Goal: Task Accomplishment & Management: Manage account settings

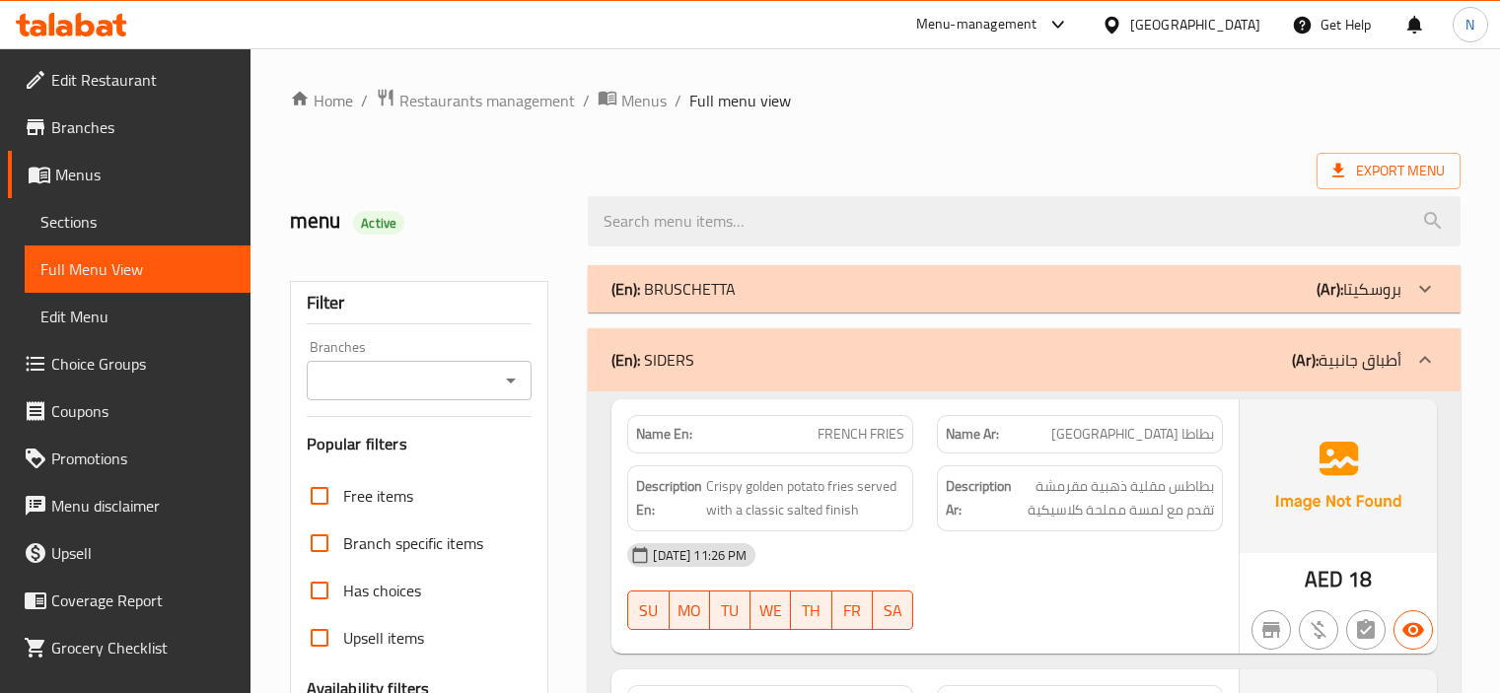
scroll to position [4103, 0]
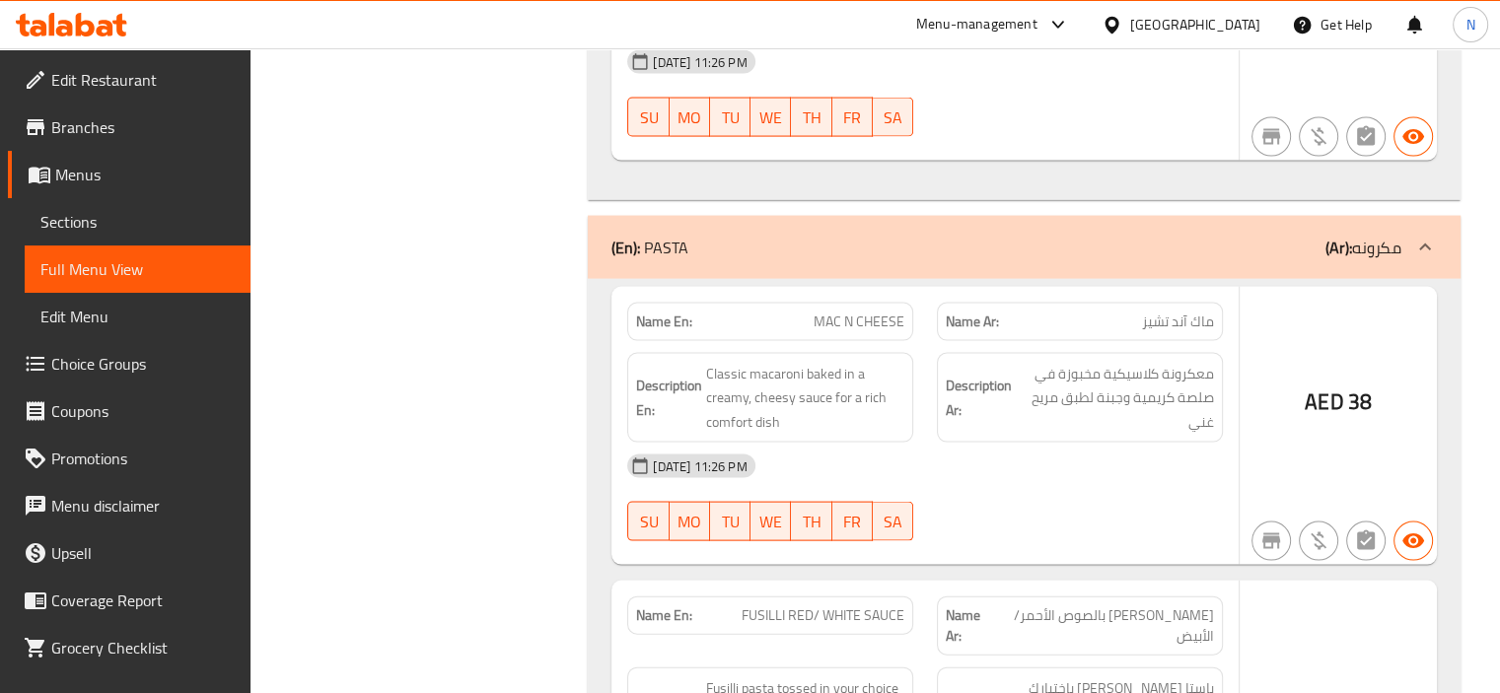
click at [833, 312] on span "MAC N CHEESE" at bounding box center [859, 322] width 91 height 21
copy span "MAC N CHEESE"
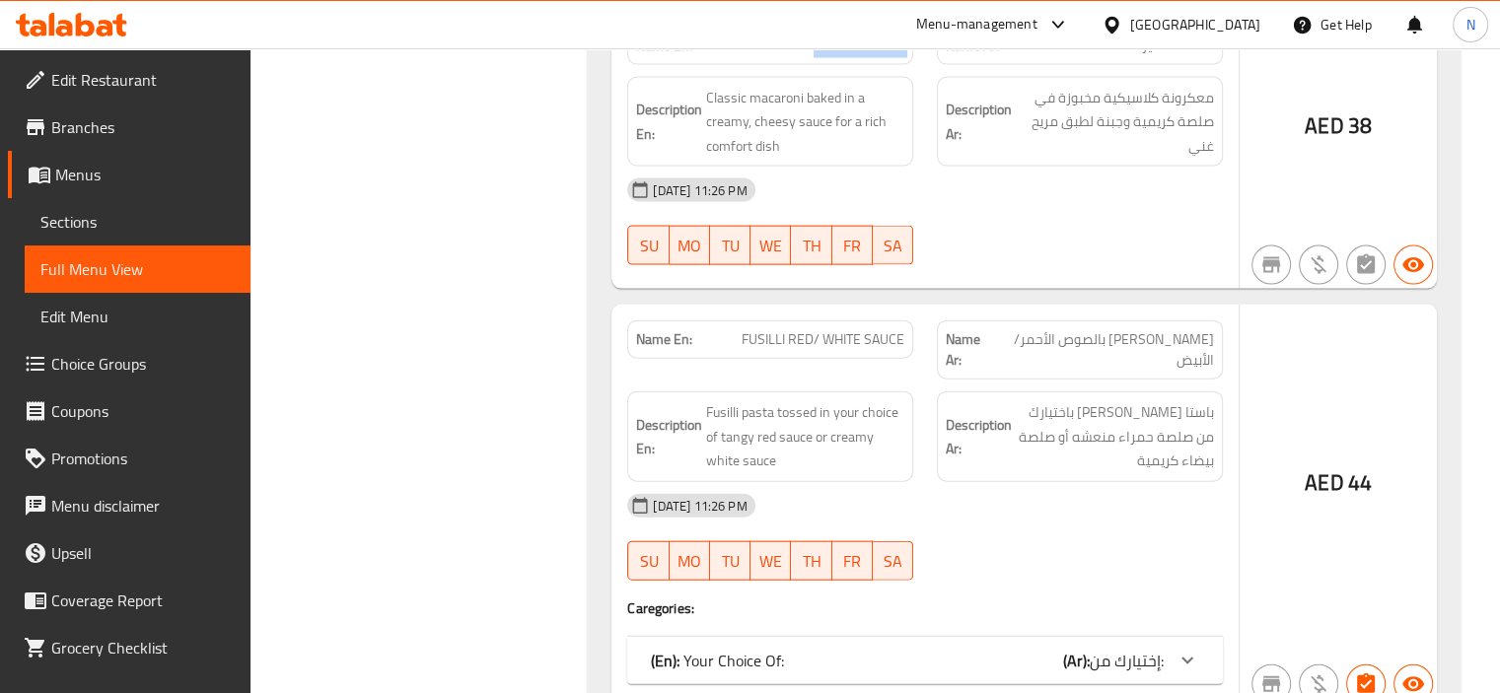
scroll to position [4458, 0]
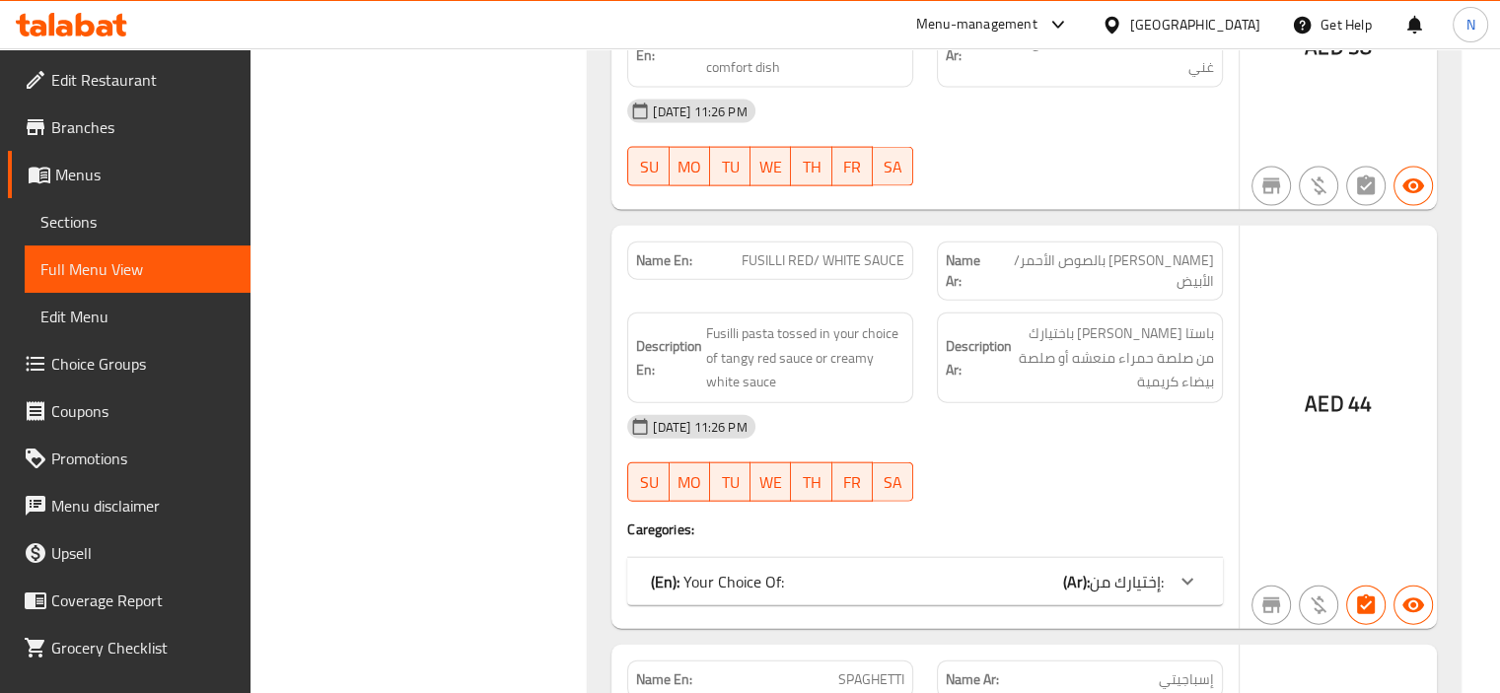
click at [1002, 558] on div "(En): Your Choice Of: (Ar): إختيارك من:" at bounding box center [925, 581] width 596 height 47
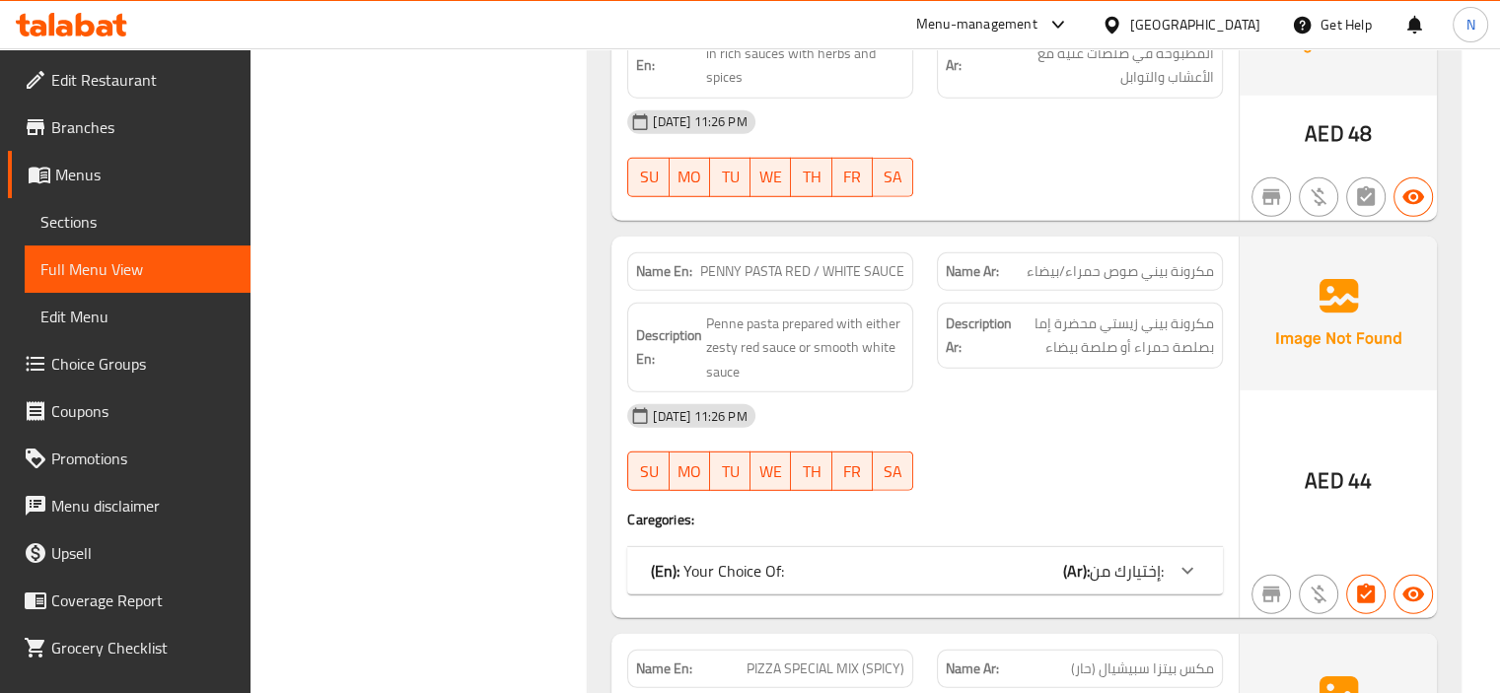
scroll to position [5682, 0]
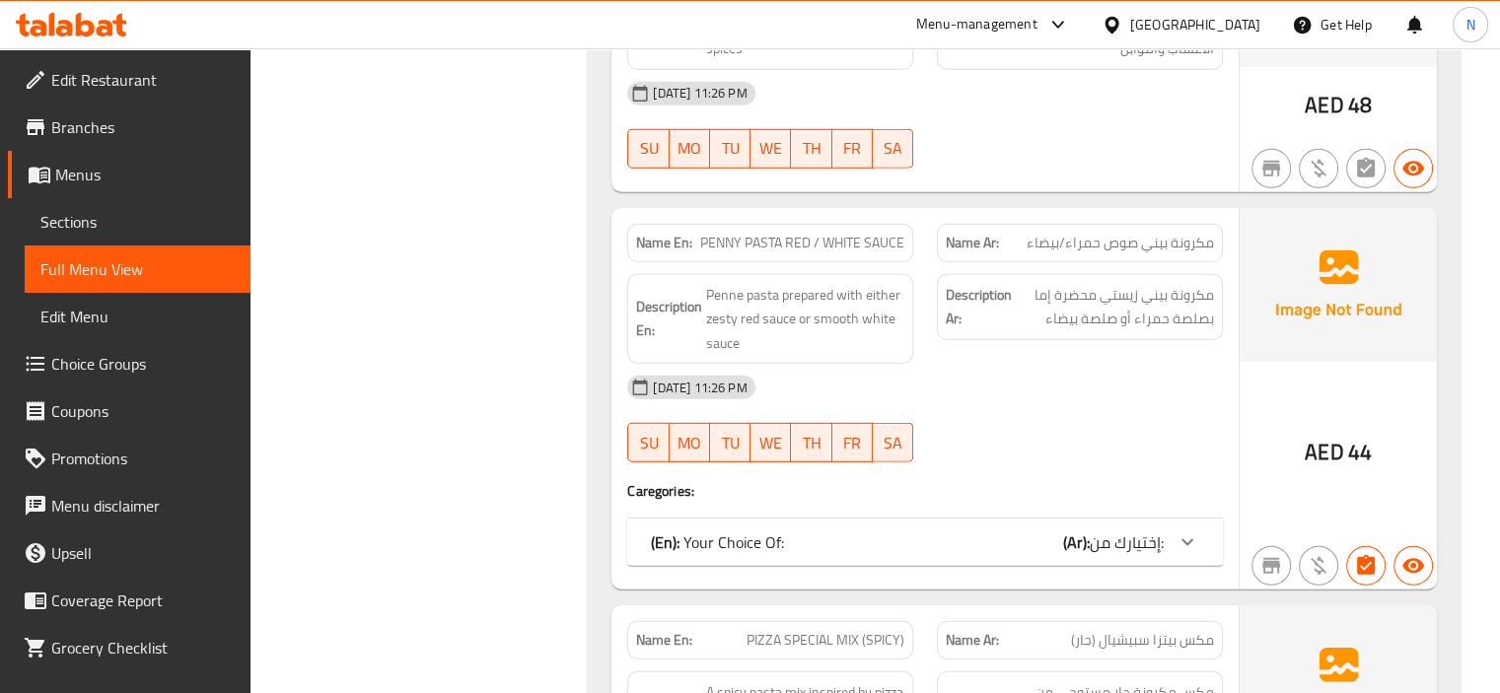
click at [1028, 520] on div "(En): Your Choice Of: (Ar): إختيارك من:" at bounding box center [925, 542] width 596 height 47
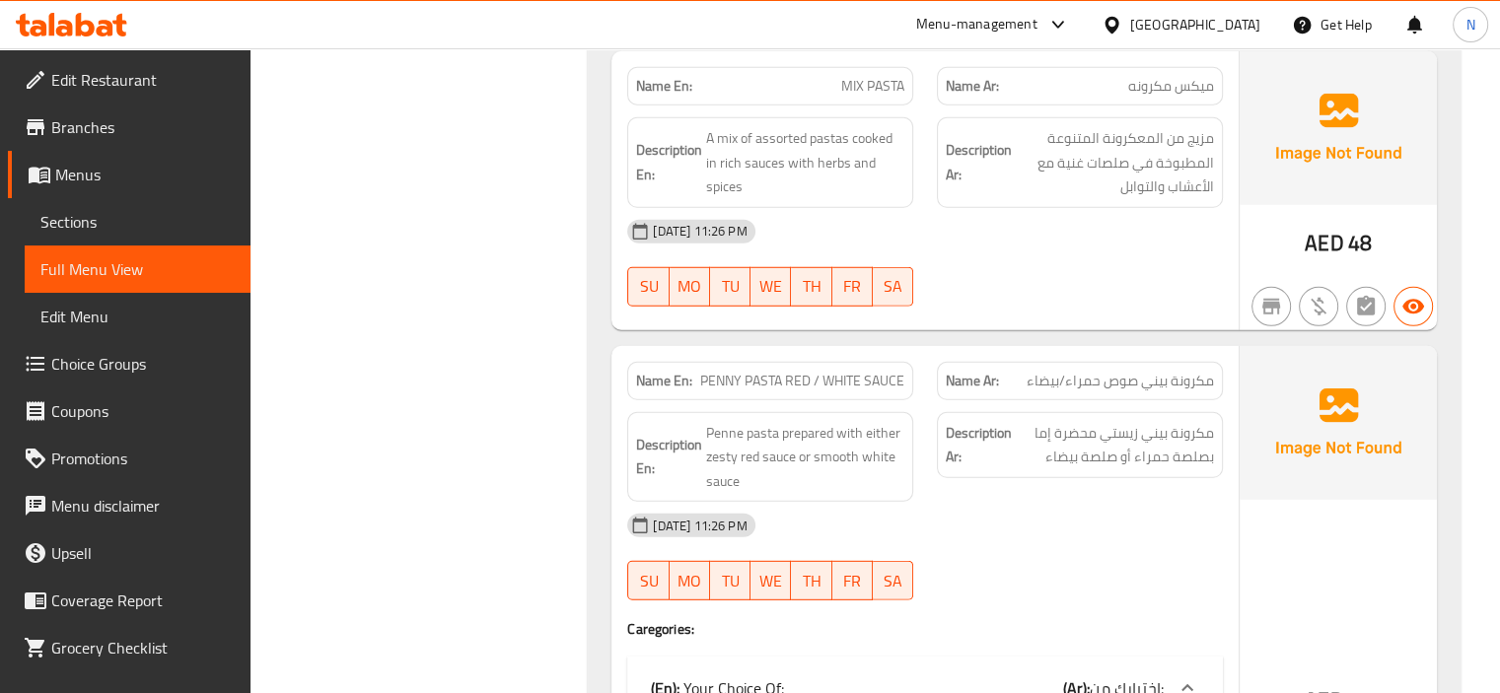
scroll to position [5603, 0]
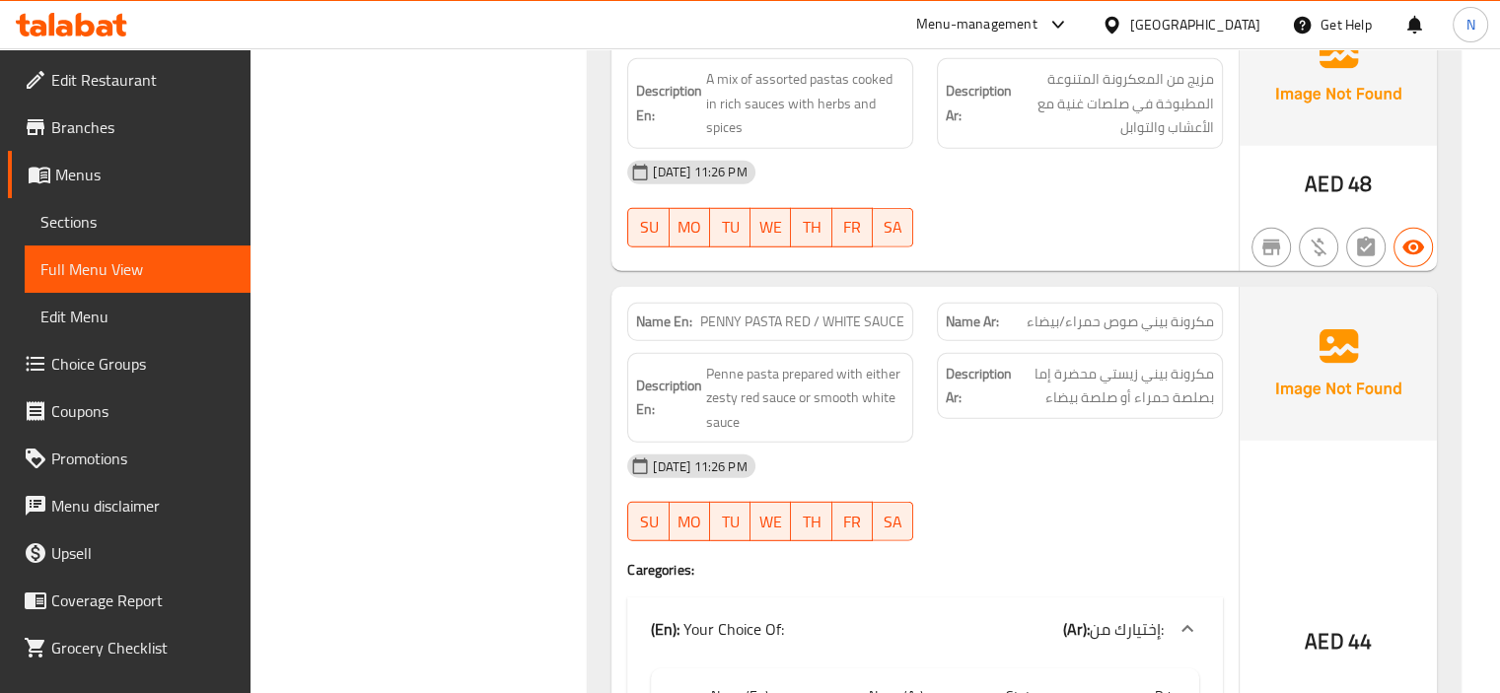
click at [795, 312] on span "PENNY PASTA RED / WHITE SAUCE" at bounding box center [802, 322] width 204 height 21
copy span "PENNY PASTA RED / WHITE SAUCE"
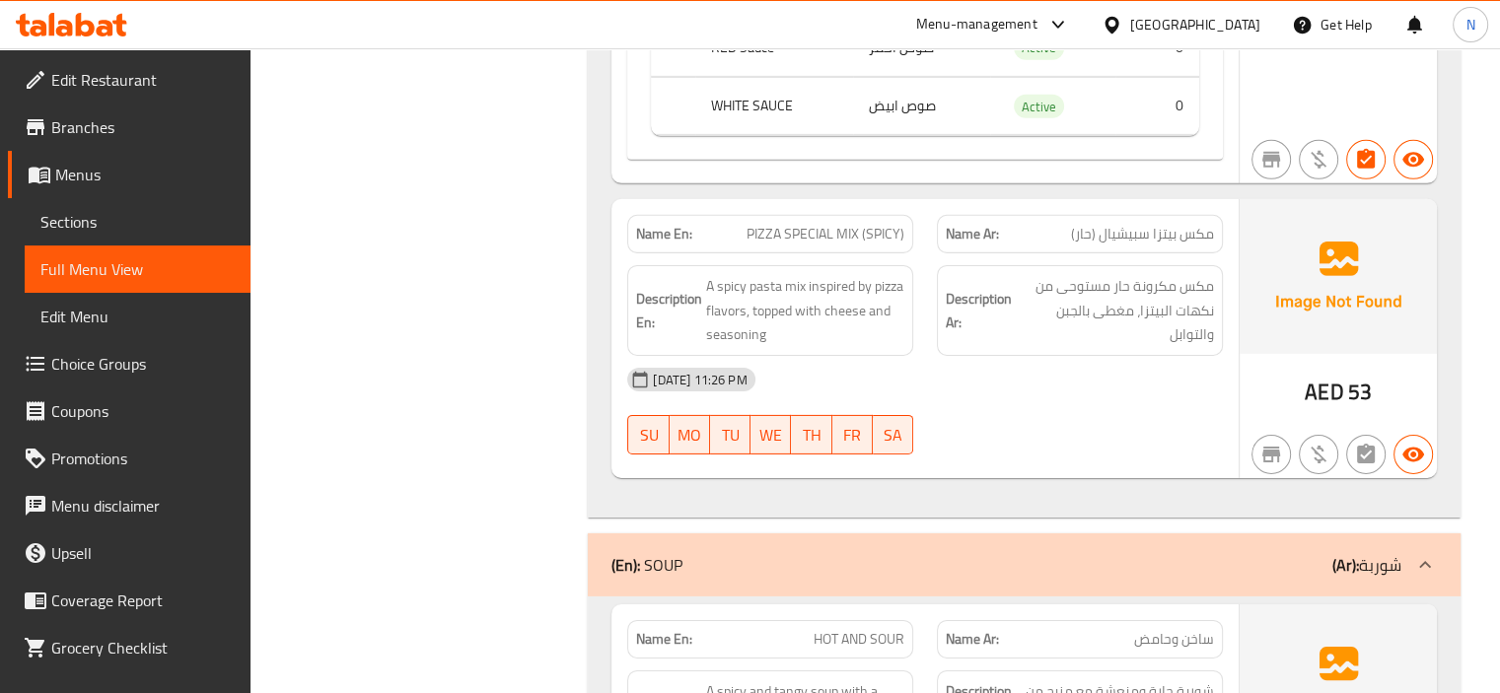
scroll to position [6313, 0]
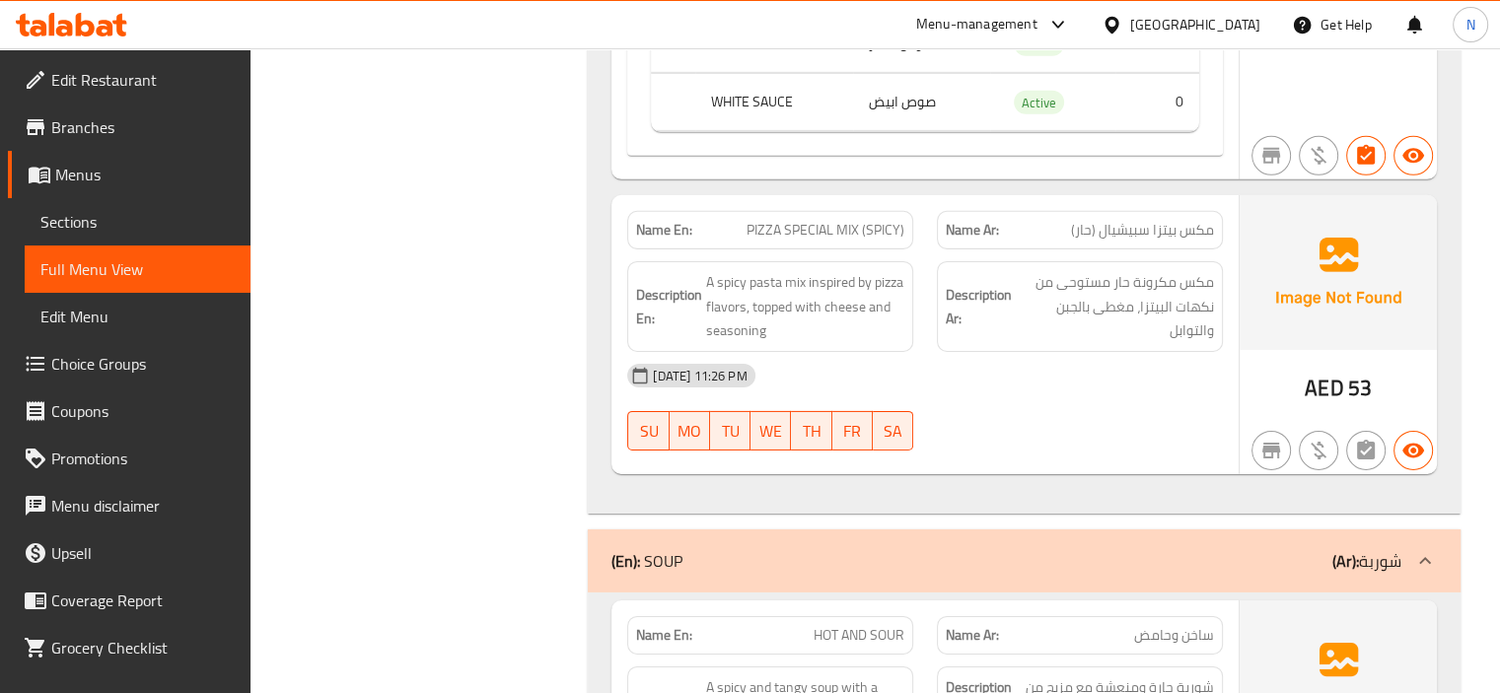
click at [777, 220] on span "PIZZA SPECIAL MIX (SPICY)" at bounding box center [826, 230] width 158 height 21
copy span "PIZZA SPECIAL MIX (SPICY)"
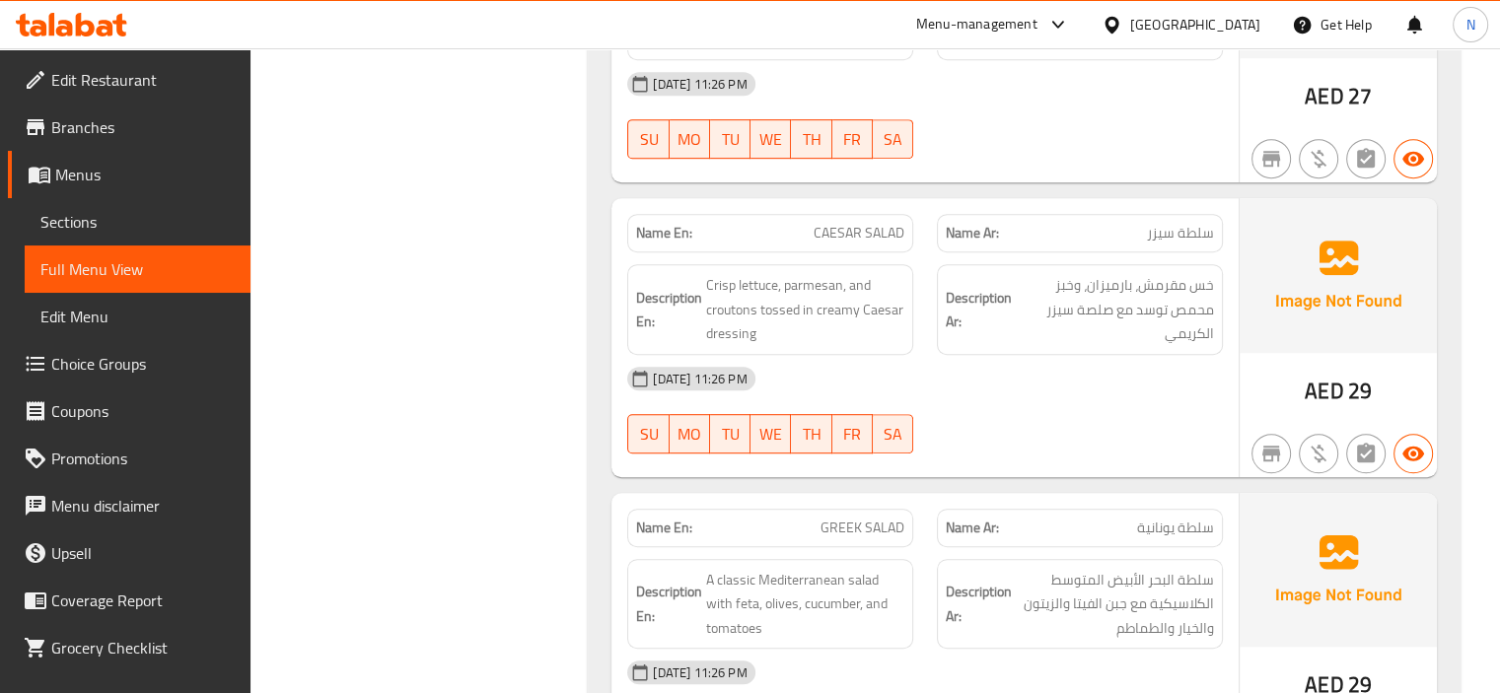
scroll to position [8522, 0]
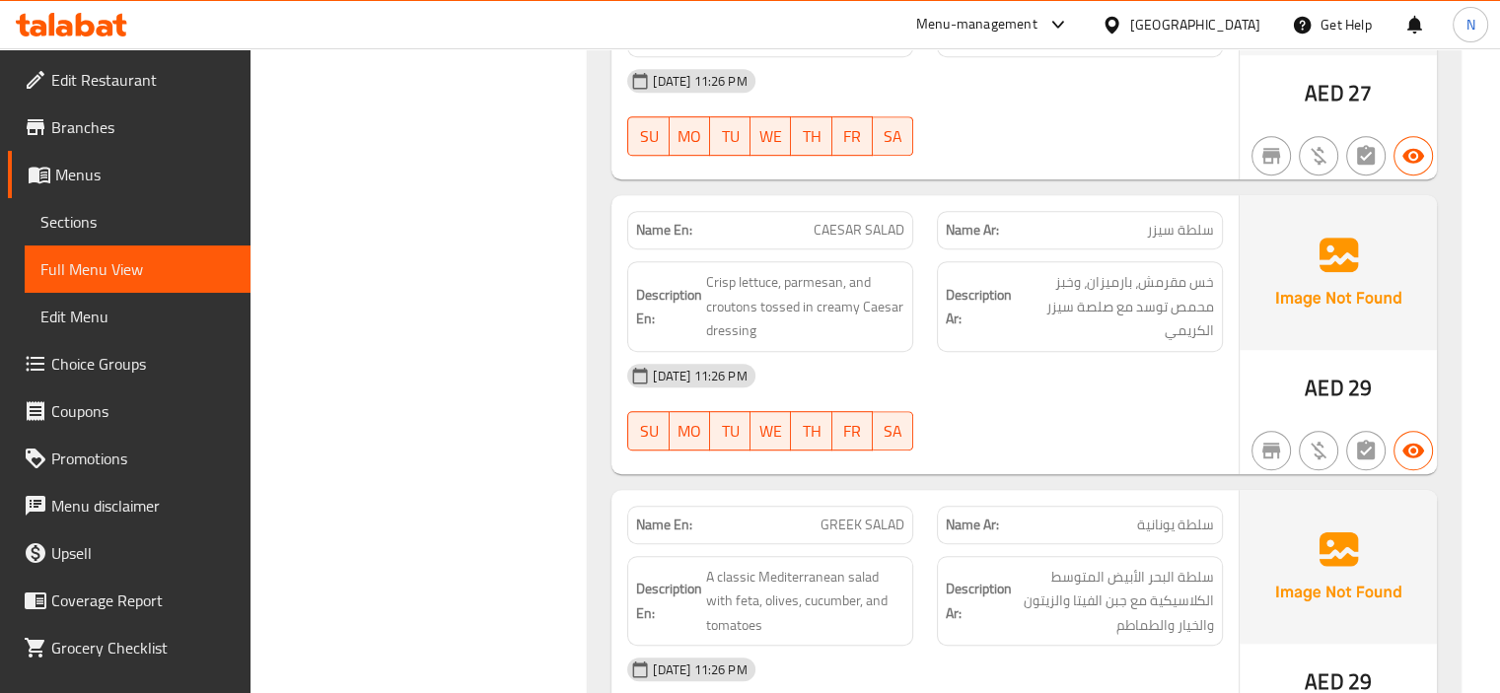
click at [867, 199] on div "Name En: CAESAR SALAD" at bounding box center [771, 230] width 310 height 62
click at [853, 220] on span "CAESAR SALAD" at bounding box center [859, 230] width 91 height 21
copy span "CAESAR SALAD"
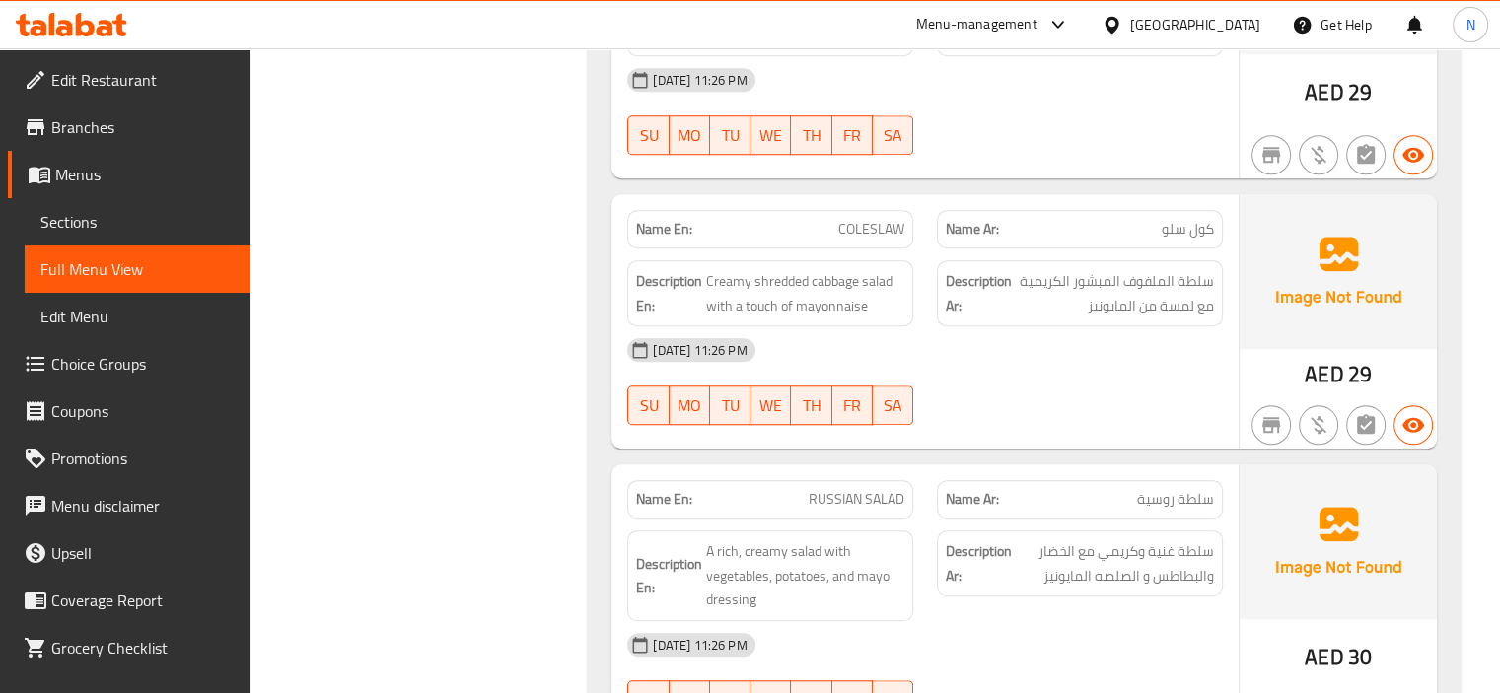
scroll to position [9114, 0]
click at [854, 217] on span "COLESLAW" at bounding box center [871, 227] width 66 height 21
copy span "COLESLAW"
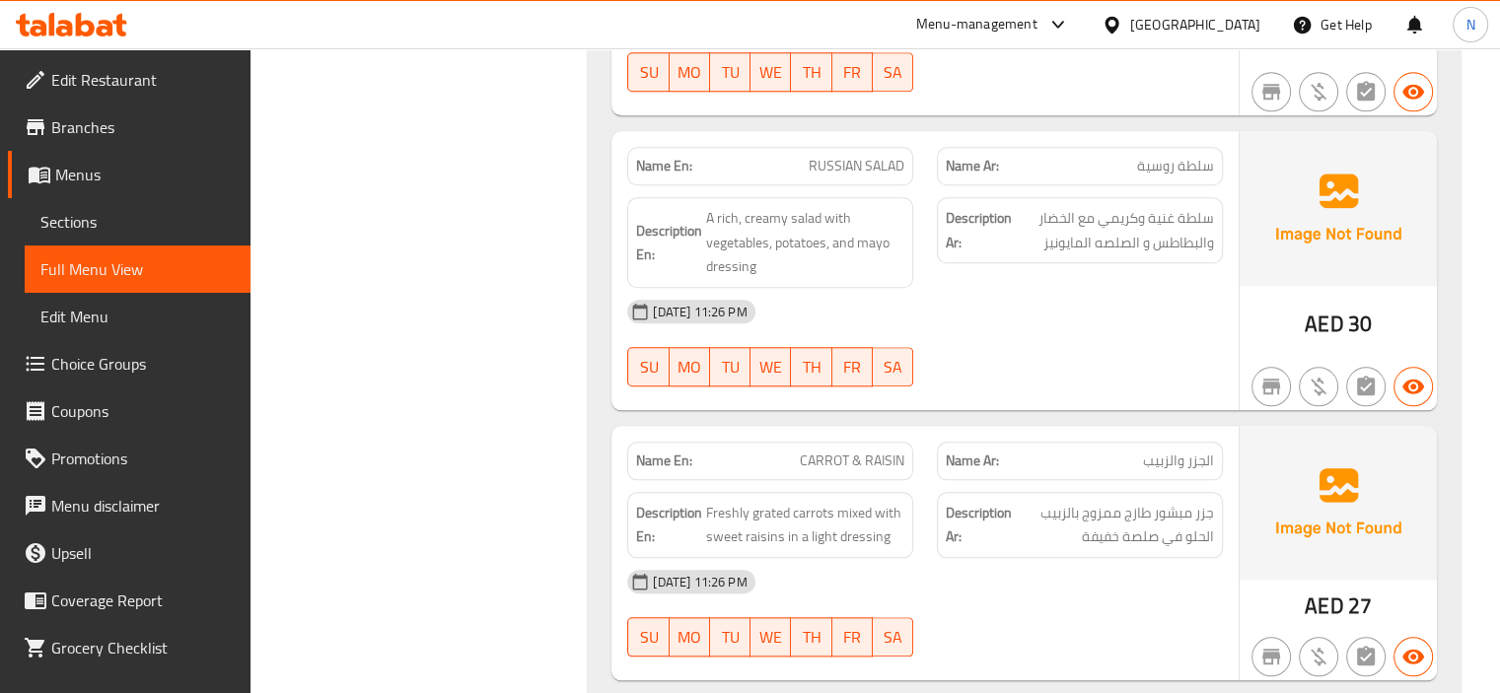
scroll to position [9509, 0]
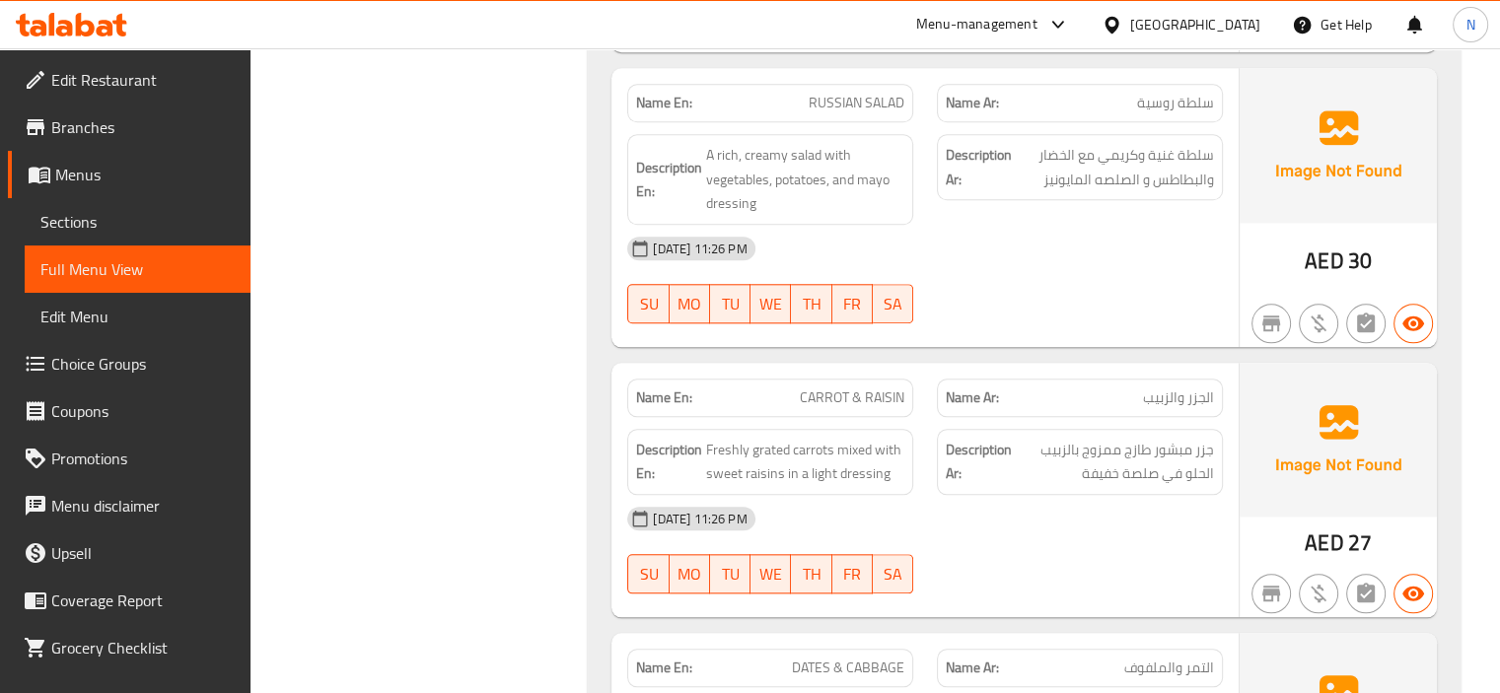
click at [823, 388] on span "CARROT & RAISIN" at bounding box center [852, 398] width 105 height 21
copy span "CARROT & RAISIN"
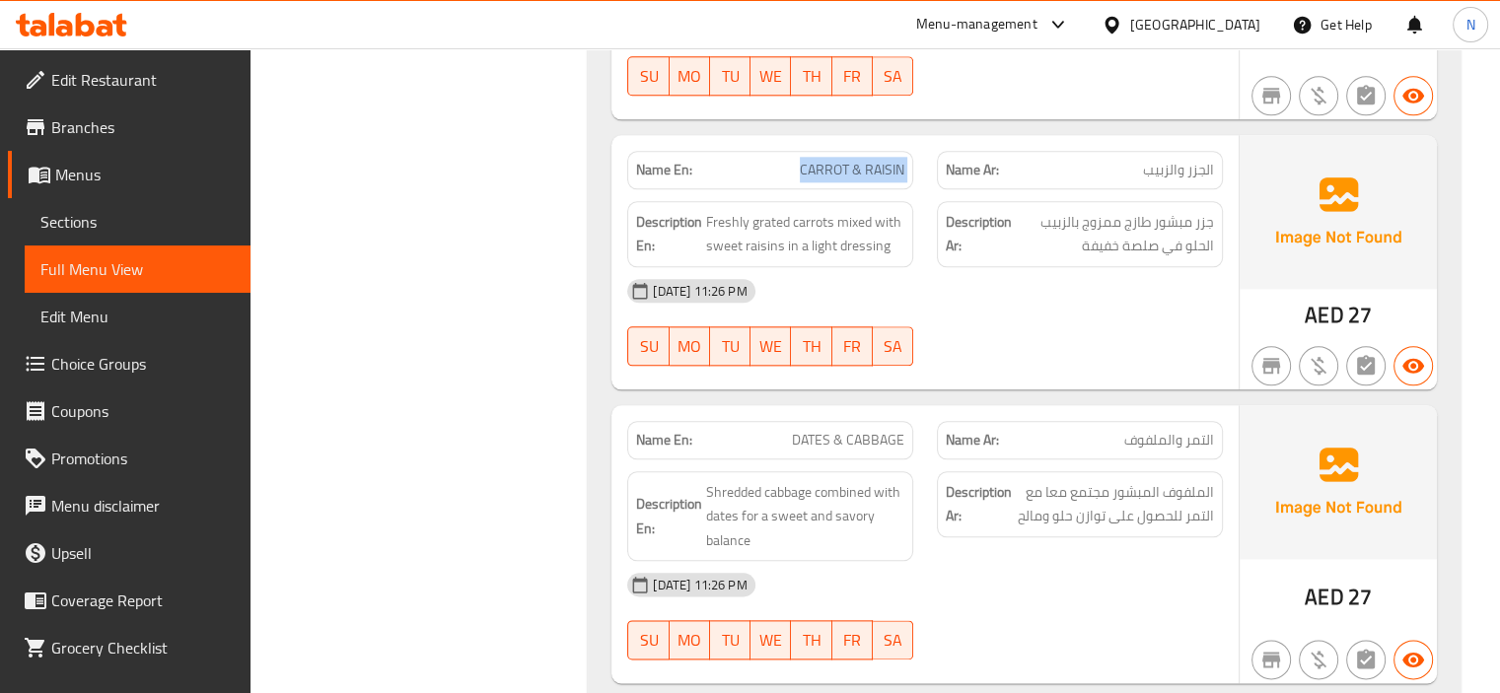
scroll to position [9745, 0]
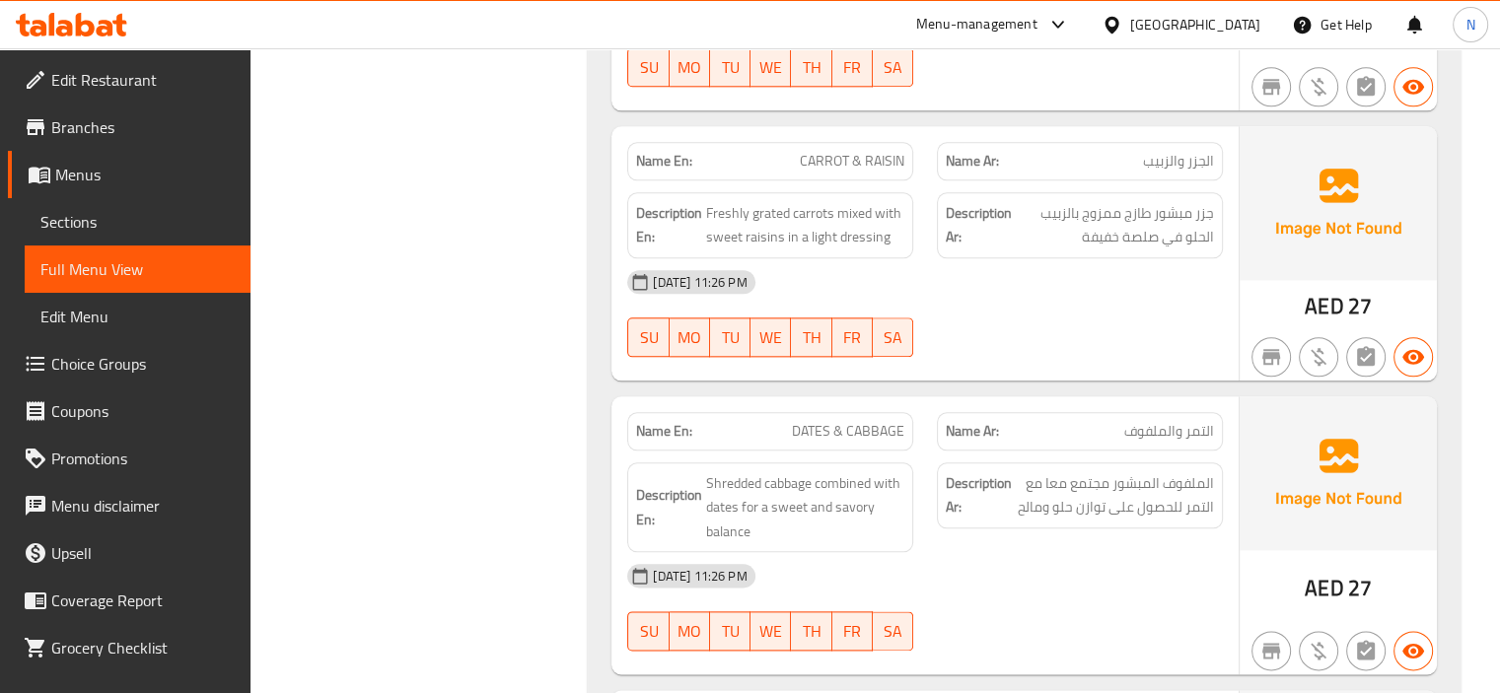
click at [831, 421] on span "DATES & CABBAGE" at bounding box center [848, 431] width 112 height 21
copy span "DATES & CABBAGE"
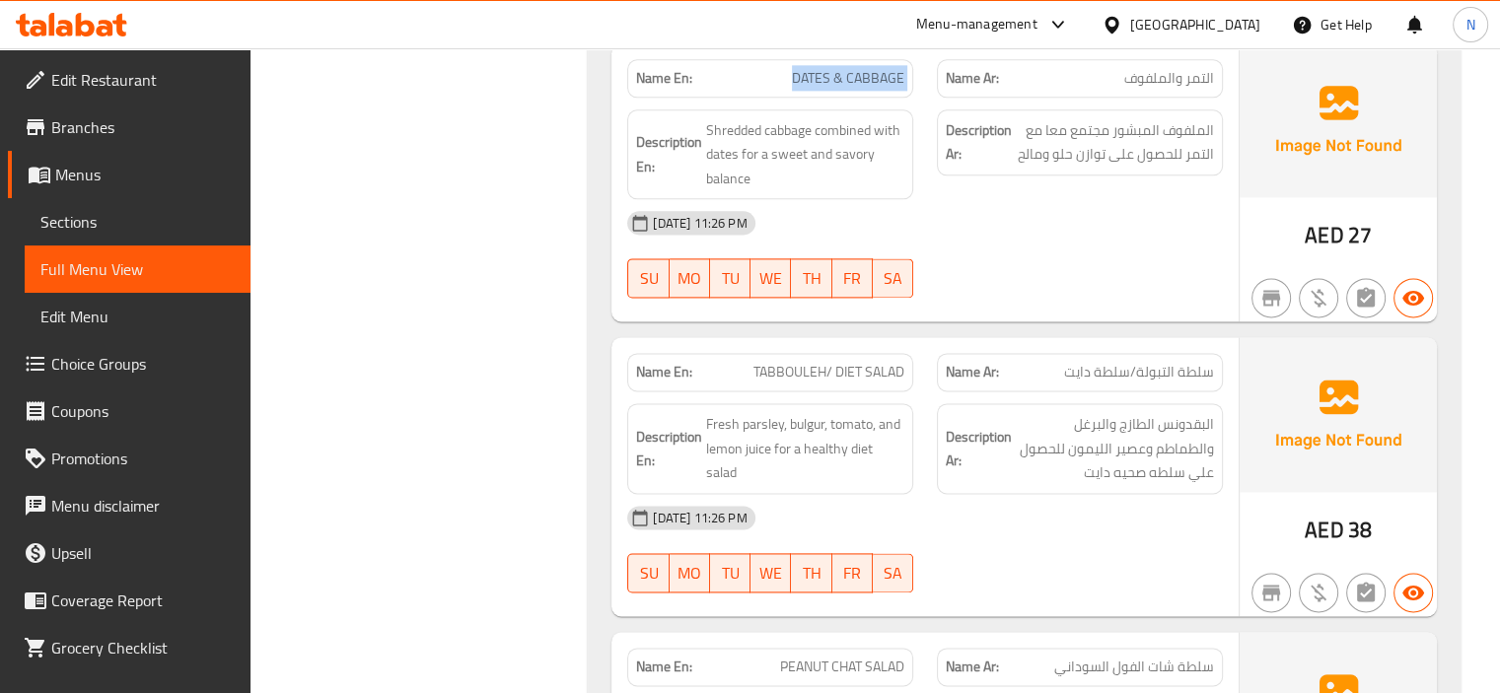
scroll to position [10101, 0]
click at [781, 360] on span "TABBOULEH/ DIET SALAD" at bounding box center [829, 370] width 151 height 21
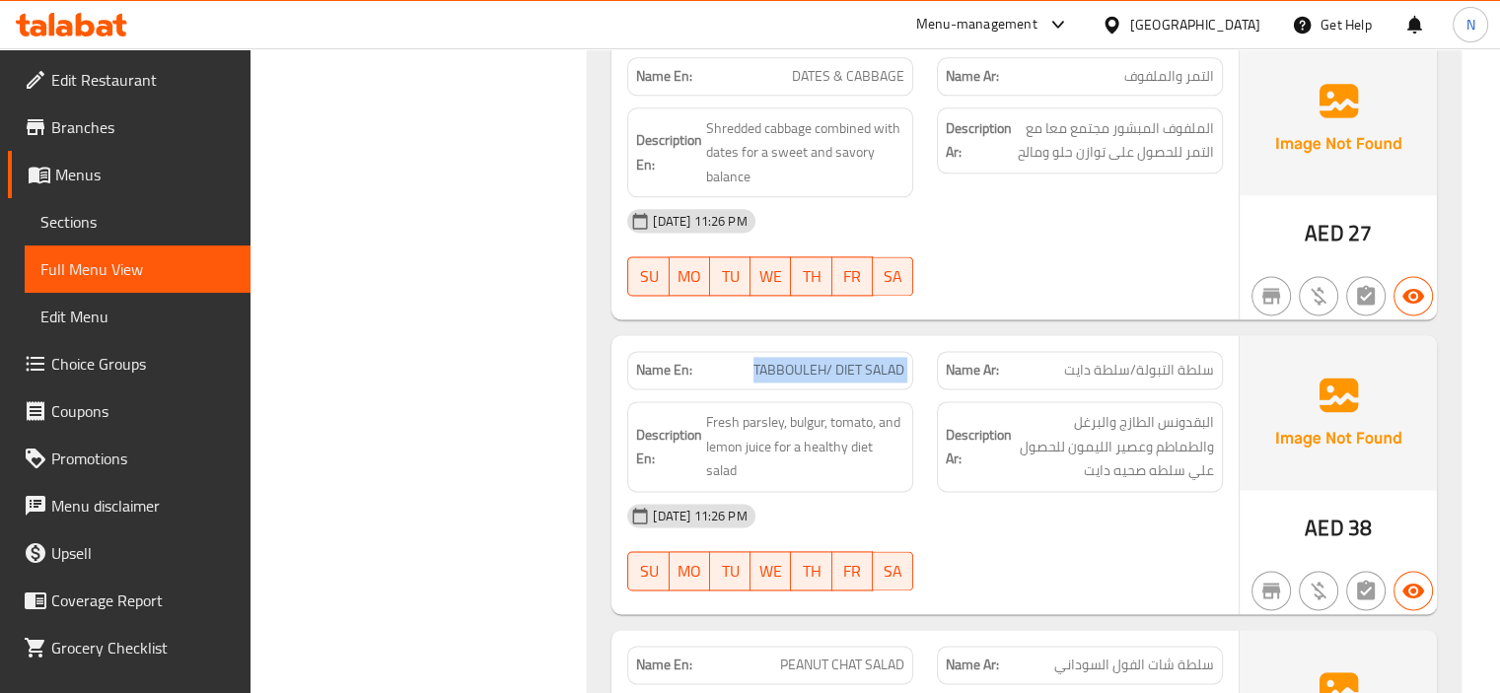
click at [781, 360] on span "TABBOULEH/ DIET SALAD" at bounding box center [829, 370] width 151 height 21
copy span "TABBOULEH/ DIET SALAD"
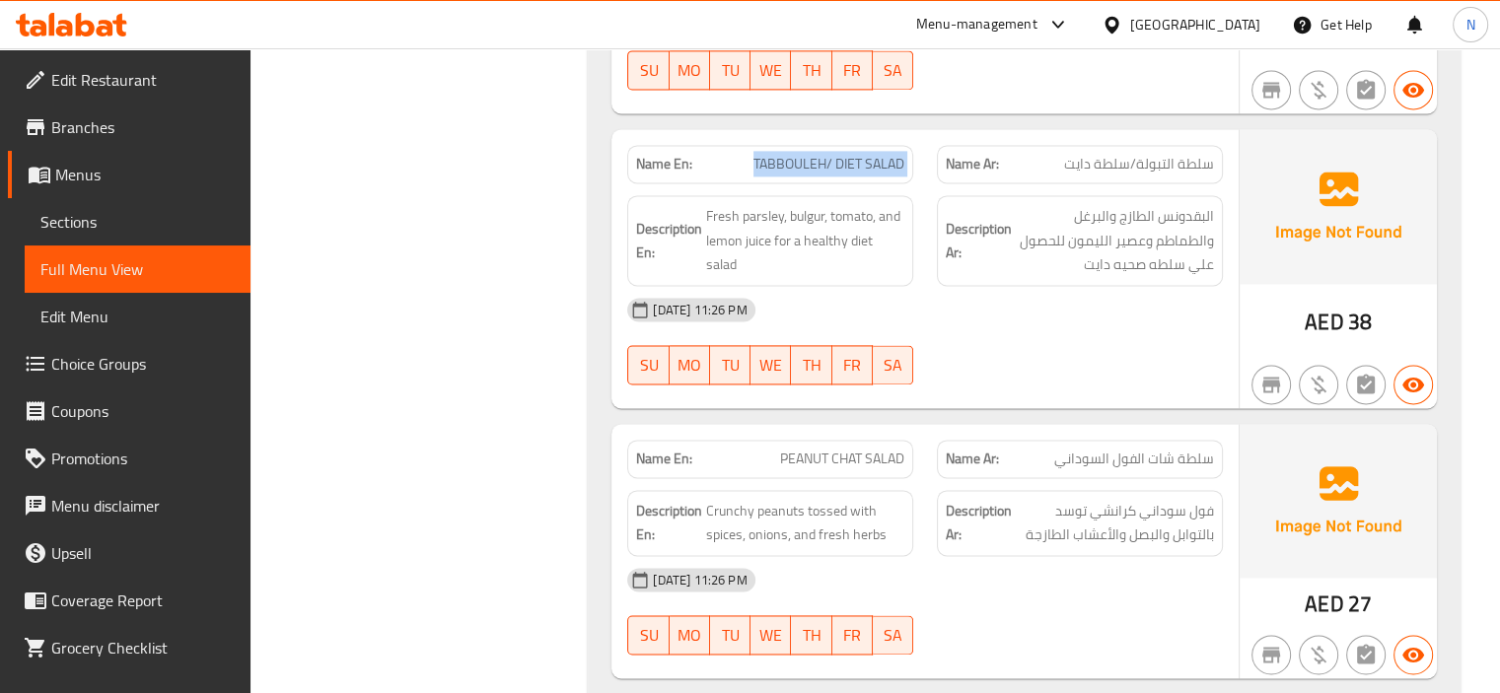
scroll to position [10456, 0]
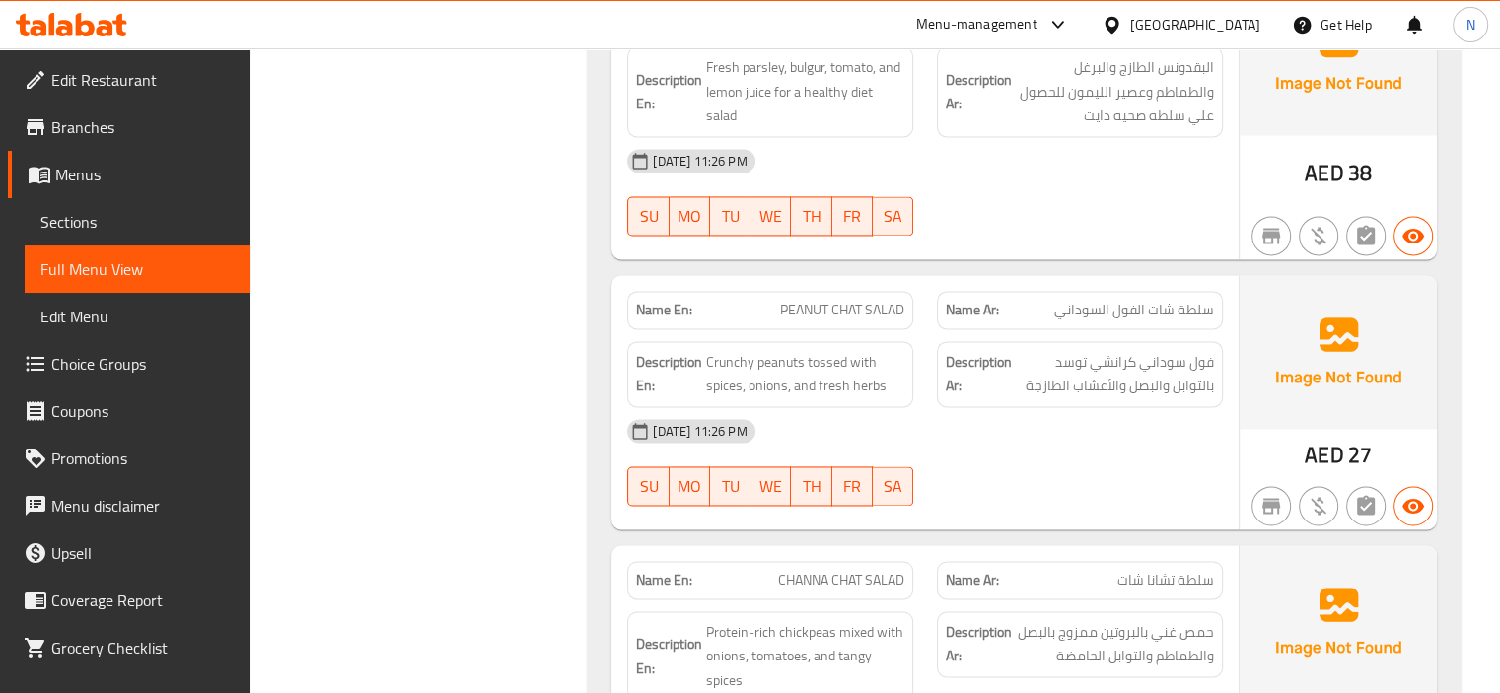
click at [798, 184] on div "SU MO TU WE TH FR SA" at bounding box center [771, 215] width 310 height 63
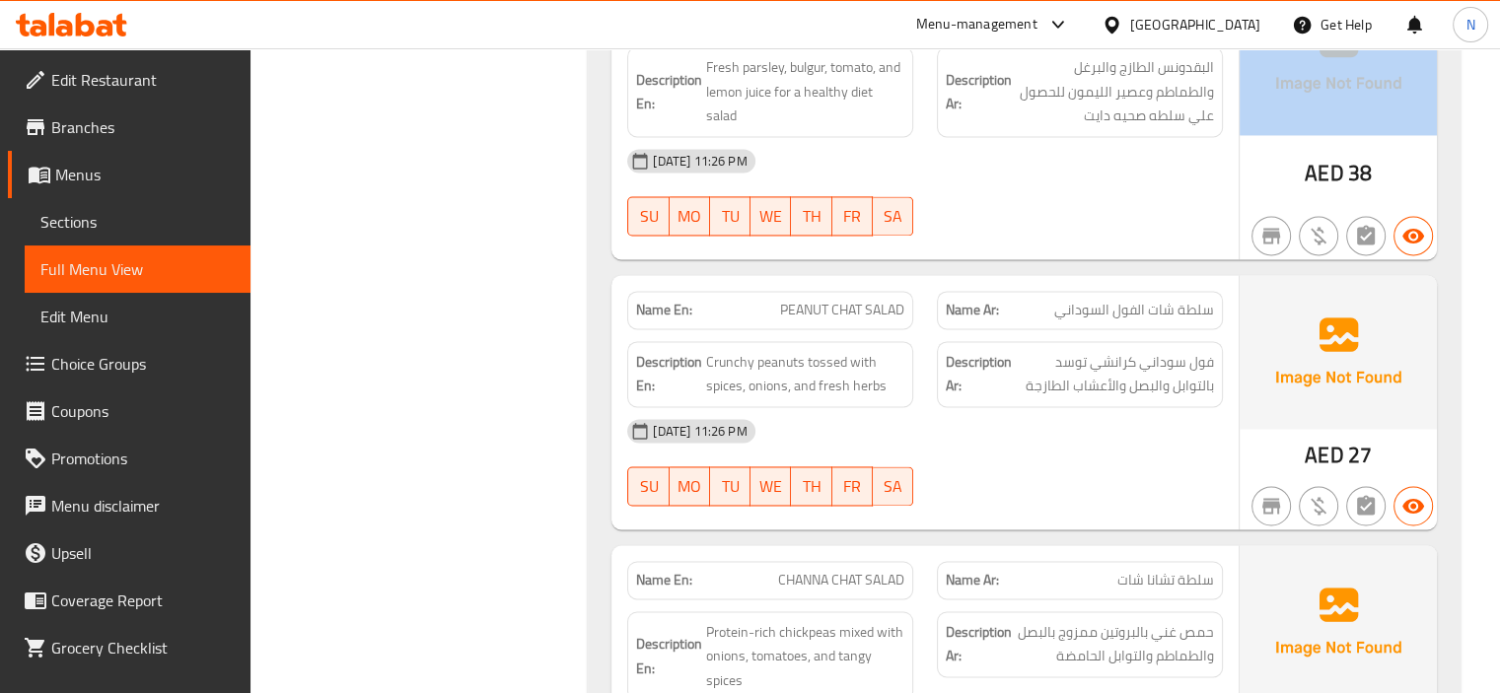
click at [798, 184] on div "SU MO TU WE TH FR SA" at bounding box center [771, 215] width 310 height 63
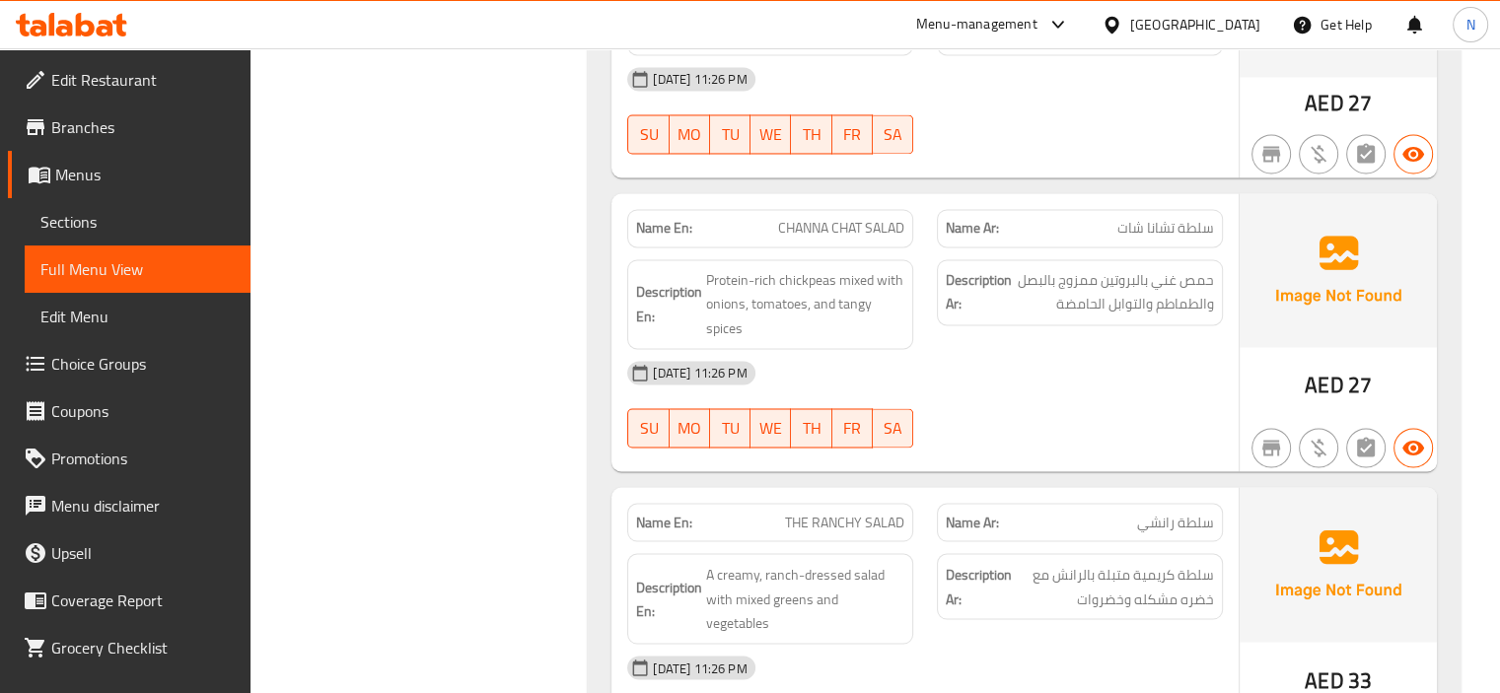
scroll to position [10811, 0]
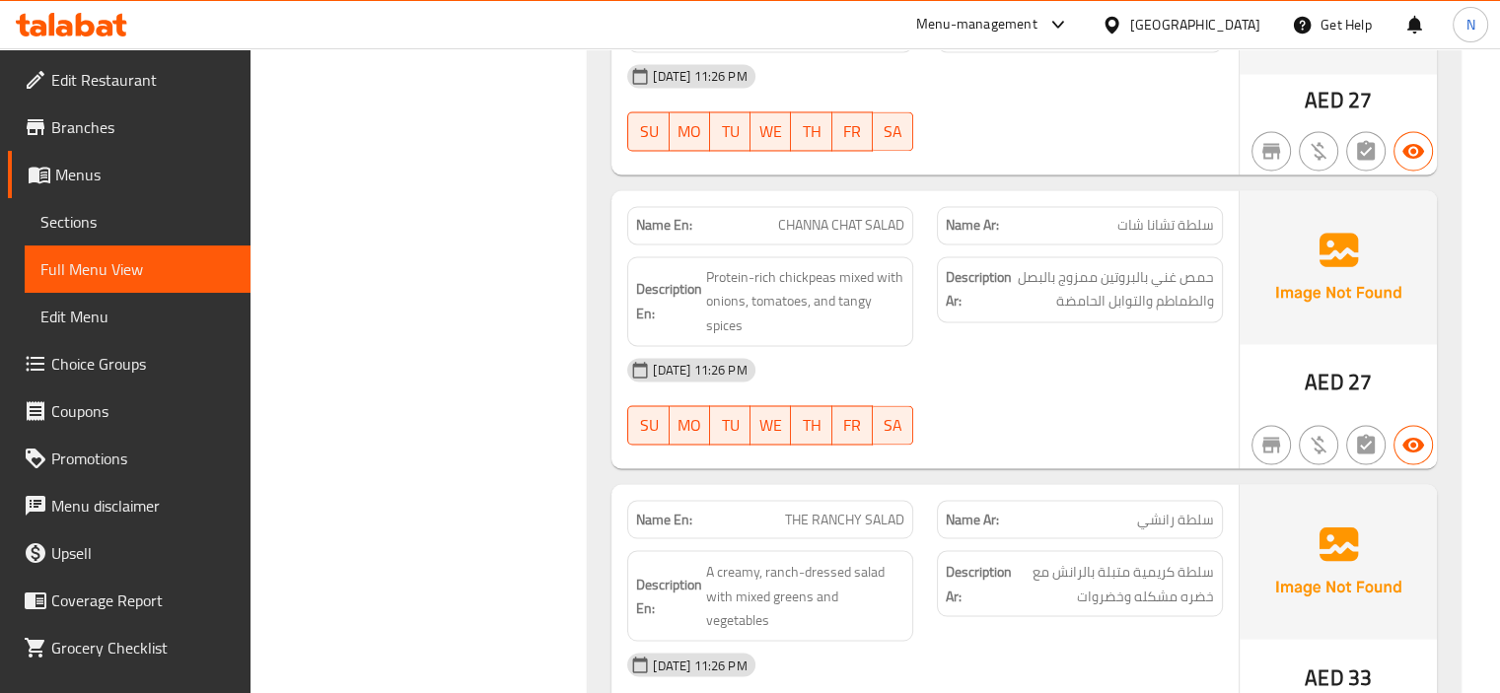
click at [816, 215] on span "CHANNA CHAT SALAD" at bounding box center [841, 225] width 126 height 21
copy span "CHANNA CHAT SALAD"
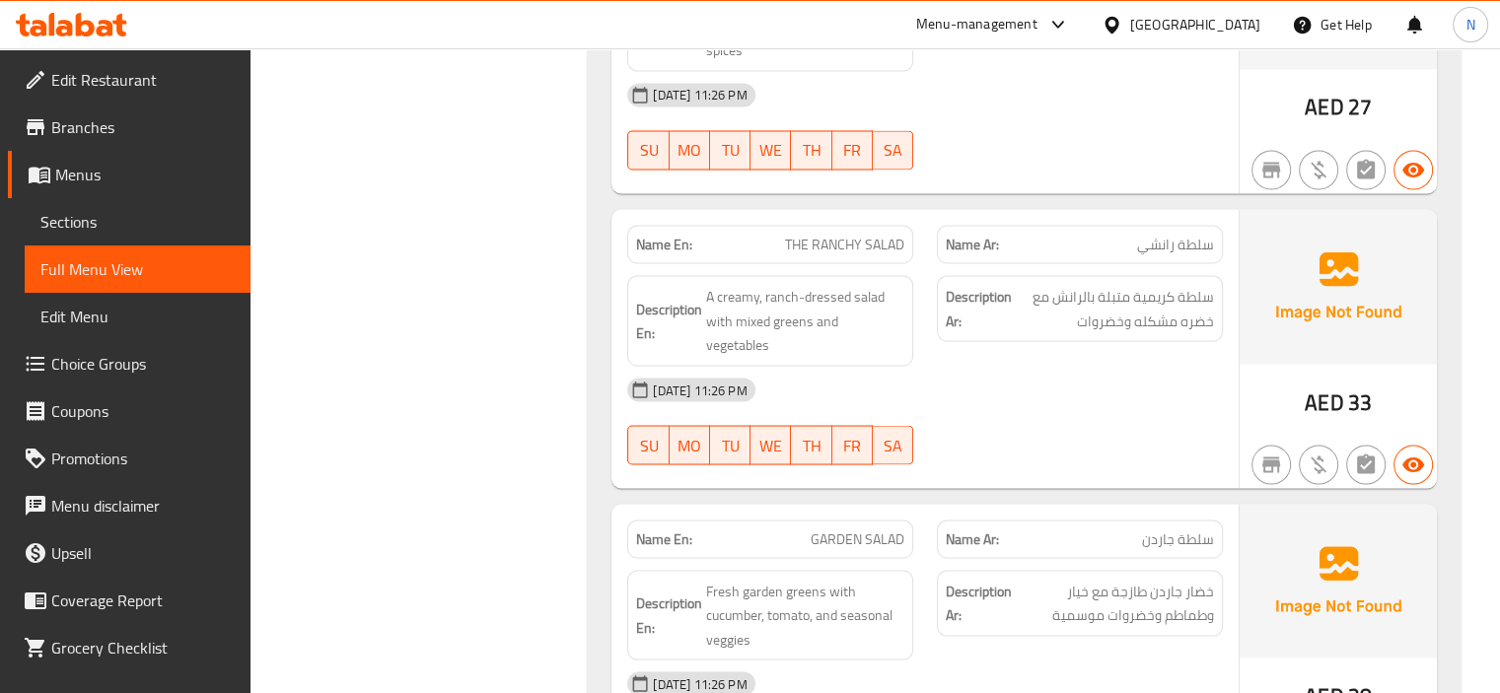
scroll to position [11087, 0]
click at [829, 233] on span "THE RANCHY SALAD" at bounding box center [844, 243] width 119 height 21
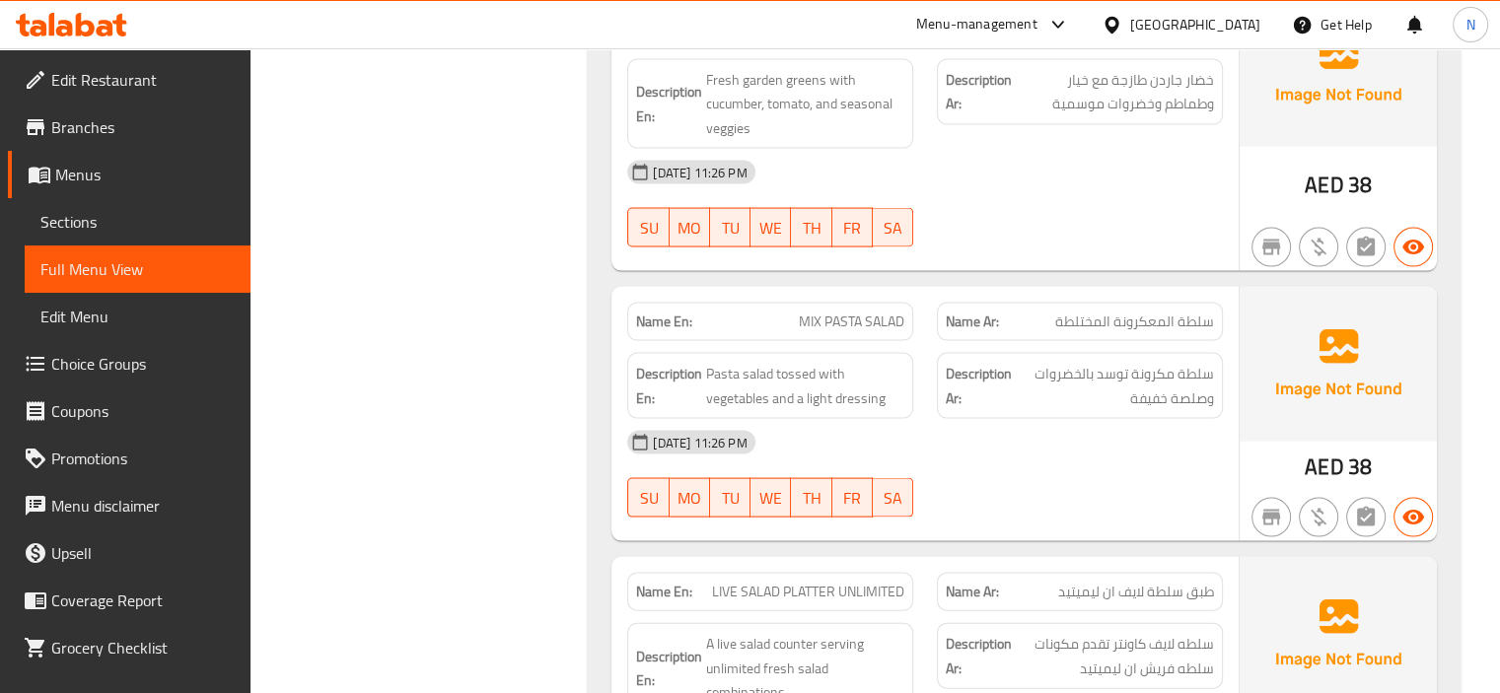
scroll to position [11600, 0]
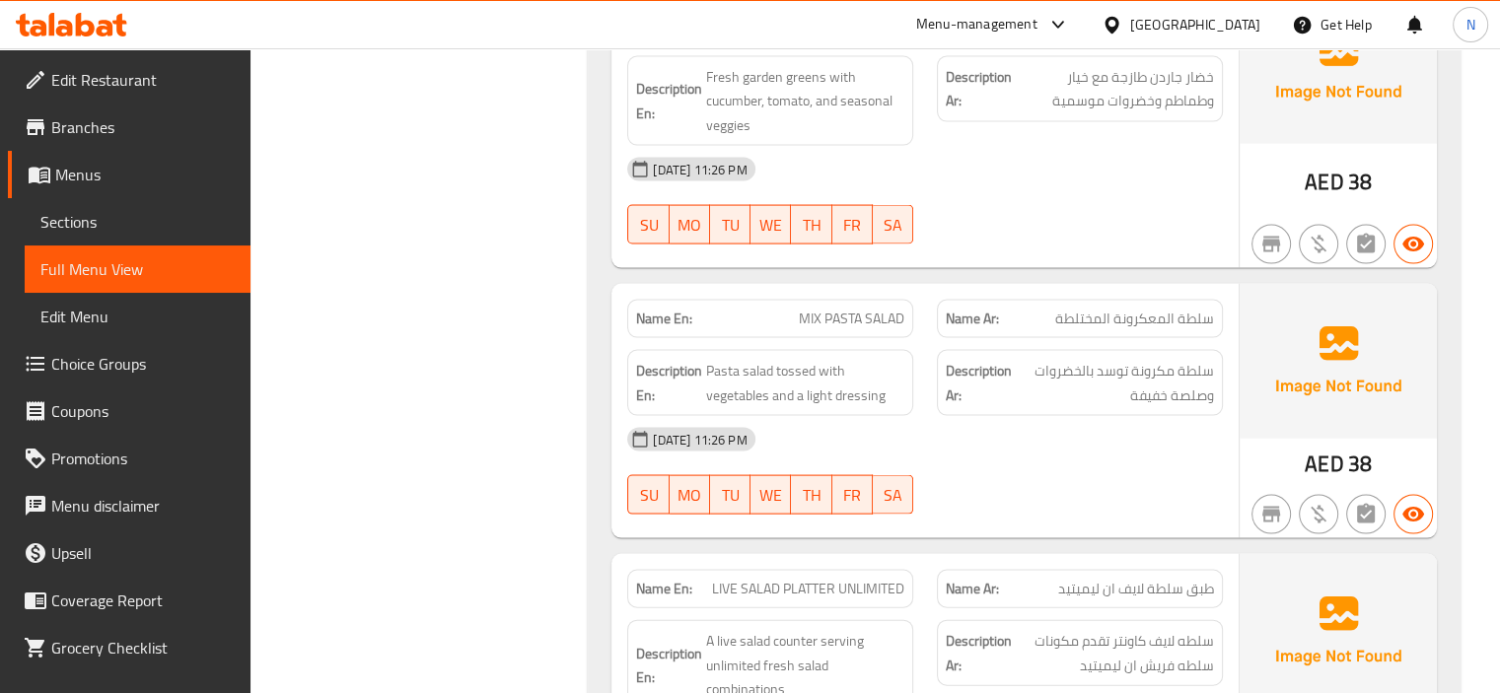
click at [1092, 350] on div "Description Ar: سلطة مكرونة توسد بالخضروات وصلصة خفيفة" at bounding box center [1080, 383] width 286 height 66
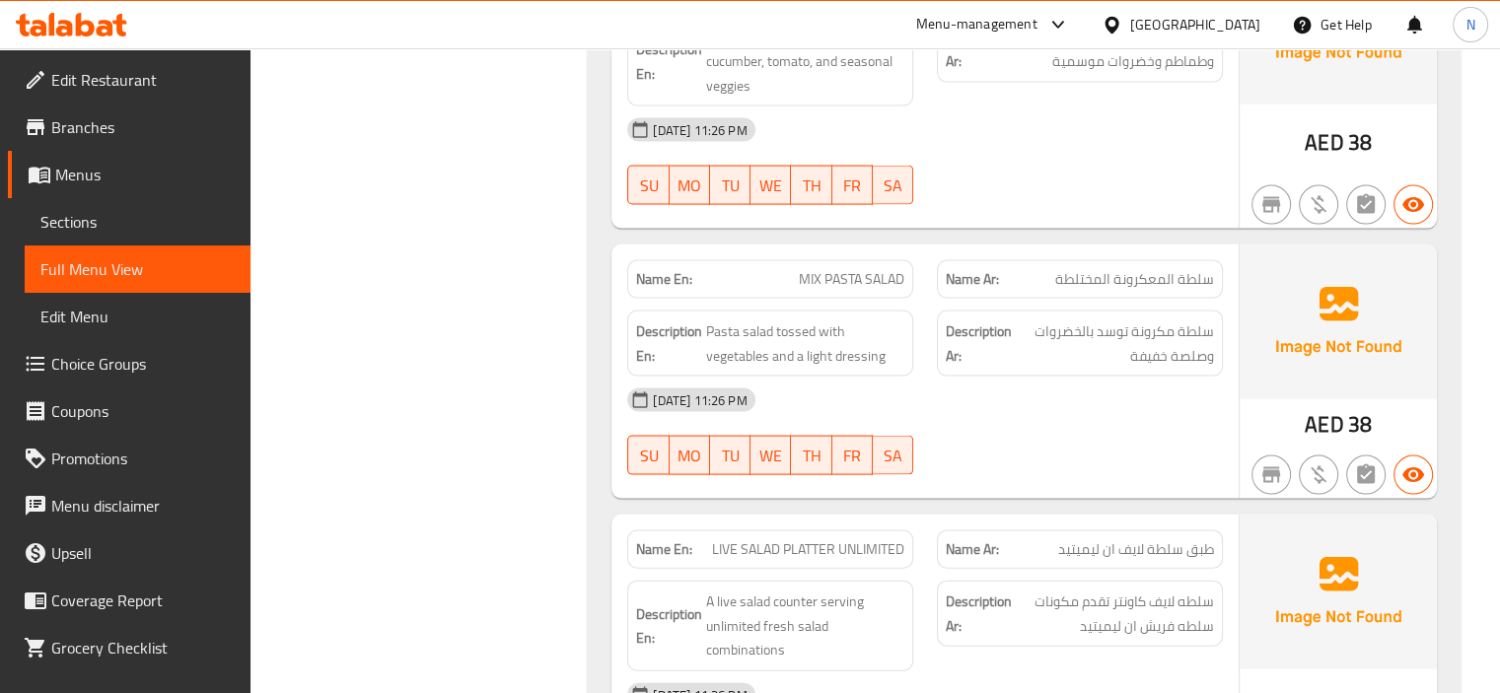
click at [831, 249] on div "Name En: MIX PASTA SALAD" at bounding box center [771, 280] width 310 height 62
click at [817, 269] on span "MIX PASTA SALAD" at bounding box center [852, 279] width 106 height 21
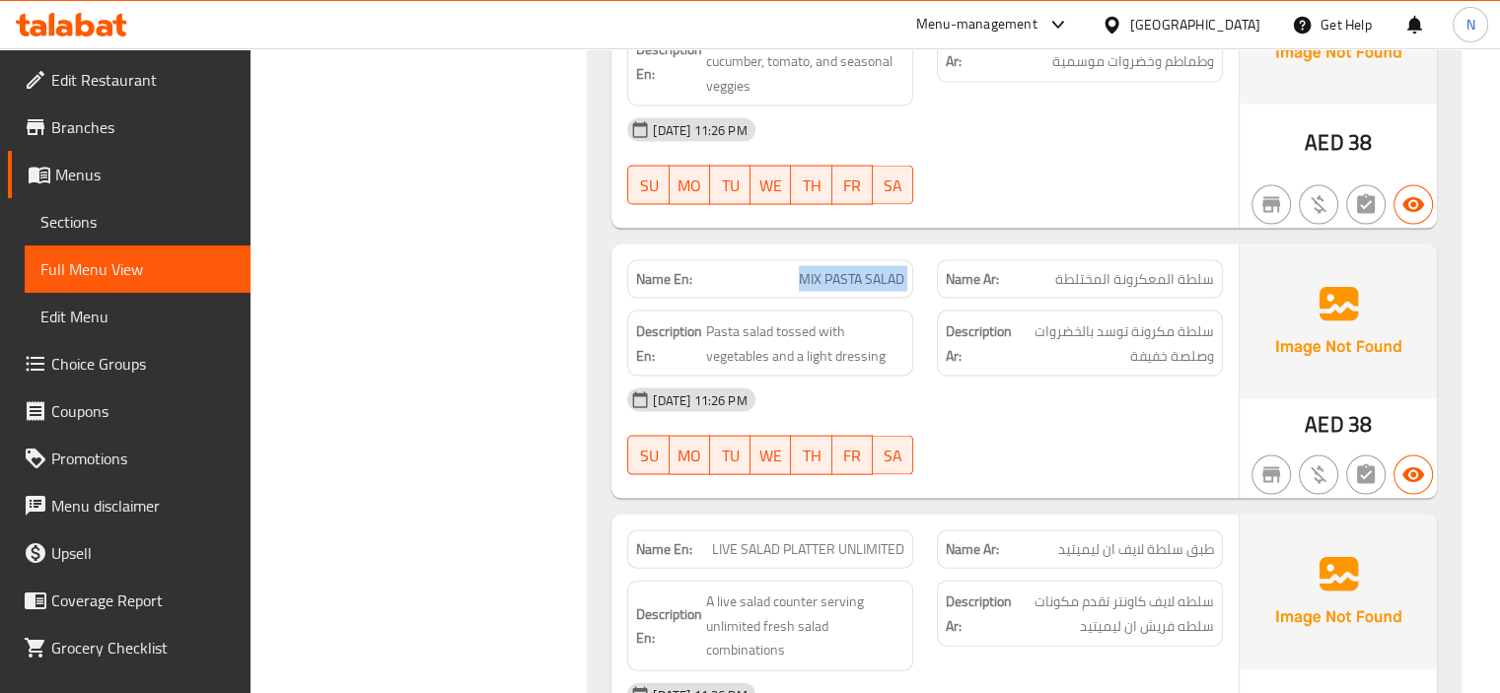
copy span "MIX PASTA SALAD"
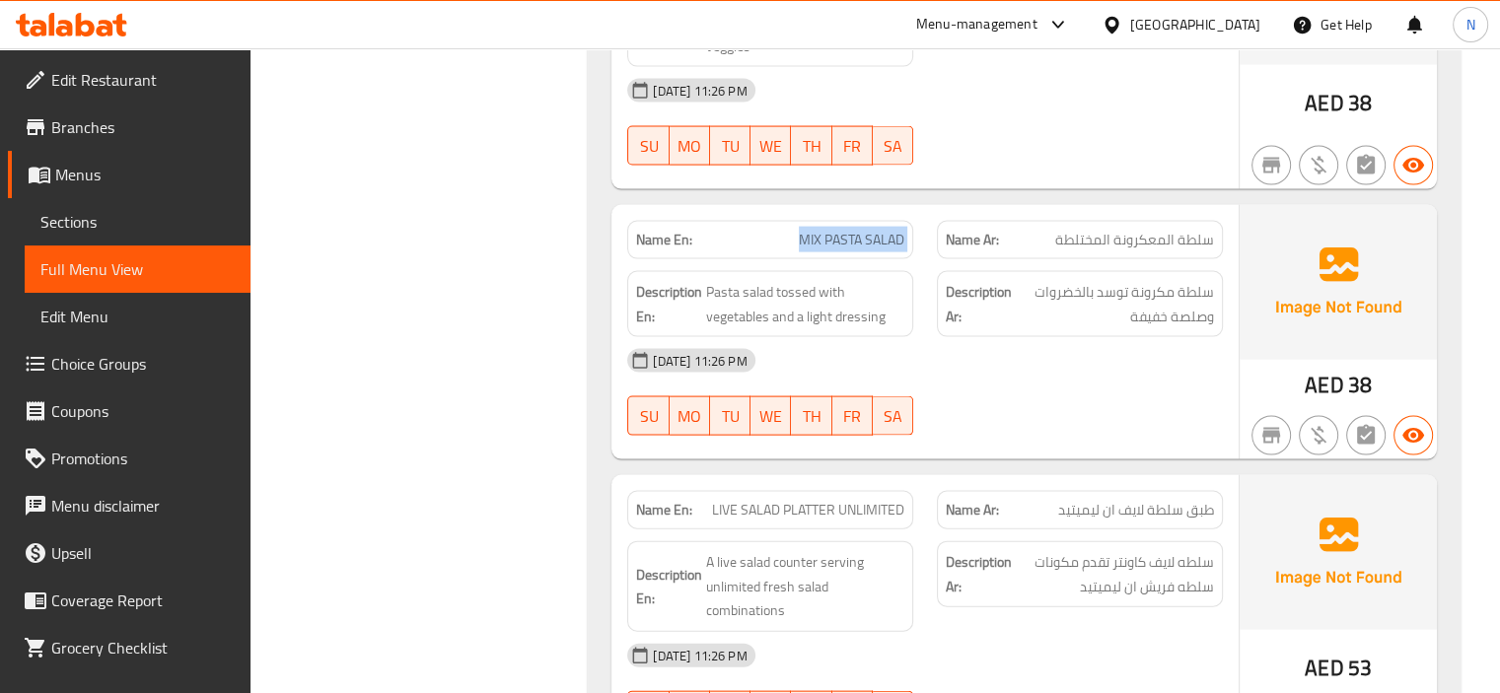
scroll to position [11758, 0]
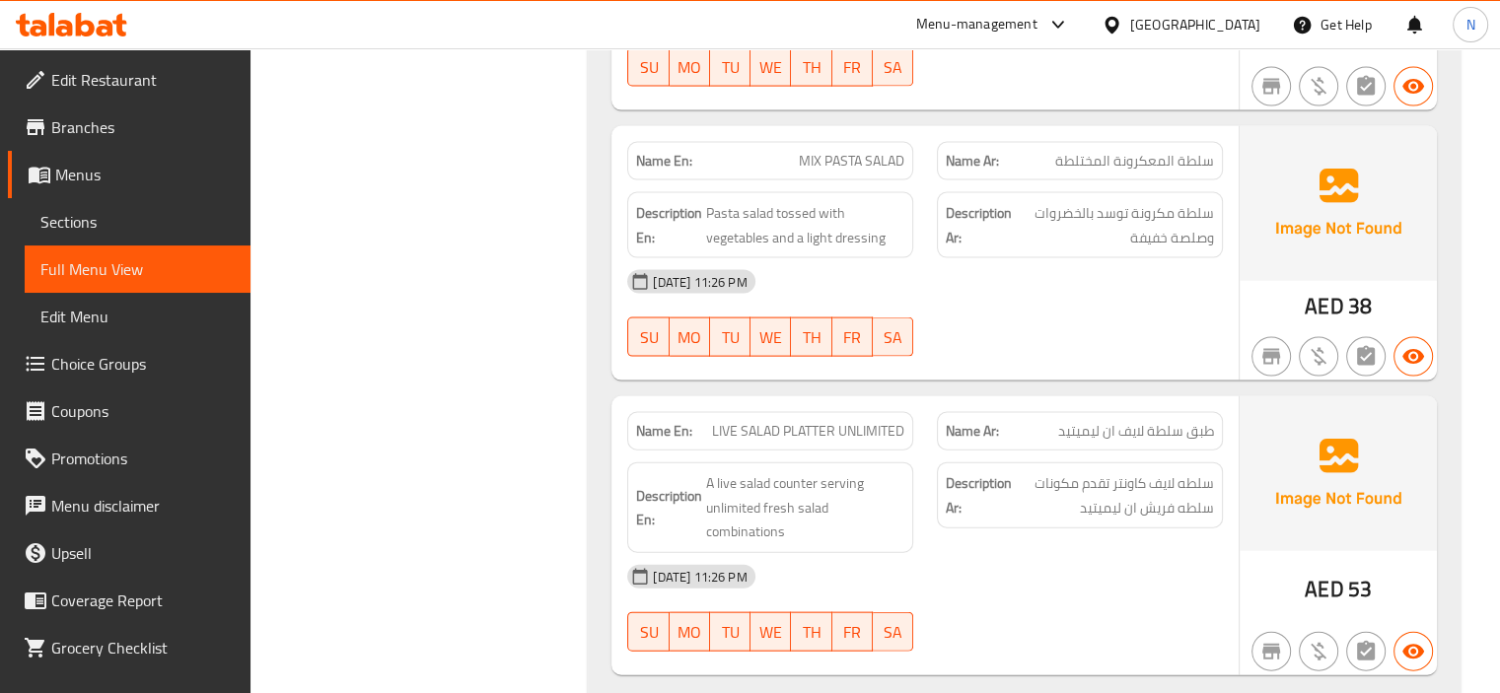
click at [775, 421] on span "LIVE SALAD PLATTER UNLIMITED" at bounding box center [808, 431] width 192 height 21
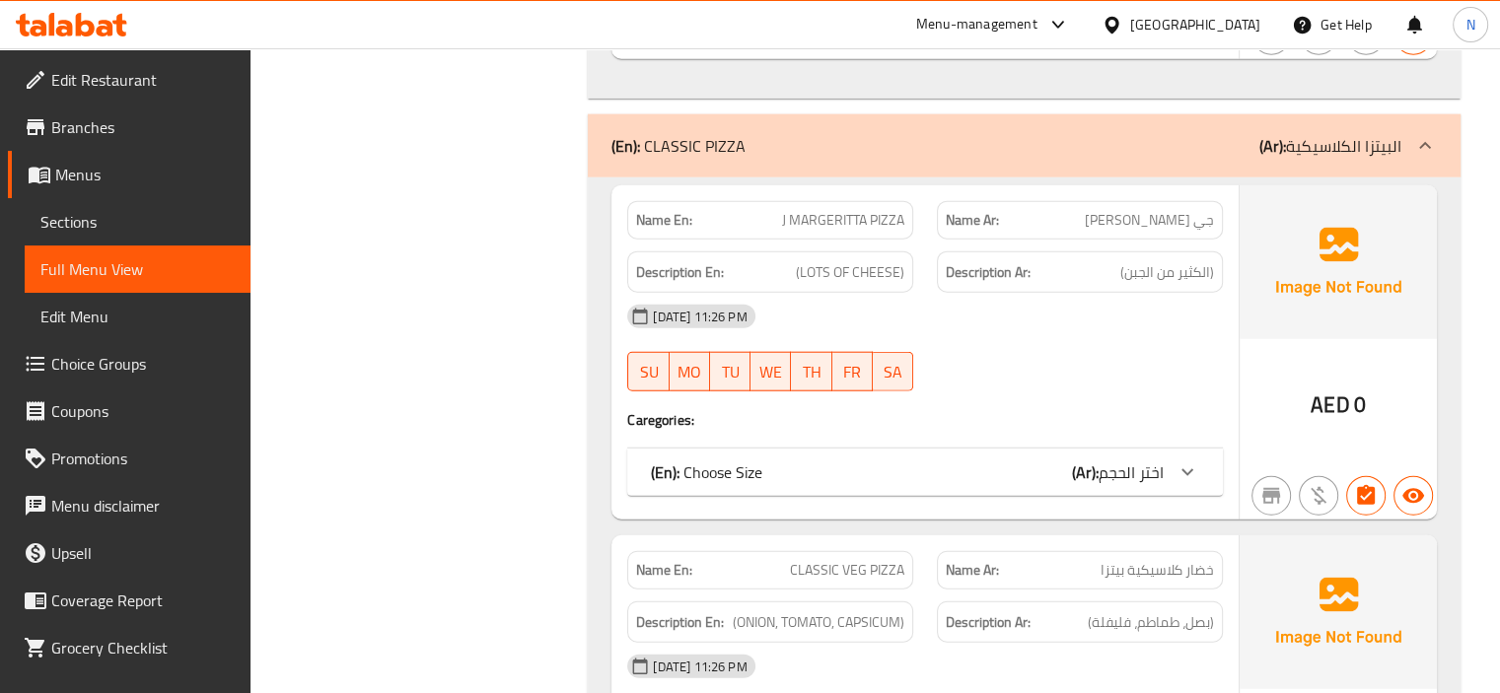
scroll to position [12389, 0]
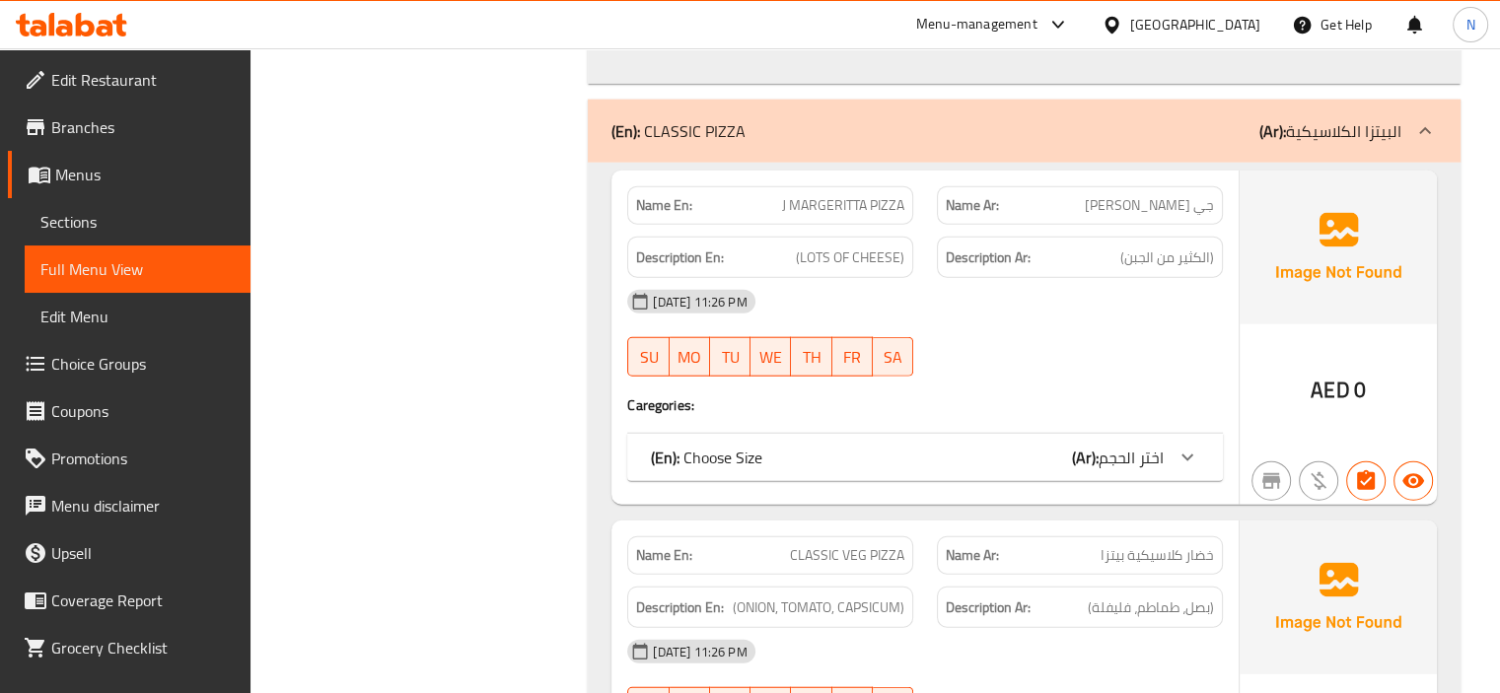
click at [891, 446] on div "(En): Choose Size (Ar): اختر الحجم" at bounding box center [907, 458] width 513 height 24
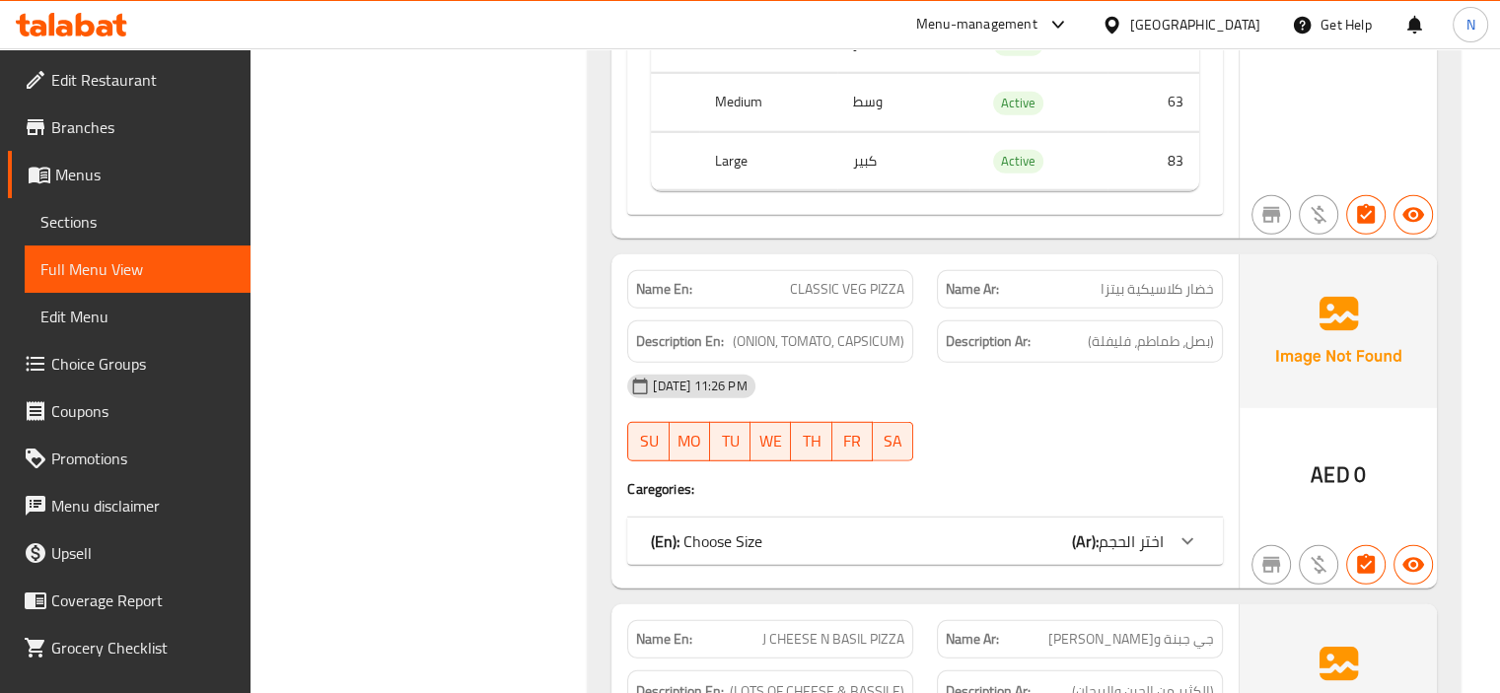
scroll to position [12981, 0]
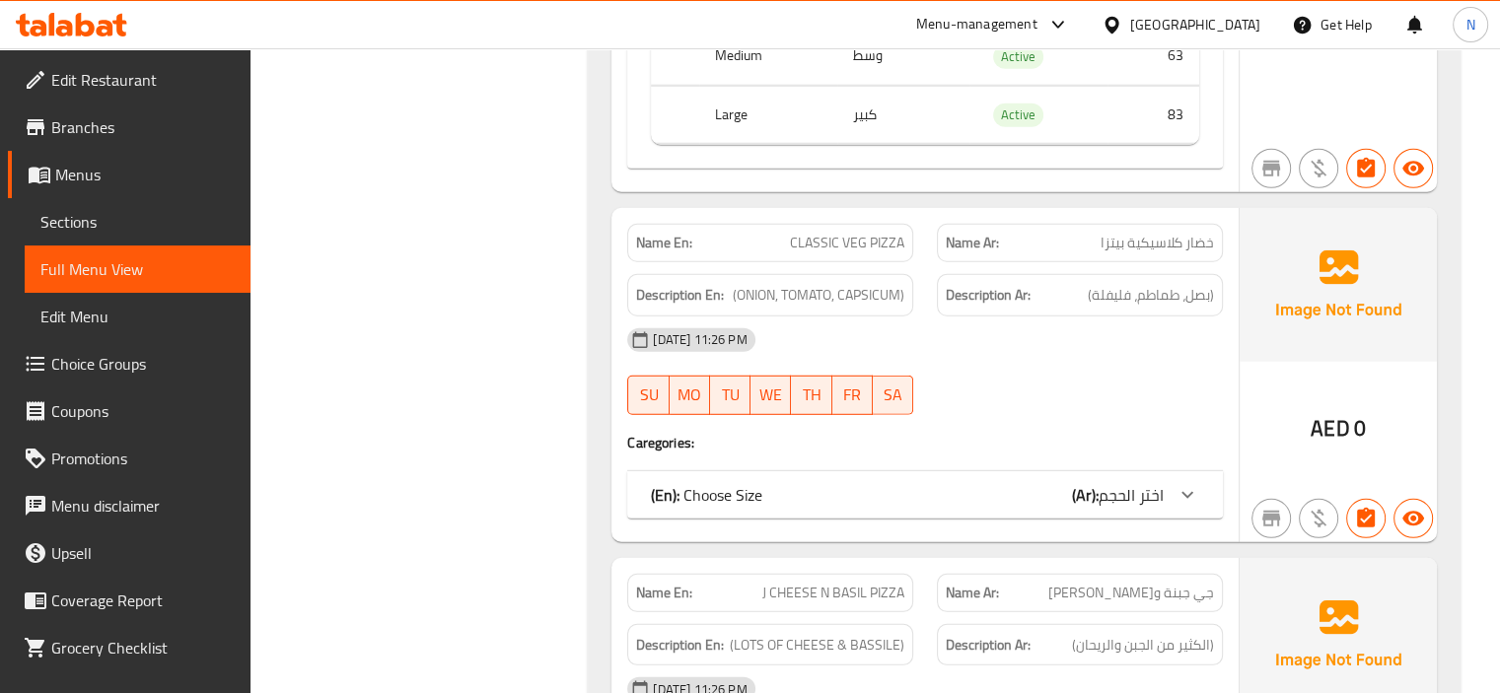
click at [820, 483] on div "(En): Choose Size (Ar): اختر الحجم" at bounding box center [907, 495] width 513 height 24
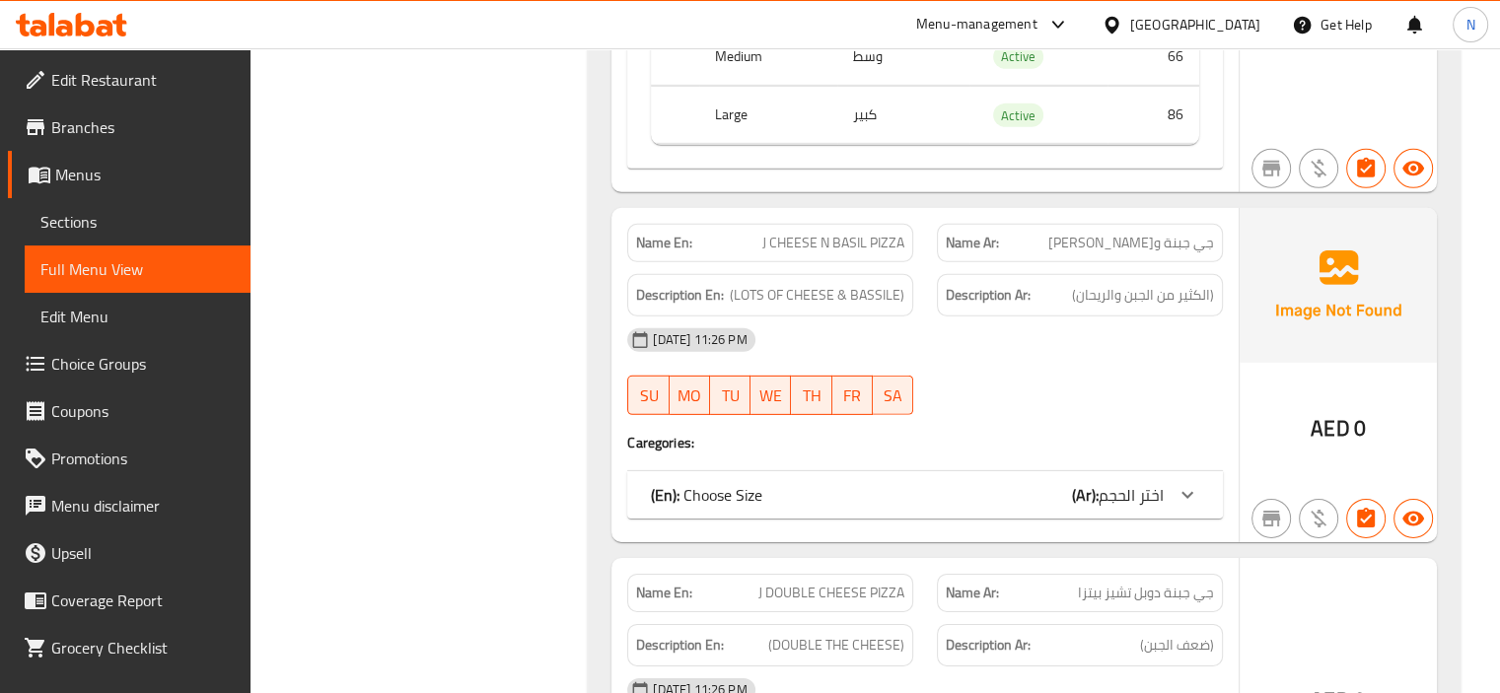
scroll to position [13612, 0]
click at [793, 231] on span "J CHEESE N BASIL PIZZA" at bounding box center [833, 241] width 142 height 21
click at [900, 470] on div "(En): Choose Size (Ar): اختر الحجم" at bounding box center [925, 493] width 596 height 47
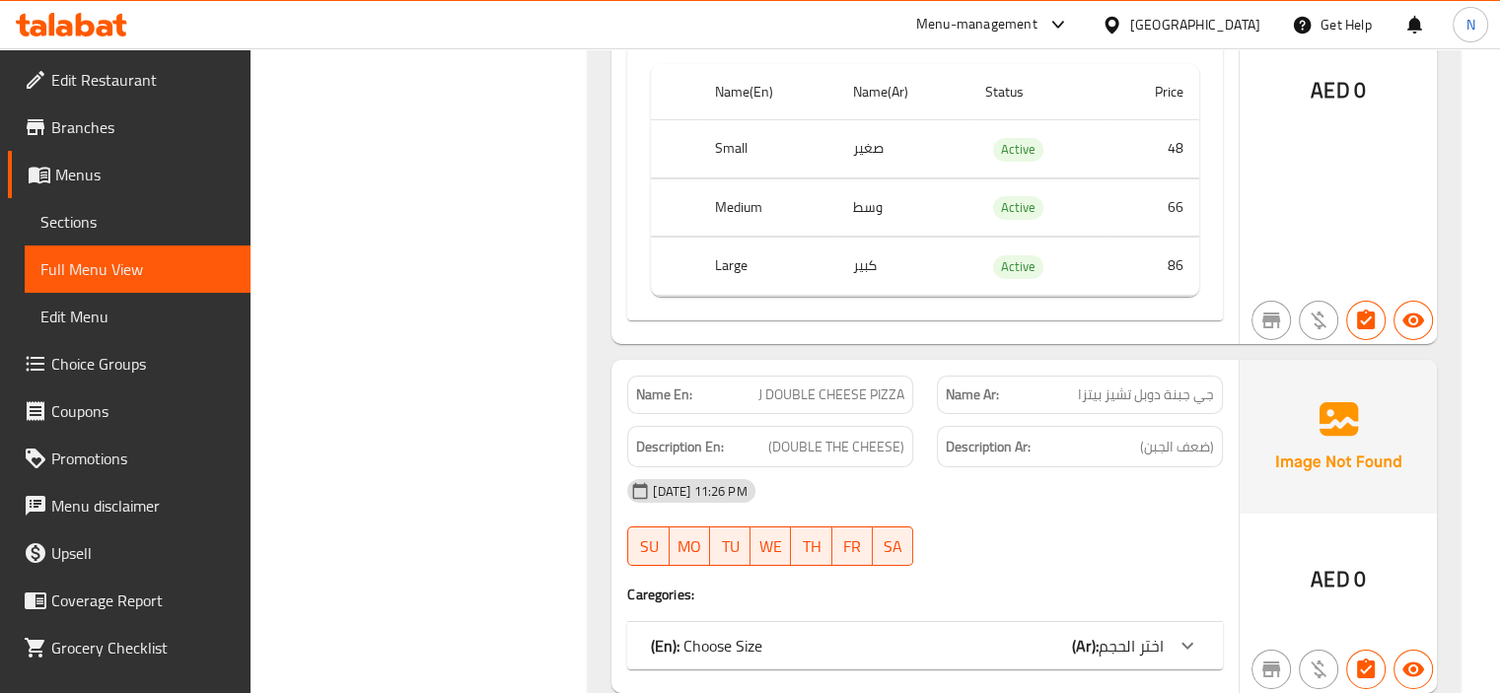
scroll to position [14204, 0]
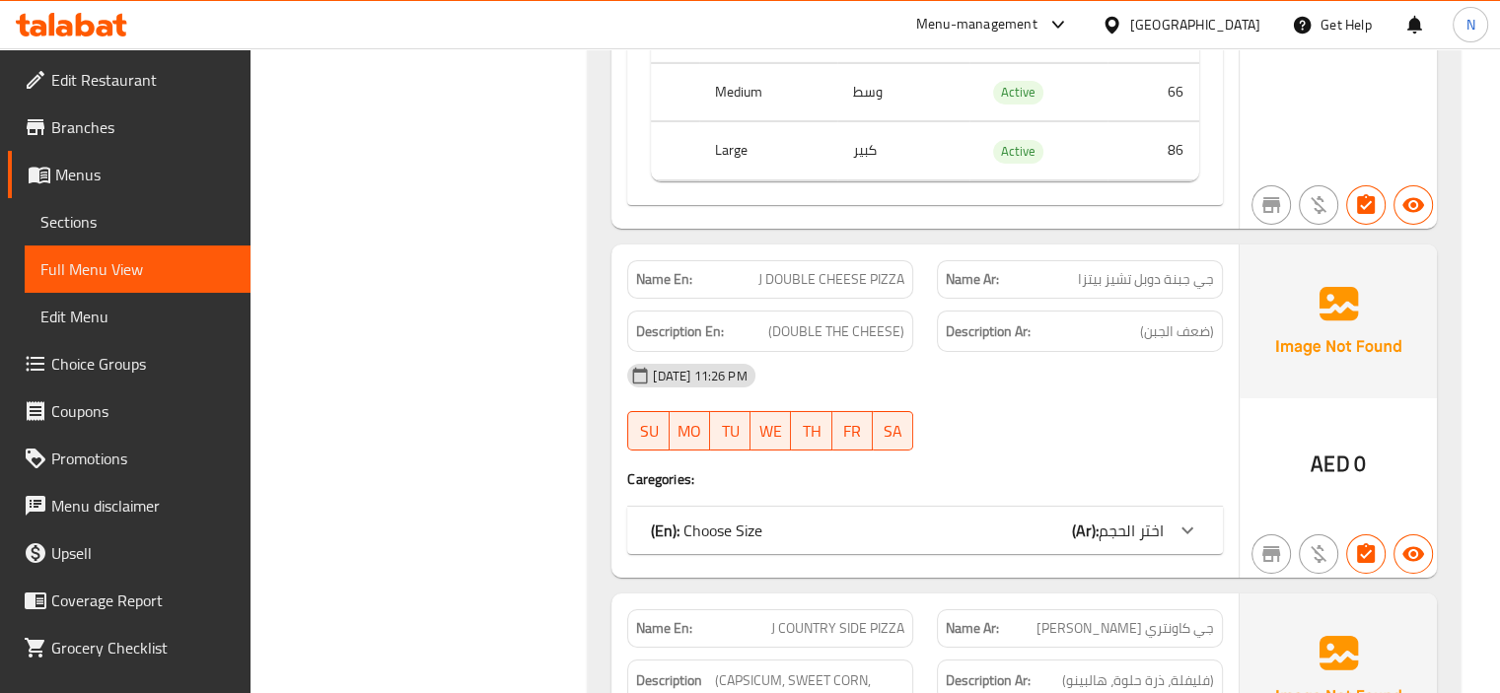
click at [891, 269] on span "J DOUBLE CHEESE PIZZA" at bounding box center [832, 279] width 146 height 21
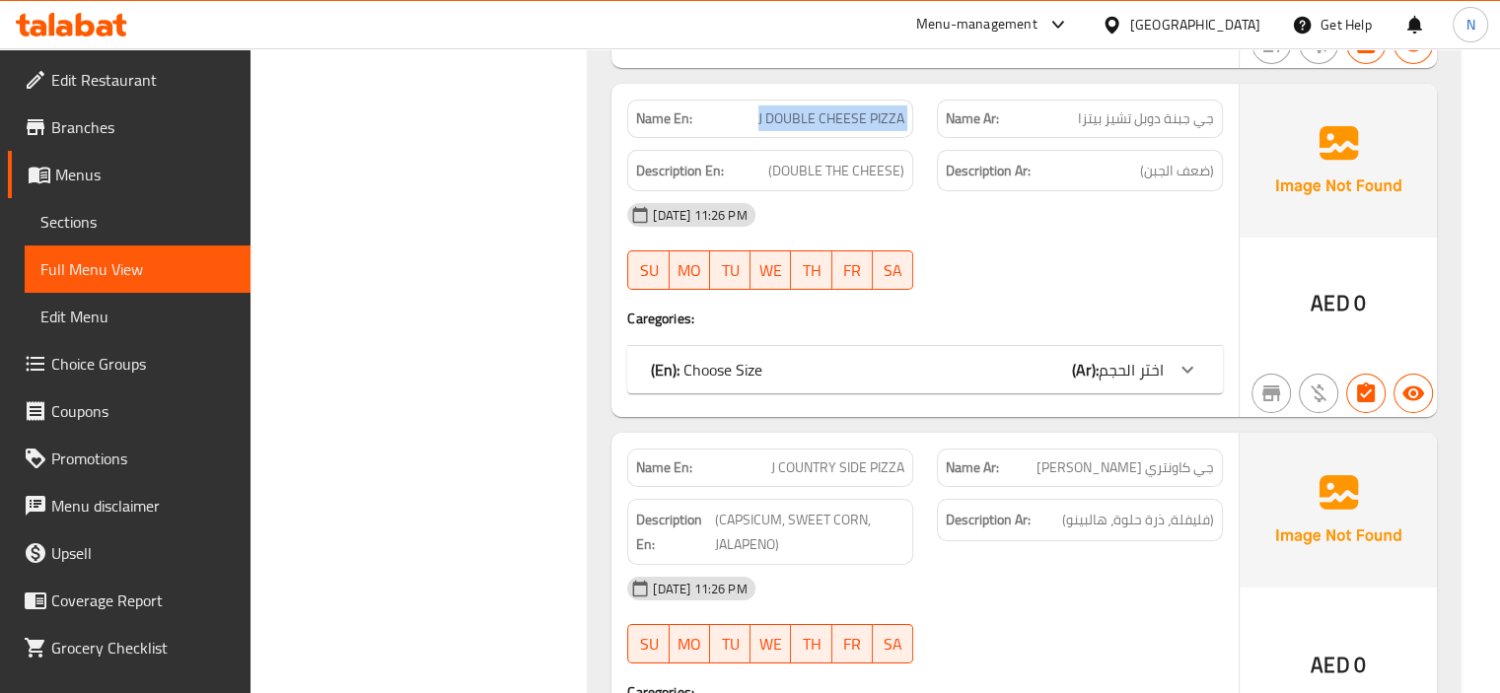
scroll to position [14362, 0]
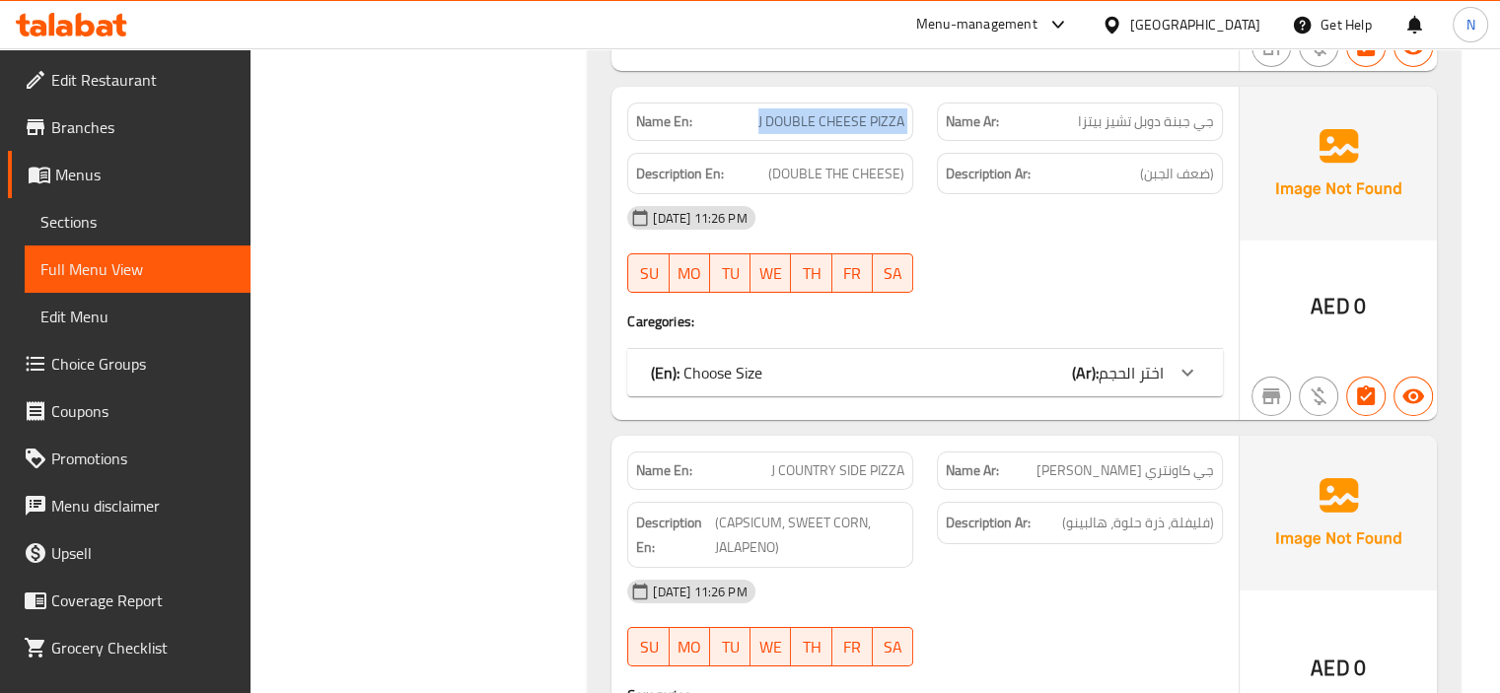
click at [1021, 349] on div "(En): Choose Size (Ar): اختر الحجم" at bounding box center [925, 372] width 596 height 47
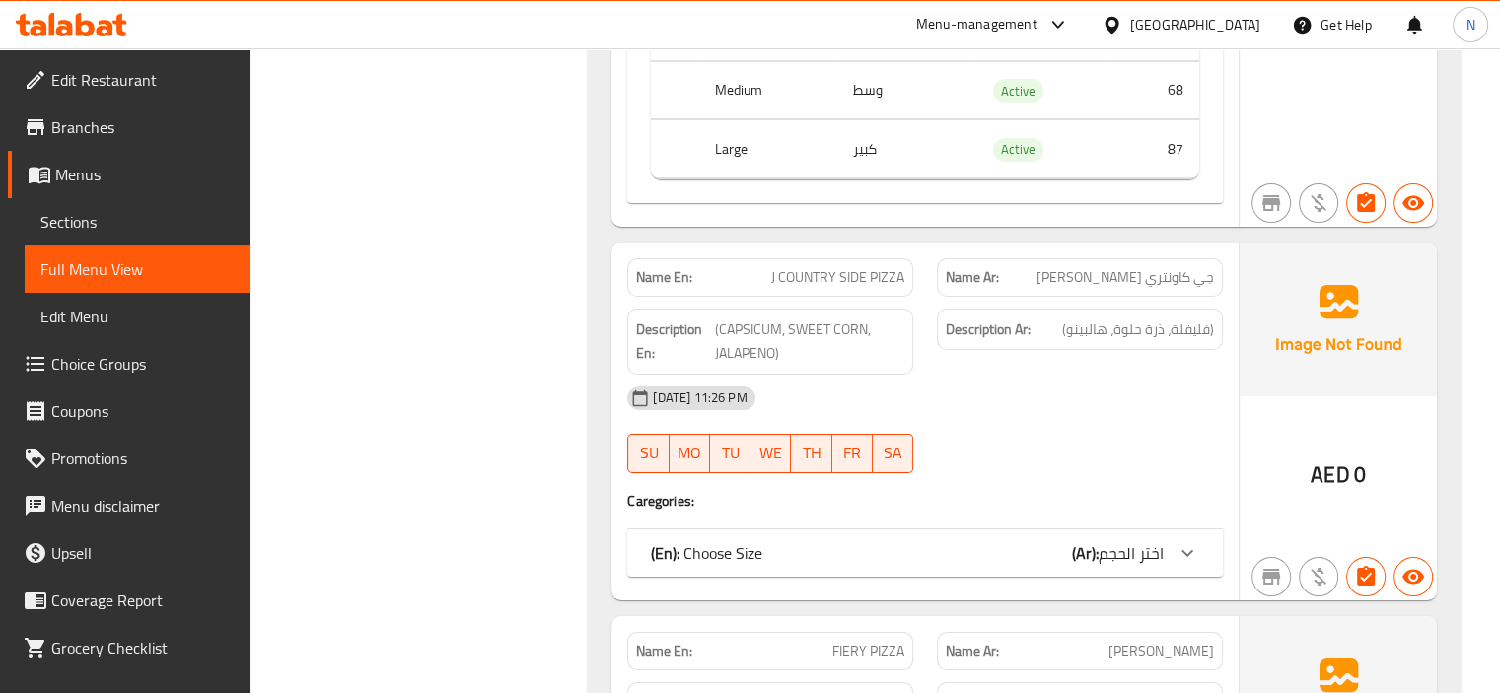
scroll to position [14875, 0]
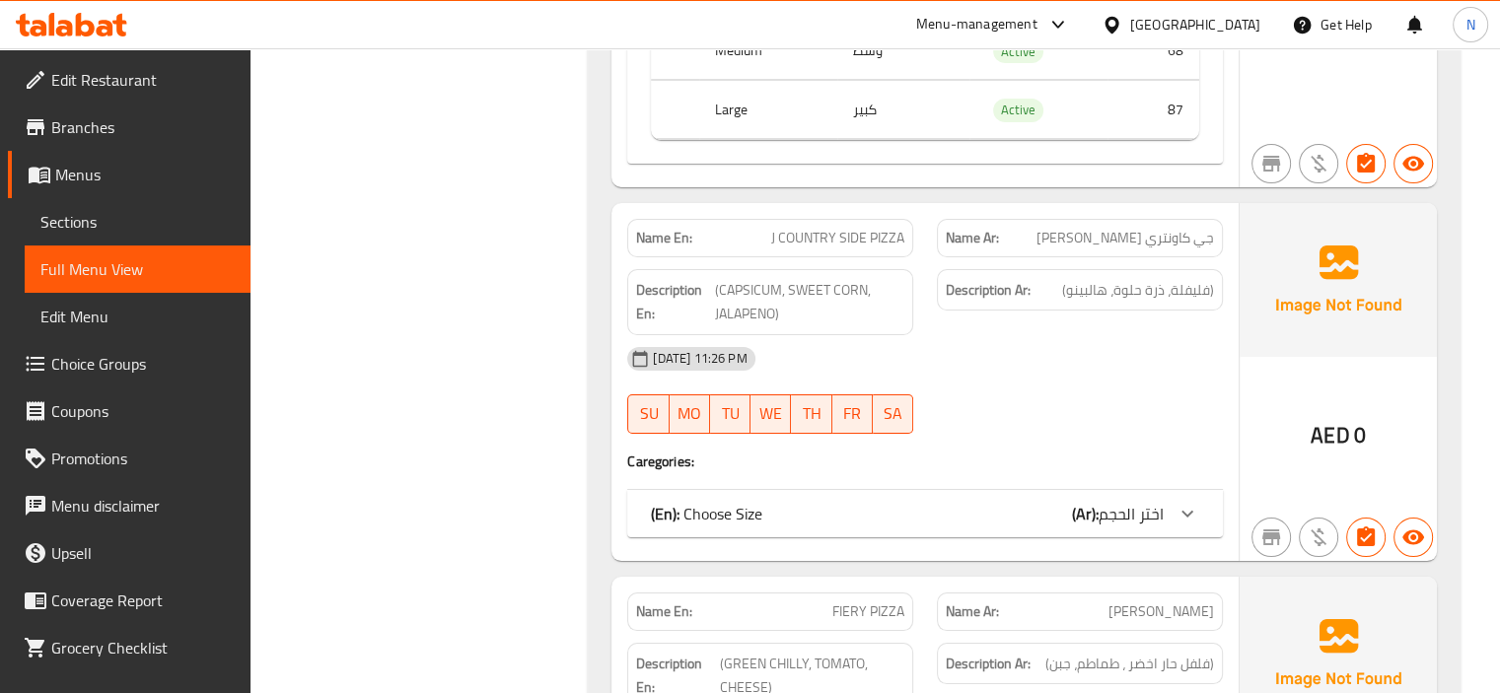
click at [925, 490] on div "(En): Choose Size (Ar): اختر الحجم" at bounding box center [925, 513] width 596 height 47
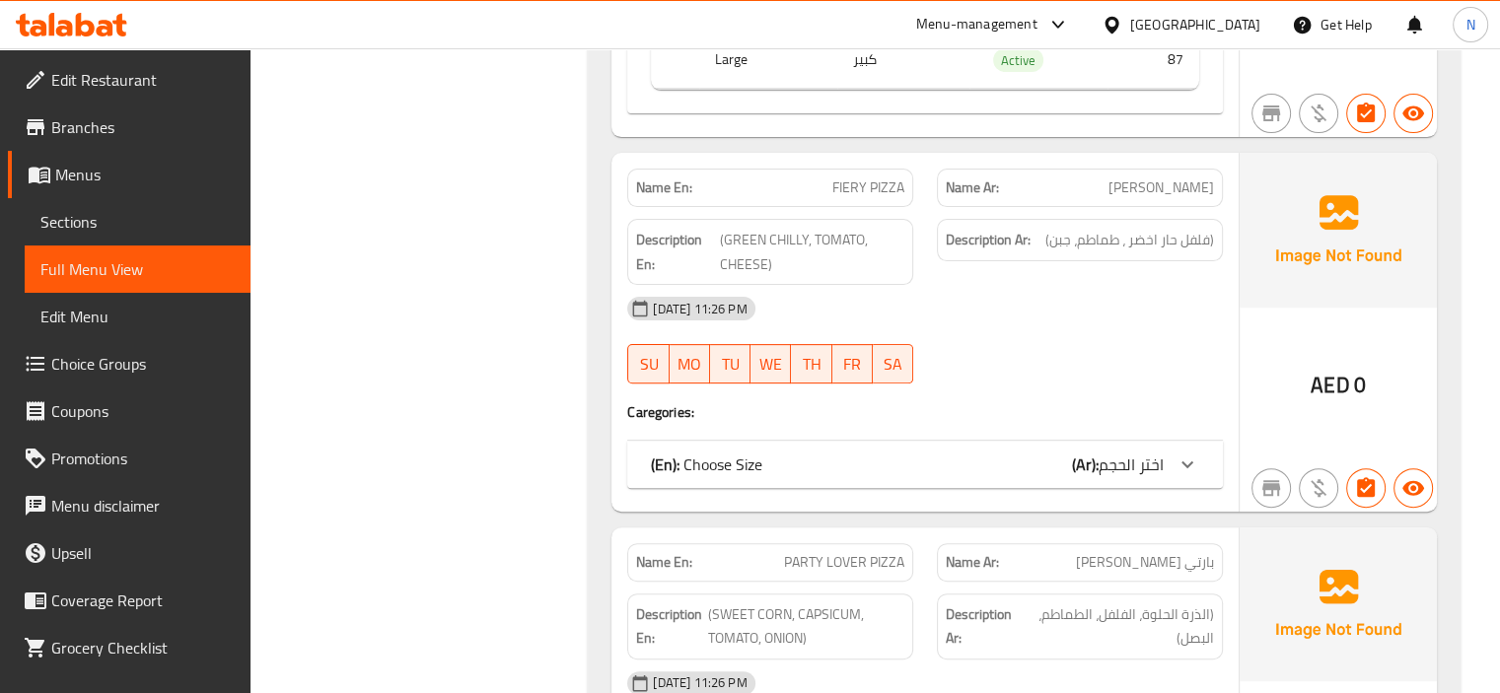
scroll to position [15579, 0]
click at [1042, 452] on div "(En): Choose Size (Ar): اختر الحجم" at bounding box center [907, 464] width 513 height 24
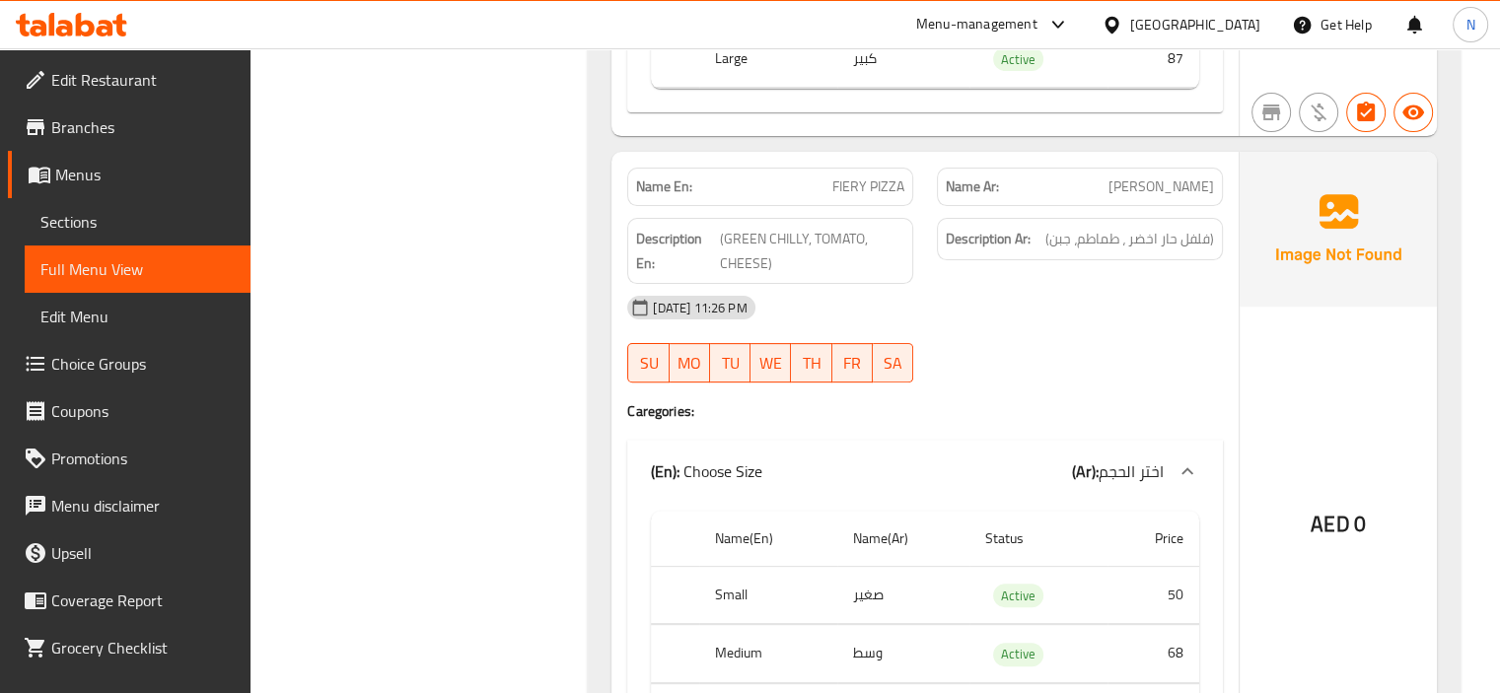
scroll to position [15618, 0]
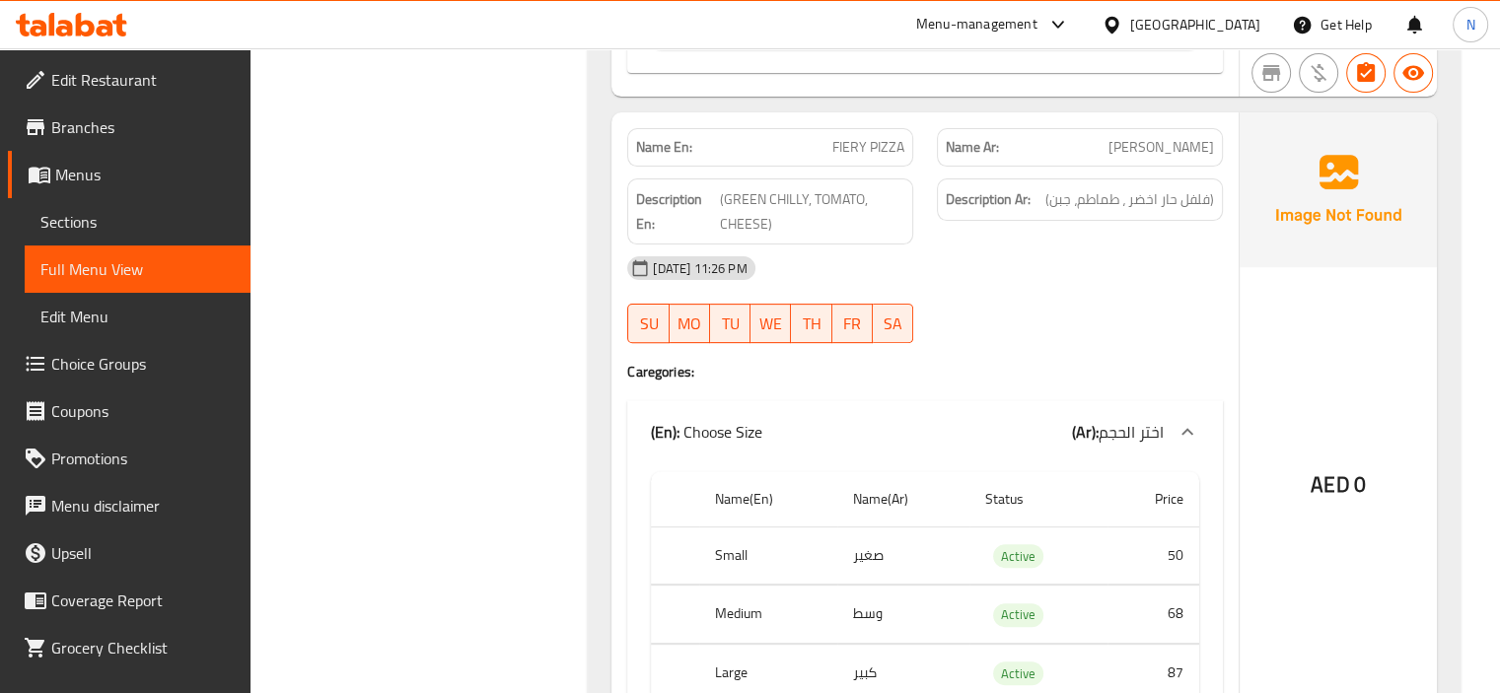
click at [888, 137] on span "FIERY PIZZA" at bounding box center [869, 147] width 72 height 21
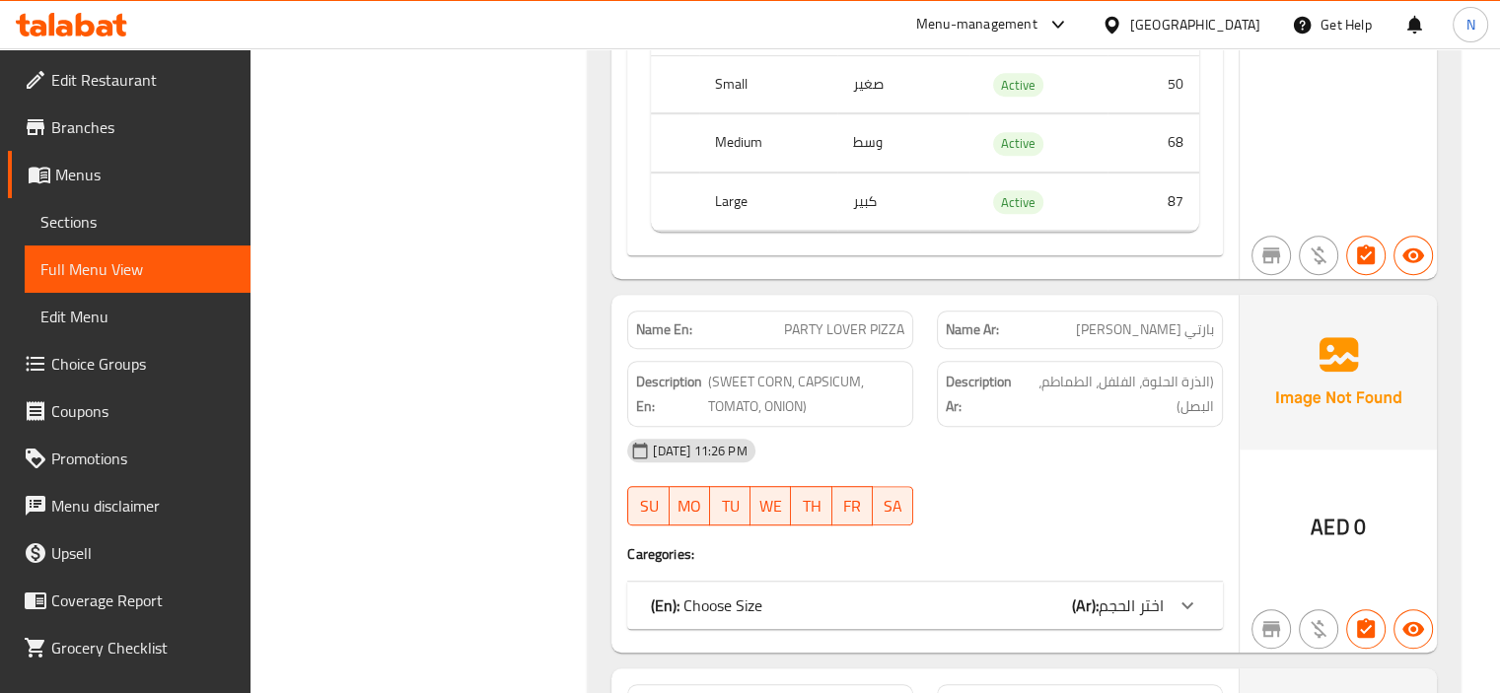
scroll to position [16092, 0]
click at [876, 318] on span "PARTY LOVER PIZZA" at bounding box center [844, 328] width 120 height 21
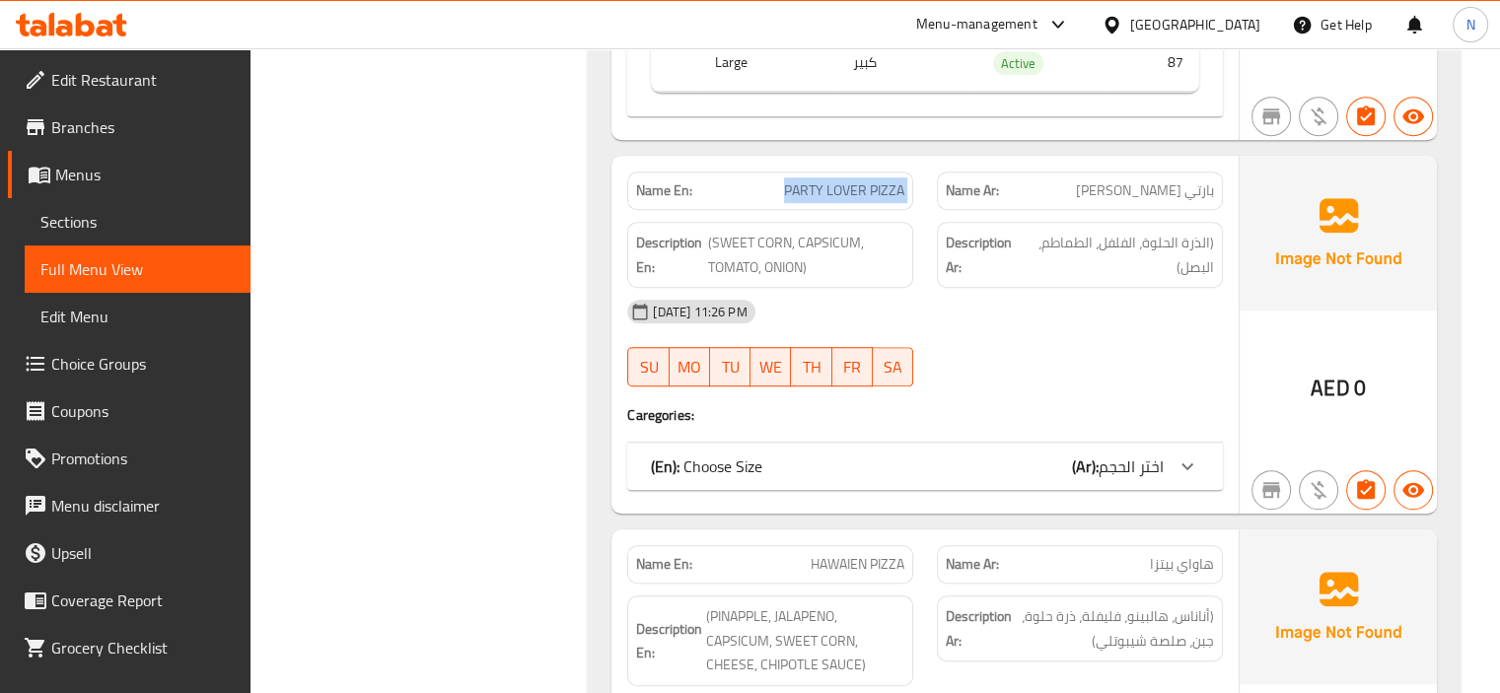
scroll to position [16329, 0]
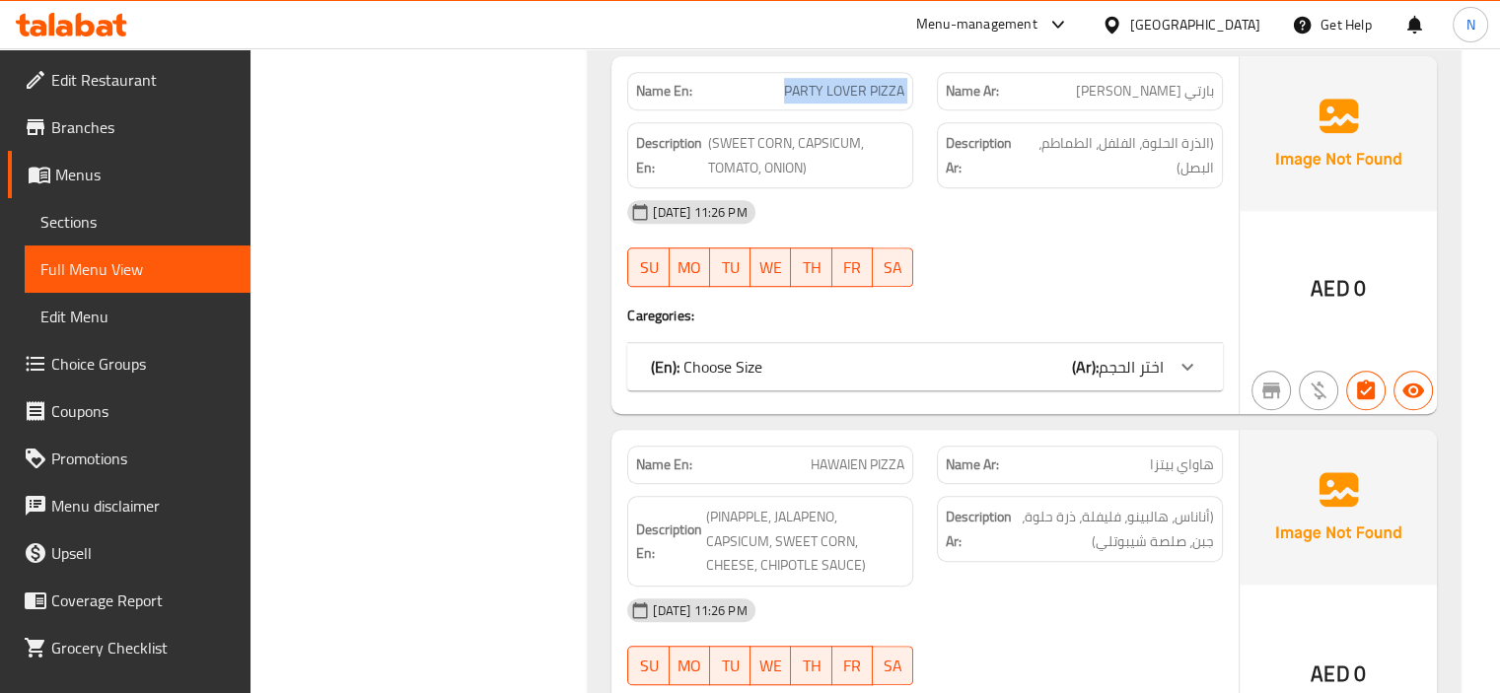
click at [913, 355] on div "(En): Choose Size (Ar): اختر الحجم" at bounding box center [907, 367] width 513 height 24
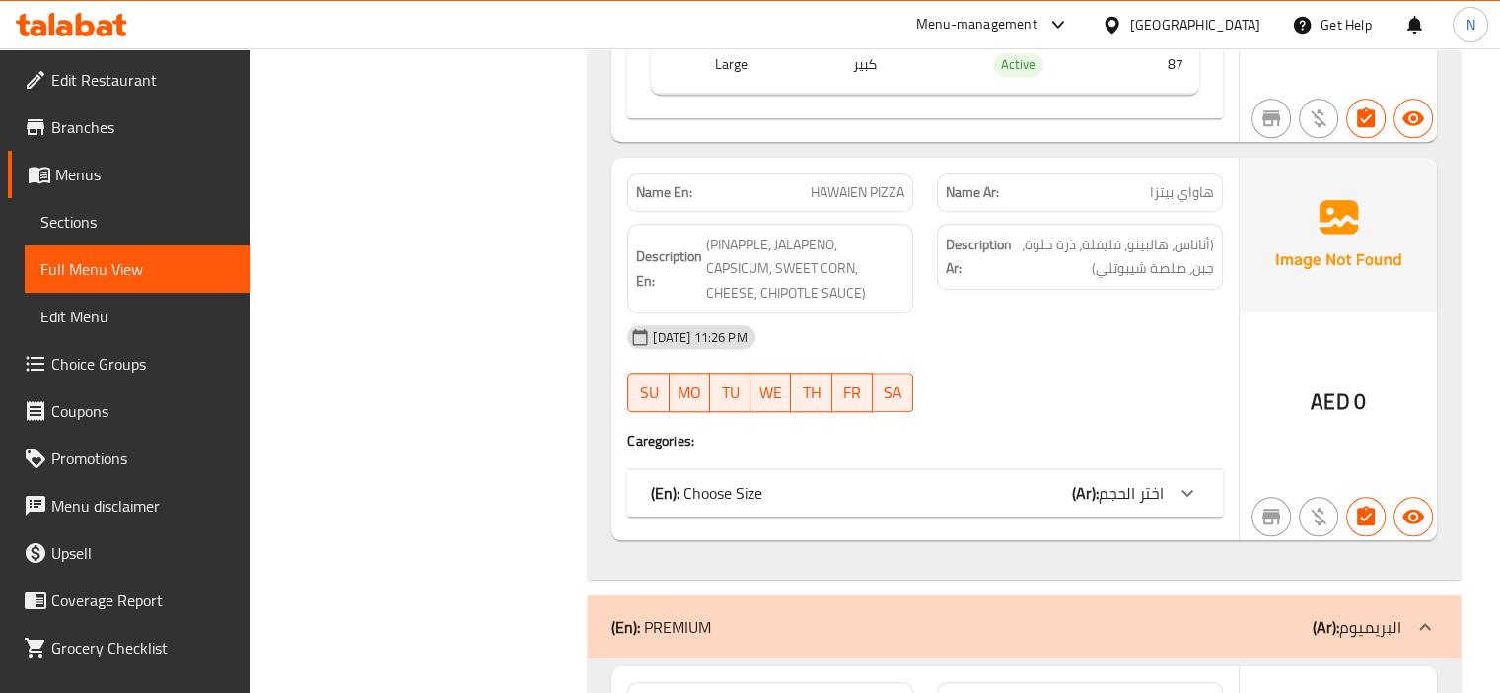
scroll to position [16920, 0]
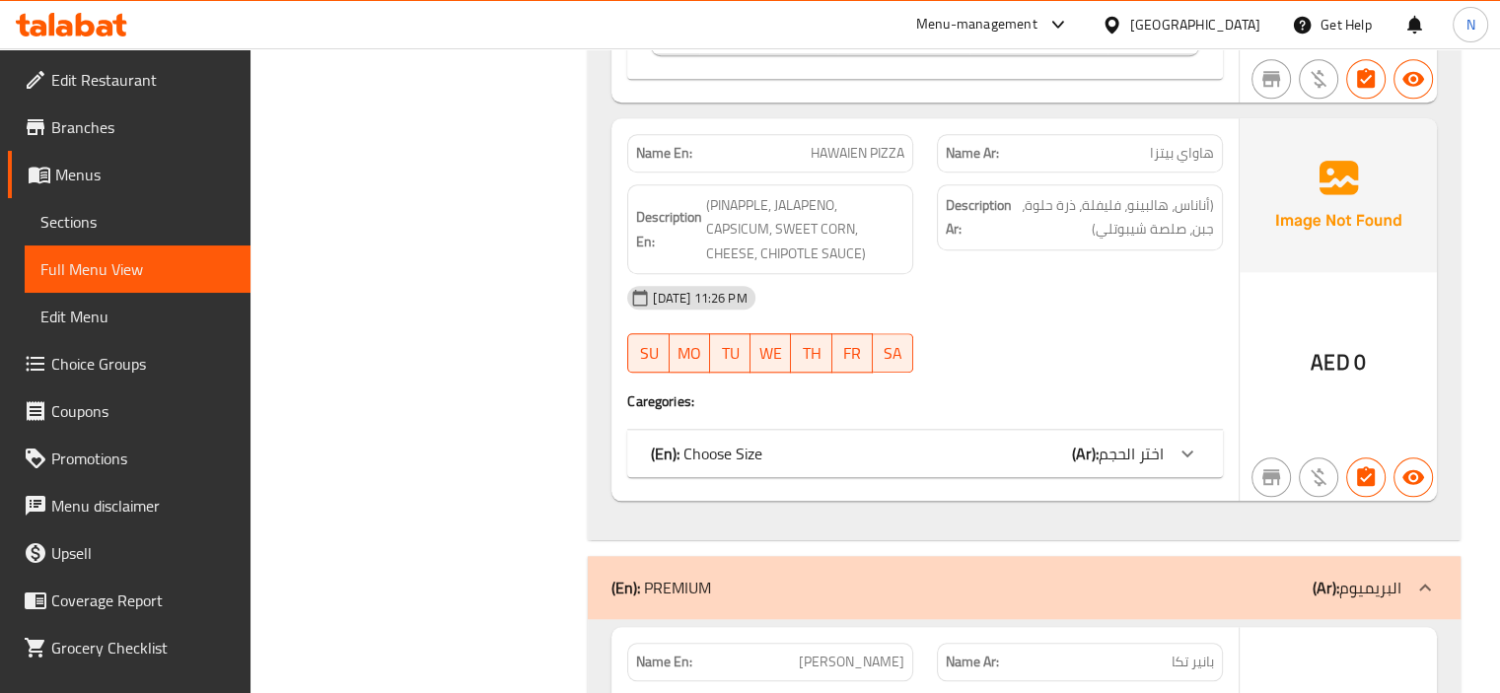
click at [1109, 439] on span "اختر الحجم" at bounding box center [1131, 454] width 65 height 30
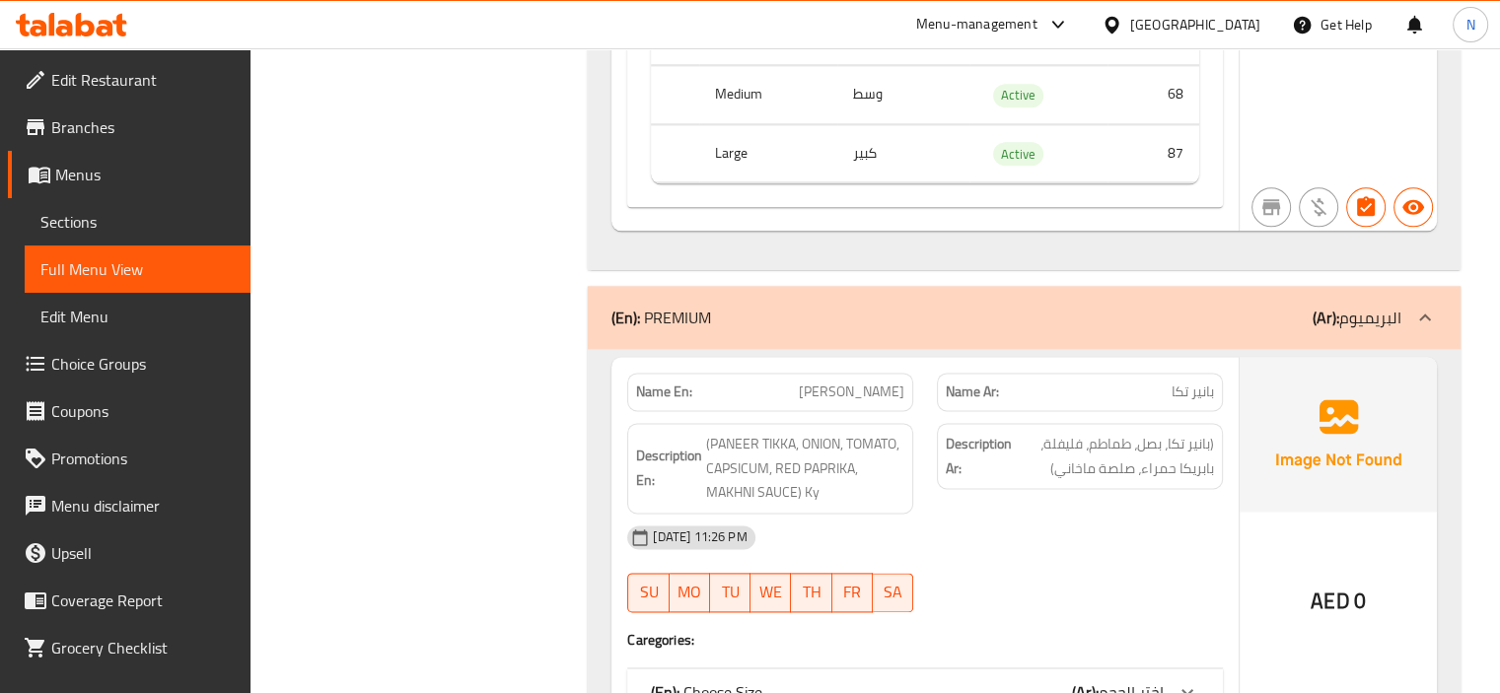
scroll to position [17473, 0]
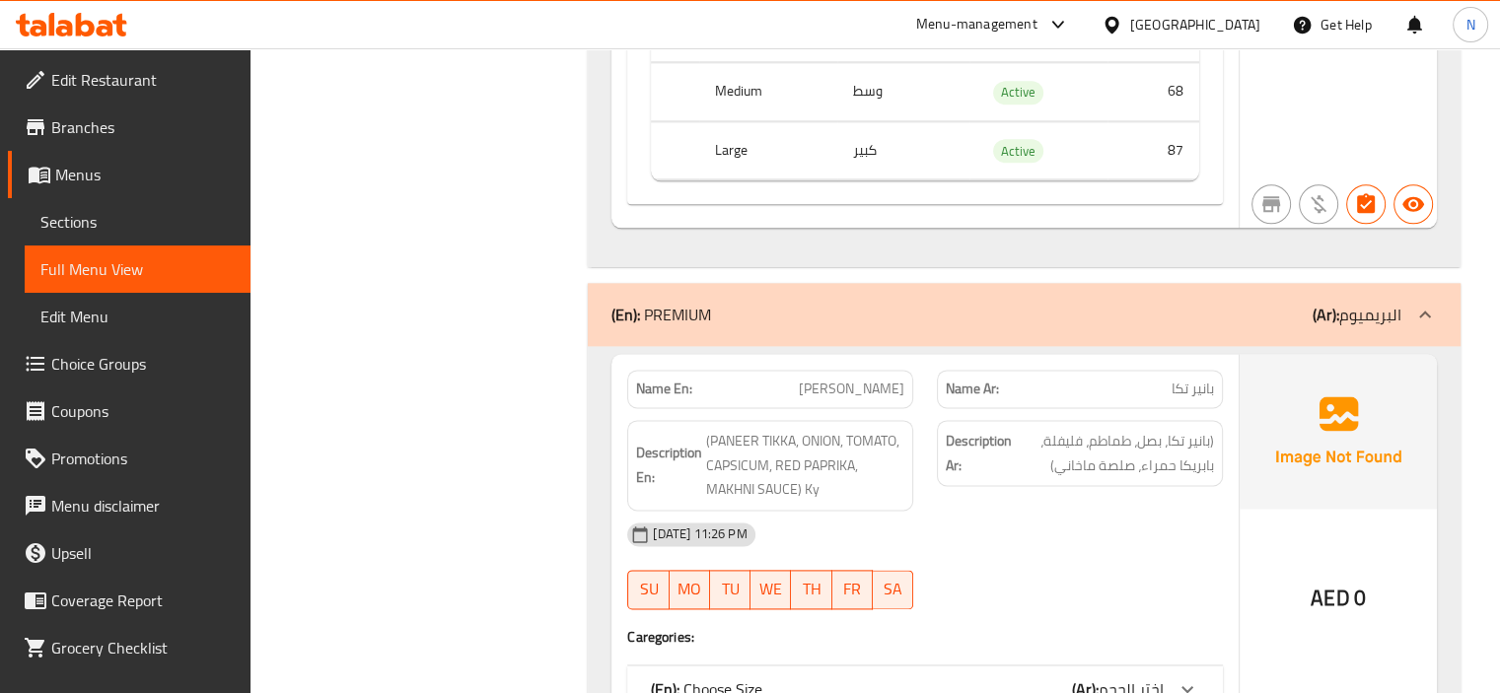
click at [844, 379] on span "[PERSON_NAME]" at bounding box center [852, 389] width 106 height 21
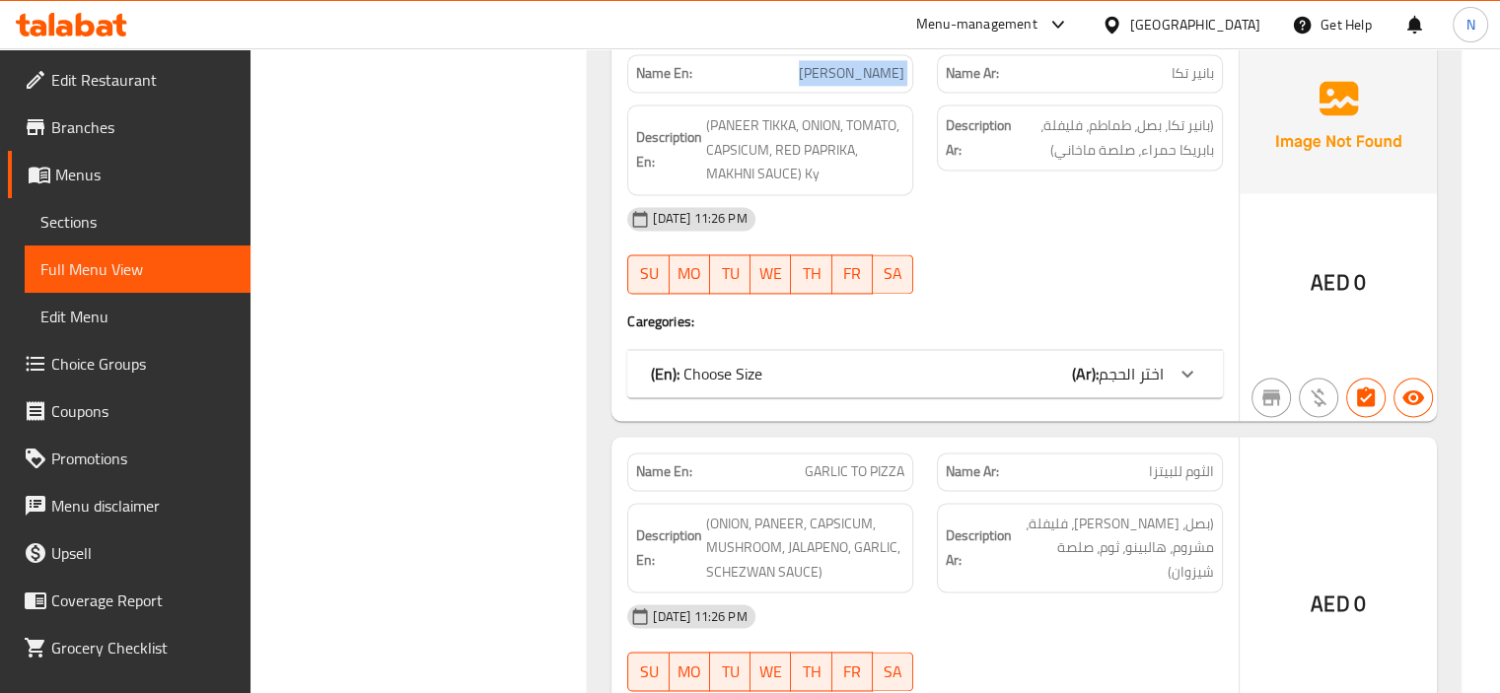
scroll to position [17828, 0]
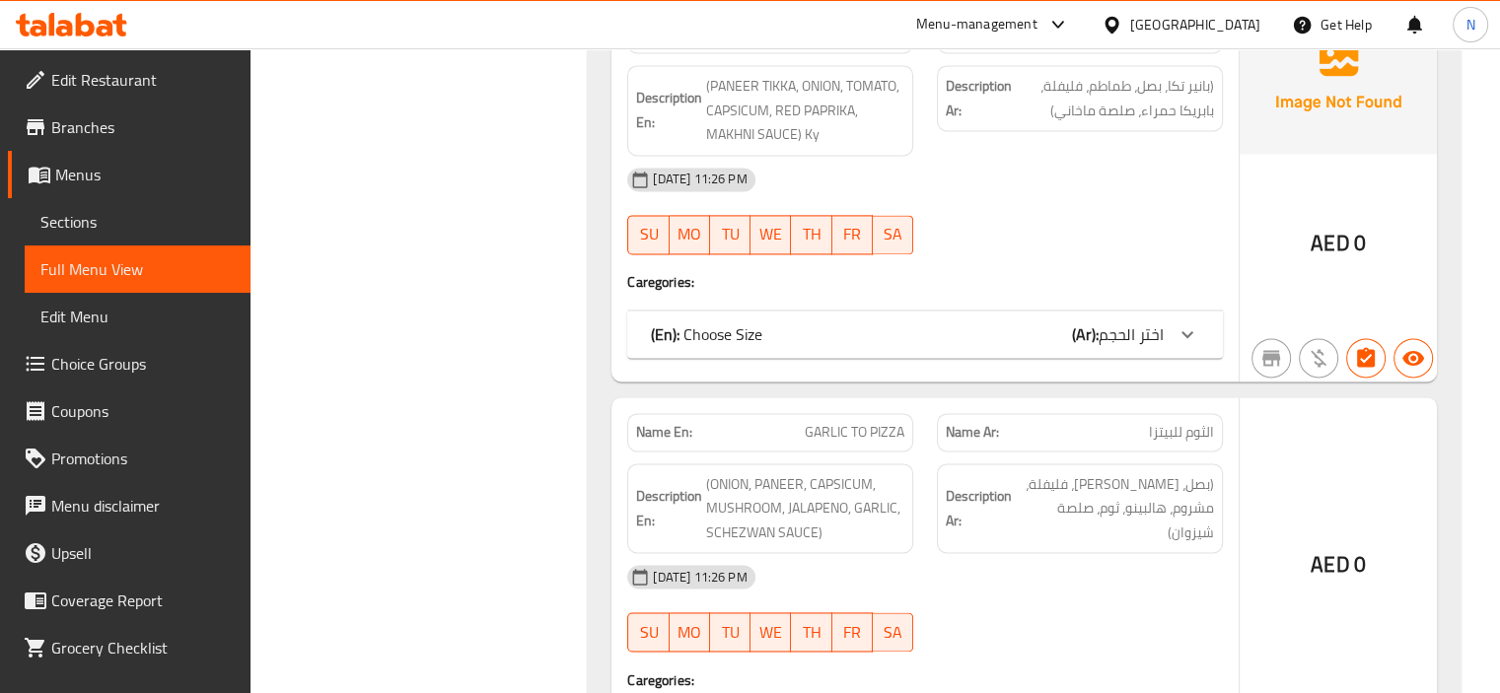
click at [934, 323] on div "(En): Choose Size (Ar): اختر الحجم" at bounding box center [907, 335] width 513 height 24
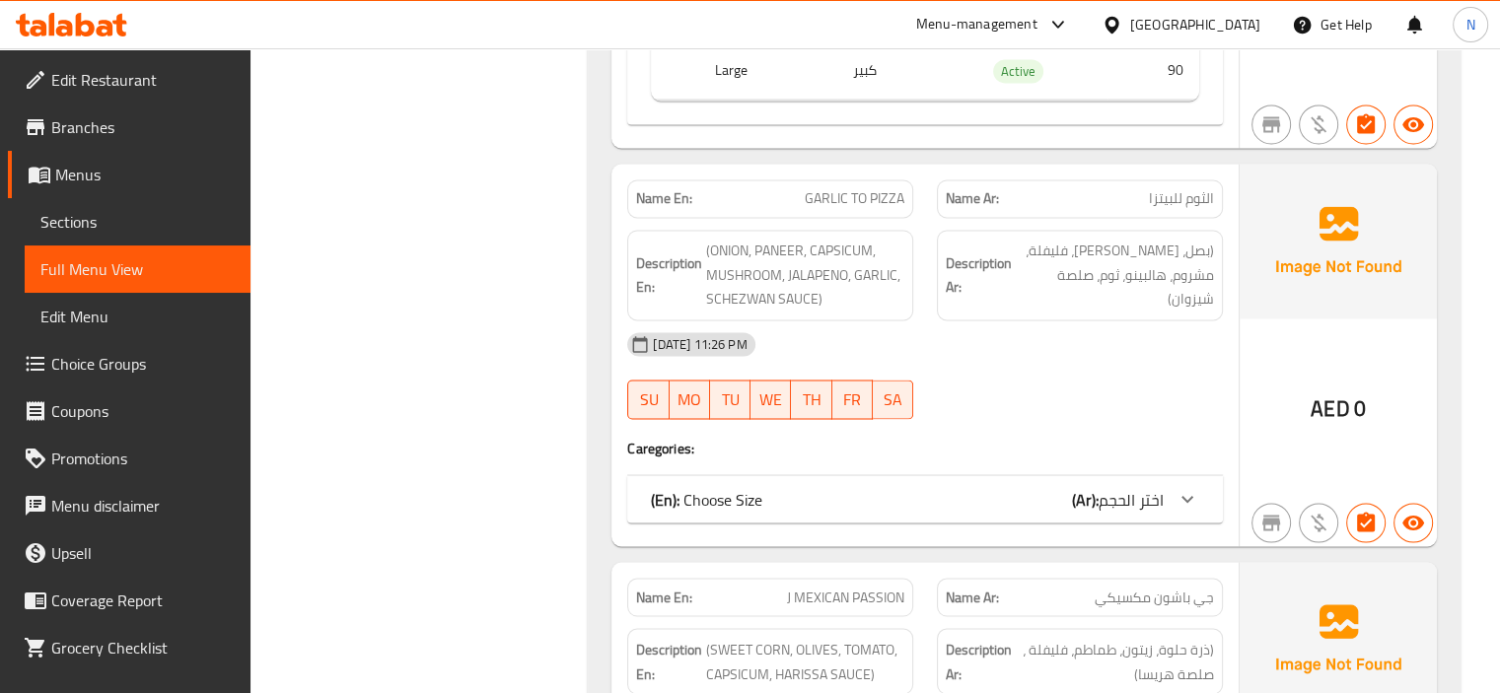
scroll to position [18380, 0]
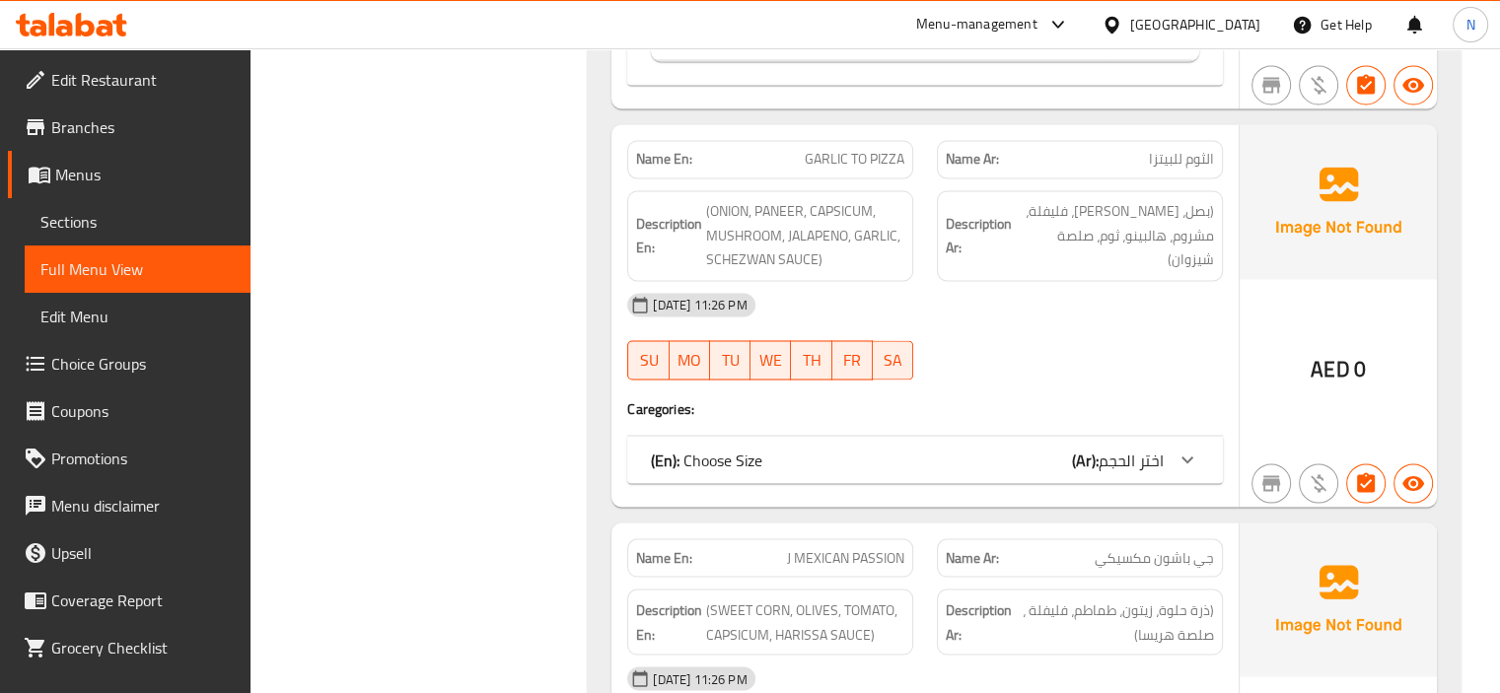
click at [954, 436] on div "(En): Choose Size (Ar): اختر الحجم" at bounding box center [925, 459] width 596 height 47
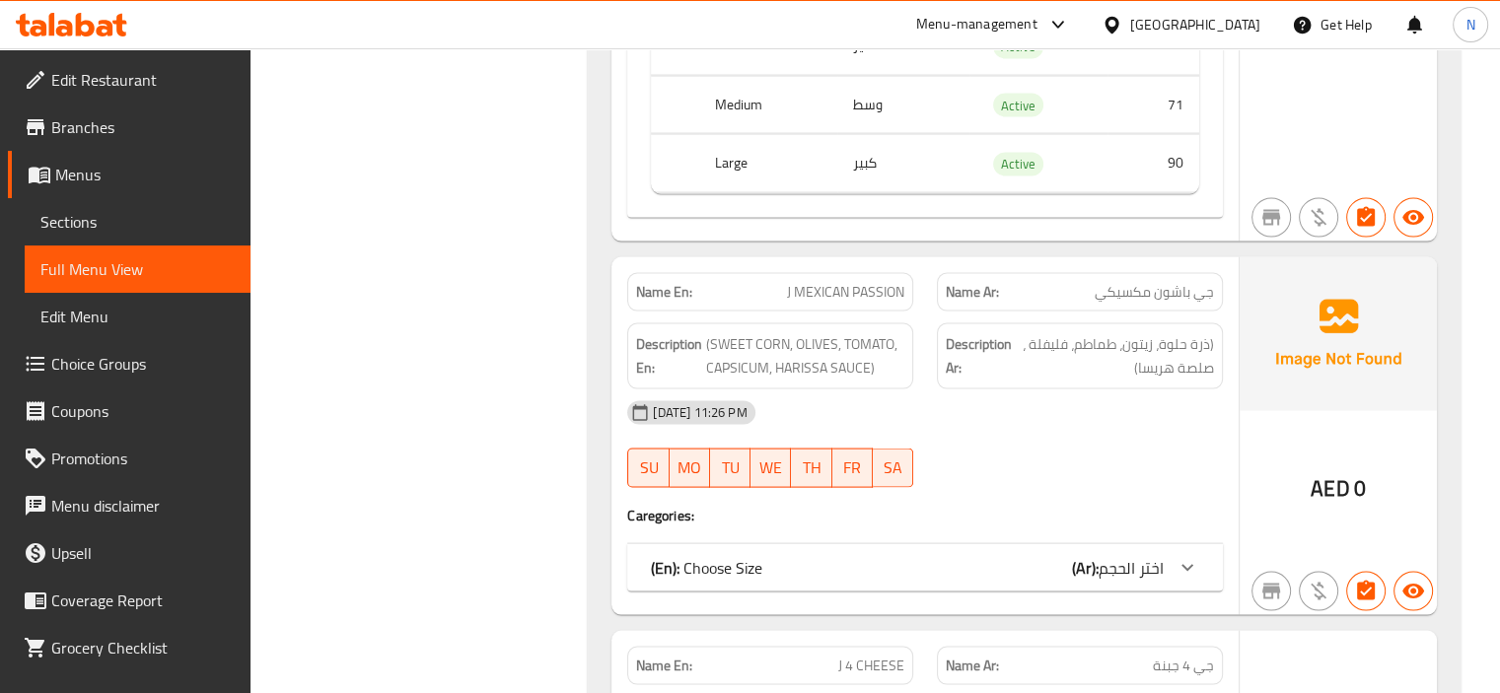
scroll to position [18933, 0]
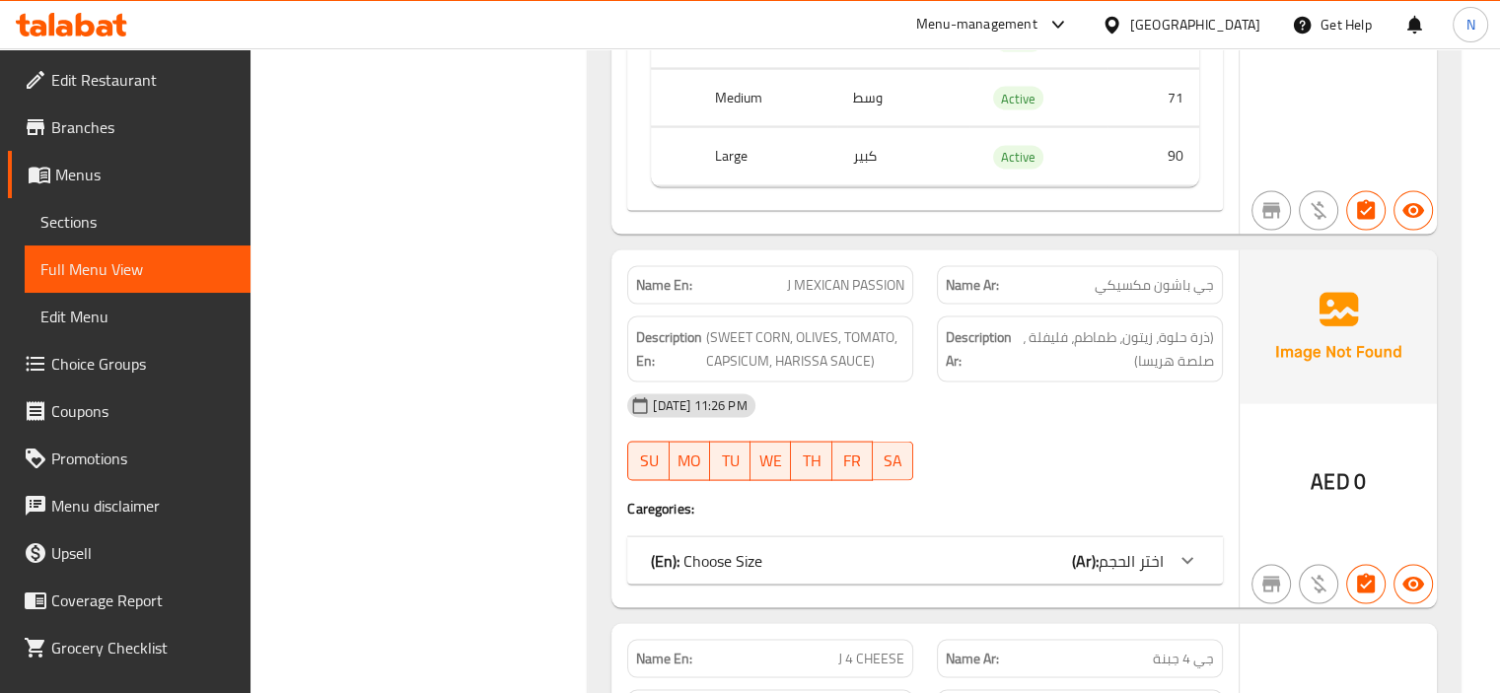
click at [955, 538] on div "(En): Choose Size (Ar): اختر الحجم" at bounding box center [925, 561] width 596 height 47
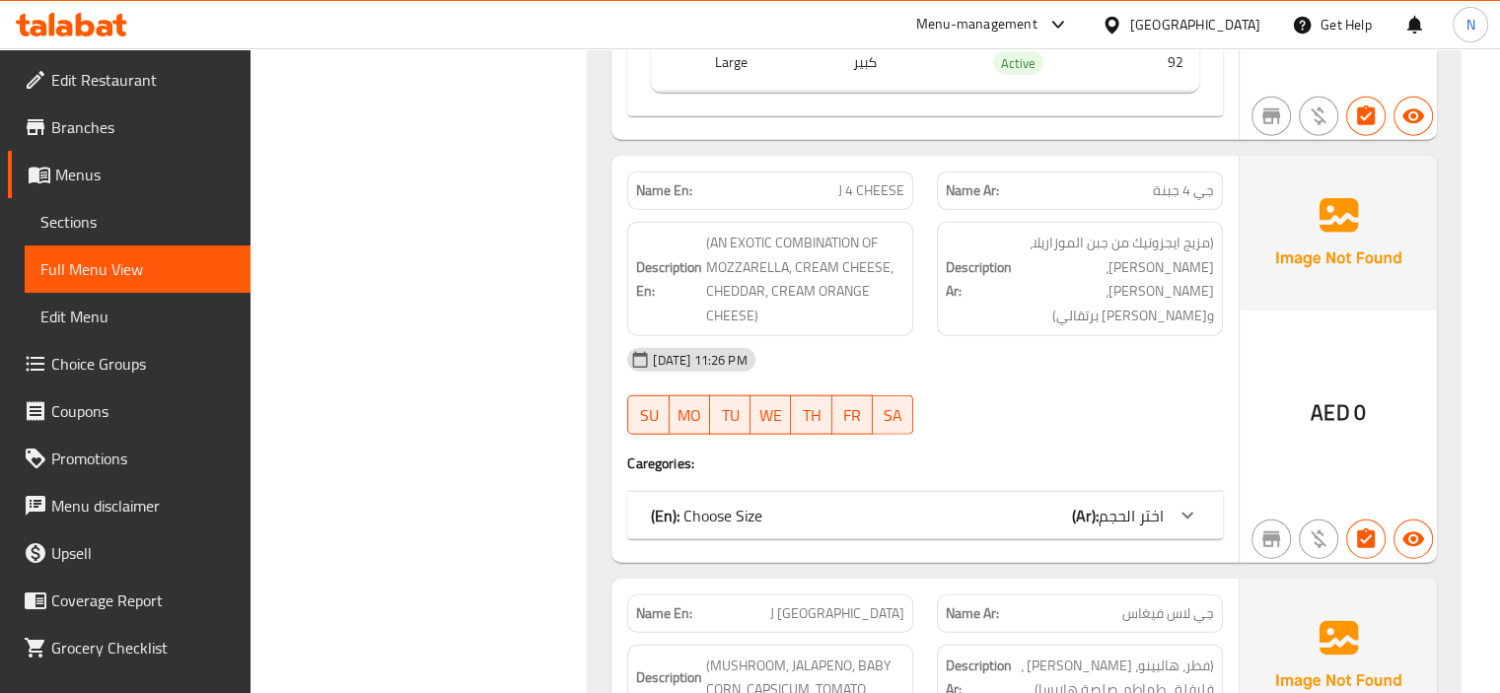
scroll to position [19682, 0]
click at [975, 502] on div "(En): Choose Size (Ar): اختر الحجم" at bounding box center [907, 514] width 513 height 24
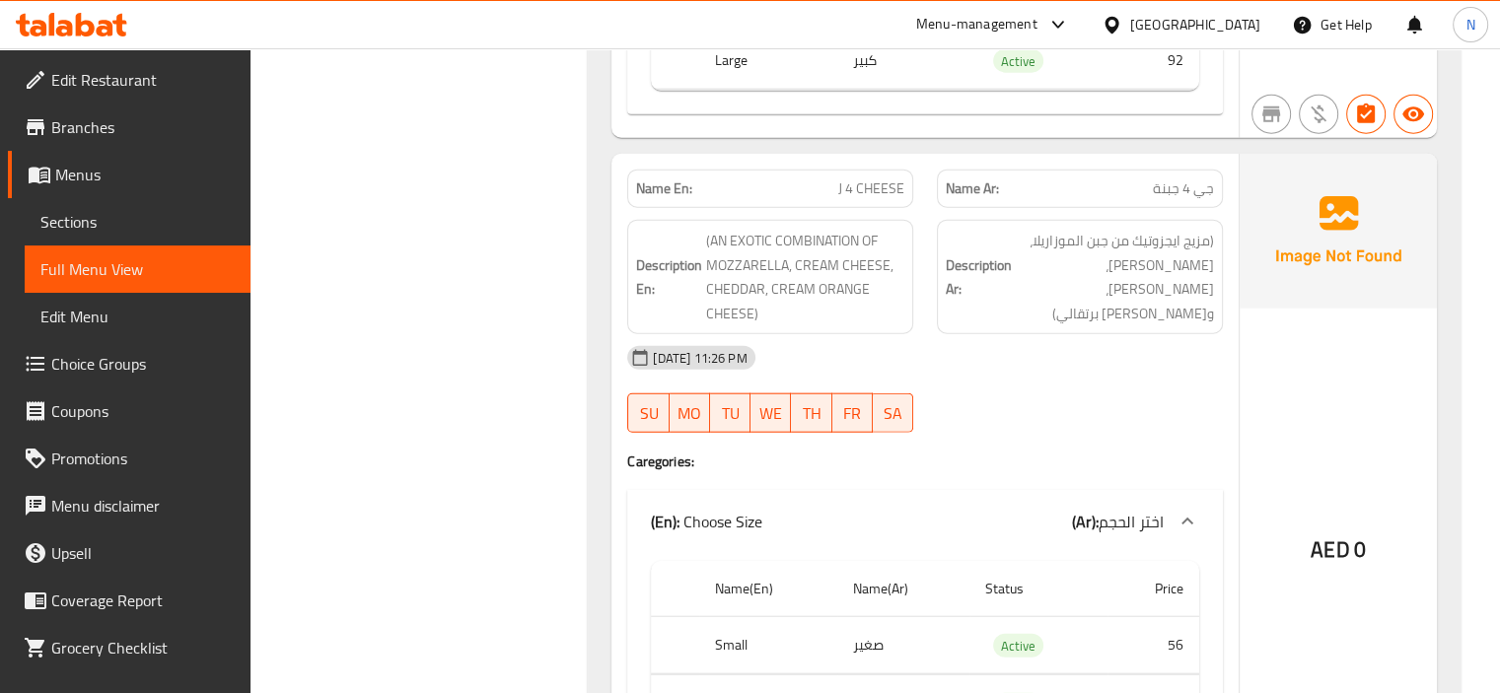
click at [868, 179] on span "J 4 CHEESE" at bounding box center [871, 189] width 66 height 21
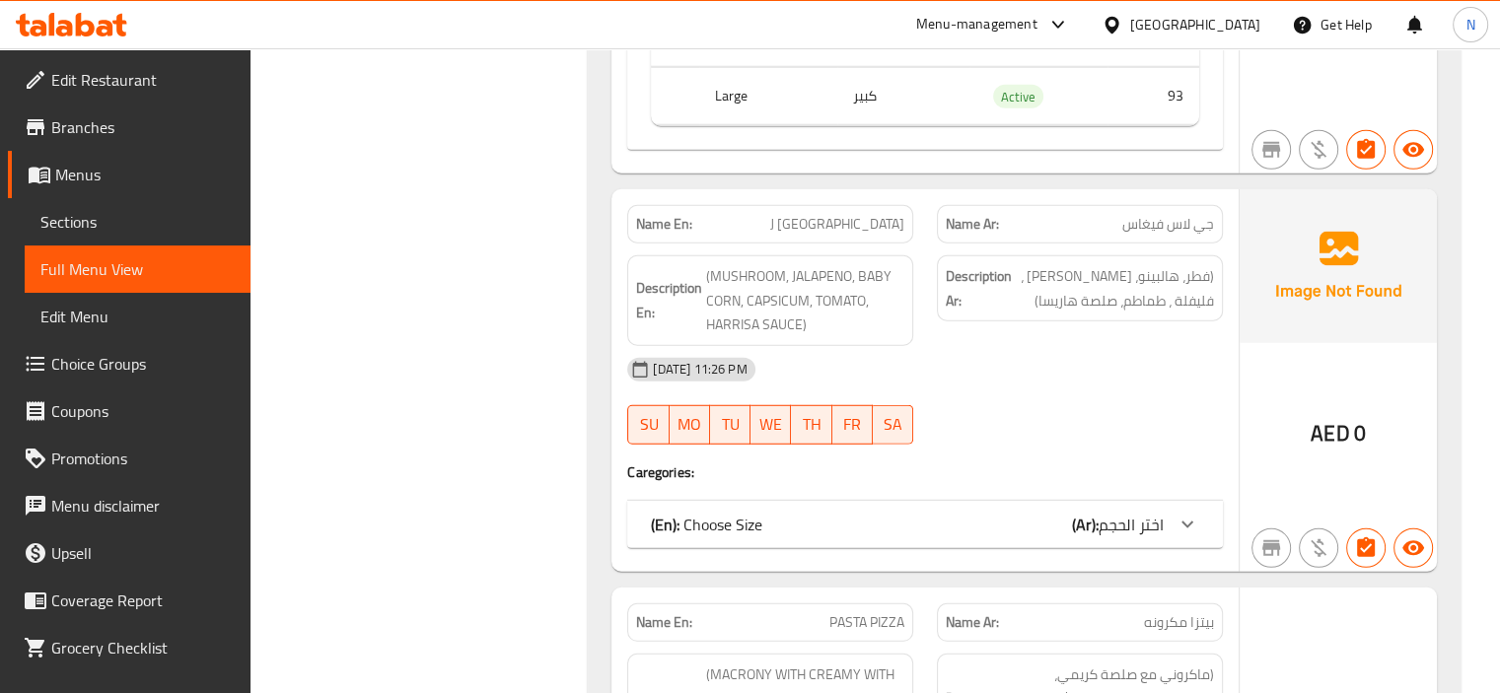
scroll to position [20353, 0]
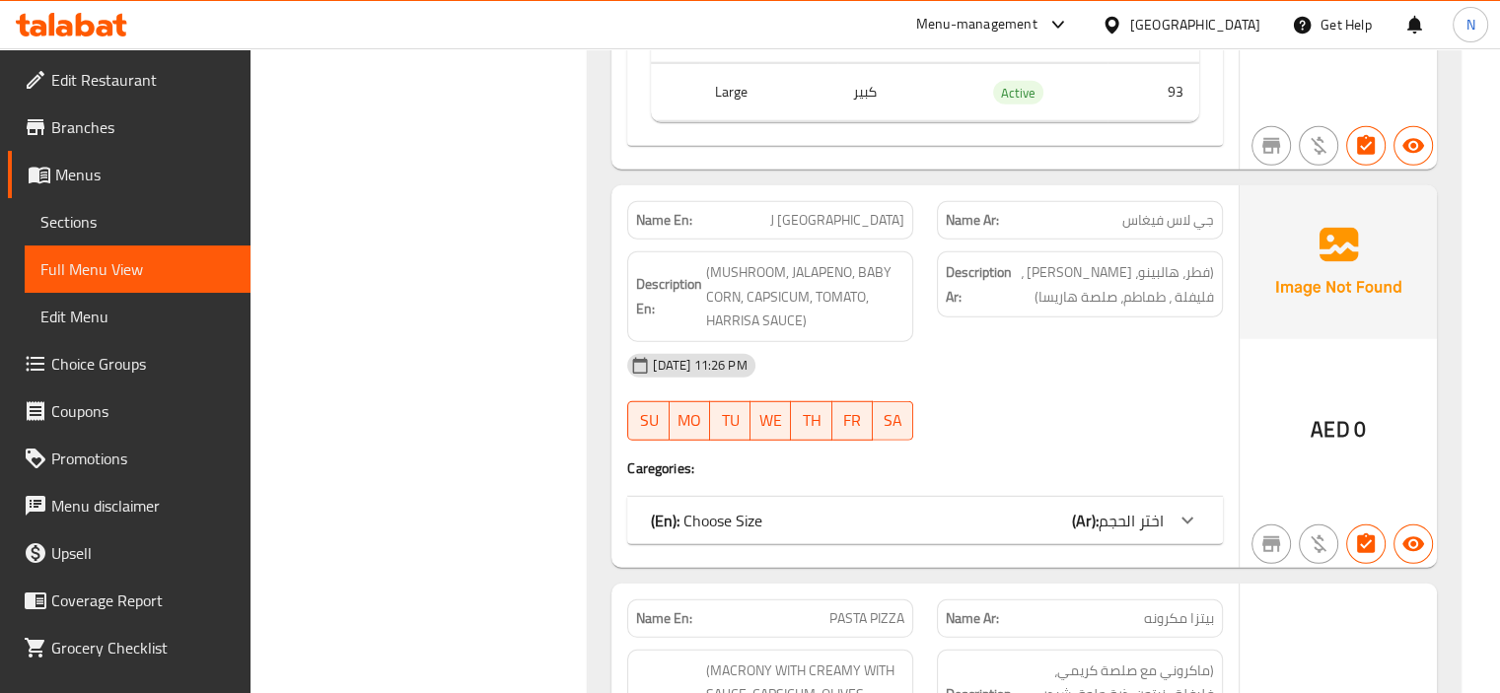
click at [850, 509] on div "(En): Choose Size (Ar): اختر الحجم" at bounding box center [907, 521] width 513 height 24
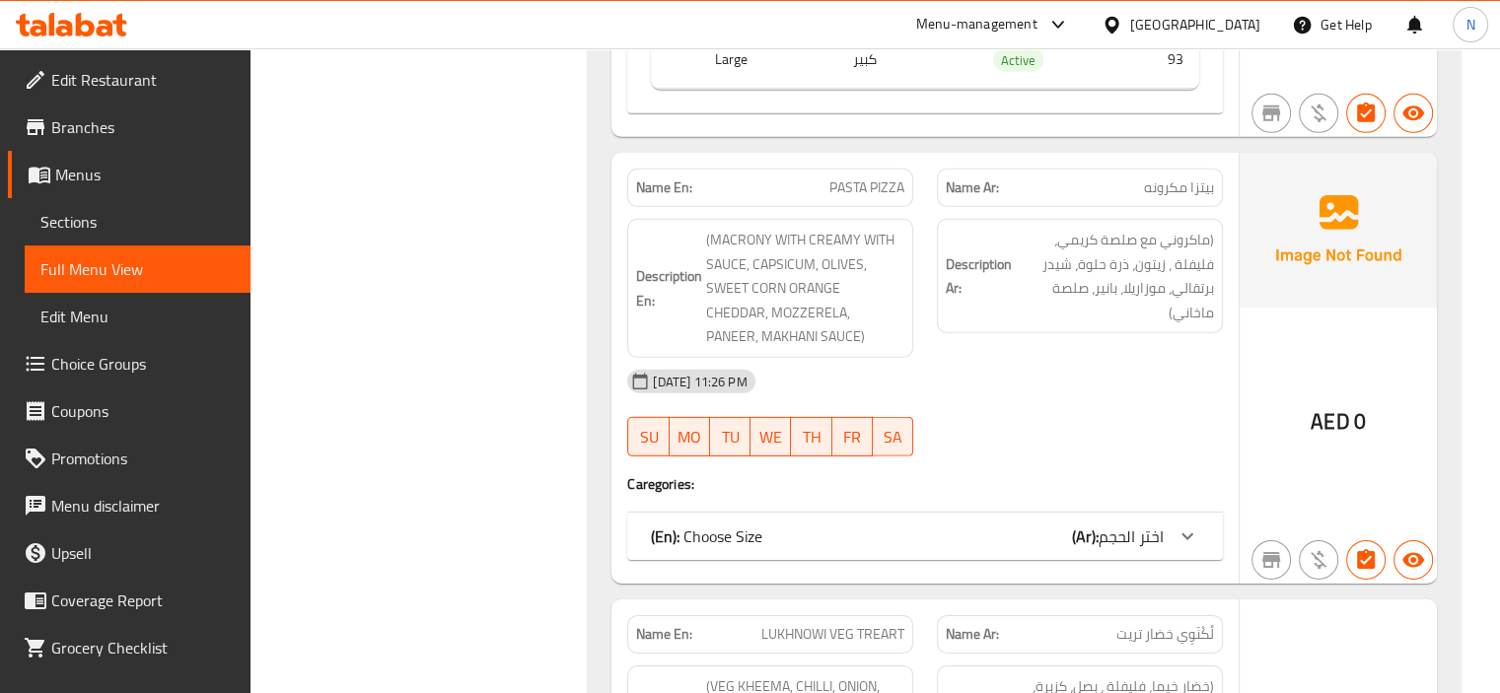
scroll to position [21103, 0]
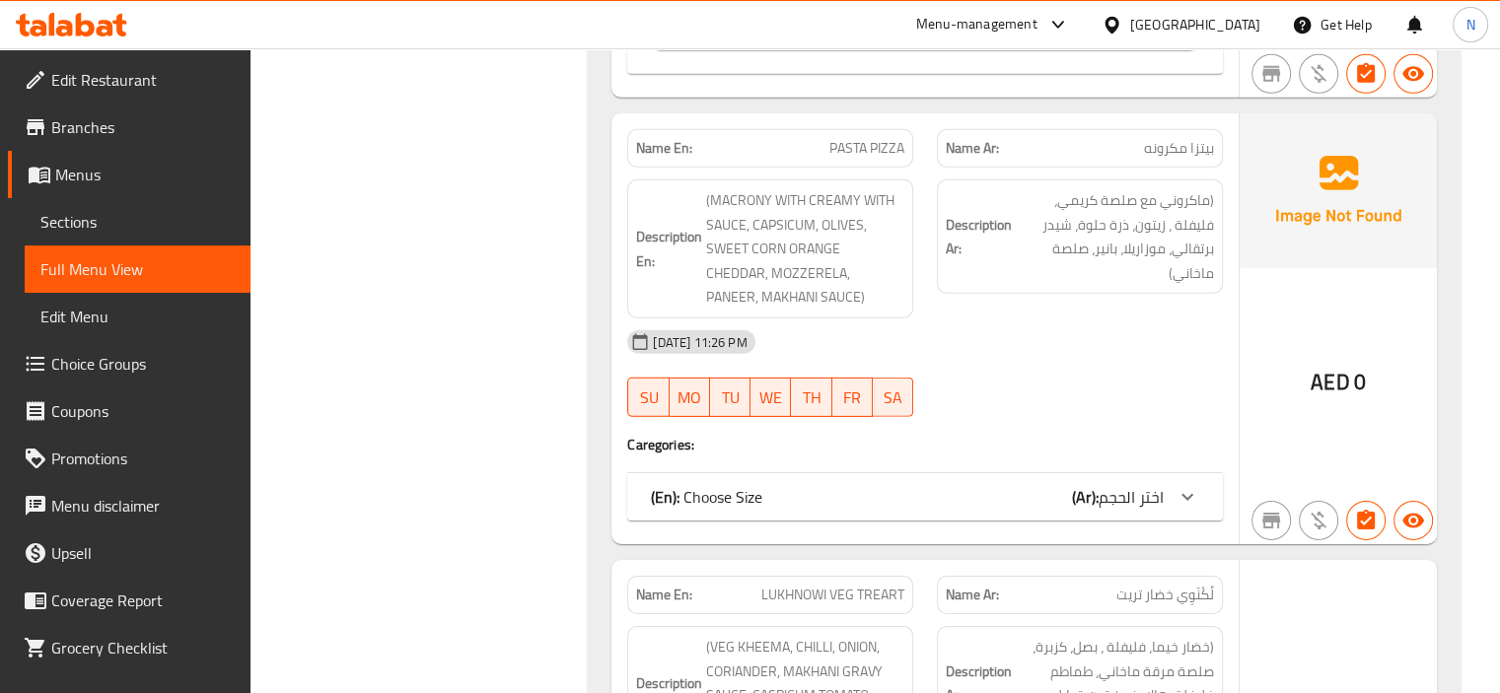
drag, startPoint x: 1050, startPoint y: 413, endPoint x: 931, endPoint y: 436, distance: 120.5
click at [931, 473] on div "(En): Choose Size (Ar): اختر الحجم" at bounding box center [925, 496] width 596 height 47
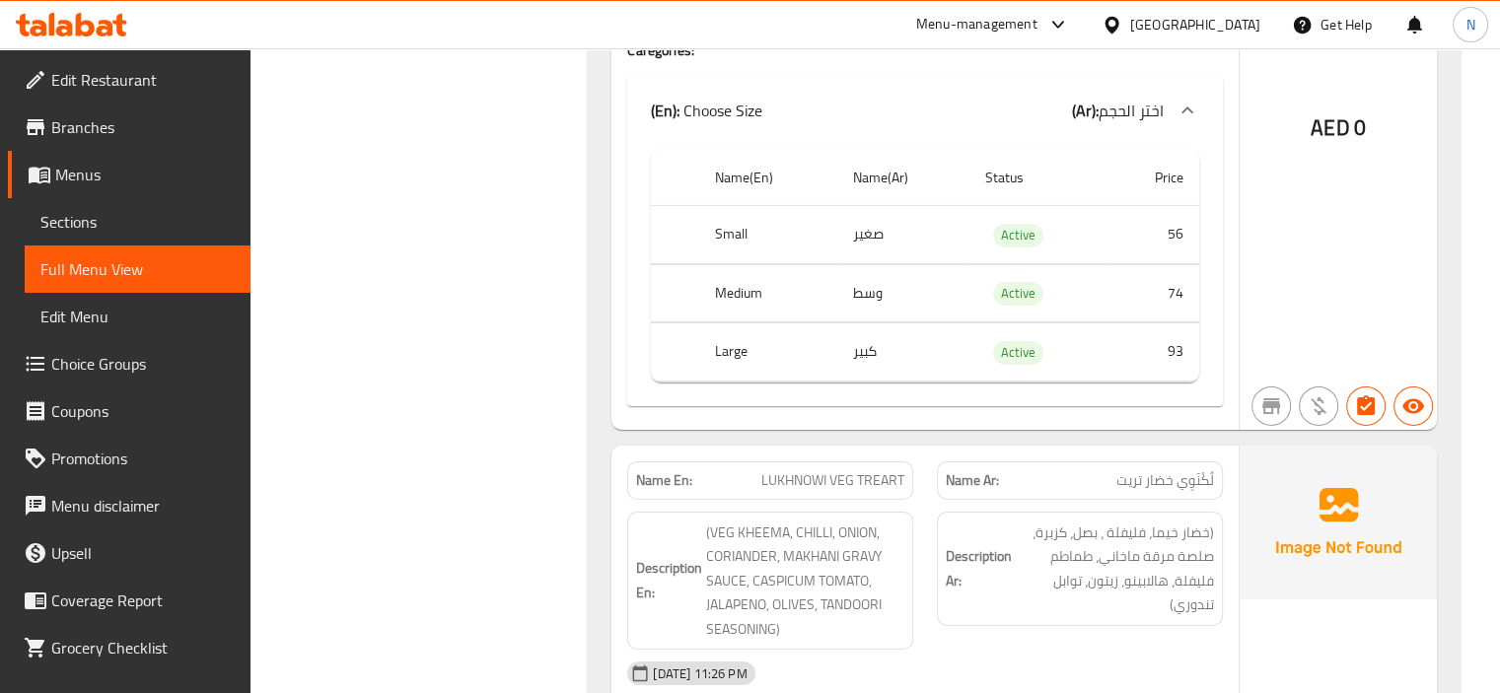
scroll to position [21537, 0]
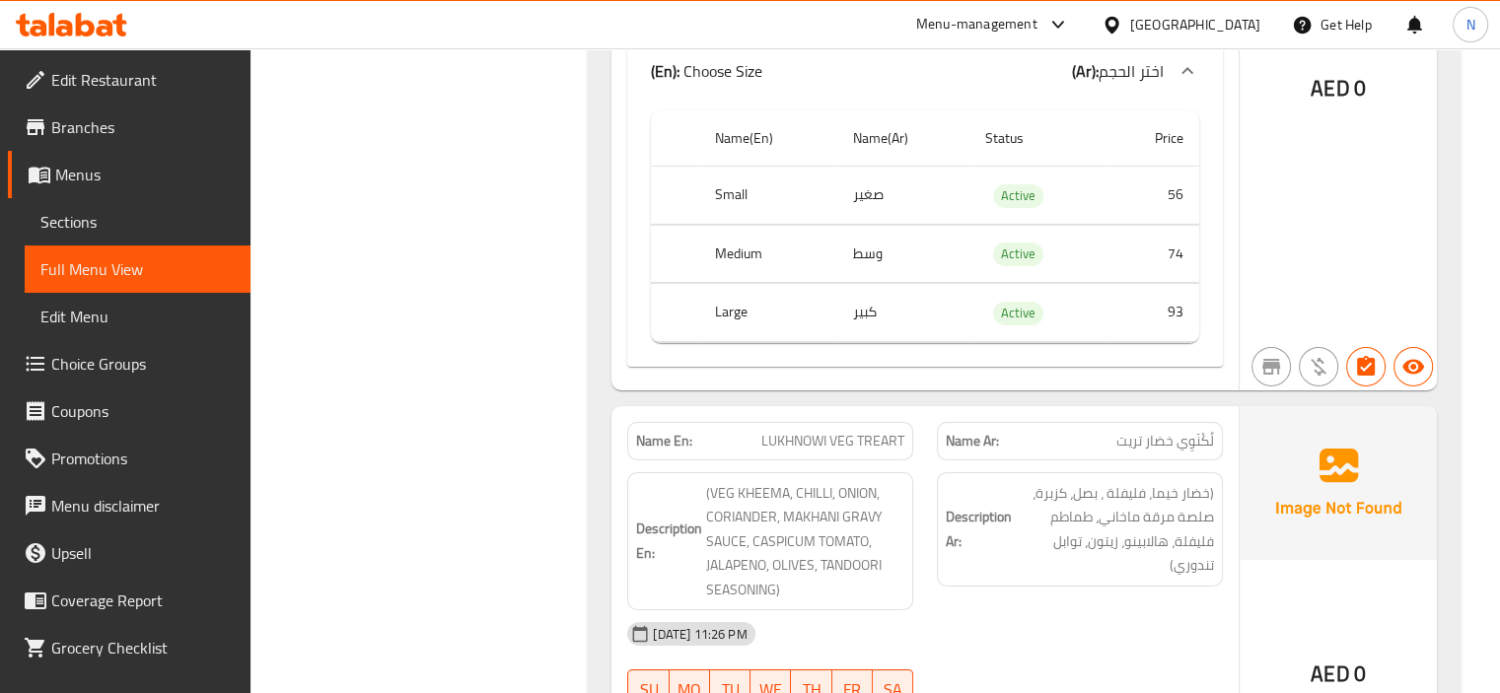
click at [813, 431] on span "LUKHNOWI VEG TREART" at bounding box center [832, 441] width 143 height 21
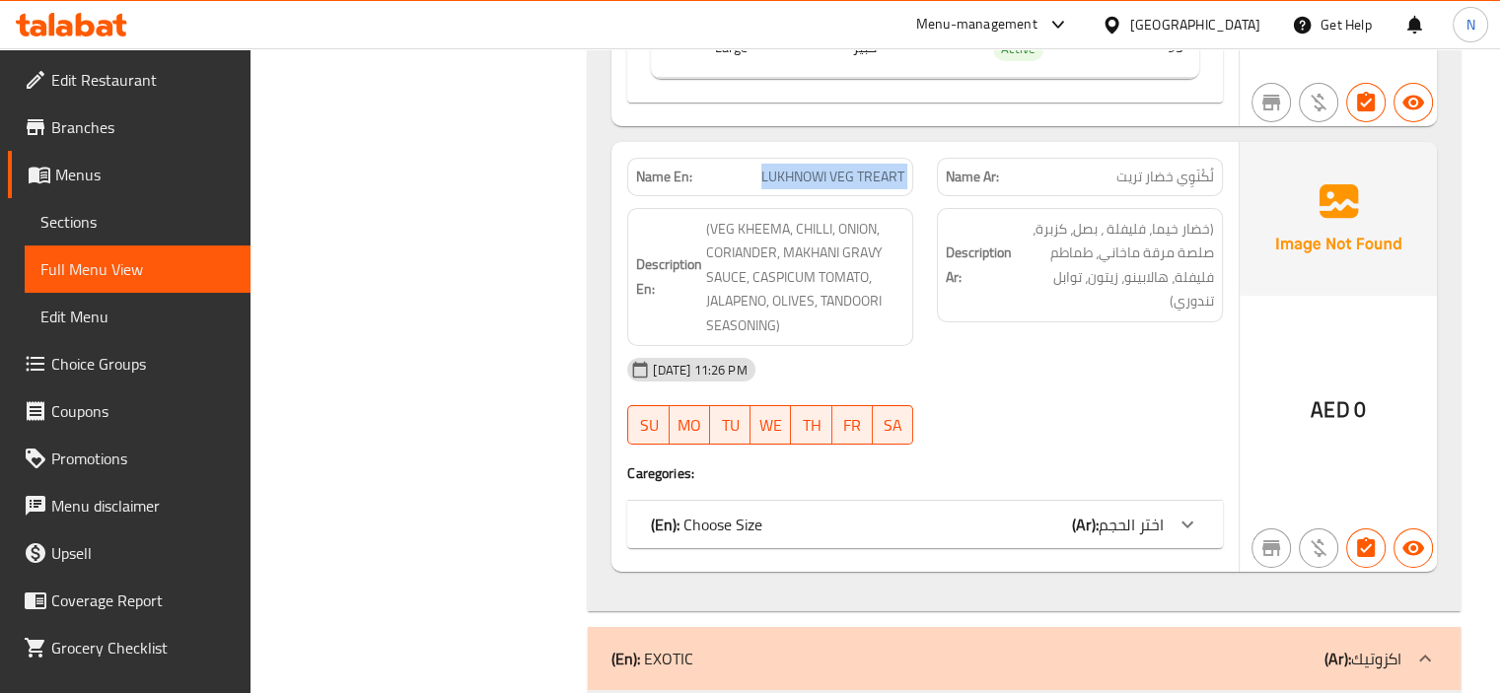
scroll to position [21931, 0]
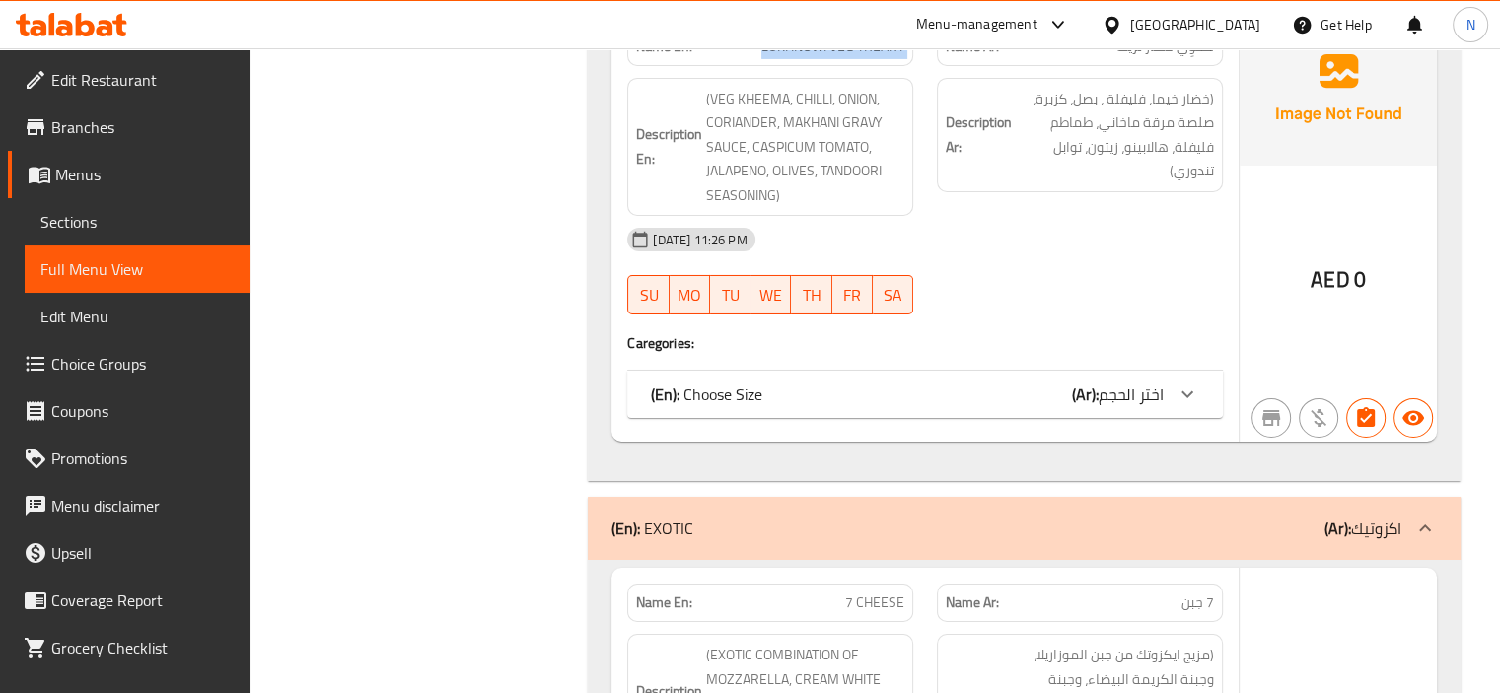
click at [1025, 371] on div "(En): Choose Size (Ar): اختر الحجم" at bounding box center [925, 394] width 596 height 47
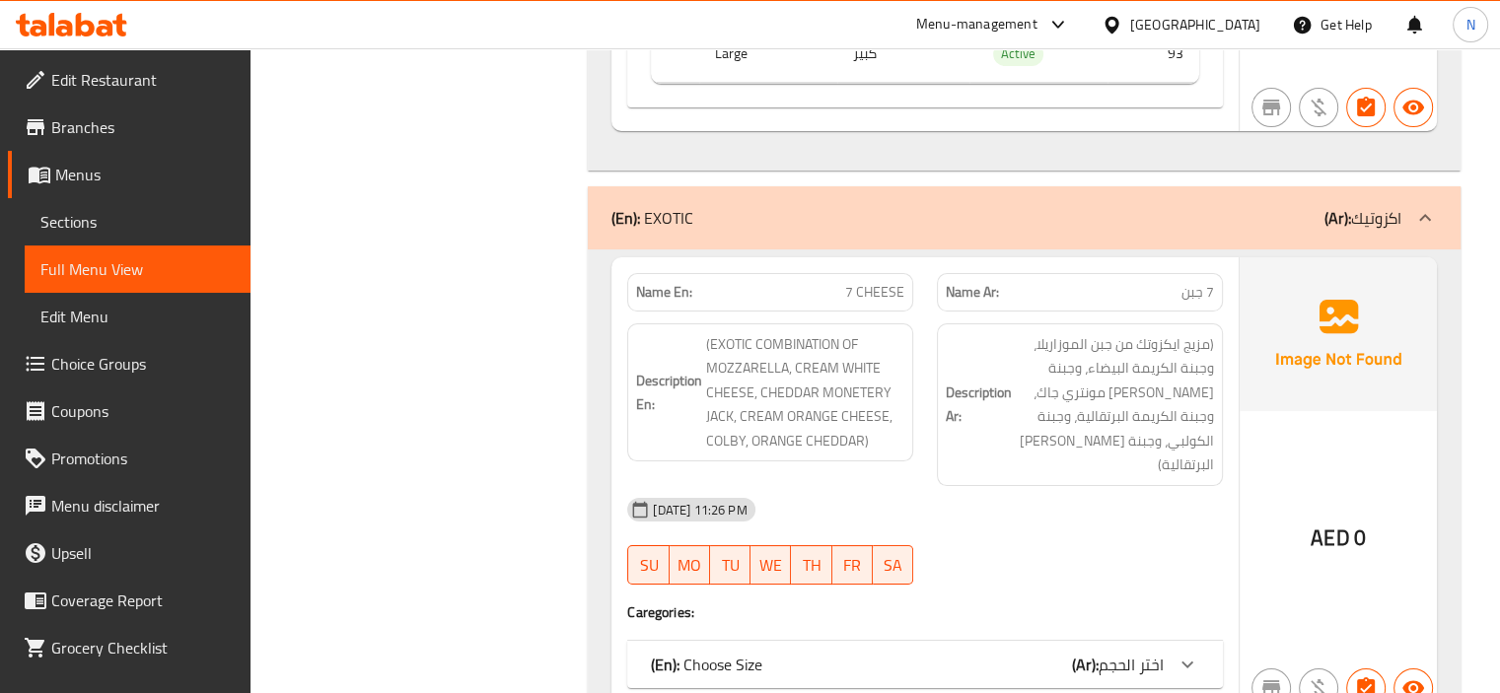
scroll to position [22523, 0]
click at [998, 346] on h6 "Description Ar: (مزيج ايكزوتك من جبن الموزاريلا، وجبنة الكريمة البيضاء، وجبنة ا…" at bounding box center [1080, 403] width 268 height 145
click at [1063, 652] on div "(En): Choose Size (Ar): اختر الحجم" at bounding box center [907, 664] width 513 height 24
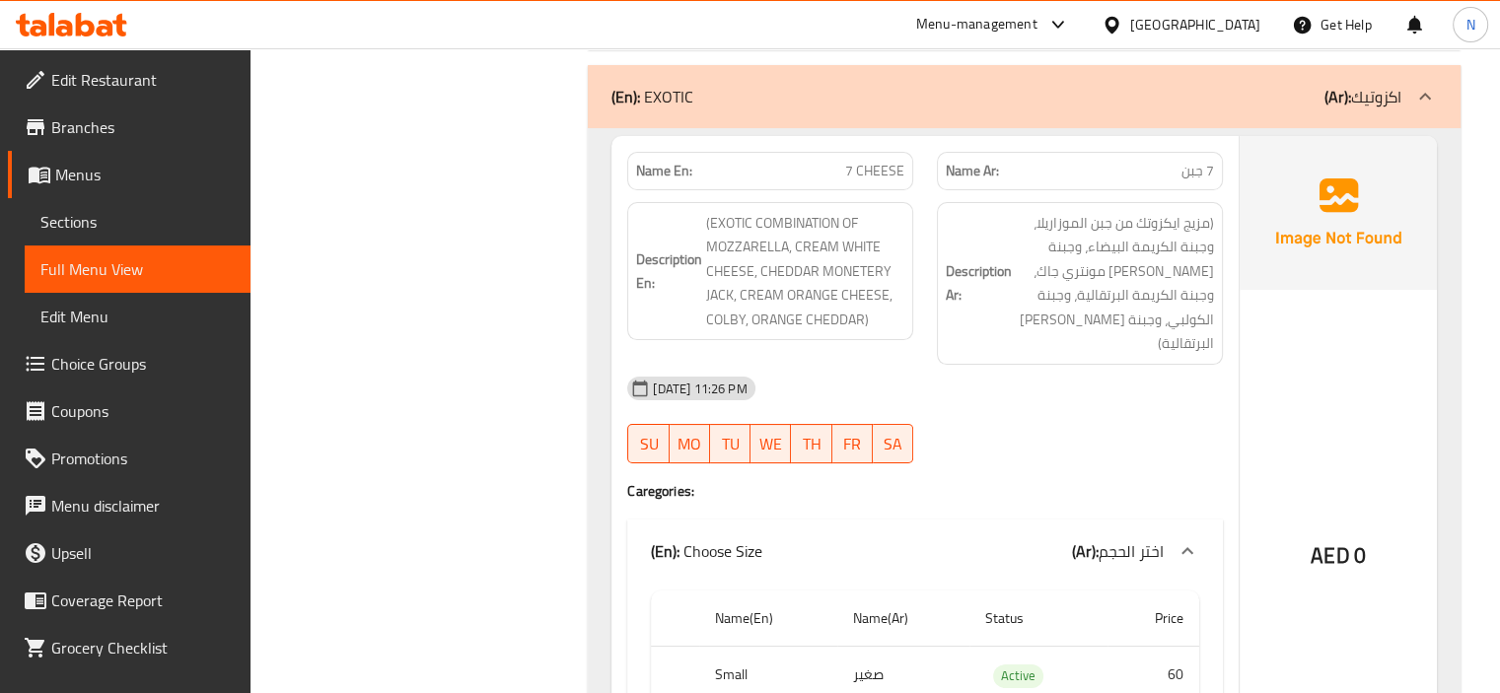
scroll to position [22641, 0]
click at [866, 163] on span "7 CHEESE" at bounding box center [874, 173] width 59 height 21
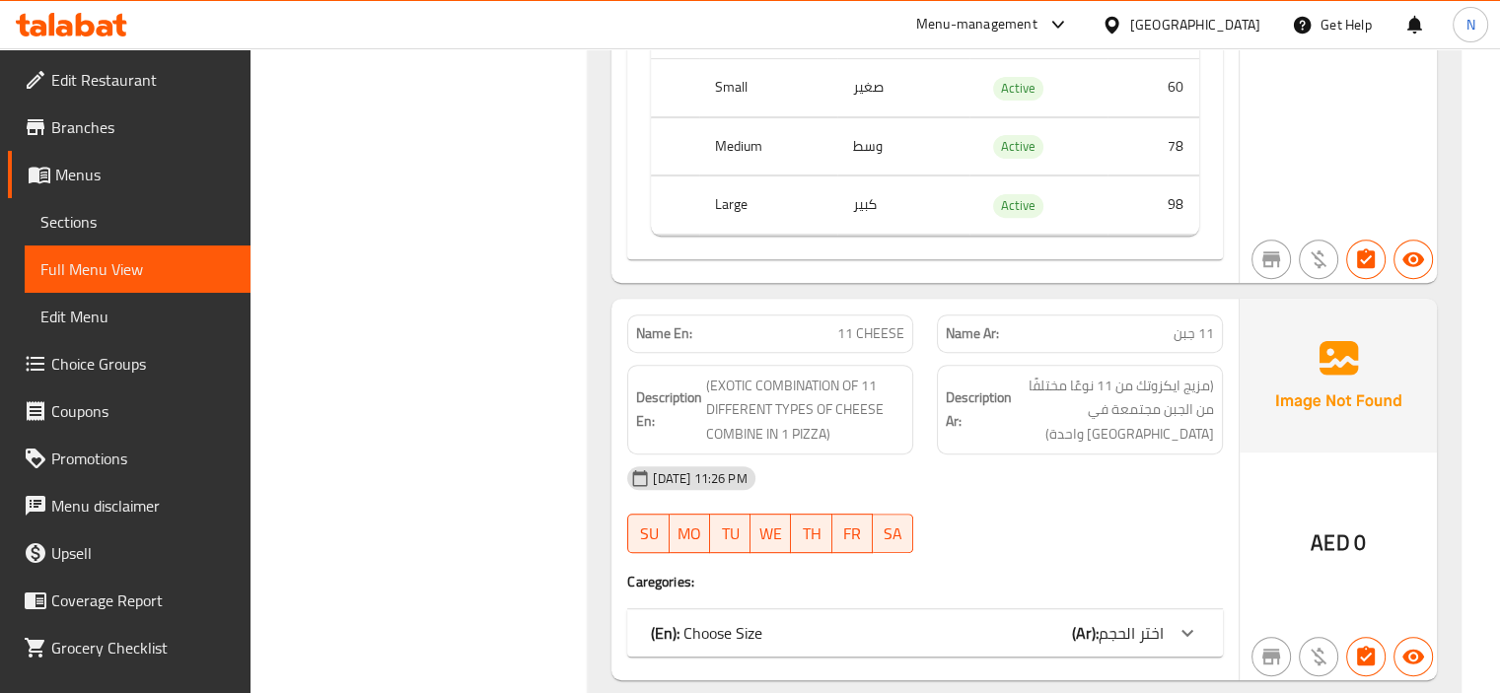
scroll to position [23233, 0]
click at [864, 619] on div "(En): Choose Size (Ar): اختر الحجم" at bounding box center [907, 631] width 513 height 24
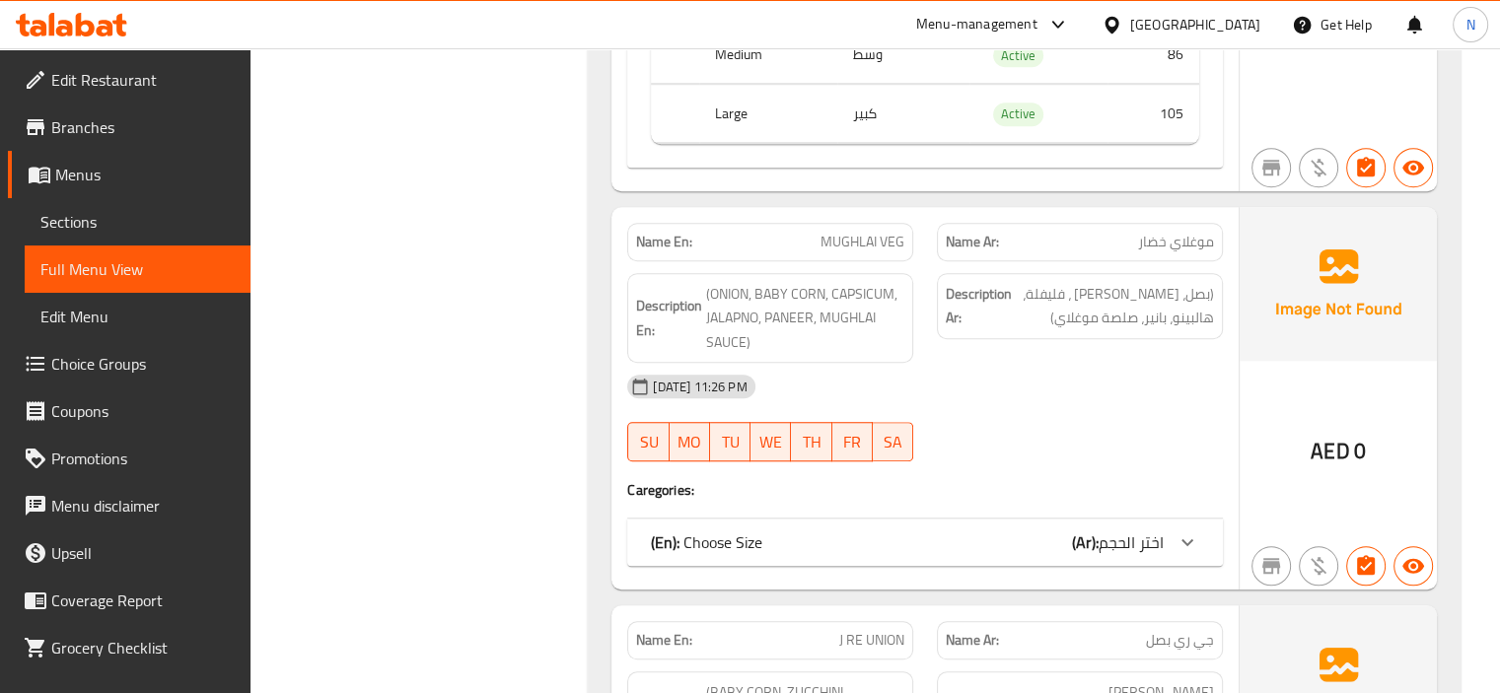
scroll to position [24101, 0]
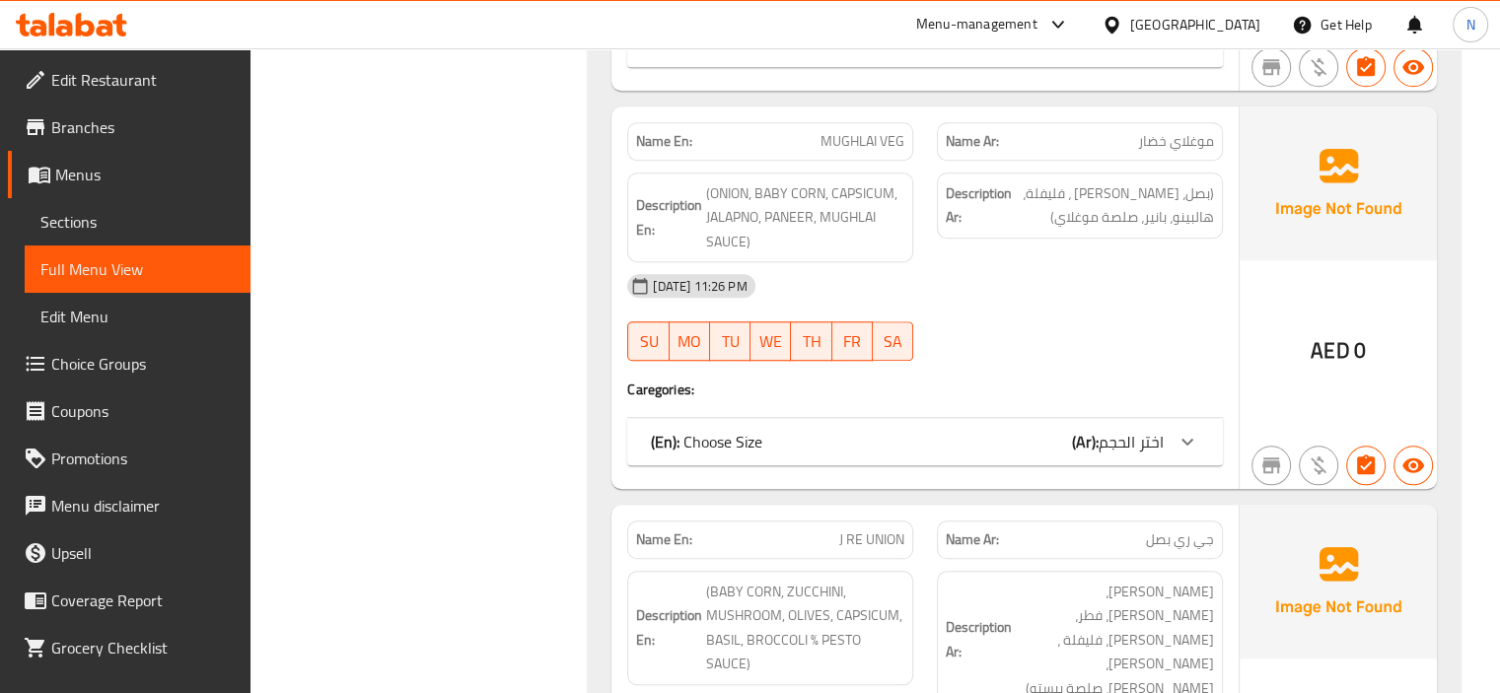
click at [884, 430] on div "(En): Choose Size (Ar): اختر الحجم" at bounding box center [907, 442] width 513 height 24
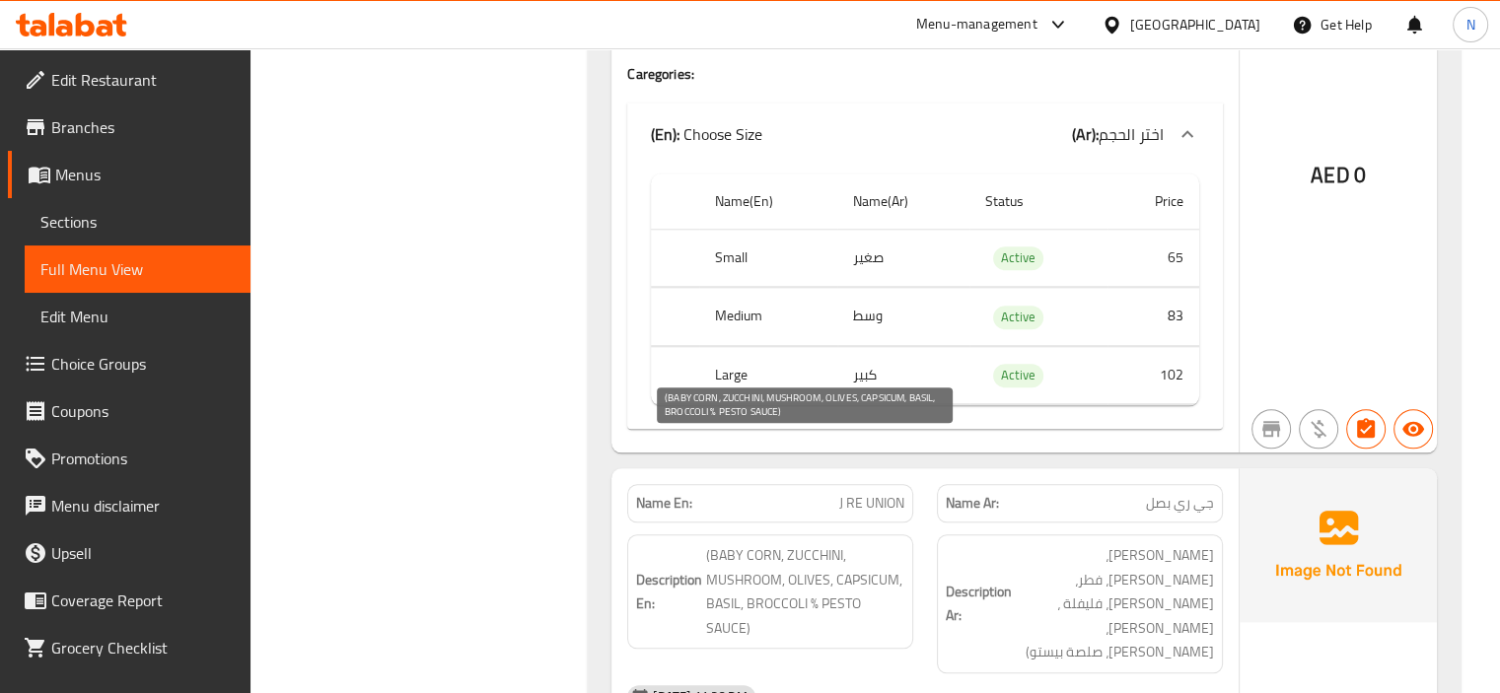
scroll to position [24456, 0]
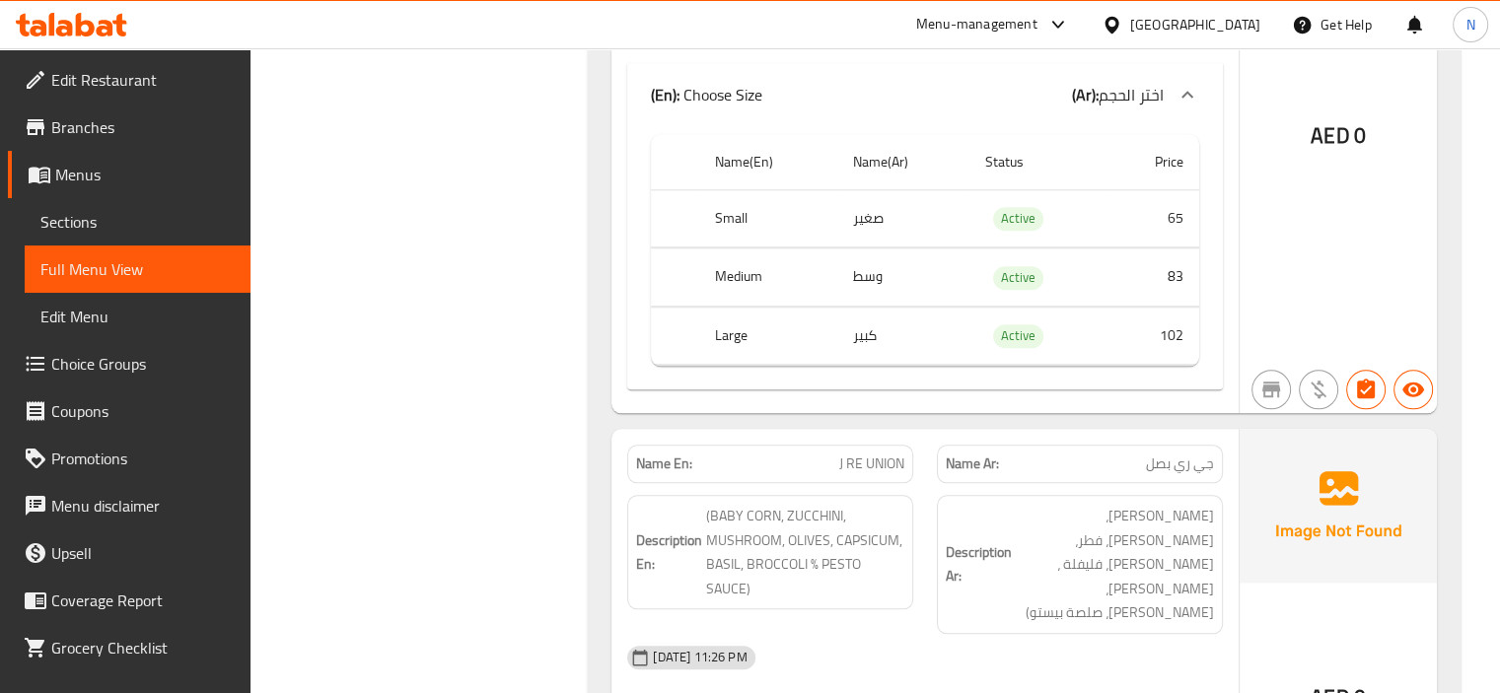
click at [849, 454] on span "J RE UNION" at bounding box center [871, 464] width 65 height 21
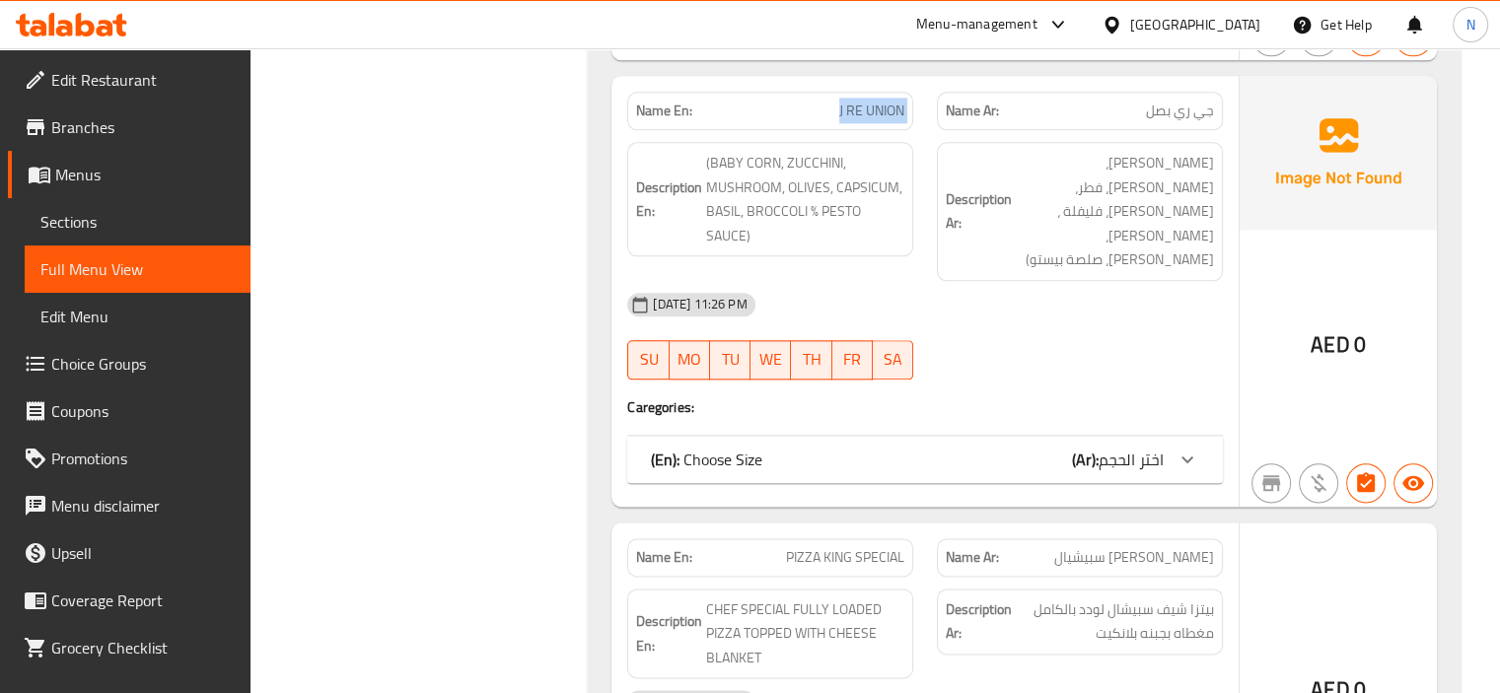
scroll to position [24812, 0]
click at [896, 349] on div "Name En: J RE UNION Name Ar: جي ري بصل Description En: (BABY CORN, ZUCCHINI, MU…" at bounding box center [925, 289] width 627 height 431
click at [860, 434] on div "(En): Choose Size (Ar): اختر الحجم" at bounding box center [925, 457] width 596 height 47
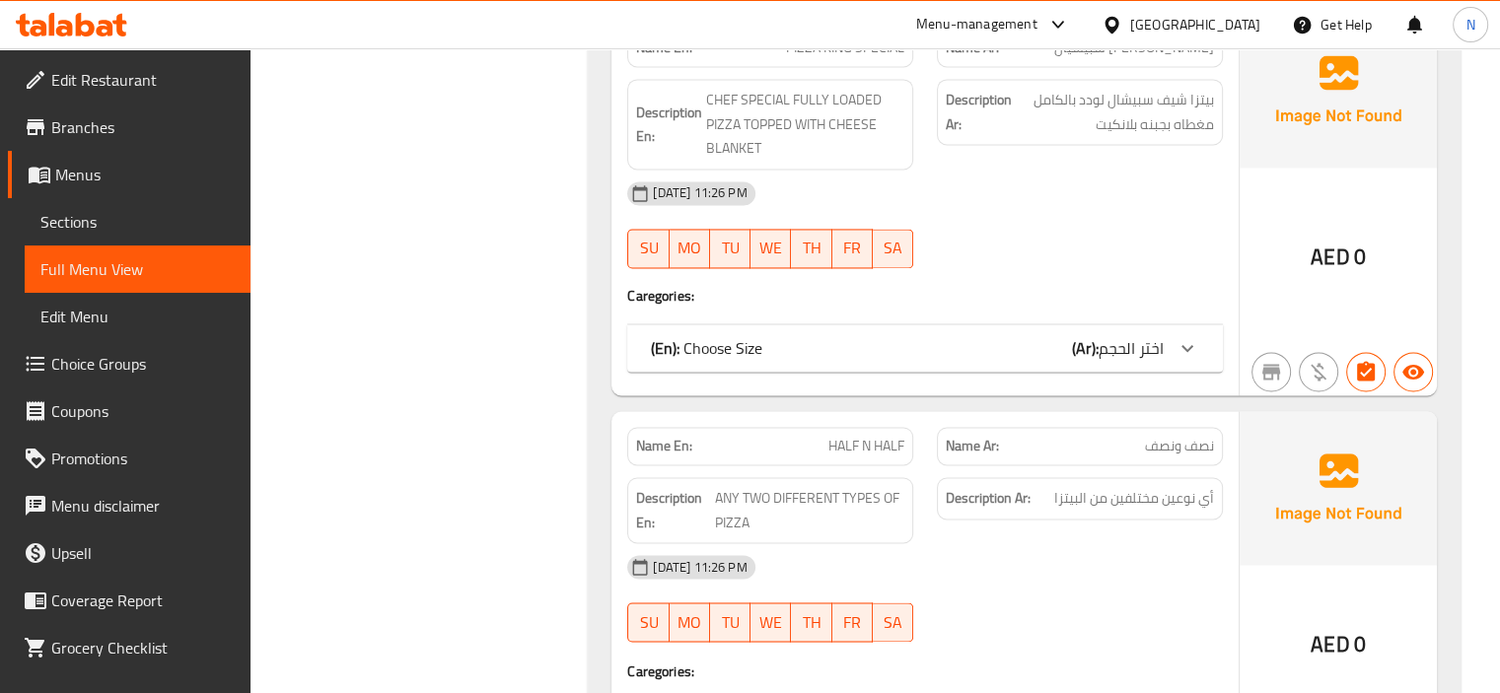
scroll to position [25601, 0]
click at [927, 334] on div "(En): Choose Size (Ar): اختر الحجم" at bounding box center [907, 346] width 513 height 24
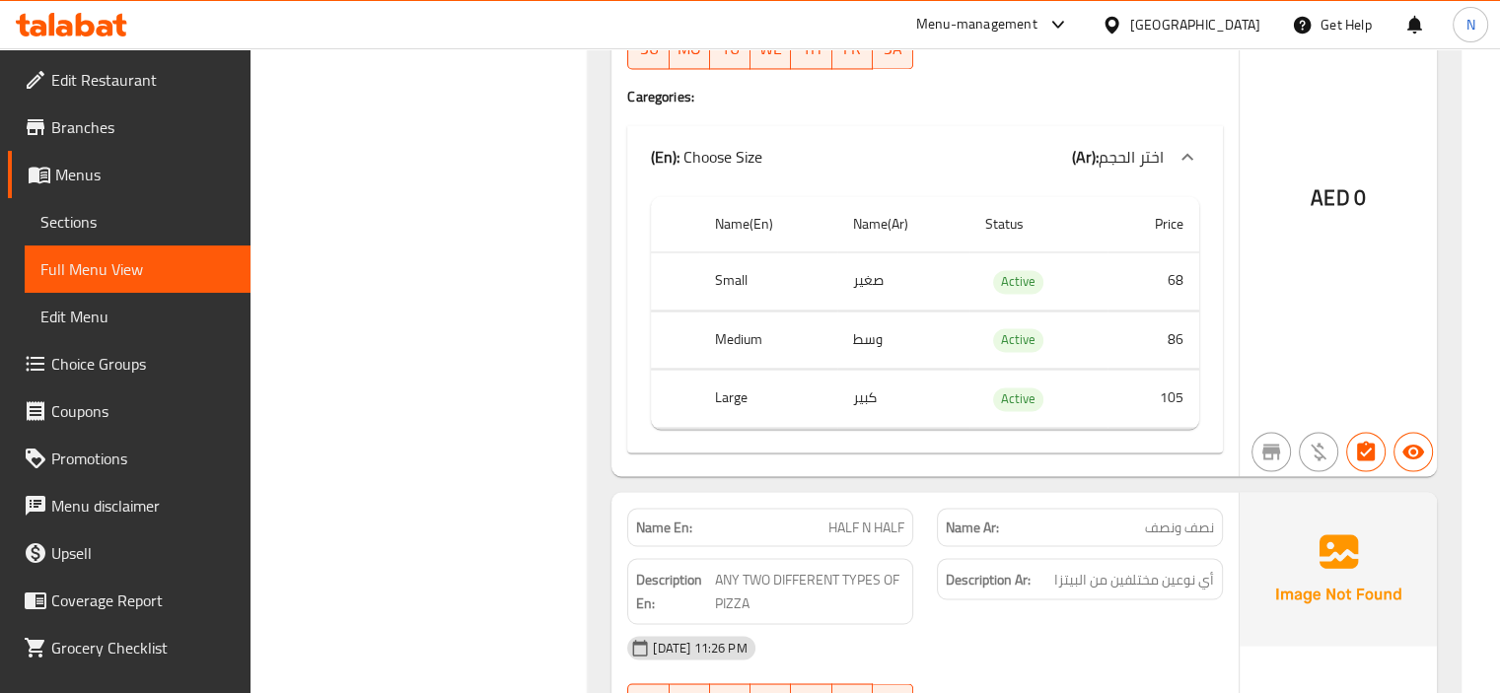
scroll to position [25901, 0]
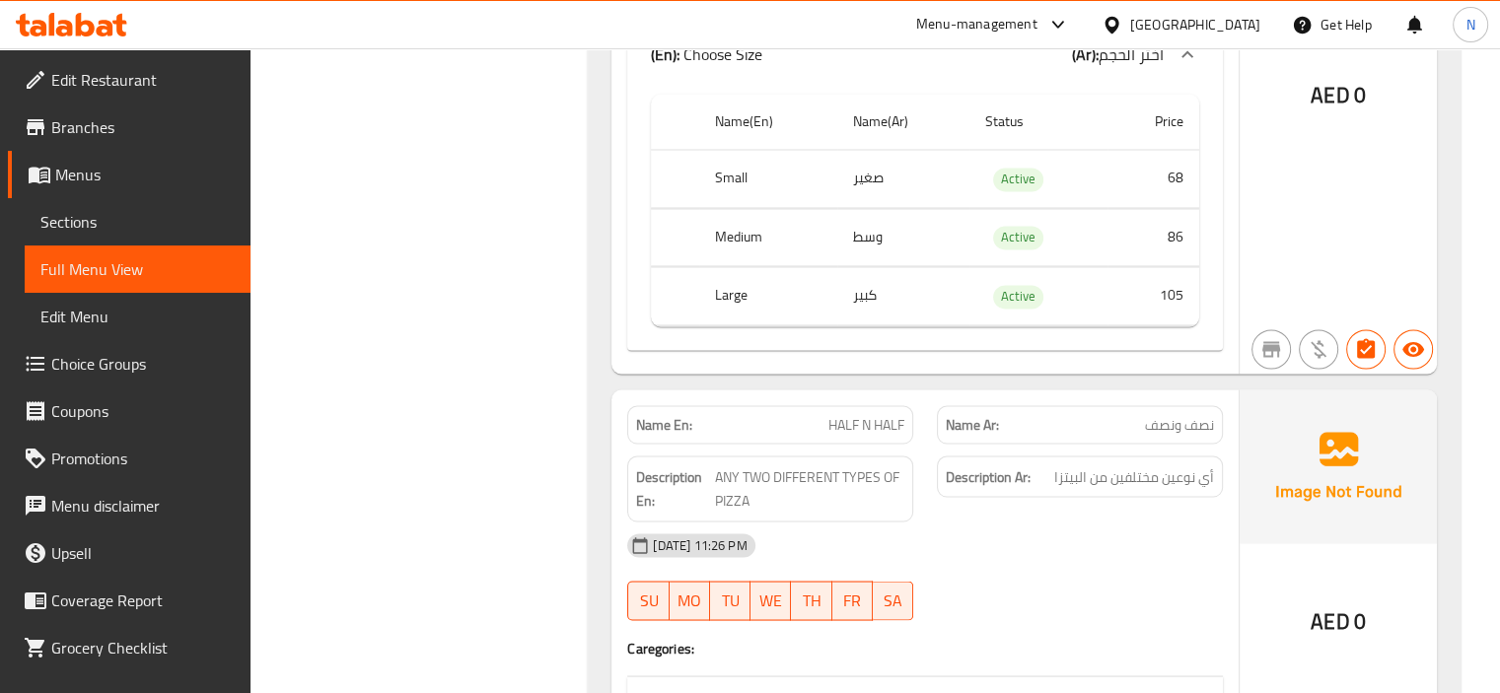
click at [897, 414] on span "HALF N HALF" at bounding box center [867, 424] width 76 height 21
click at [953, 688] on div "(En): Choose Size (Ar): اختر الحجم" at bounding box center [907, 700] width 513 height 24
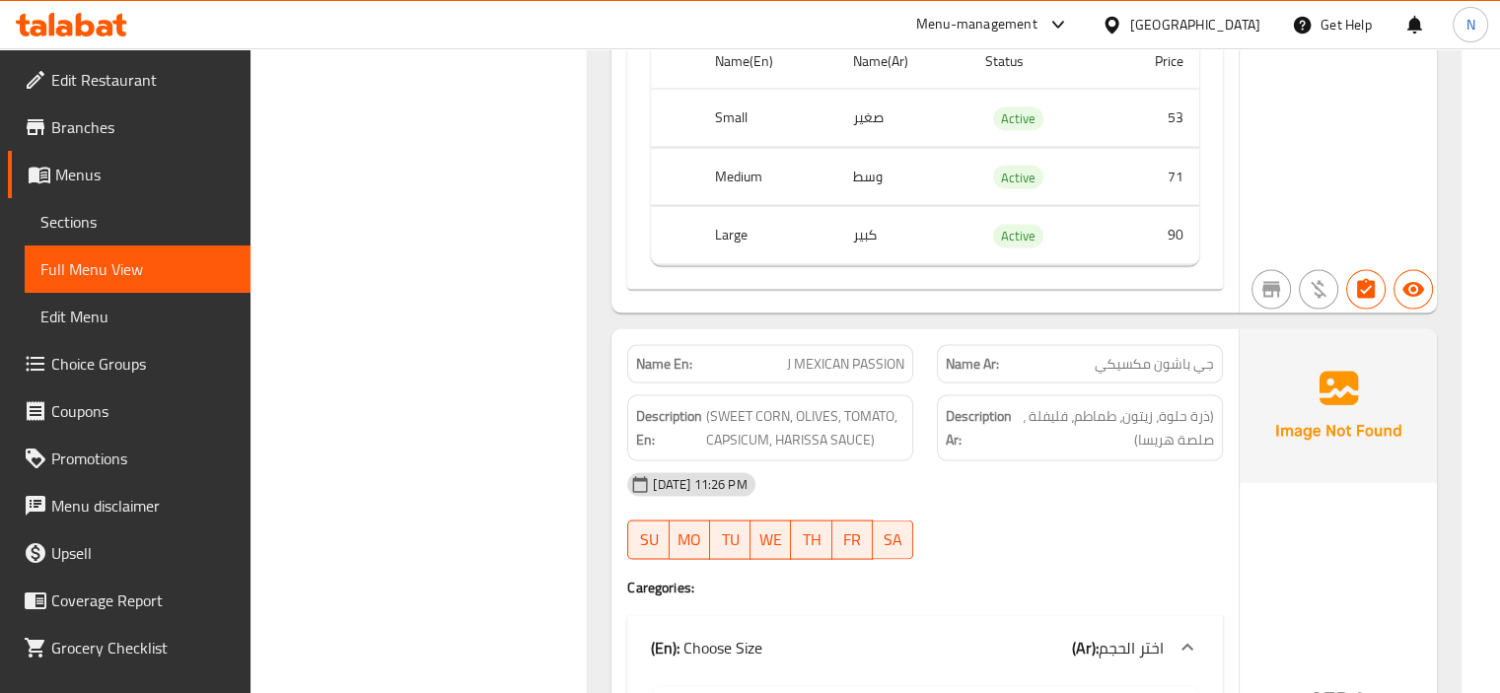
scroll to position [0, 0]
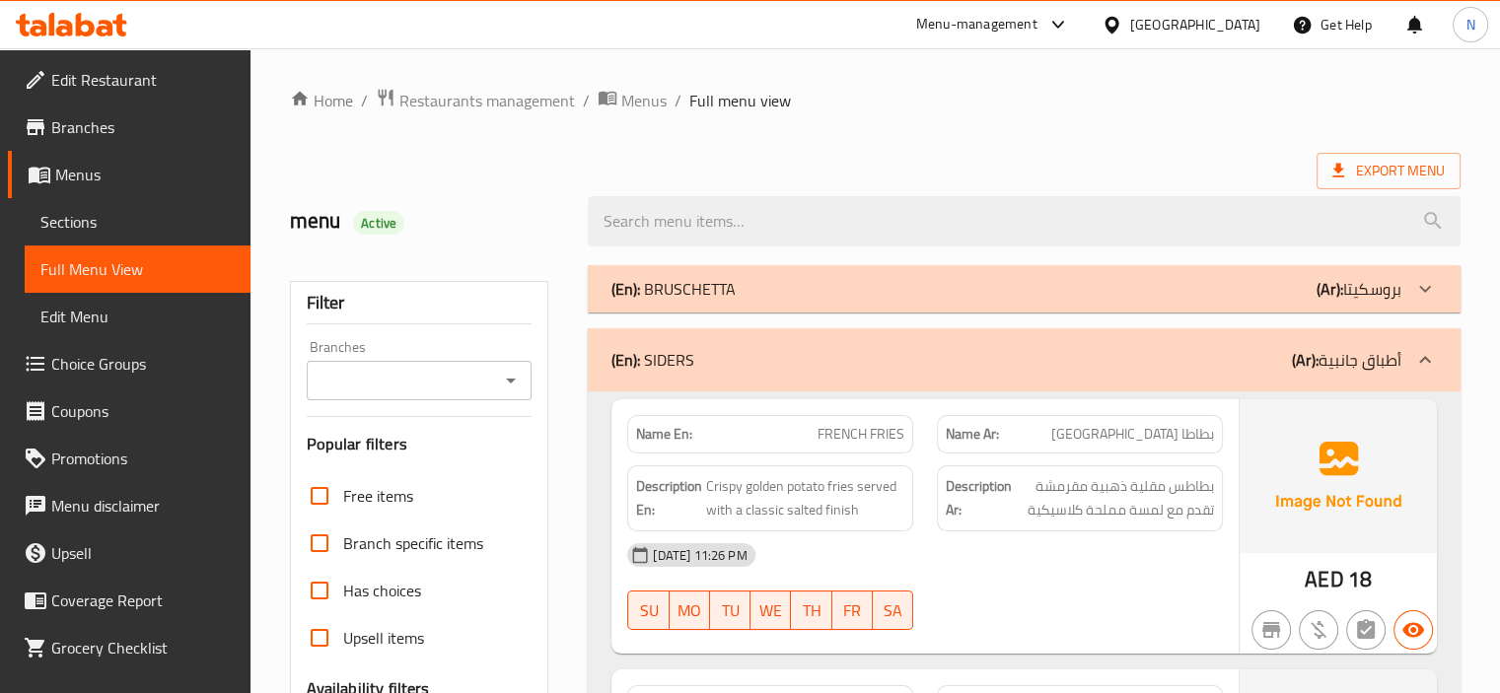
click at [727, 284] on p "(En): BRUSCHETTA" at bounding box center [674, 289] width 124 height 24
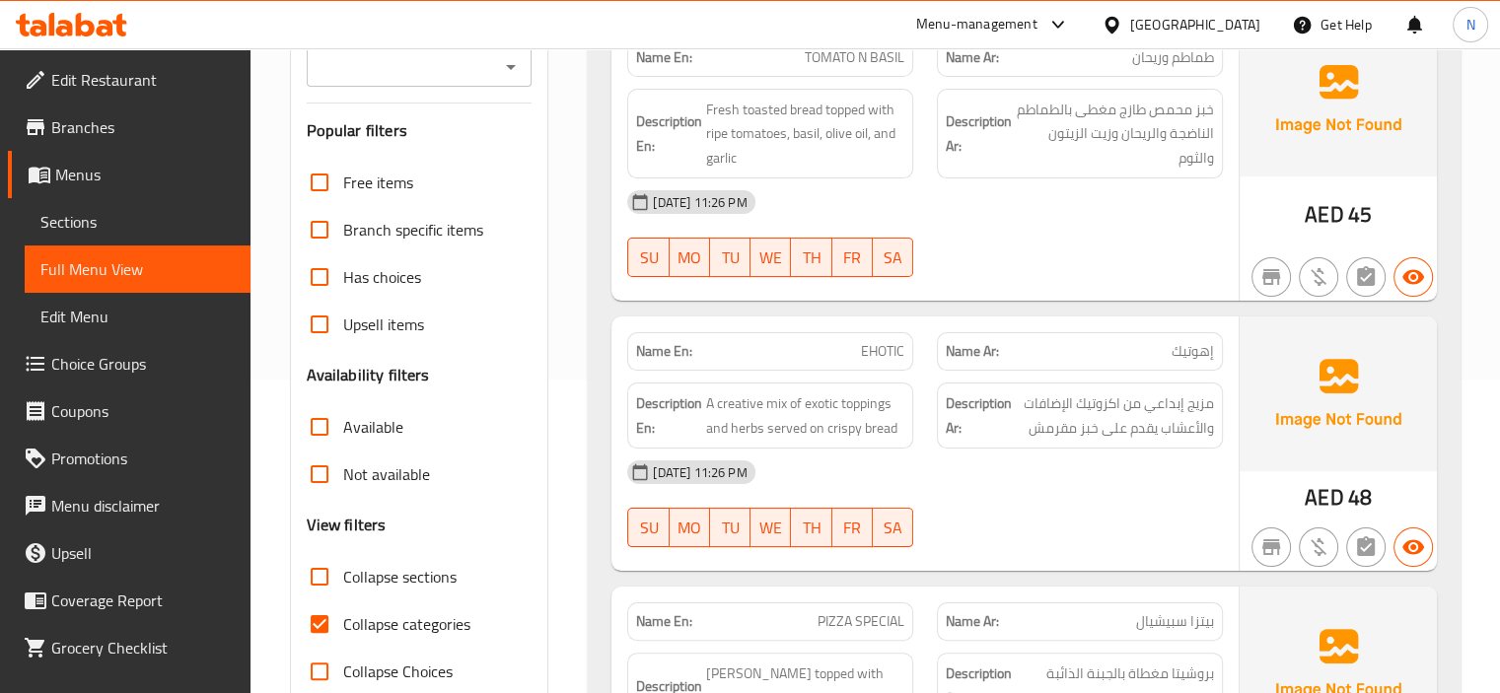
scroll to position [316, 0]
click at [324, 620] on input "Collapse categories" at bounding box center [319, 622] width 47 height 47
checkbox input "false"
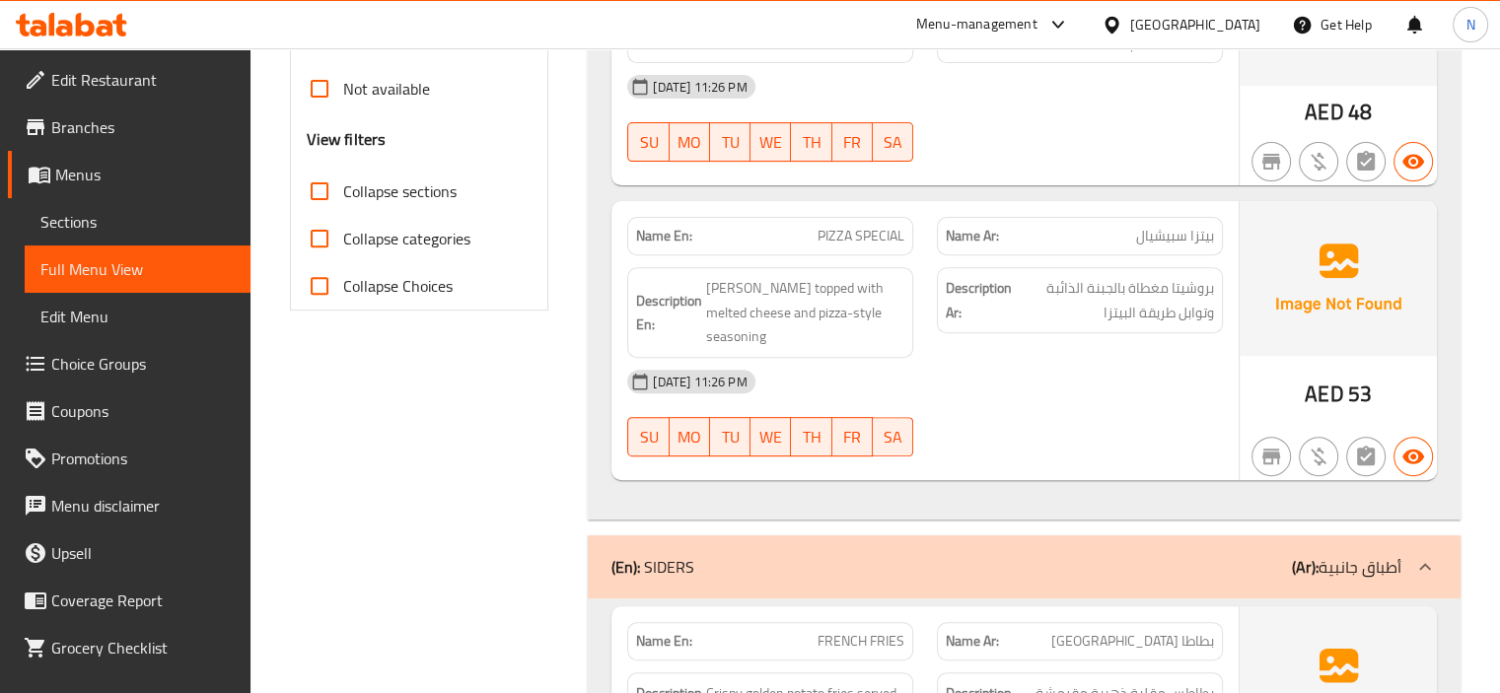
scroll to position [710, 0]
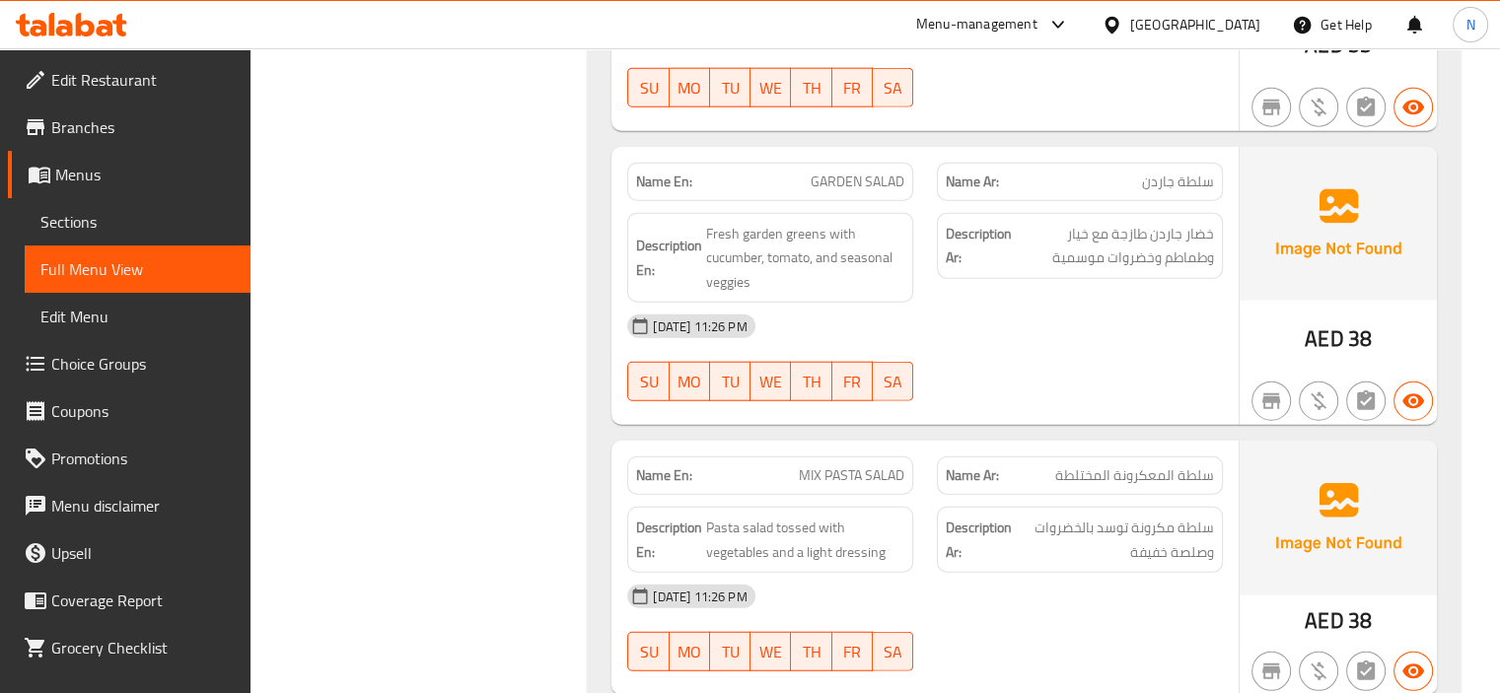
scroll to position [12507, 0]
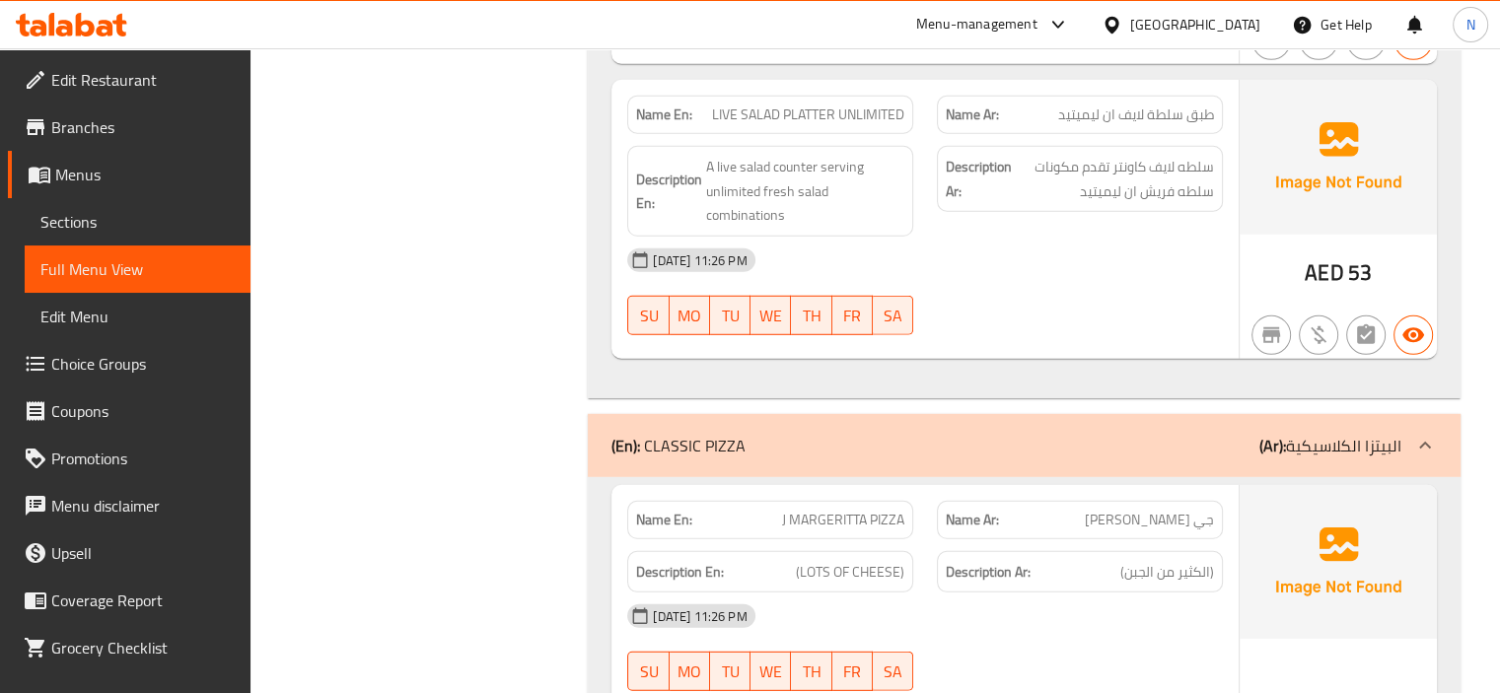
click at [920, 134] on div "Description En: A live salad counter serving unlimited fresh salad combinations" at bounding box center [771, 191] width 310 height 114
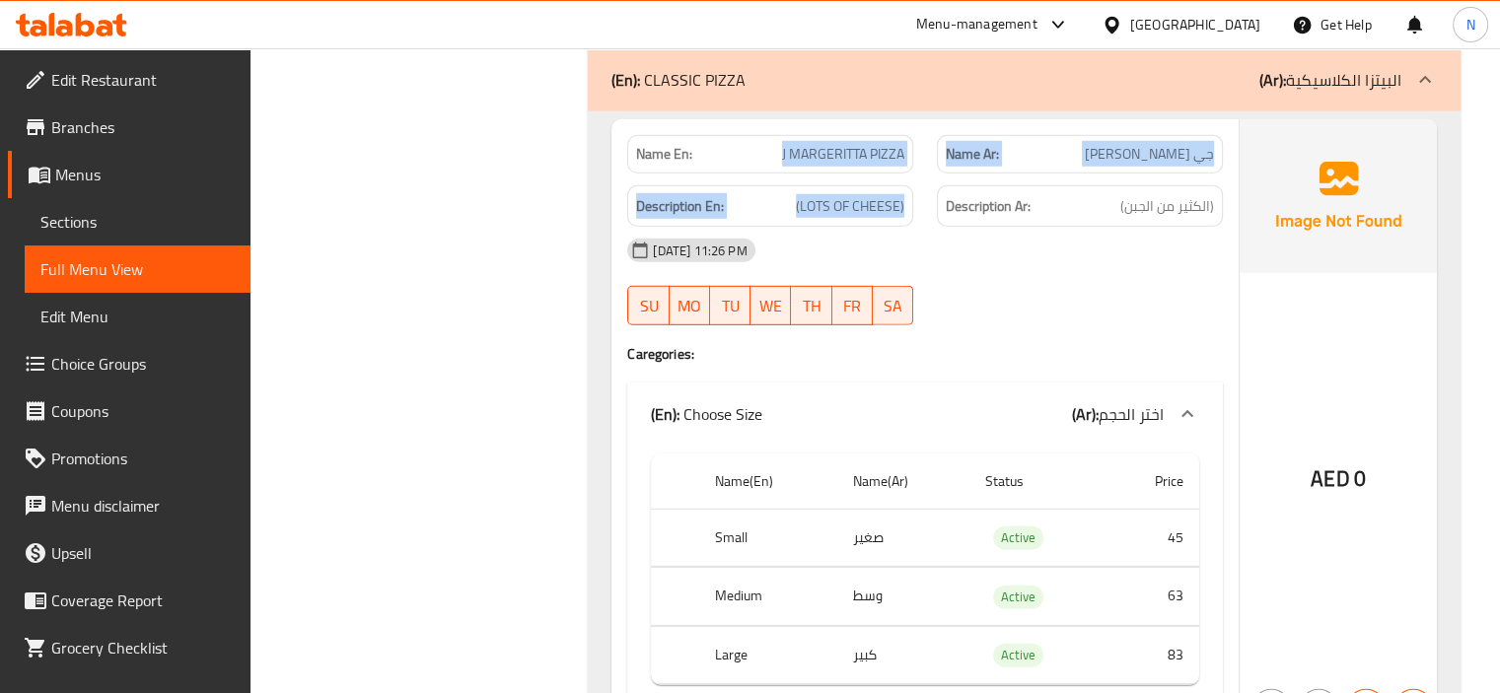
scroll to position [13375, 0]
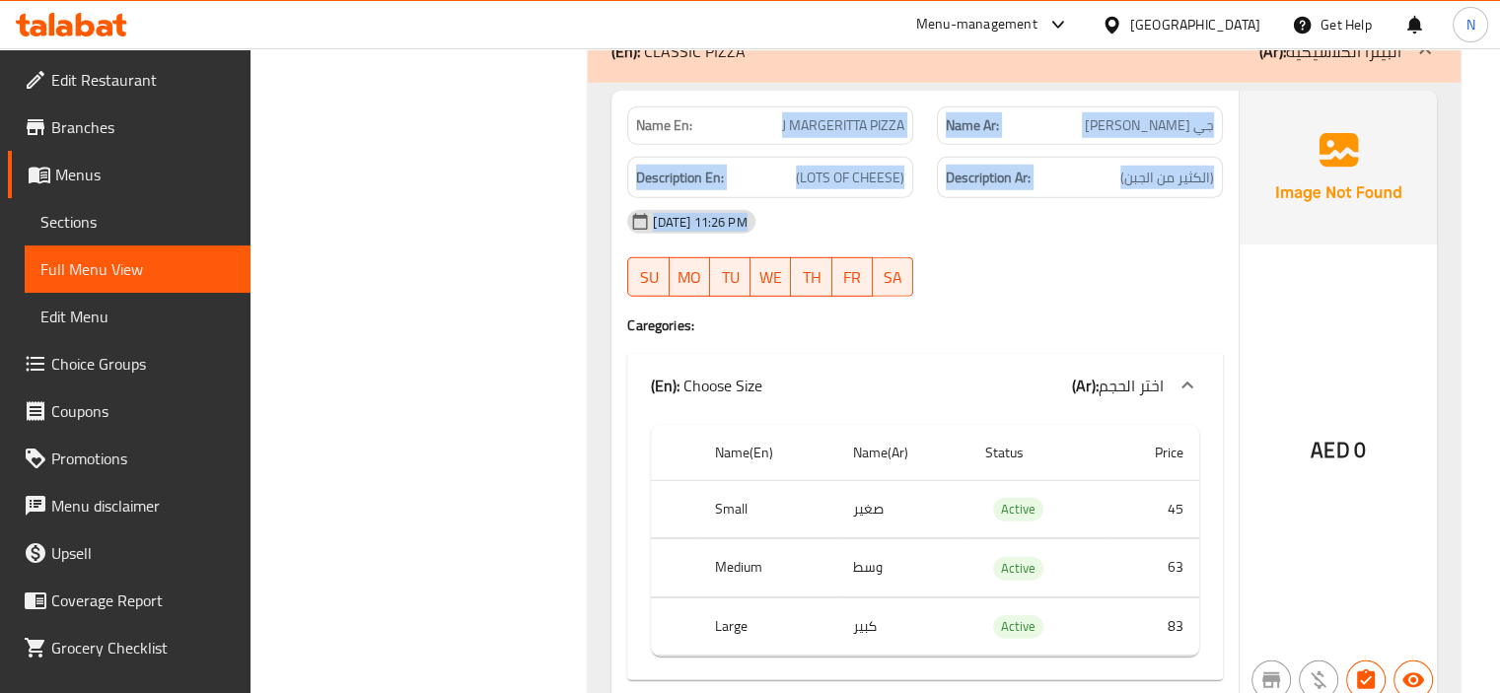
click at [920, 106] on div "Name En: J MARGERITTA PIZZA Name Ar: جي مارجريتا بيتزا Description En: (LOTS OF…" at bounding box center [925, 398] width 627 height 614
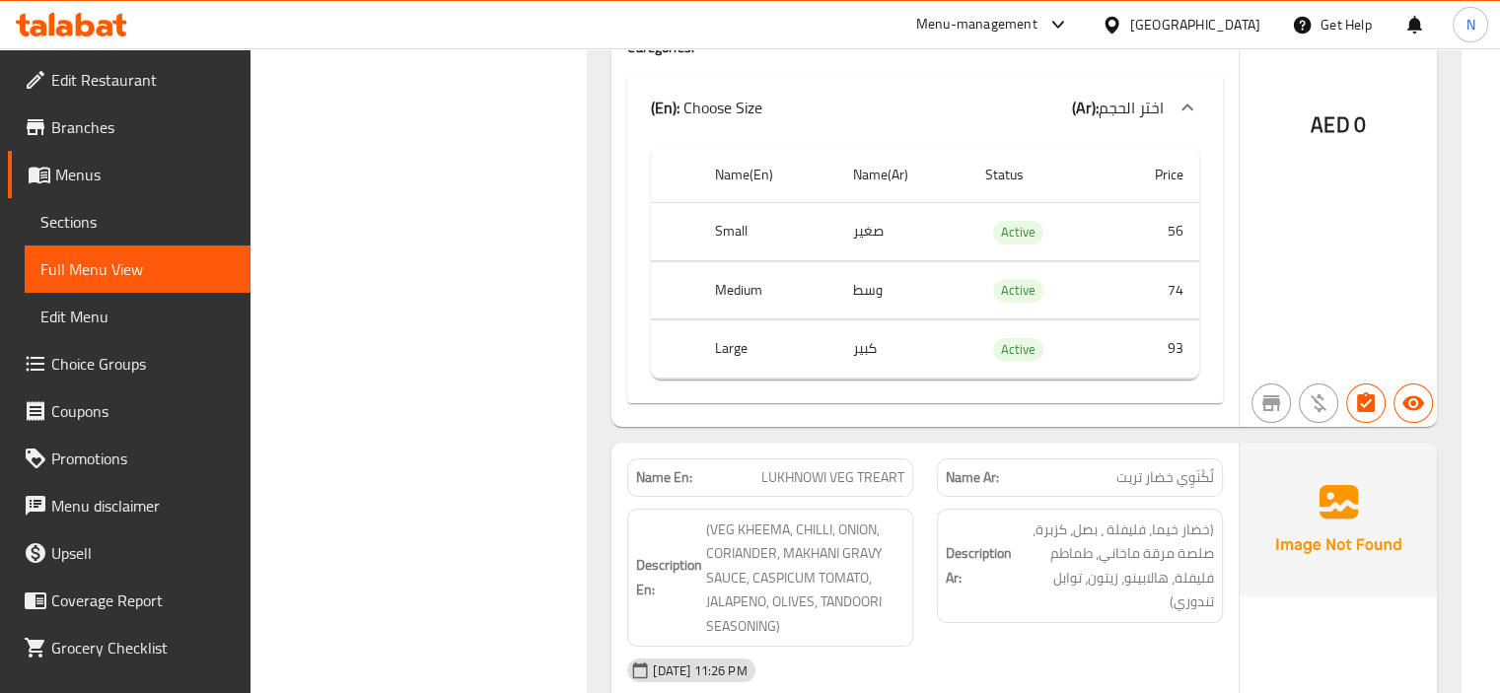
scroll to position [22611, 0]
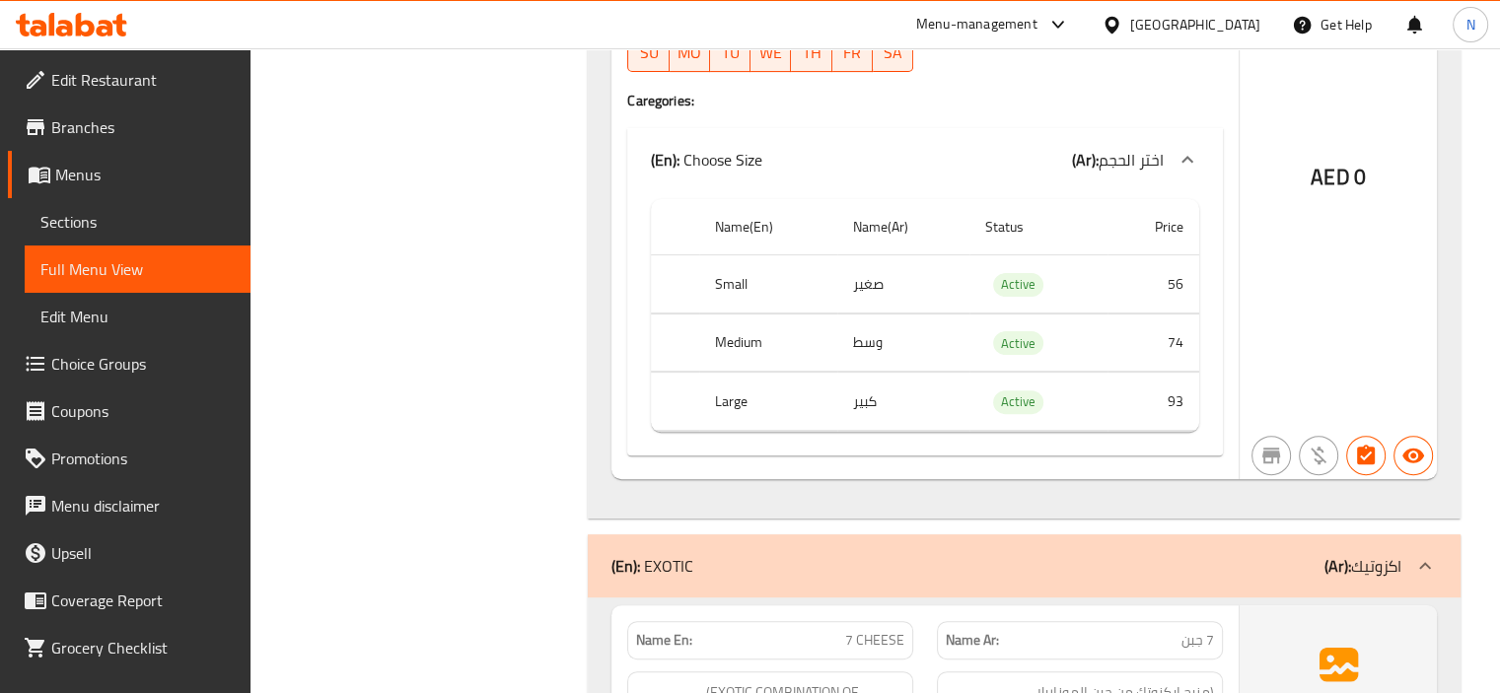
click at [978, 255] on td "Active" at bounding box center [1038, 284] width 137 height 58
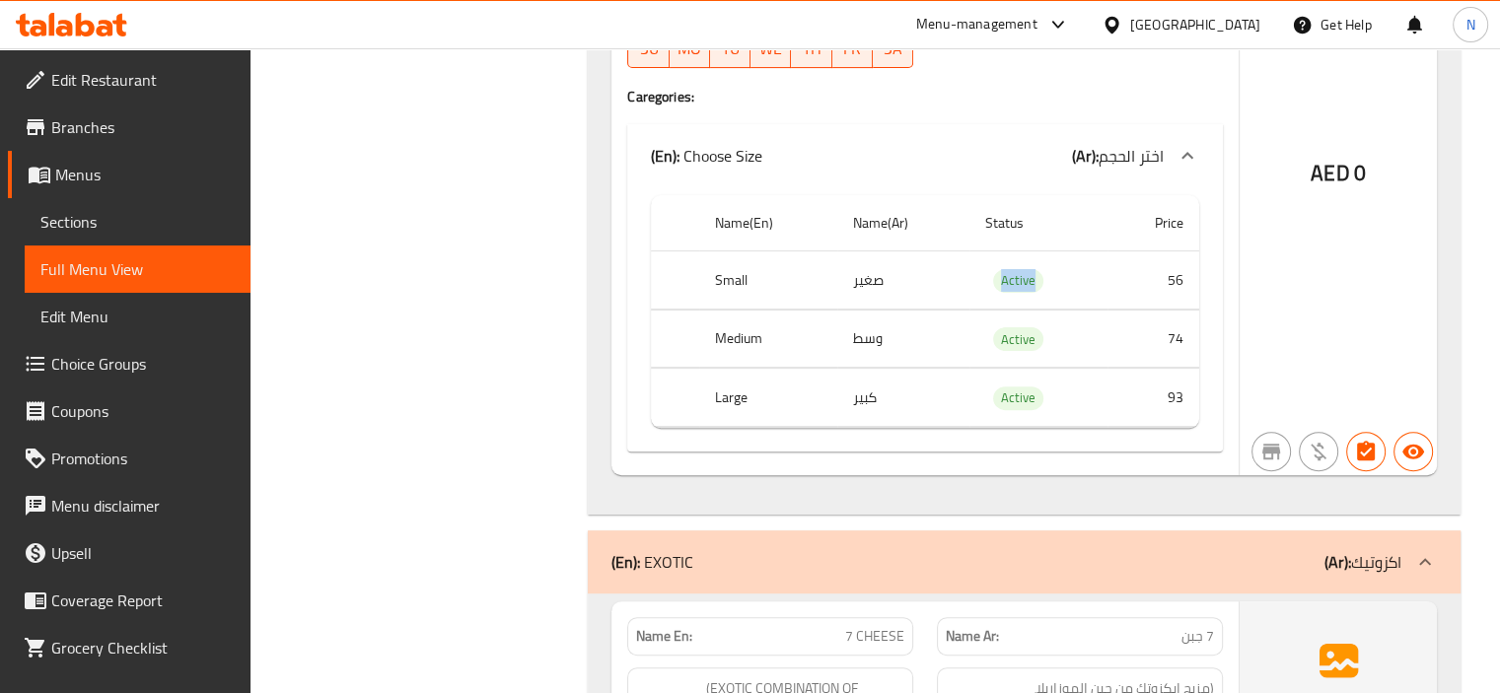
click at [978, 252] on td "Active" at bounding box center [1038, 281] width 137 height 58
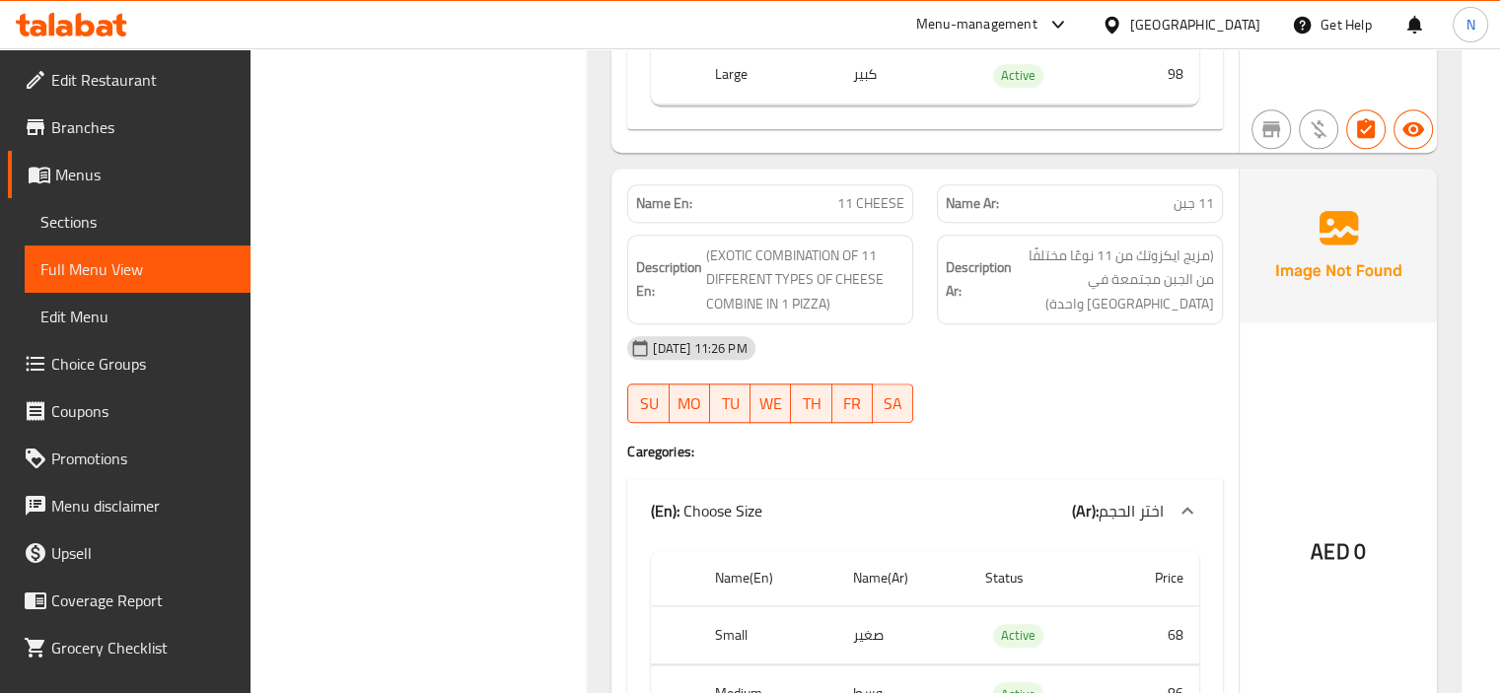
scroll to position [24307, 0]
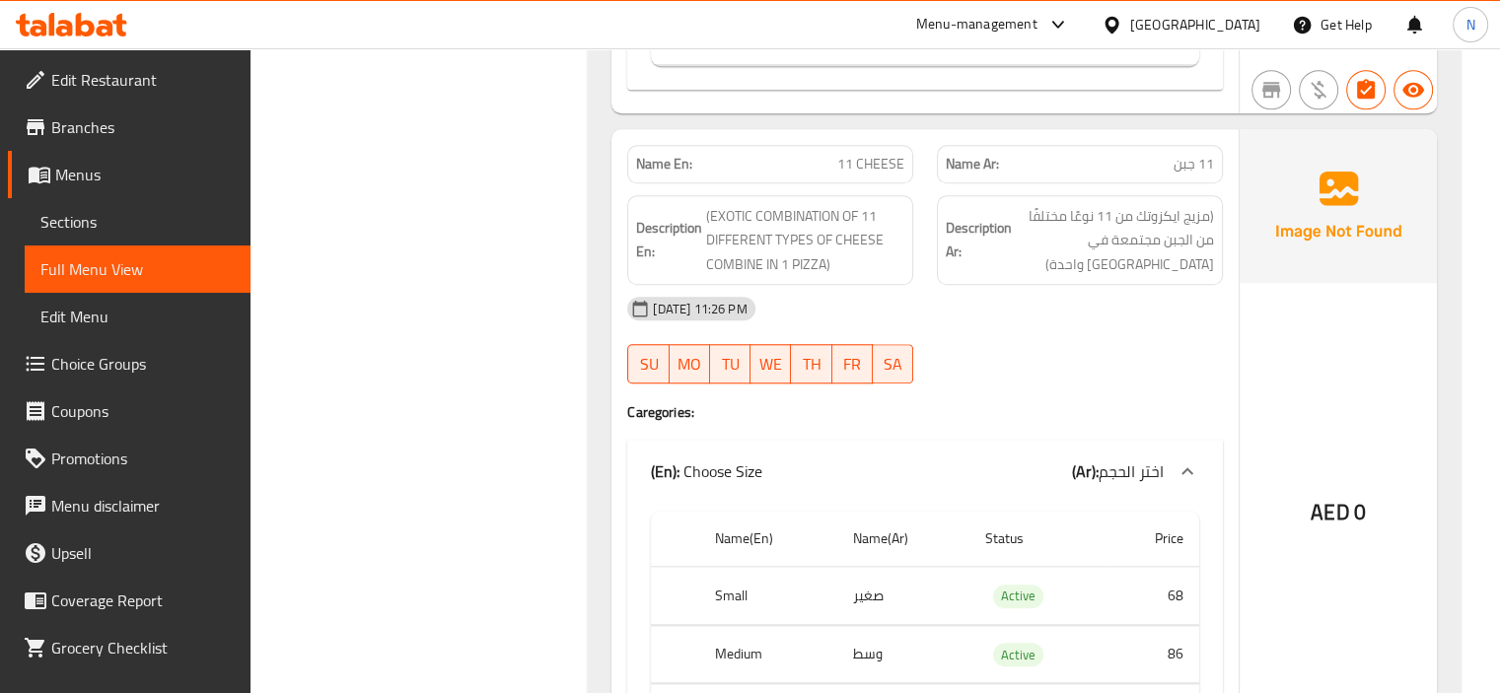
click at [978, 285] on div "[DATE] 11:26 PM" at bounding box center [925, 308] width 619 height 47
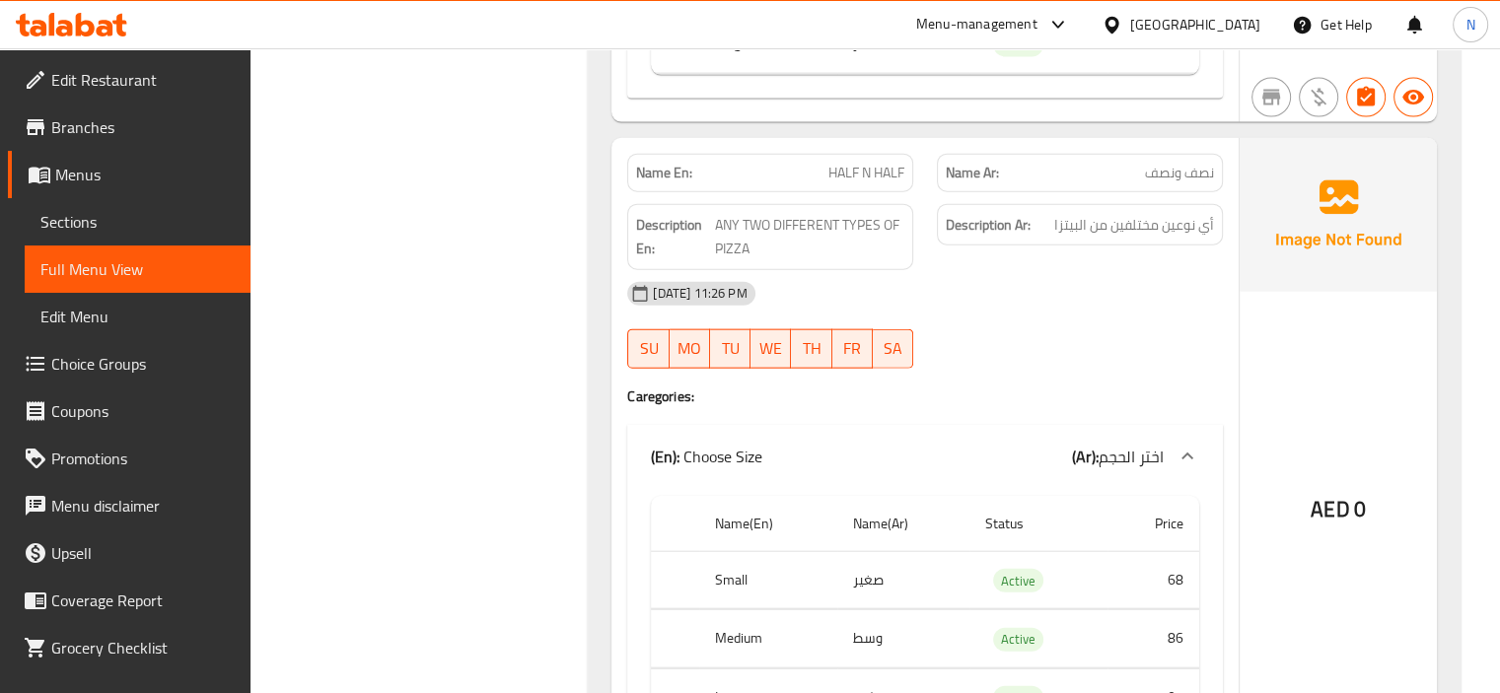
scroll to position [27060, 0]
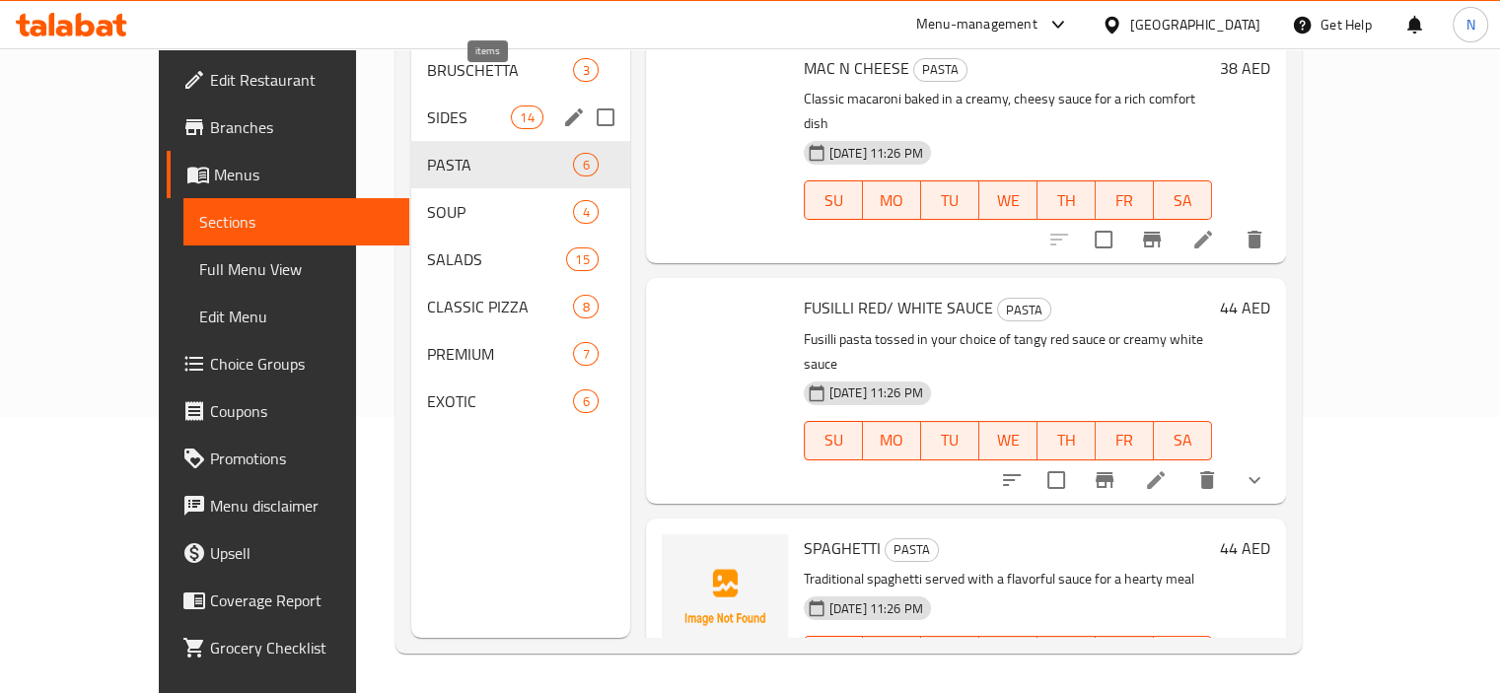
scroll to position [38, 0]
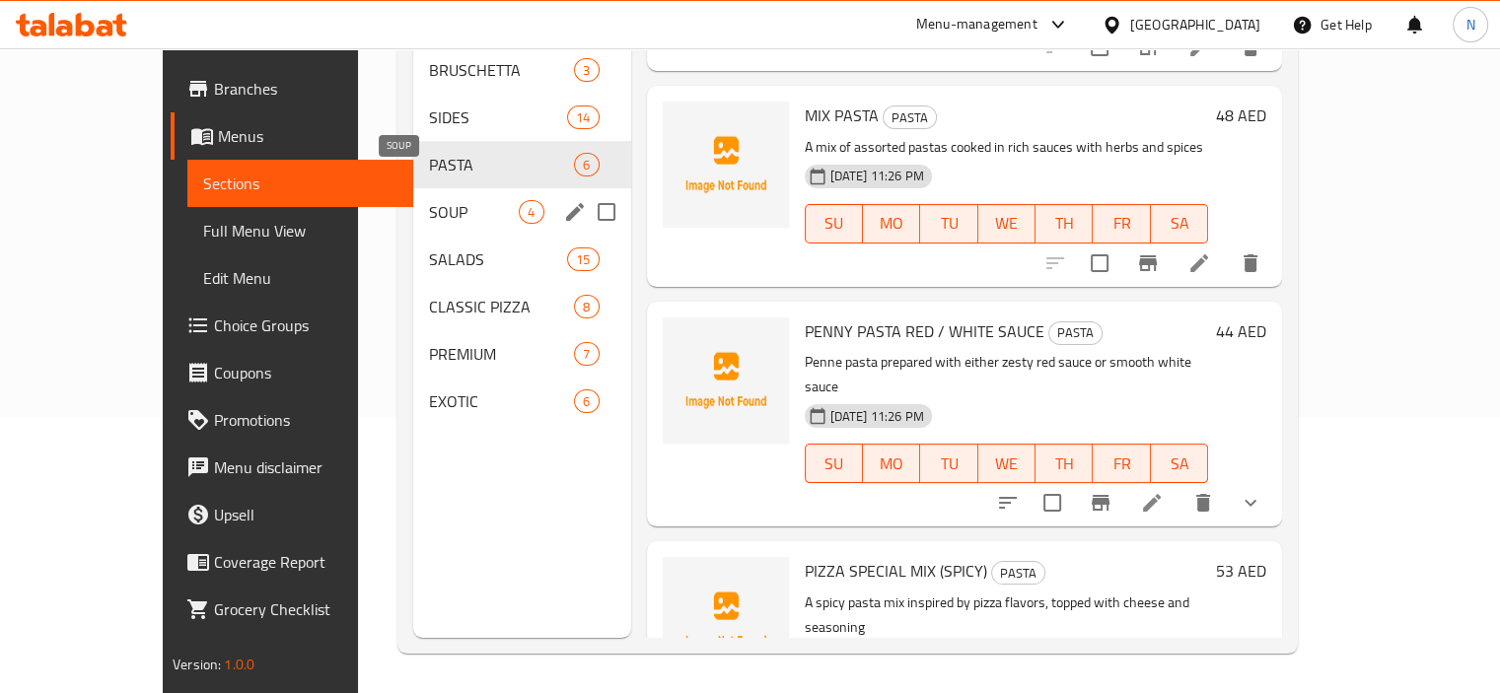
click at [429, 200] on span "SOUP" at bounding box center [474, 212] width 90 height 24
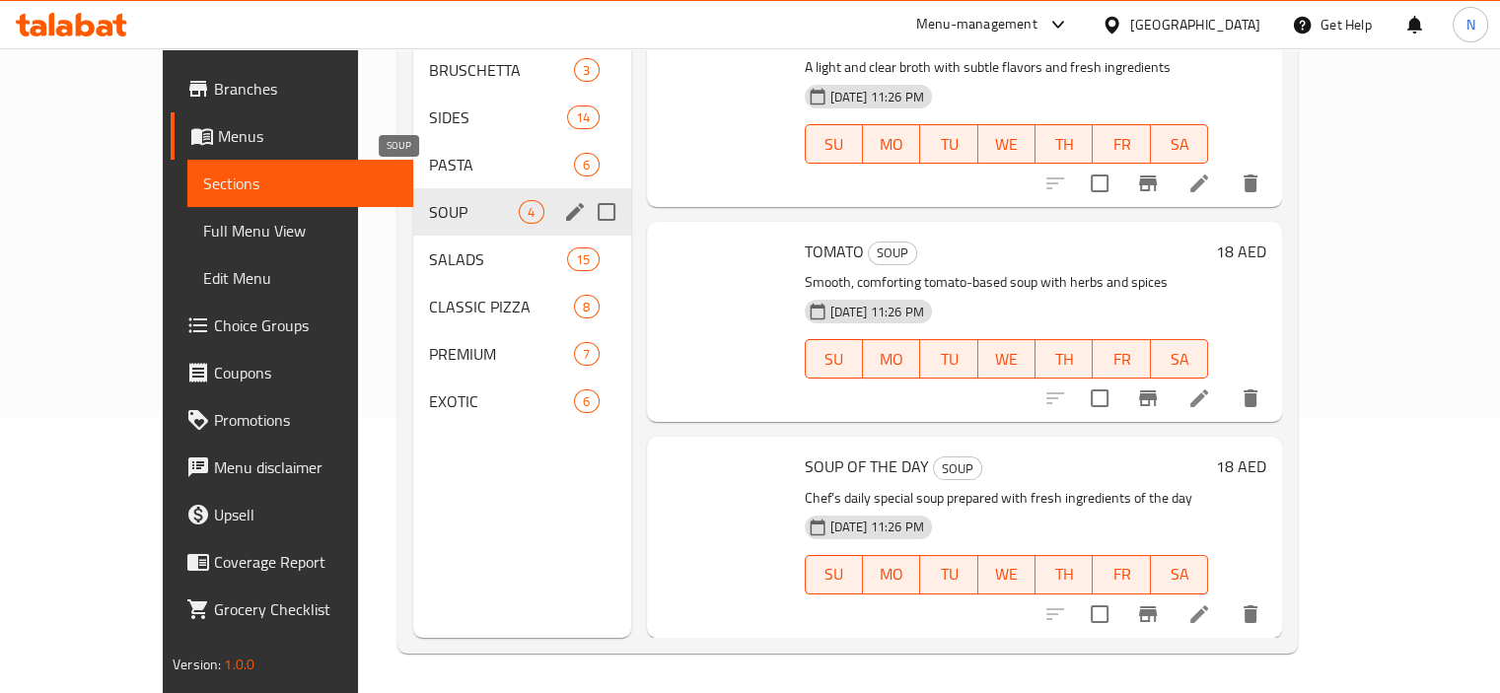
scroll to position [217, 0]
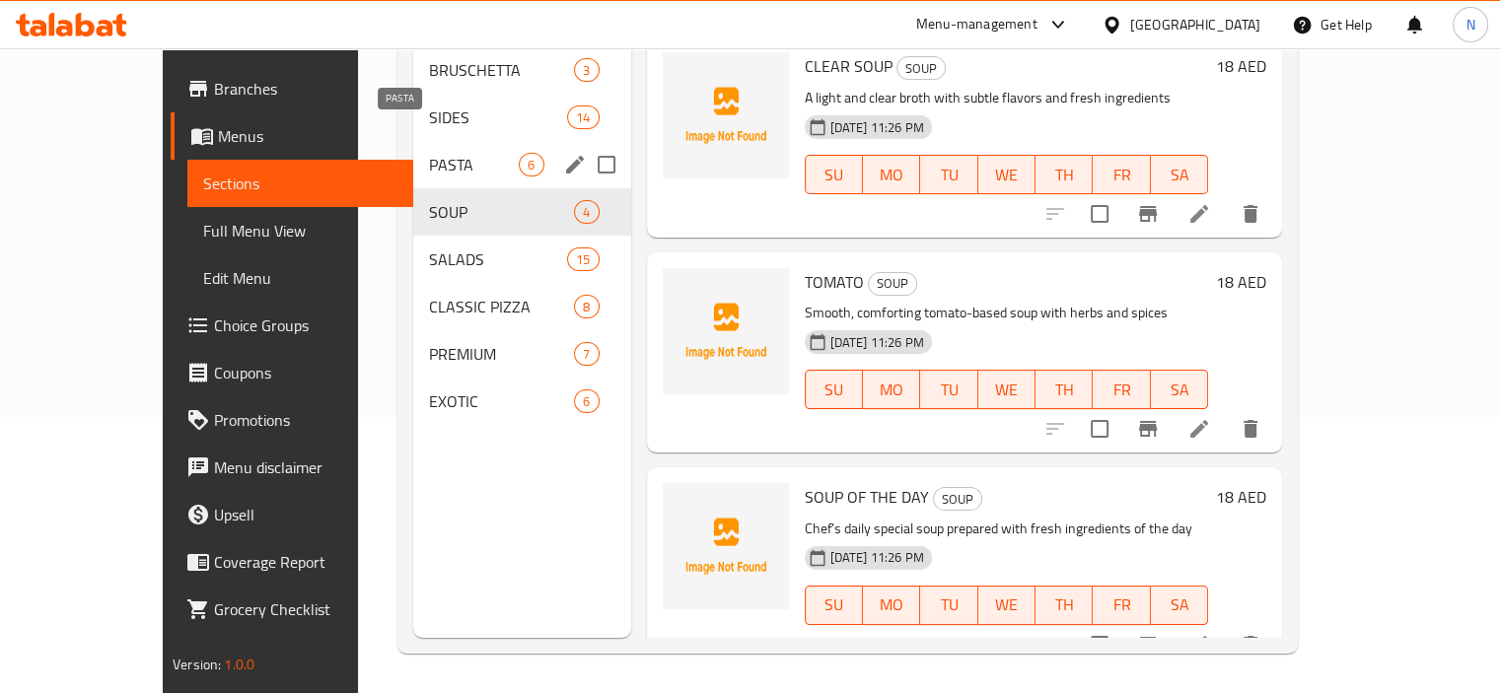
click at [429, 153] on span "PASTA" at bounding box center [474, 165] width 90 height 24
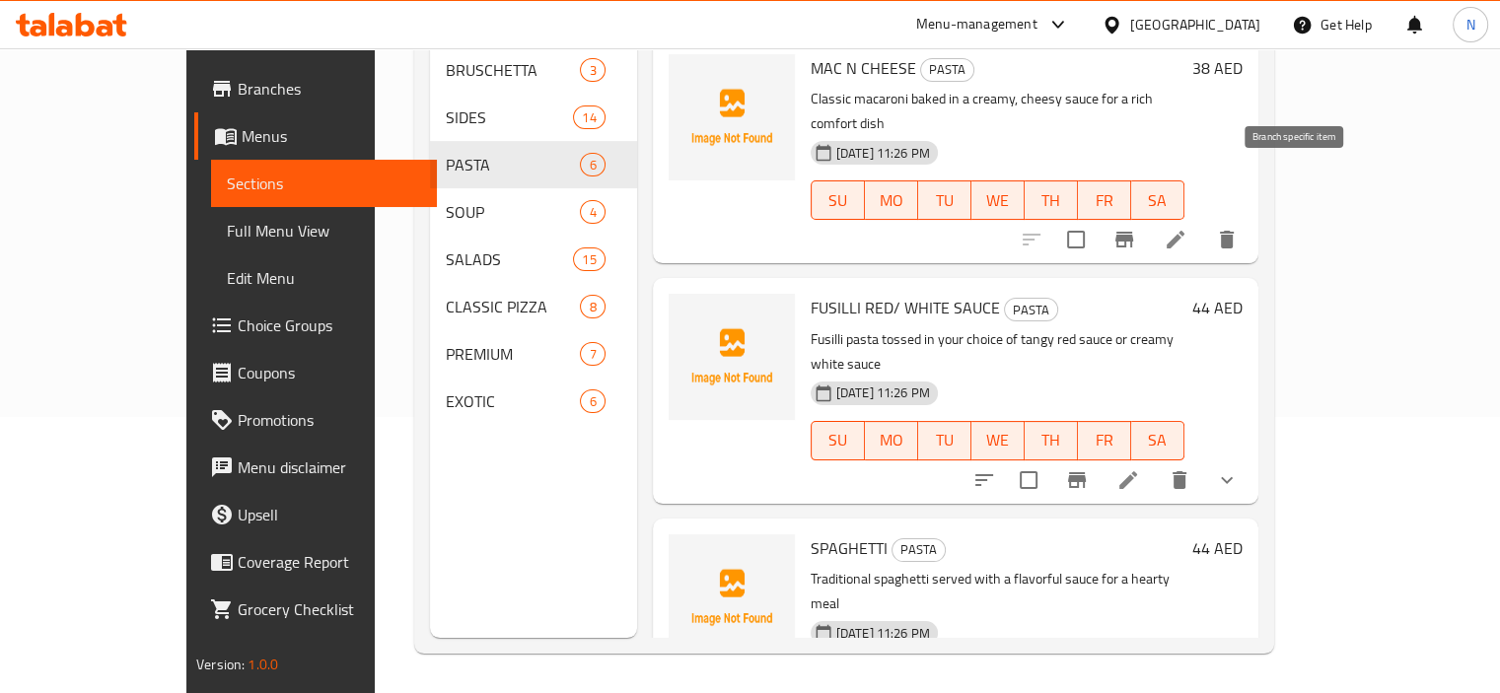
scroll to position [237, 0]
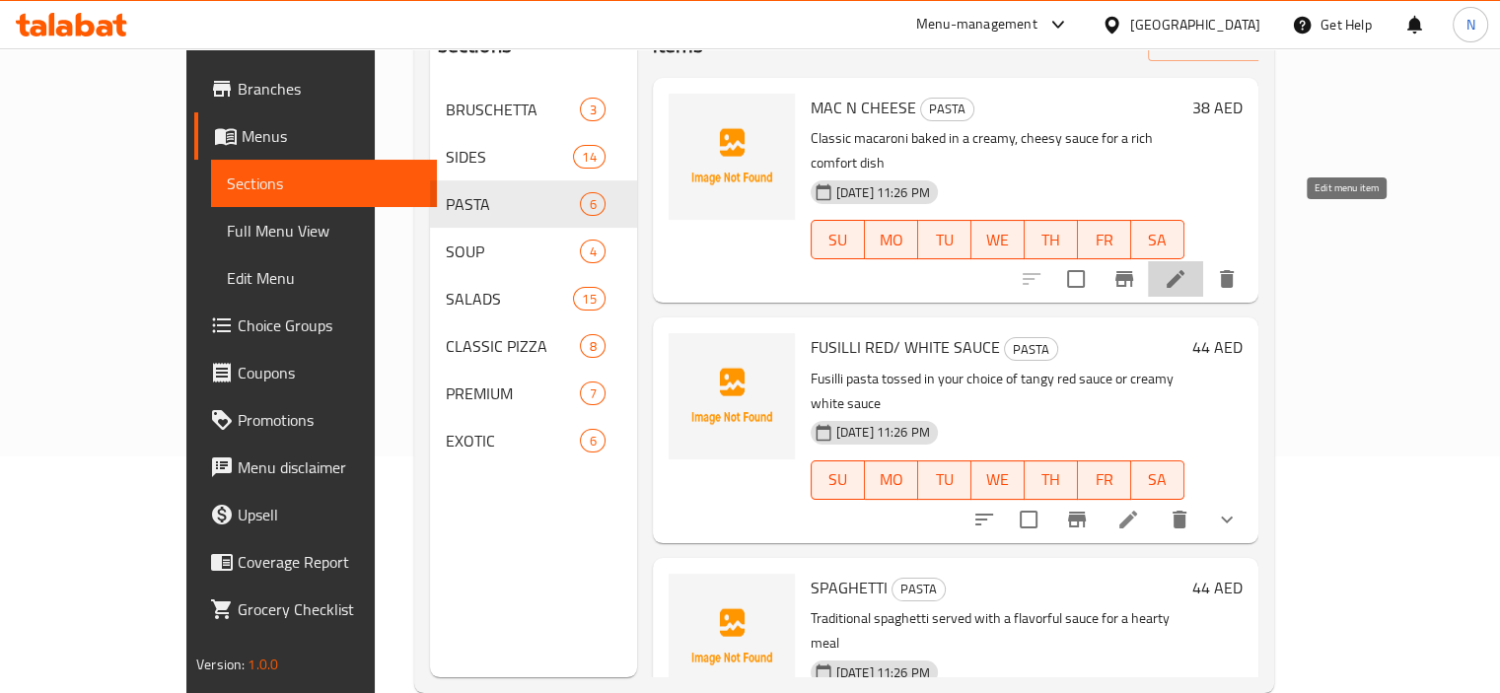
click at [1188, 267] on icon at bounding box center [1176, 279] width 24 height 24
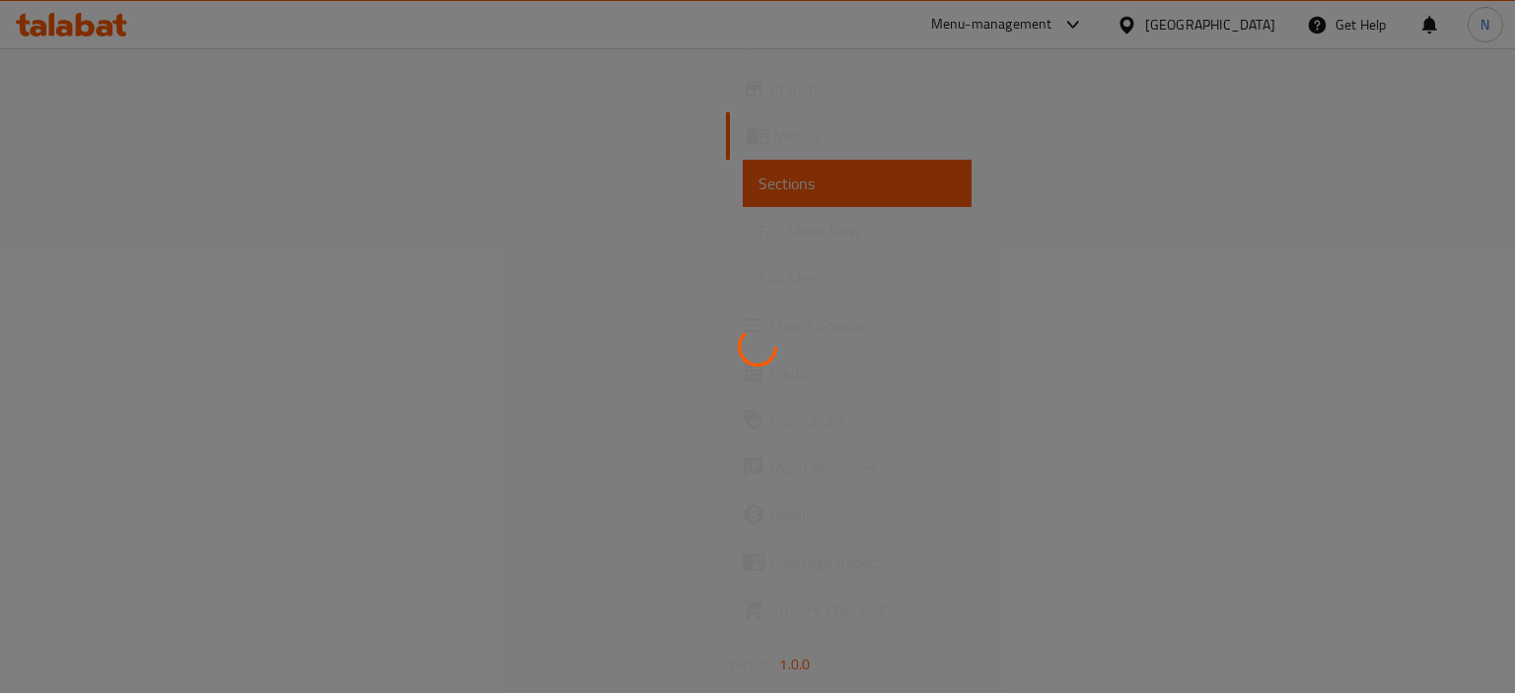
click at [1231, 311] on div at bounding box center [757, 346] width 1515 height 693
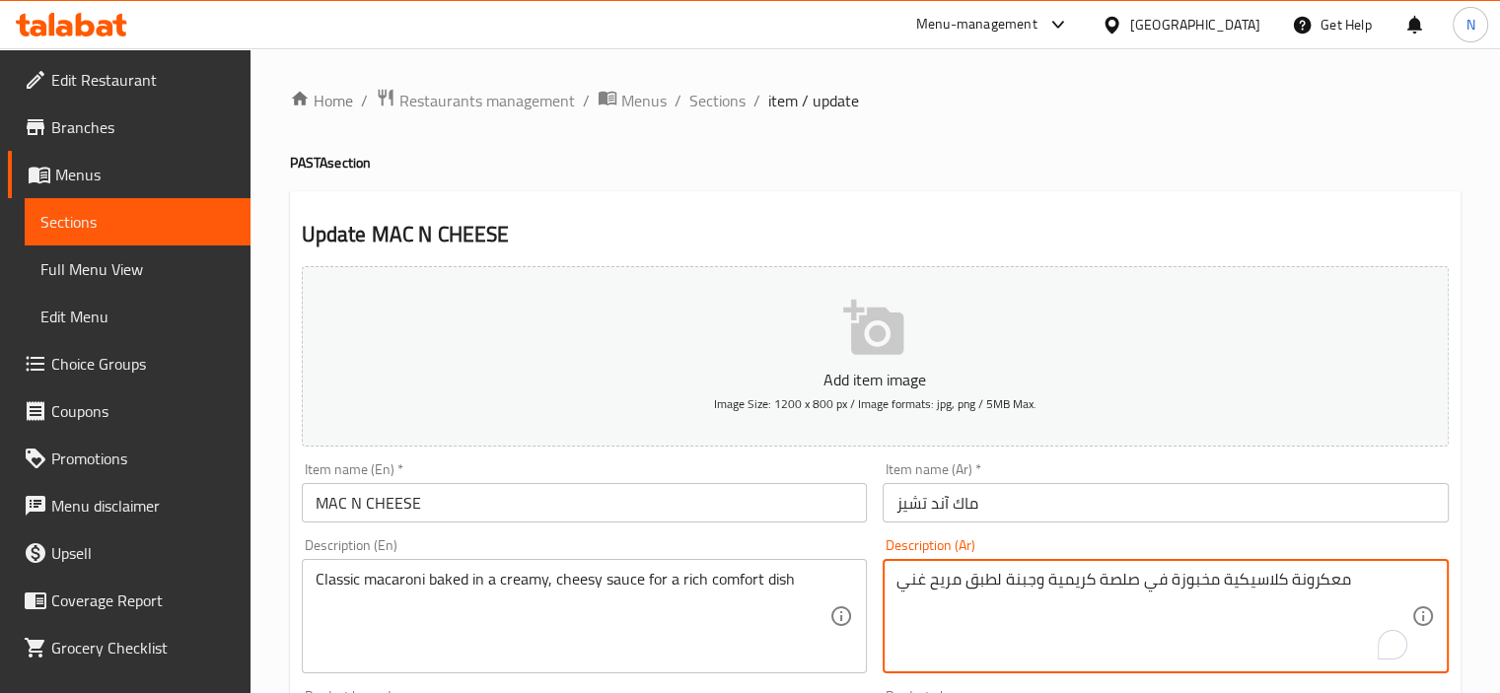
click at [1025, 578] on textarea "معكرونة كلاسيكية مخبوزة في صلصة كريمية وجبنة لطبق مريح غني" at bounding box center [1154, 617] width 515 height 94
type textarea "معكرونة كلاسيكية مخبوزة في صلصة كريمية وتشيزي لطبق مريح غني"
click at [834, 518] on input "MAC N CHEESE" at bounding box center [585, 502] width 566 height 39
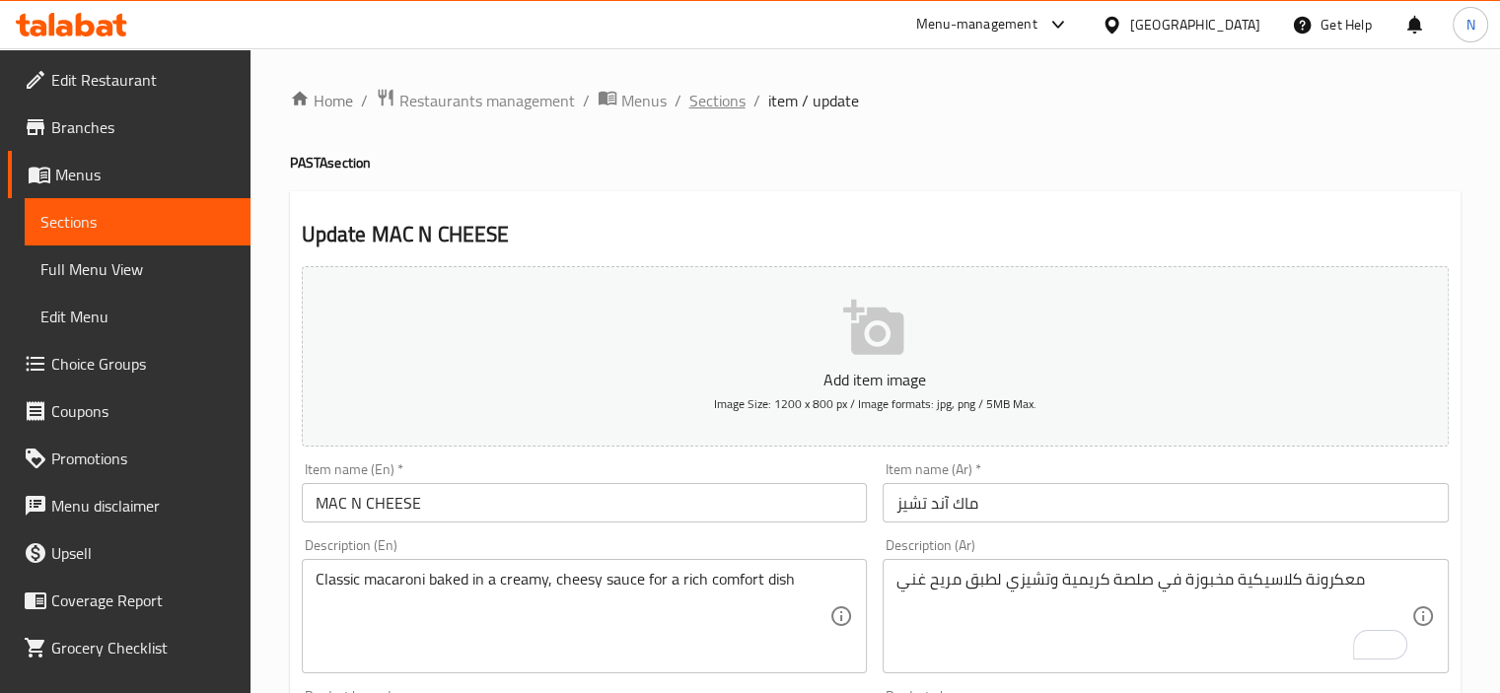
click at [728, 105] on span "Sections" at bounding box center [717, 101] width 56 height 24
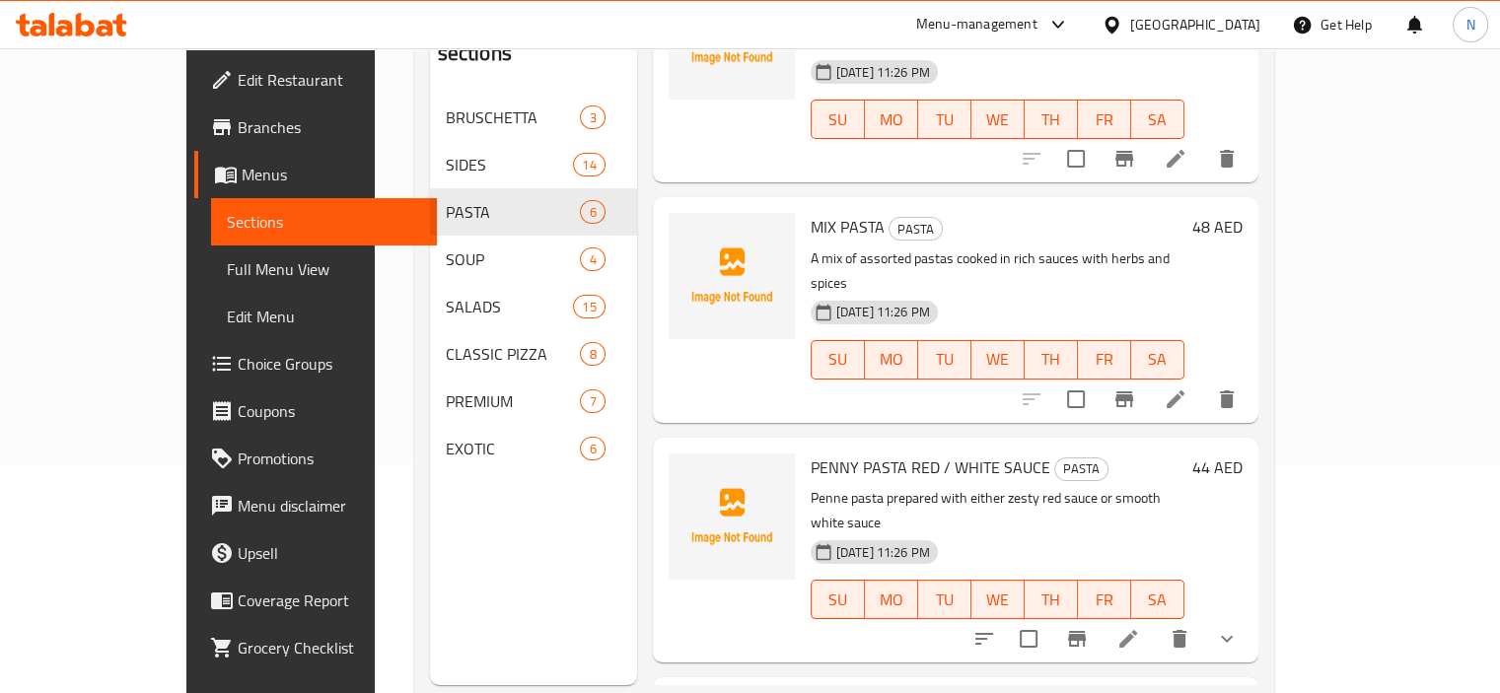
scroll to position [237, 0]
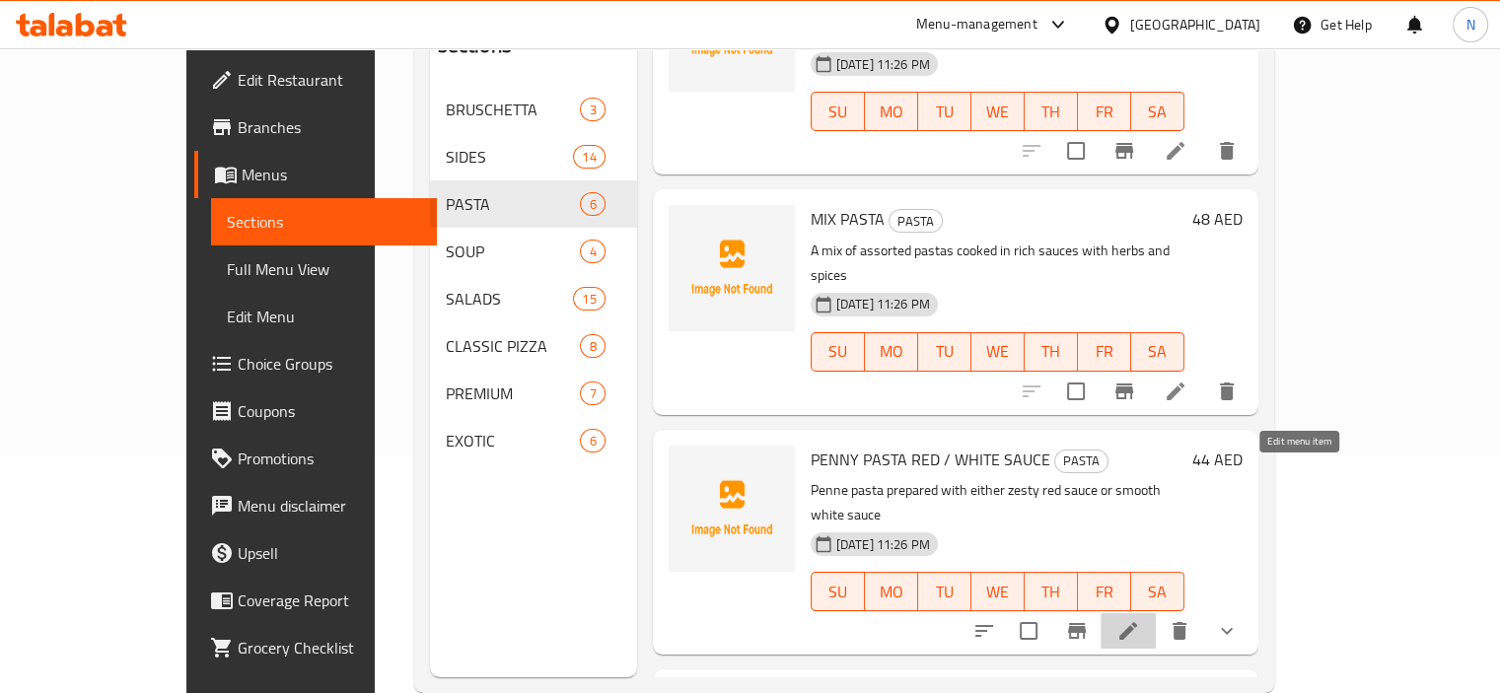
click at [1140, 619] on icon at bounding box center [1129, 631] width 24 height 24
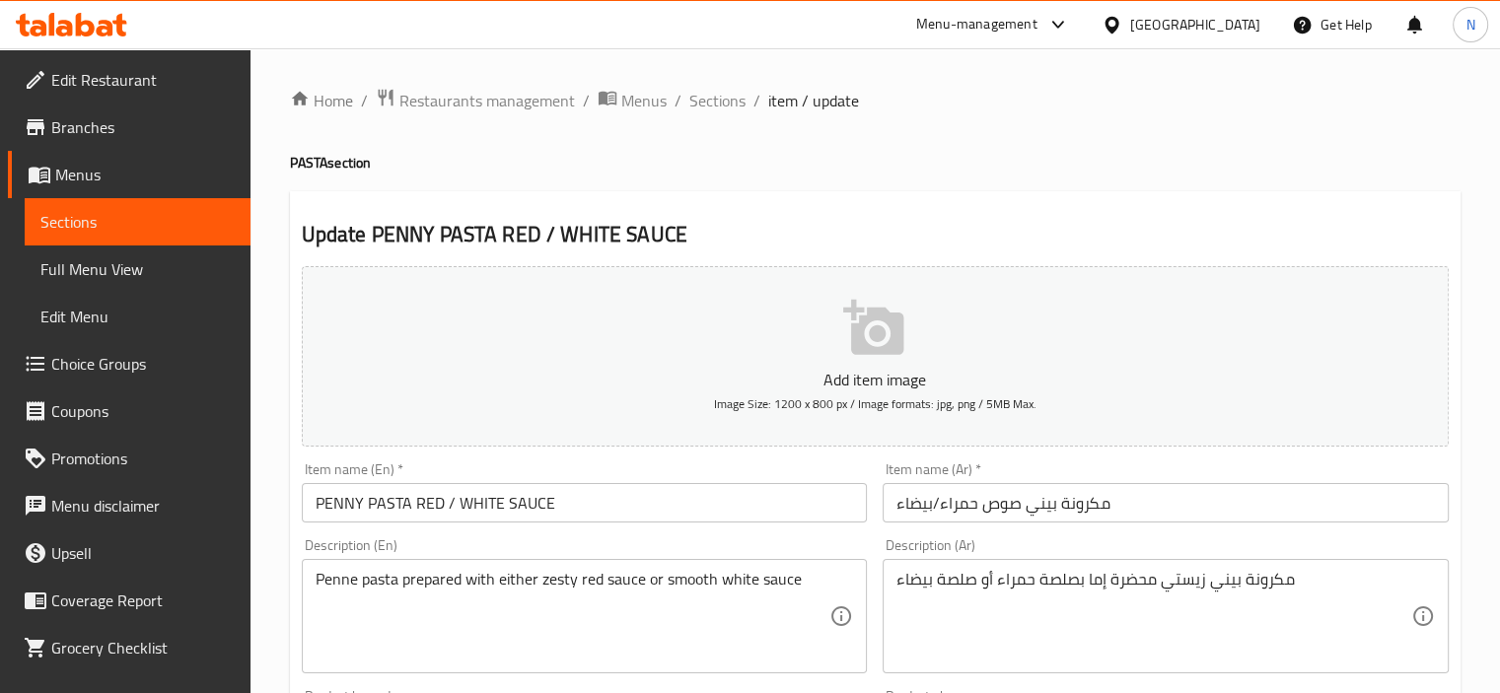
click at [688, 567] on div "Penne pasta prepared with either zesty red sauce or smooth white sauce Descript…" at bounding box center [585, 616] width 566 height 114
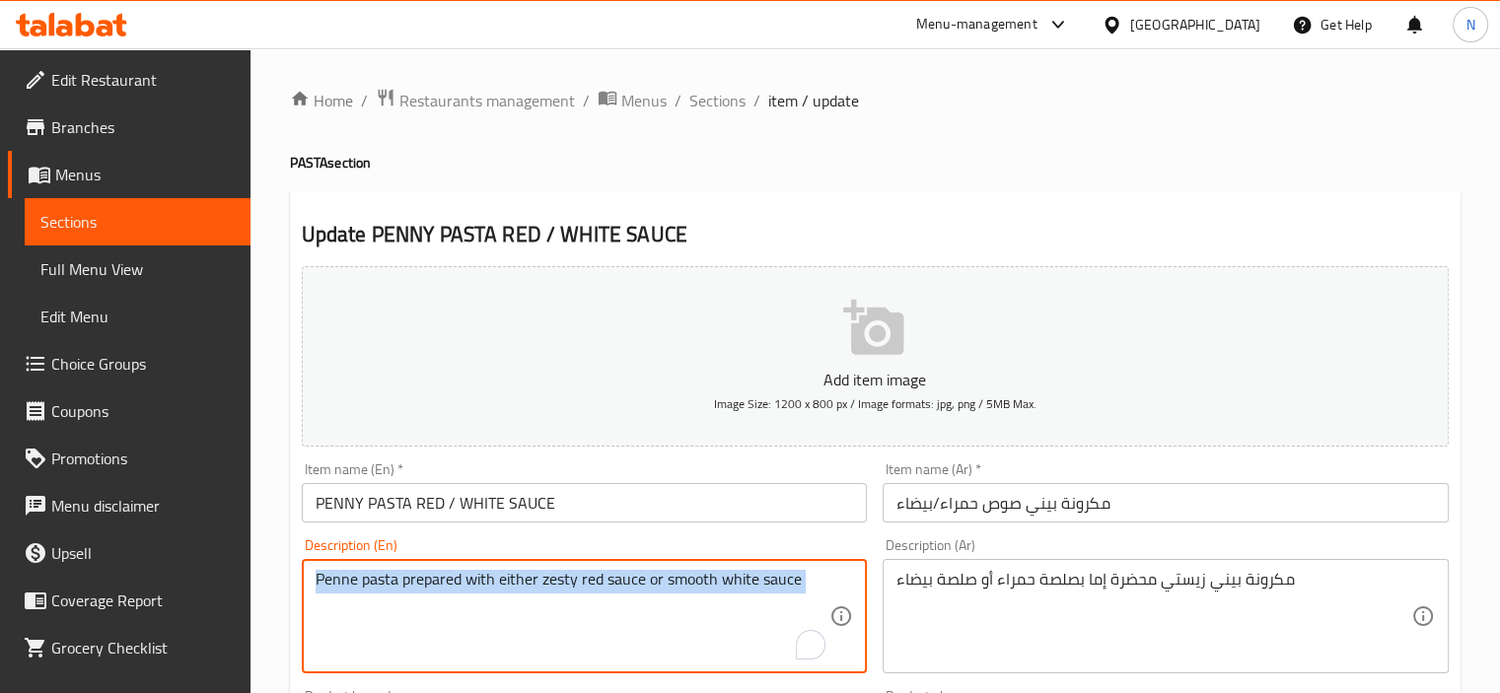
click at [688, 567] on div "Penne pasta prepared with either zesty red sauce or smooth white sauce Descript…" at bounding box center [585, 616] width 566 height 114
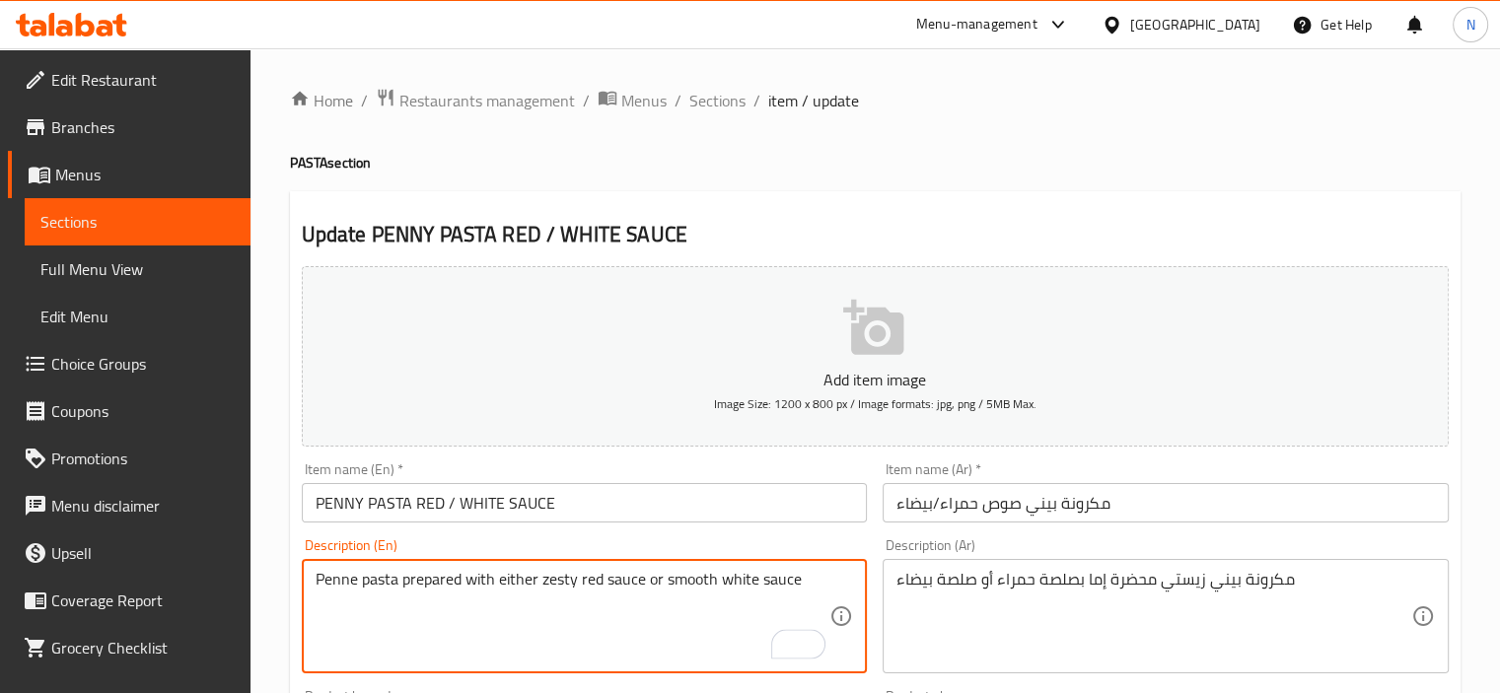
click at [679, 587] on textarea "Penne pasta prepared with either zesty red sauce or smooth white sauce" at bounding box center [573, 617] width 515 height 94
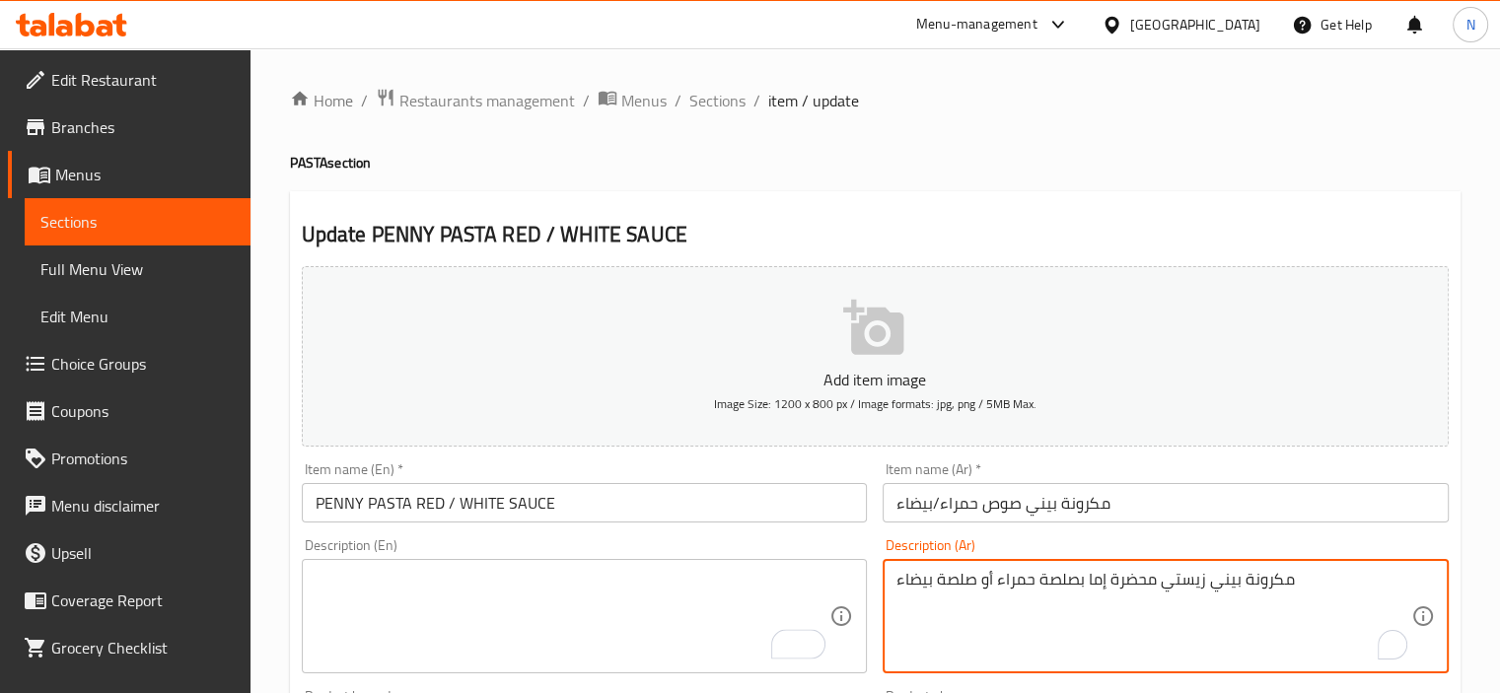
click at [1018, 578] on textarea "مكرونة بيني زيستي محضرة إما بصلصة حمراء أو صلصة بيضاء" at bounding box center [1154, 617] width 515 height 94
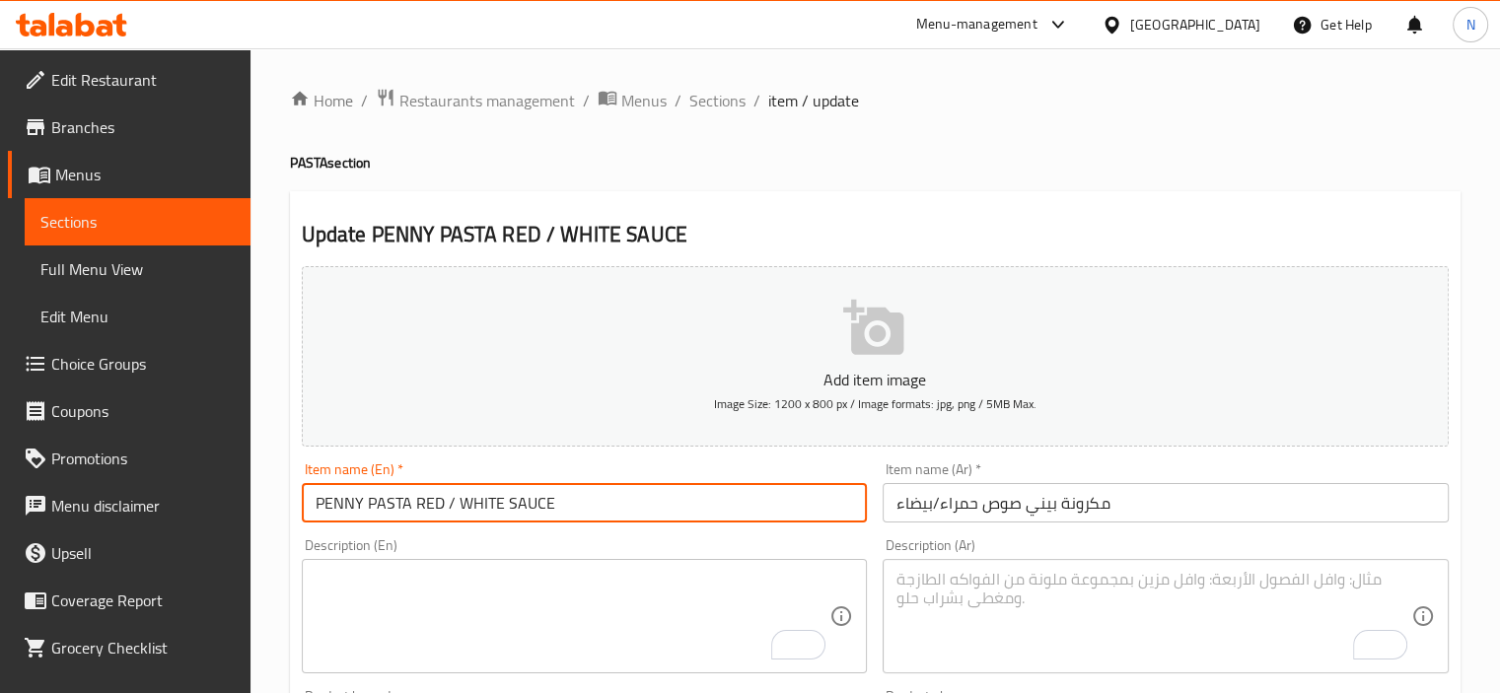
drag, startPoint x: 414, startPoint y: 501, endPoint x: 291, endPoint y: 503, distance: 123.3
click at [436, 624] on textarea "To enrich screen reader interactions, please activate Accessibility in Grammarl…" at bounding box center [573, 617] width 515 height 94
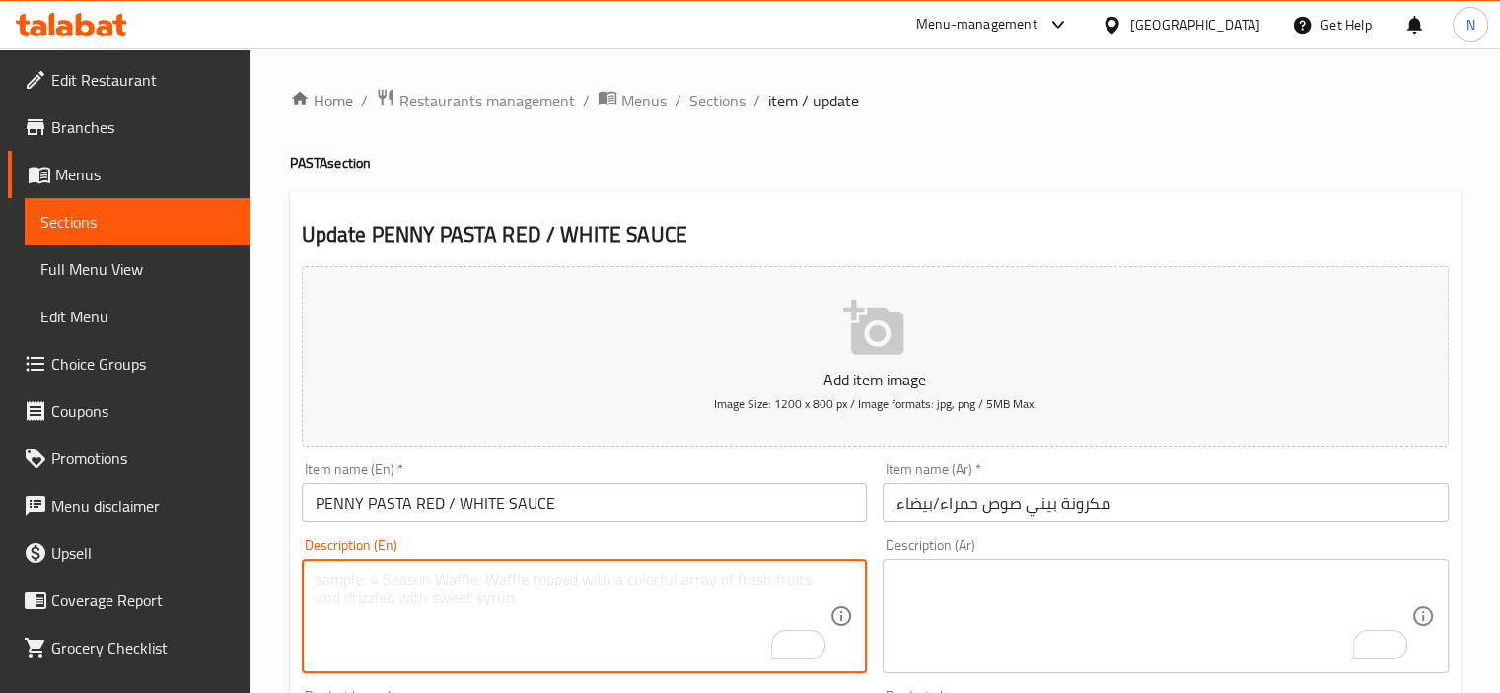
paste textarea "Penne pasta, water, salt. باستا بيني، ماء، ملح."
drag, startPoint x: 478, startPoint y: 581, endPoint x: 704, endPoint y: 573, distance: 226.0
click at [704, 573] on textarea "Penne pasta, water, salt. باستا بيني، ماء، ملح." at bounding box center [573, 617] width 515 height 94
type textarea "Penne pasta, water, salt."
click at [980, 586] on textarea "To enrich screen reader interactions, please activate Accessibility in Grammarl…" at bounding box center [1154, 617] width 515 height 94
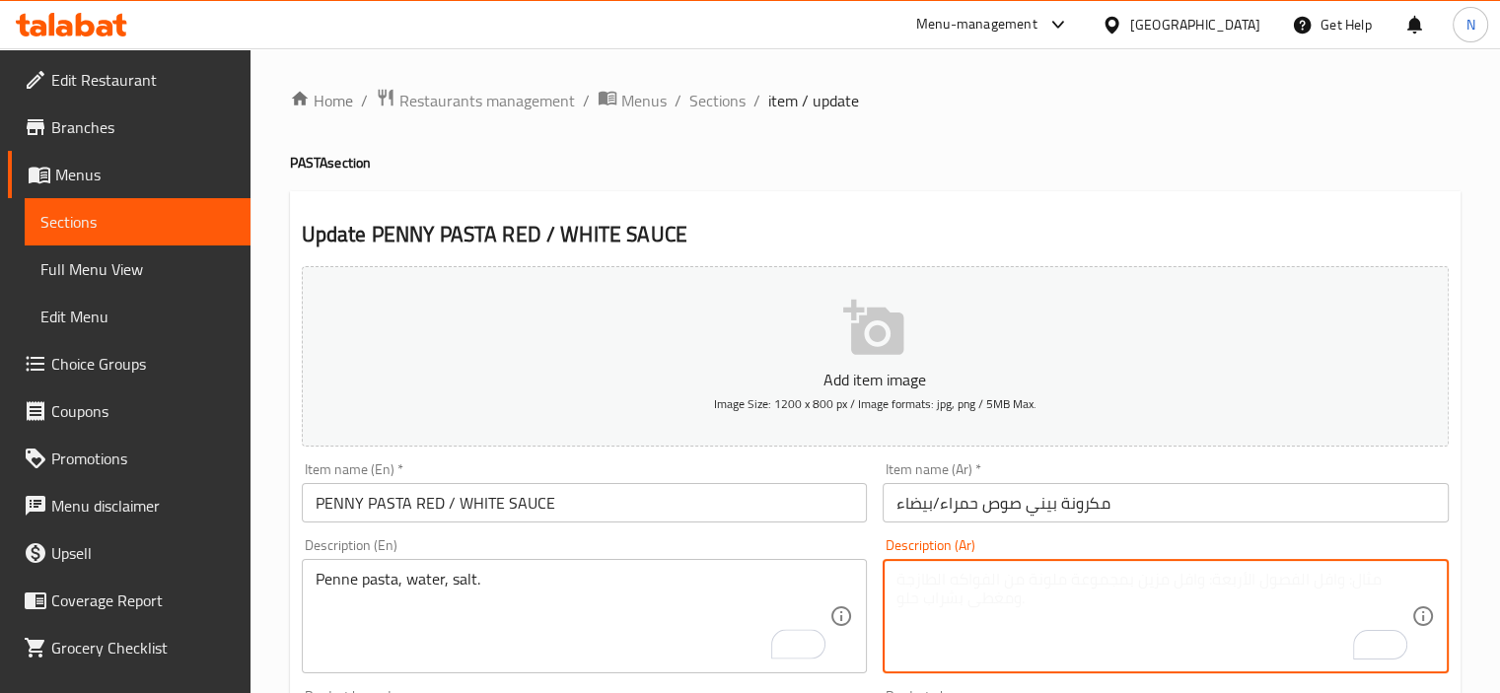
paste textarea "باستا بيني، ماء، ملح."
type textarea "باستا بيني، ماء، ملح."
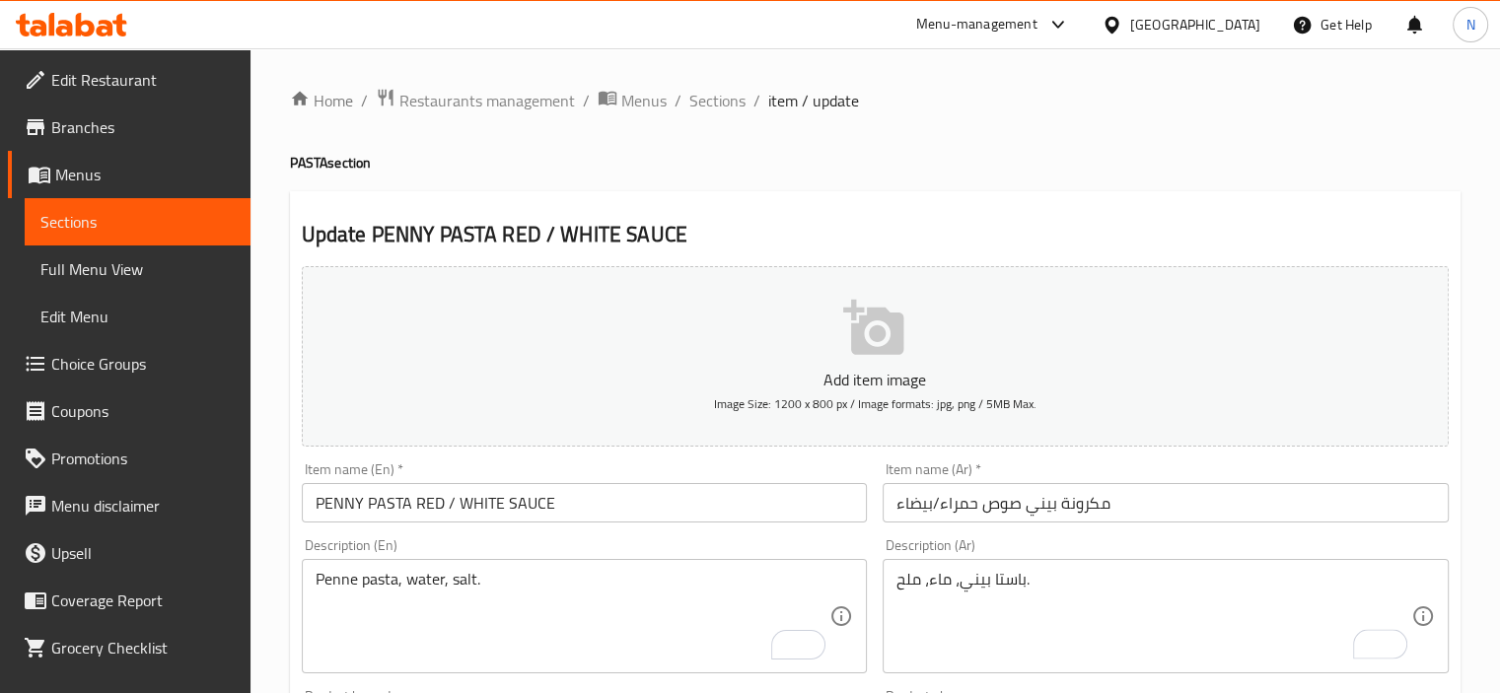
click at [782, 528] on div "Item name (En)   * PENNY PASTA RED / WHITE SAUCE Item name (En) *" at bounding box center [585, 493] width 582 height 76
click at [781, 504] on input "PENNY PASTA RED / WHITE SAUCE" at bounding box center [585, 502] width 566 height 39
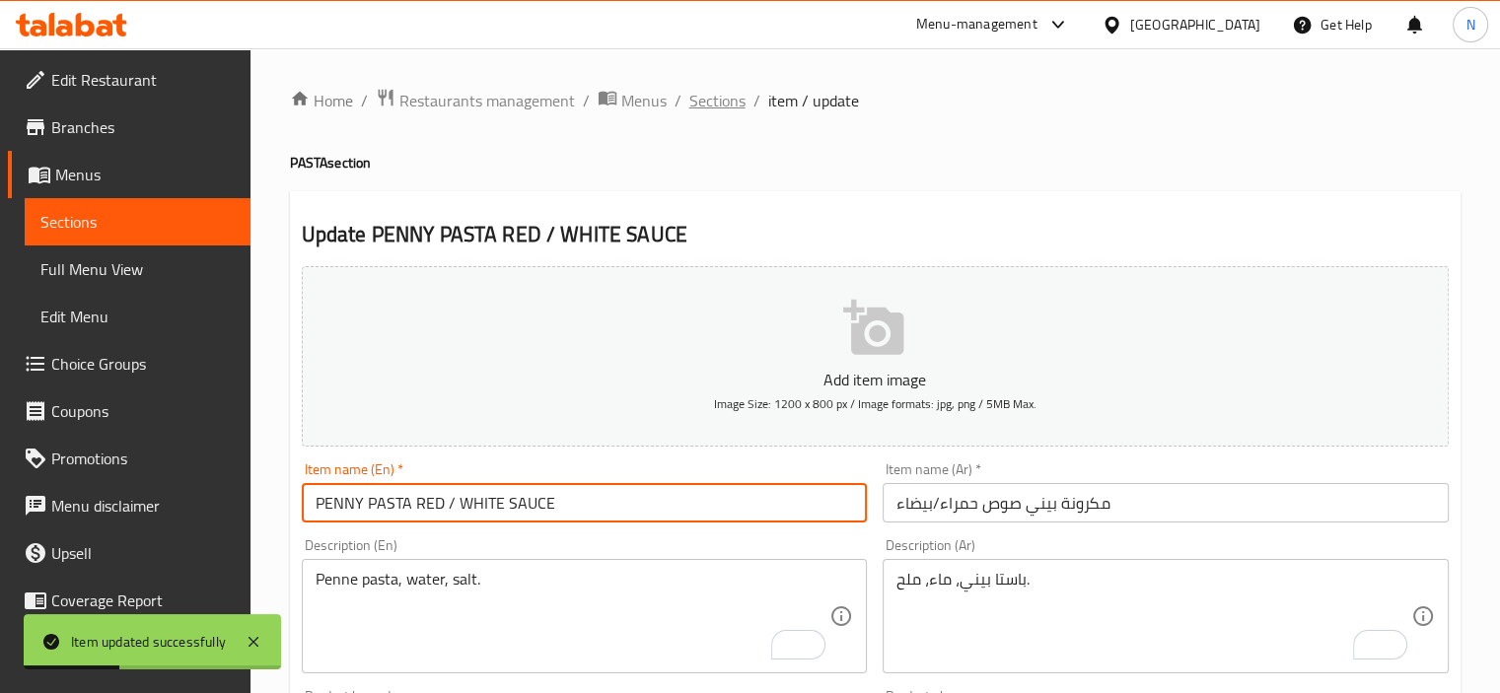
click at [689, 109] on span "Sections" at bounding box center [717, 101] width 56 height 24
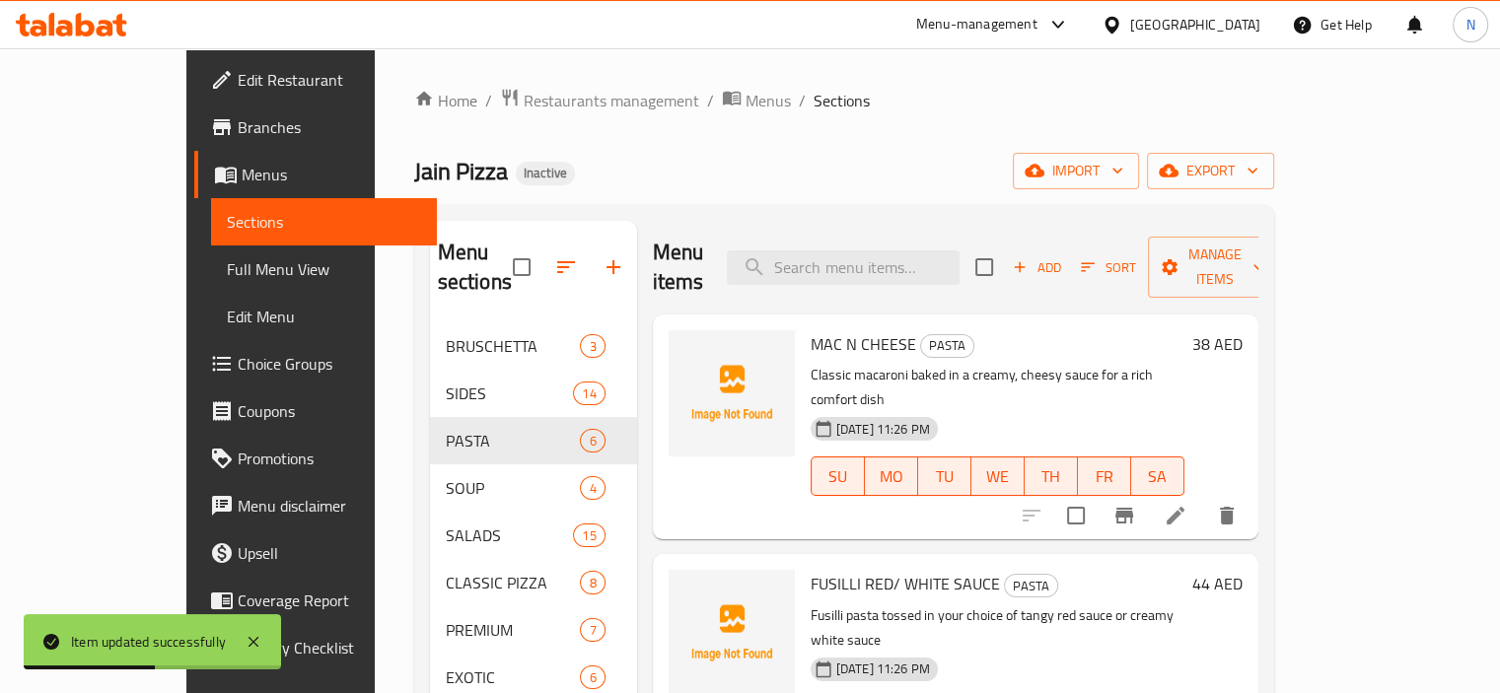
scroll to position [648, 0]
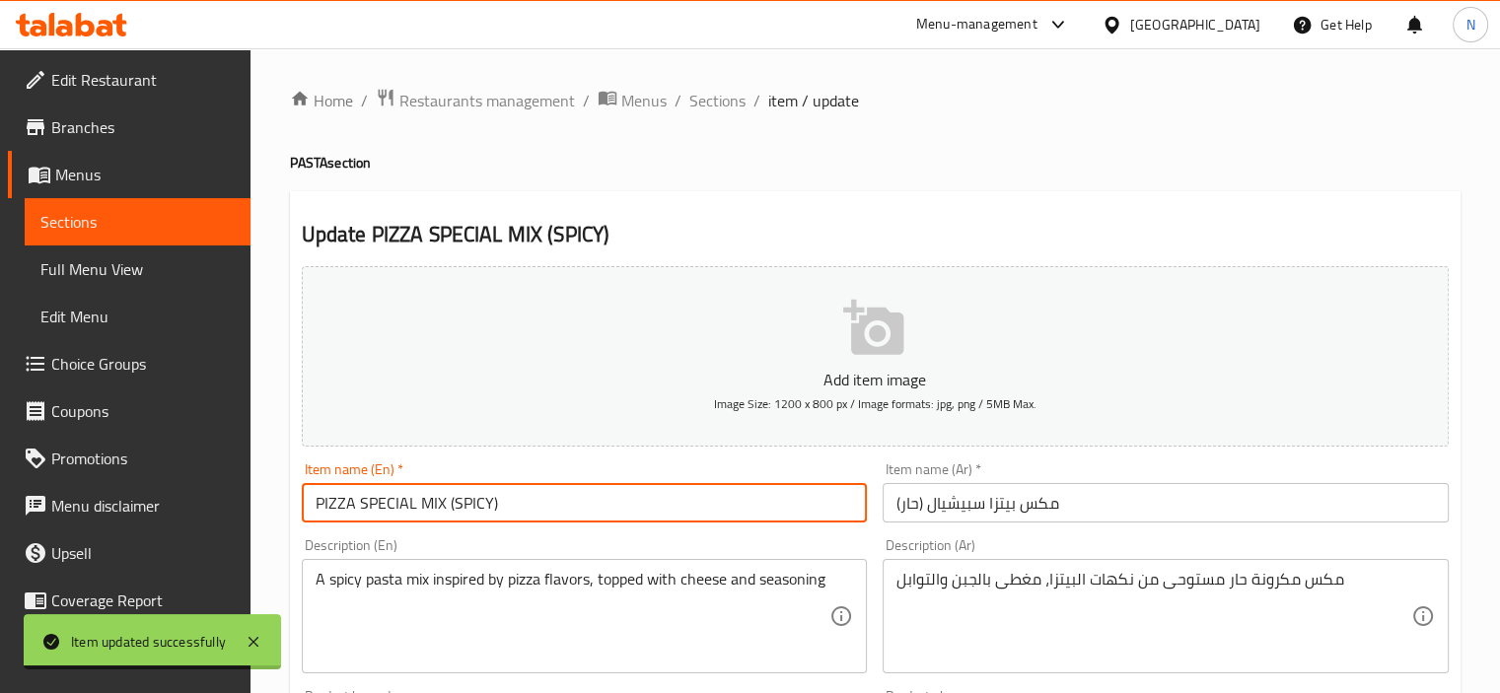
click at [470, 495] on input "PIZZA SPECIAL MIX (SPICY)" at bounding box center [585, 502] width 566 height 39
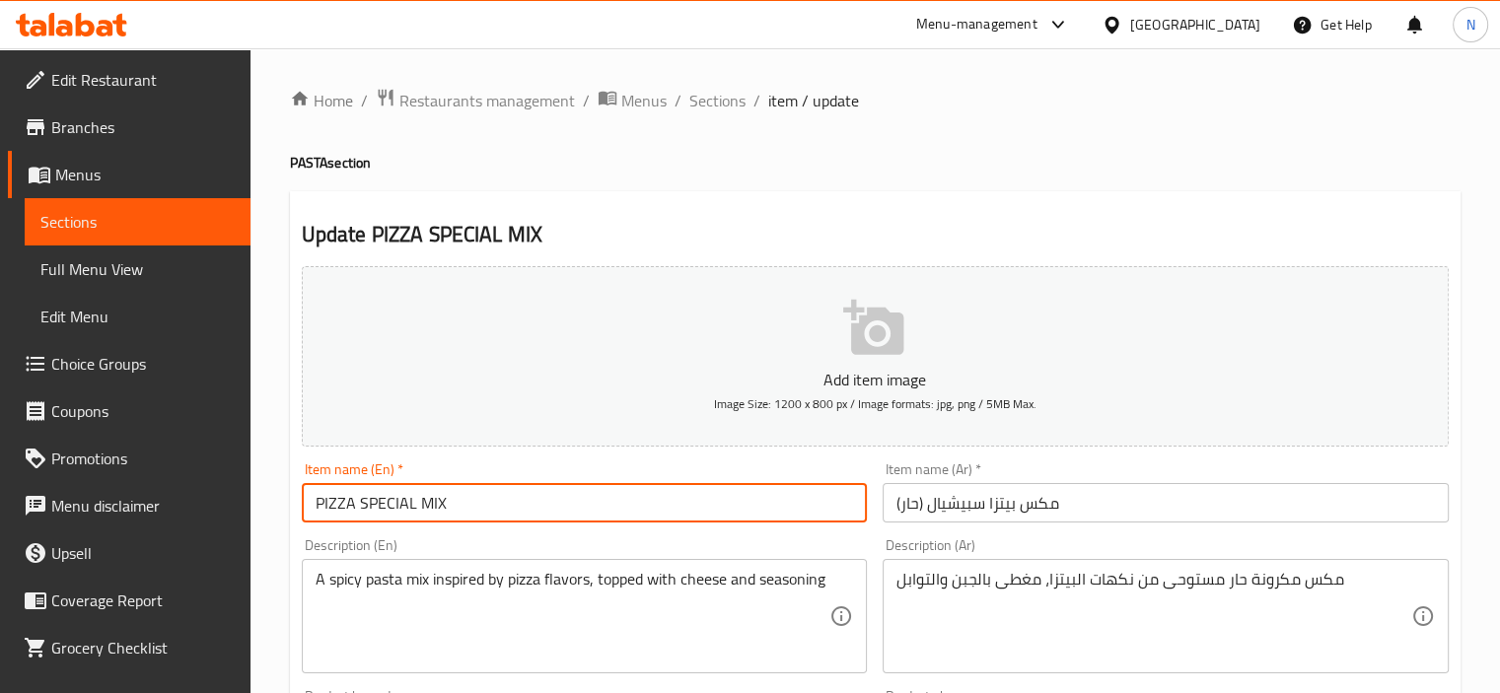
paste input "SPICY"
click at [484, 500] on input "SPICY PIZZA SPECIAL MIX" at bounding box center [585, 502] width 566 height 39
click at [473, 500] on input "SPICY PIZZA SPECIAL MIX" at bounding box center [585, 502] width 566 height 39
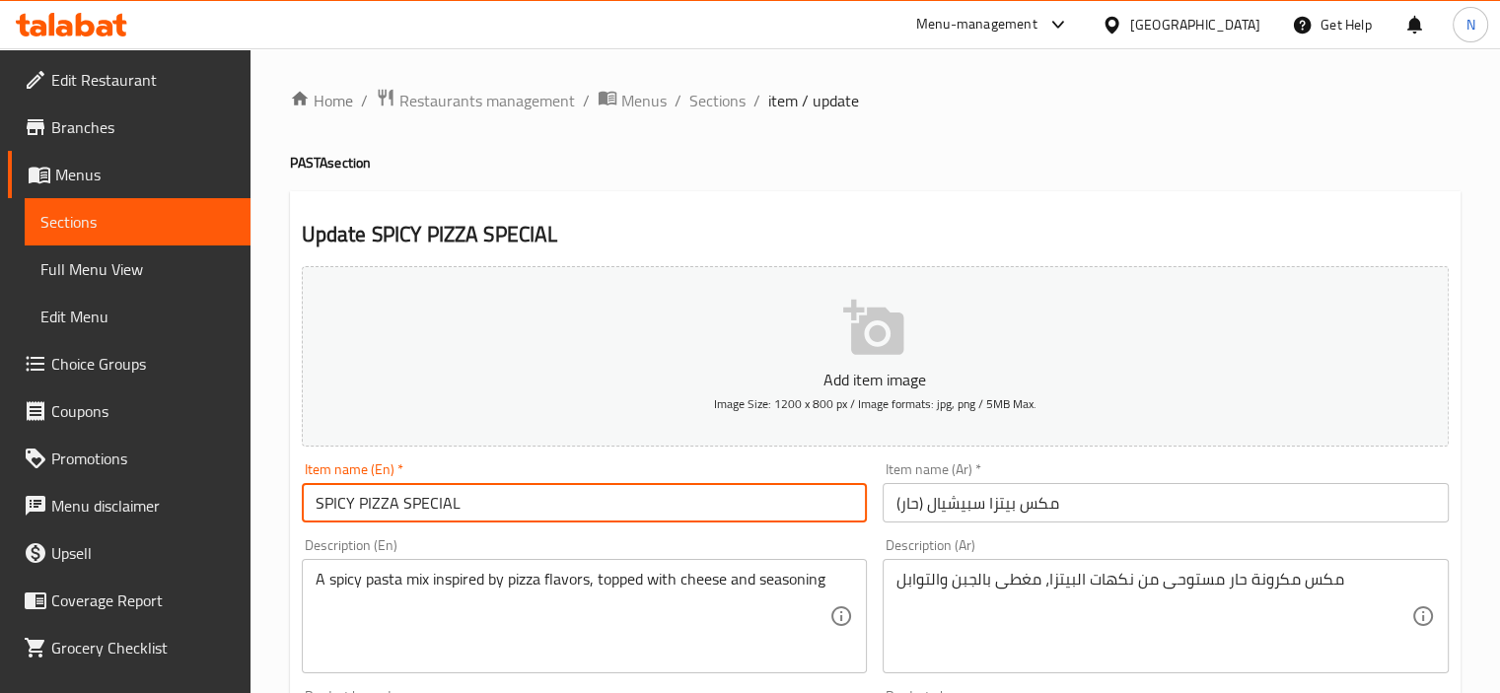
paste input "MIX"
click at [515, 506] on input "SPICY MIX PIZZA SPECIAL" at bounding box center [585, 502] width 566 height 39
type input "SPICY MIX PIZZA SPECIAL Pasta"
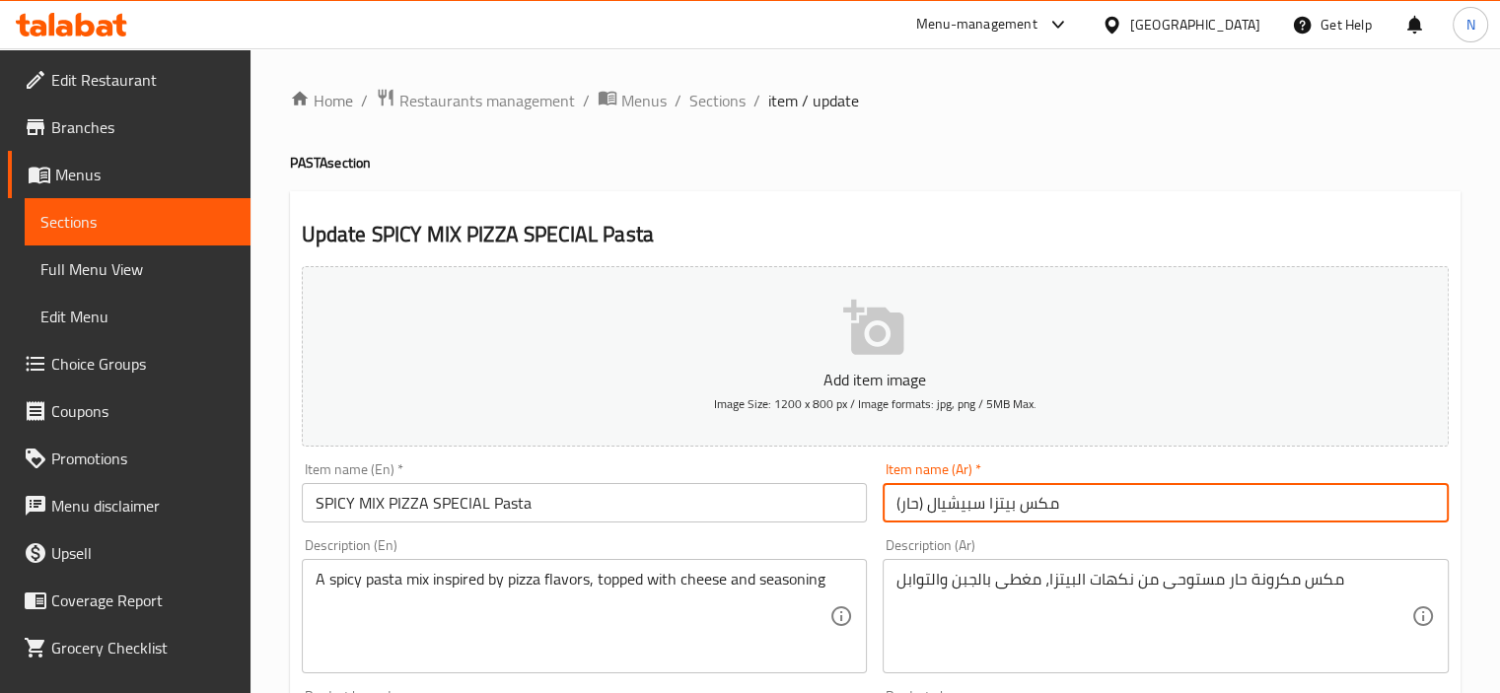
click at [902, 504] on input "مكس بيتزا سبيشيال (حار)" at bounding box center [1166, 502] width 566 height 39
click at [920, 504] on input "مكس بيتزا سبيشيال (حار" at bounding box center [1166, 502] width 566 height 39
click at [788, 506] on input "SPICY MIX PIZZA SPECIAL Pasta" at bounding box center [585, 502] width 566 height 39
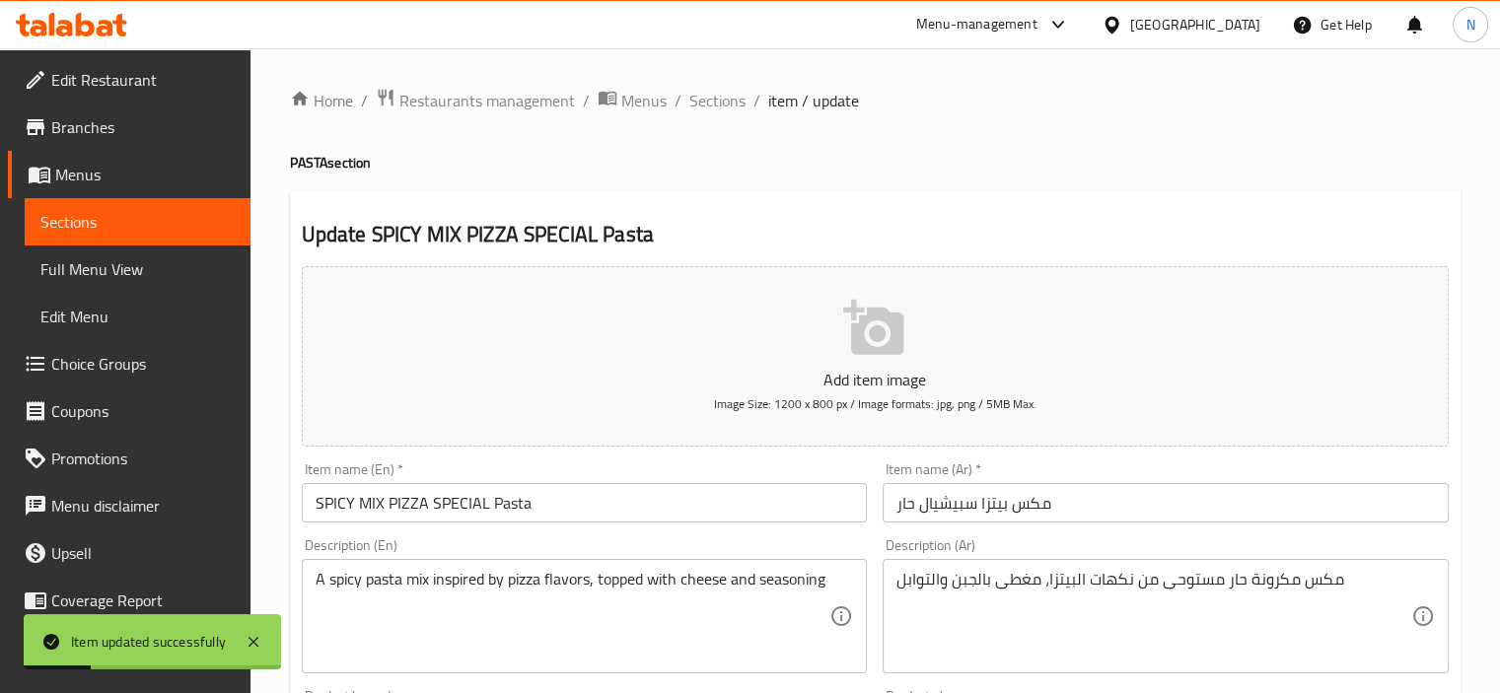
click at [881, 504] on div "Item name (Ar)   * مكس بيتزا سبيشيال حار Item name (Ar) *" at bounding box center [1166, 493] width 582 height 76
click at [885, 504] on input "مكس بيتزا سبيشيال حار" at bounding box center [1166, 502] width 566 height 39
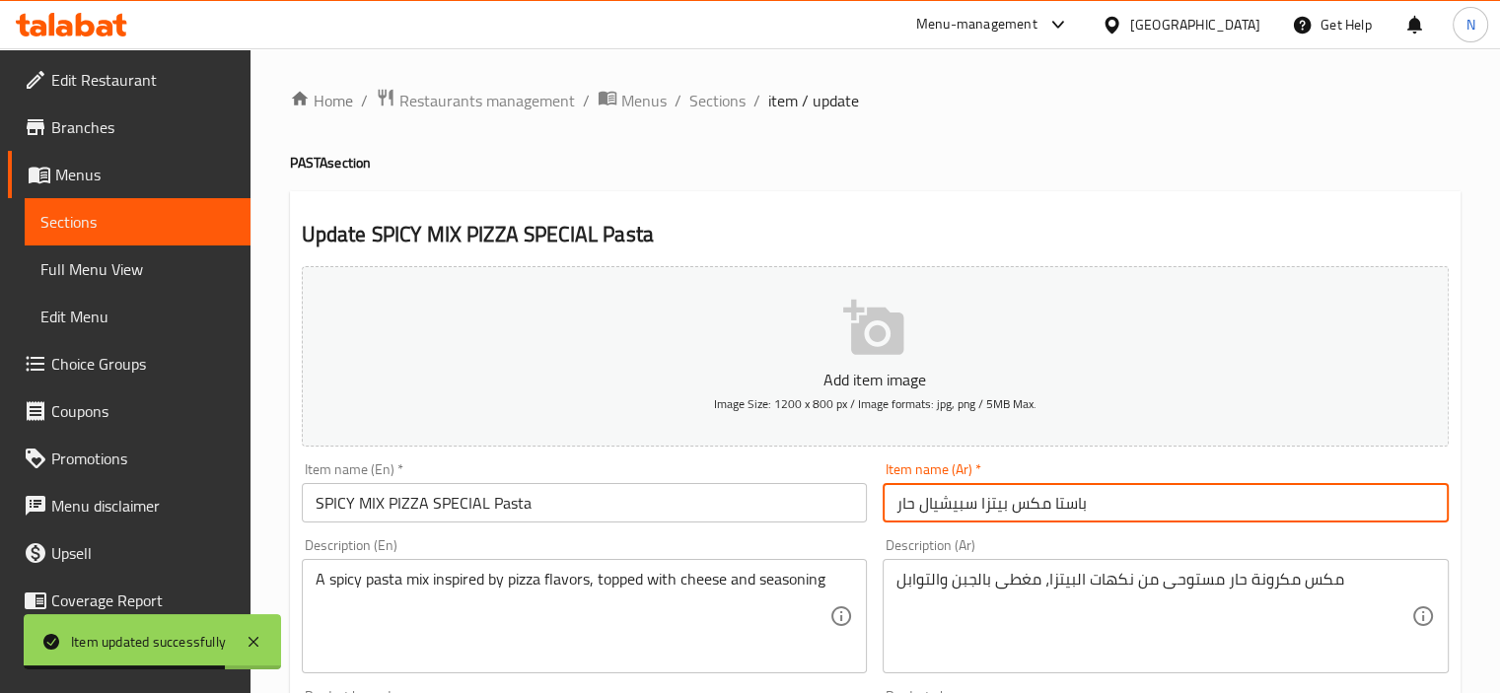
type input "باستا مكس بيتزا سبيشيال حار"
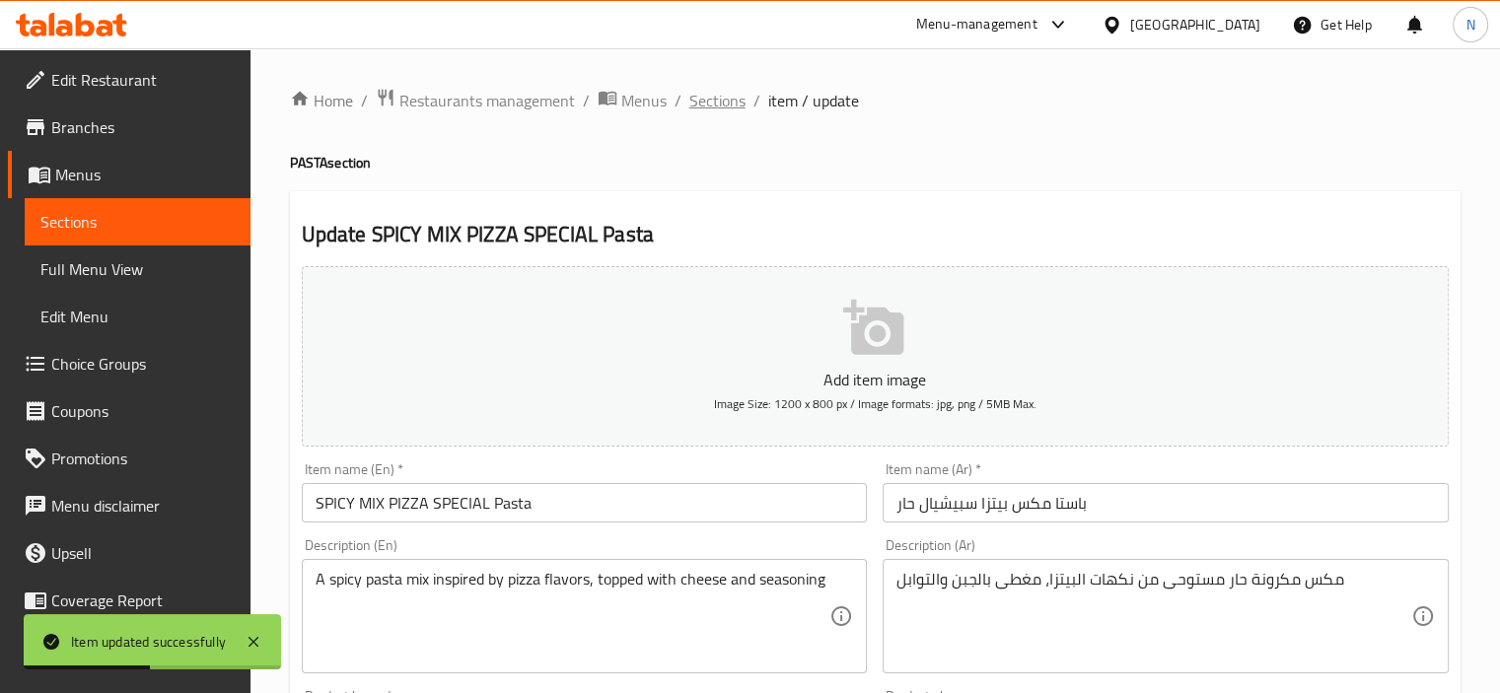
click at [726, 107] on span "Sections" at bounding box center [717, 101] width 56 height 24
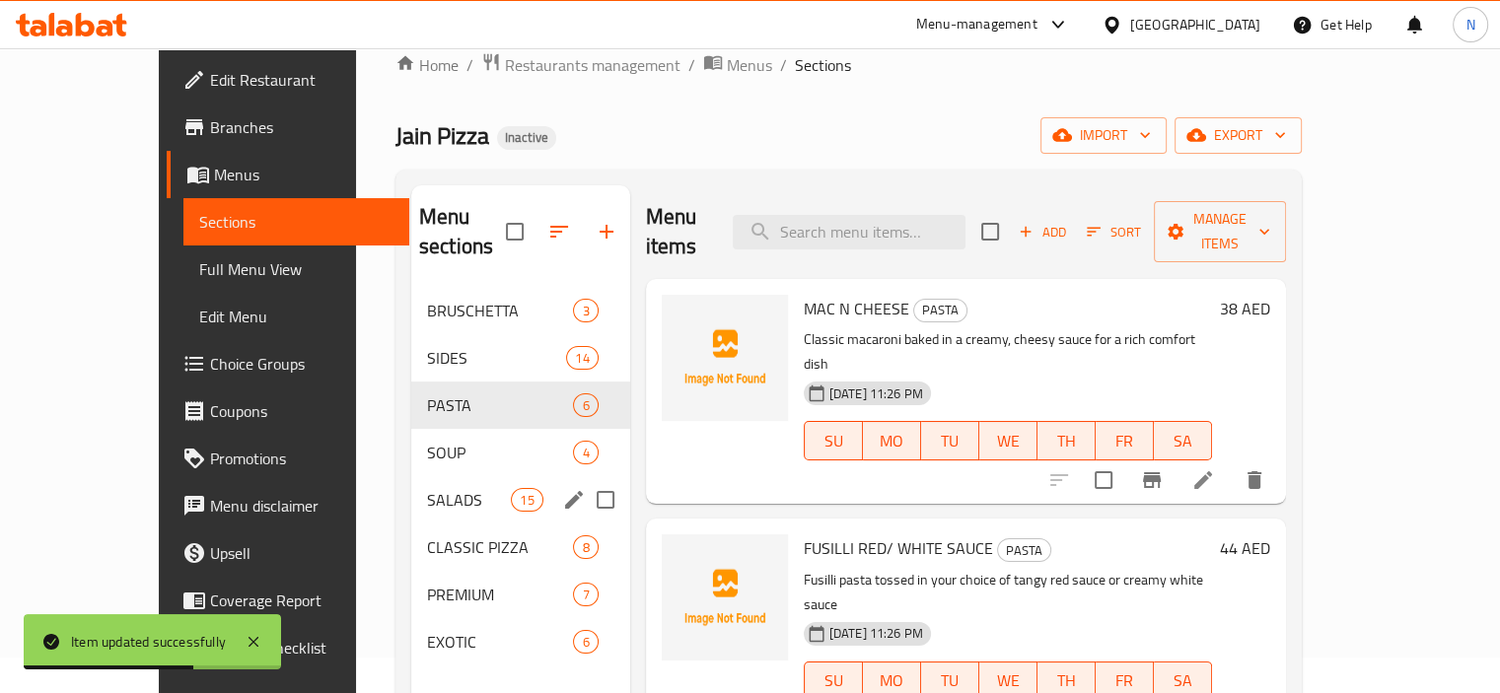
scroll to position [39, 0]
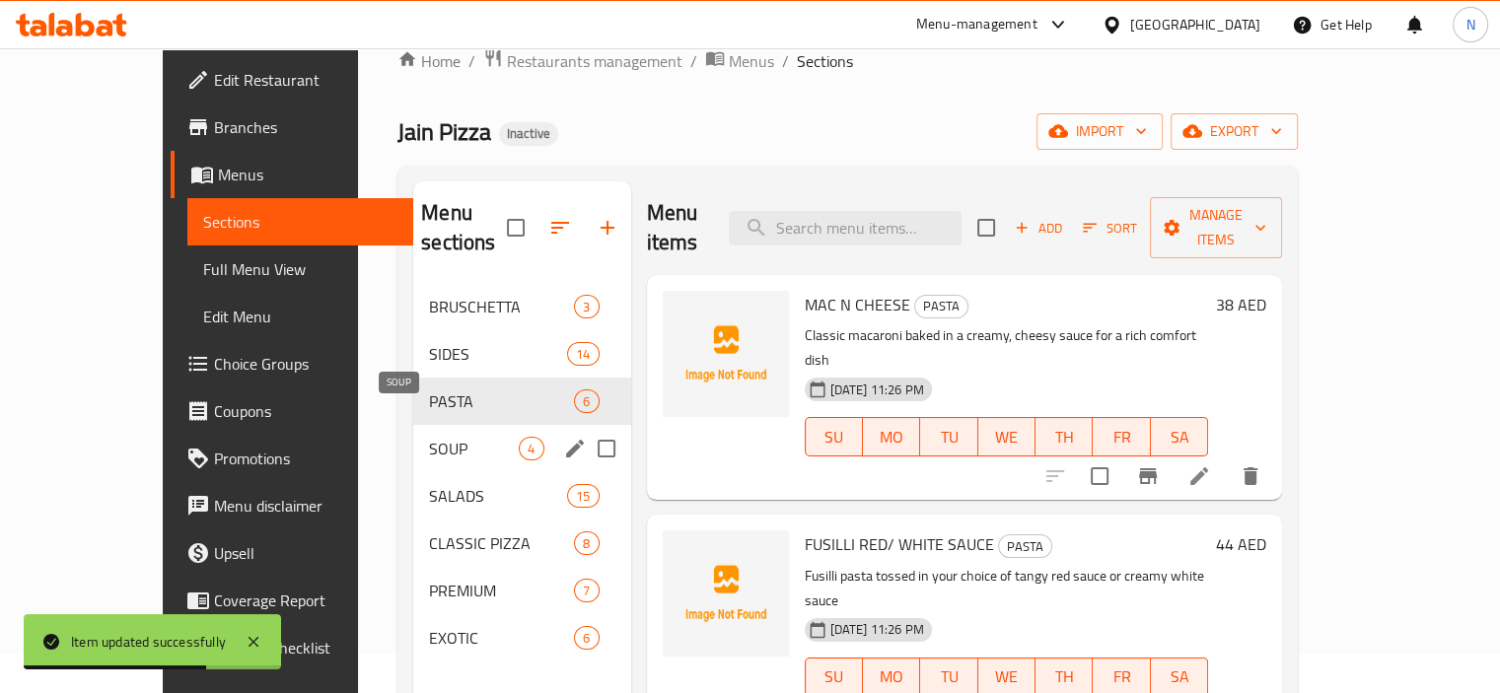
click at [429, 437] on span "SOUP" at bounding box center [474, 449] width 90 height 24
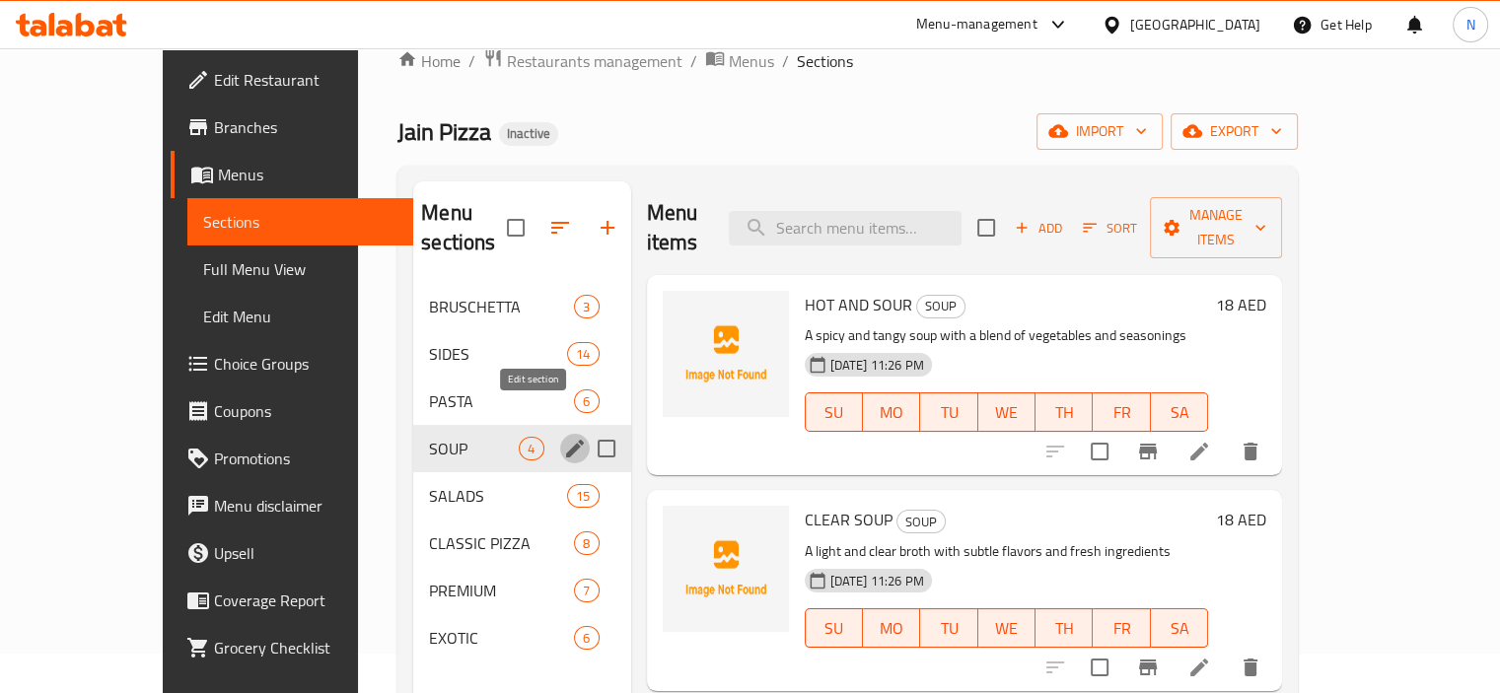
click at [563, 437] on icon "edit" at bounding box center [575, 449] width 24 height 24
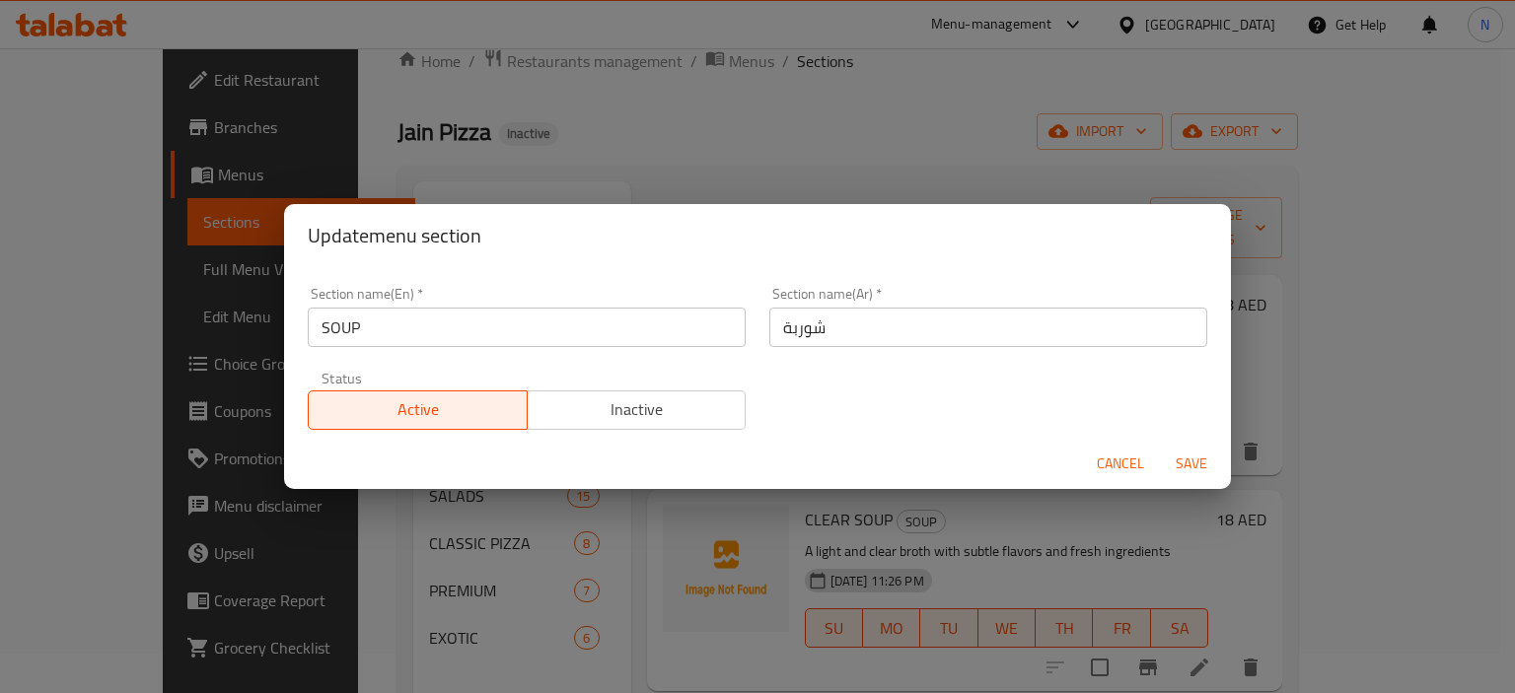
click at [769, 326] on input "شوربة" at bounding box center [988, 327] width 438 height 39
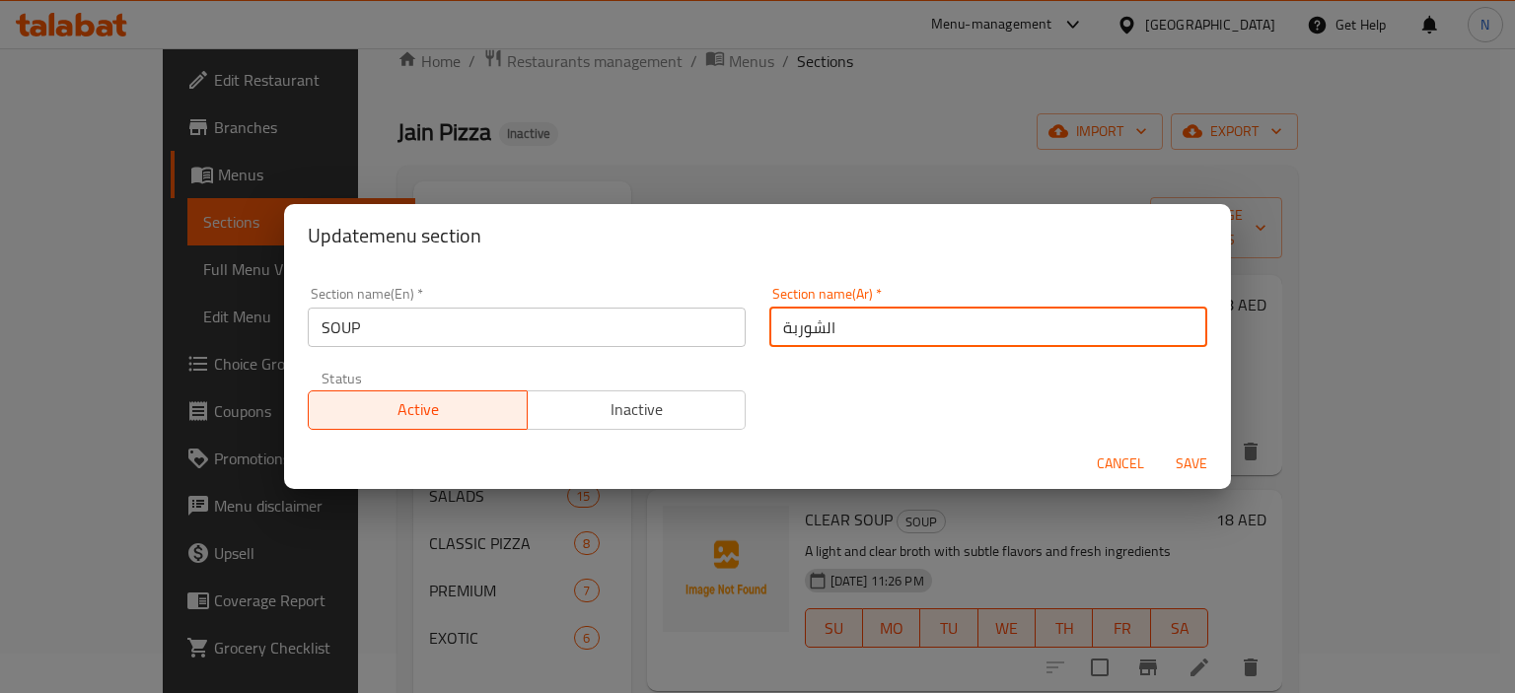
type input "الشوربة"
click at [1160, 446] on button "Save" at bounding box center [1191, 464] width 63 height 36
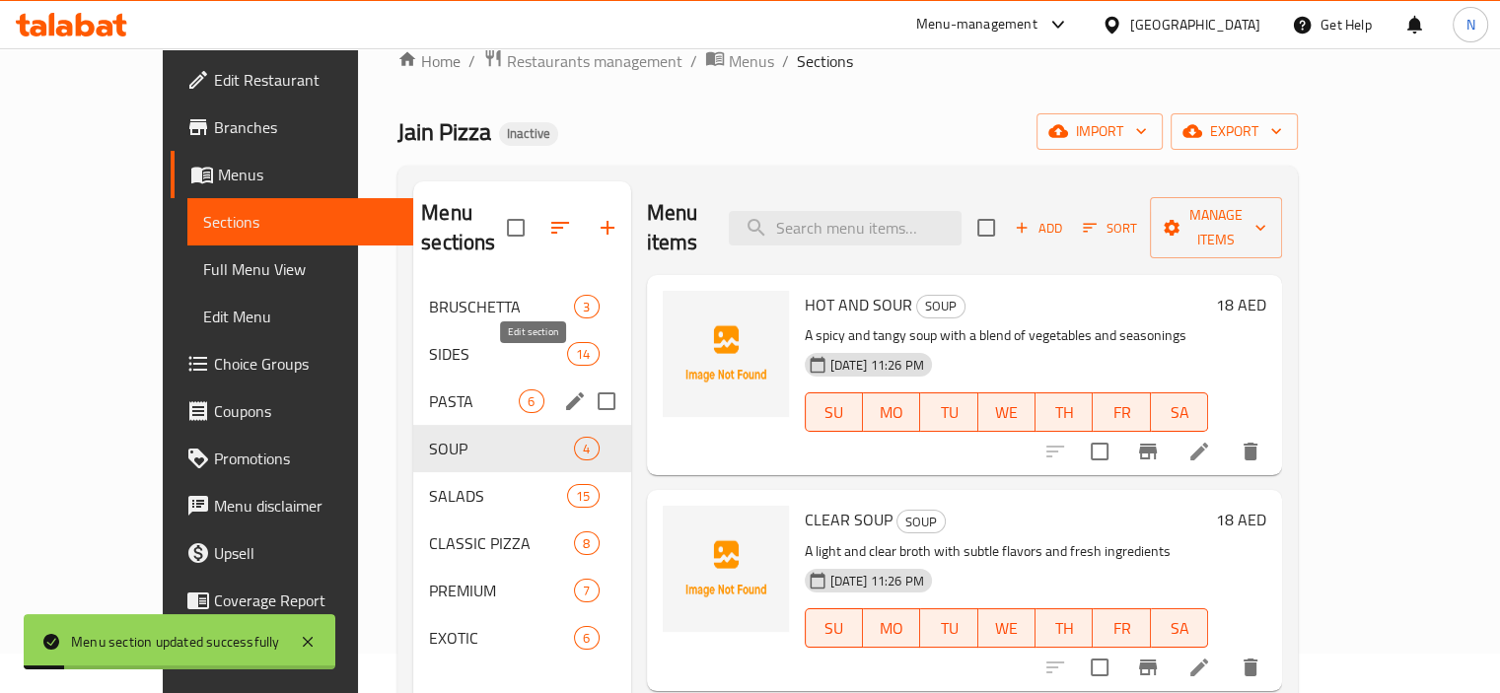
click at [563, 390] on icon "edit" at bounding box center [575, 402] width 24 height 24
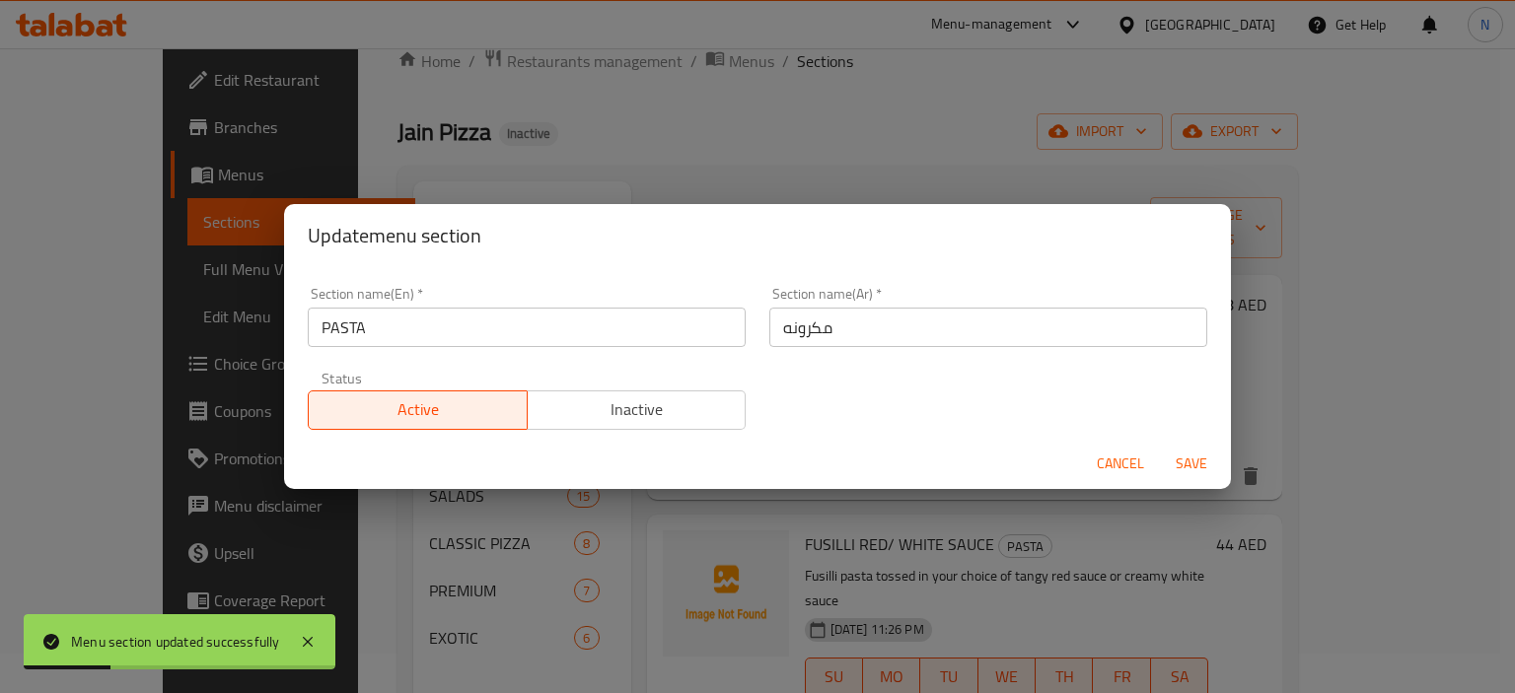
click at [771, 326] on input "مكرونه" at bounding box center [988, 327] width 438 height 39
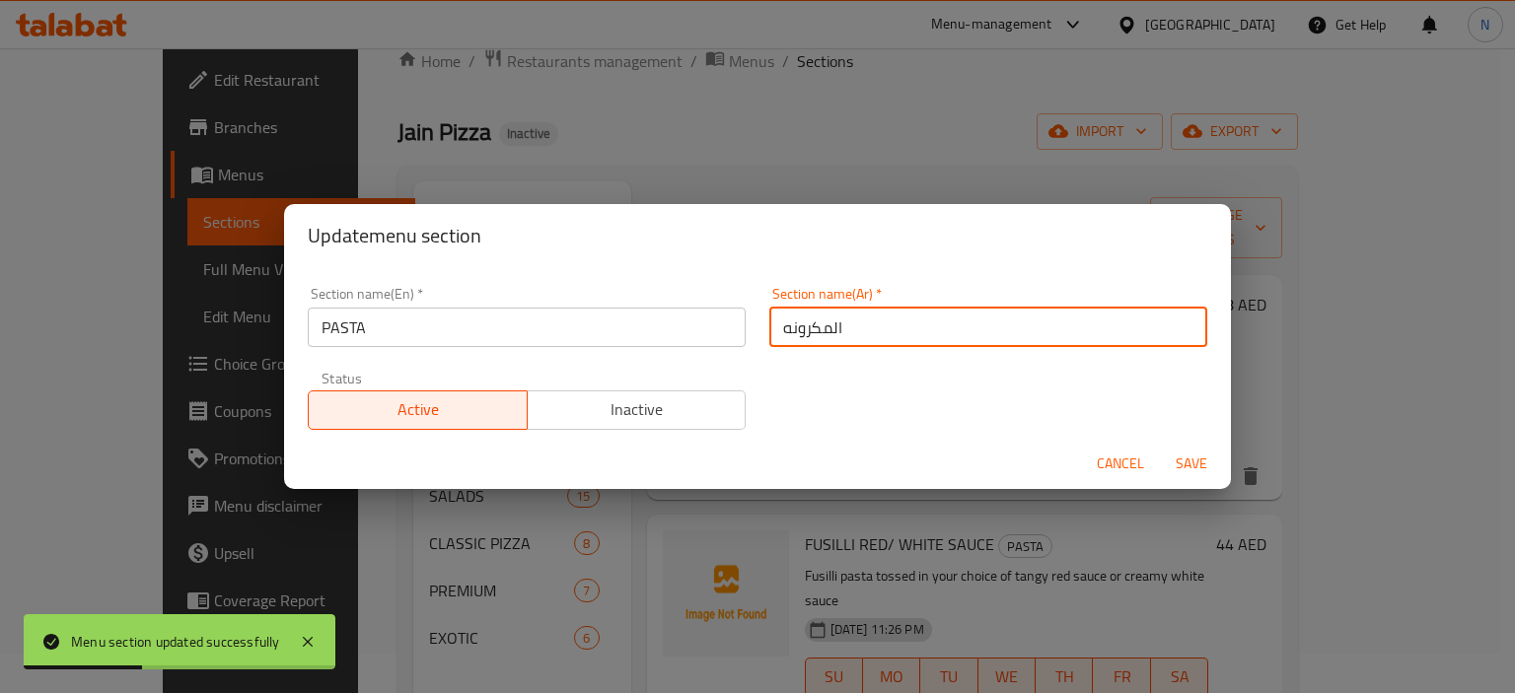
type input "المكرونه"
click at [1160, 446] on button "Save" at bounding box center [1191, 464] width 63 height 36
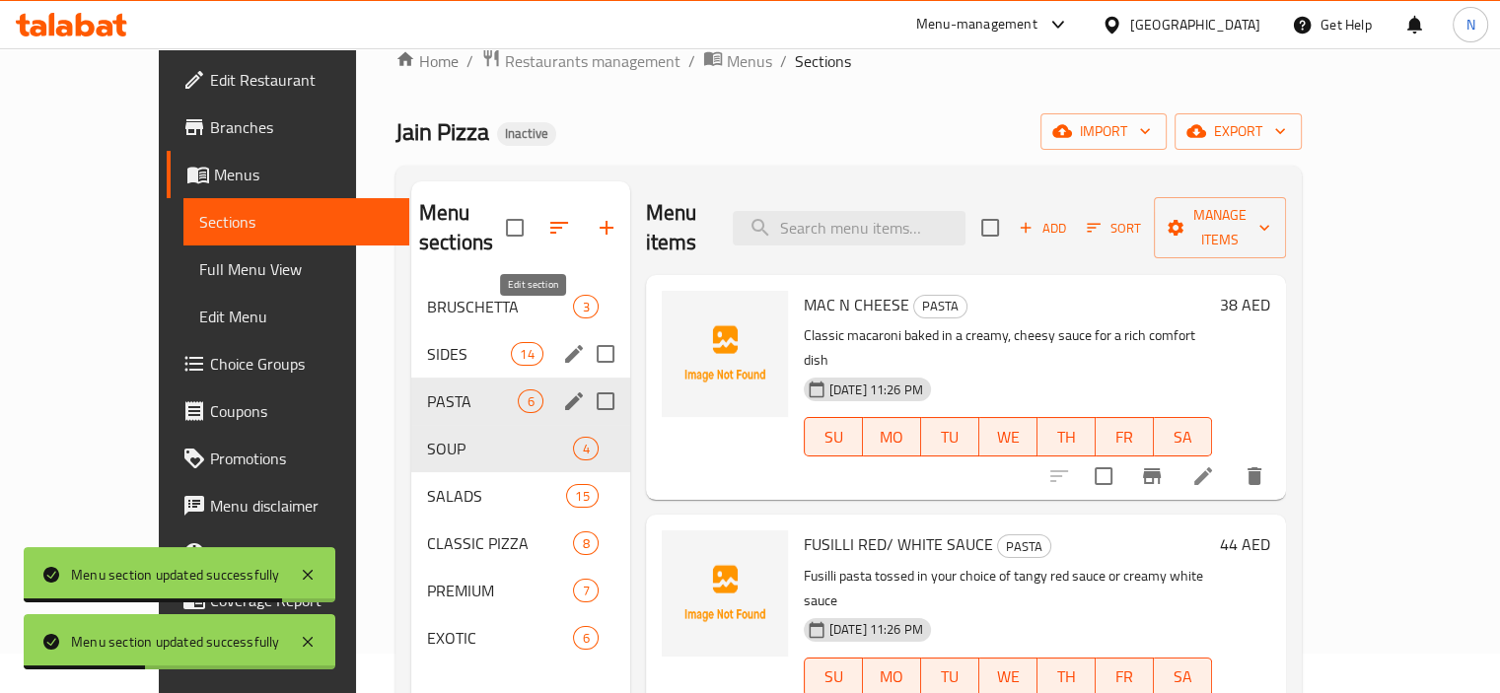
click at [565, 345] on icon "edit" at bounding box center [574, 354] width 18 height 18
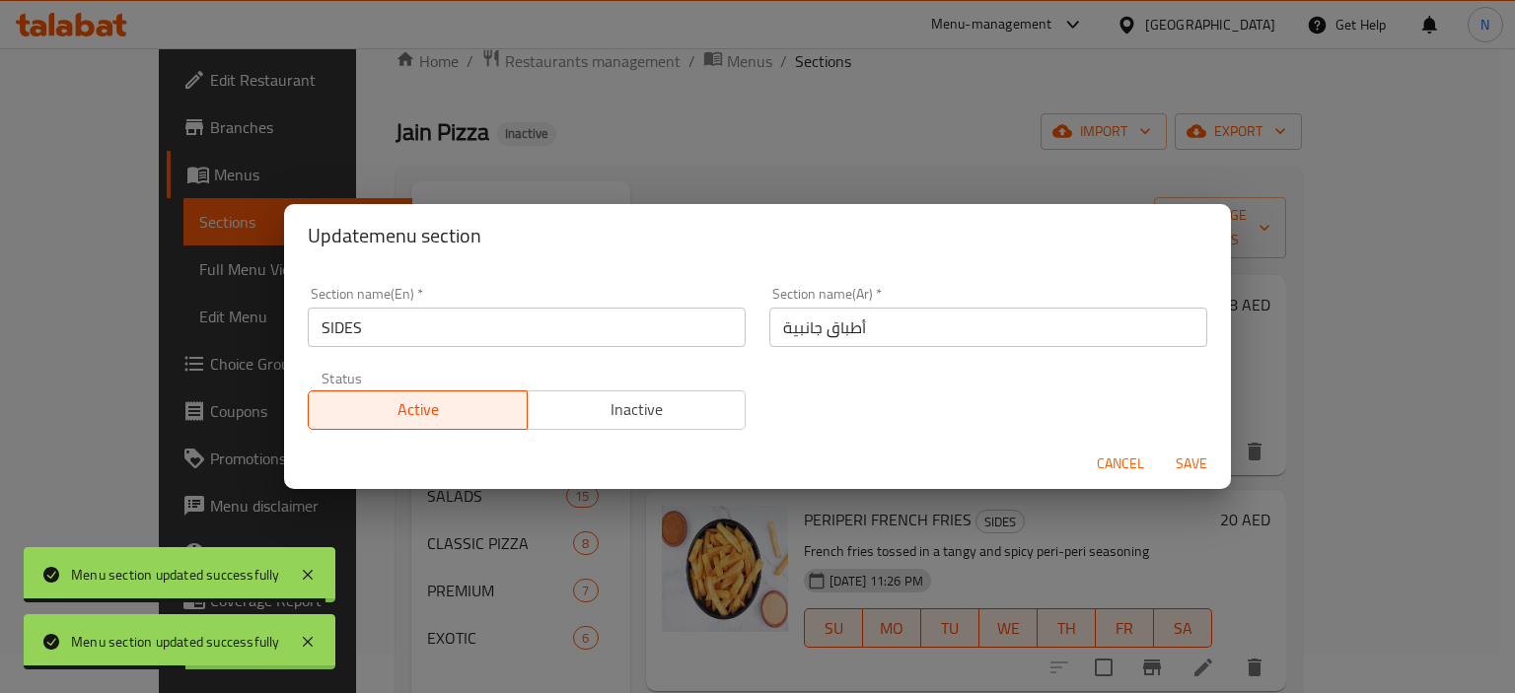
click at [769, 323] on input "أطباق جانبية" at bounding box center [988, 327] width 438 height 39
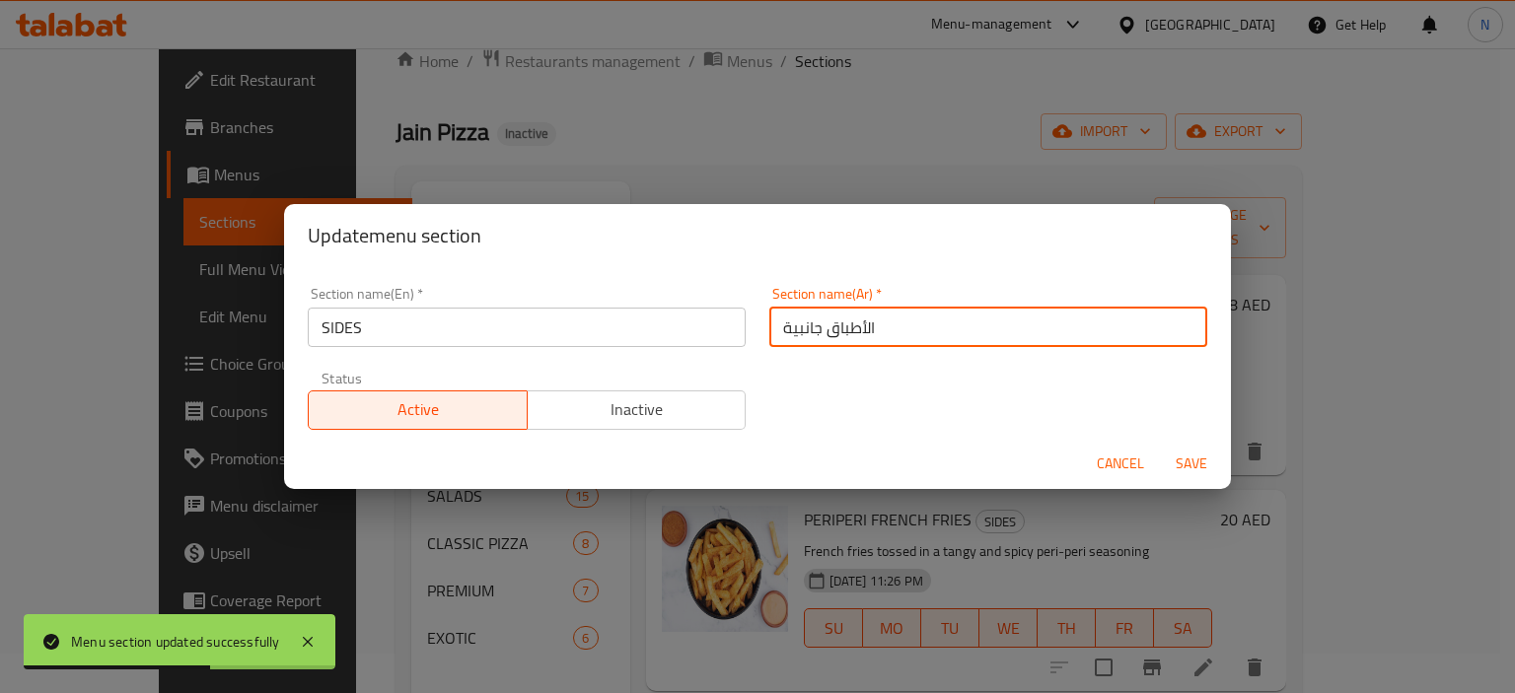
type input "الأطباق جانبية"
click at [1160, 446] on button "Save" at bounding box center [1191, 464] width 63 height 36
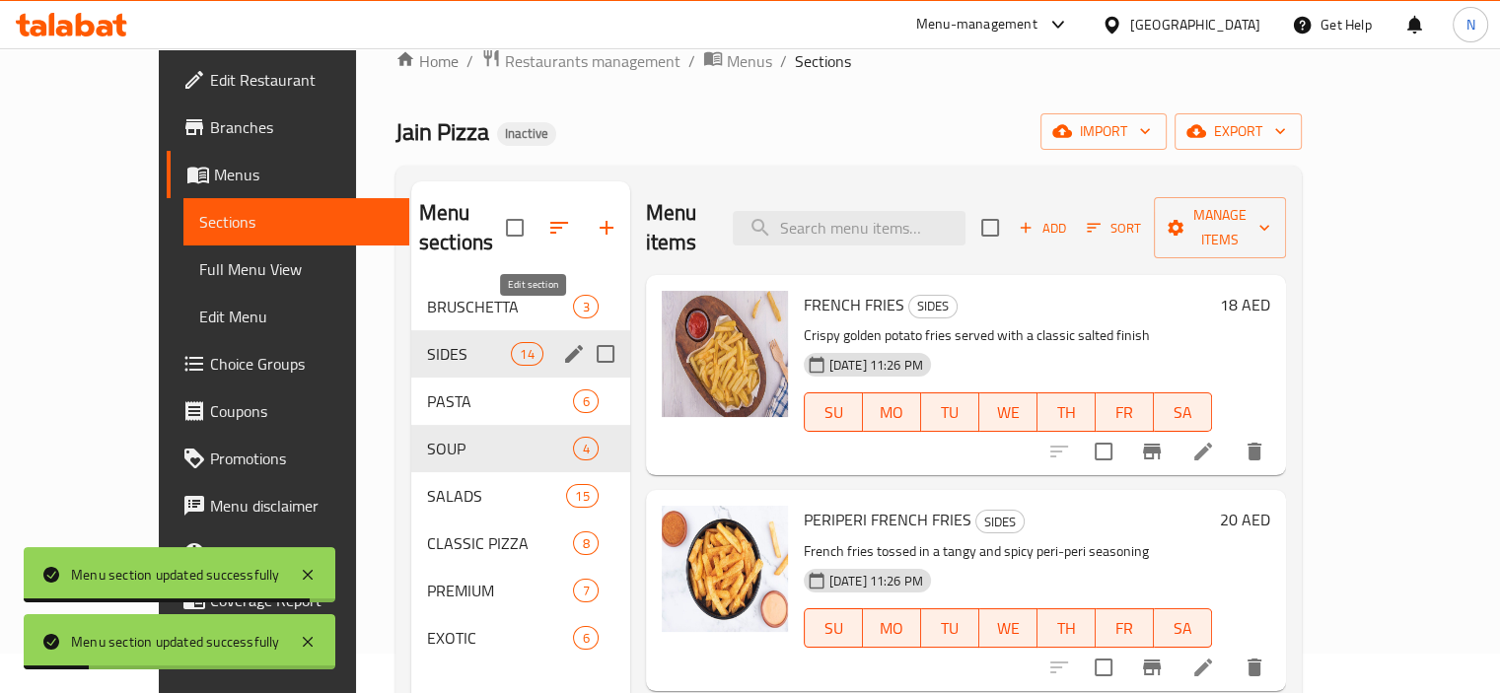
click at [562, 342] on icon "edit" at bounding box center [574, 354] width 24 height 24
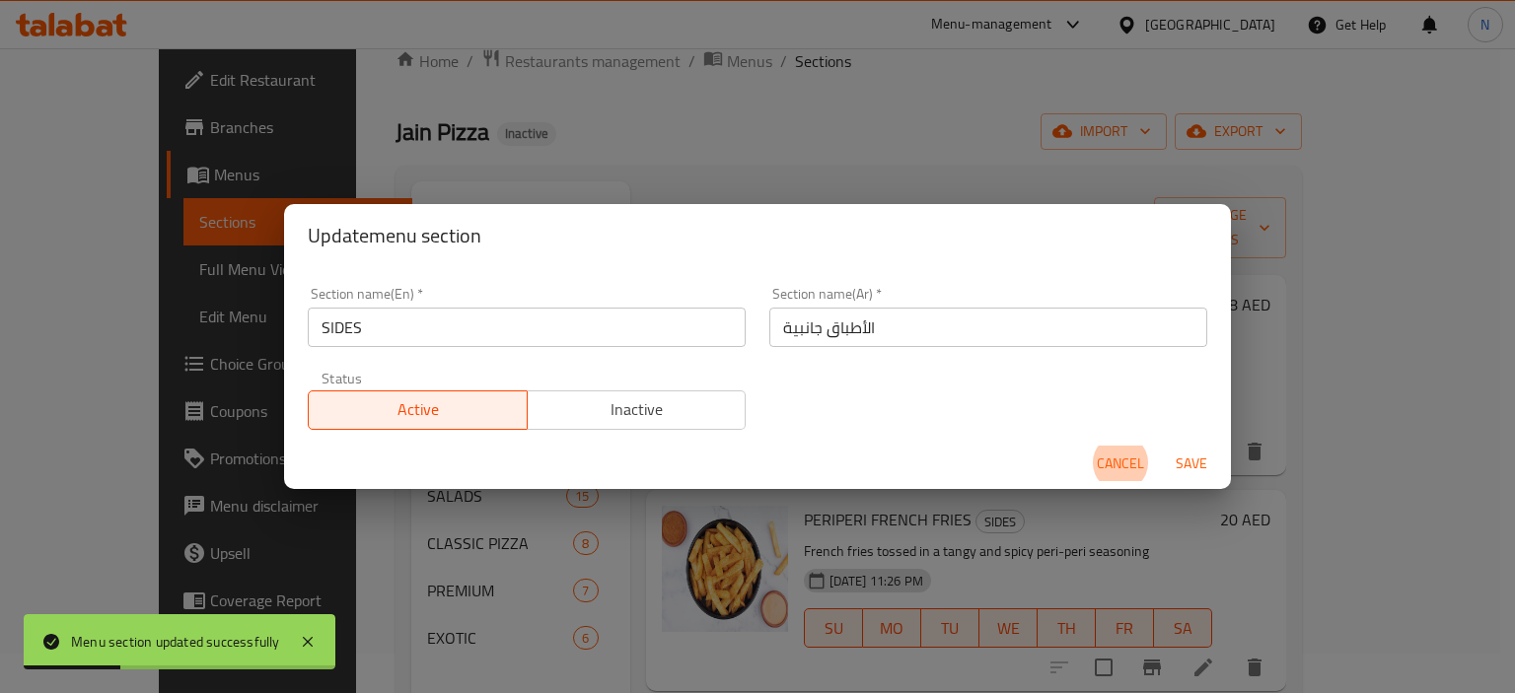
click at [813, 326] on input "الأطباق جانبية" at bounding box center [988, 327] width 438 height 39
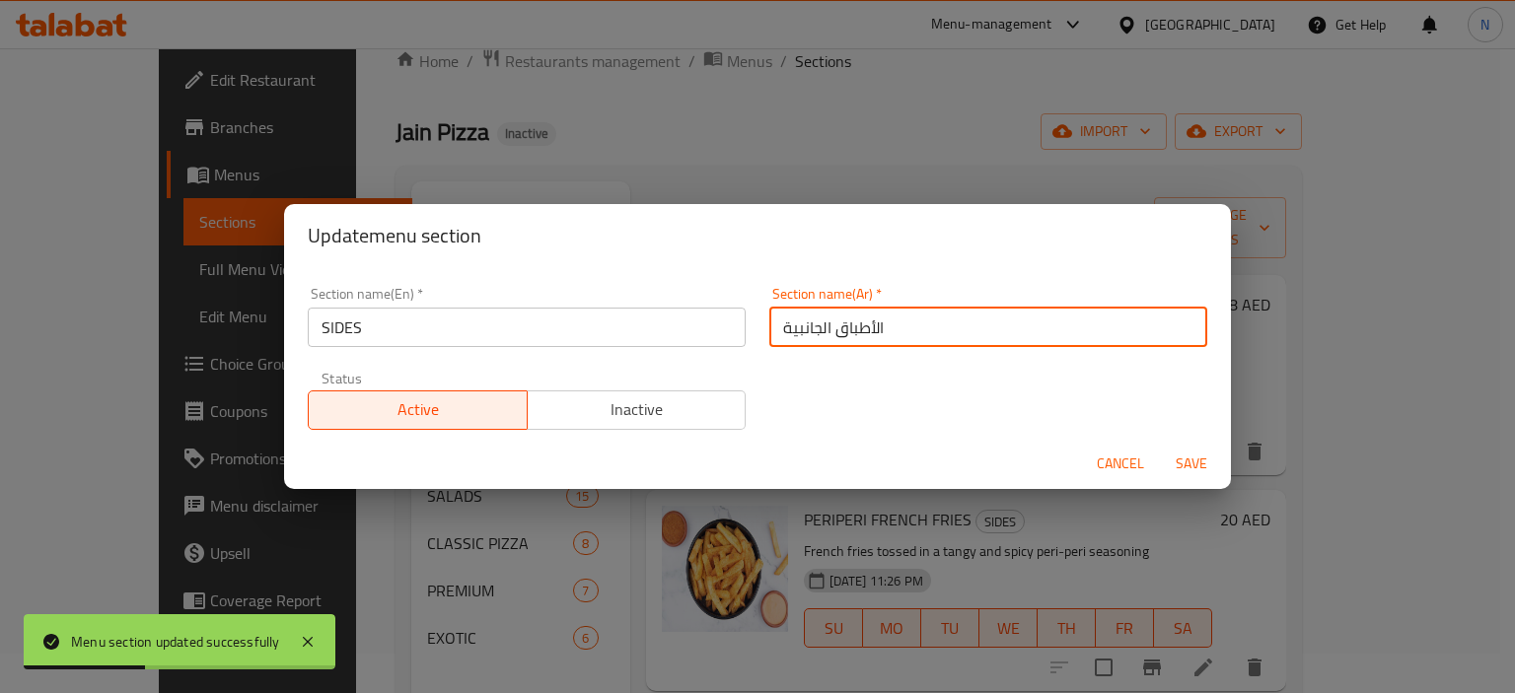
type input "الأطباق الجانبية"
click at [1160, 446] on button "Save" at bounding box center [1191, 464] width 63 height 36
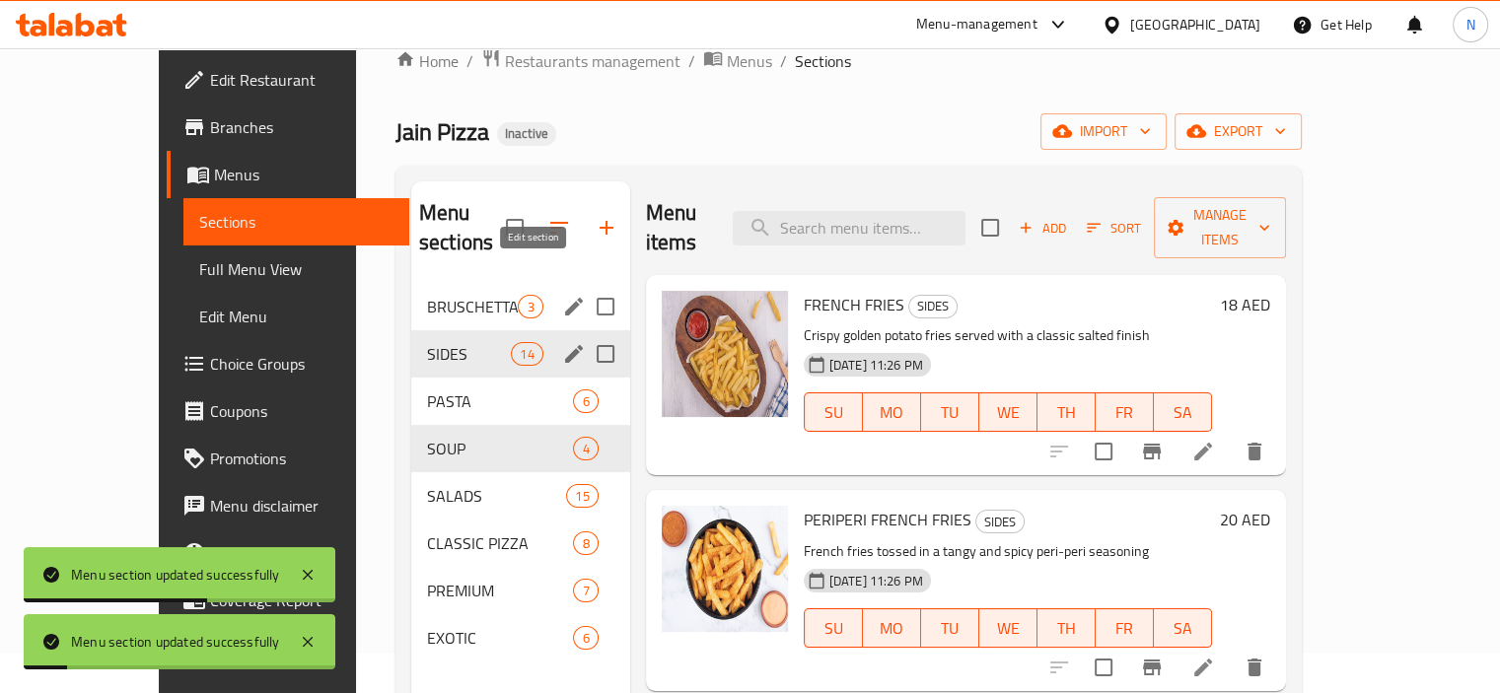
click at [562, 295] on icon "edit" at bounding box center [574, 307] width 24 height 24
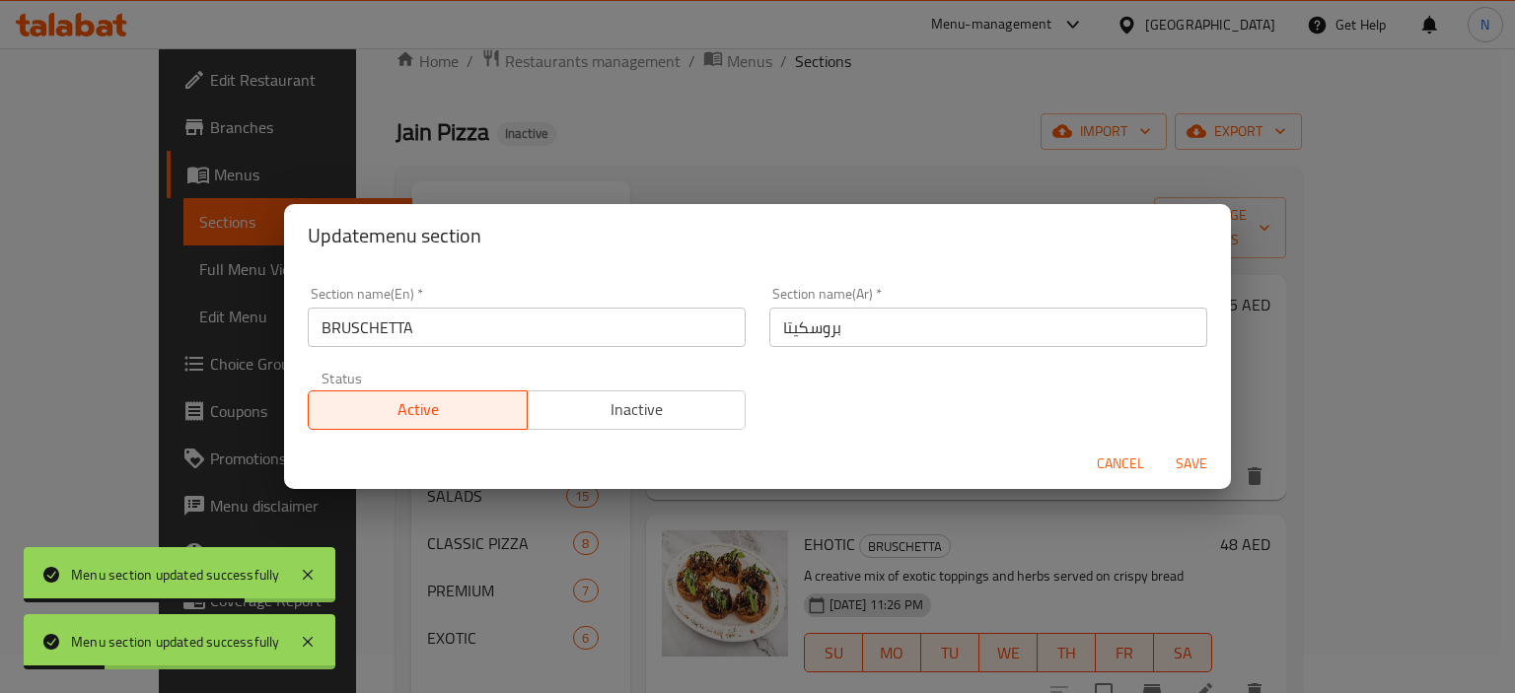
click at [769, 326] on input "بروسكيتا" at bounding box center [988, 327] width 438 height 39
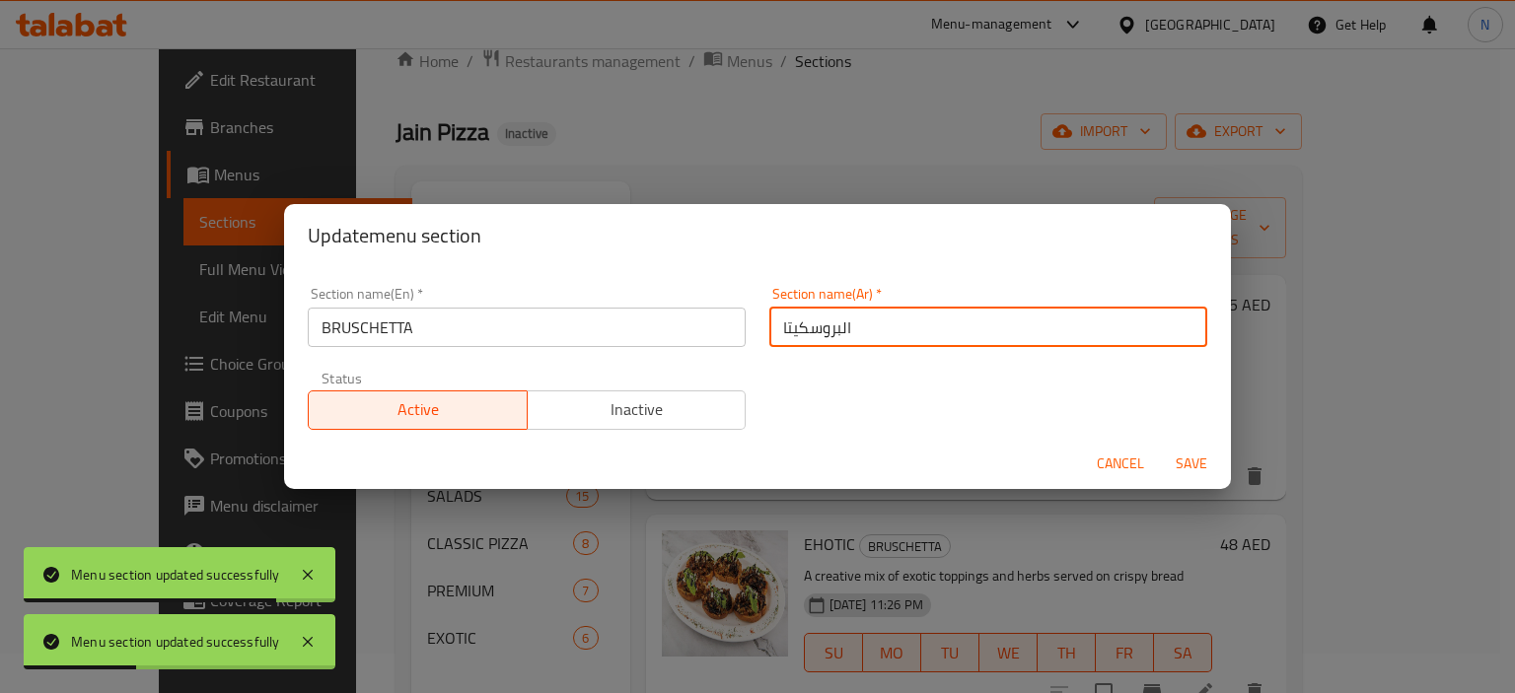
type input "البروسكيتا"
click at [1160, 446] on button "Save" at bounding box center [1191, 464] width 63 height 36
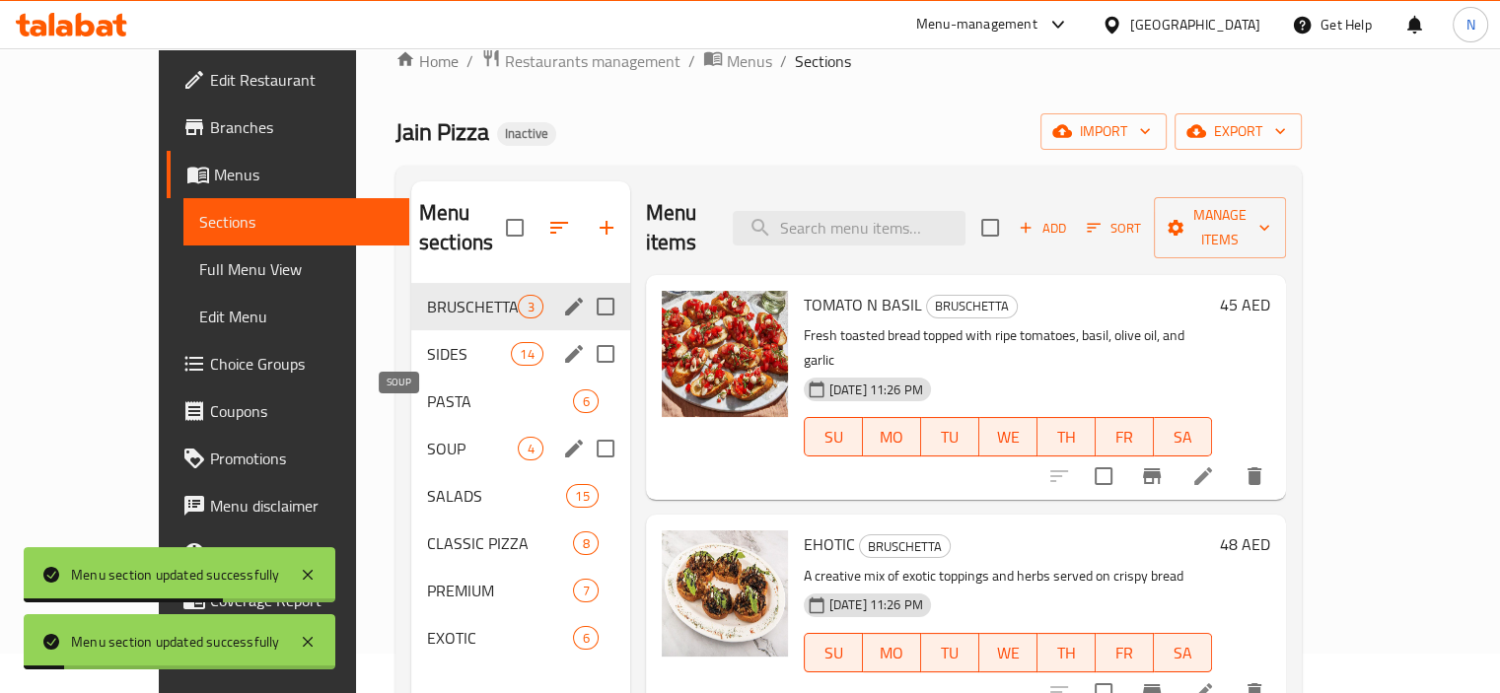
click at [427, 437] on span "SOUP" at bounding box center [473, 449] width 92 height 24
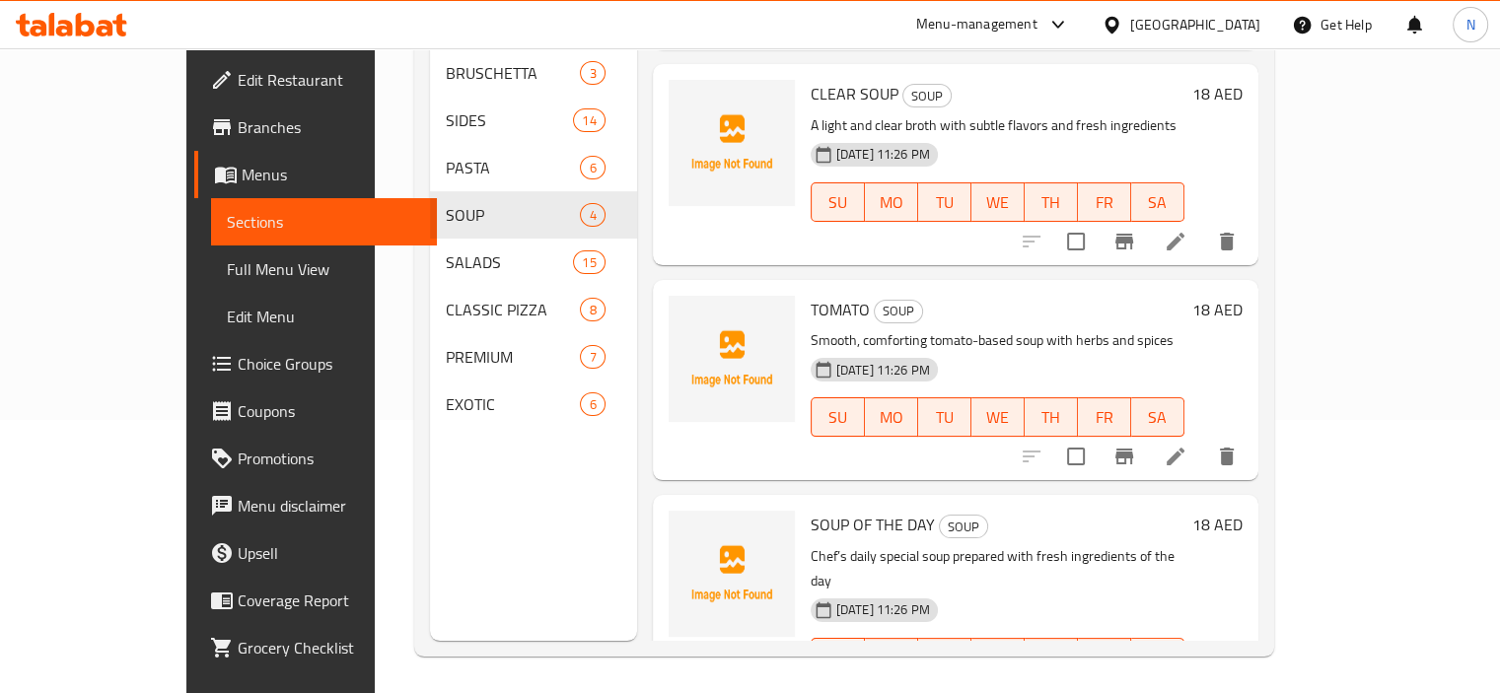
scroll to position [276, 0]
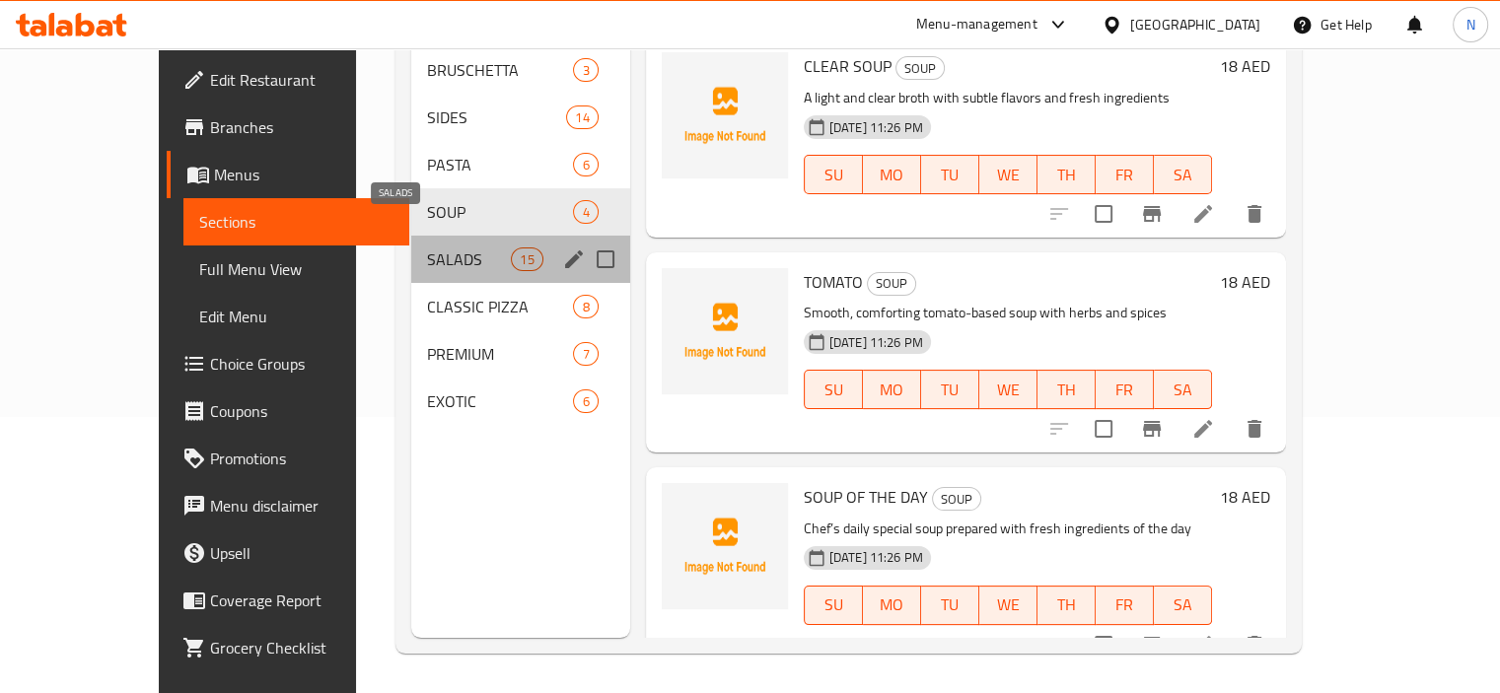
click at [436, 248] on span "SALADS" at bounding box center [469, 260] width 84 height 24
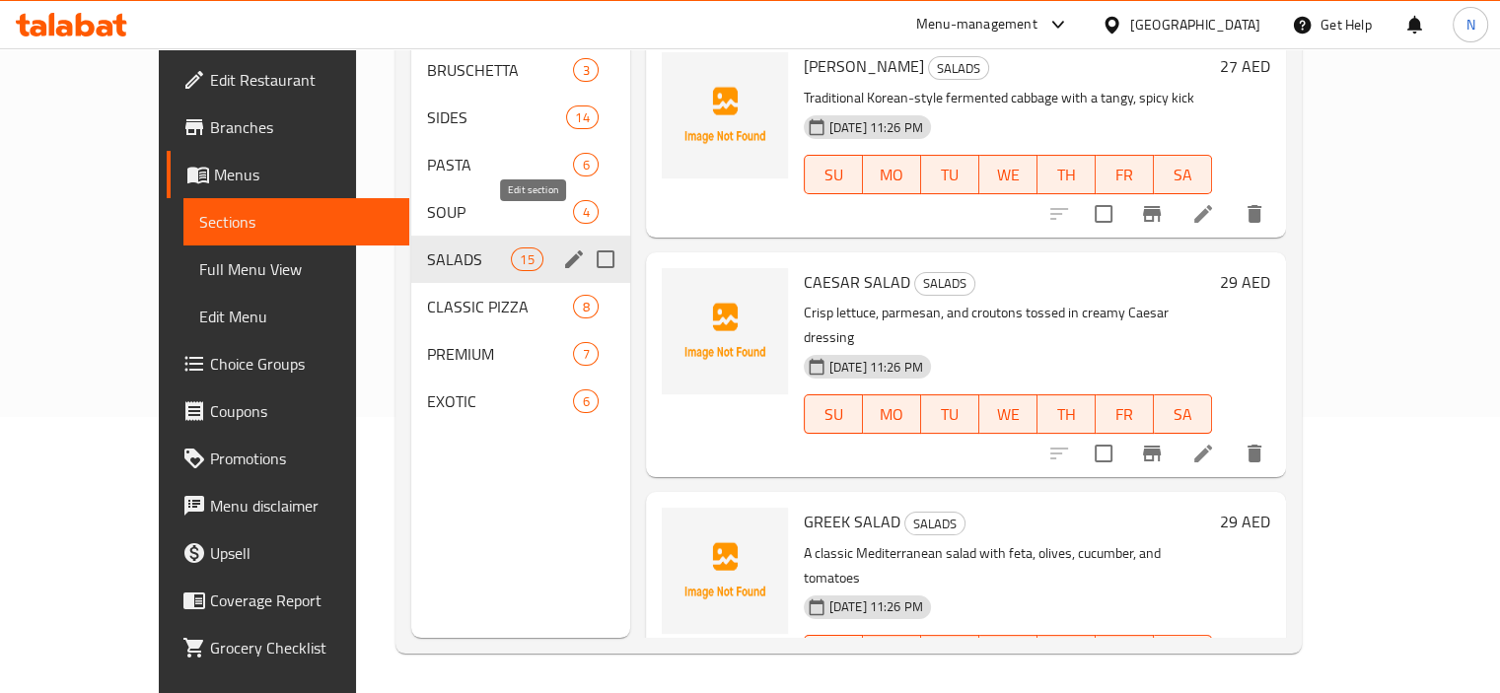
click at [565, 251] on icon "edit" at bounding box center [574, 260] width 18 height 18
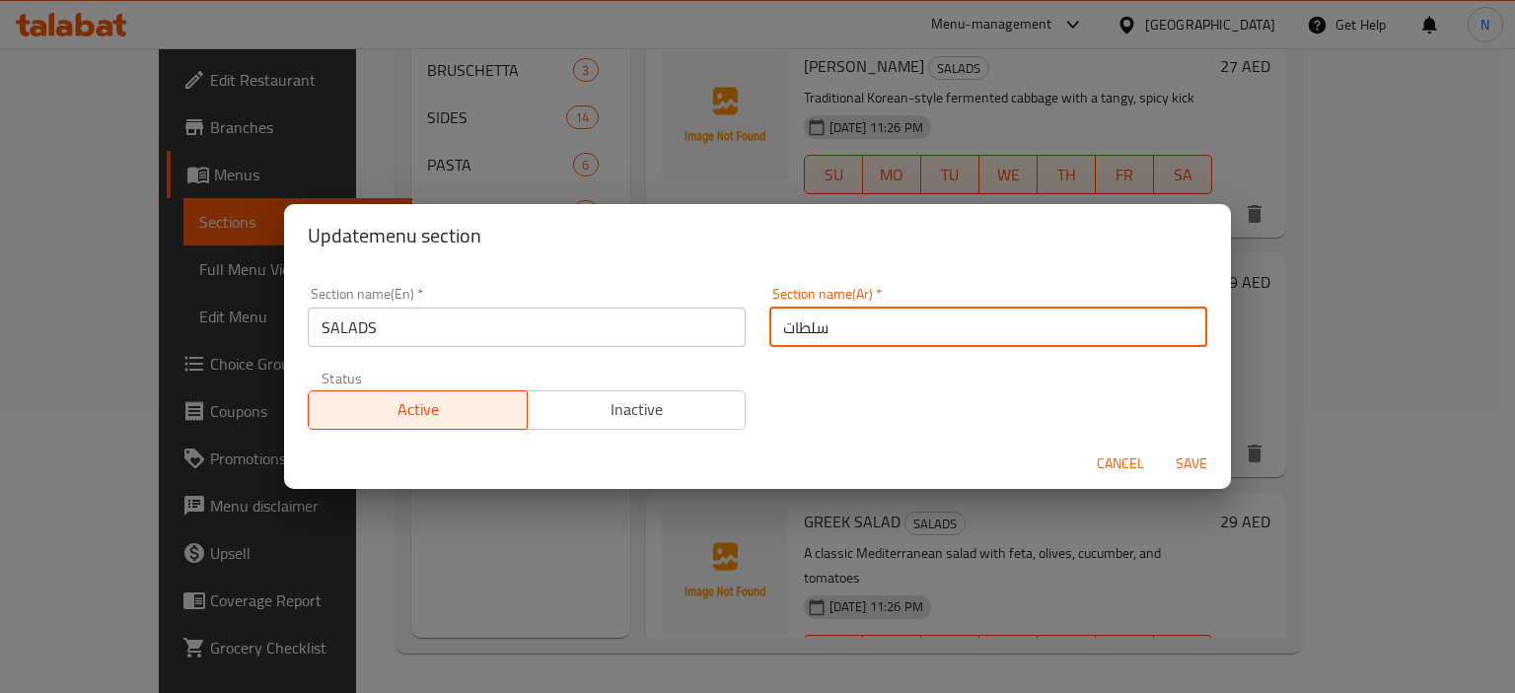
click at [769, 332] on input "سلطات" at bounding box center [988, 327] width 438 height 39
type input "السلطات"
click at [1160, 446] on button "Save" at bounding box center [1191, 464] width 63 height 36
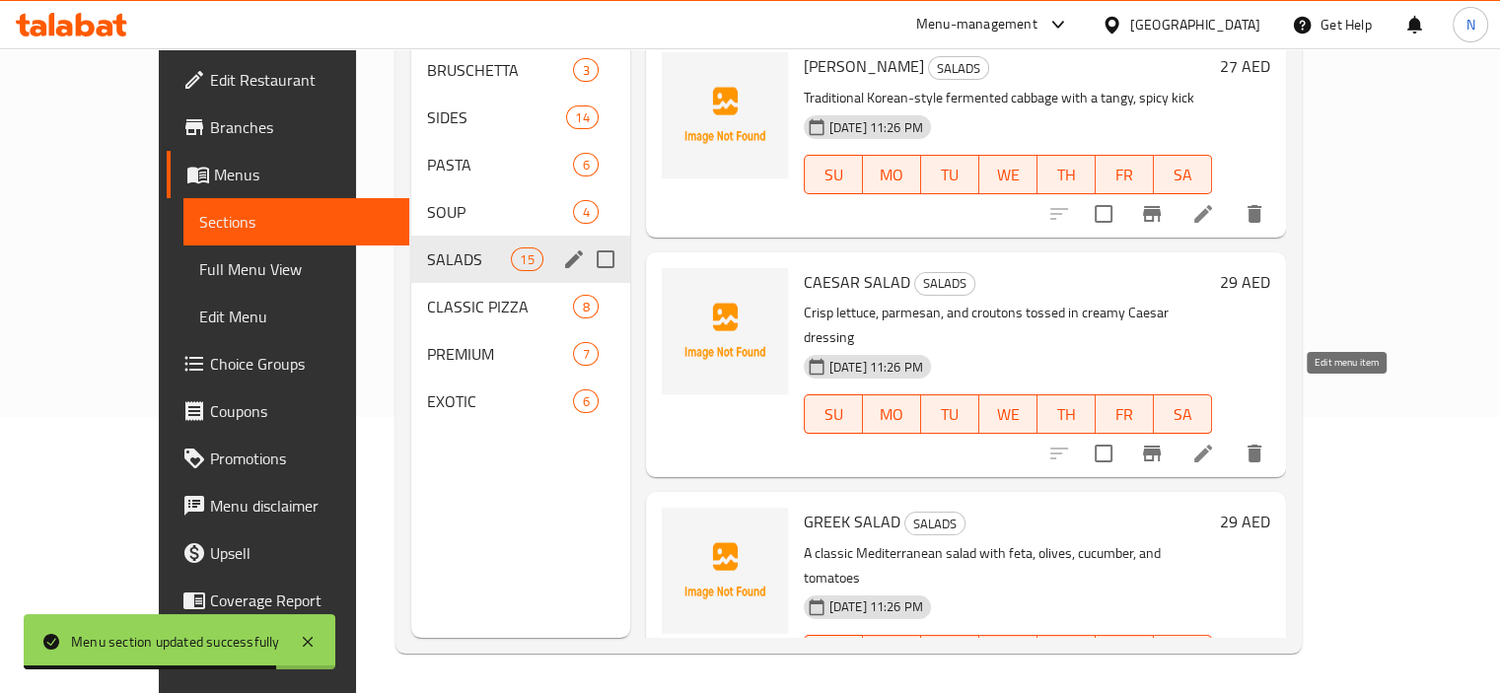
click at [1215, 442] on icon at bounding box center [1204, 454] width 24 height 24
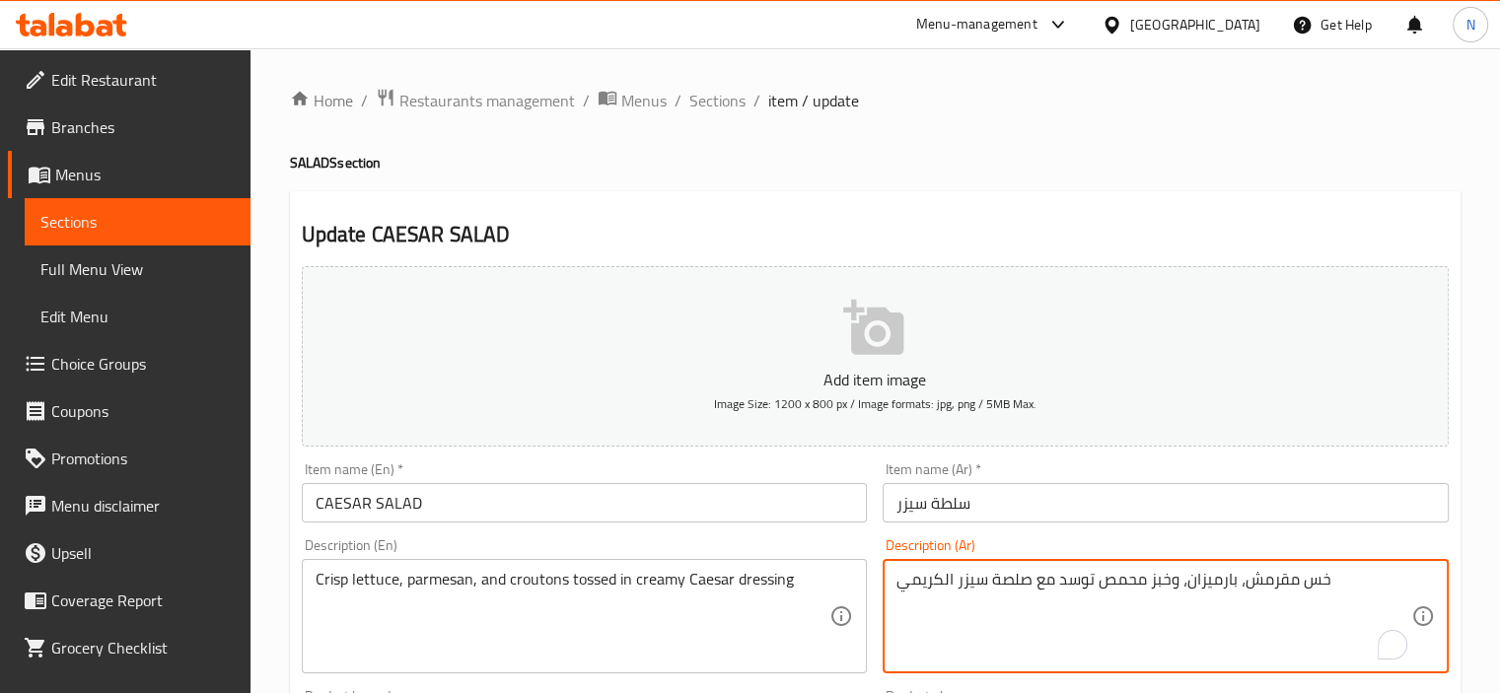
click at [1280, 577] on textarea "خس مقرمش، بارميزان، وخبز محمص توسد مع صلصة سيزر الكريمي" at bounding box center [1154, 617] width 515 height 94
type textarea "خس هش ، بارميزان، وخبز محمص توسد مع صلصة سيزر الكريمي"
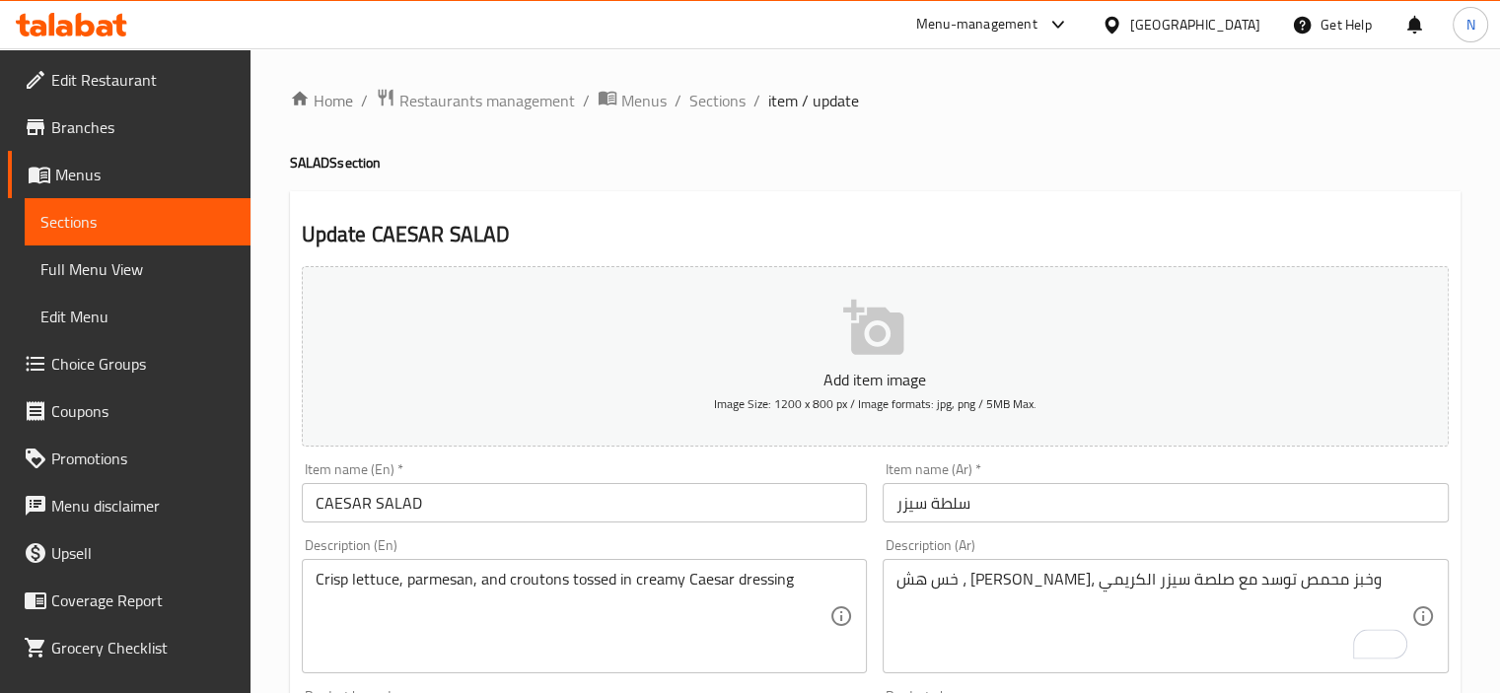
click at [809, 478] on div "Item name (En)   * CAESAR SALAD Item name (En) *" at bounding box center [585, 493] width 566 height 60
click at [801, 506] on input "CAESAR SALAD" at bounding box center [585, 502] width 566 height 39
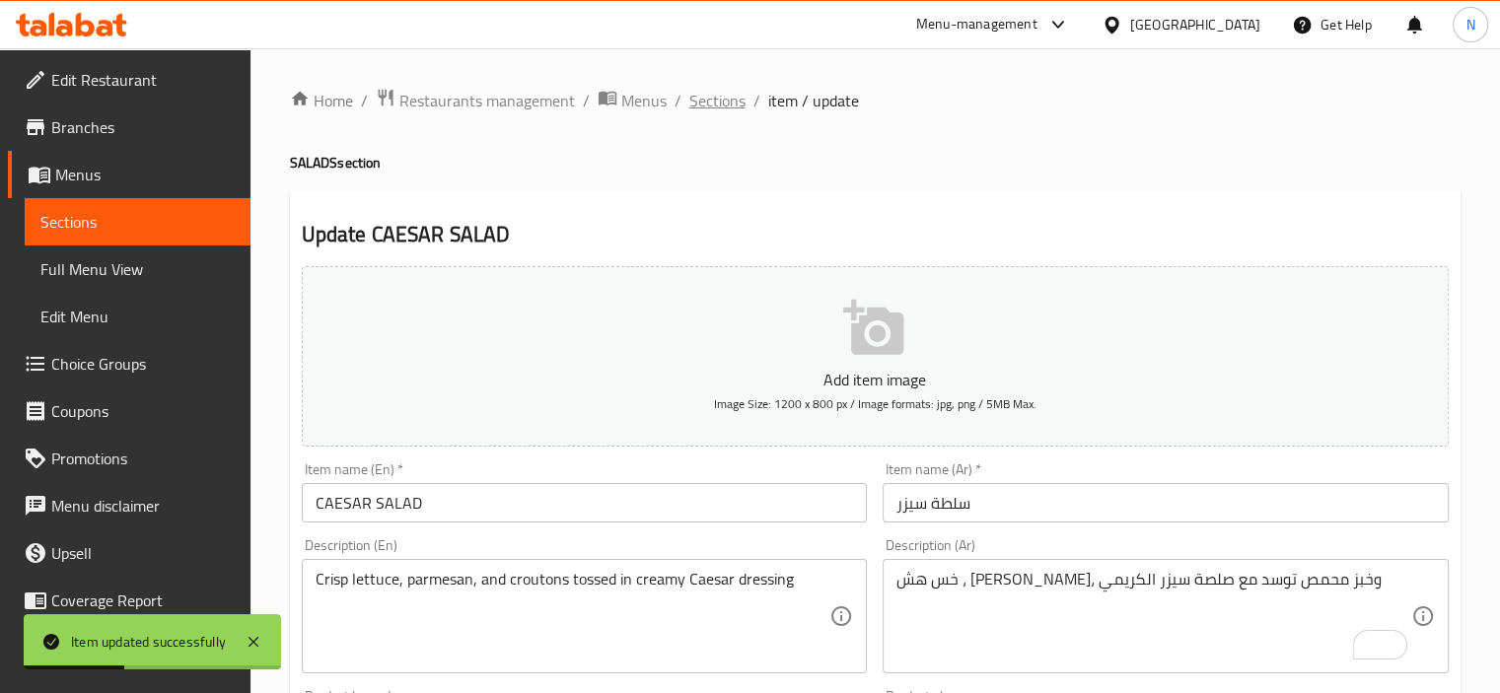
click at [723, 102] on span "Sections" at bounding box center [717, 101] width 56 height 24
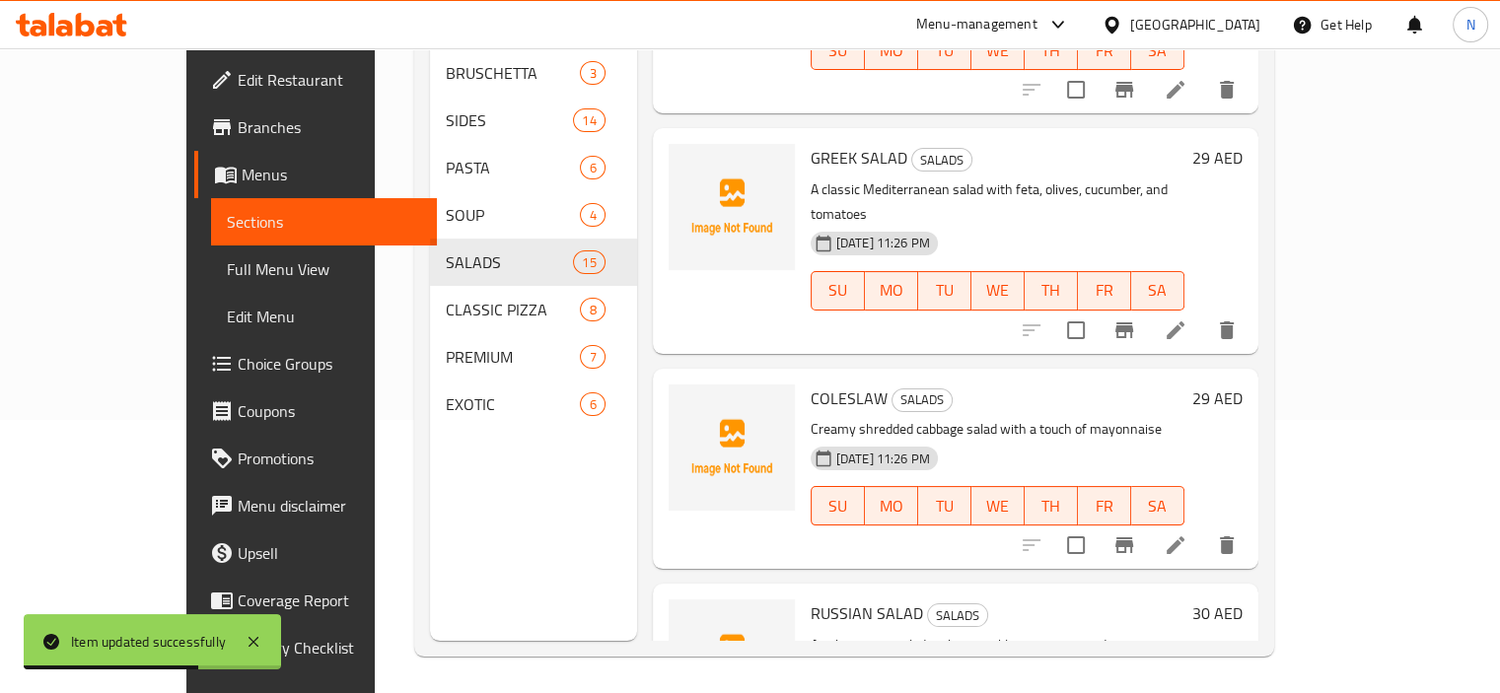
scroll to position [276, 0]
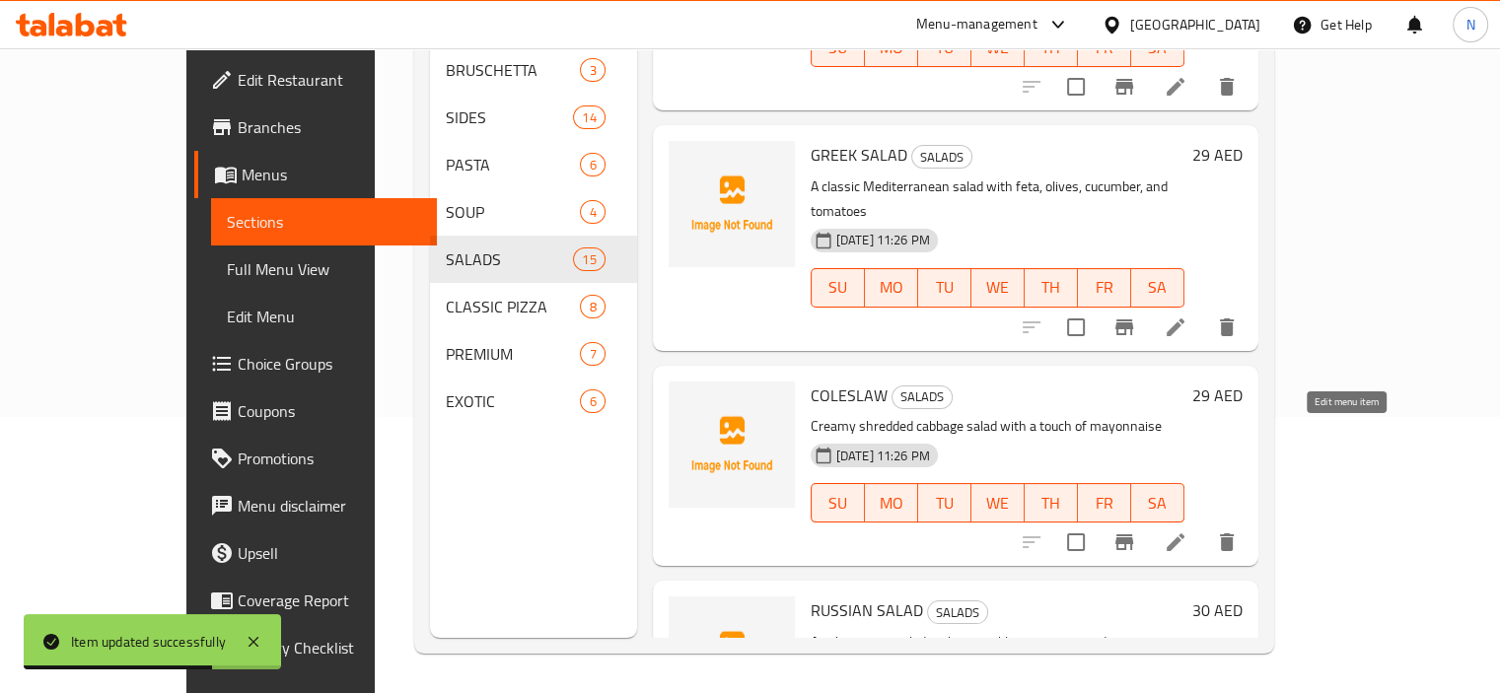
click at [1188, 531] on icon at bounding box center [1176, 543] width 24 height 24
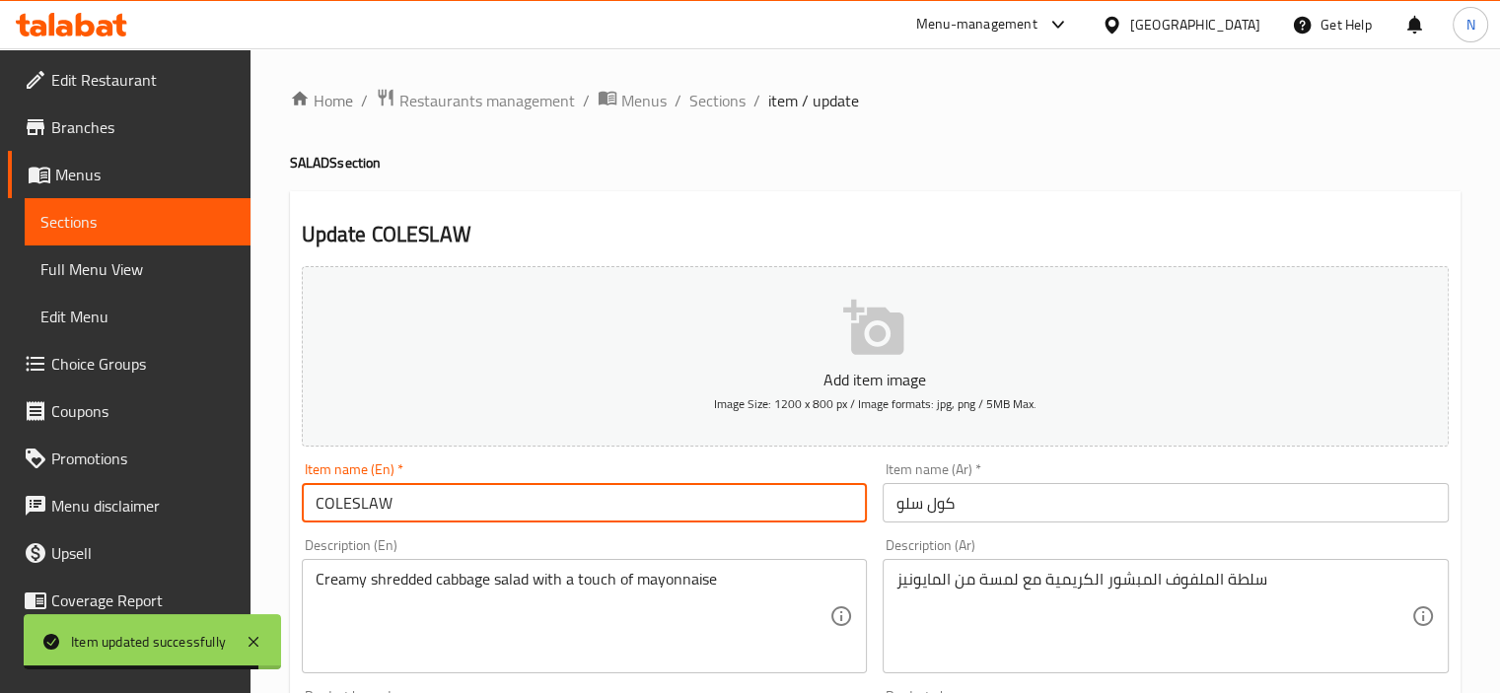
click at [436, 492] on input "COLESLAW" at bounding box center [585, 502] width 566 height 39
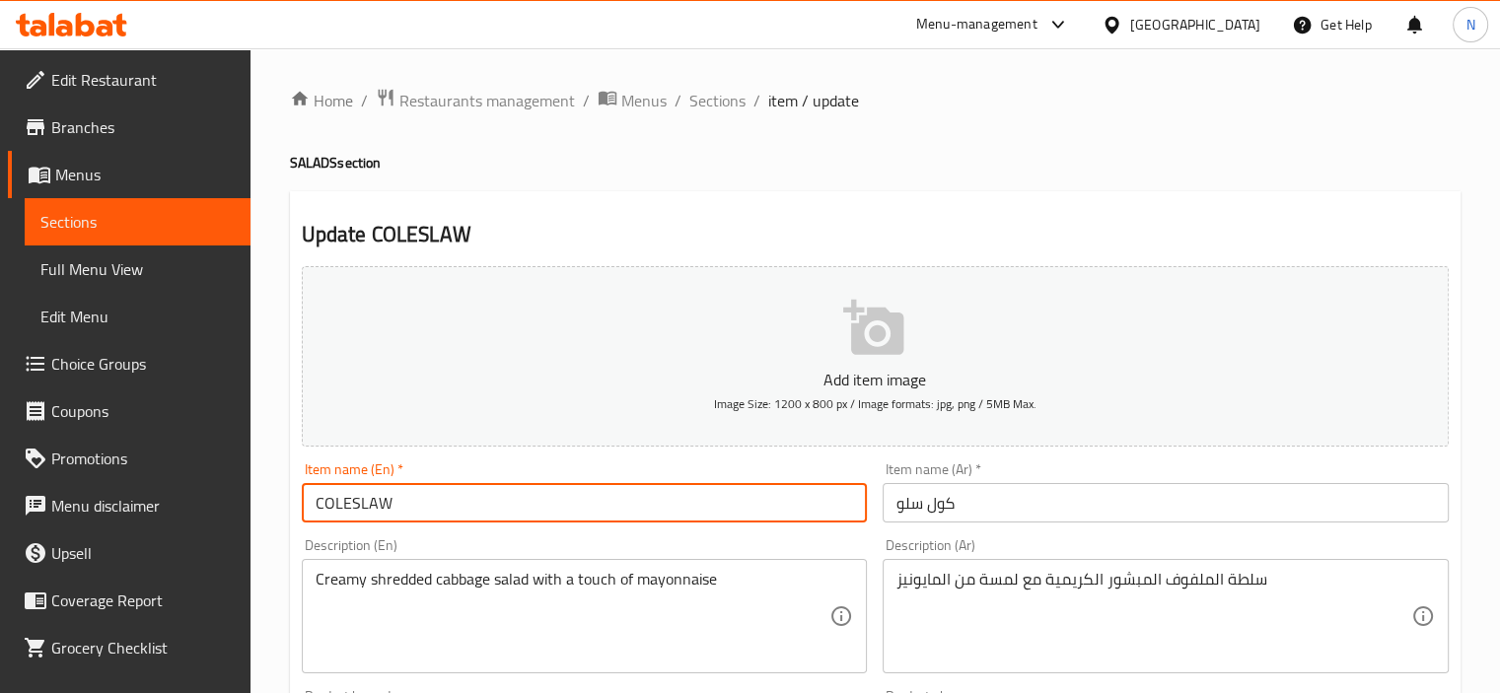
type input "COLESLAW"
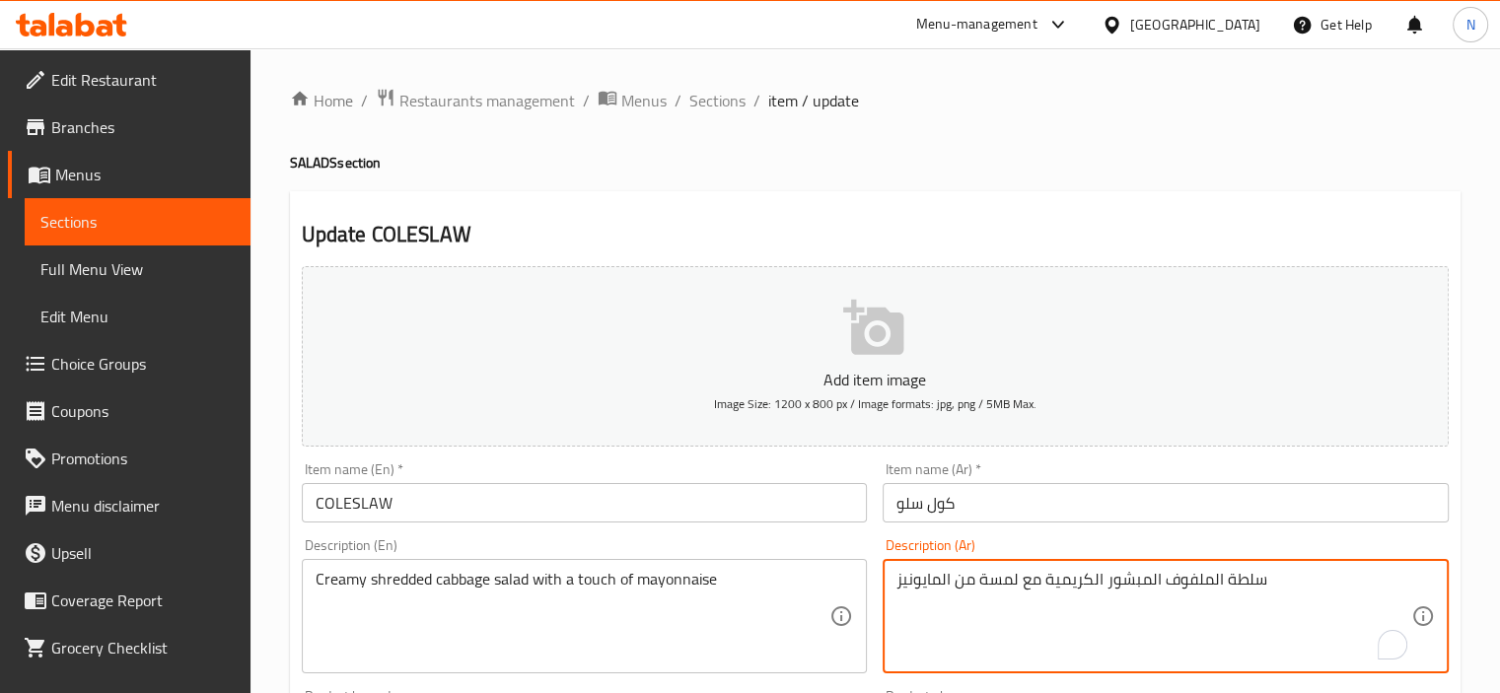
click at [1243, 579] on textarea "سلطة الملفوف المبشور الكريمية مع لمسة من المايونيز" at bounding box center [1154, 617] width 515 height 94
click at [888, 508] on input "كول سلو" at bounding box center [1166, 502] width 566 height 39
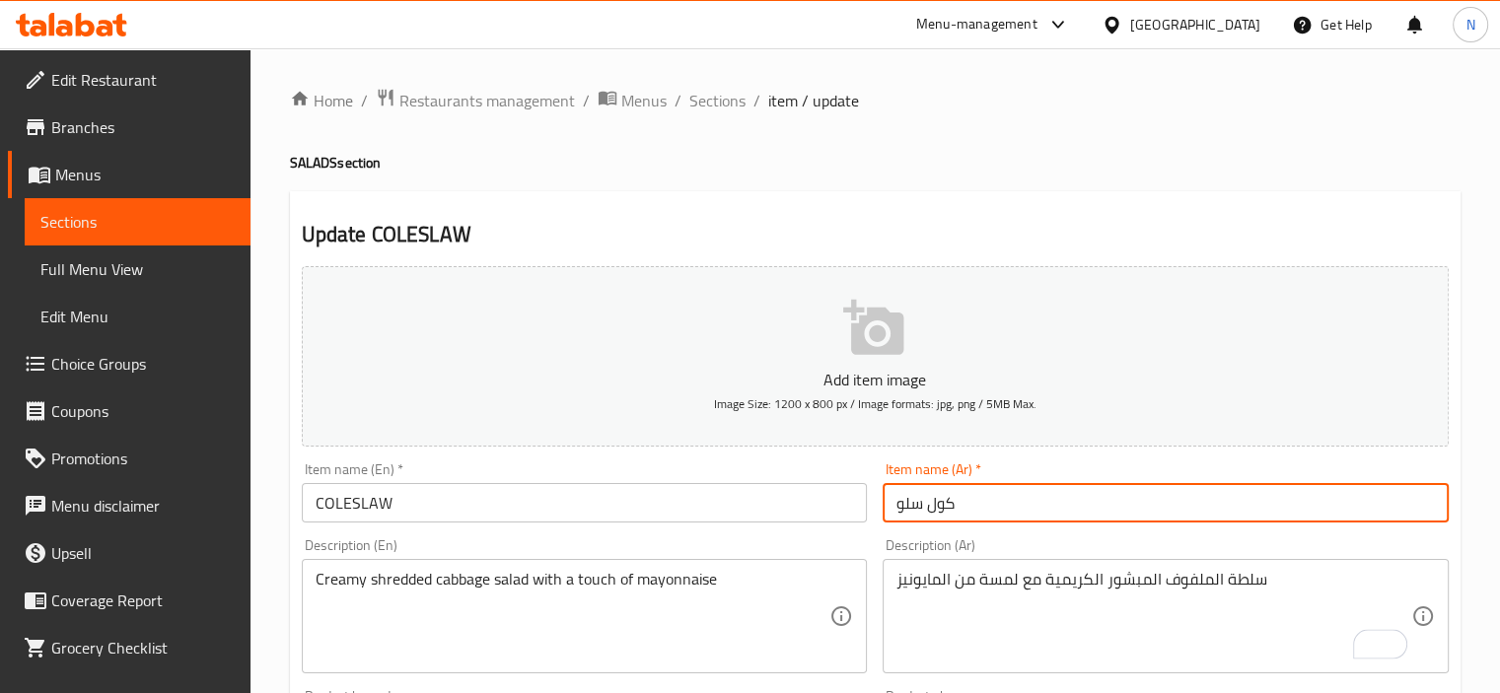
paste input "سلطة"
type input "سلطة كول سلو"
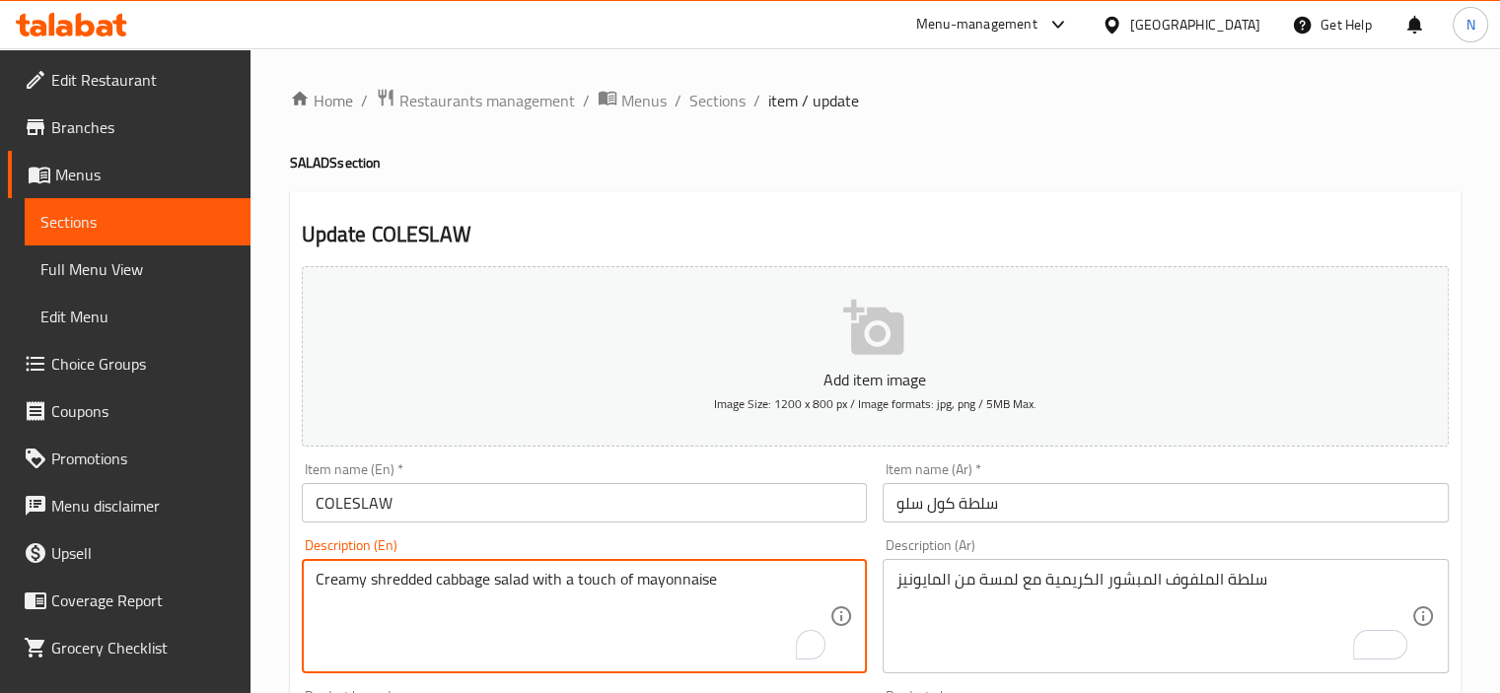
click at [513, 575] on textarea "Creamy shredded cabbage salad with a touch of mayonnaise" at bounding box center [573, 617] width 515 height 94
click at [426, 499] on input "COLESLAW" at bounding box center [585, 502] width 566 height 39
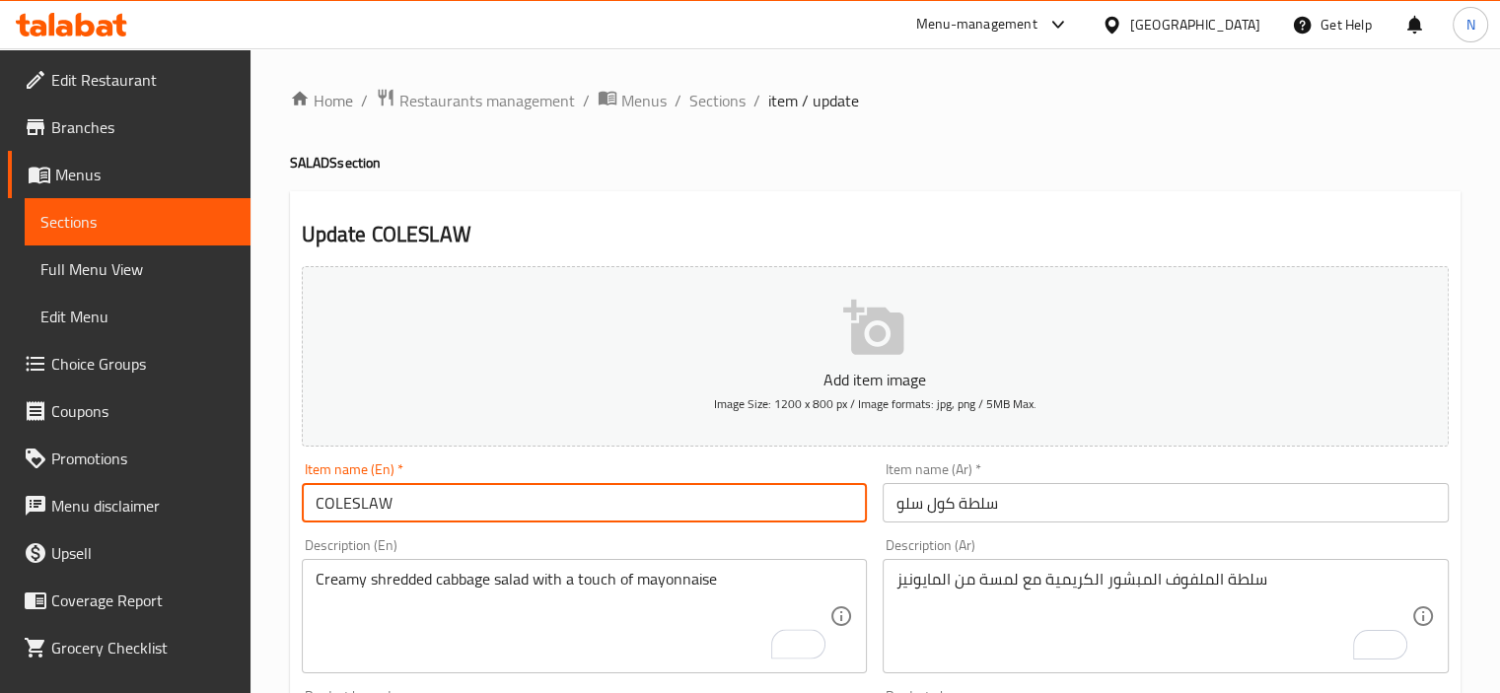
paste input "salad"
click at [541, 501] on input "COLESLAW salad" at bounding box center [585, 502] width 566 height 39
type input "COLESLAW salad"
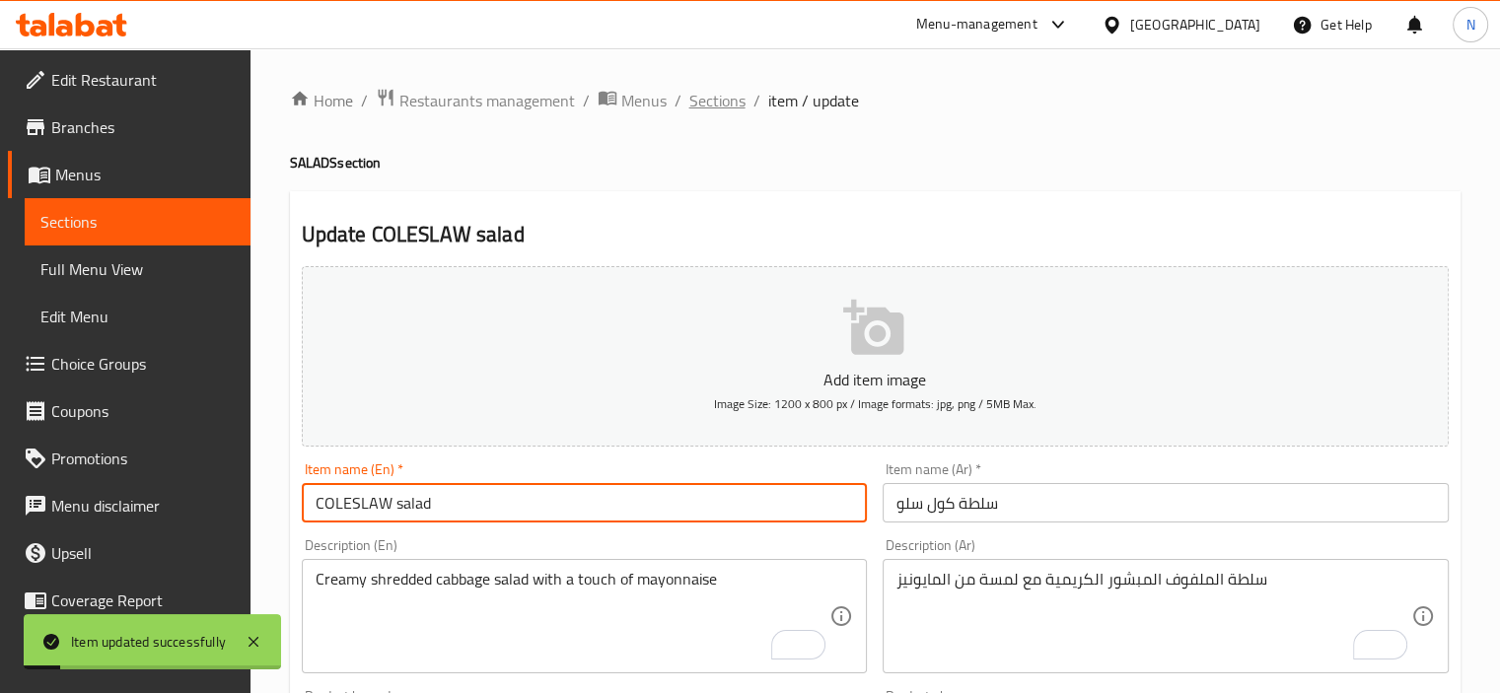
click at [730, 102] on span "Sections" at bounding box center [717, 101] width 56 height 24
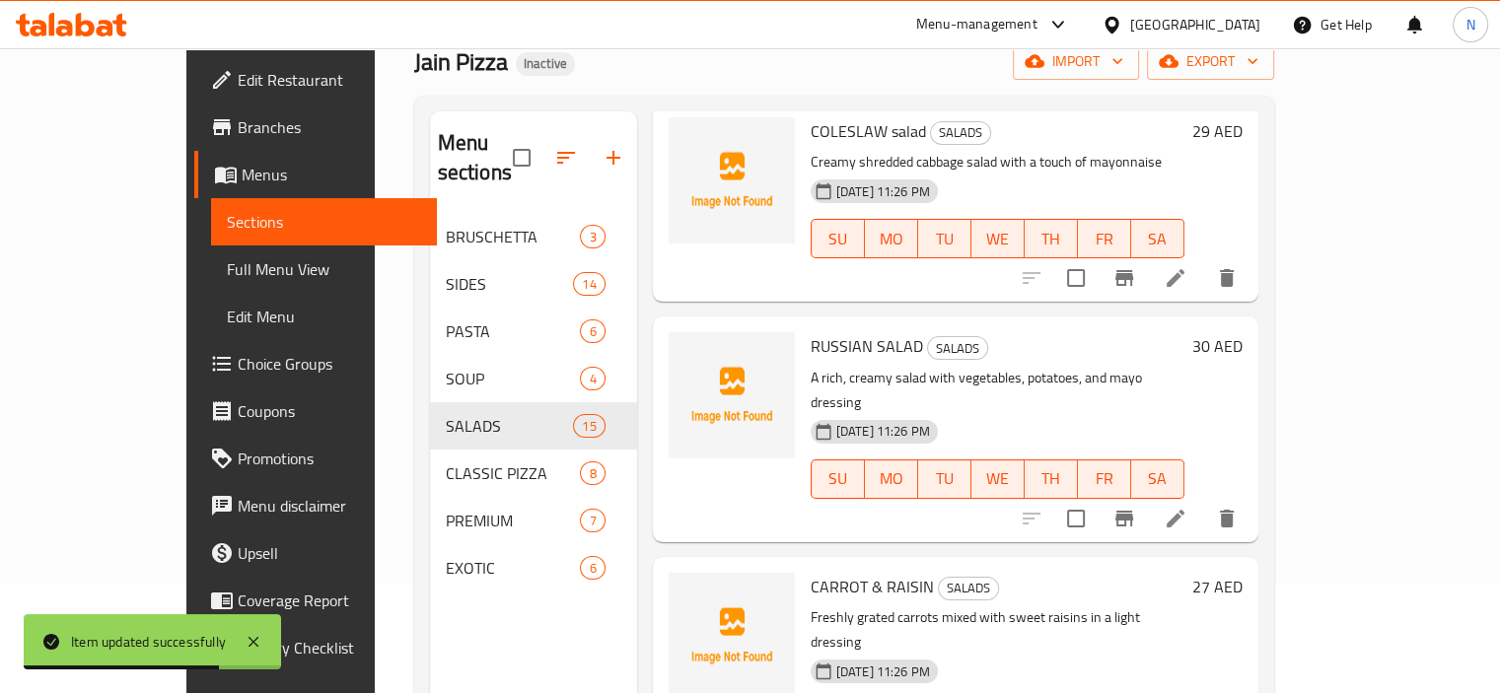
scroll to position [276, 0]
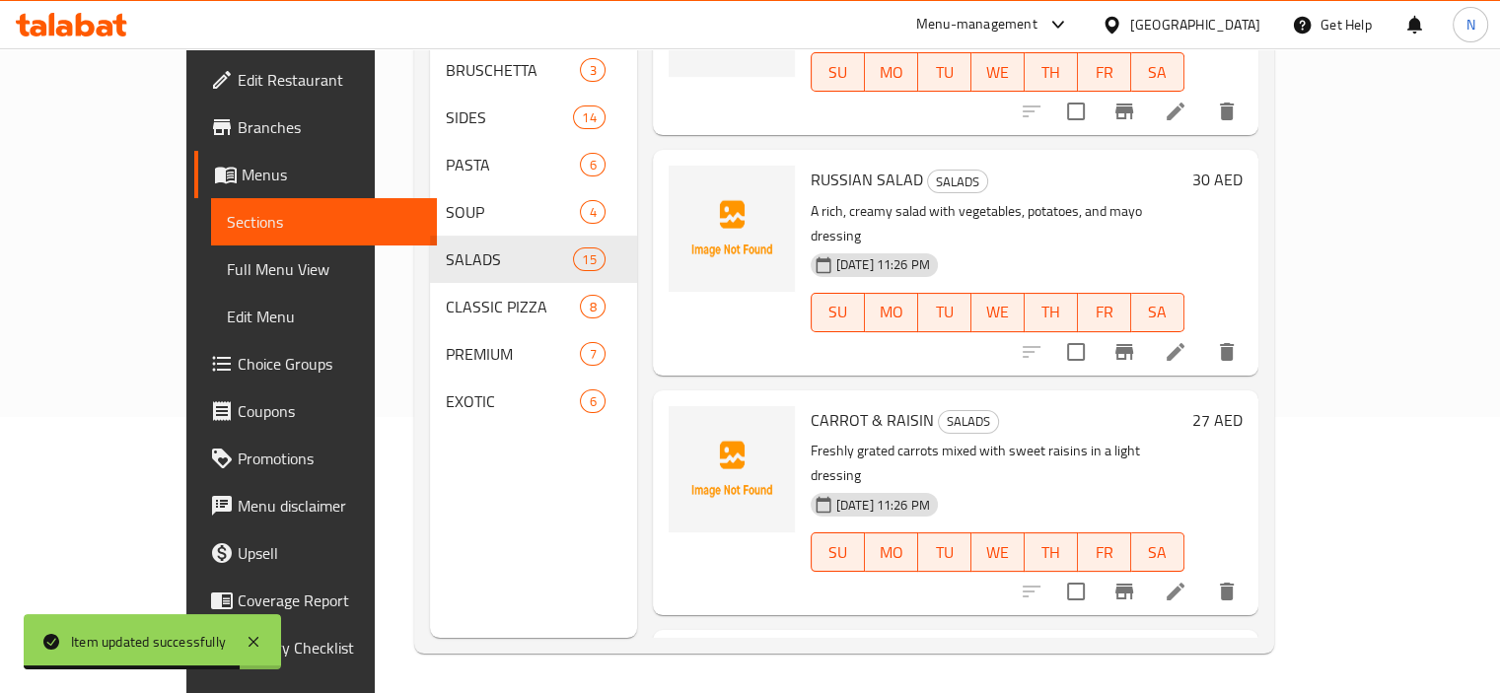
click at [1203, 574] on li at bounding box center [1175, 592] width 55 height 36
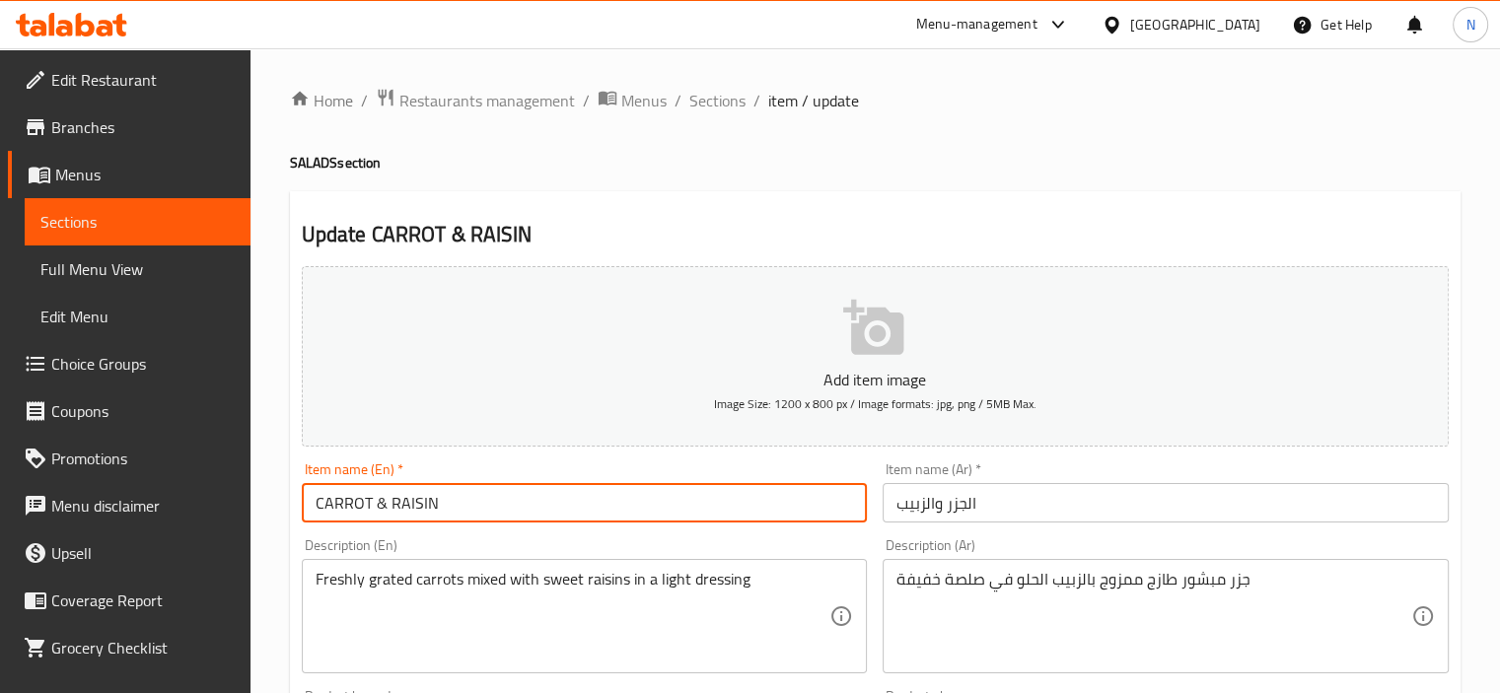
click at [450, 485] on input "CARROT & RAISIN" at bounding box center [585, 502] width 566 height 39
type input "CARROT & RAISIN"
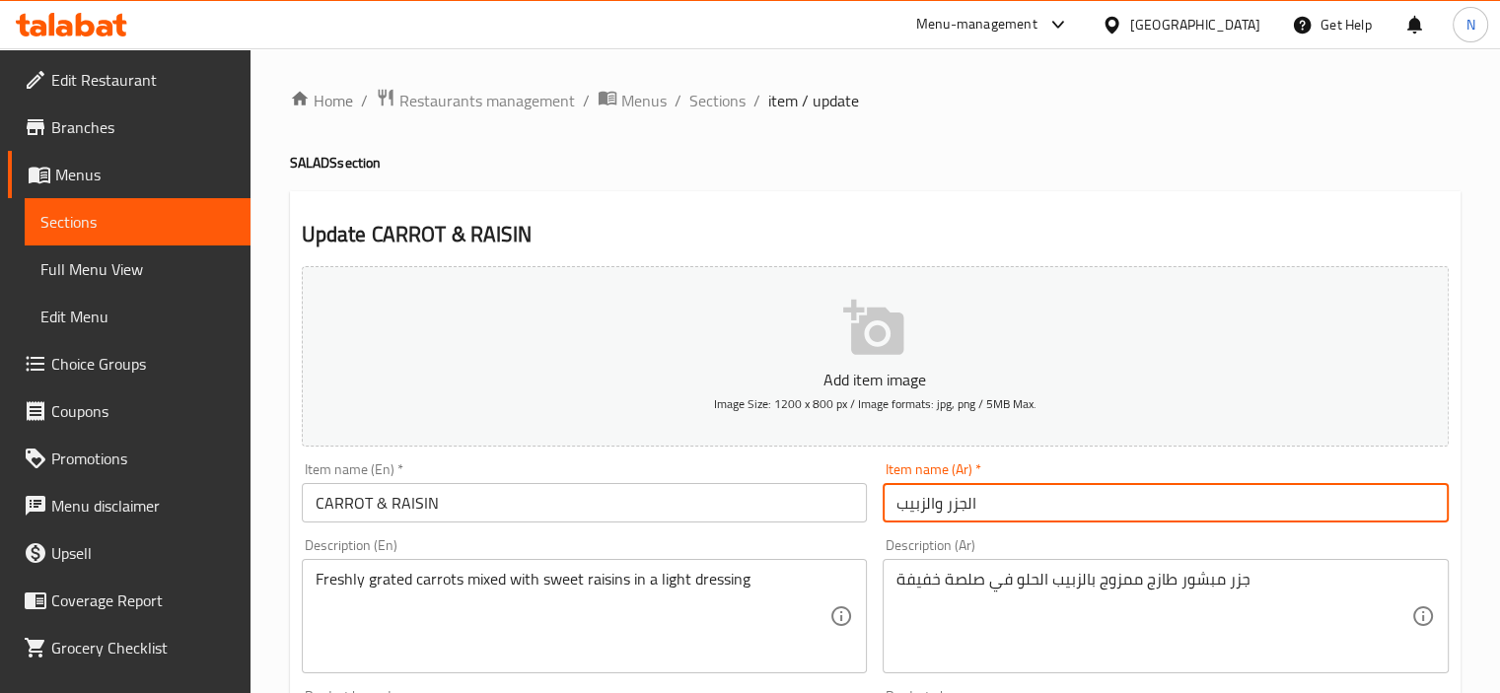
click at [893, 502] on input "الجزر والزبيب" at bounding box center [1166, 502] width 566 height 39
type input "سلطة جزر وزبيب"
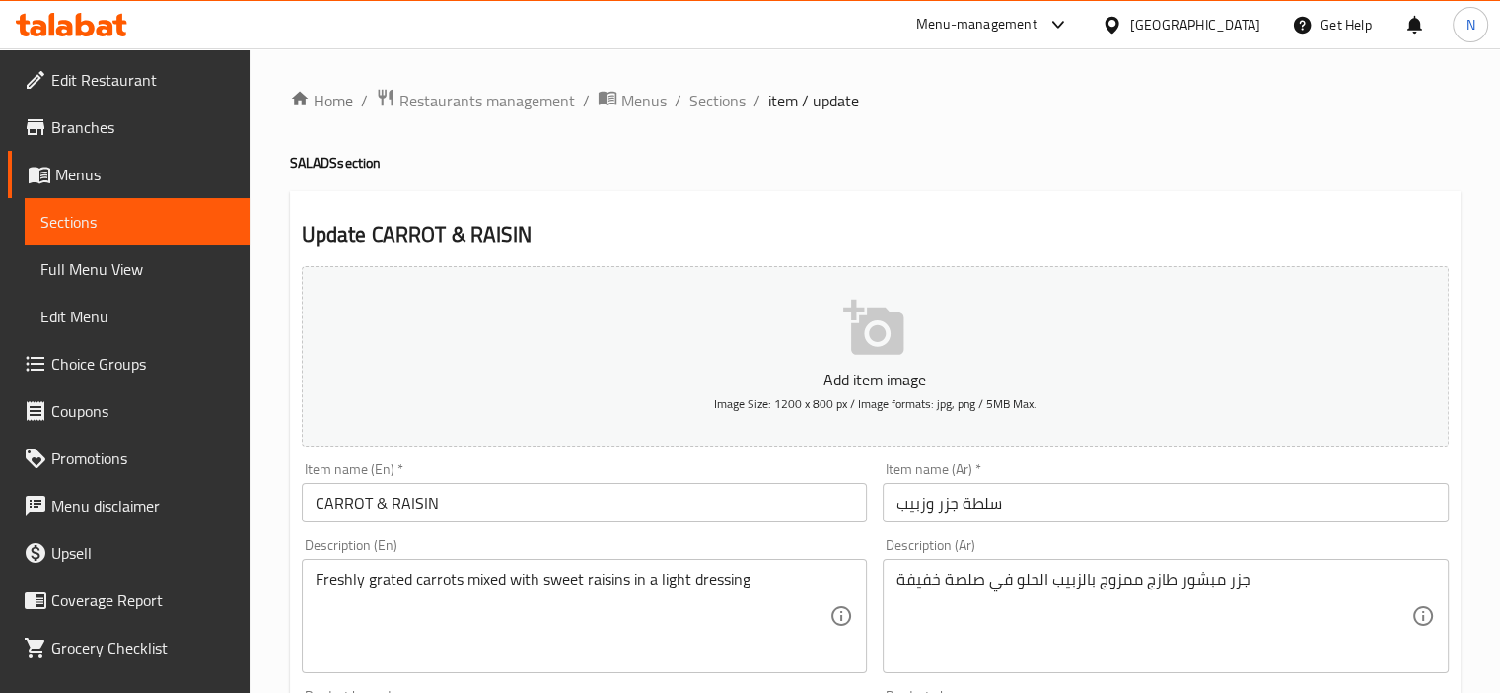
click at [618, 476] on div "Item name (En)   * CARROT & RAISIN Item name (En) *" at bounding box center [585, 493] width 566 height 60
click at [612, 484] on input "CARROT & RAISIN" at bounding box center [585, 502] width 566 height 39
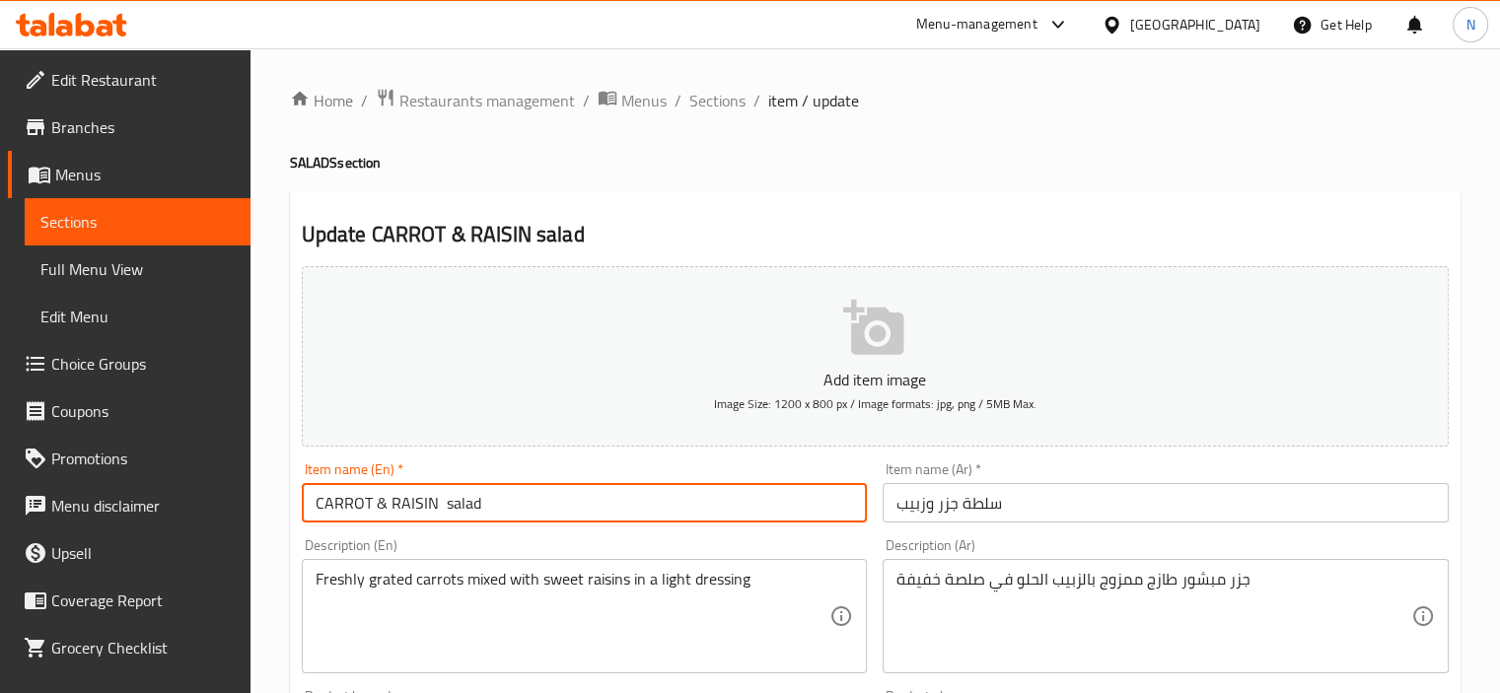
type input "CARROT & RAISIN salad"
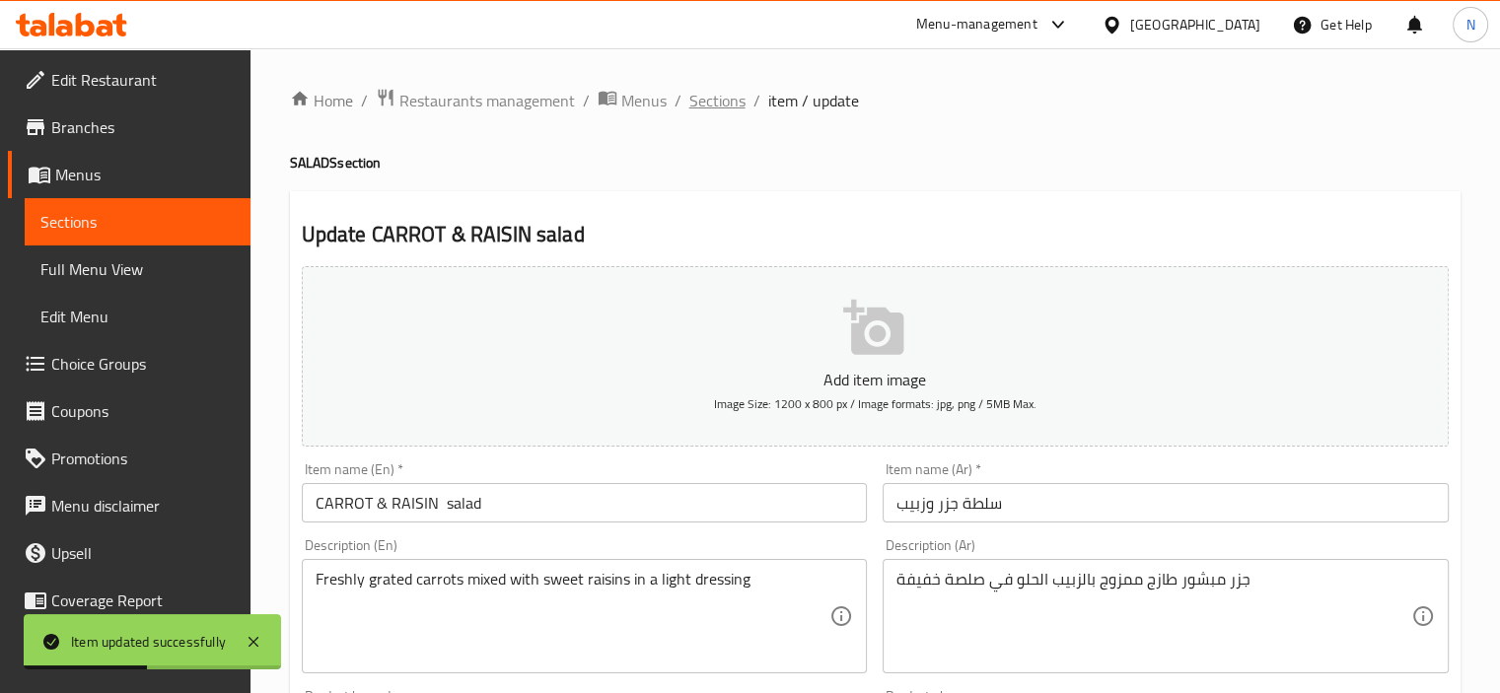
click at [701, 94] on span "Sections" at bounding box center [717, 101] width 56 height 24
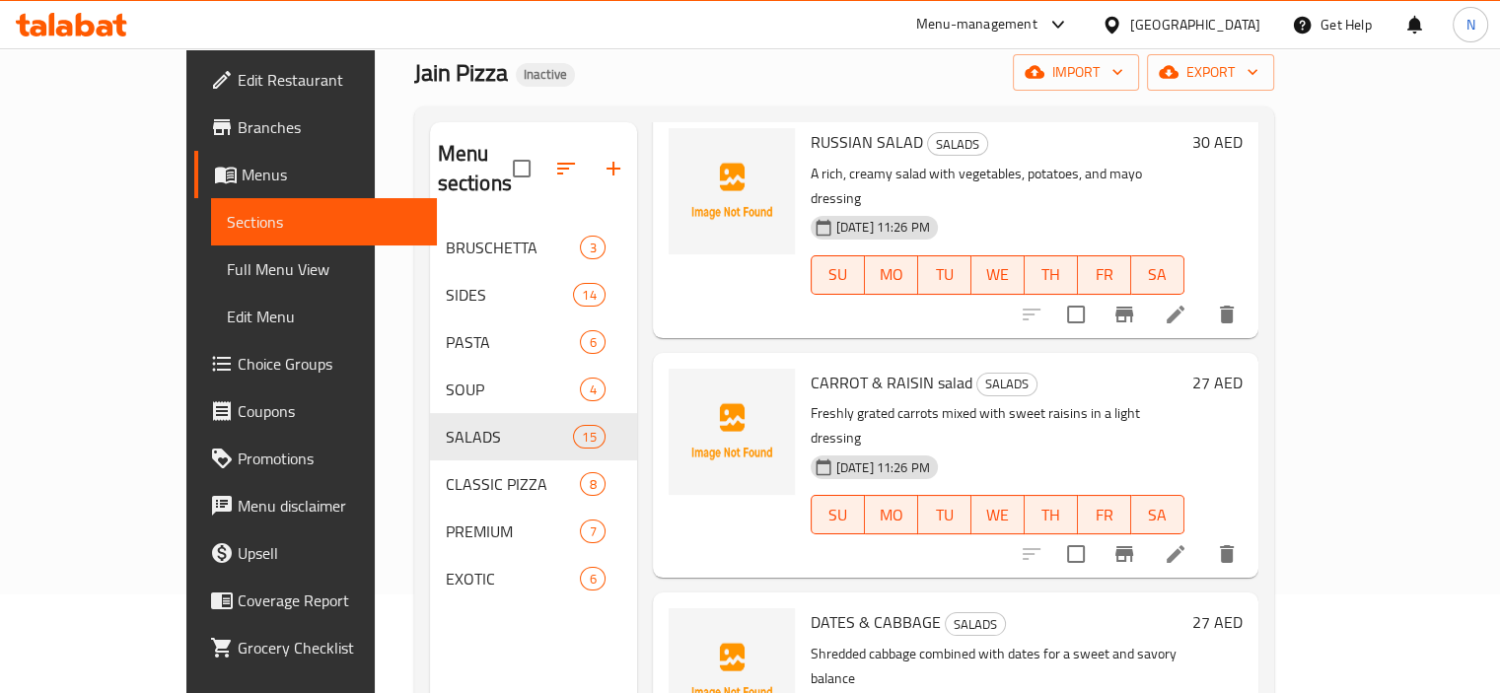
scroll to position [197, 0]
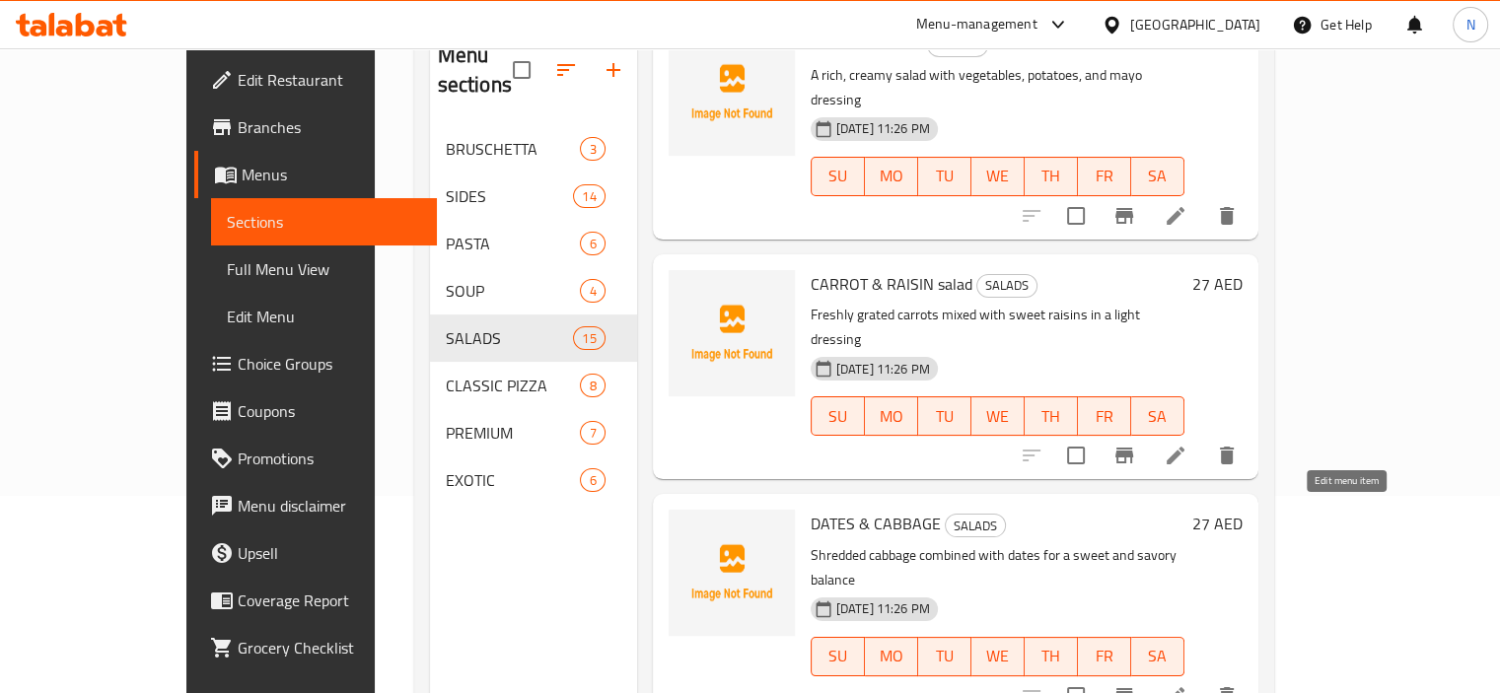
click at [1188, 685] on icon at bounding box center [1176, 697] width 24 height 24
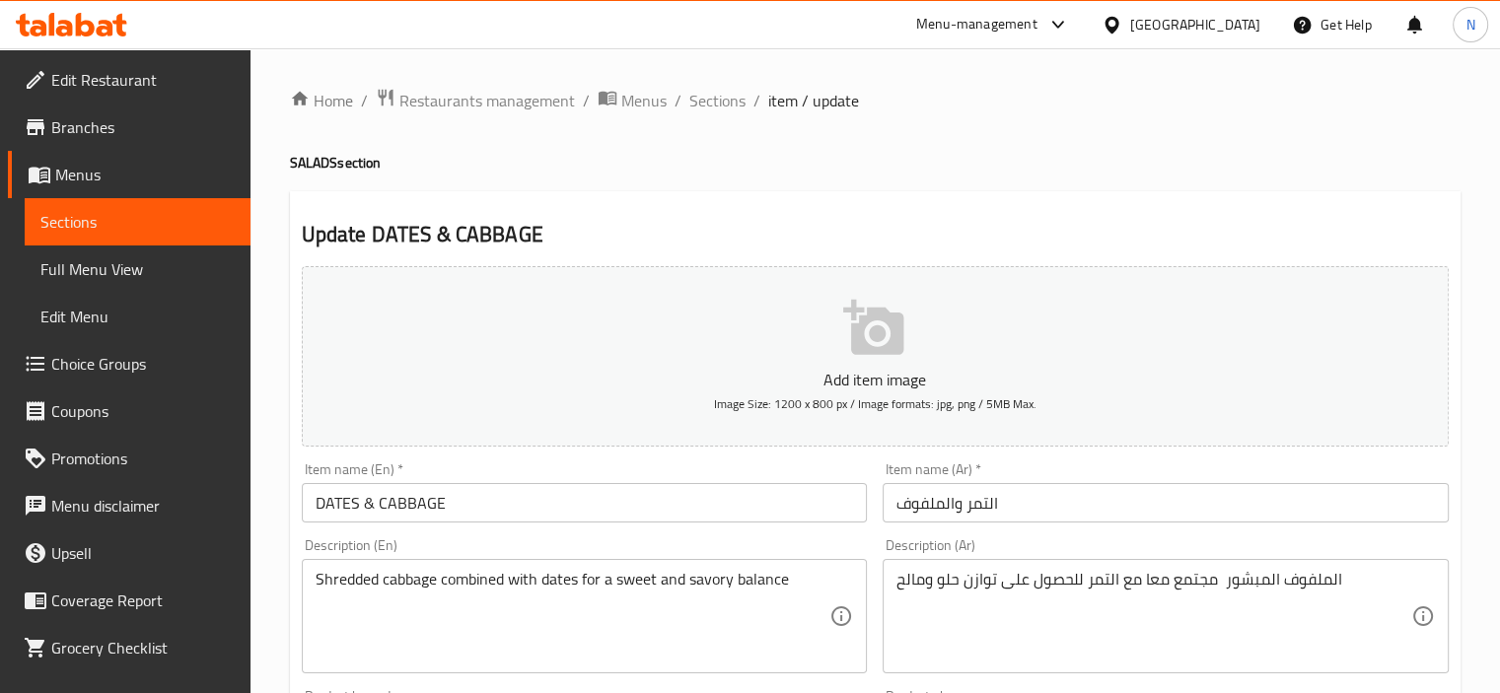
click at [452, 498] on input "DATES & CABBAGE" at bounding box center [585, 502] width 566 height 39
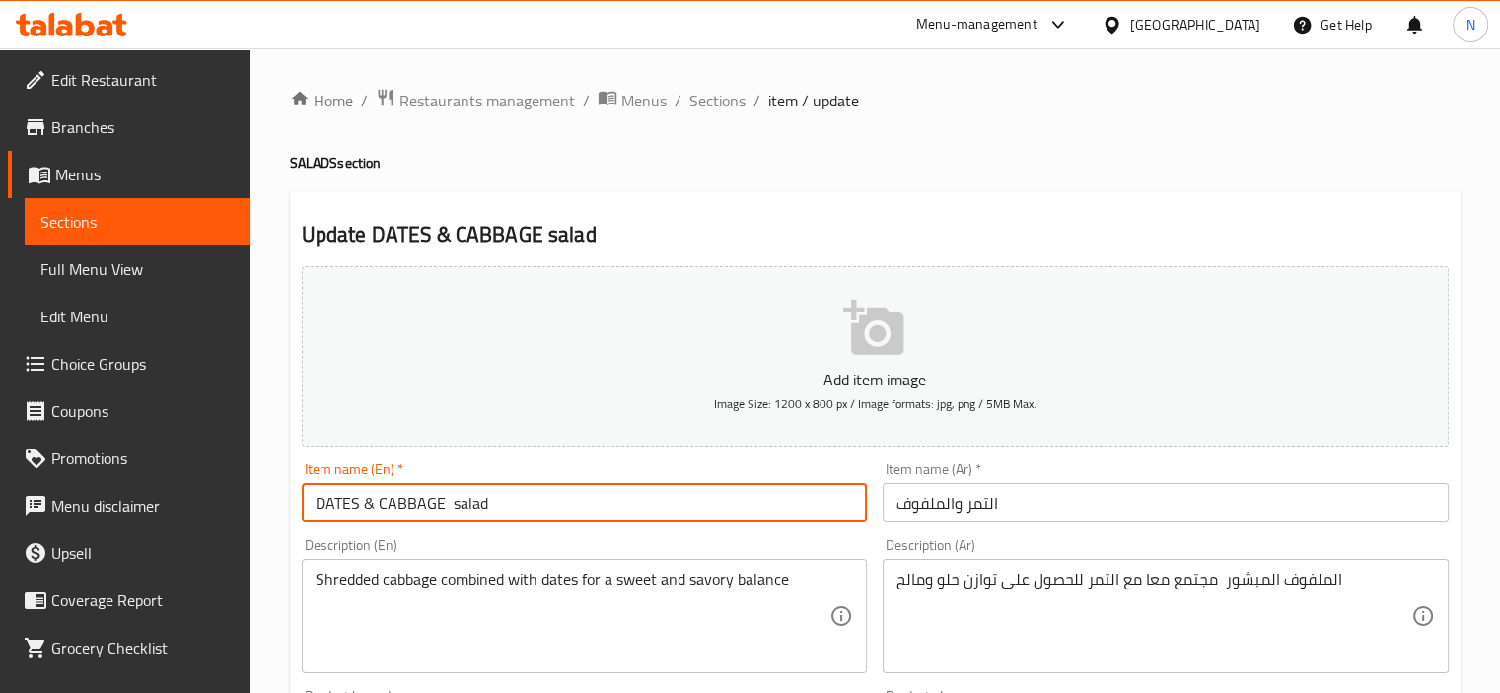
type input "DATES & CABBAGE salad"
click at [888, 500] on input "التمر والملفوف" at bounding box center [1166, 502] width 566 height 39
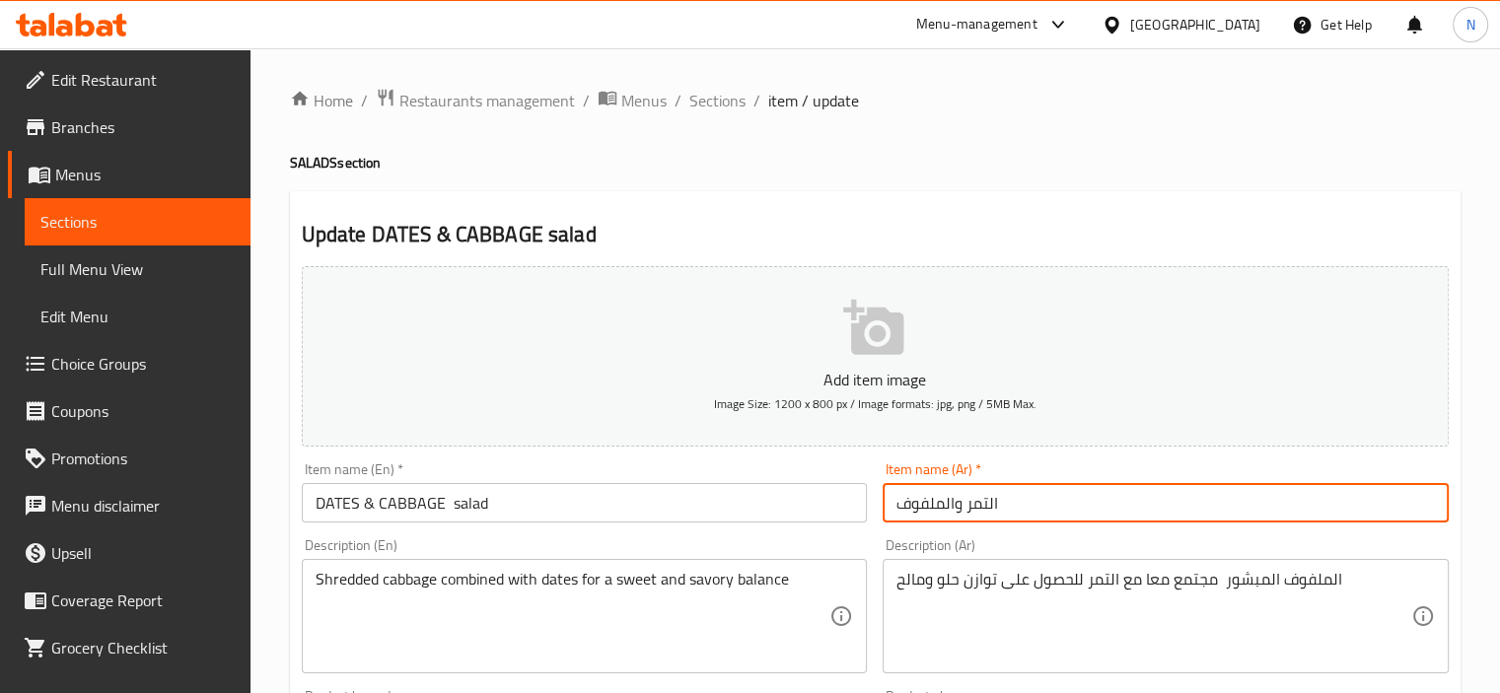
click at [888, 500] on input "التمر والملفوف" at bounding box center [1166, 502] width 566 height 39
type input "سلطة التمر والملفوف"
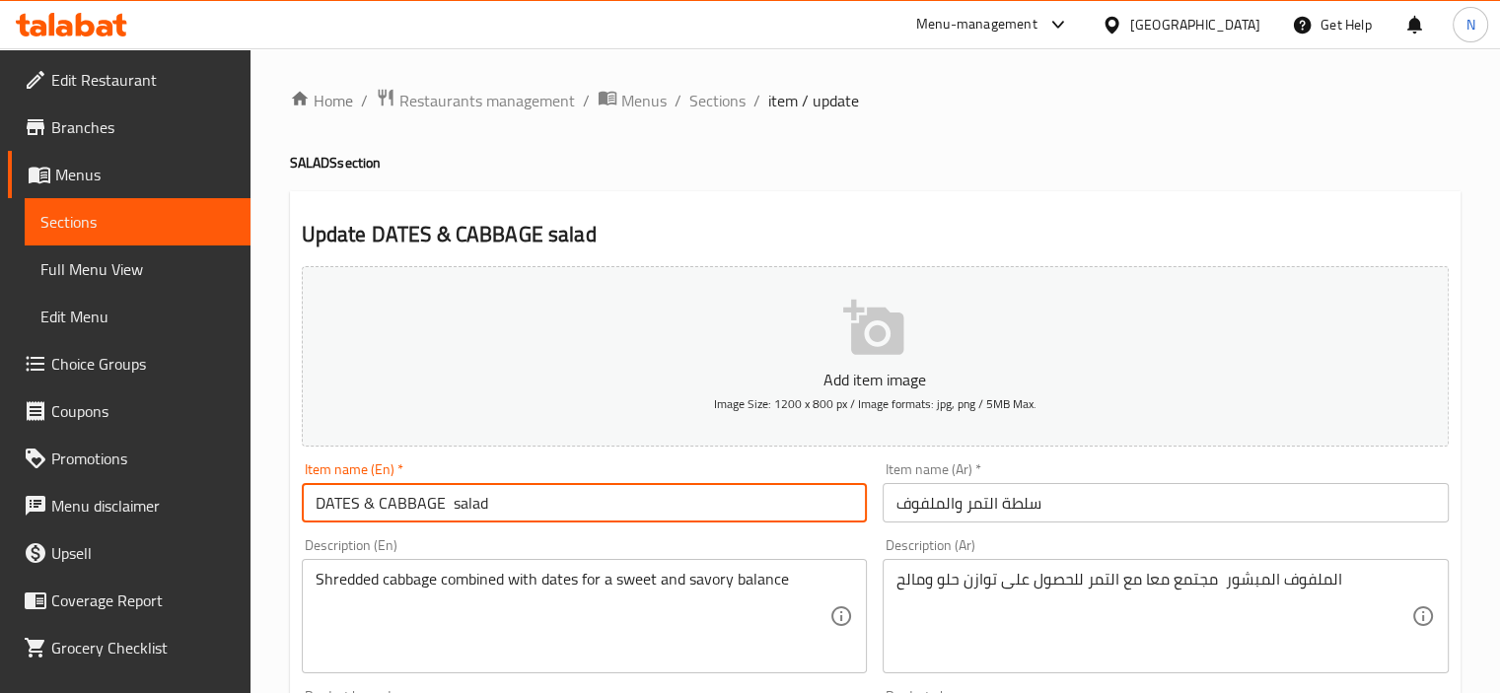
click at [818, 519] on input "DATES & CABBAGE salad" at bounding box center [585, 502] width 566 height 39
click at [707, 90] on span "Sections" at bounding box center [717, 101] width 56 height 24
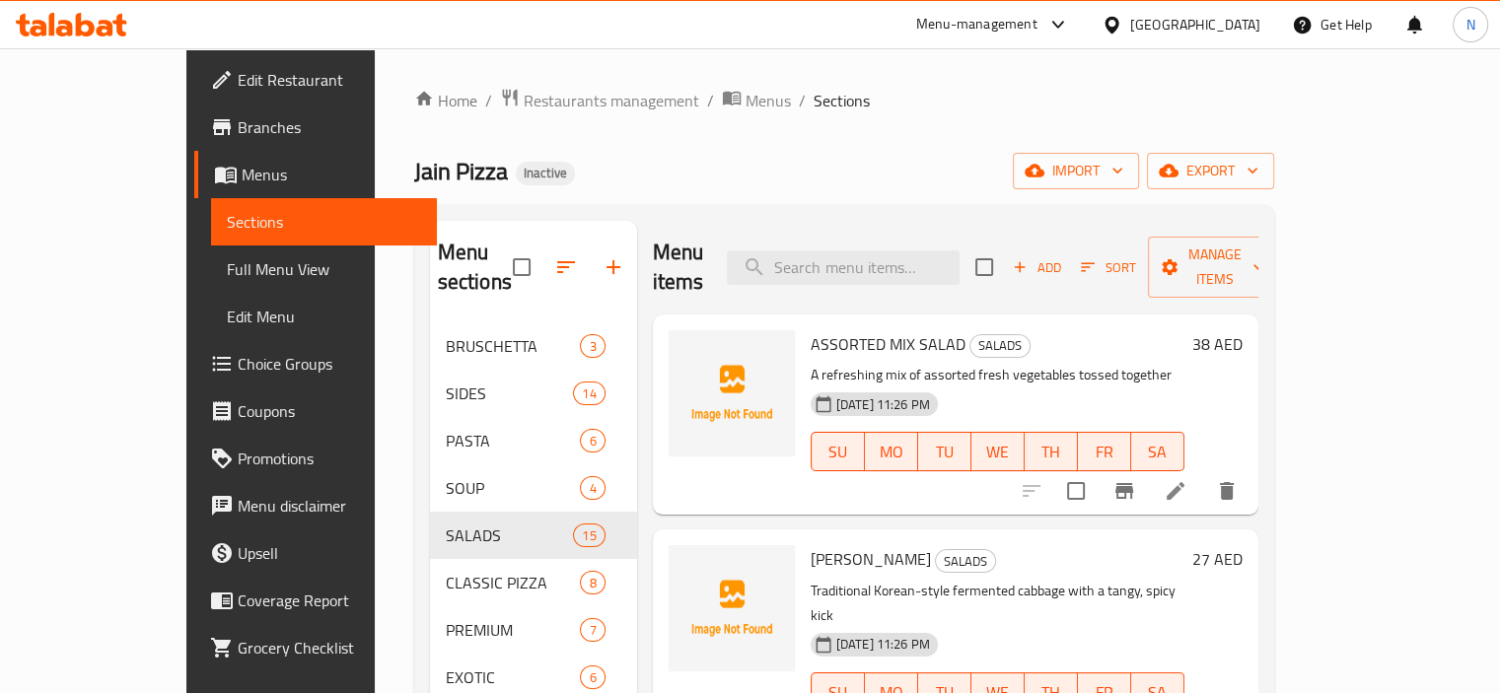
click at [840, 198] on div "Home / Restaurants management / Menus / Sections Jain Pizza Inactive import exp…" at bounding box center [844, 509] width 860 height 842
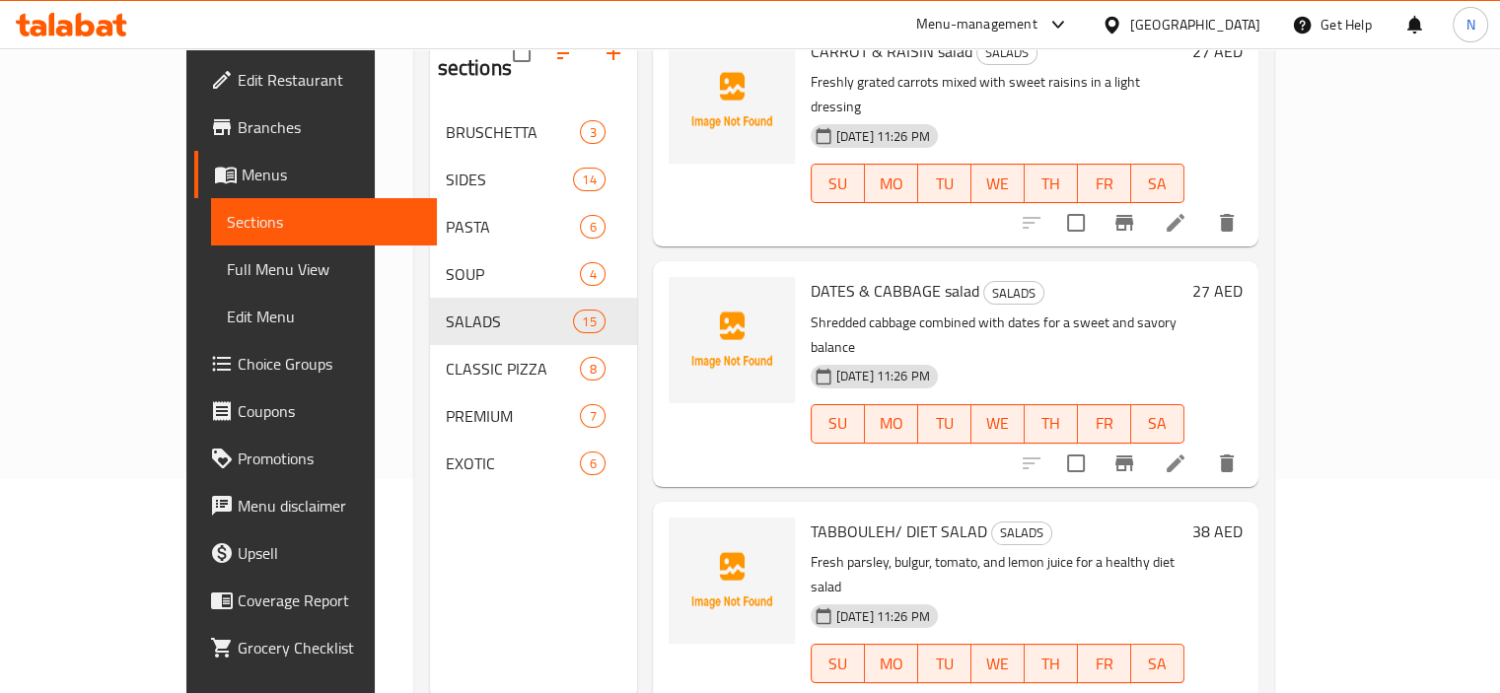
scroll to position [276, 0]
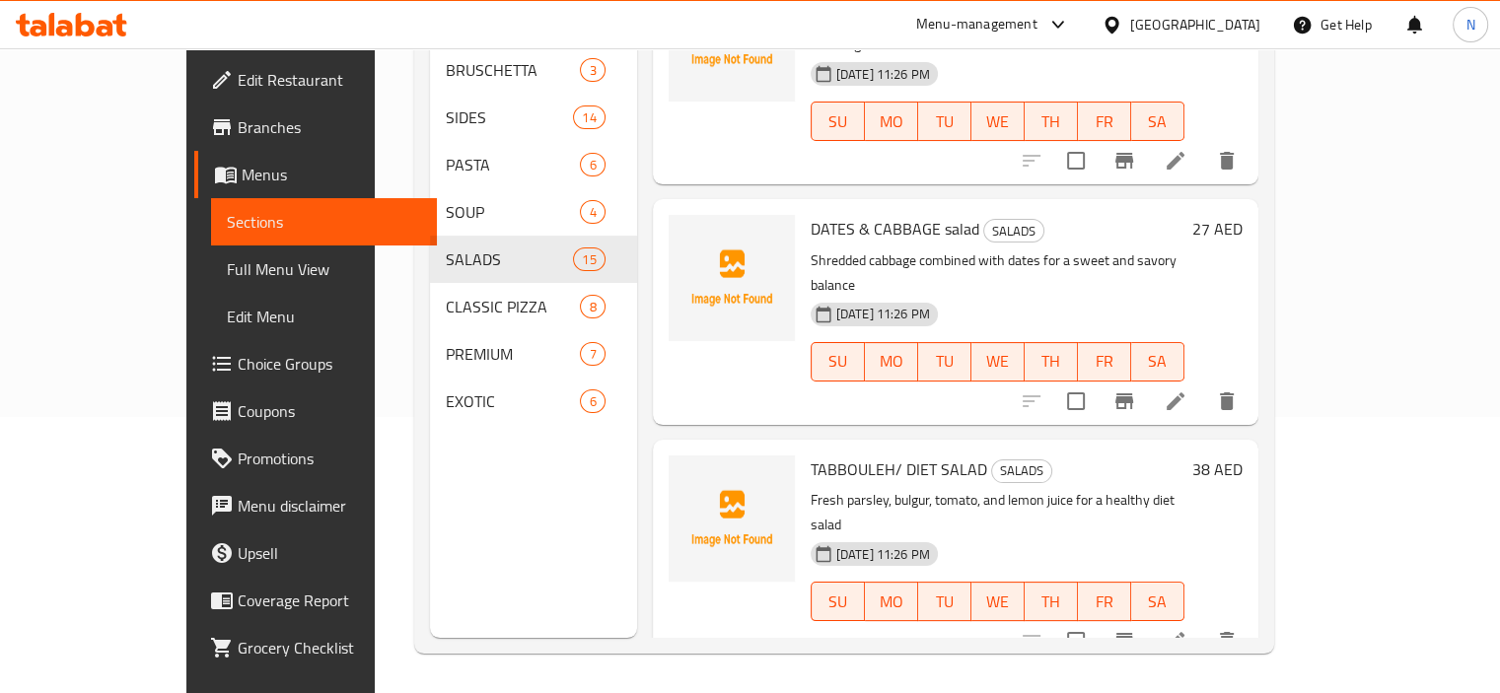
click at [1203, 623] on li at bounding box center [1175, 641] width 55 height 36
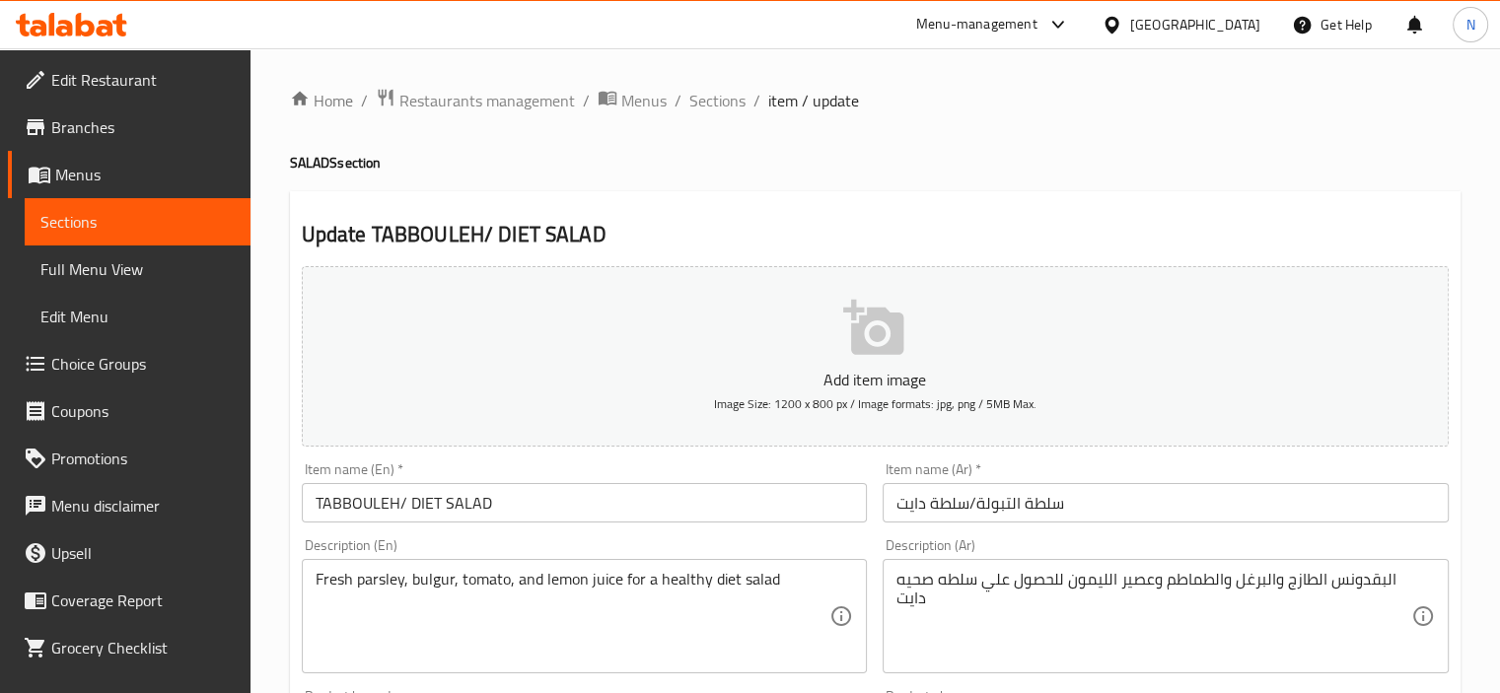
click at [400, 512] on input "TABBOULEH/ DIET SALAD" at bounding box center [585, 502] width 566 height 39
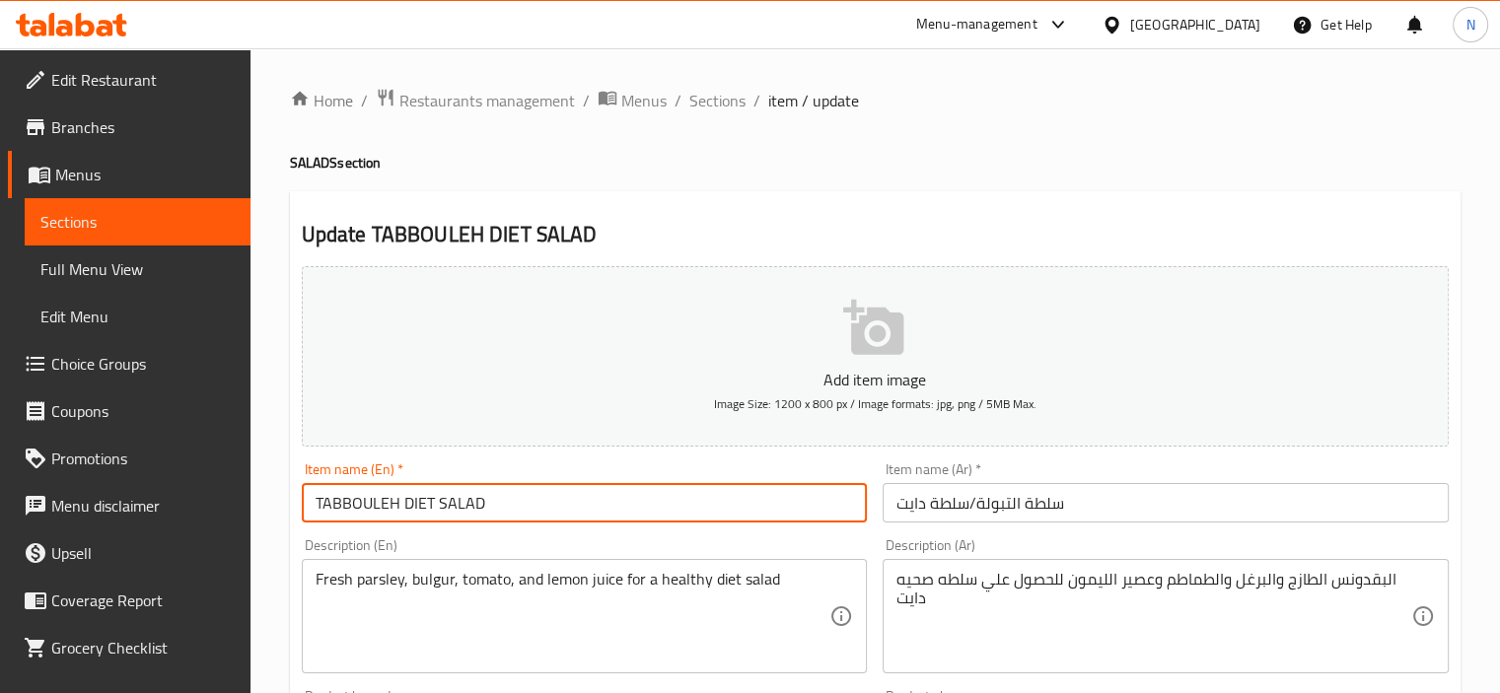
type input "TABBOULEH DIET SALAD"
click at [958, 500] on input "سلطة التبولة/سلطة دايت" at bounding box center [1166, 502] width 566 height 39
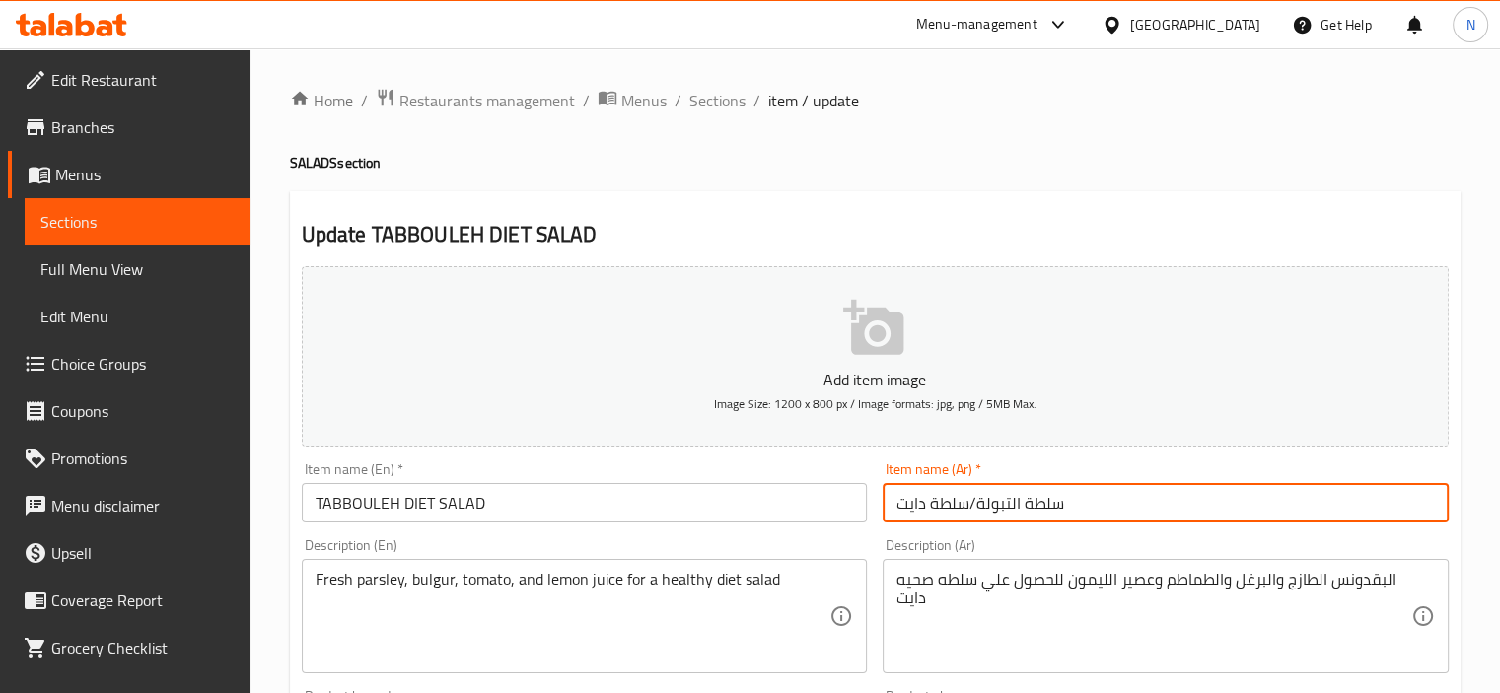
click at [958, 500] on input "سلطة التبولة/سلطة دايت" at bounding box center [1166, 502] width 566 height 39
click at [963, 504] on input "سلطة التبولة دايت" at bounding box center [1166, 502] width 566 height 39
type input "سلطة تبولة دايت"
click at [745, 496] on input "TABBOULEH DIET SALAD" at bounding box center [585, 502] width 566 height 39
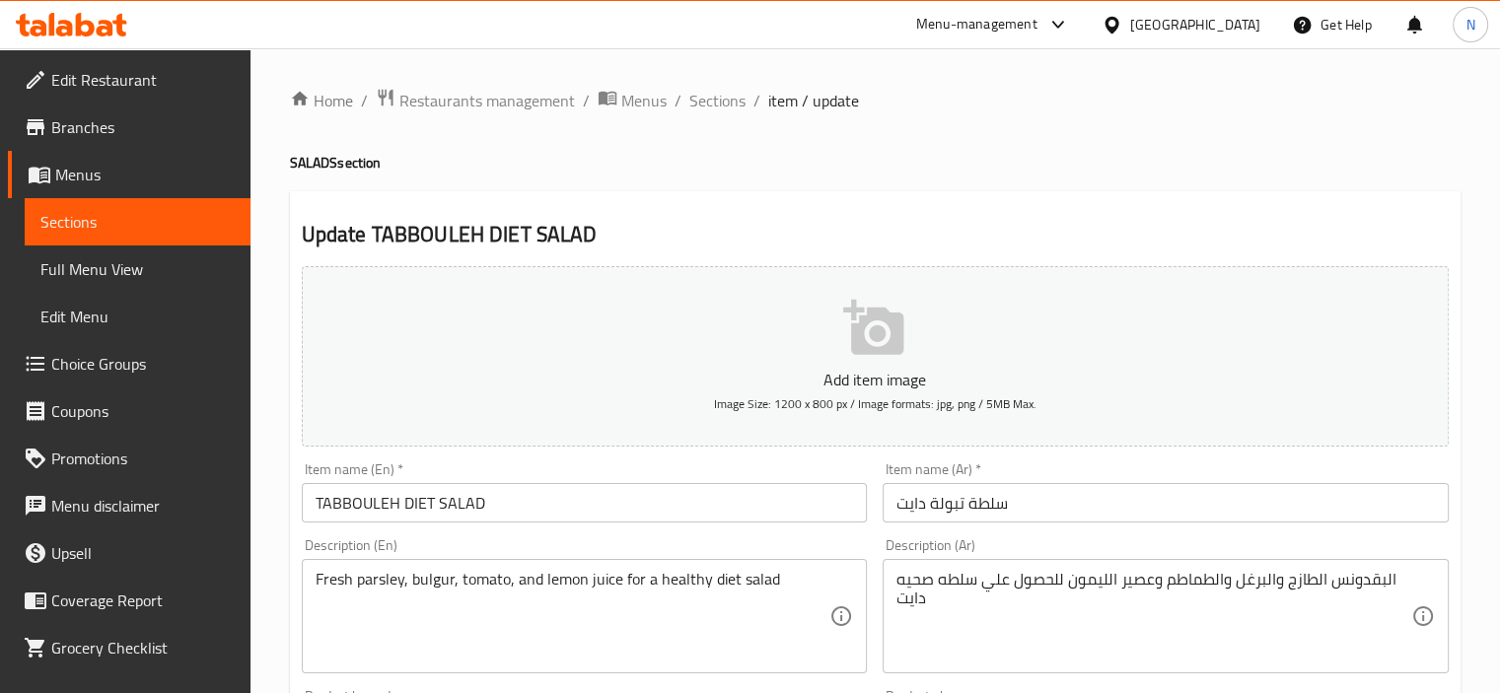
click at [714, 97] on span "Sections" at bounding box center [717, 101] width 56 height 24
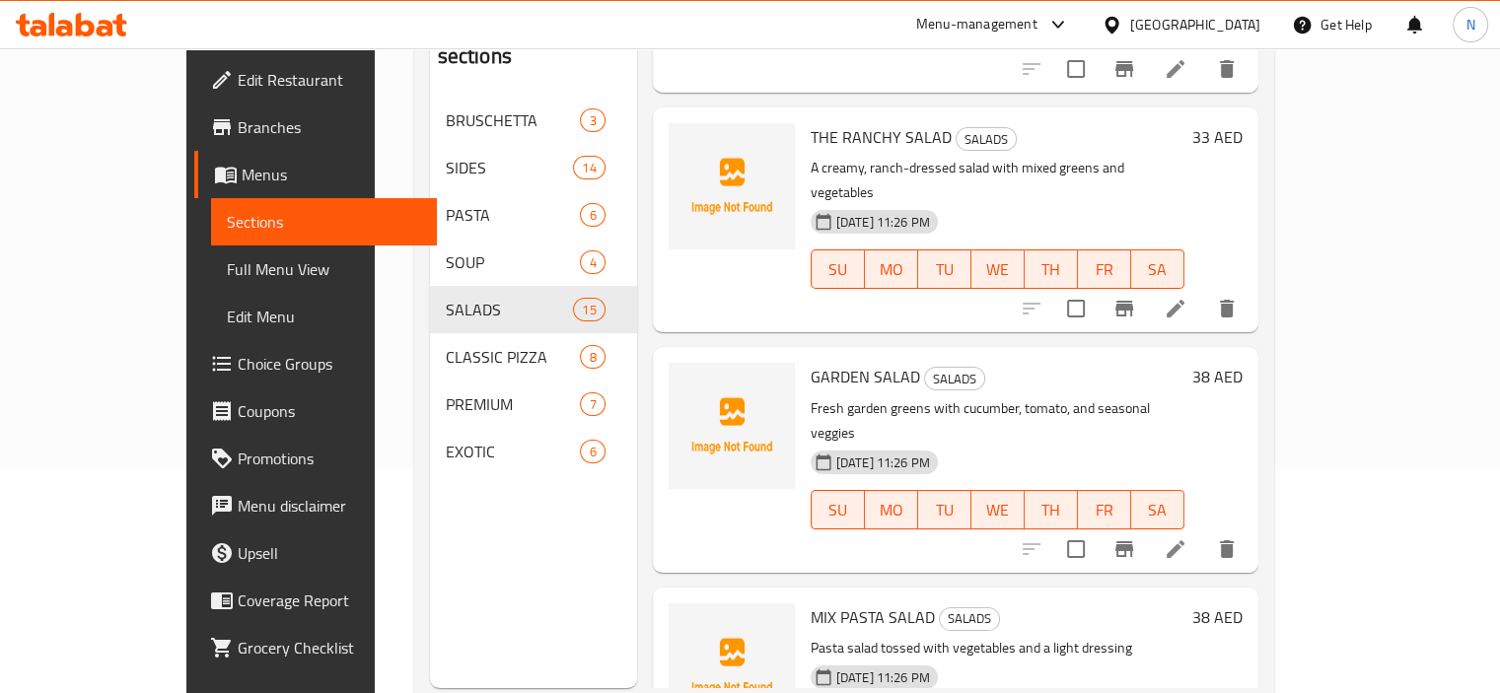
scroll to position [276, 0]
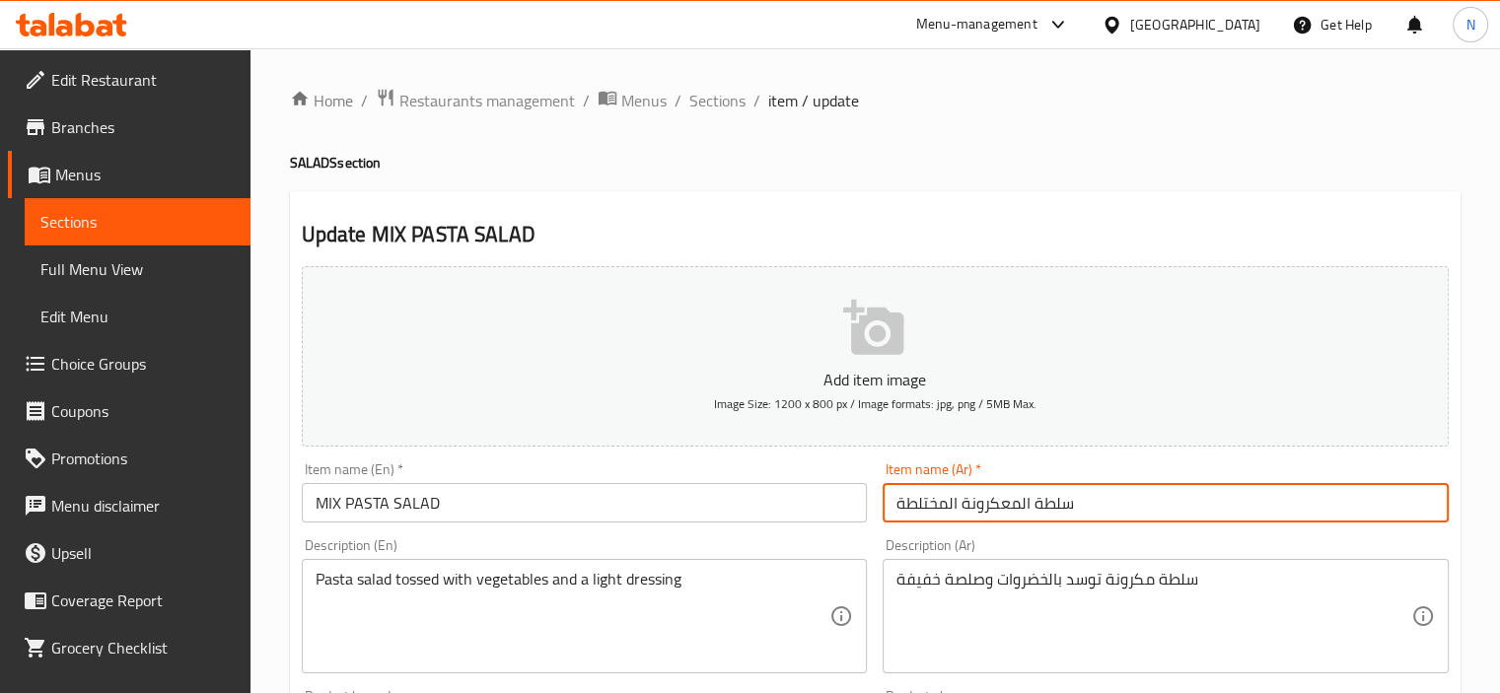
click at [1026, 504] on input "سلطة المعكرونة المختلطة" at bounding box center [1166, 502] width 566 height 39
click at [1008, 492] on input "سلطة معكرونة المختلطة" at bounding box center [1166, 502] width 566 height 39
click at [1002, 503] on input "سلطة معكرونة المختلطة" at bounding box center [1166, 502] width 566 height 39
click at [932, 504] on input "سلطة مكرونة المختلطة" at bounding box center [1166, 502] width 566 height 39
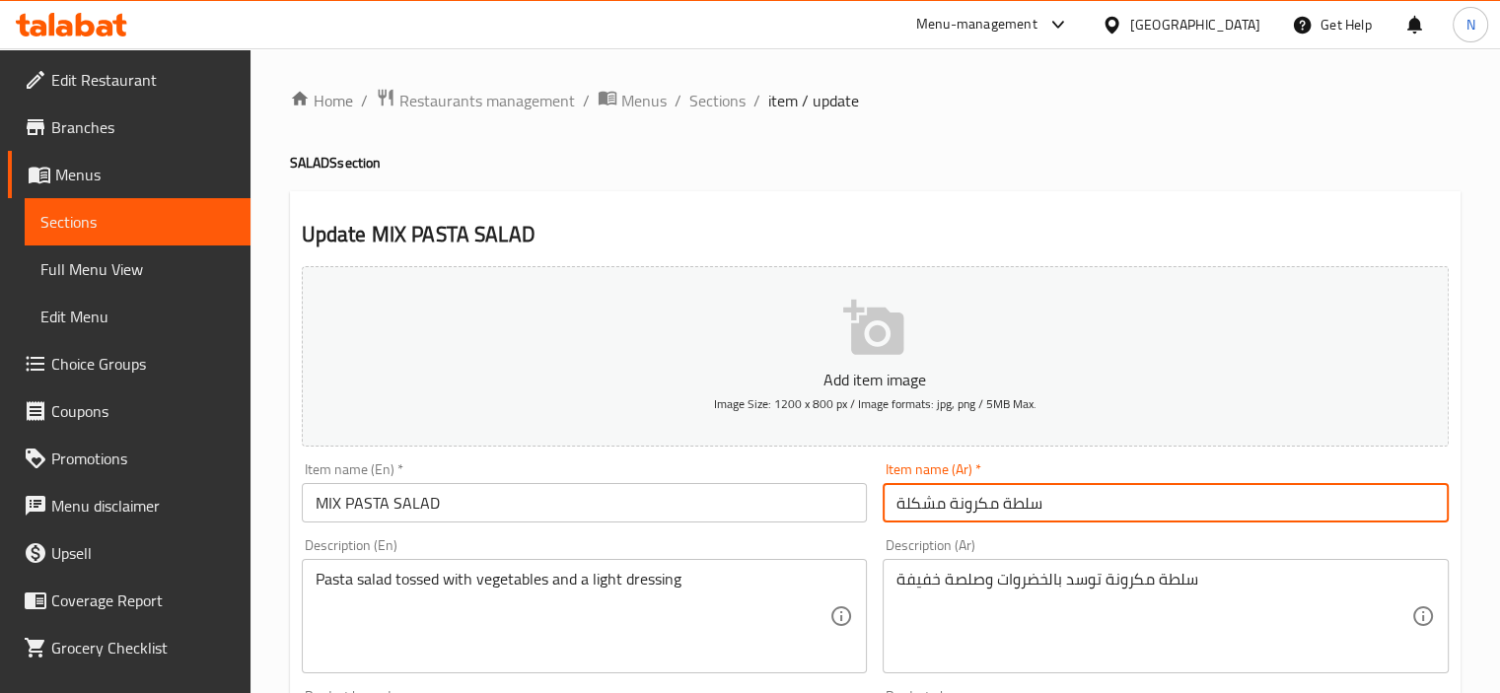
type input "سلطة مكرونة مشكلة"
click at [694, 519] on input "MIX PASTA SALAD" at bounding box center [585, 502] width 566 height 39
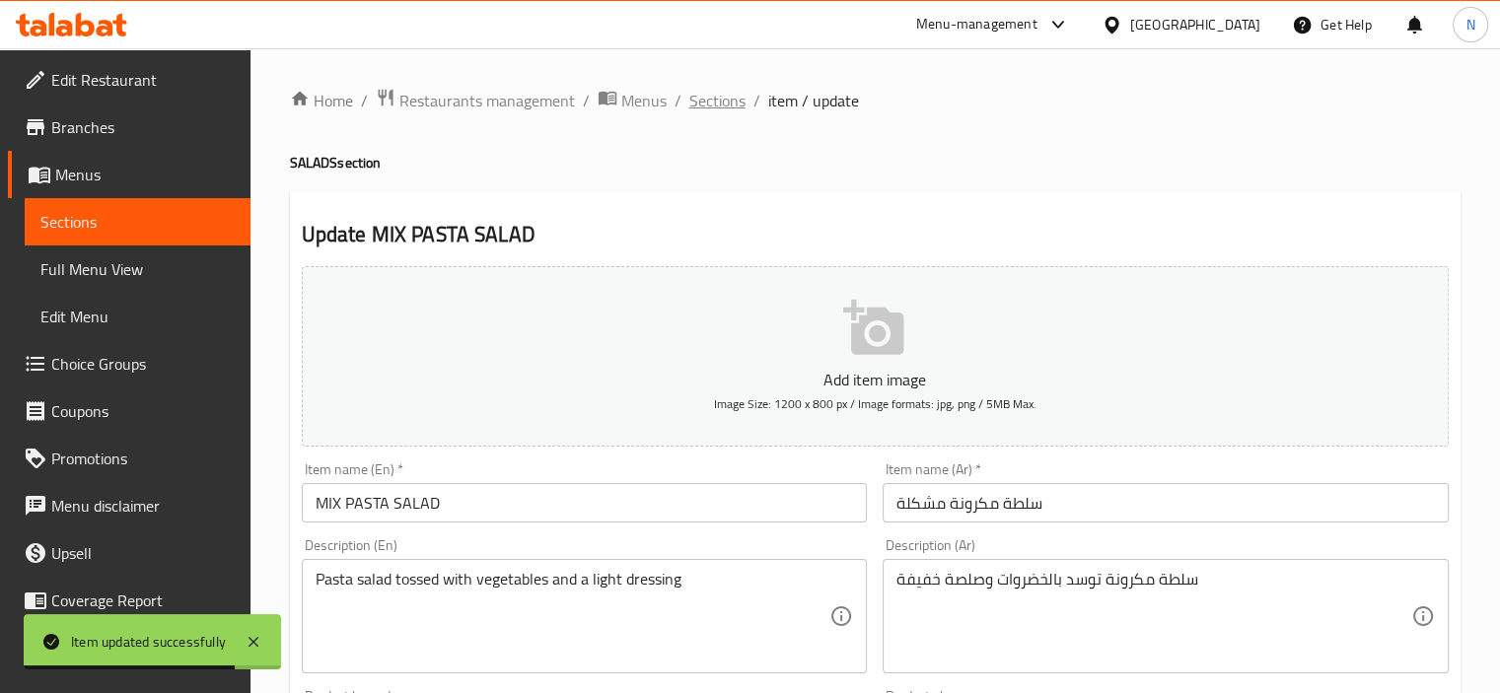
click at [722, 100] on span "Sections" at bounding box center [717, 101] width 56 height 24
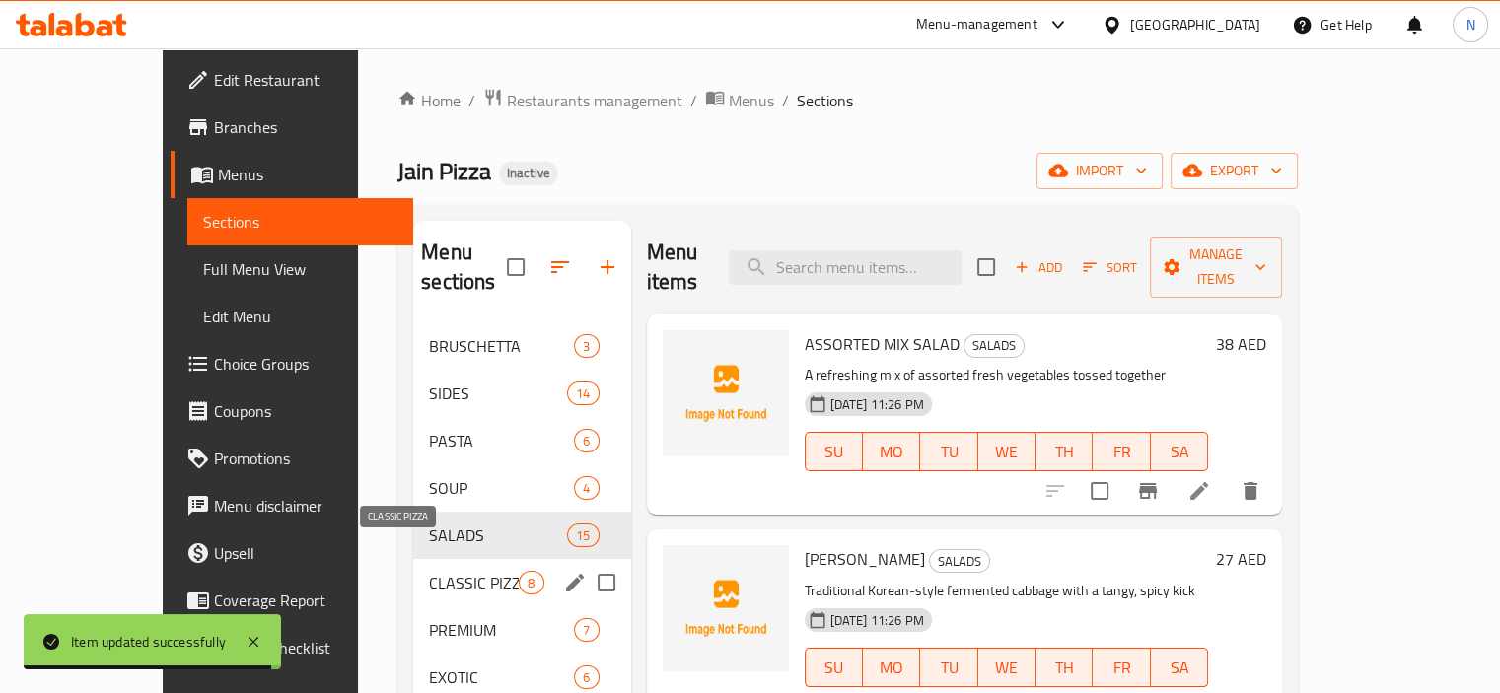
click at [429, 571] on span "CLASSIC PIZZA" at bounding box center [474, 583] width 90 height 24
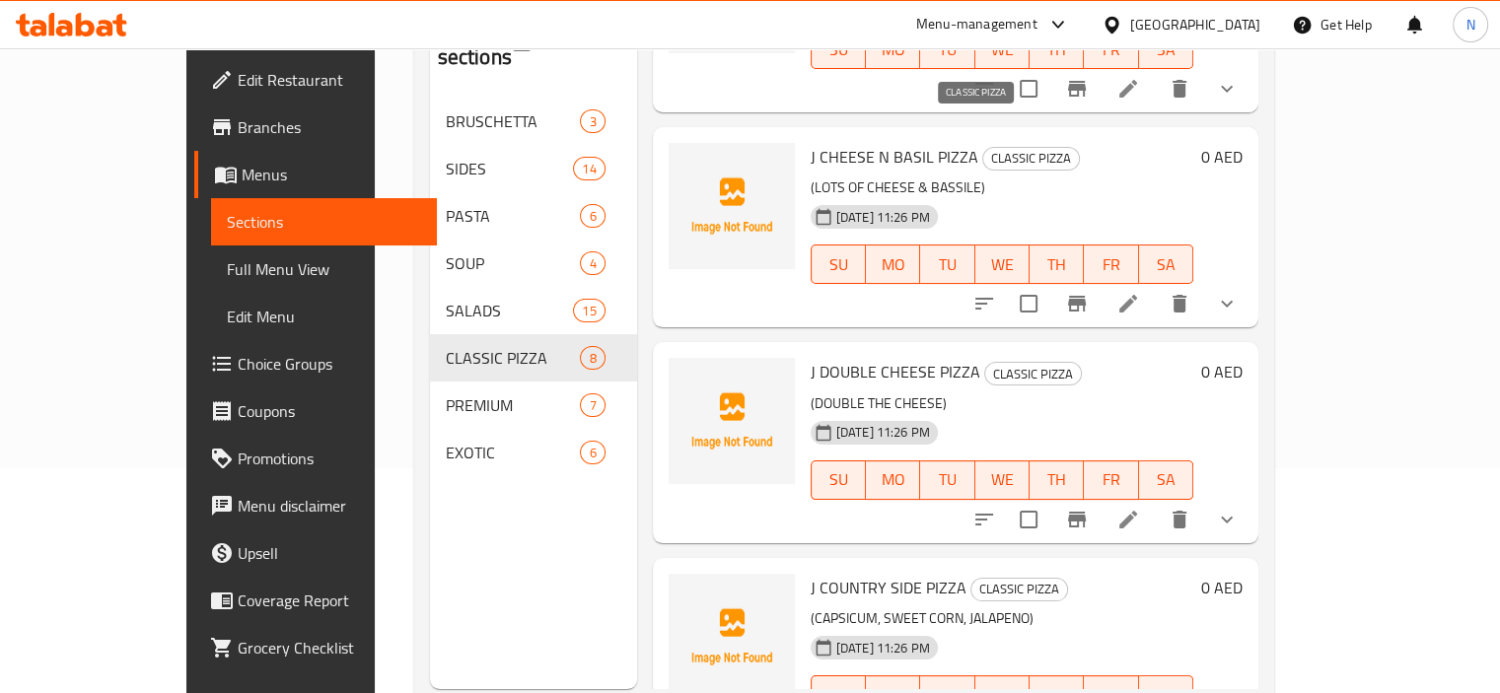
scroll to position [276, 0]
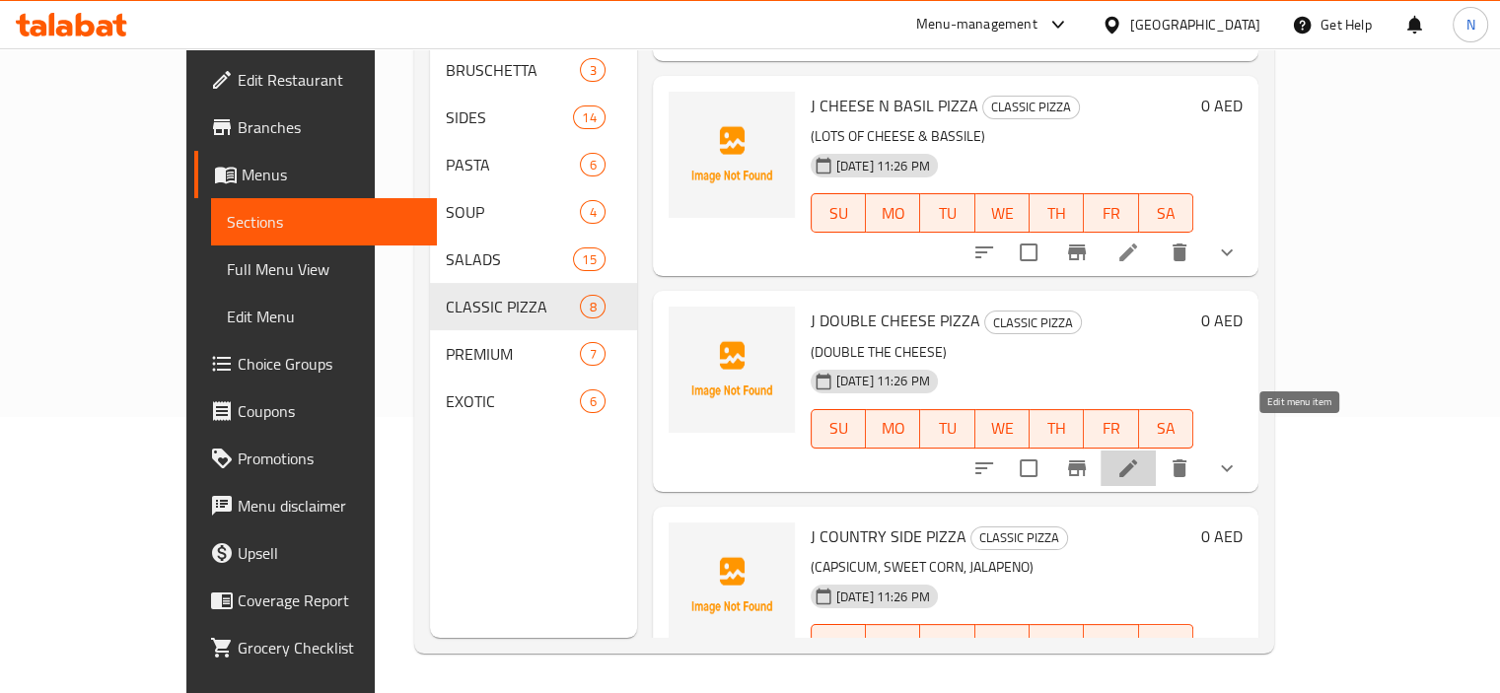
click at [1140, 457] on icon at bounding box center [1129, 469] width 24 height 24
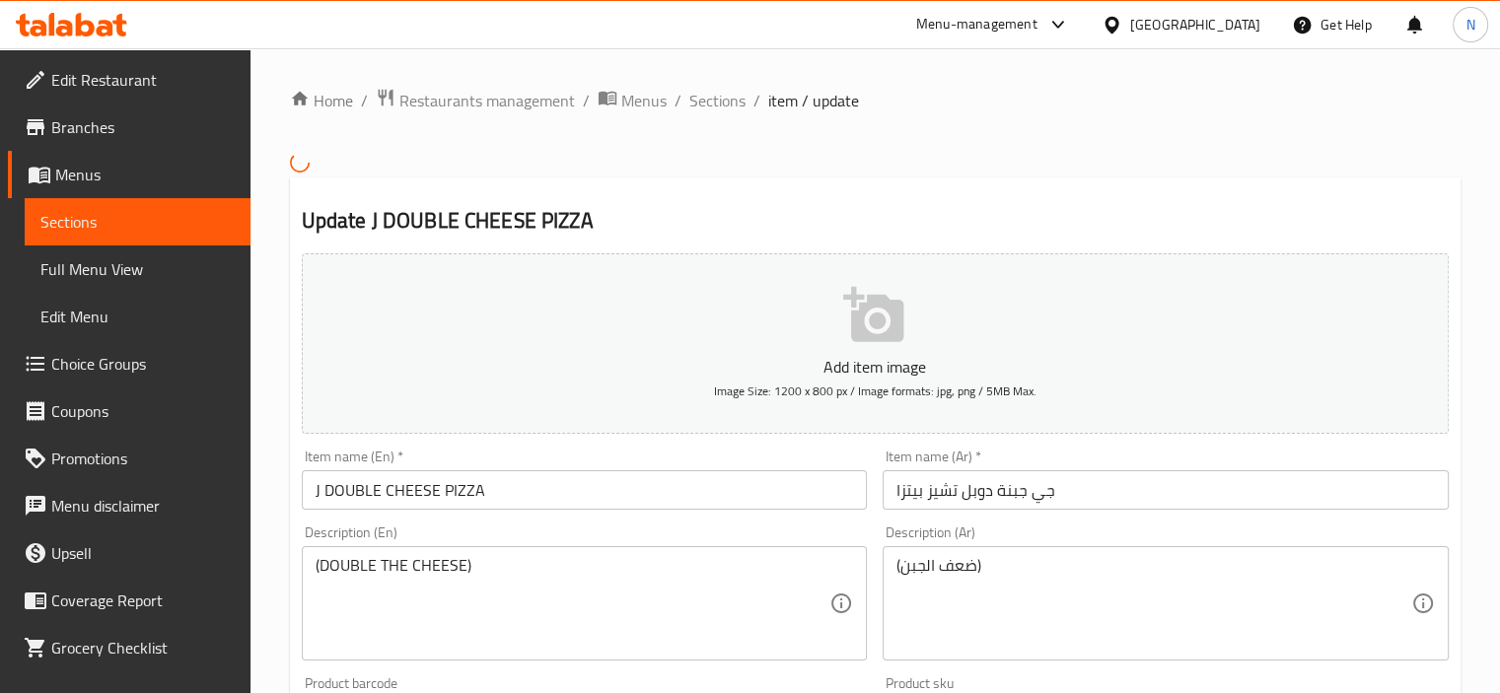
click at [1010, 484] on input "جي جبنة دوبل تشيز بيتزا" at bounding box center [1166, 490] width 566 height 39
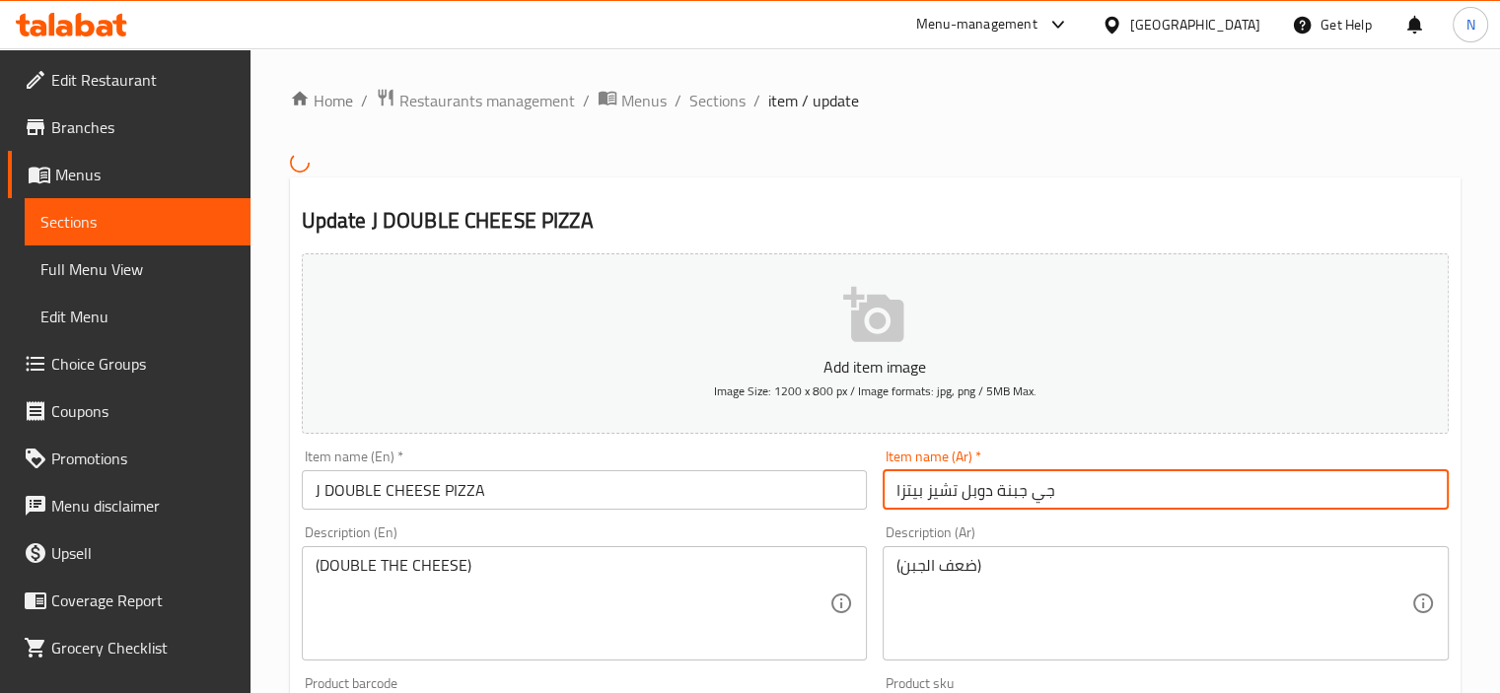
click at [1010, 484] on input "جي جبنة دوبل تشيز بيتزا" at bounding box center [1166, 490] width 566 height 39
type input "جي دوبل تشيز بيتزا"
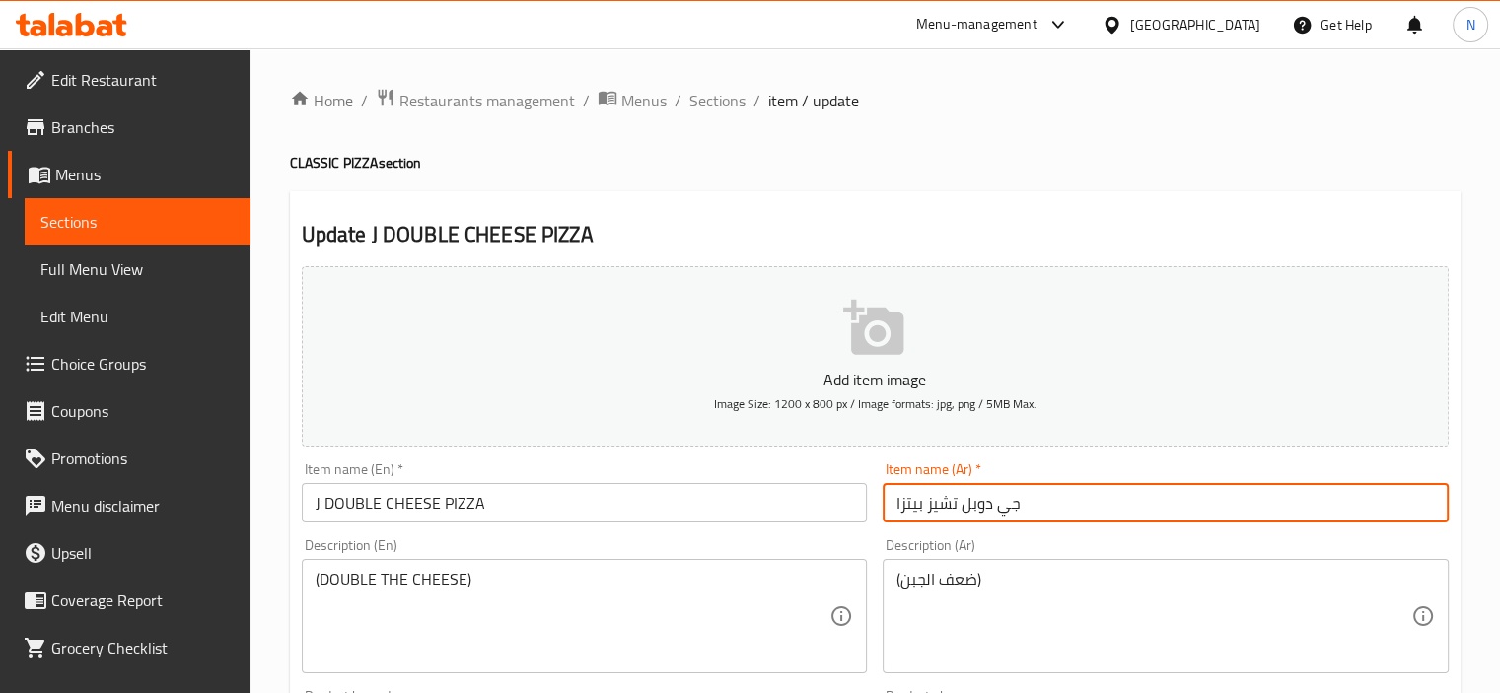
click at [715, 106] on span "Sections" at bounding box center [717, 101] width 56 height 24
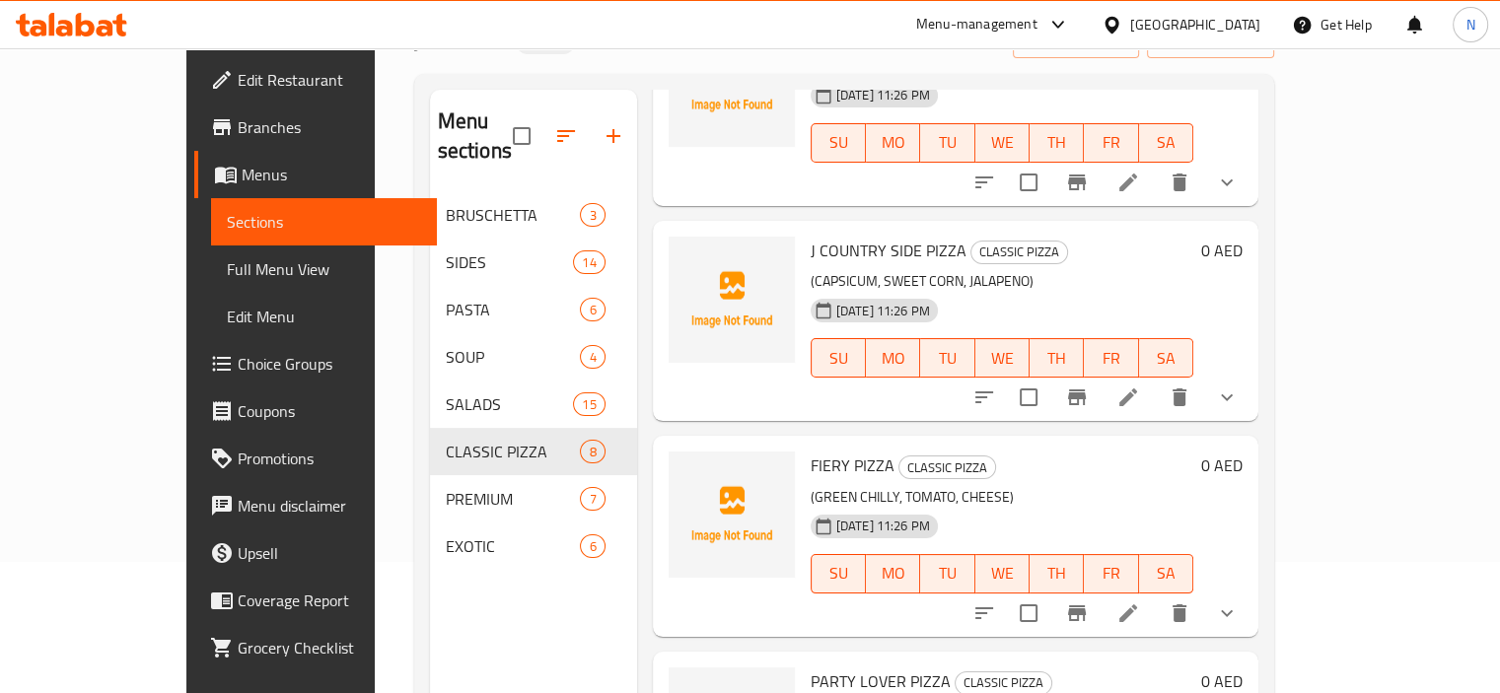
scroll to position [134, 0]
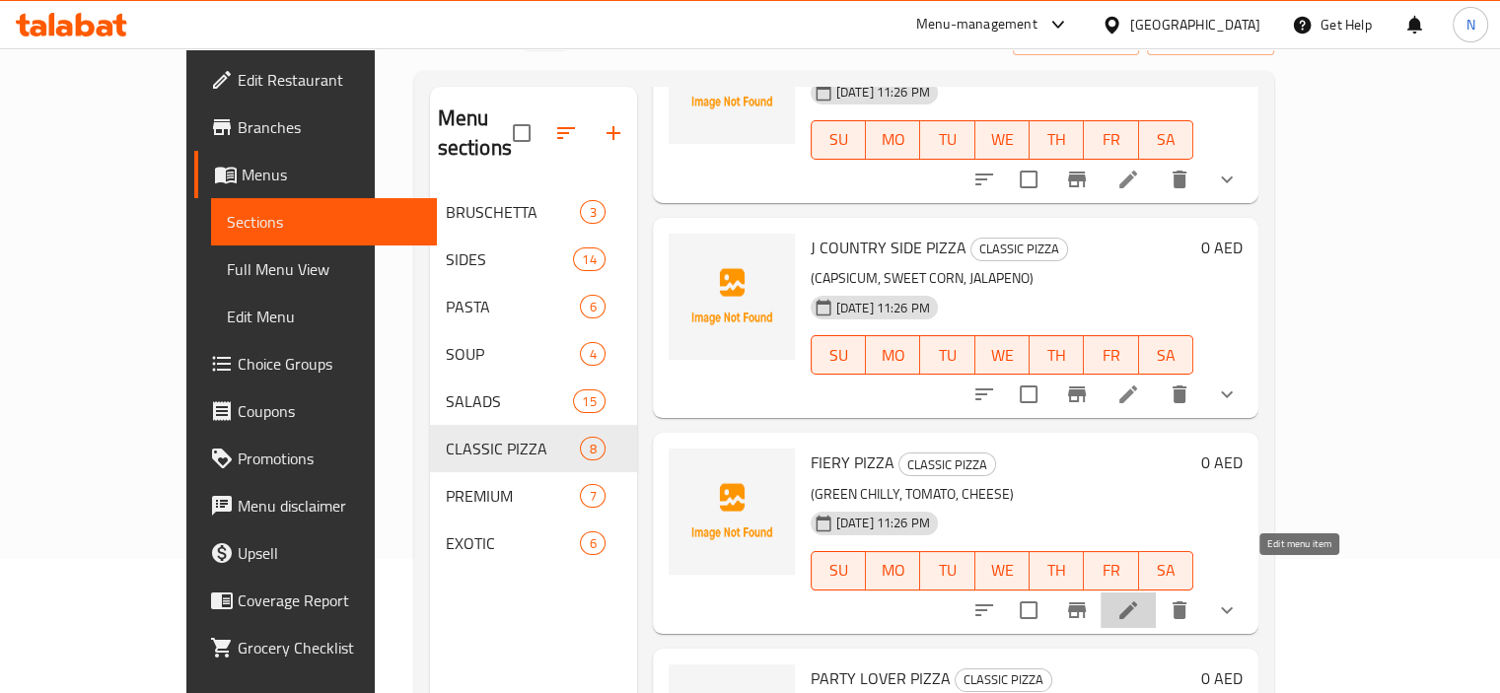
click at [1140, 599] on icon at bounding box center [1129, 611] width 24 height 24
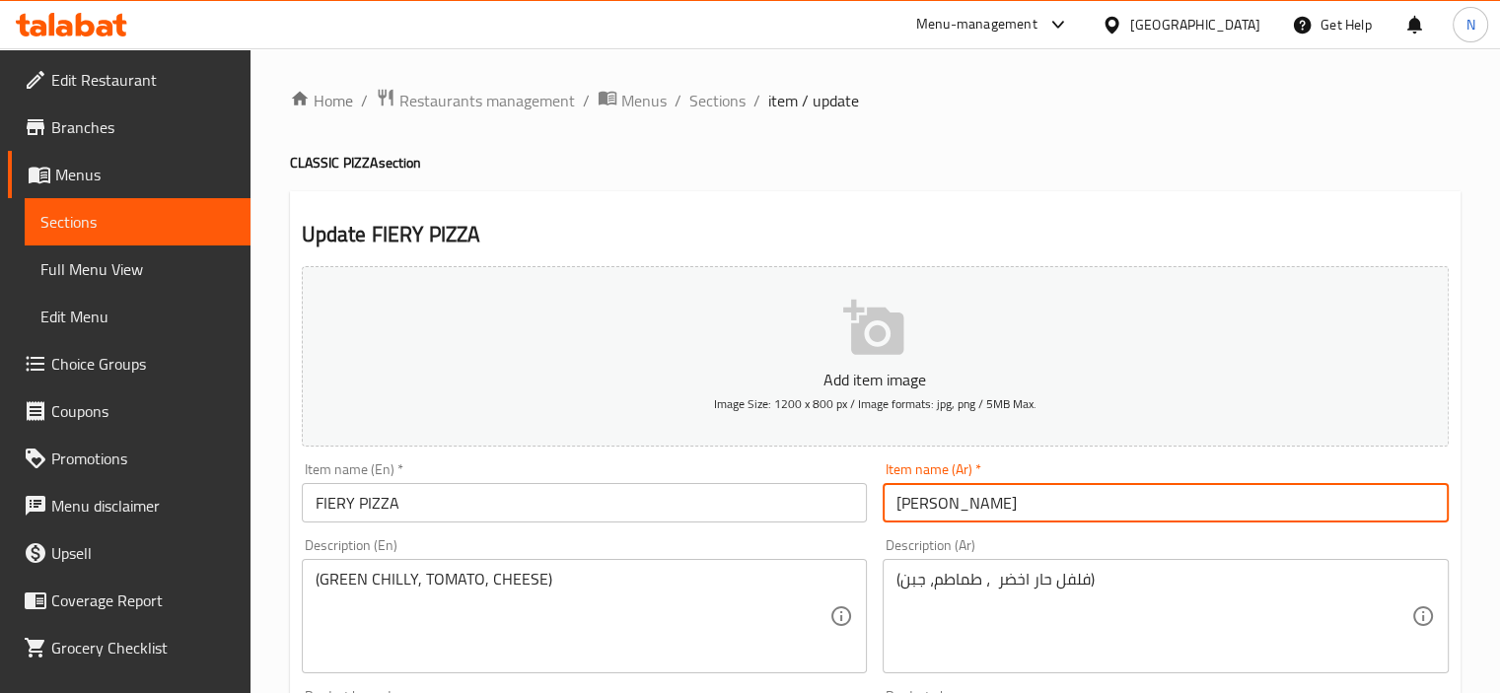
click at [915, 508] on input "[PERSON_NAME]" at bounding box center [1166, 502] width 566 height 39
type input "بيتزا فايري"
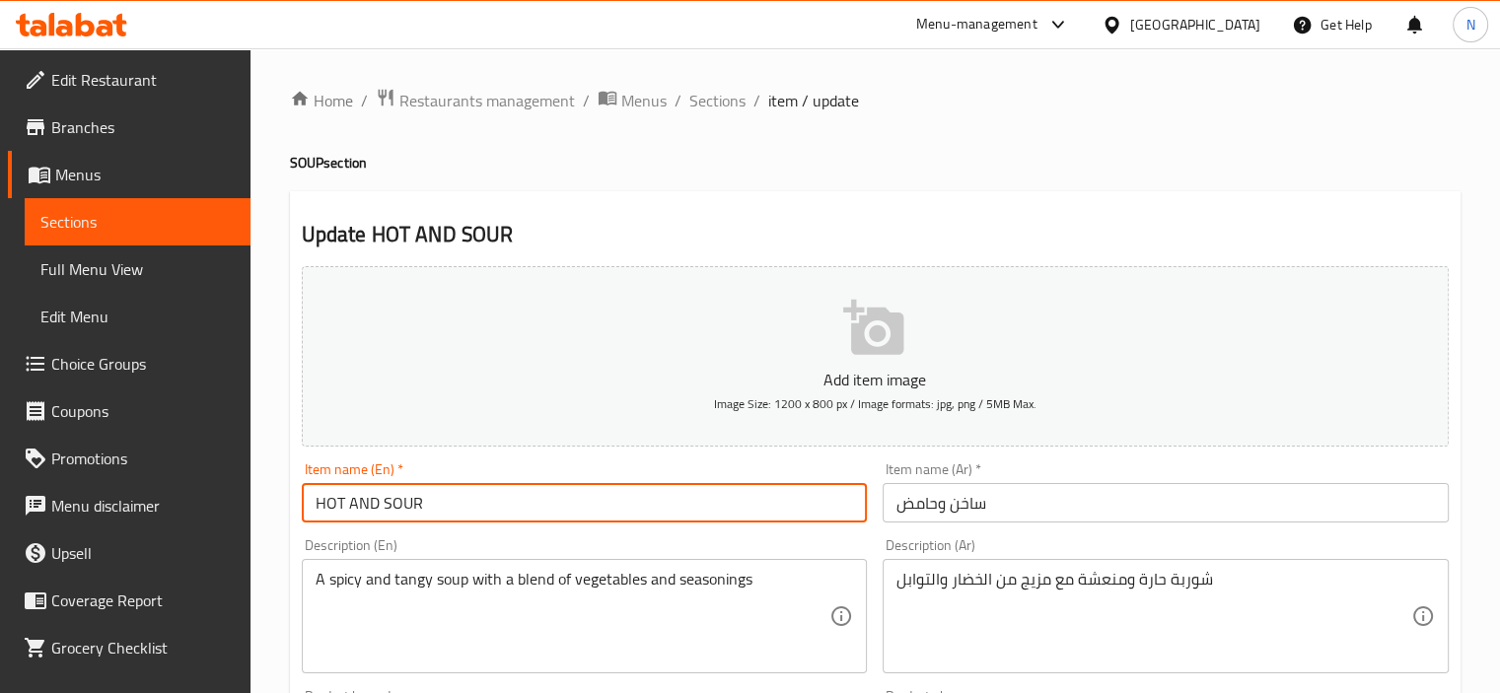
click at [470, 520] on input "HOT AND SOUR" at bounding box center [585, 502] width 566 height 39
type input "HOT AND SOUR soup"
click at [892, 503] on input "ساخن وحامض" at bounding box center [1166, 502] width 566 height 39
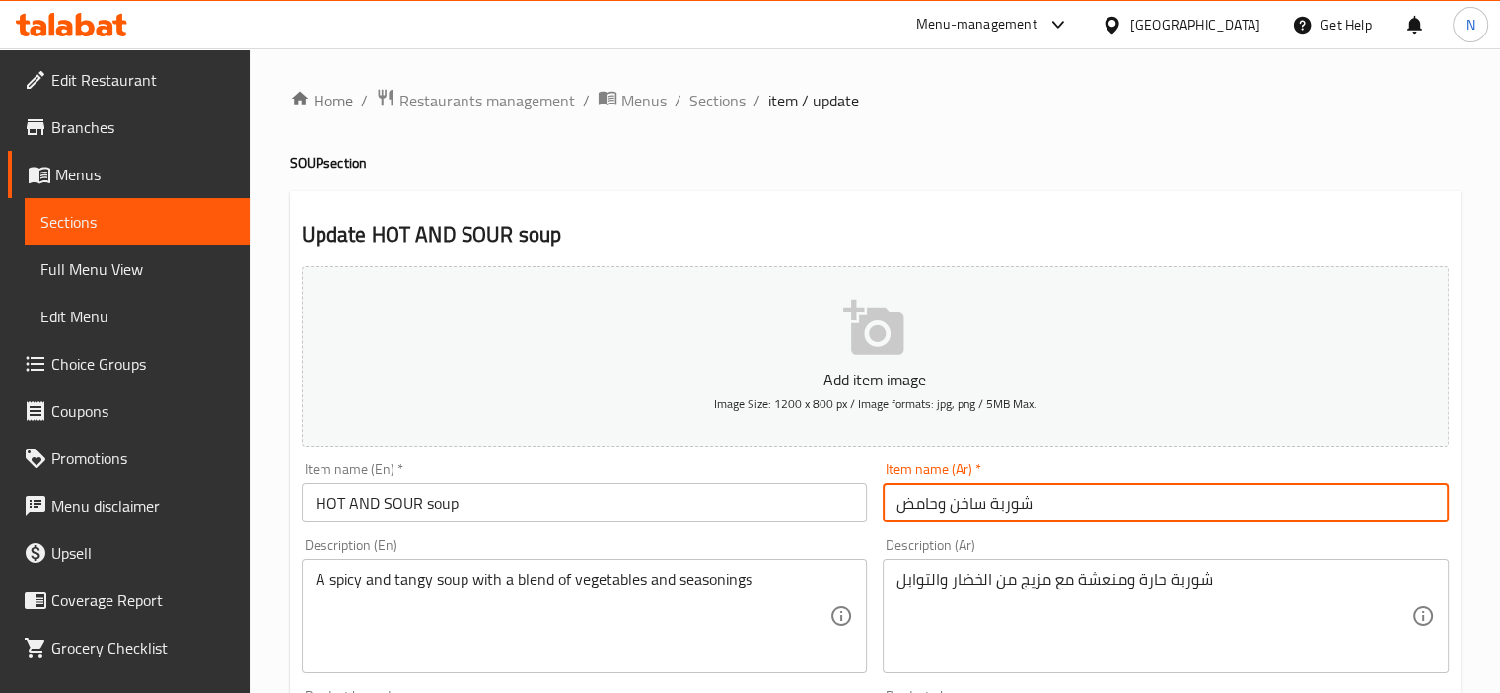
type input "شوربة ساخن وحامض"
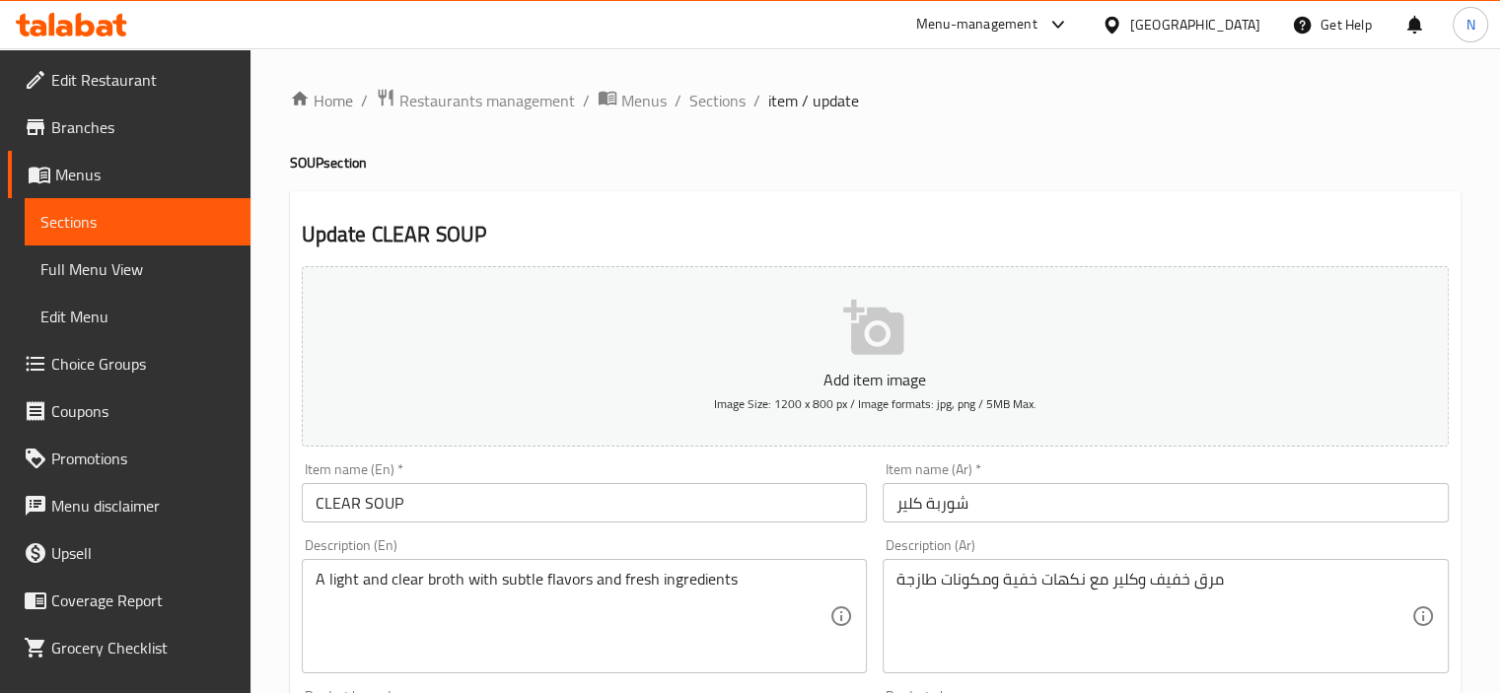
click at [908, 512] on input "شوربة كلير" at bounding box center [1166, 502] width 566 height 39
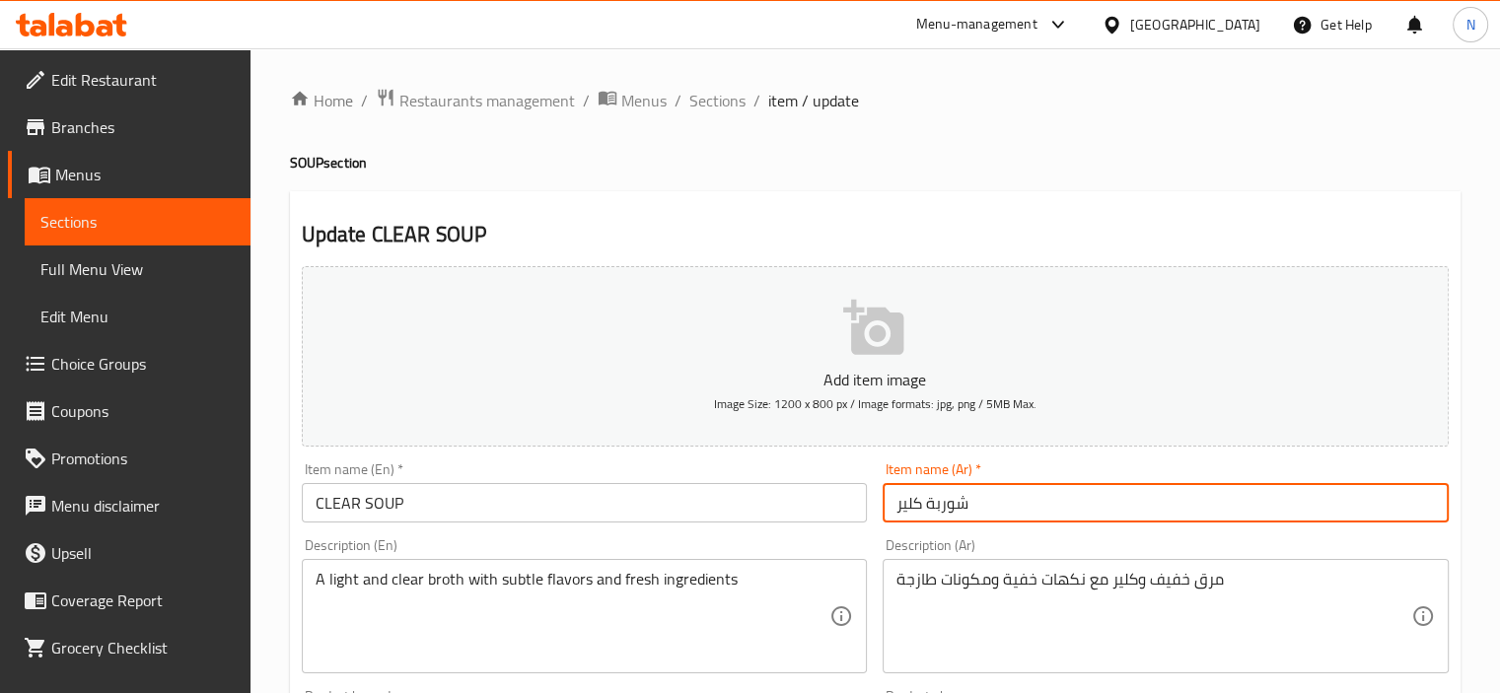
click at [908, 512] on input "شوربة كلير" at bounding box center [1166, 502] width 566 height 39
type input "شوربة صافيه"
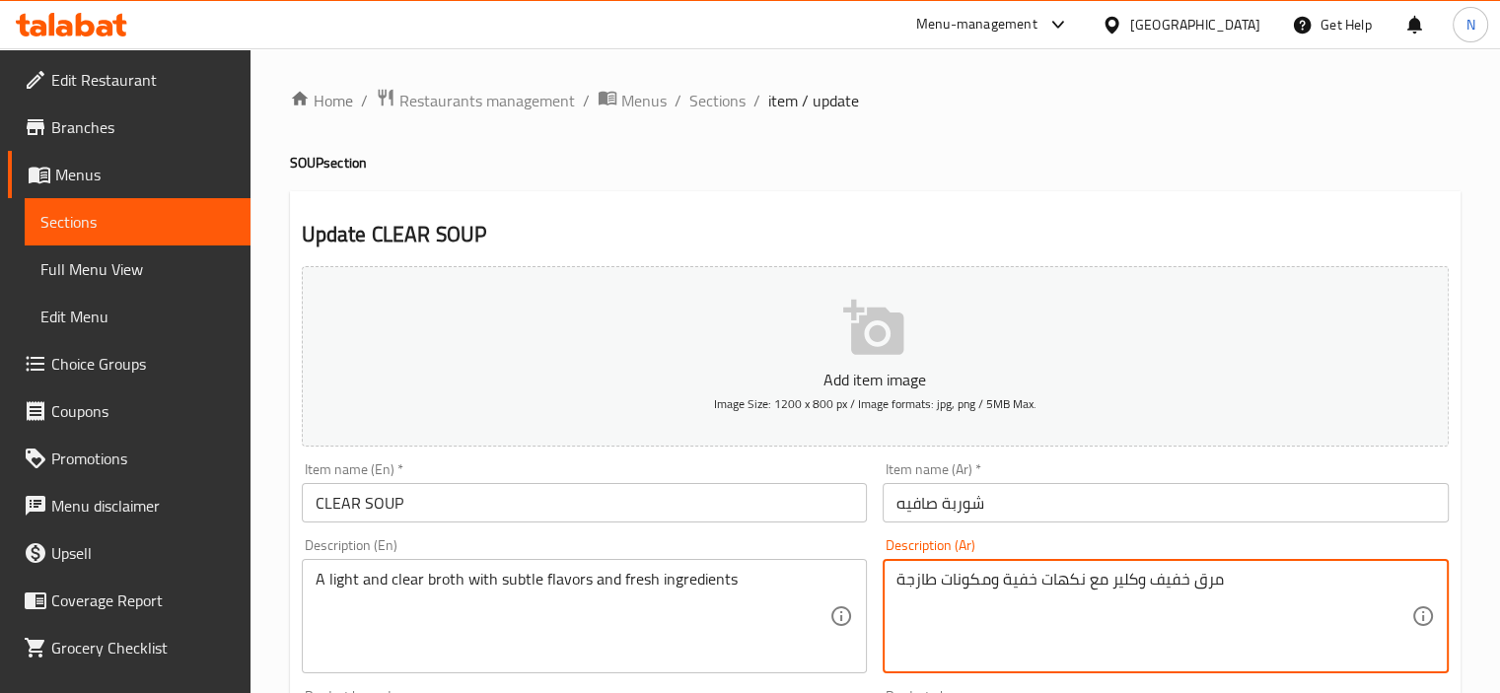
click at [1123, 581] on textarea "مرق خفيف وكلير مع نكهات خفية ومكونات طازجة" at bounding box center [1154, 617] width 515 height 94
click at [1006, 583] on textarea "مرق خفيف وصافي مع نكهات خفية ومكونات طازجة" at bounding box center [1154, 617] width 515 height 94
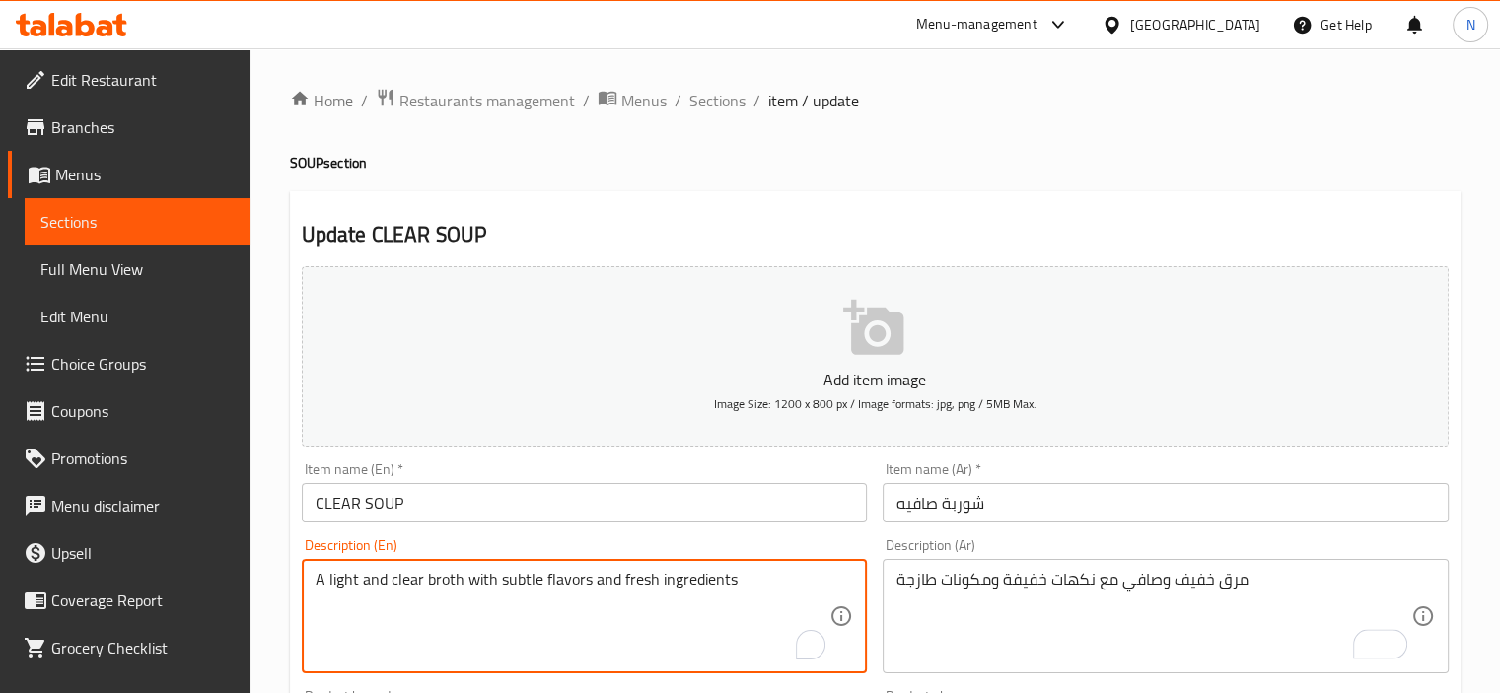
click at [501, 578] on textarea "A light and clear broth with subtle flavors and fresh ingredients" at bounding box center [573, 617] width 515 height 94
click at [1010, 567] on div "مرق خفيف وصافي مع نكهات خفيفة ومكونات طازجة Description (Ar)" at bounding box center [1166, 616] width 566 height 114
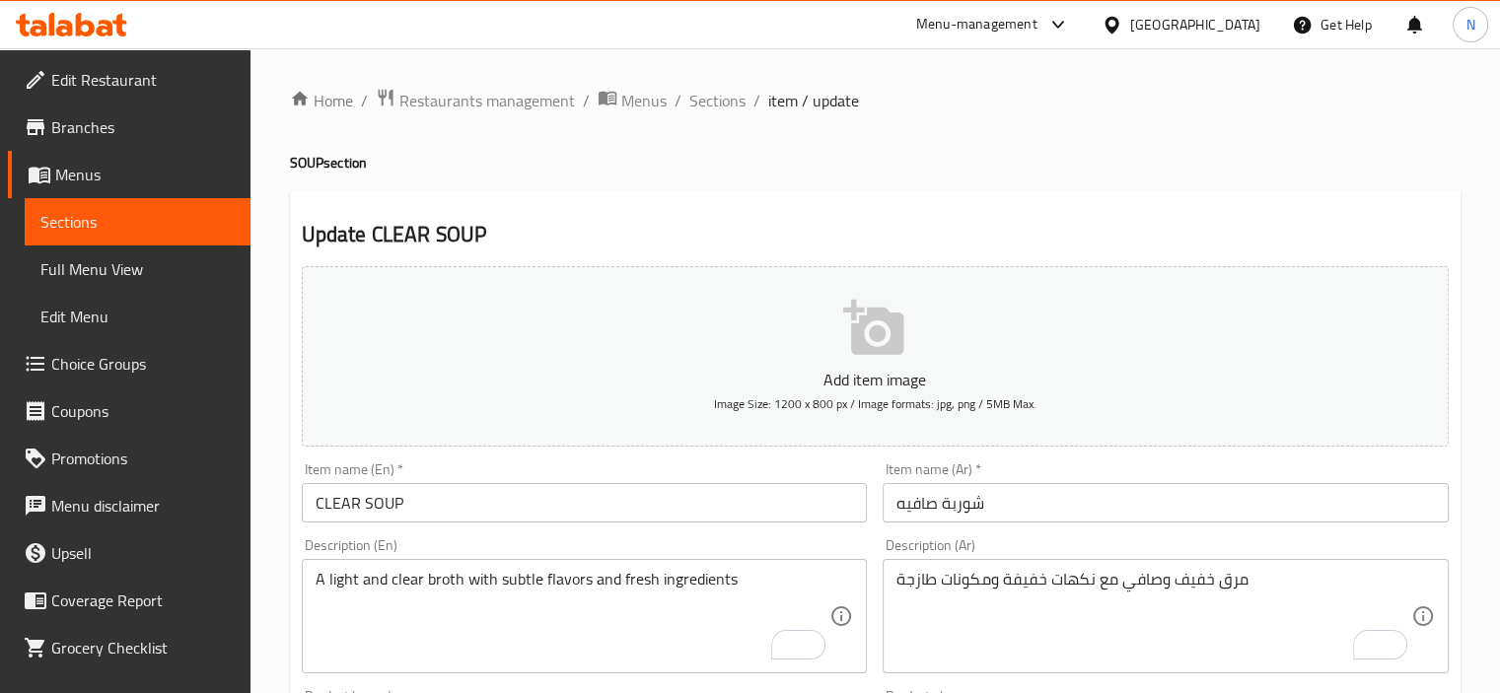
click at [1010, 567] on div "مرق خفيف وصافي مع نكهات خفيفة ومكونات طازجة Description (Ar)" at bounding box center [1166, 616] width 566 height 114
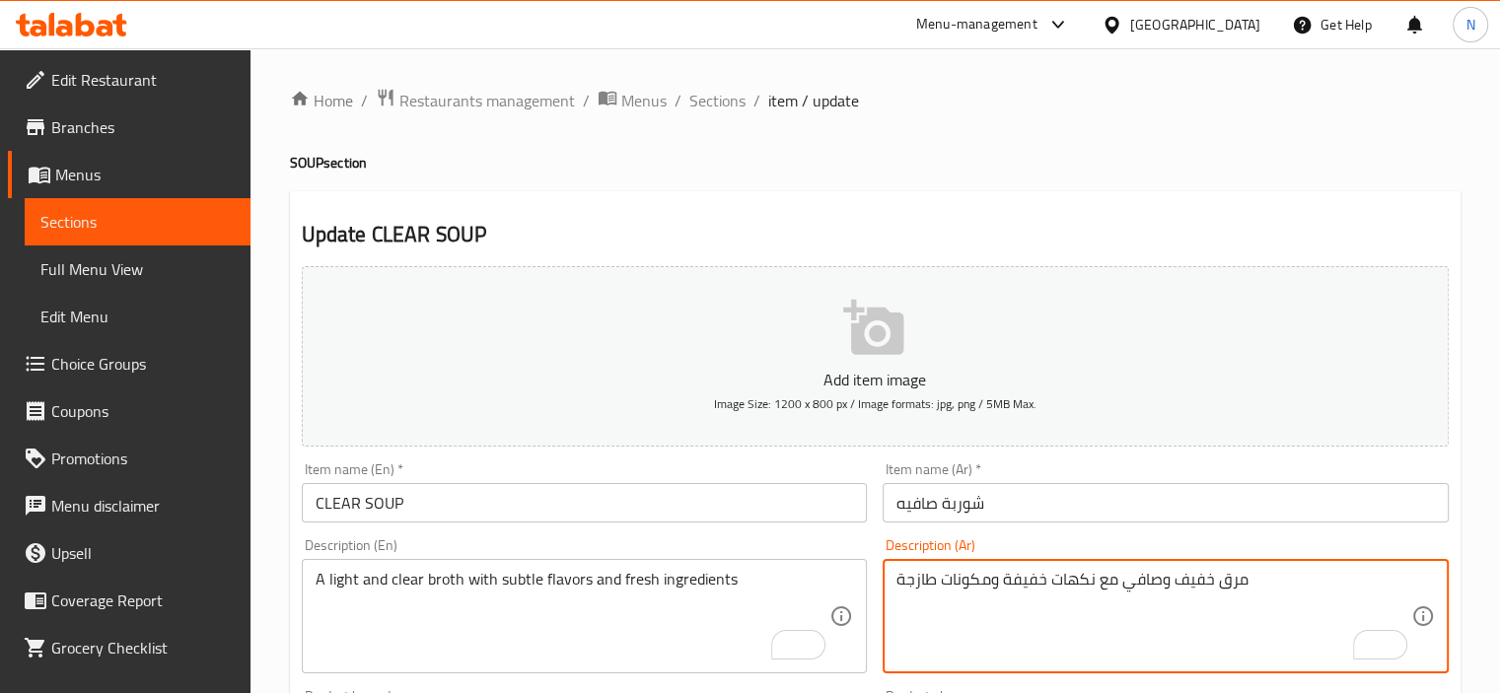
click at [1028, 578] on textarea "مرق خفيف وصافي مع نكهات خفيفة ومكونات طازجة" at bounding box center [1154, 617] width 515 height 94
click at [1000, 582] on textarea "مرق خفيف وصافي مع نكهات خفيفة ومكونات طازجة" at bounding box center [1154, 617] width 515 height 94
click at [1012, 581] on textarea "مرق خفيف وصافي مع نكهات خفيفة ومكونات طازجة" at bounding box center [1154, 617] width 515 height 94
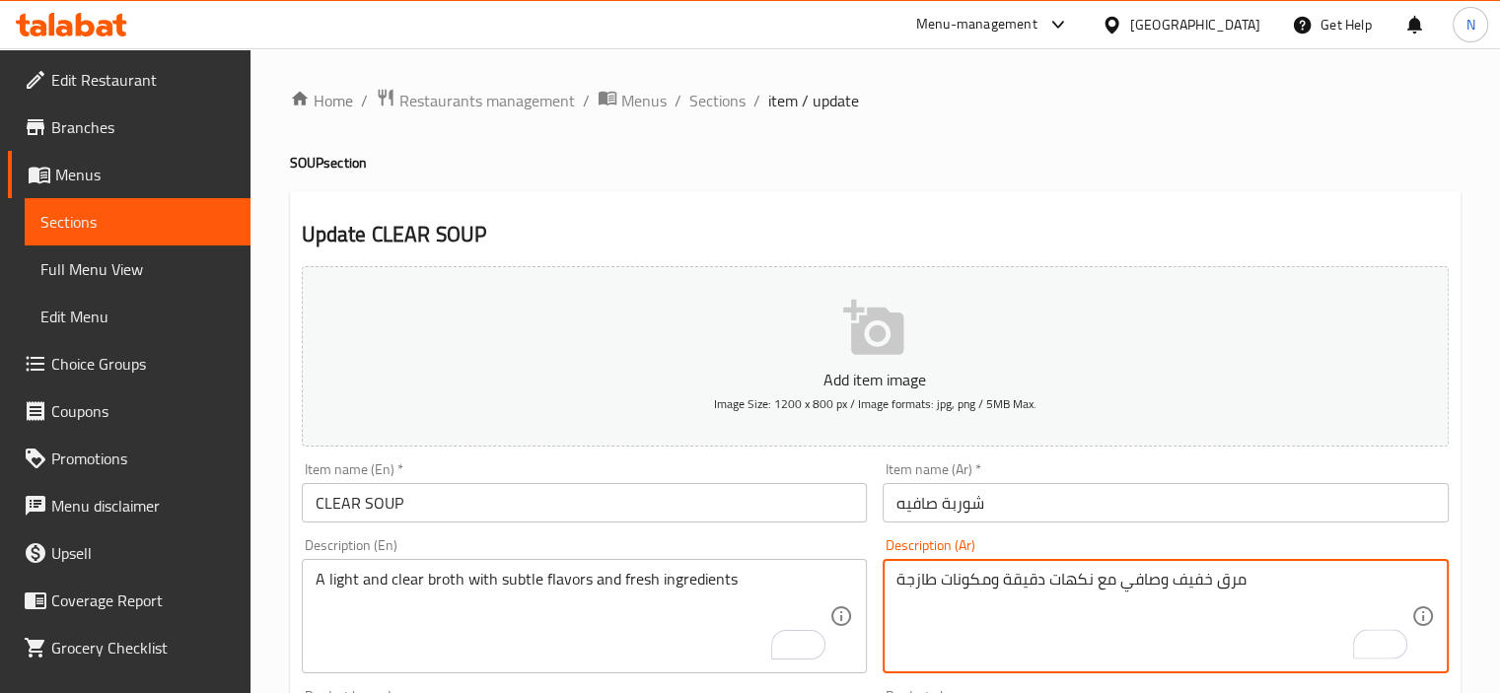
type textarea "مرق خفيف وصافي مع نكهات دقيقة ومكونات طازجة"
click at [807, 497] on input "CLEAR SOUP" at bounding box center [585, 502] width 566 height 39
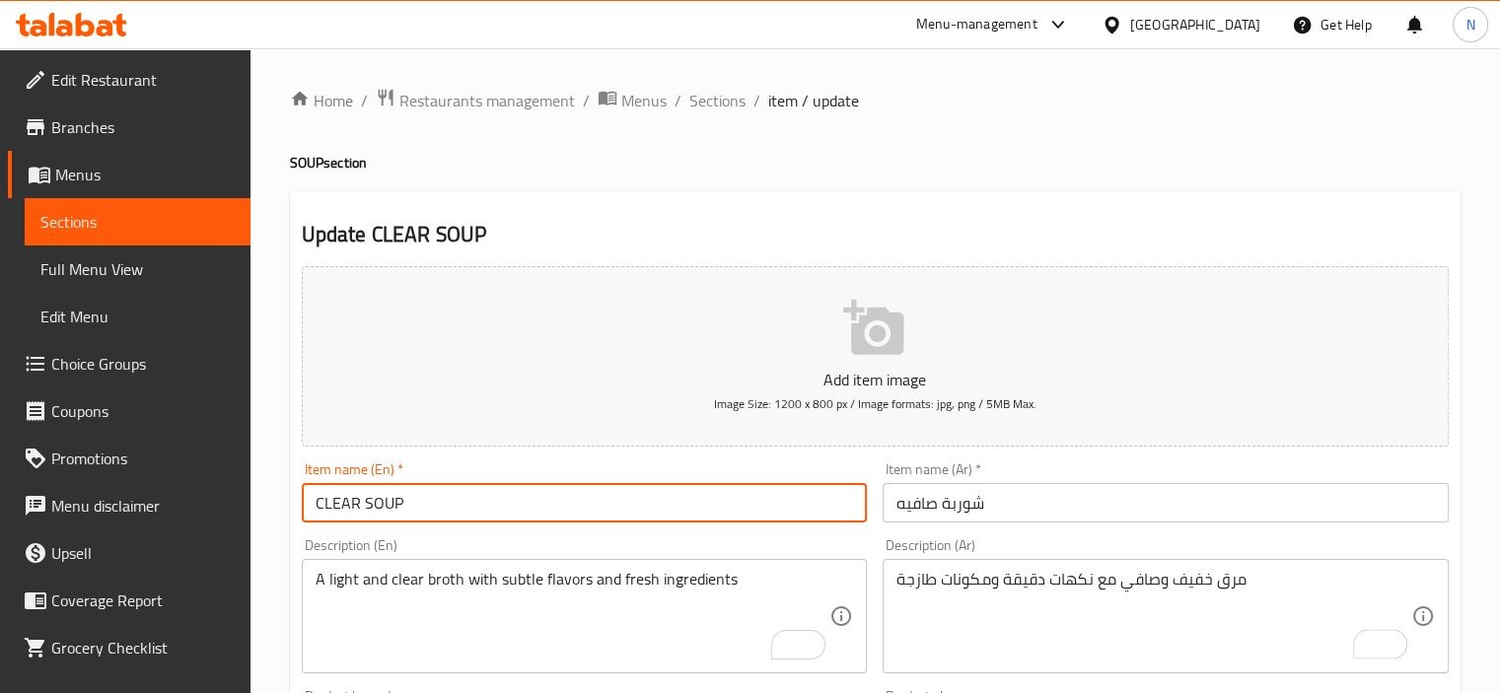
click at [432, 500] on input "TOMATO" at bounding box center [585, 502] width 566 height 39
click at [891, 496] on input "طماطم" at bounding box center [1166, 502] width 566 height 39
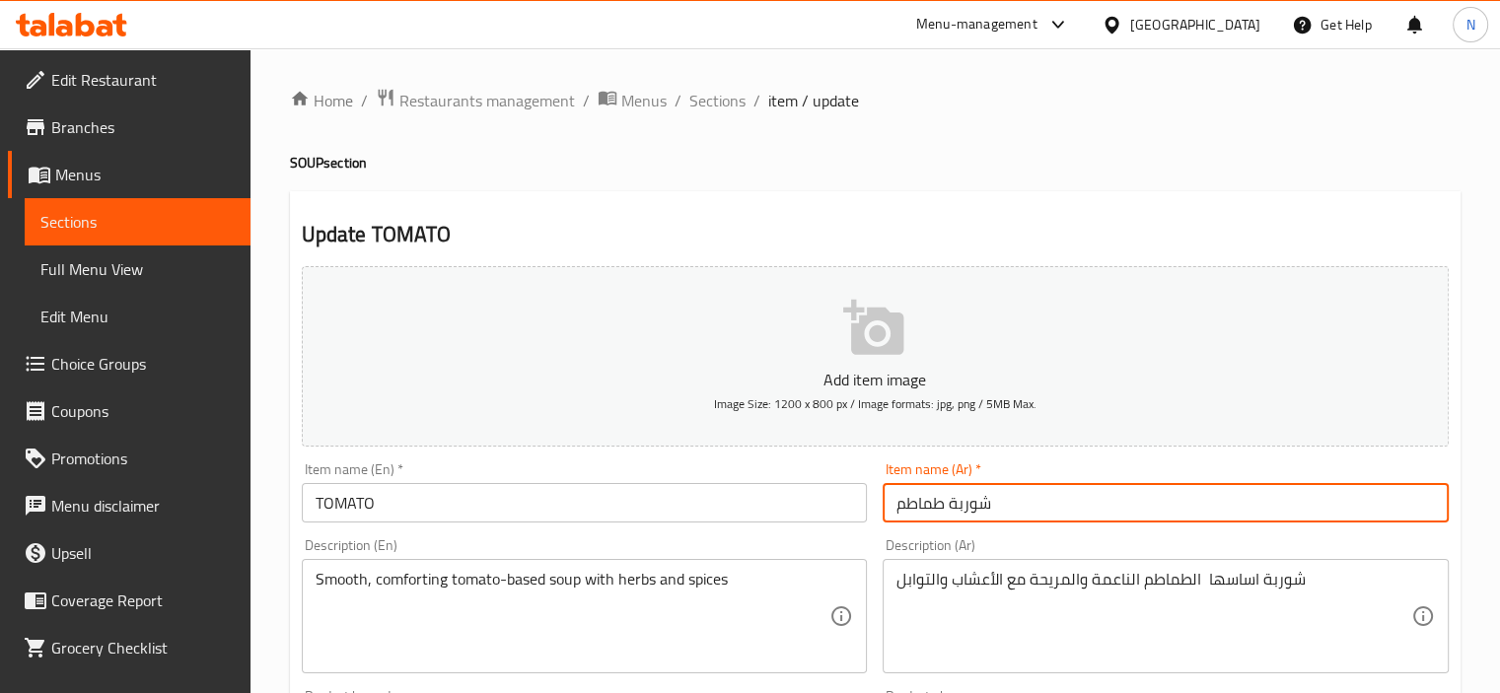
type input "شوربة طماطم"
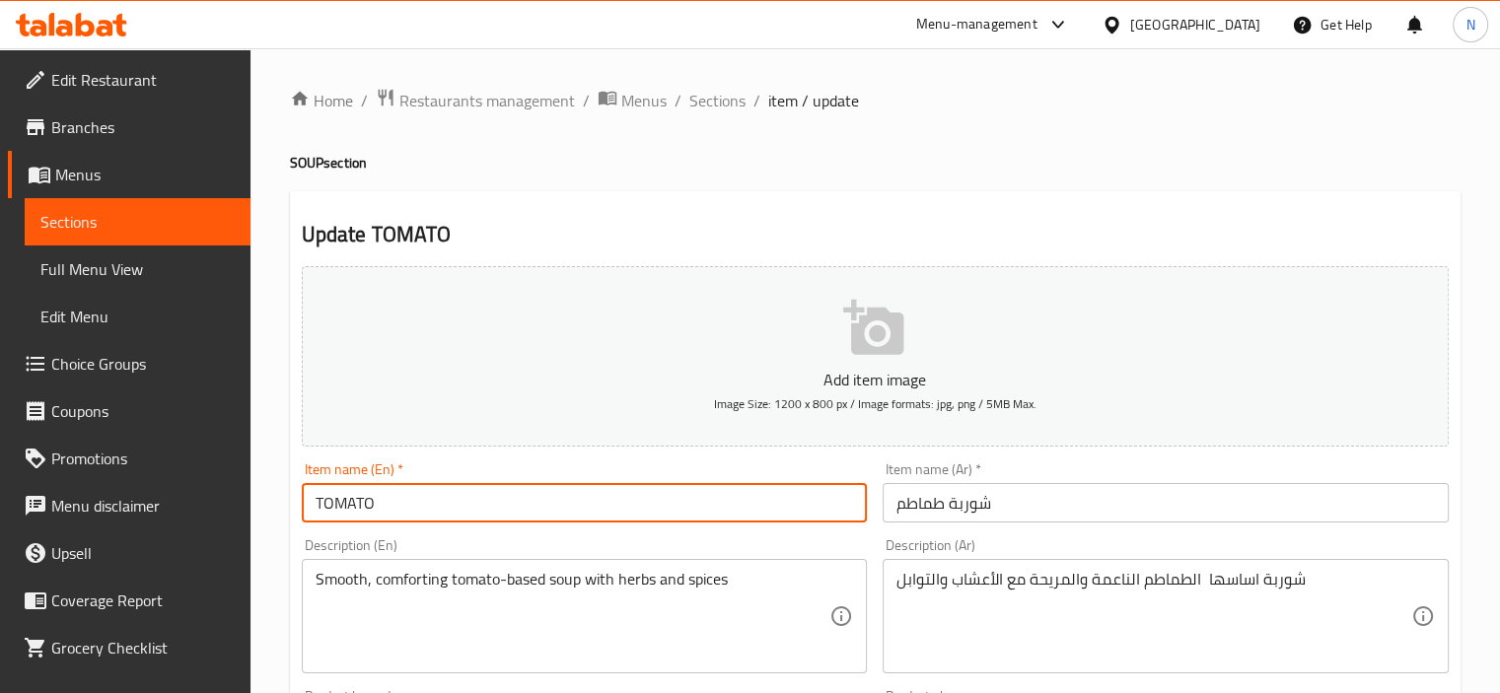
click at [821, 511] on input "TOMATO" at bounding box center [585, 502] width 566 height 39
type input "TOMATO soup"
click at [796, 495] on input "SOUP OF THE DAY" at bounding box center [585, 502] width 566 height 39
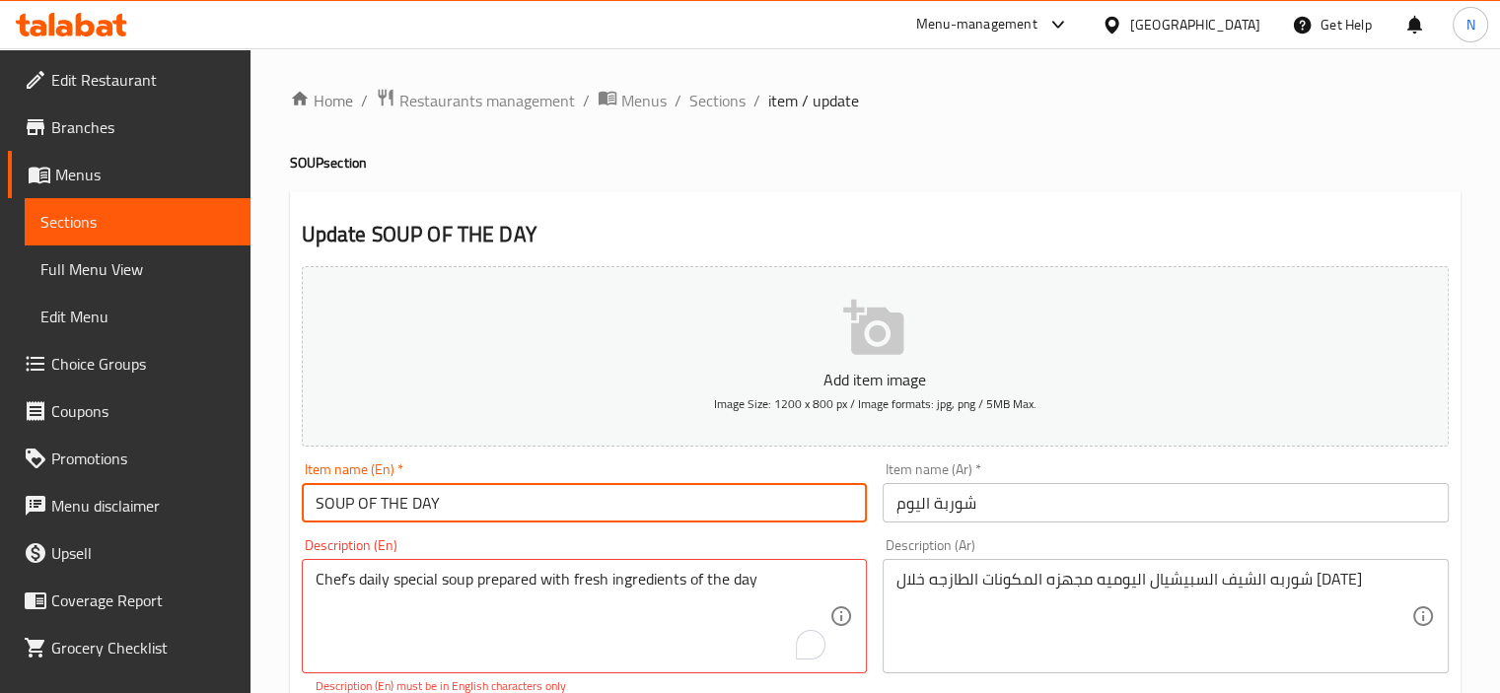
click at [793, 491] on input "SOUP OF THE DAY" at bounding box center [585, 502] width 566 height 39
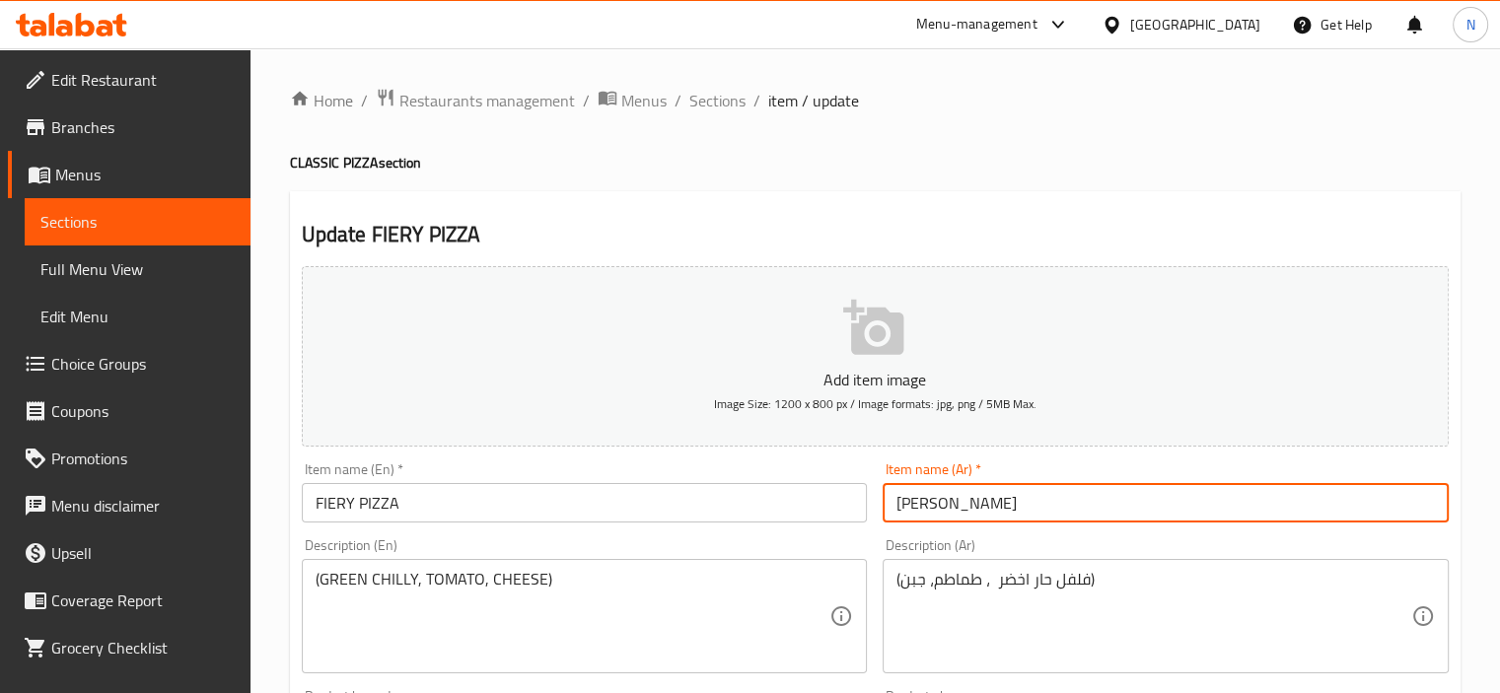
click at [986, 502] on input "[PERSON_NAME]" at bounding box center [1166, 502] width 566 height 39
type input "[PERSON_NAME]"
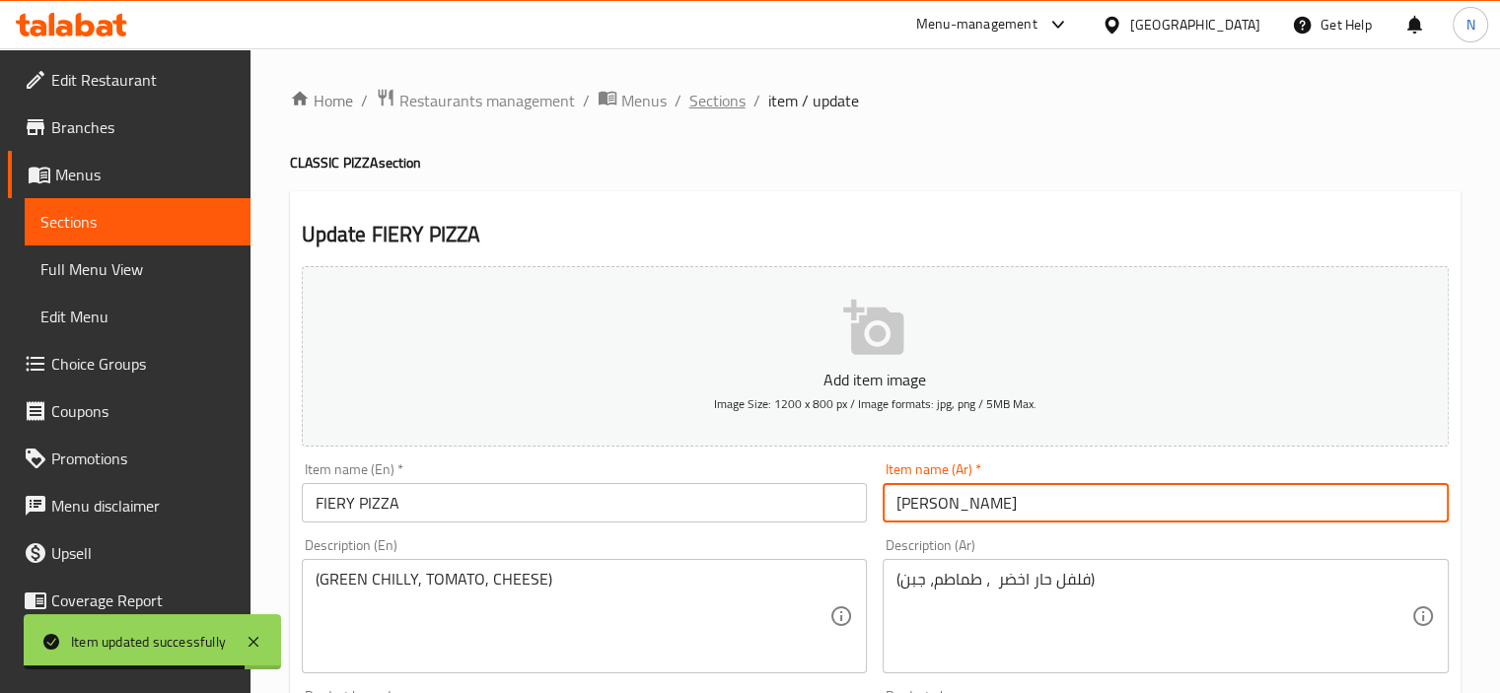
click at [712, 93] on span "Sections" at bounding box center [717, 101] width 56 height 24
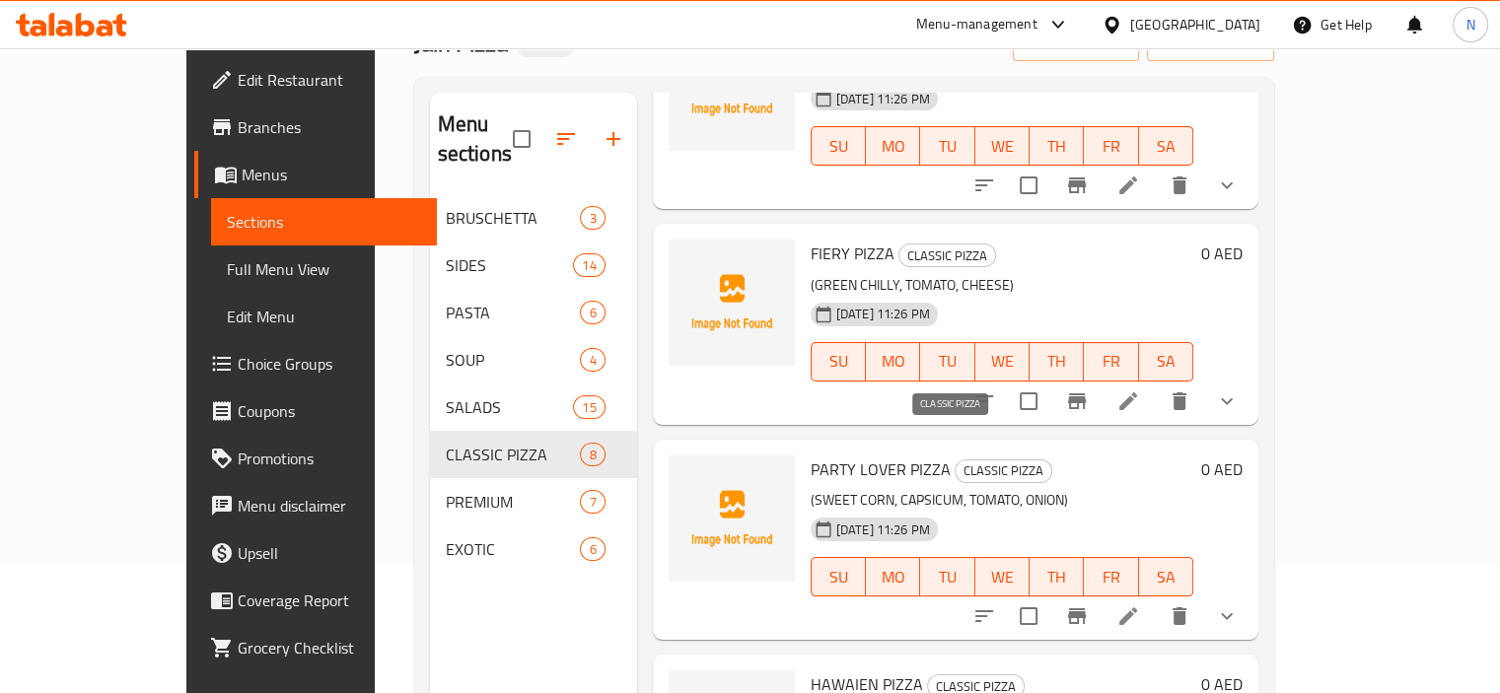
scroll to position [197, 0]
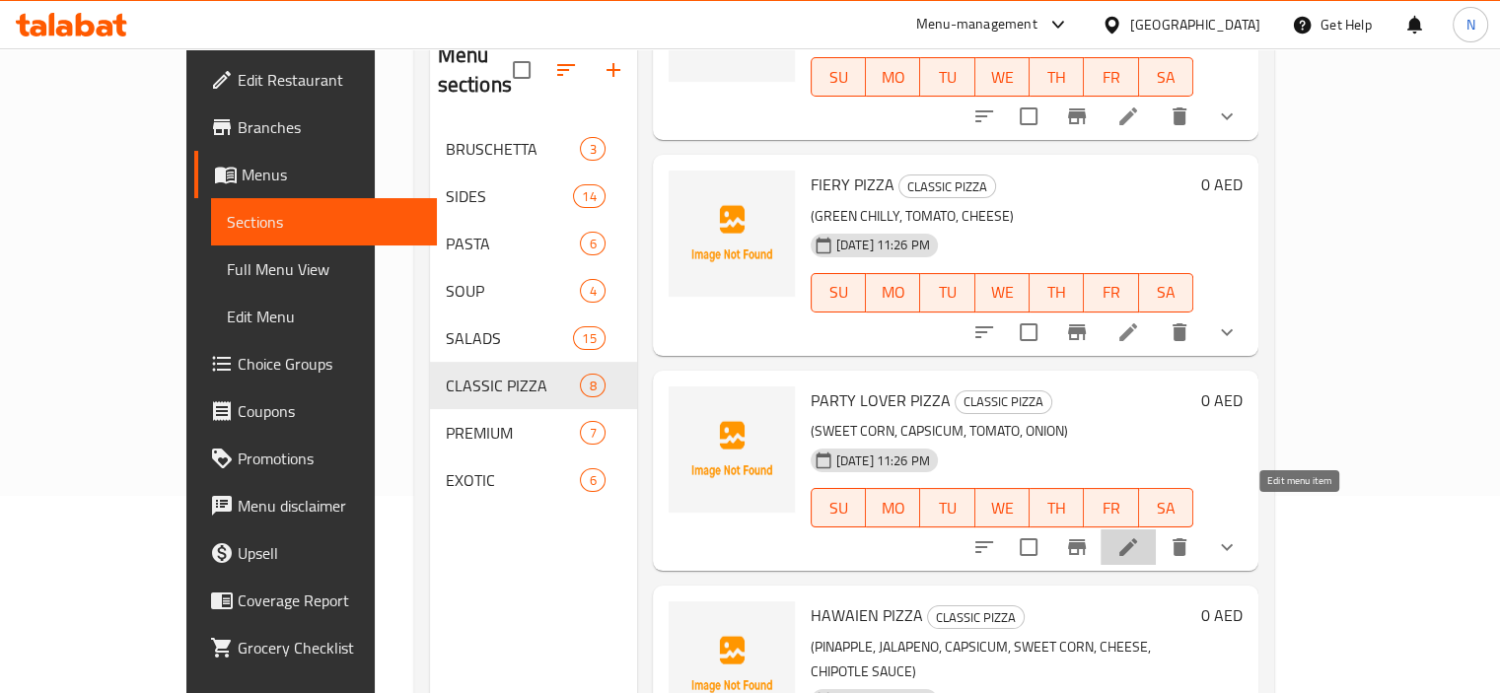
click at [1140, 536] on icon at bounding box center [1129, 548] width 24 height 24
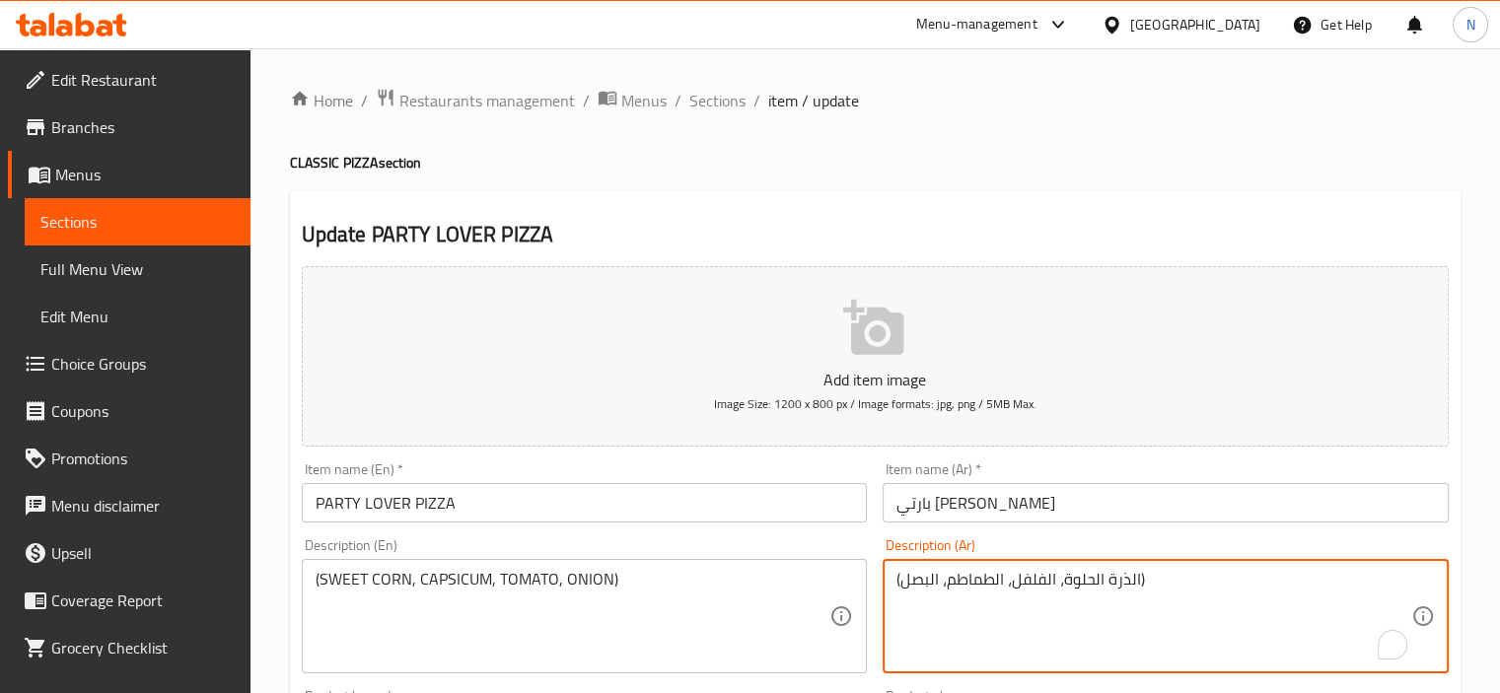
click at [1016, 578] on textarea "(الذرة الحلوة، الفلفل، الطماطم، البصل)" at bounding box center [1154, 617] width 515 height 94
click at [1073, 580] on textarea "(الذرة الحلوة، الفلفل حلو ، الطماطم، البصل)" at bounding box center [1154, 617] width 515 height 94
click at [1118, 580] on textarea "(الذرة الحلوة، فلفل حلو ، الطماطم، البصل)" at bounding box center [1154, 617] width 515 height 94
click at [1142, 582] on textarea "(الذرة حلوة، فلفل حلو ، الطماطم، البصل)" at bounding box center [1154, 617] width 515 height 94
click at [1136, 580] on textarea "(الذرة حلوة، فلفل حلو ، الطماطم، البصل)" at bounding box center [1154, 617] width 515 height 94
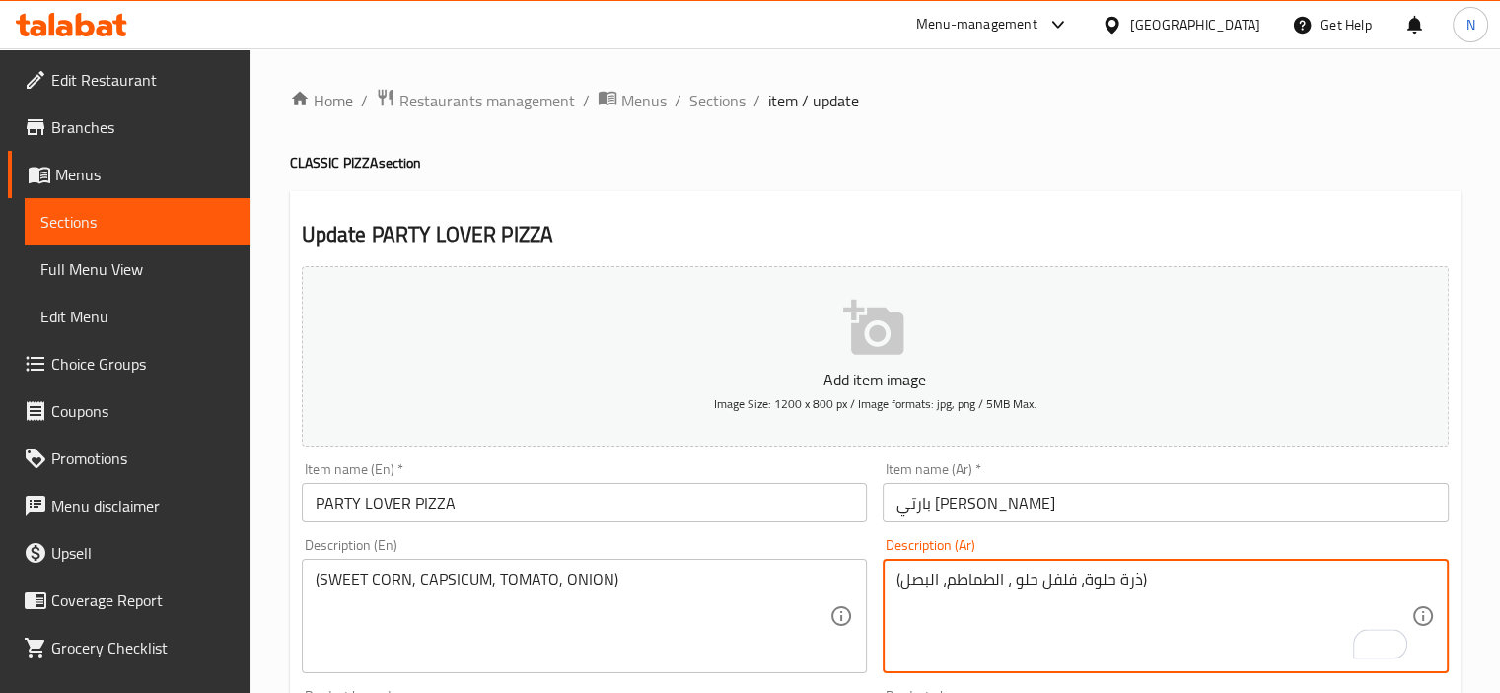
click at [995, 583] on textarea "(ذرة حلوة، فلفل حلو ، الطماطم، البصل)" at bounding box center [1154, 617] width 515 height 94
click at [931, 579] on textarea "(ذرة حلوة، فلفل حلو ، طماطم، البصل)" at bounding box center [1154, 617] width 515 height 94
type textarea "(ذرة حلوة، فلفل حلو ، طماطم، بصل)"
click at [653, 503] on input "PARTY LOVER PIZZA" at bounding box center [585, 502] width 566 height 39
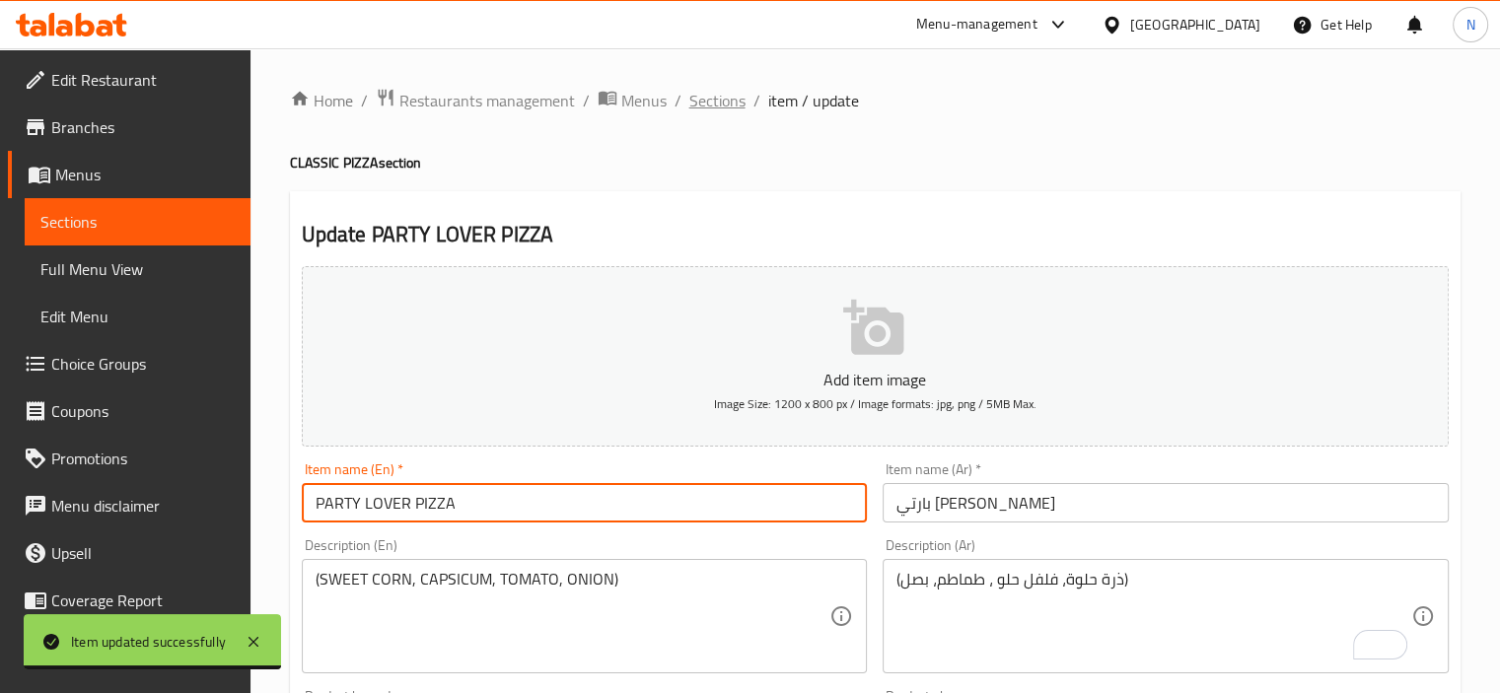
click at [717, 97] on span "Sections" at bounding box center [717, 101] width 56 height 24
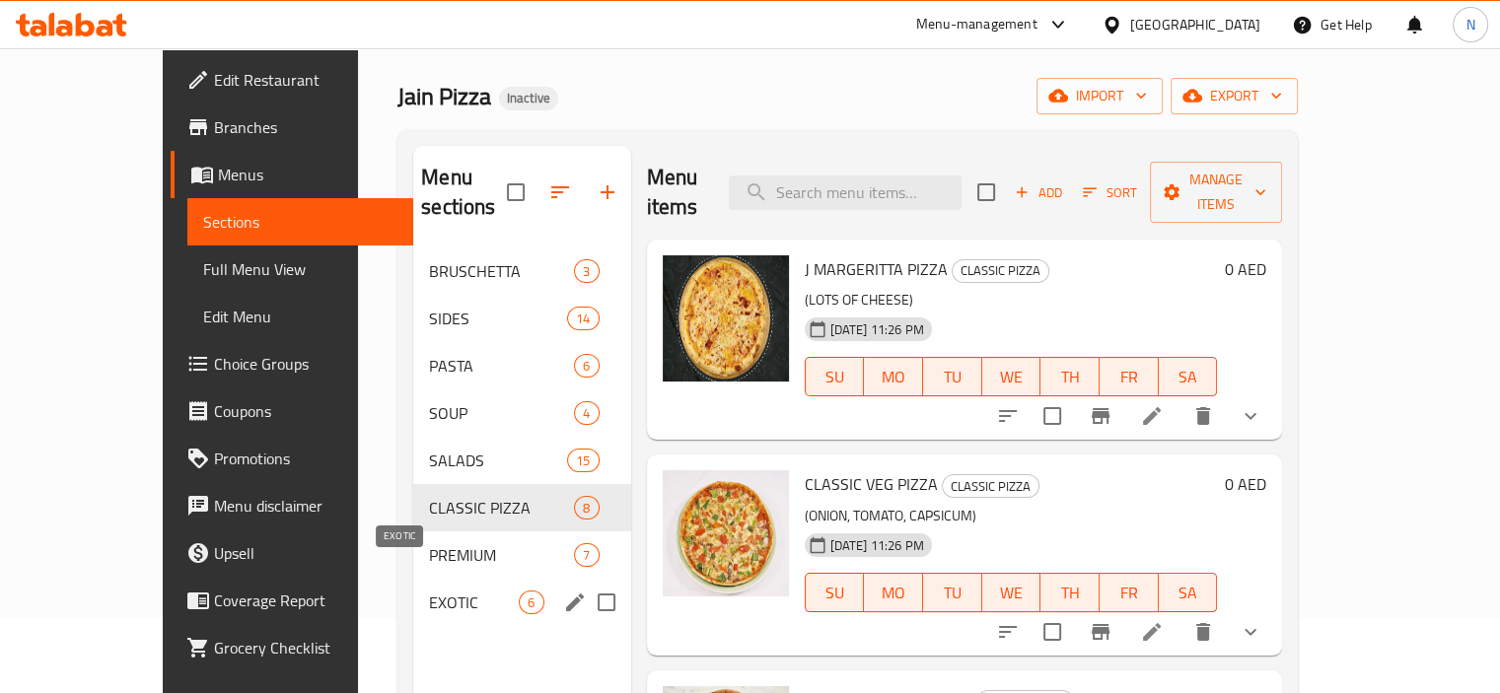
scroll to position [79, 0]
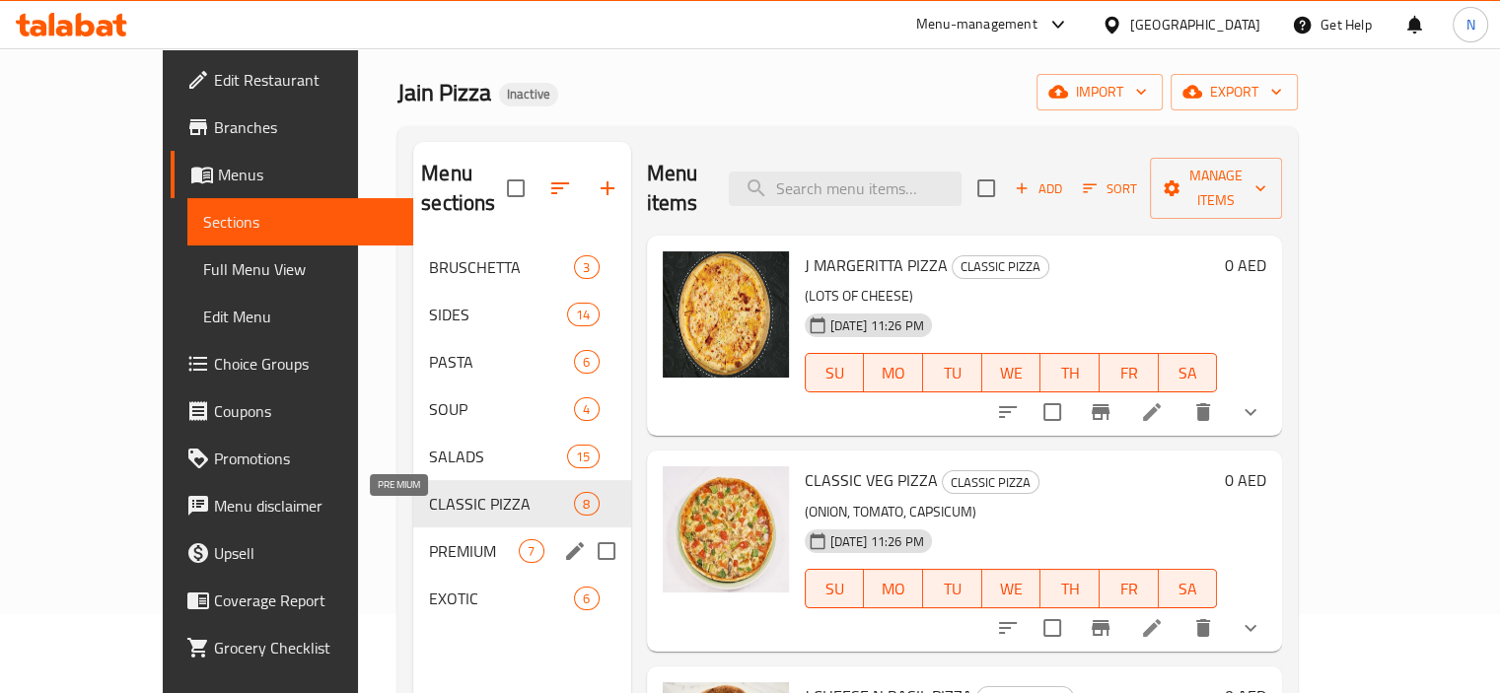
click at [429, 540] on span "PREMIUM" at bounding box center [474, 552] width 90 height 24
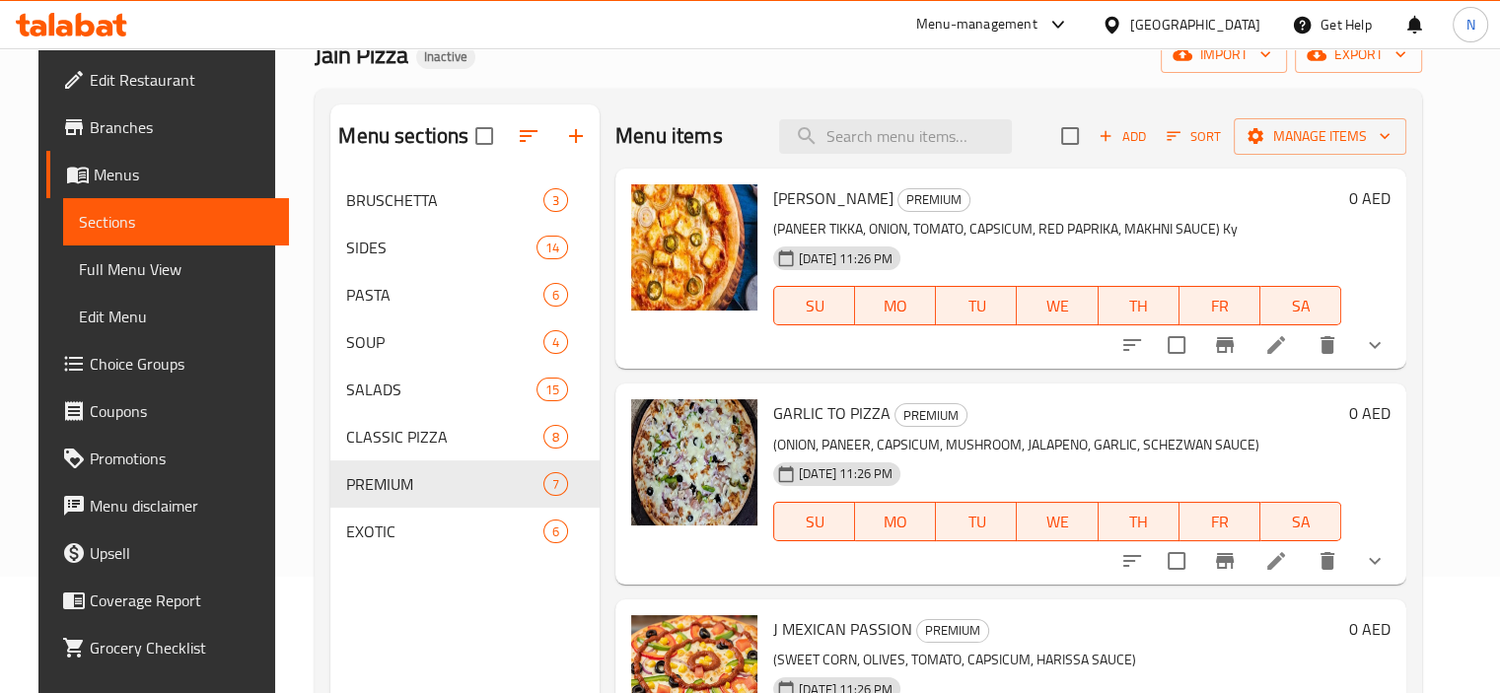
scroll to position [118, 0]
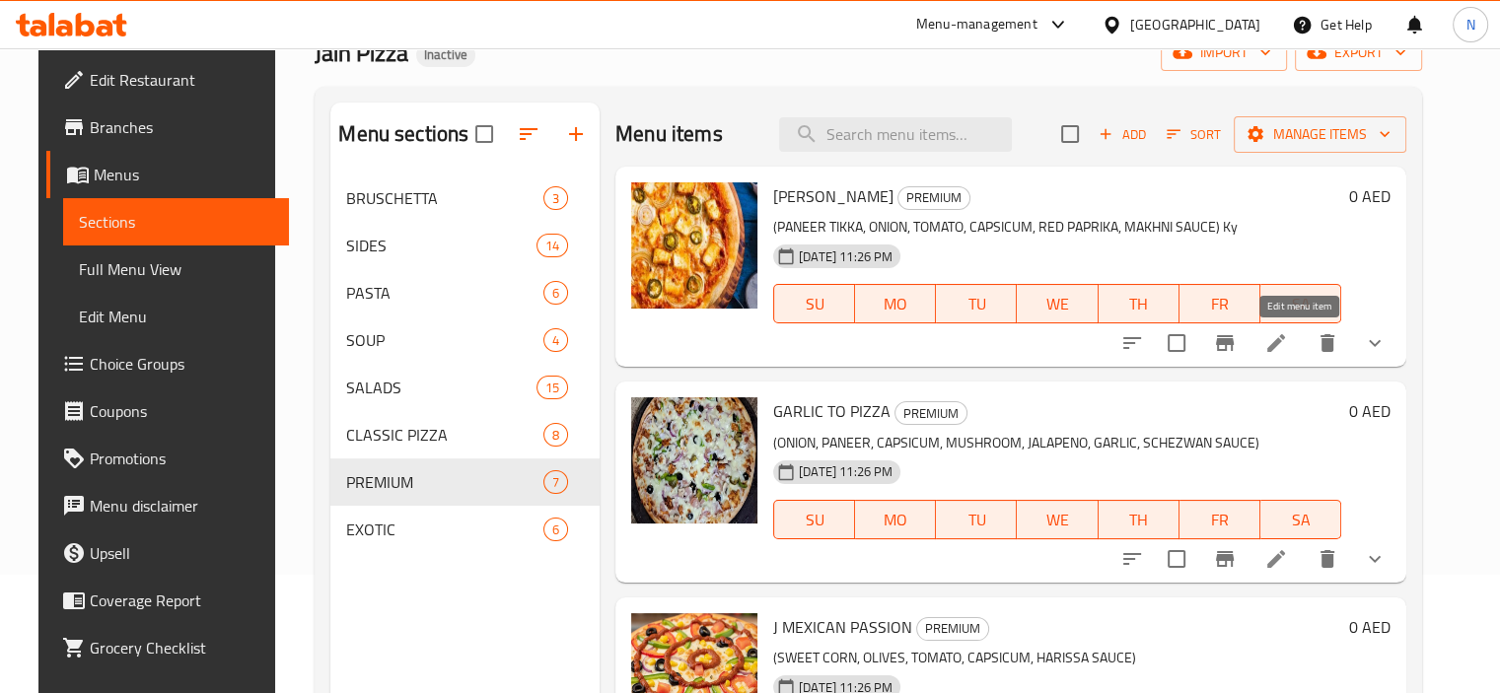
click at [1288, 332] on icon at bounding box center [1277, 343] width 24 height 24
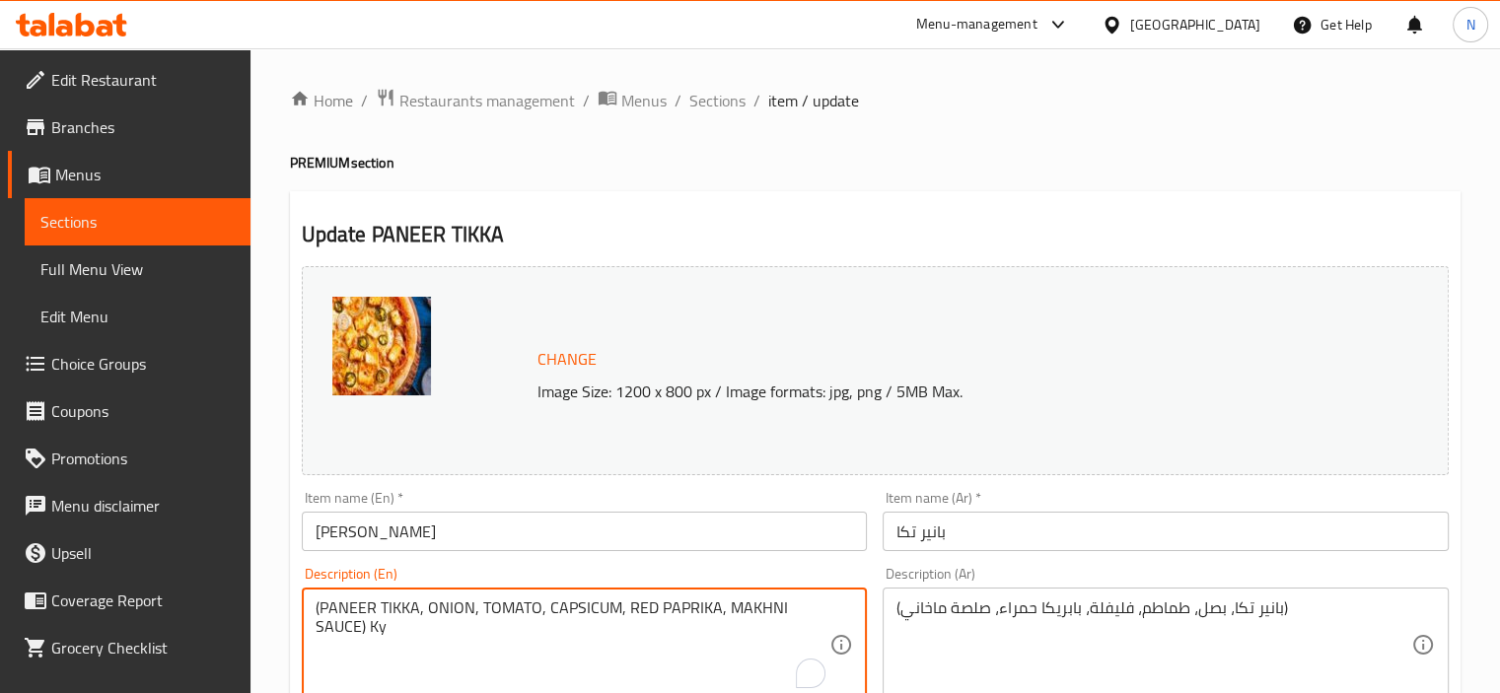
drag, startPoint x: 425, startPoint y: 608, endPoint x: 298, endPoint y: 623, distance: 128.2
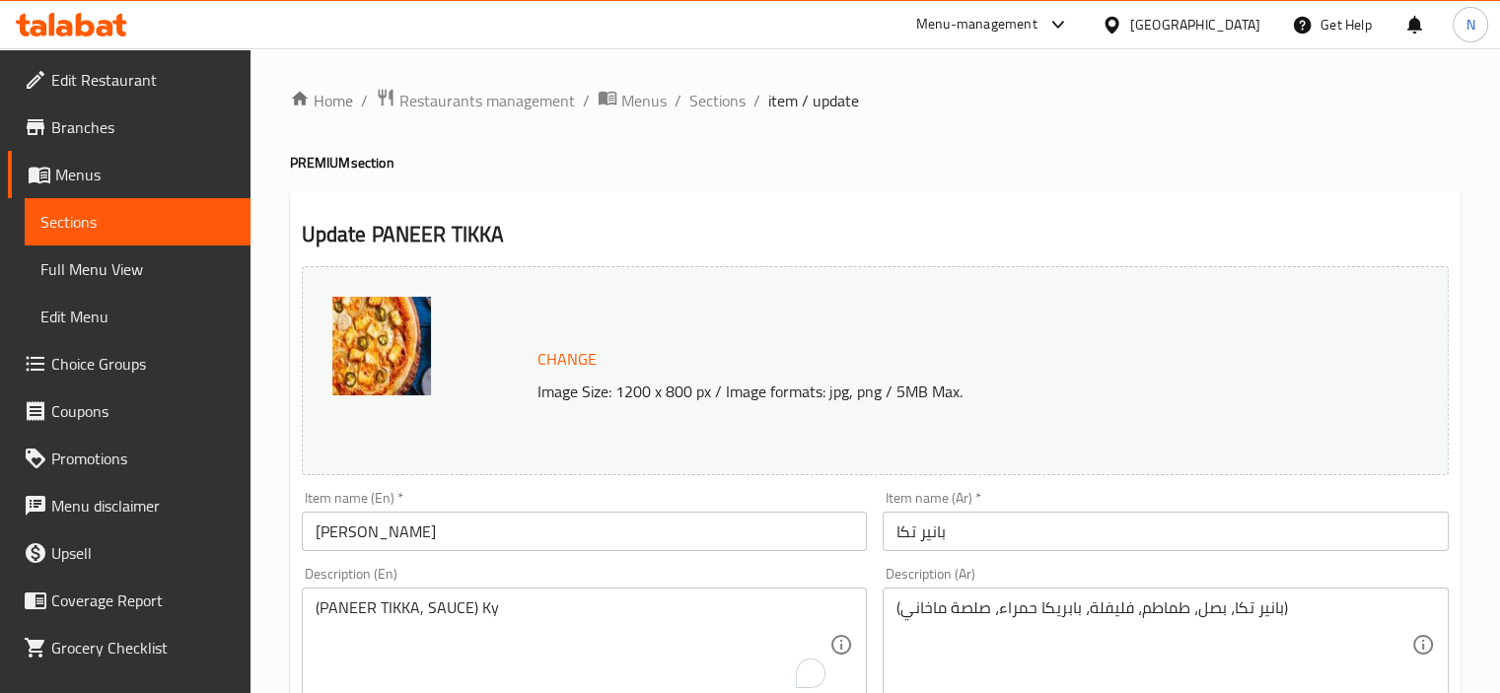
click at [298, 623] on div "Description (En) (PANEER TIKKA, SAUCE) Ky Description (En)" at bounding box center [585, 634] width 582 height 151
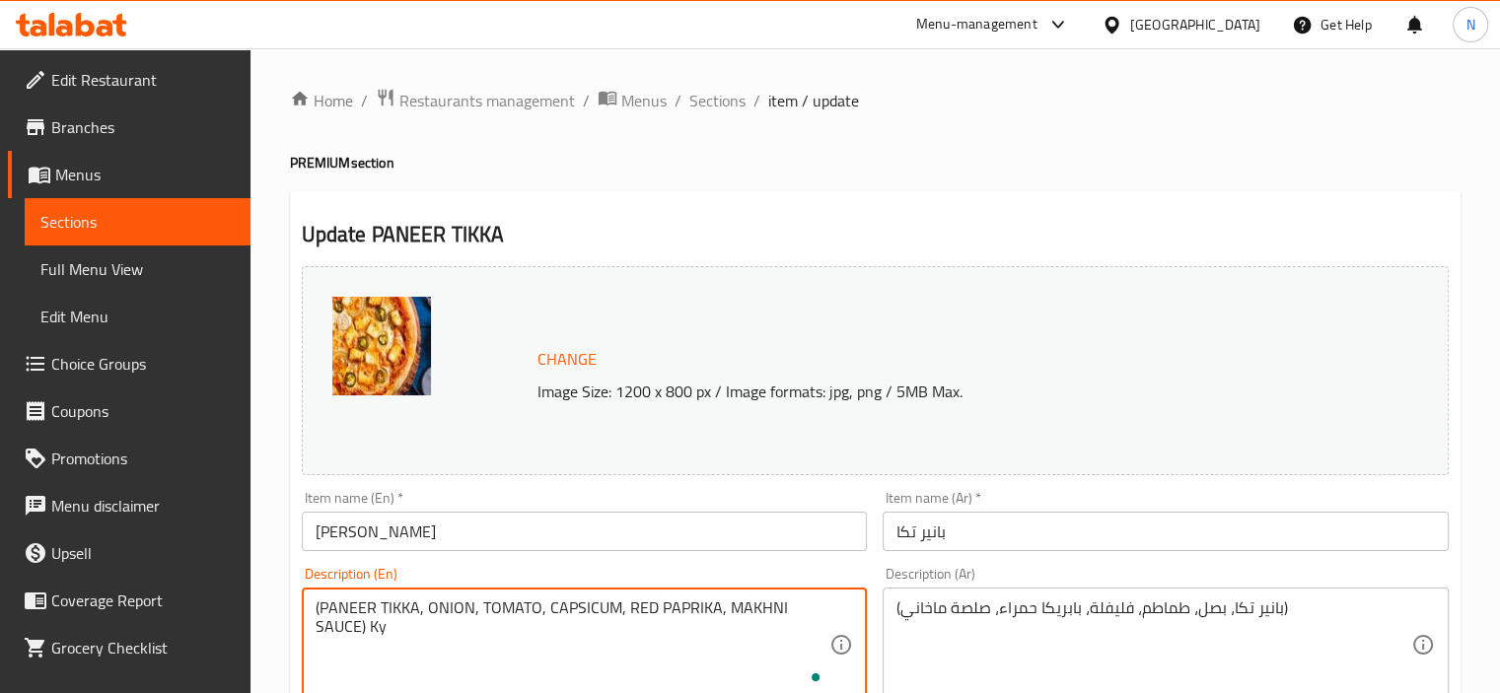
click at [430, 611] on textarea "(PANEER TIKKA, ONION, TOMATO, CAPSICUM, RED PAPRIKA, MAKHNI SAUCE) Ky" at bounding box center [573, 646] width 515 height 94
drag, startPoint x: 422, startPoint y: 604, endPoint x: 287, endPoint y: 585, distance: 136.4
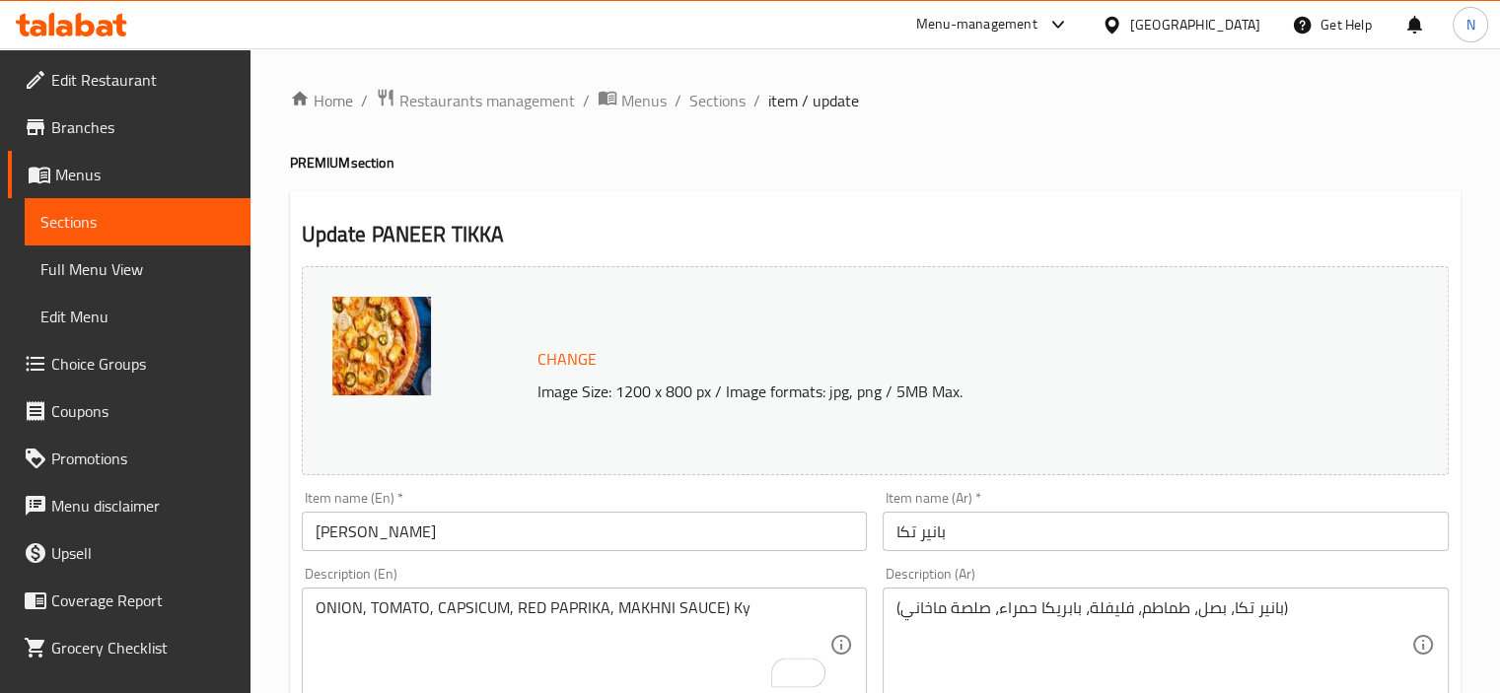
click at [769, 593] on div "ONION, TOMATO, CAPSICUM, RED PAPRIKA, MAKHNI SAUCE) Ky Description (En)" at bounding box center [585, 645] width 566 height 114
click at [758, 607] on textarea "ONION, TOMATO, CAPSICUM, RED PAPRIKA, MAKHNI SAUCE) Ky" at bounding box center [573, 646] width 515 height 94
type textarea "ONION, TOMATO, CAPSICUM, RED PAPRIKA, MAKHNI SAUCE"
drag, startPoint x: 1223, startPoint y: 613, endPoint x: 1279, endPoint y: 617, distance: 56.4
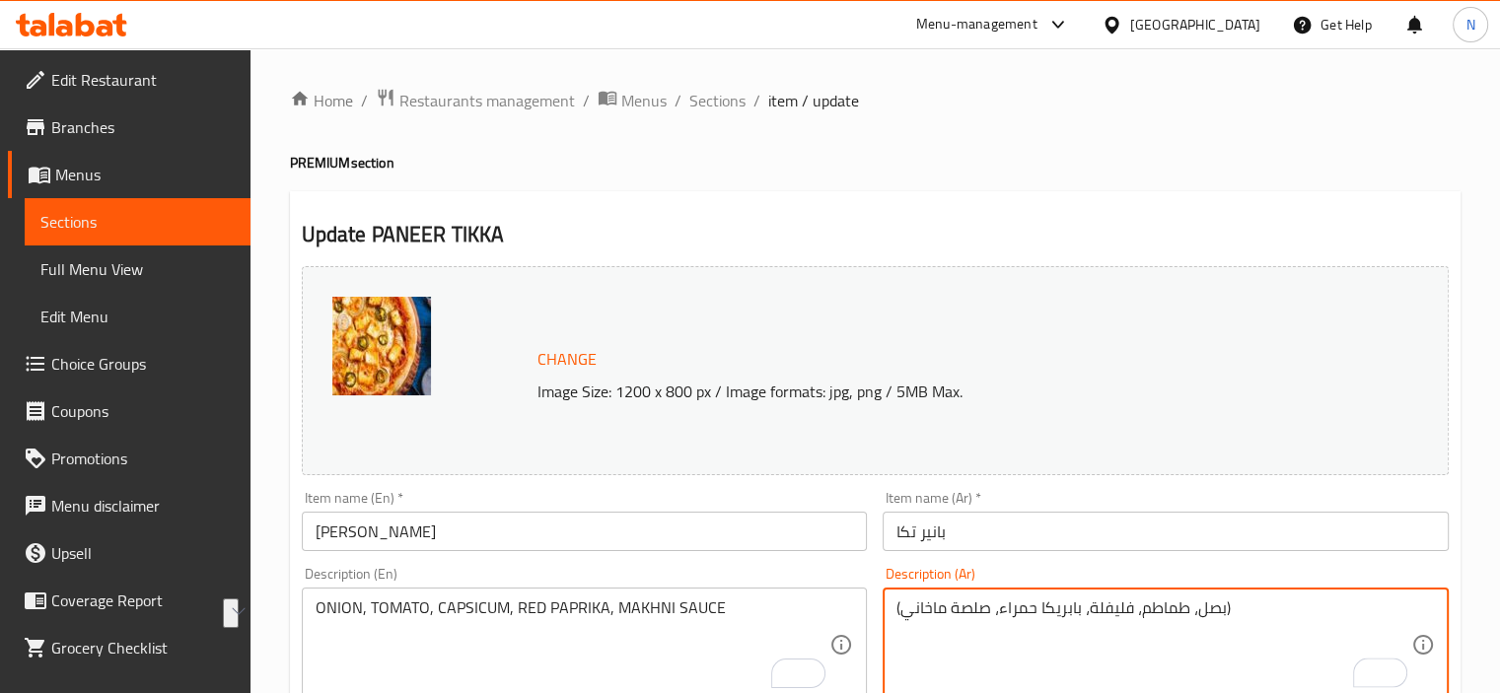
click at [914, 610] on textarea "(بصل، طماطم، فليفلة، بابريكا حمراء، صلصة ماخاني)" at bounding box center [1154, 646] width 515 height 94
drag, startPoint x: 900, startPoint y: 607, endPoint x: 888, endPoint y: 607, distance: 11.8
click at [888, 607] on div "(بصل، طماطم، فليفلة، بابريكا حمراء، صلصة ماخاني) Description (Ar)" at bounding box center [1166, 645] width 566 height 114
drag, startPoint x: 1219, startPoint y: 605, endPoint x: 1236, endPoint y: 605, distance: 16.8
click at [1236, 605] on textarea "بصل، طماطم، فليفلة، بابريكا حمراء، صلصة ماخاني)" at bounding box center [1154, 646] width 515 height 94
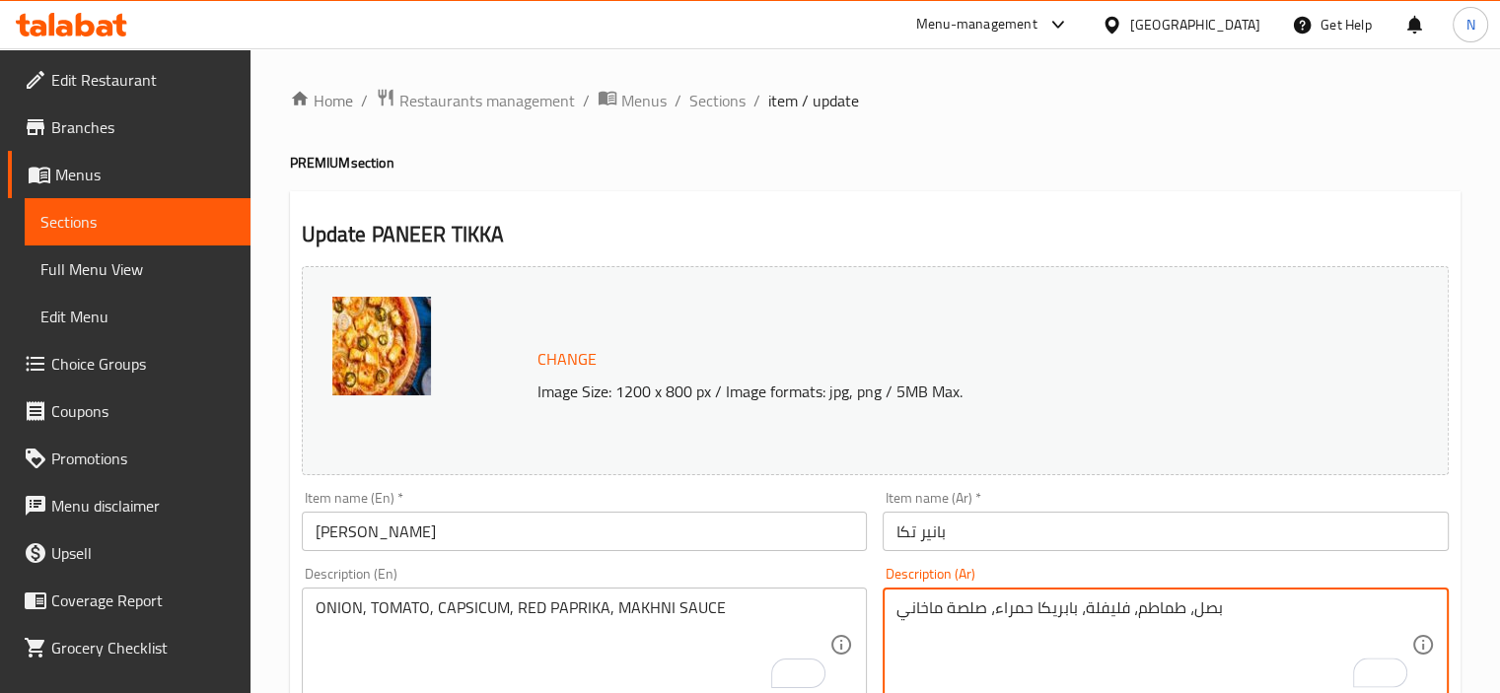
type textarea "بصل، طماطم، فليفلة، بابريكا حمراء، صلصة ماخاني"
click at [665, 526] on input "[PERSON_NAME]" at bounding box center [585, 531] width 566 height 39
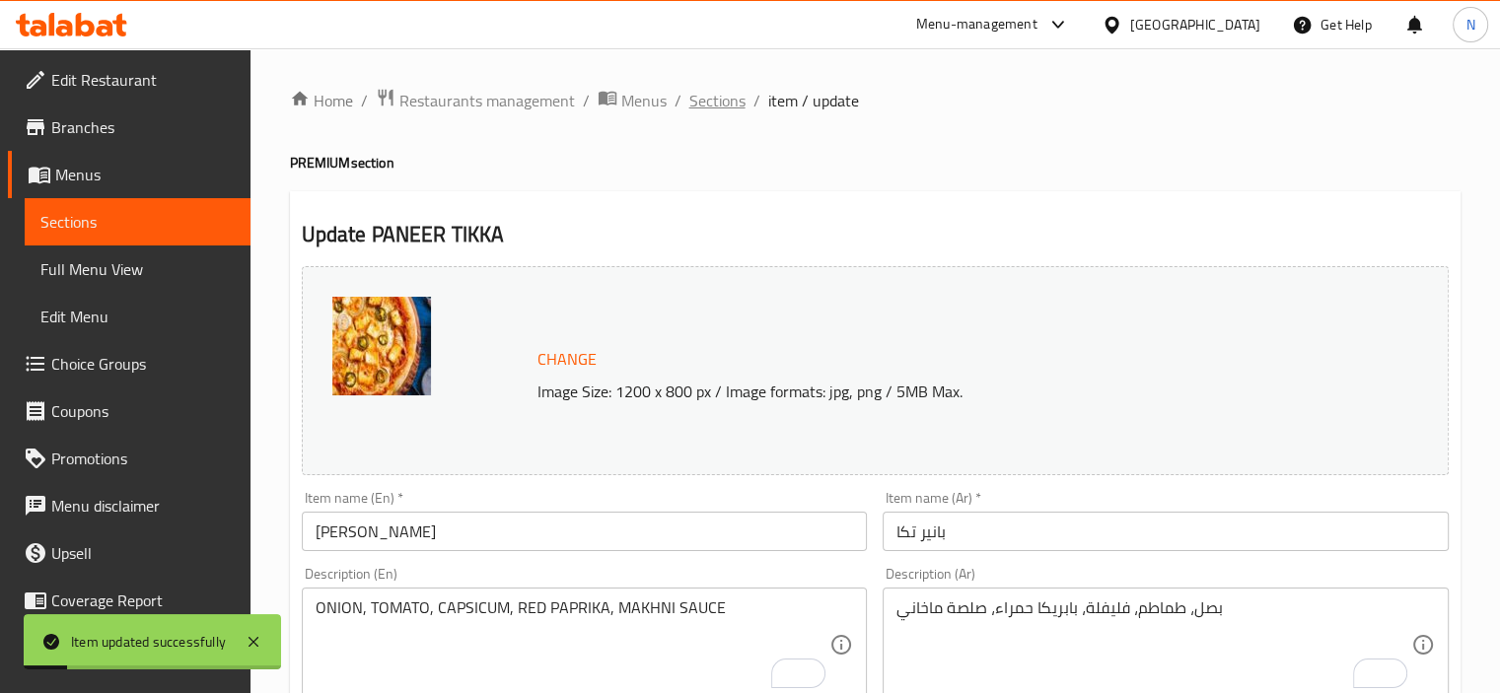
click at [703, 98] on span "Sections" at bounding box center [717, 101] width 56 height 24
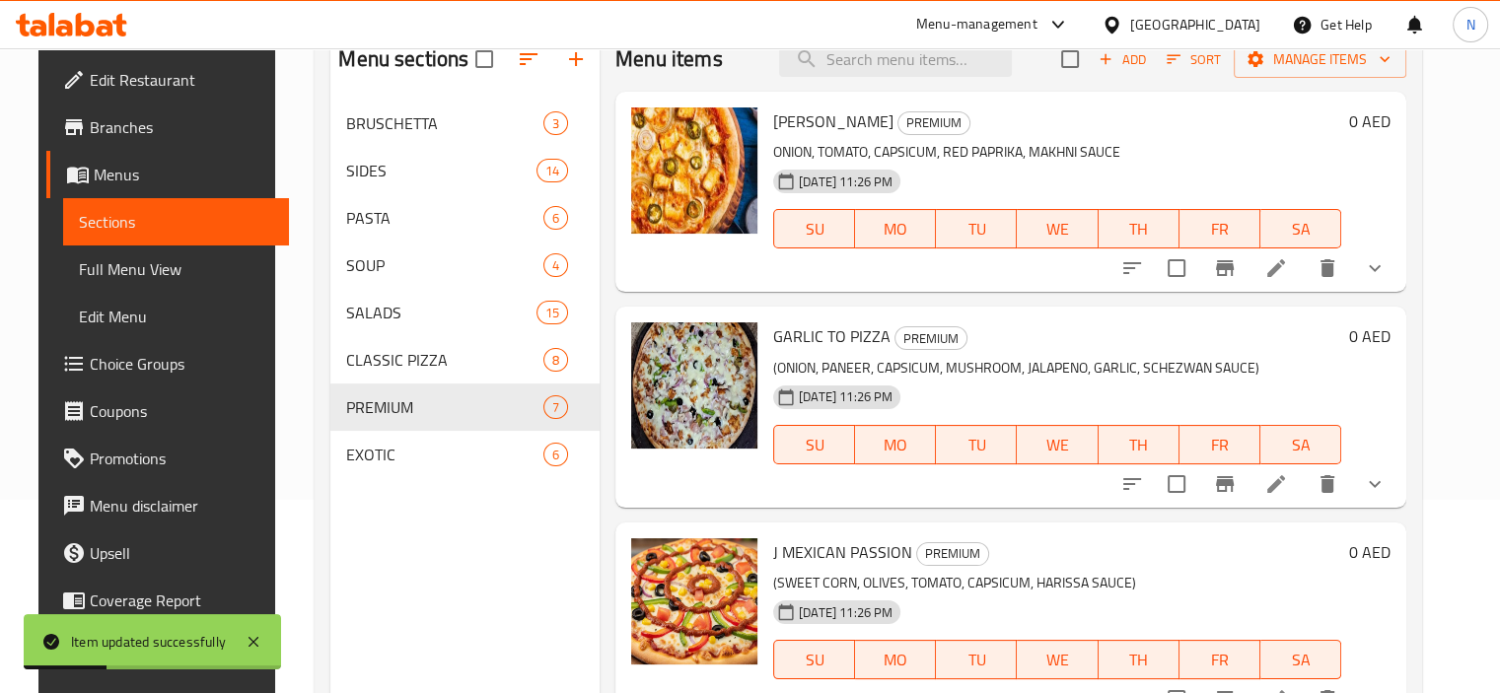
scroll to position [197, 0]
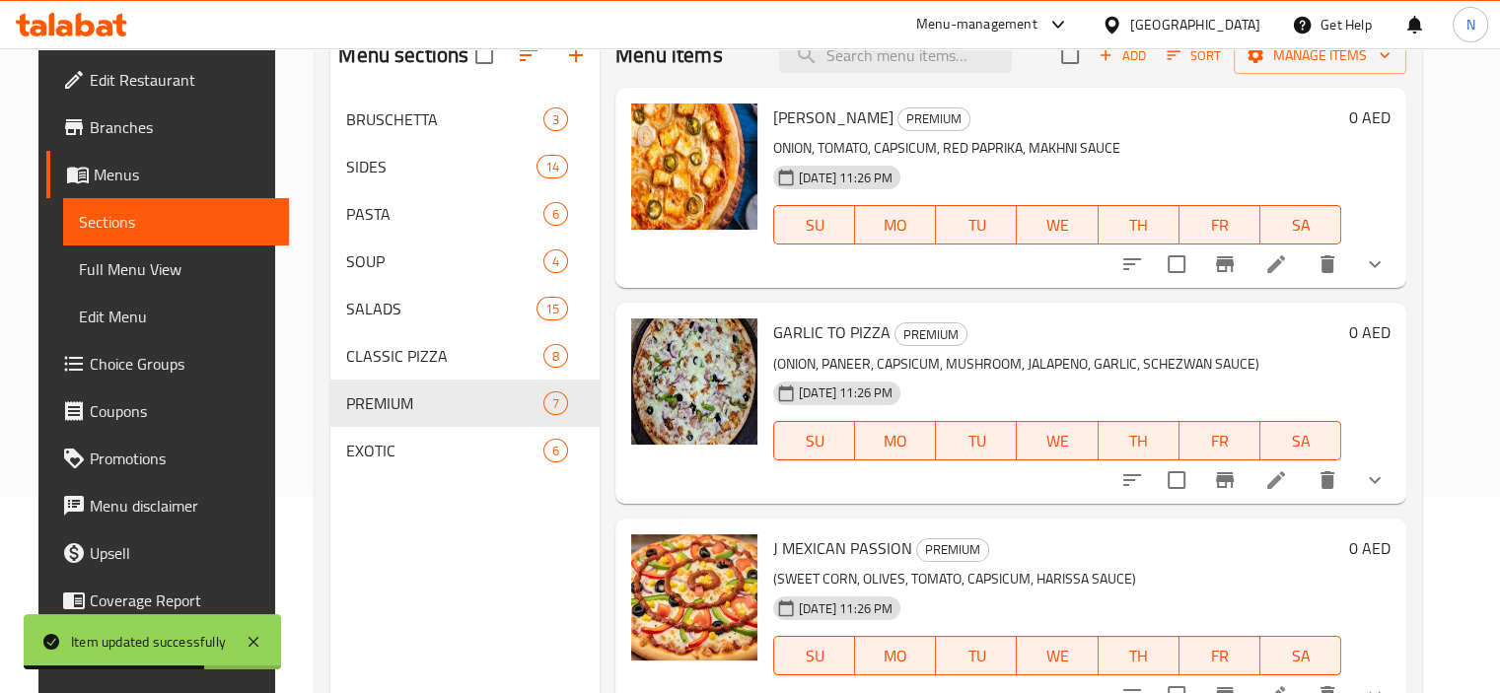
click at [1304, 476] on li at bounding box center [1276, 481] width 55 height 36
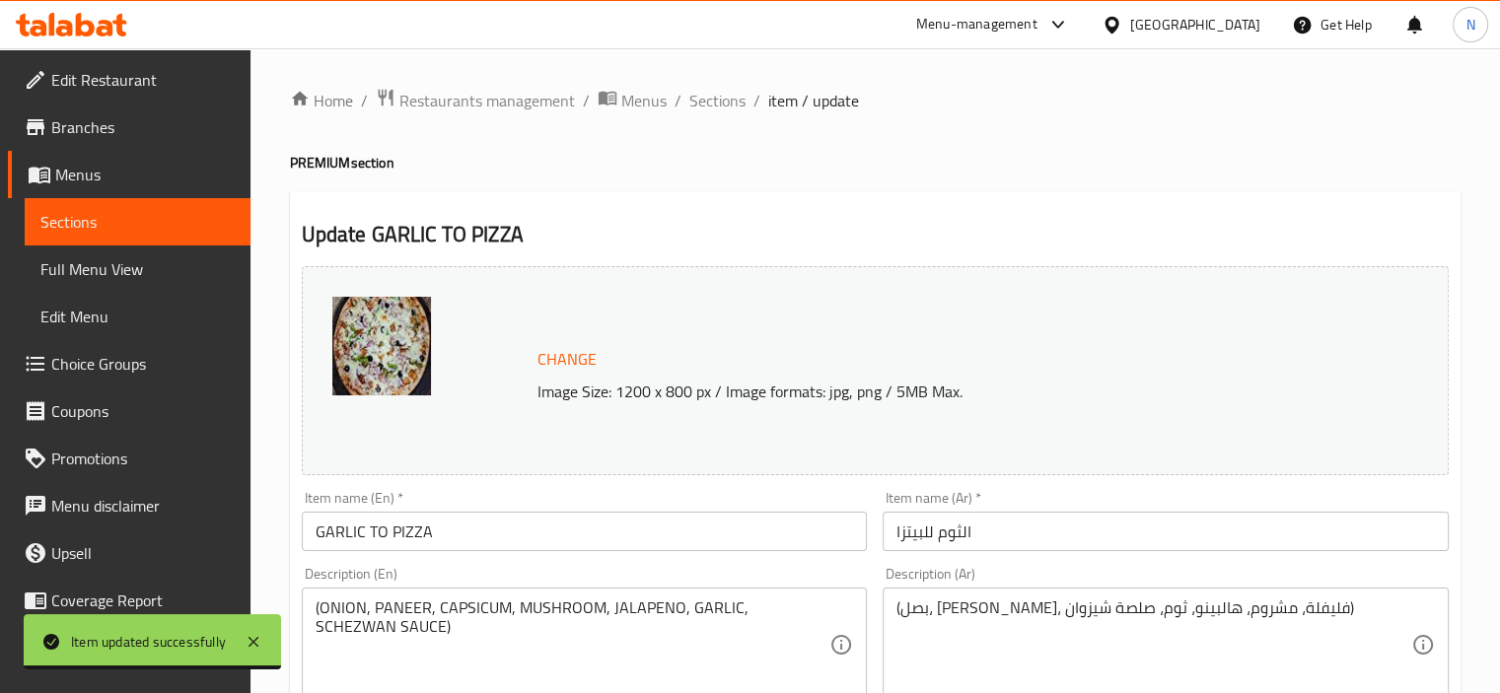
click at [902, 551] on div "Item name (Ar)   * الثوم للبيتزا Item name (Ar) *" at bounding box center [1166, 521] width 582 height 76
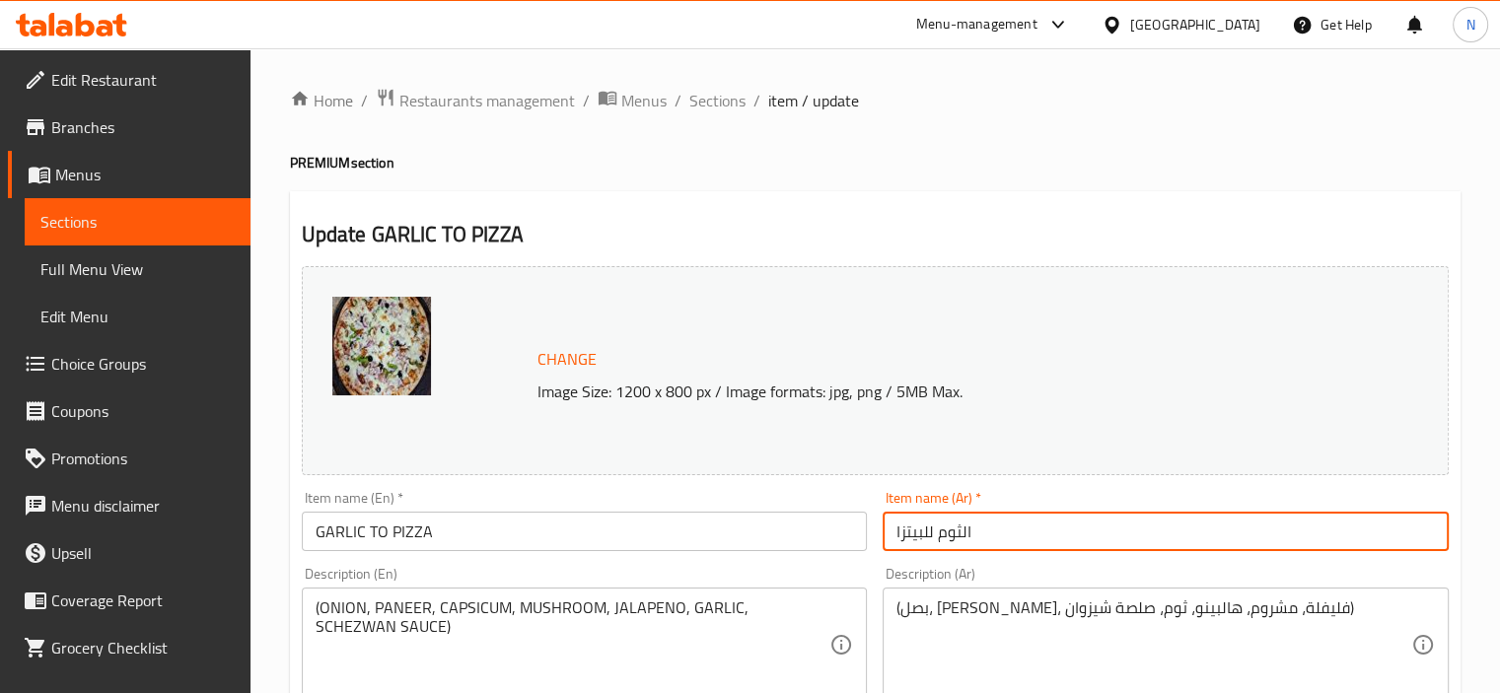
drag, startPoint x: 931, startPoint y: 530, endPoint x: 1066, endPoint y: 521, distance: 135.4
click at [1066, 521] on input "الثوم للبيتزا" at bounding box center [1166, 531] width 566 height 39
click at [918, 533] on input "لبيتزا" at bounding box center [1166, 531] width 566 height 39
drag, startPoint x: 926, startPoint y: 528, endPoint x: 953, endPoint y: 528, distance: 26.6
click at [953, 528] on input "لبيتزا" at bounding box center [1166, 531] width 566 height 39
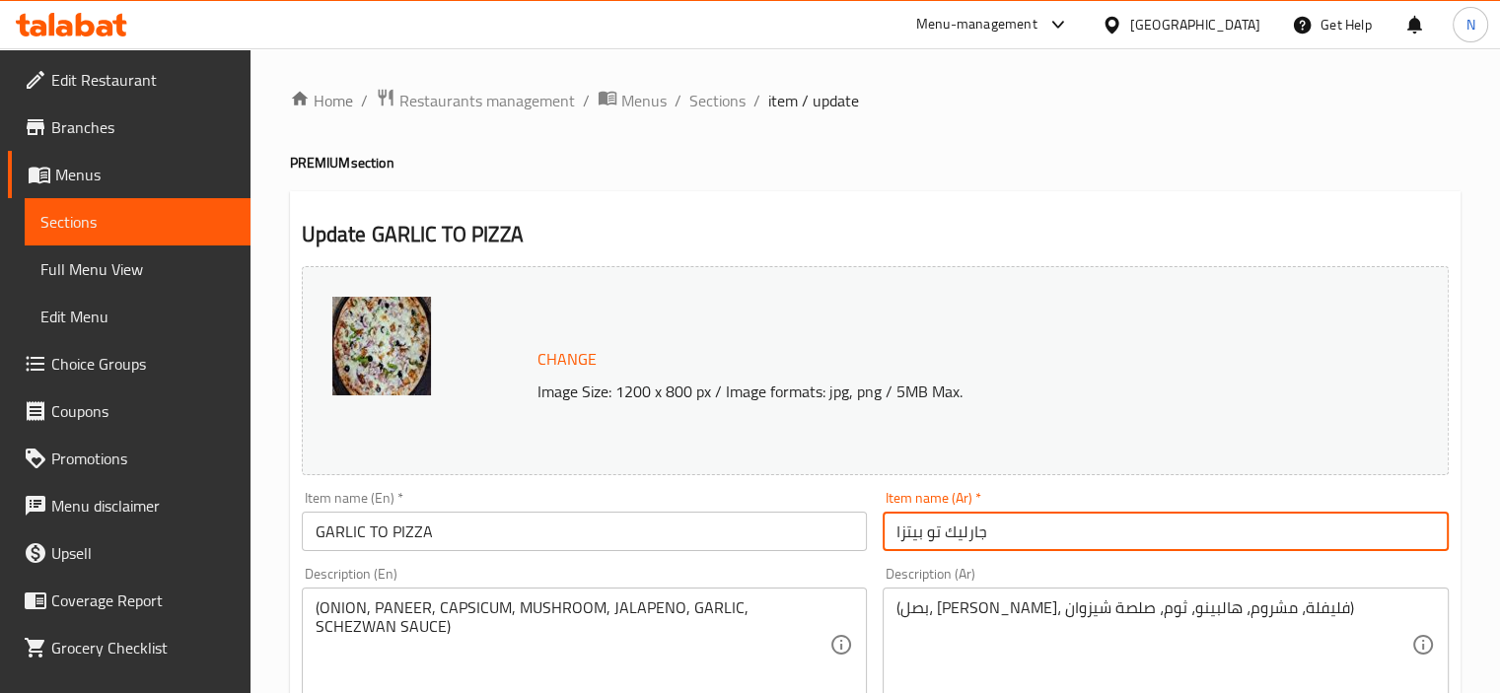
type input "جارليك تو بيتزا"
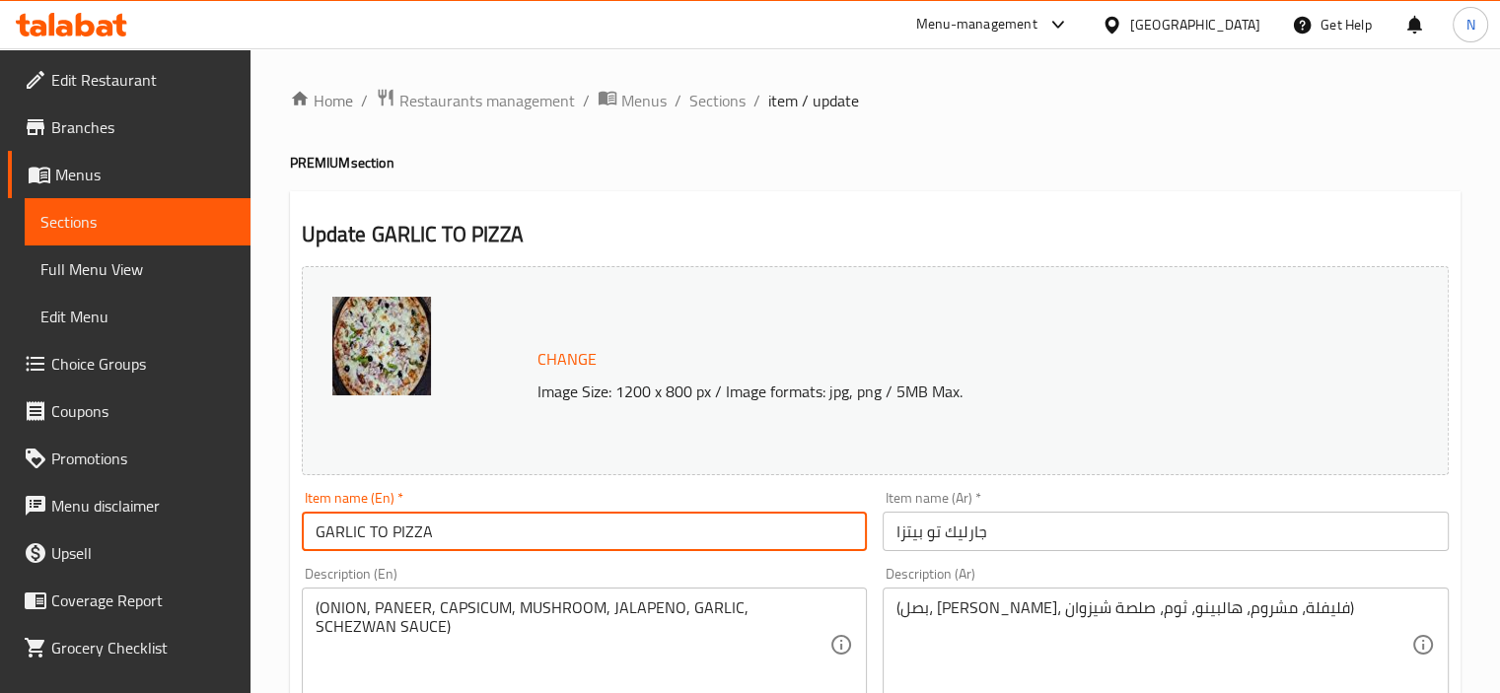
click at [624, 523] on input "GARLIC TO PIZZA" at bounding box center [585, 531] width 566 height 39
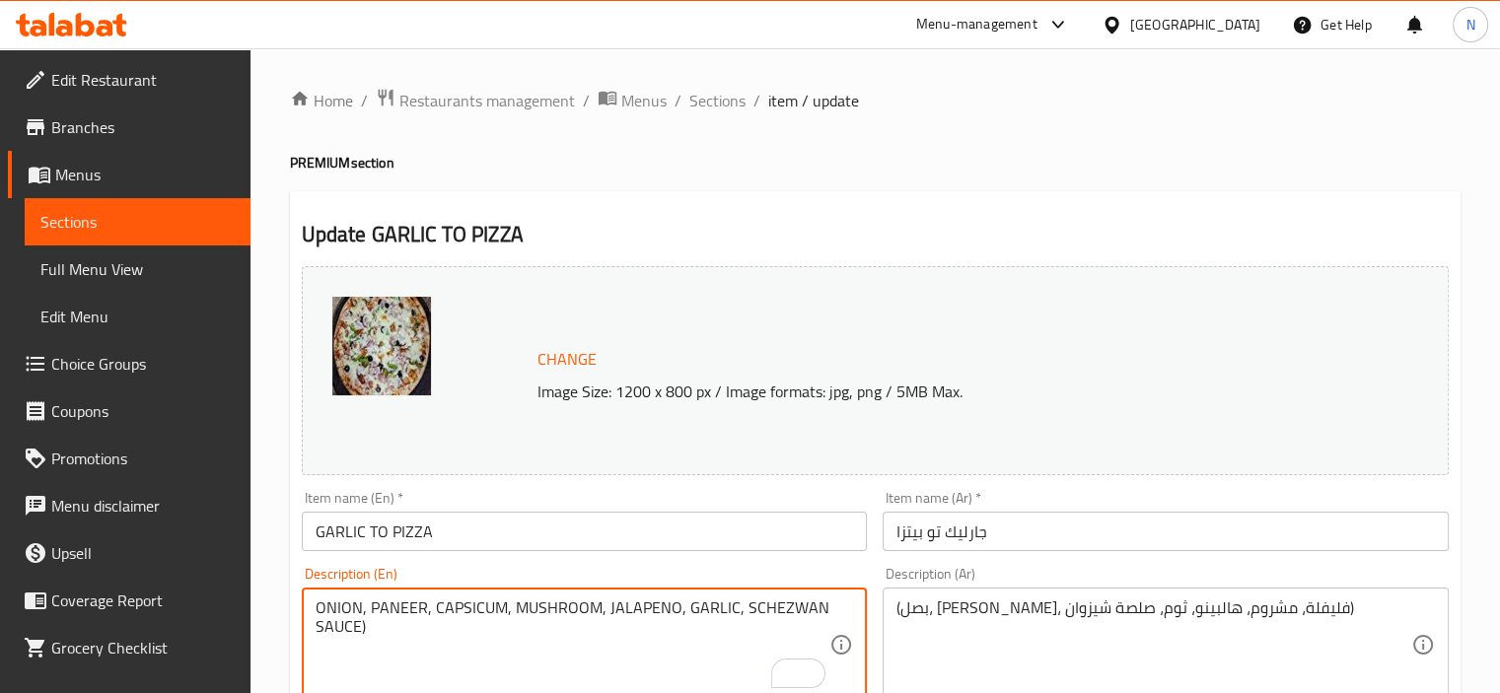
click at [433, 642] on textarea "ONION, PANEER, CAPSICUM, MUSHROOM, JALAPENO, GARLIC, SCHEZWAN SAUCE)" at bounding box center [573, 646] width 515 height 94
type textarea "ONION, PANEER, CAPSICUM, MUSHROOM, JALAPENO, GARLIC, SCHEZWAN SAUCE"
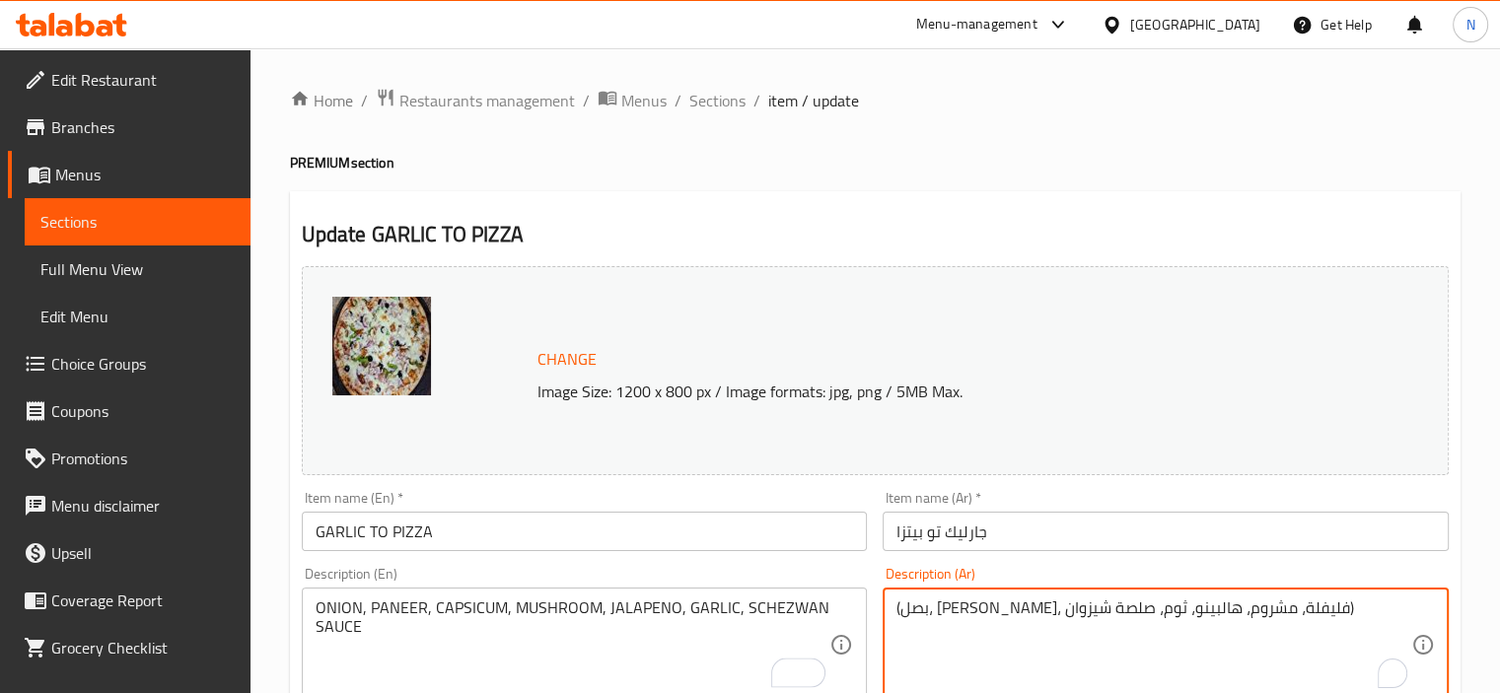
drag, startPoint x: 900, startPoint y: 607, endPoint x: 887, endPoint y: 608, distance: 12.9
drag, startPoint x: 1248, startPoint y: 607, endPoint x: 1259, endPoint y: 607, distance: 10.9
click at [1259, 607] on textarea "بصل، بانير، فليفلة، مشروم، هالبينو، ثوم، صلصة شيزوان)" at bounding box center [1154, 646] width 515 height 94
type textarea "بصل، بانير، فليفلة، مشروم، هالبينو، ثوم، صلصة شيزوان"
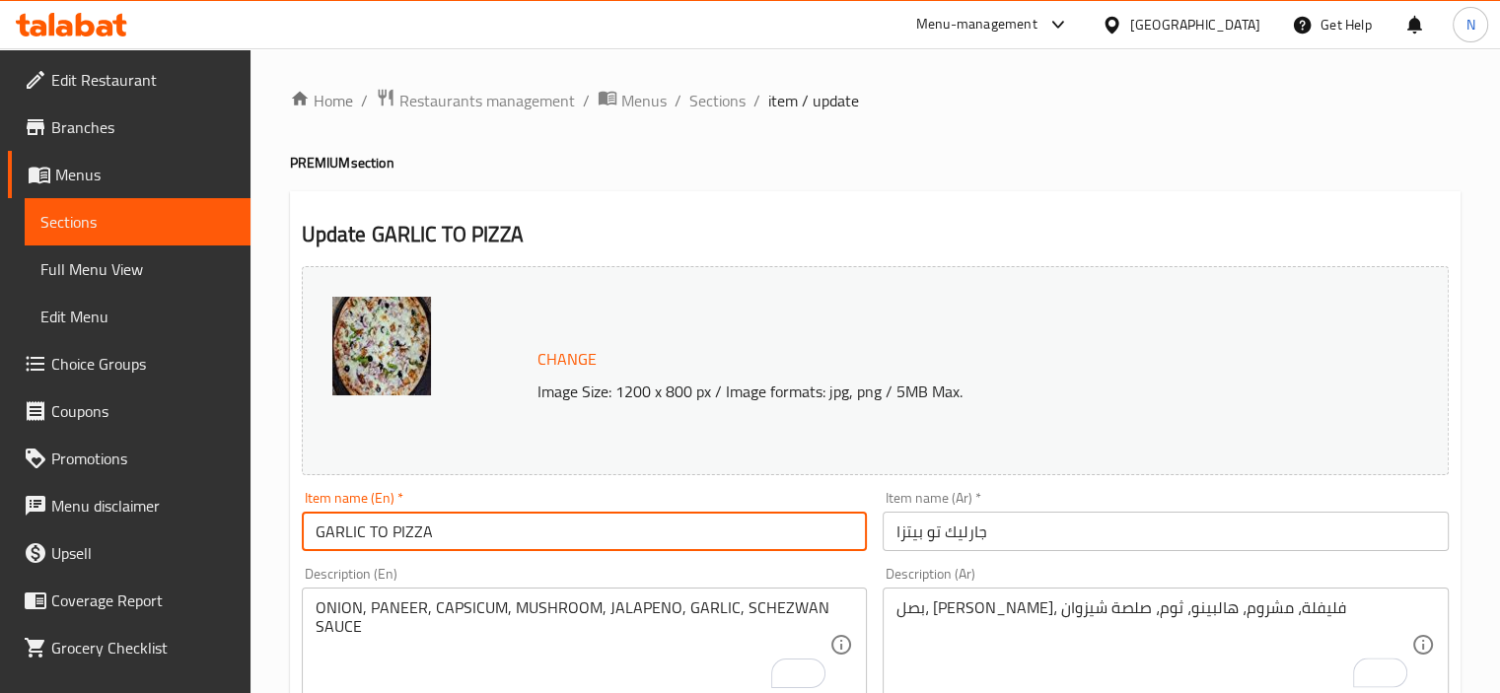
click at [690, 531] on input "GARLIC TO PIZZA" at bounding box center [585, 531] width 566 height 39
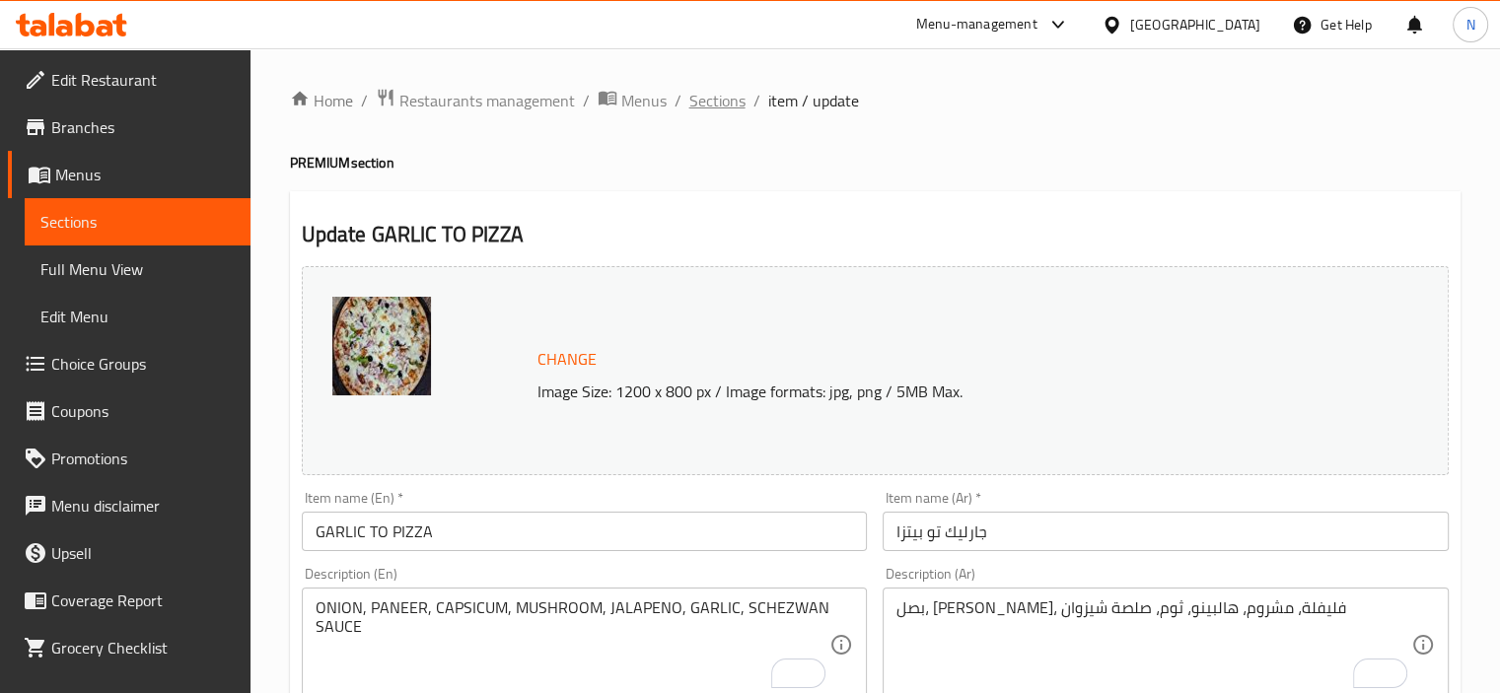
click at [710, 104] on span "Sections" at bounding box center [717, 101] width 56 height 24
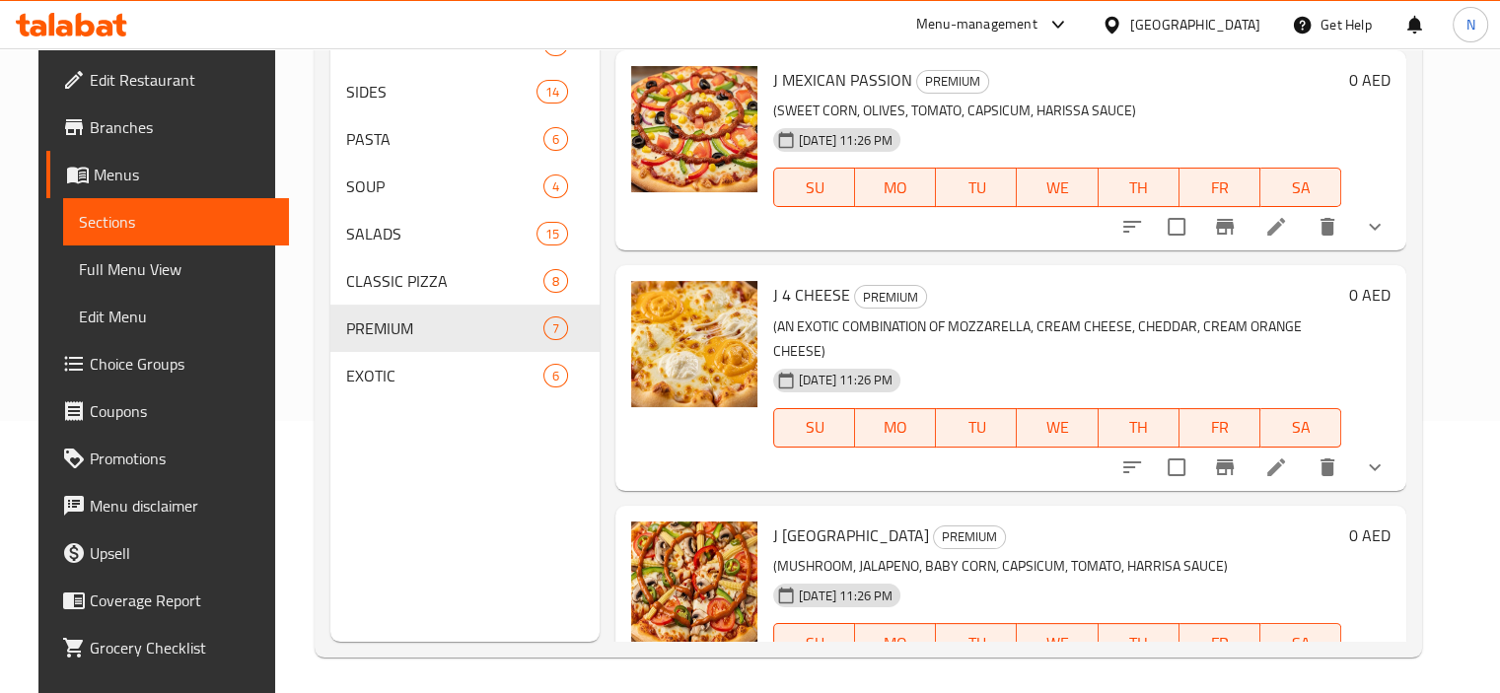
scroll to position [276, 0]
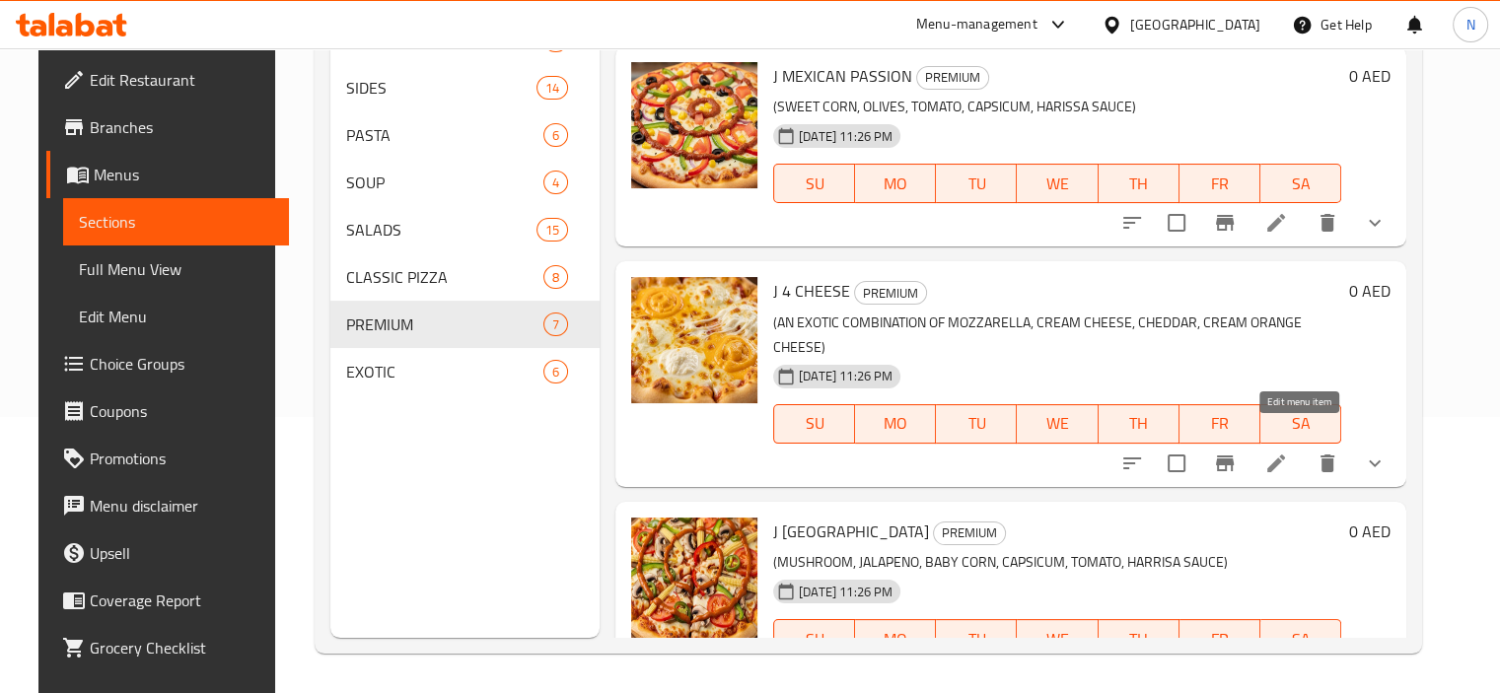
click at [1288, 452] on icon at bounding box center [1277, 464] width 24 height 24
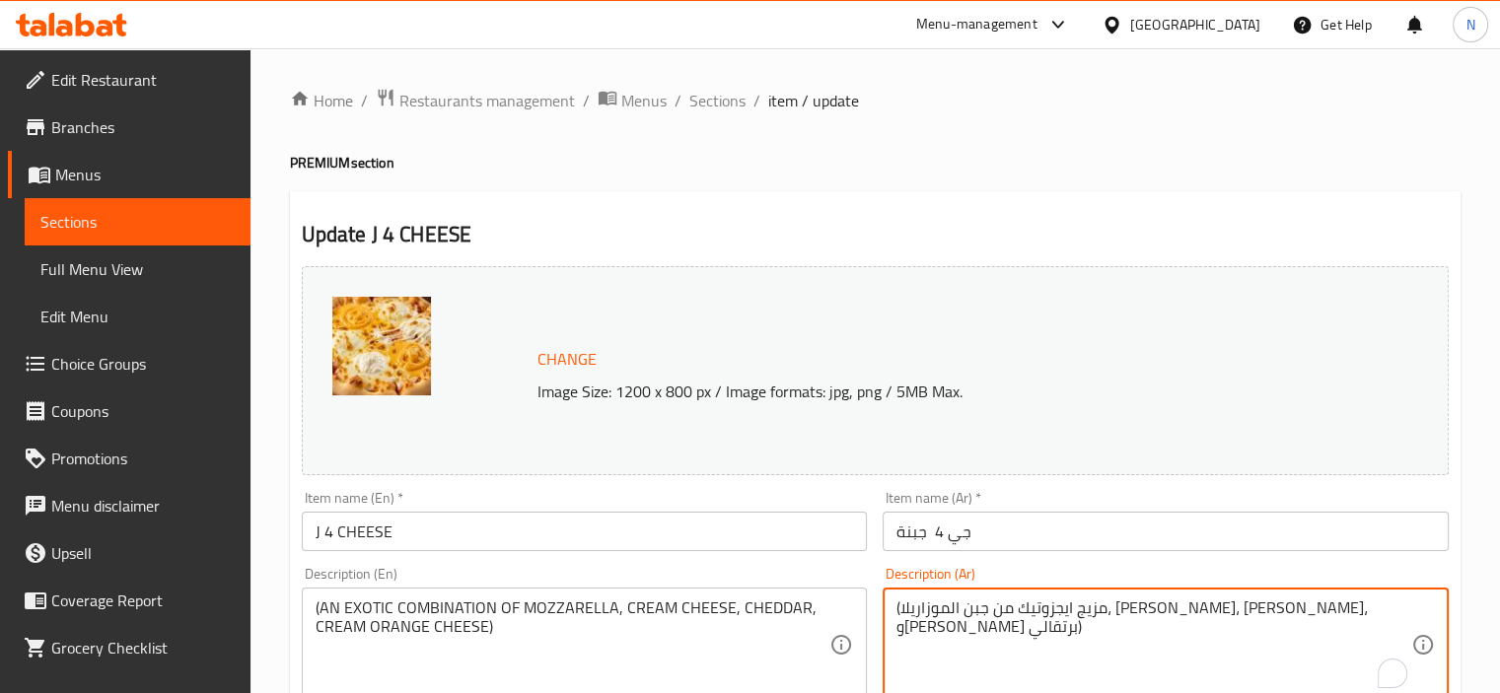
click at [1238, 607] on textarea "(مزيج ايجزوتيك من جبن الموزاريلا، [PERSON_NAME]، [PERSON_NAME]، و[PERSON_NAME] …" at bounding box center [1154, 646] width 515 height 94
type textarea "(مزيج ايجزوتيك من موزاريلا، جبن كريمي، شيدر، وجبن كريمي برتقالي)"
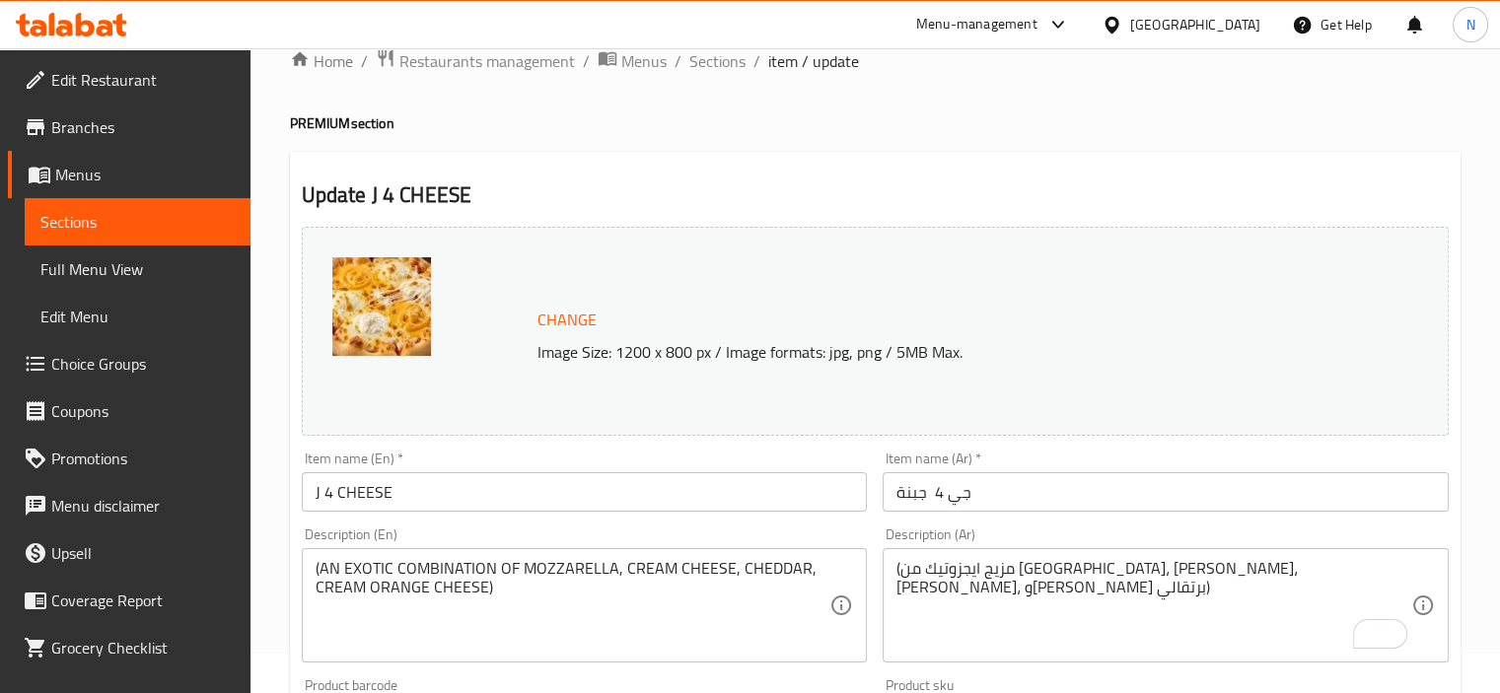
scroll to position [79, 0]
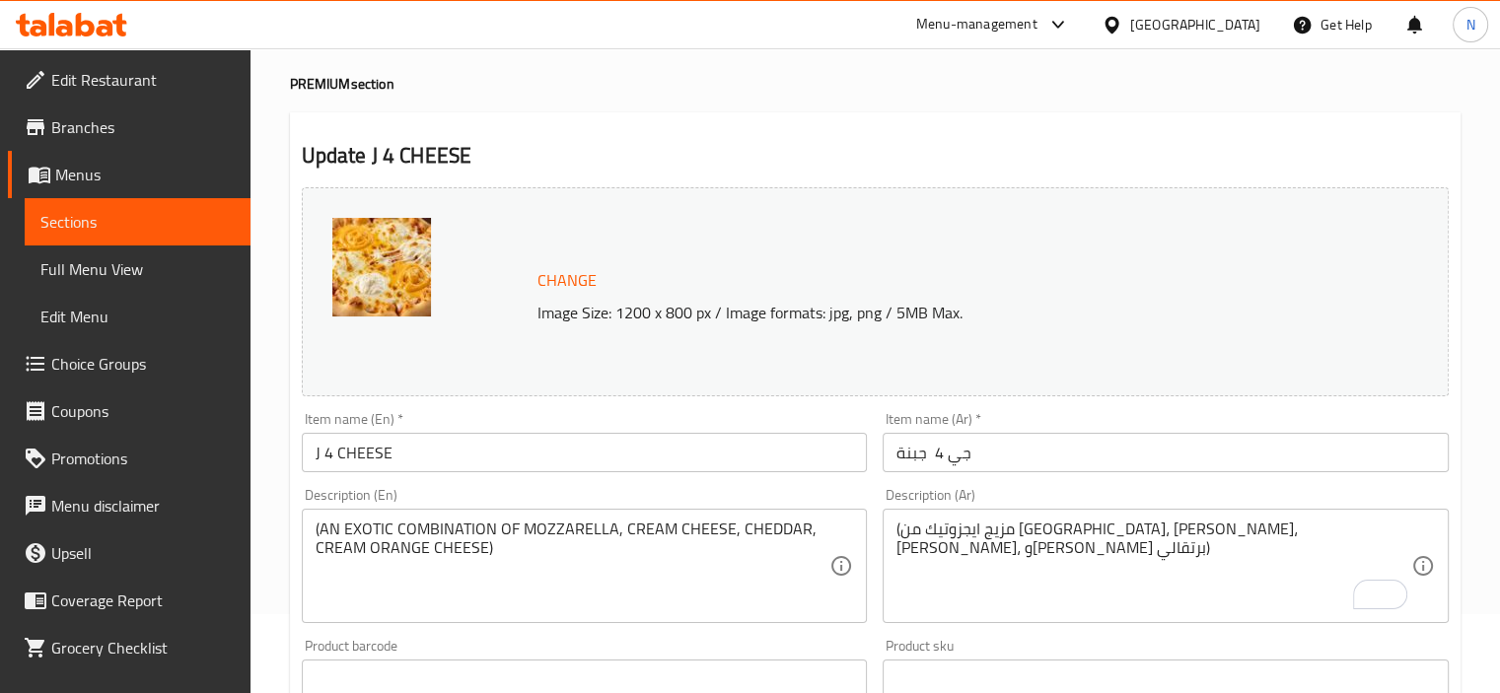
click at [501, 431] on div "Item name (En)   * J 4 CHEESE Item name (En) *" at bounding box center [585, 442] width 566 height 60
click at [688, 437] on input "J 4 CHEESE" at bounding box center [585, 452] width 566 height 39
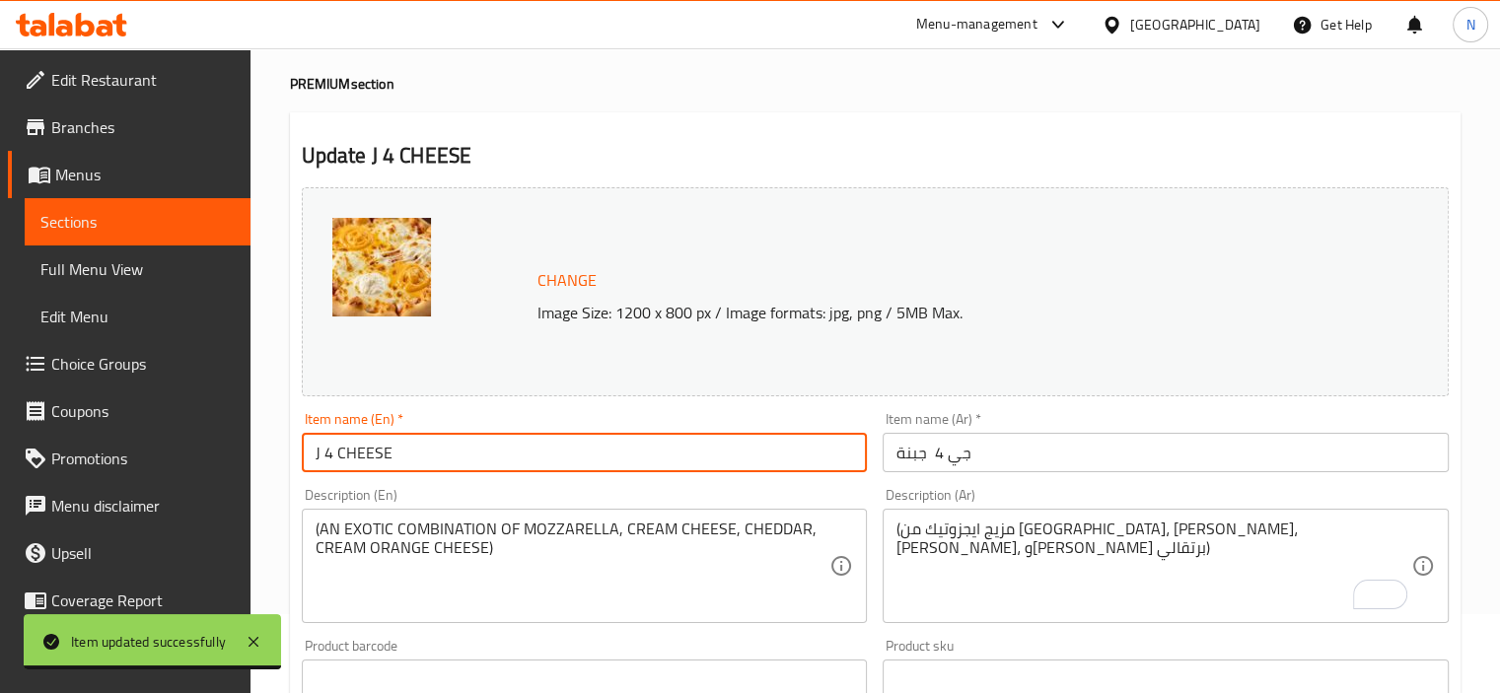
click at [174, 204] on link "Sections" at bounding box center [138, 221] width 226 height 47
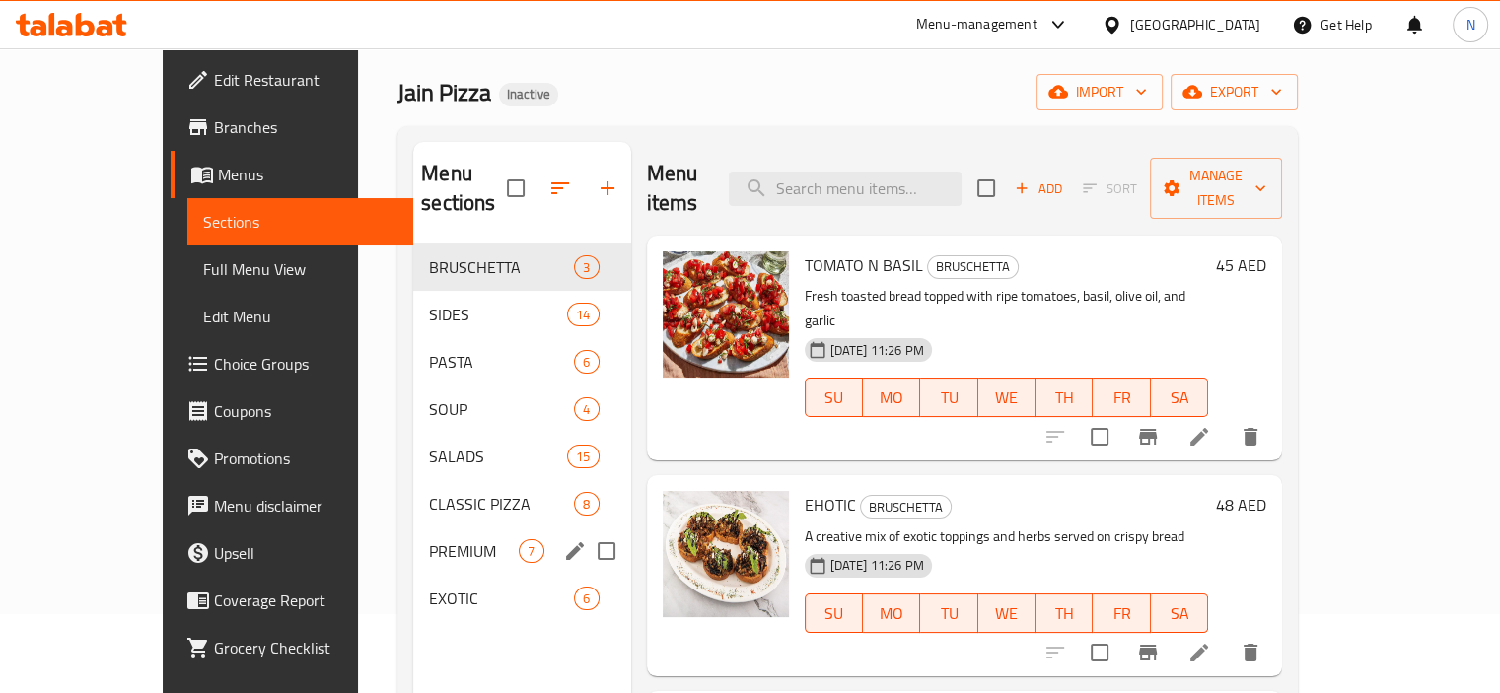
click at [413, 540] on div "PREMIUM 7" at bounding box center [521, 551] width 217 height 47
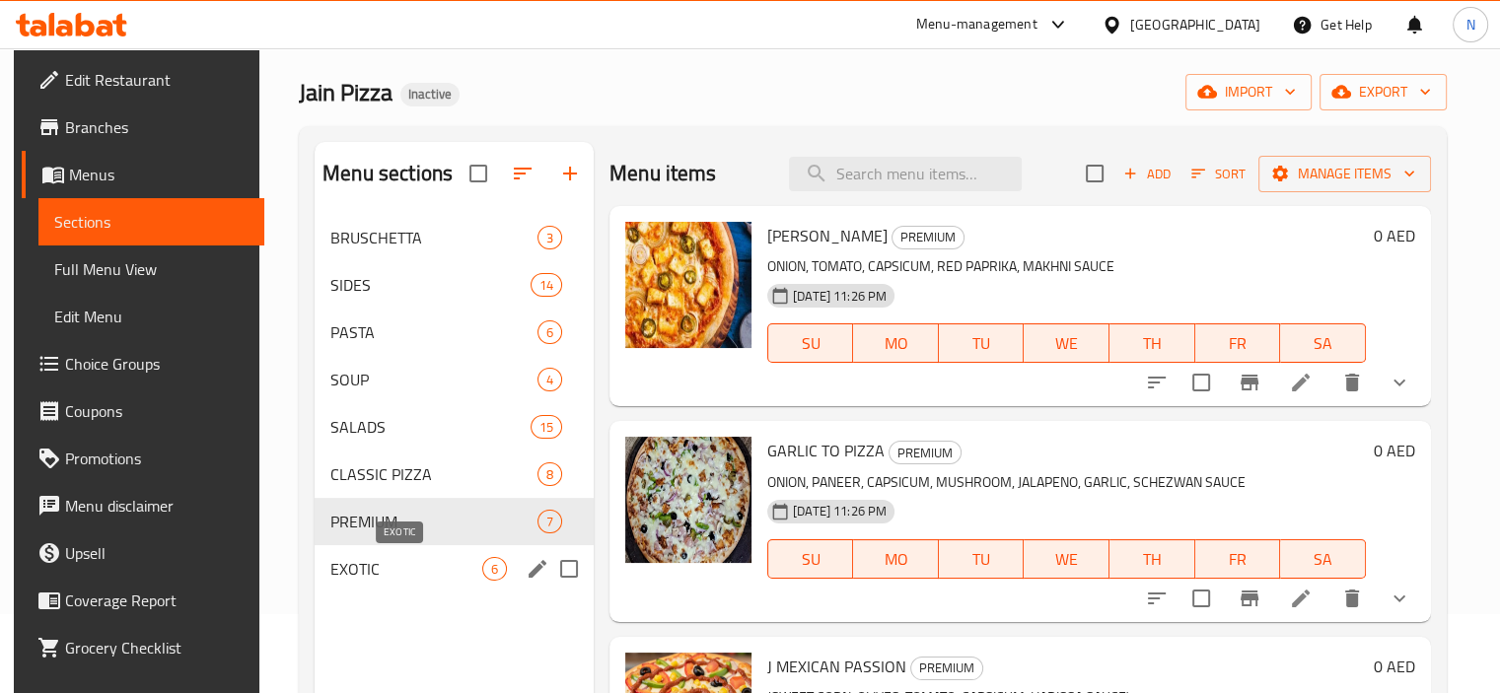
click at [383, 579] on span "EXOTIC" at bounding box center [406, 569] width 152 height 24
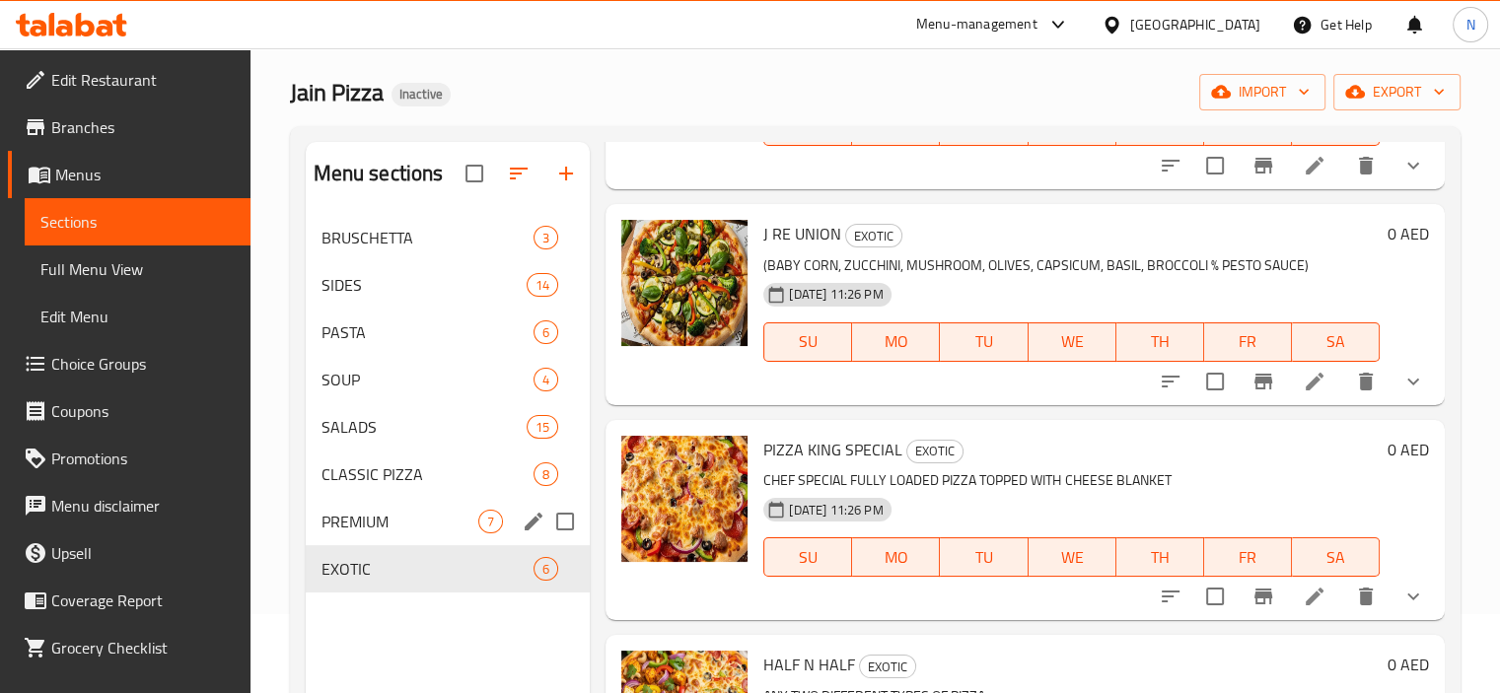
click at [425, 520] on span "PREMIUM" at bounding box center [401, 522] width 158 height 24
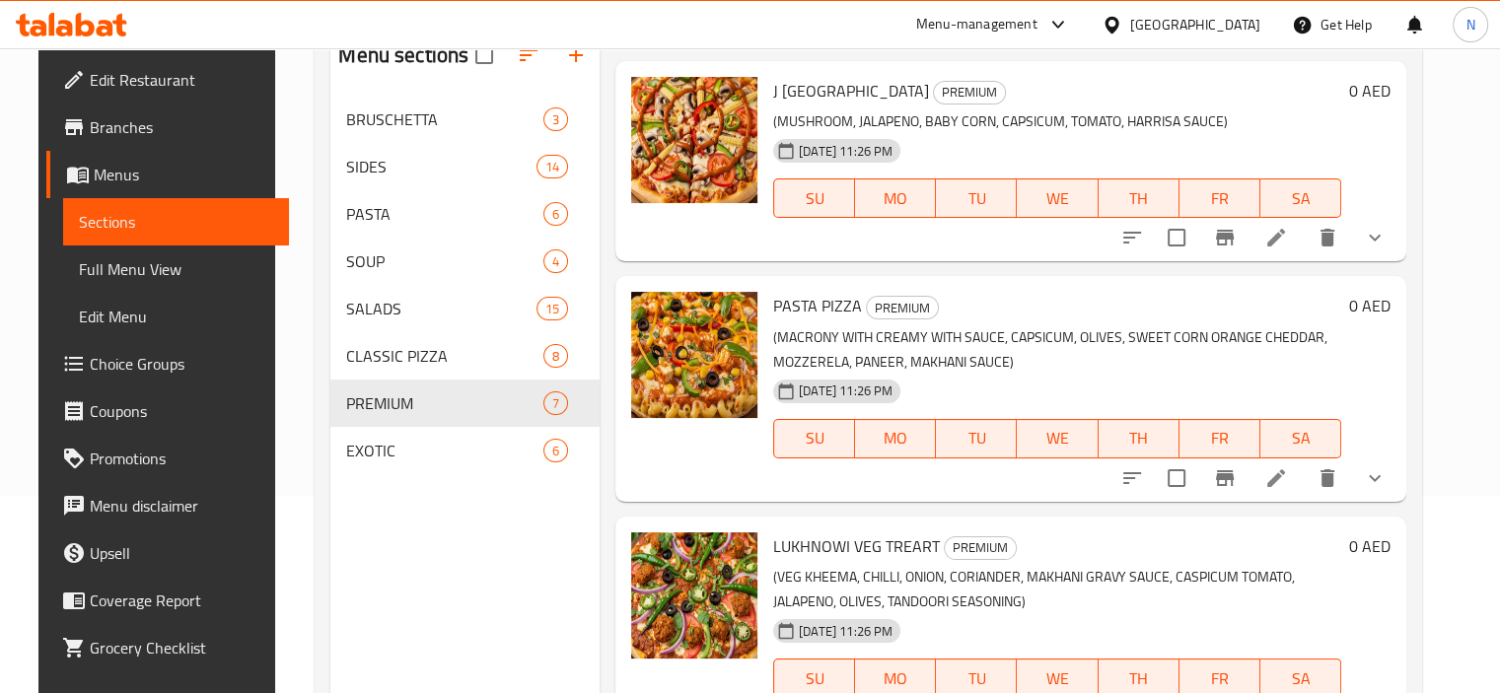
scroll to position [276, 0]
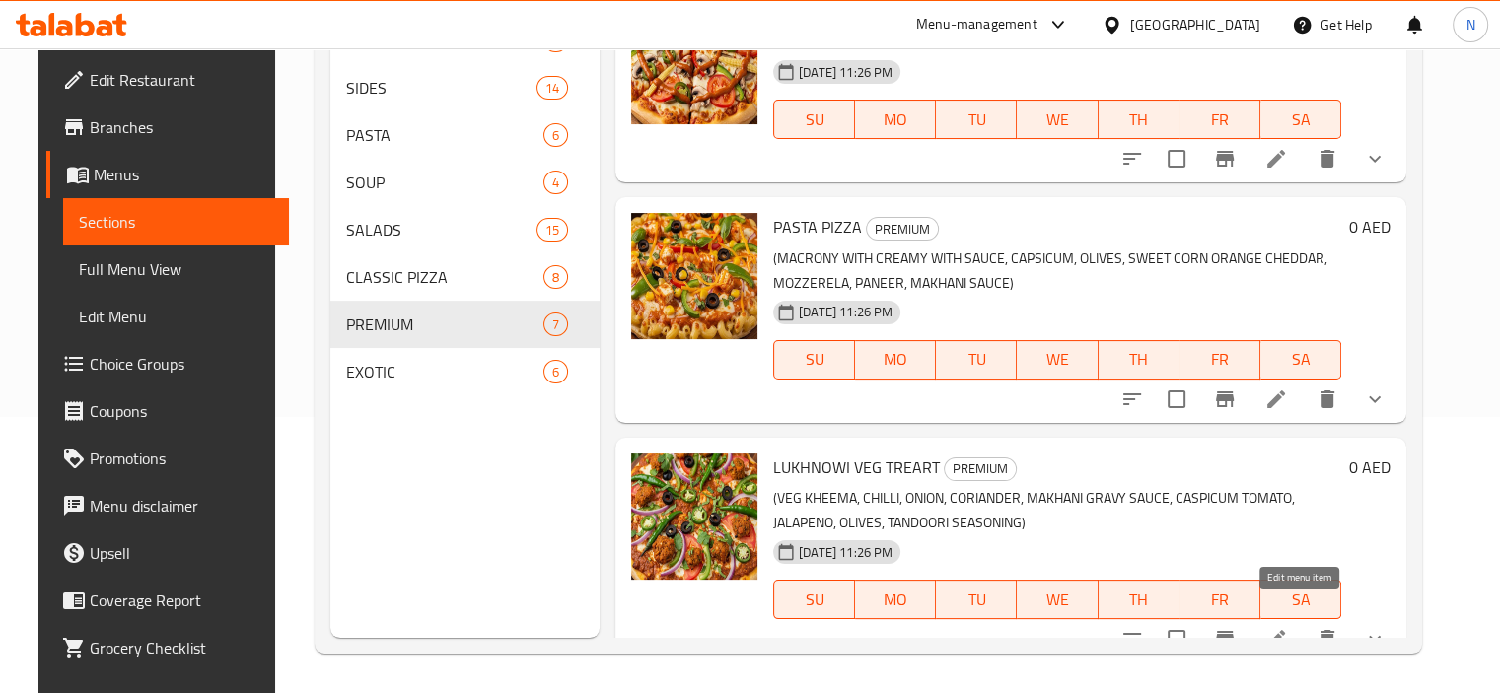
click at [1285, 630] on icon at bounding box center [1277, 639] width 18 height 18
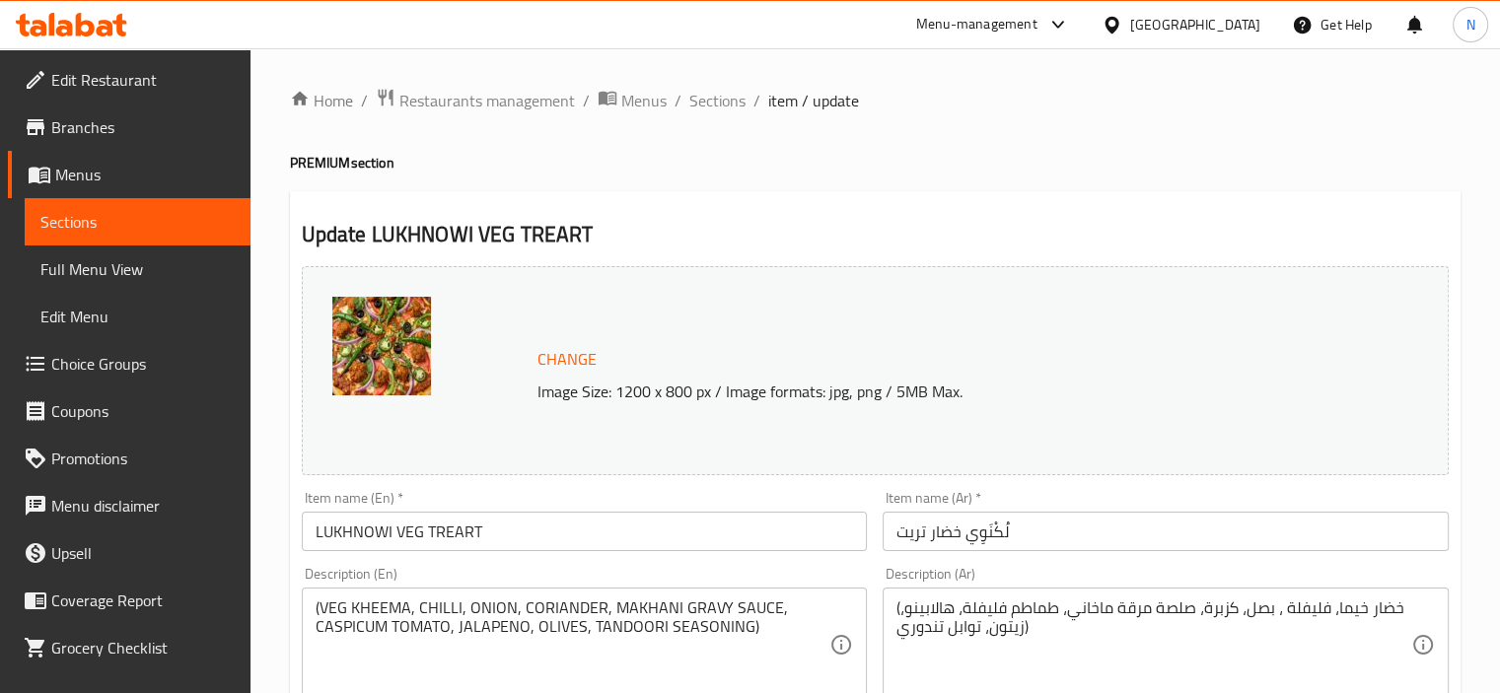
click at [1002, 535] on input "لُكْنَوِي خضار تريت" at bounding box center [1166, 531] width 566 height 39
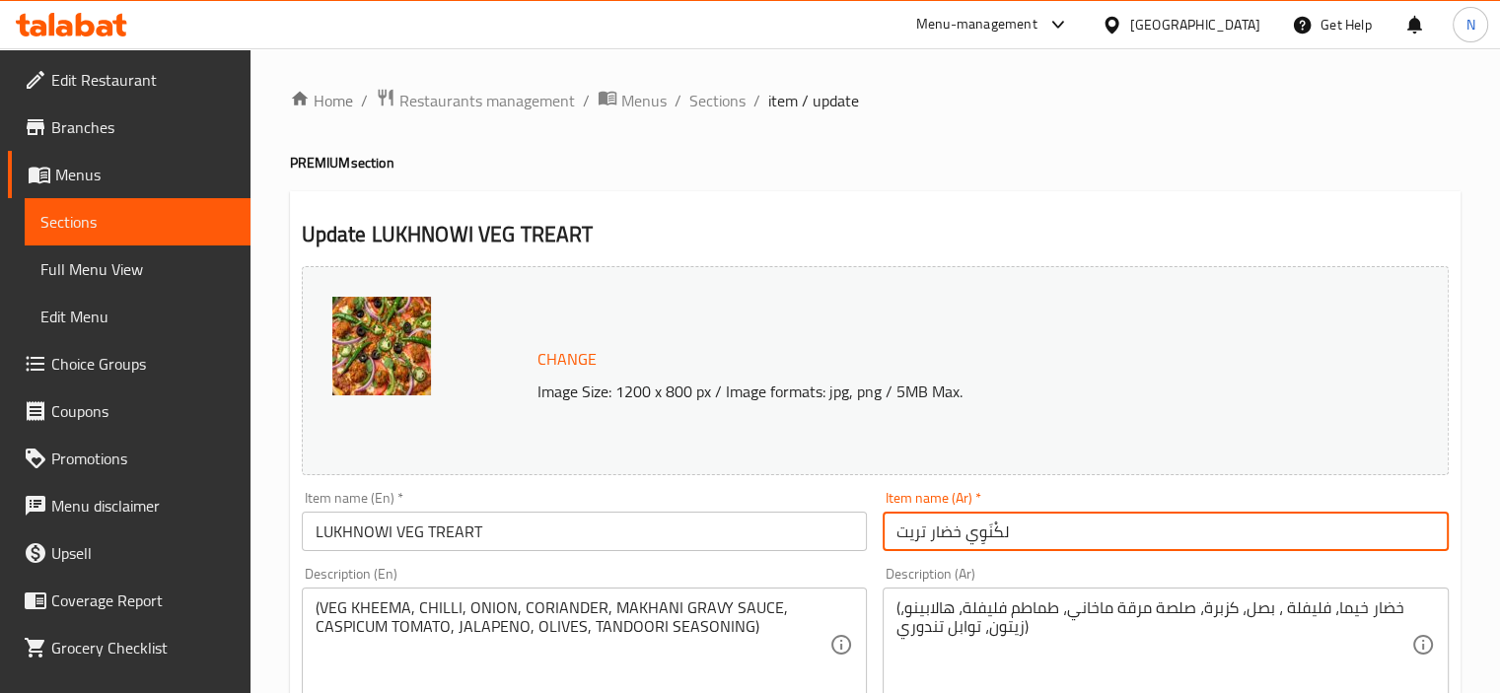
click at [984, 528] on input "لكْنَوِي خضار تريت" at bounding box center [1166, 531] width 566 height 39
click at [994, 530] on input "لكْنوِي خضار تريت" at bounding box center [1166, 531] width 566 height 39
click at [978, 532] on input "لكنوِي خضار تريت" at bounding box center [1166, 531] width 566 height 39
click at [967, 534] on input "لكنوي خضار تريت" at bounding box center [1166, 531] width 566 height 39
type input "لكنوي خضار تريت"
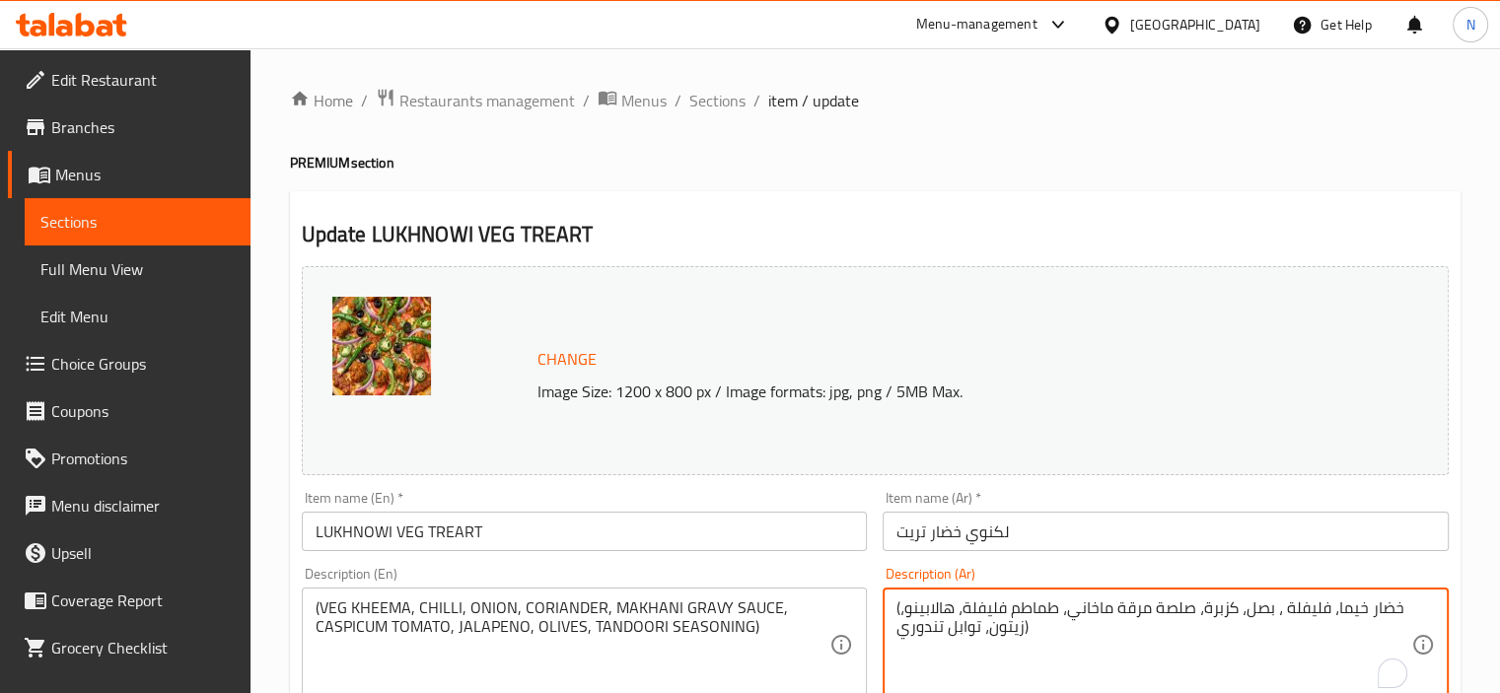
click at [1344, 611] on textarea "(خضار خيما، فليفلة ، بصل، كزبرة، صلصة مرقة ماخاني، طماطم فليفلة، هالابينو، زيتو…" at bounding box center [1154, 646] width 515 height 94
click at [1347, 610] on textarea "(خضار خيما، فليفلة ، بصل، كزبرة، صلصة مرقة ماخاني، طماطم فليفلة، هالابينو، زيتو…" at bounding box center [1154, 646] width 515 height 94
click at [1357, 608] on textarea "(خضار خيما، فليفلة ، بصل، كزبرة، صلصة مرقة ماخاني، طماطم فليفلة، هالابينو، زيتو…" at bounding box center [1154, 646] width 515 height 94
click at [931, 604] on textarea "(خضار كيما، فليفلة ، بصل، كزبرة، صلصة مرقة ماخاني، طماطم فليفلة، هالابينو، زيتو…" at bounding box center [1154, 646] width 515 height 94
type textarea "(خضار كيما، فليفلة ، بصل، كزبرة، صلصة مرقة ماخاني، طماطم فليفلة، هالبينو، زيتون…"
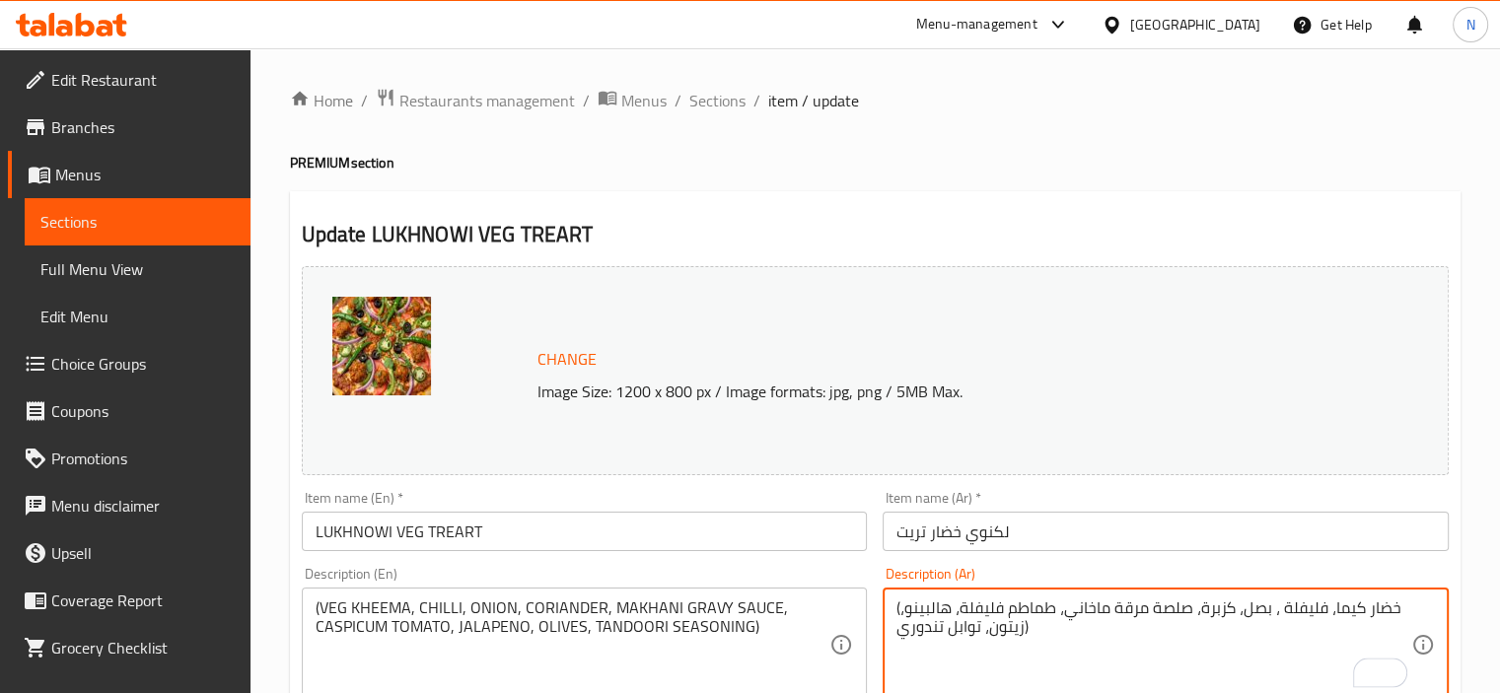
click at [819, 583] on div "Description (En) (VEG KHEEMA, CHILLI, ONION, CORIANDER, MAKHANI GRAVY SAUCE, CA…" at bounding box center [585, 634] width 566 height 135
click at [794, 534] on input "LUKHNOWI VEG TREART" at bounding box center [585, 531] width 566 height 39
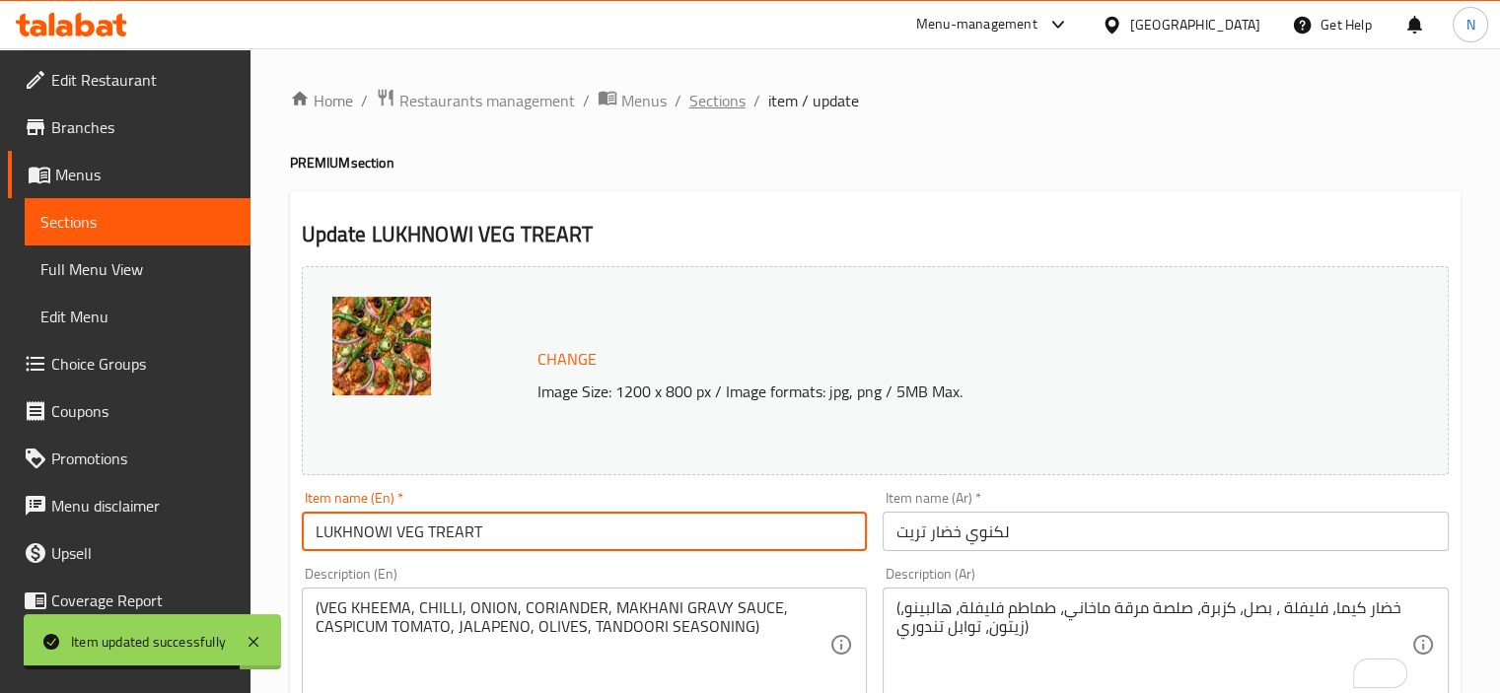
click at [704, 97] on span "Sections" at bounding box center [717, 101] width 56 height 24
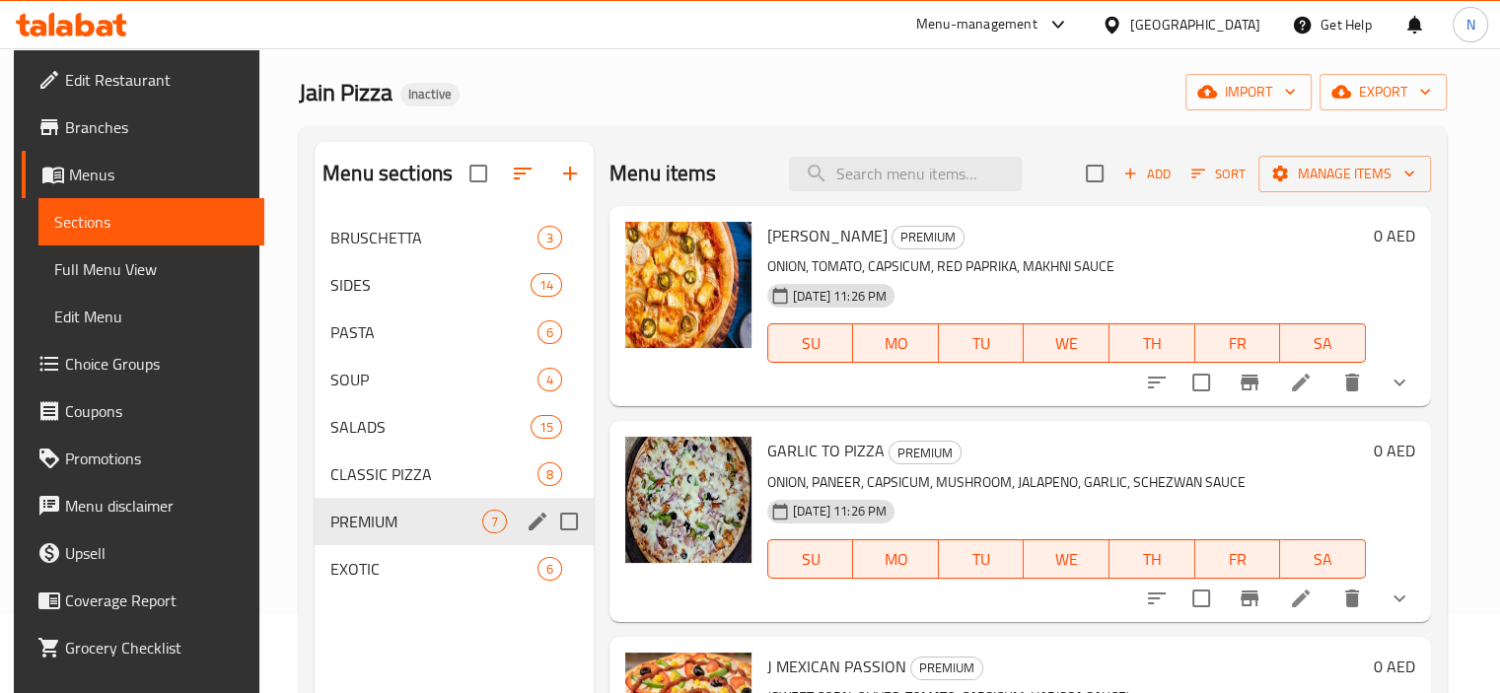
scroll to position [158, 0]
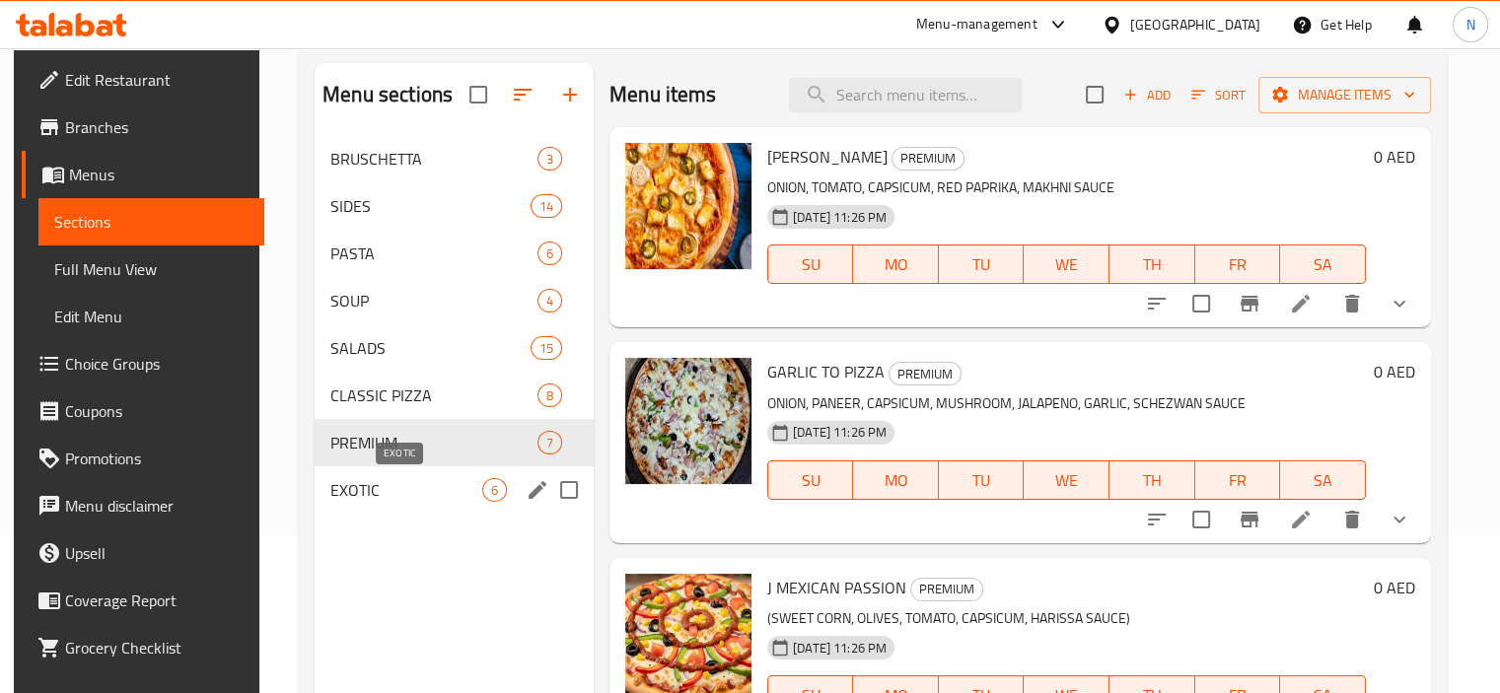
click at [438, 487] on span "EXOTIC" at bounding box center [406, 490] width 152 height 24
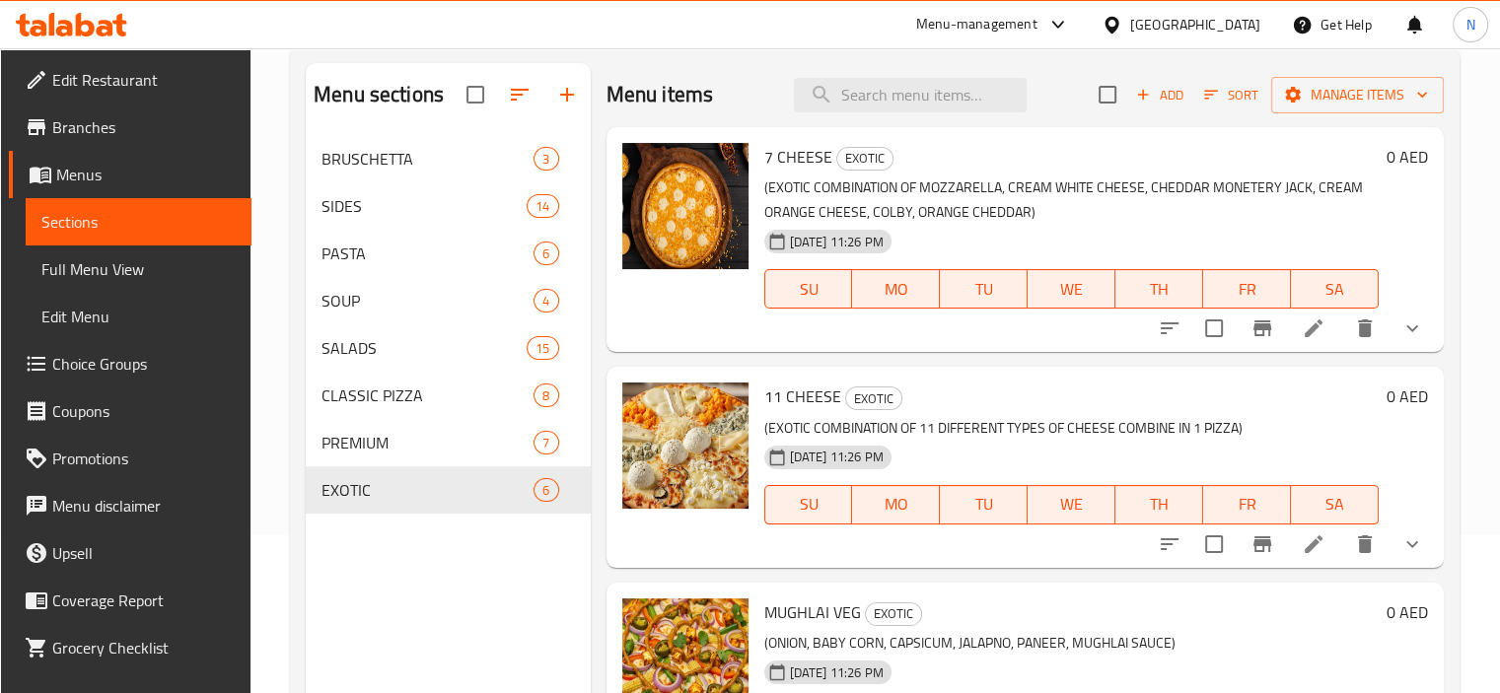
scroll to position [118, 0]
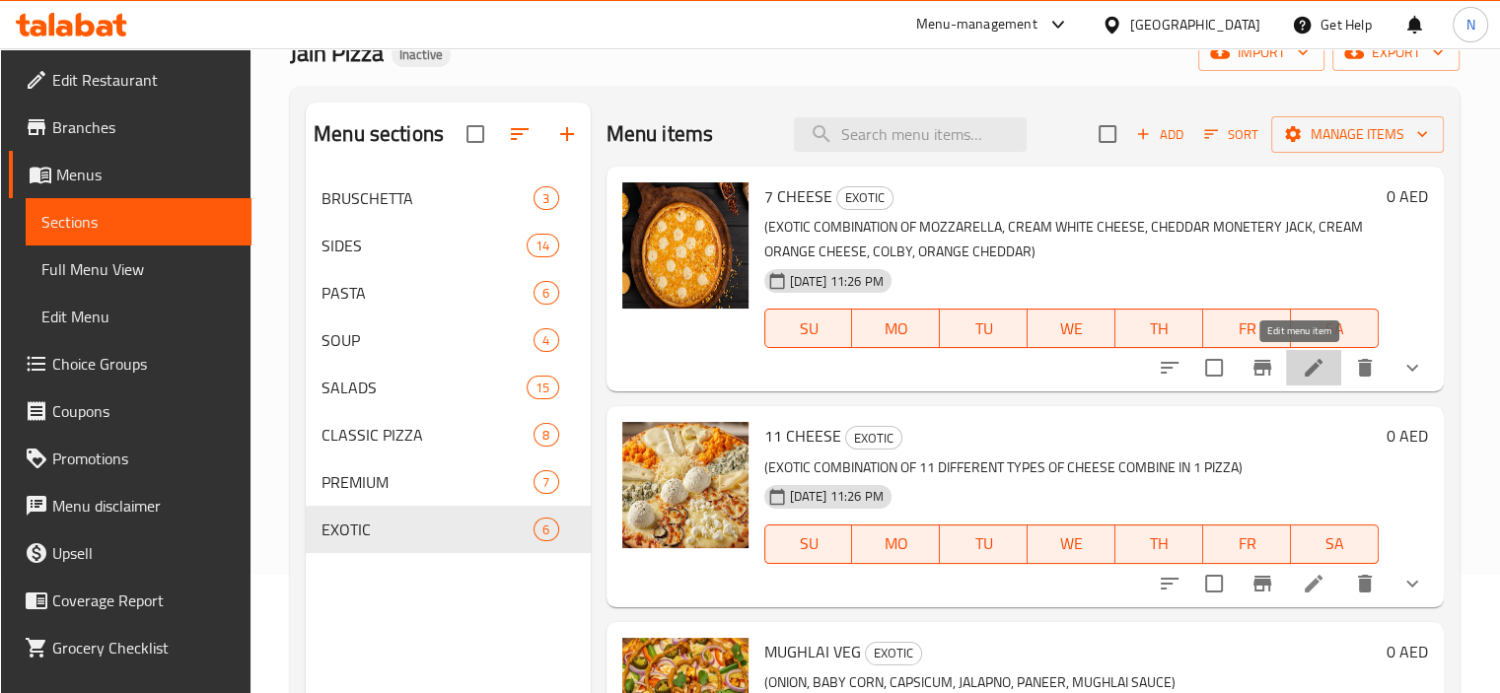
click at [1306, 362] on icon at bounding box center [1314, 368] width 18 height 18
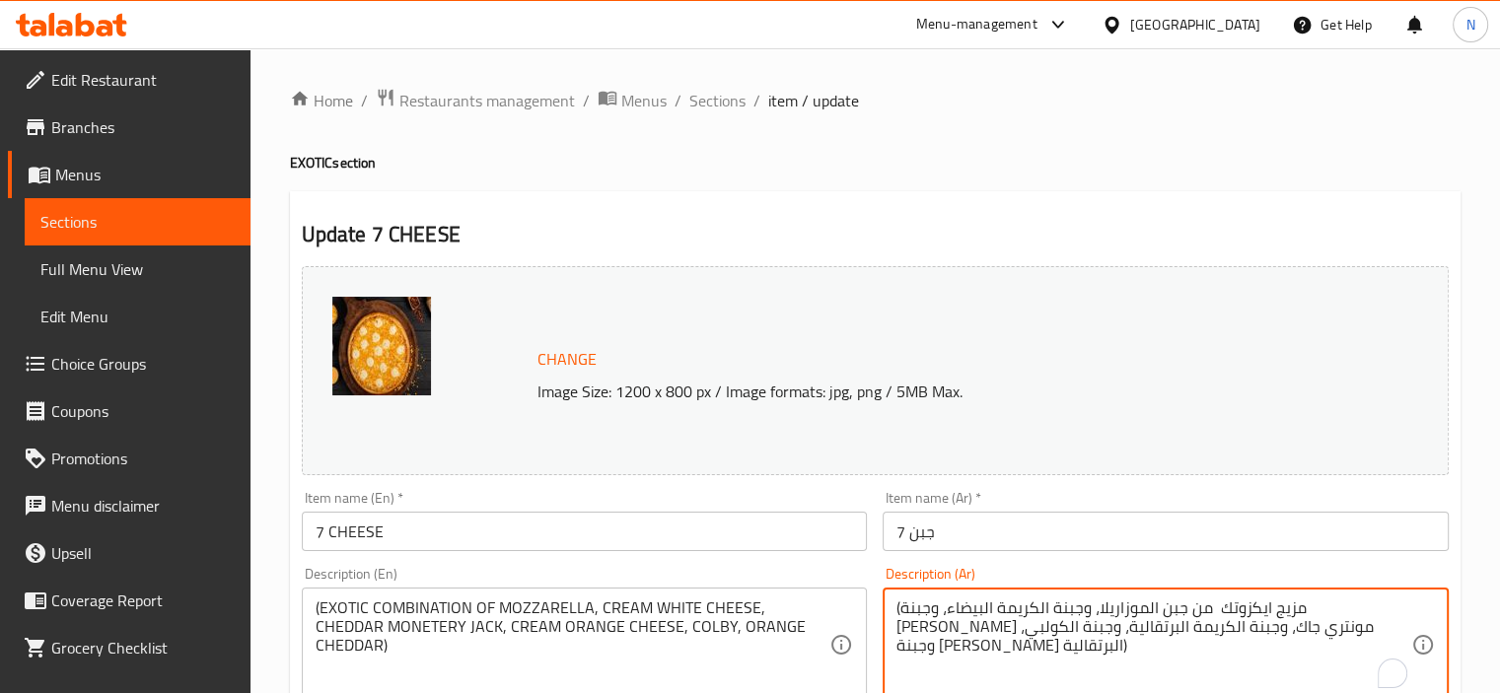
click at [1270, 614] on textarea "(مزيج ايكزوتك من جبن الموزاريلا، وجبنة الكريمة البيضاء، وجبنة [PERSON_NAME] مون…" at bounding box center [1154, 646] width 515 height 94
type textarea "(مزيج ايكزوتك من الموزاريلا، وجبنة الكريمة البيضاء، وجبنة الشيدر مونتري جاك، وج…"
click at [1167, 611] on textarea "(مزيج ايكزوتك من [GEOGRAPHIC_DATA]، وجبنة الكريمة البيضاء، وجبنة [PERSON_NAME] …" at bounding box center [1154, 646] width 515 height 94
click at [1116, 606] on textarea "(مزيج ايكزوتك من [GEOGRAPHIC_DATA]، وجبنة [GEOGRAPHIC_DATA]، وجبنة [PERSON_NAME…" at bounding box center [1154, 646] width 515 height 94
click at [1060, 615] on textarea "(مزيج ايكزوتك من [GEOGRAPHIC_DATA]، وجبنة كريمة بيضاء، وجبنة [PERSON_NAME] مونت…" at bounding box center [1154, 646] width 515 height 94
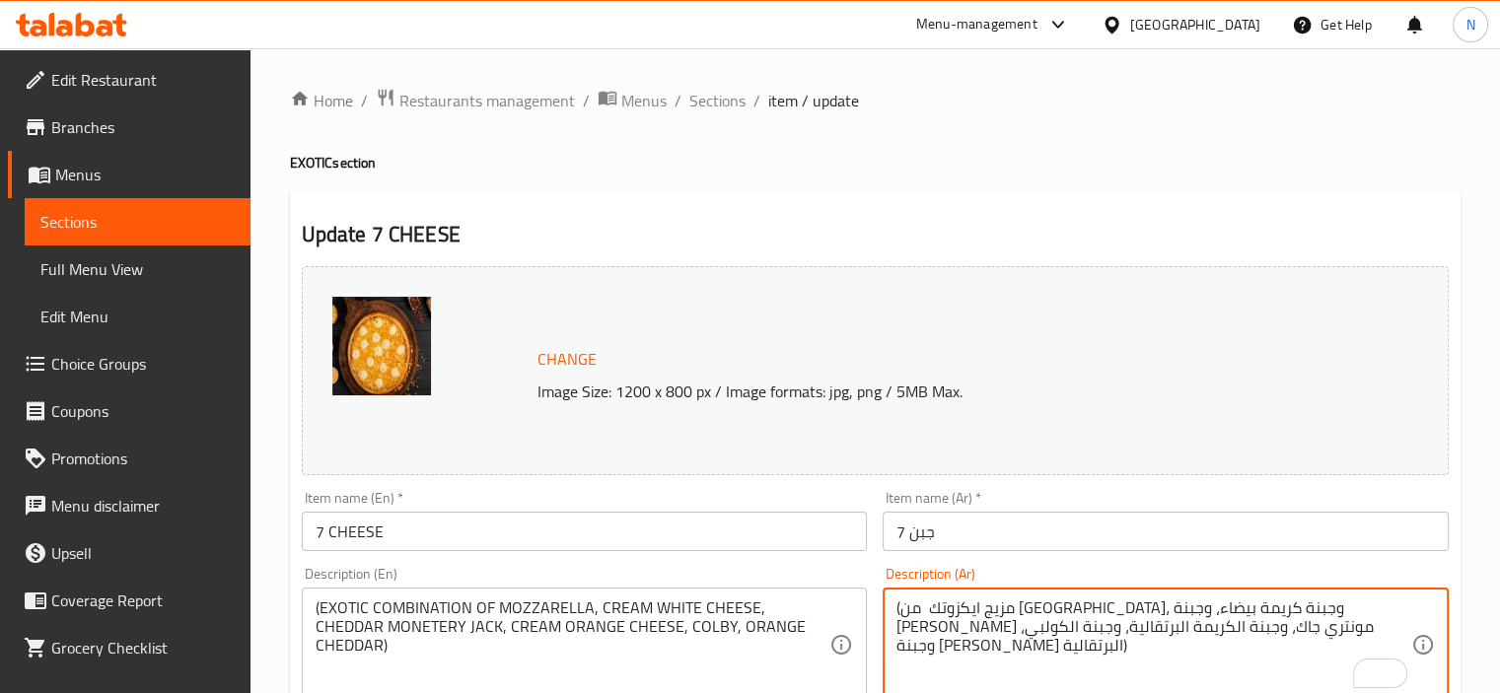
click at [1019, 609] on textarea "(مزيج ايكزوتك من [GEOGRAPHIC_DATA]، وجبنة كريمة بيضاء، وجبنة [PERSON_NAME] مونت…" at bounding box center [1154, 646] width 515 height 94
click at [1078, 611] on textarea "(مزيج ايكزوتك من [GEOGRAPHIC_DATA]، وجبنة كريمة بيضاء، وجبنة شيدر مونتري جاك، و…" at bounding box center [1154, 646] width 515 height 94
drag, startPoint x: 903, startPoint y: 607, endPoint x: 889, endPoint y: 604, distance: 14.1
click at [887, 604] on html "​ Menu-management [GEOGRAPHIC_DATA] Get Help N Edit Restaurant Branches Menus S…" at bounding box center [750, 346] width 1500 height 693
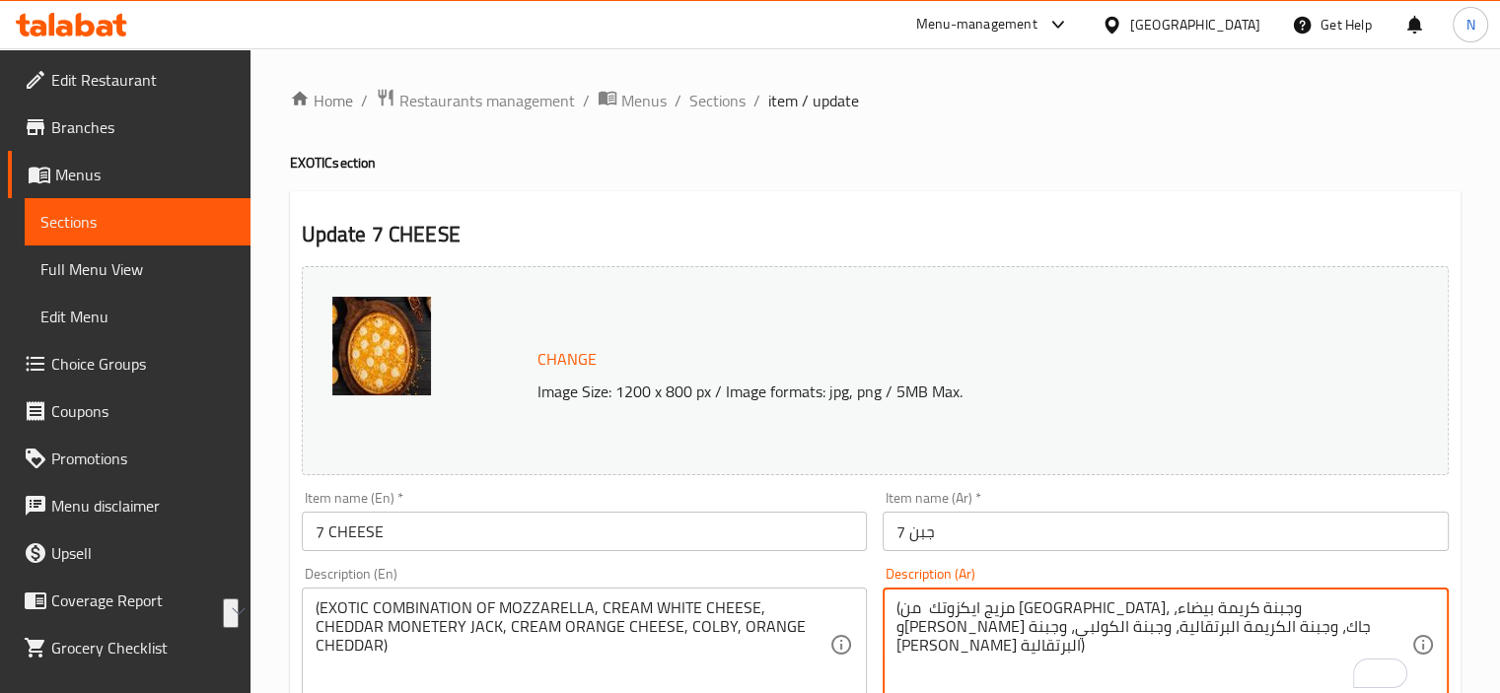
click at [912, 607] on textarea "(مزيج ايكزوتك من [GEOGRAPHIC_DATA]، وجبنة كريمة بيضاء، و[PERSON_NAME] جاك، وجبن…" at bounding box center [1154, 646] width 515 height 94
click at [895, 608] on div "(مزيج ايكزوتك من [GEOGRAPHIC_DATA]، وجبنة كريمة بيضاء، و[PERSON_NAME] جاك، وجبن…" at bounding box center [1166, 645] width 566 height 114
click at [1270, 633] on textarea "مزيج ايكزوتك من [GEOGRAPHIC_DATA]، وجبنة كريمة بيضاء، و[PERSON_NAME] جاك، وجبنة…" at bounding box center [1154, 646] width 515 height 94
click at [1255, 630] on textarea "مزيج ايكزوتك من [GEOGRAPHIC_DATA]، وجبنة كريمة بيضاء، و[PERSON_NAME] جاك، وجبنة…" at bounding box center [1154, 646] width 515 height 94
click at [1199, 623] on textarea "مزيج ايكزوتك من [GEOGRAPHIC_DATA]، وجبنة كريمة بيضاء، و[PERSON_NAME] جاك، وجبنة…" at bounding box center [1154, 646] width 515 height 94
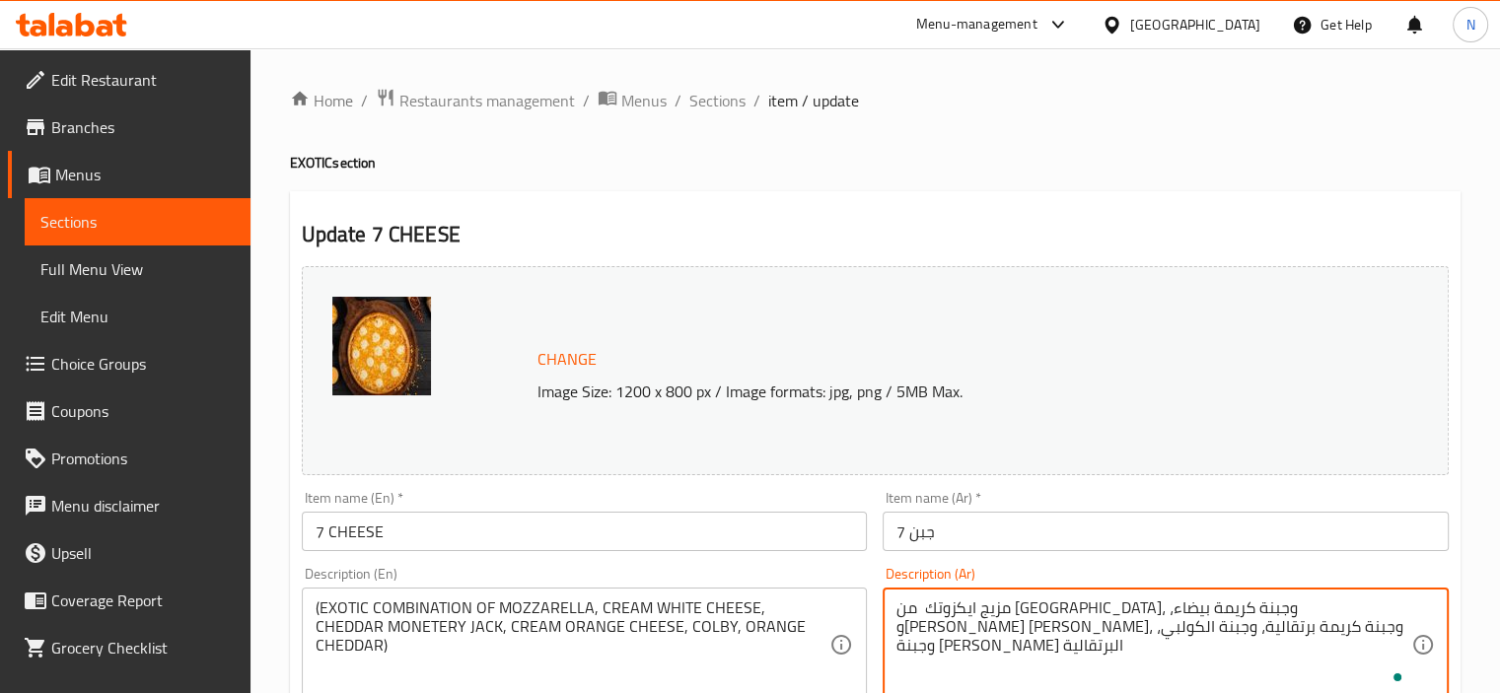
click at [1128, 623] on textarea "مزيج ايكزوتك من [GEOGRAPHIC_DATA]، وجبنة كريمة بيضاء، و[PERSON_NAME] [PERSON_NA…" at bounding box center [1154, 646] width 515 height 94
click at [1119, 630] on textarea "مزيج ايكزوتك من [GEOGRAPHIC_DATA]، وجبنة كريمة بيضاء، و[PERSON_NAME] [PERSON_NA…" at bounding box center [1154, 646] width 515 height 94
click at [1125, 629] on textarea "مزيج ايكزوتك من [GEOGRAPHIC_DATA]، وجبنة كريمة بيضاء، و[PERSON_NAME] [PERSON_NA…" at bounding box center [1154, 646] width 515 height 94
click at [1107, 630] on textarea "مزيج ايكزوتك من [GEOGRAPHIC_DATA]، وجبنة كريمة بيضاء، و[PERSON_NAME] [PERSON_NA…" at bounding box center [1154, 646] width 515 height 94
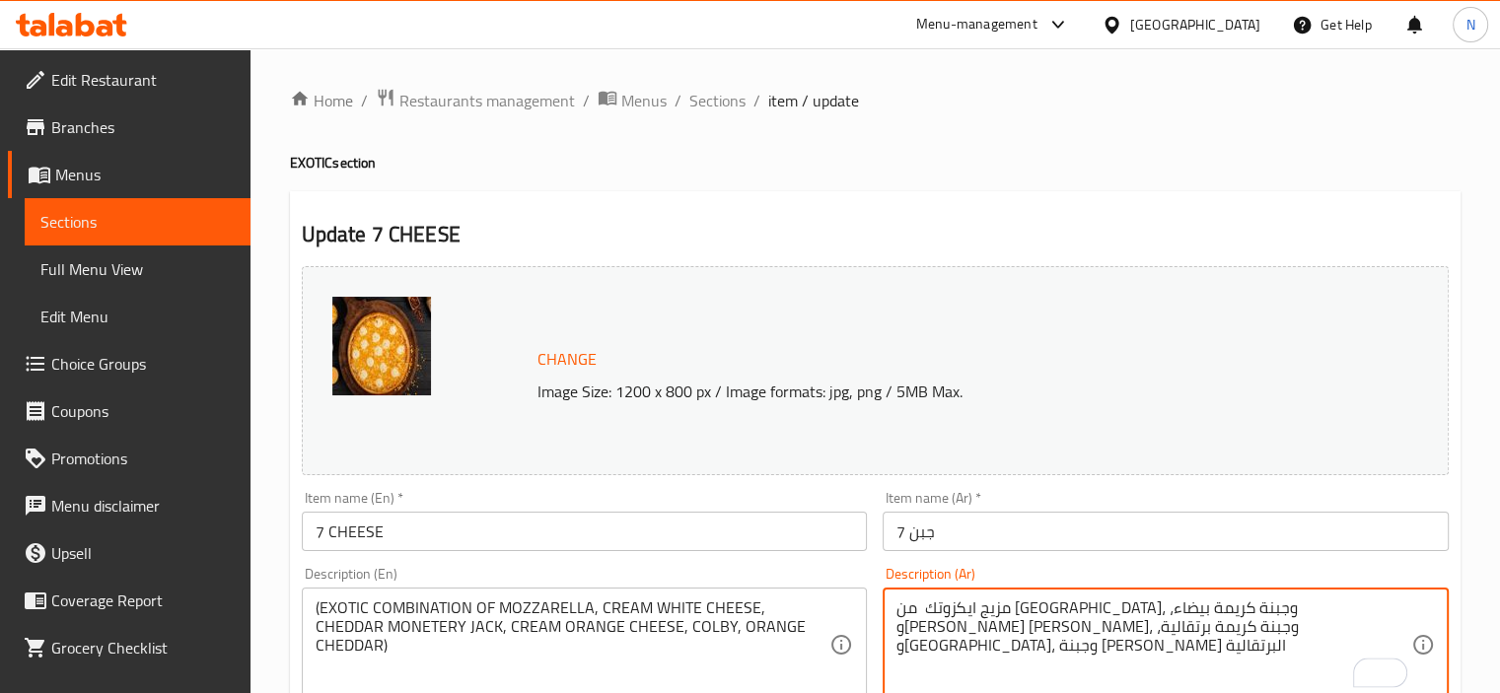
click at [1022, 634] on textarea "مزيج ايكزوتك من [GEOGRAPHIC_DATA]، وجبنة كريمة بيضاء، و[PERSON_NAME] [PERSON_NA…" at bounding box center [1154, 646] width 515 height 94
click at [993, 626] on textarea "مزيج ايكزوتك من [GEOGRAPHIC_DATA]، وجبنة كريمة بيضاء، و[PERSON_NAME] [PERSON_NA…" at bounding box center [1154, 646] width 515 height 94
click at [945, 626] on textarea "مزيج ايكزوتك من [GEOGRAPHIC_DATA]، وجبنة كريمة بيضاء، و[PERSON_NAME] [PERSON_NA…" at bounding box center [1154, 646] width 515 height 94
type textarea "مزيج ايكزوتك من [GEOGRAPHIC_DATA]، وجبنة كريمة بيضاء، و[PERSON_NAME] [PERSON_NA…"
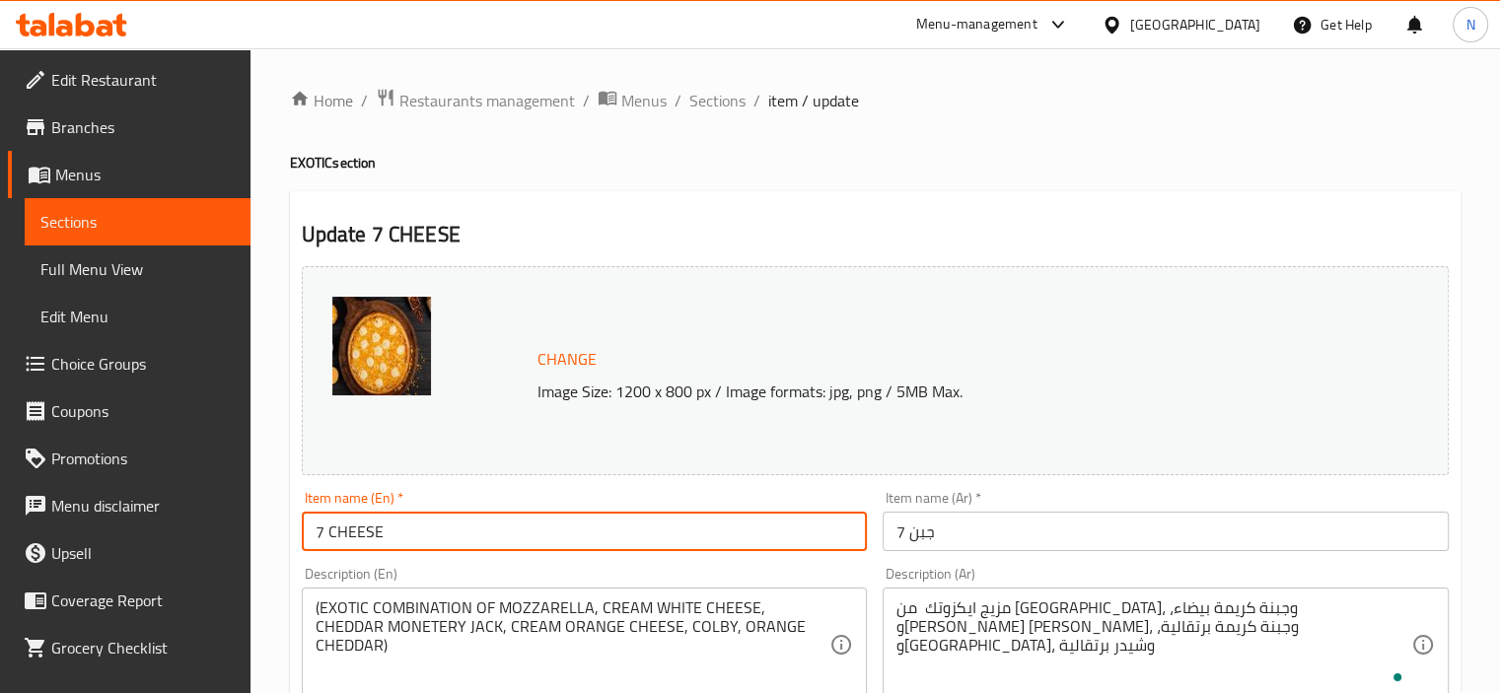
click at [787, 535] on input "7 CHEESE" at bounding box center [585, 531] width 566 height 39
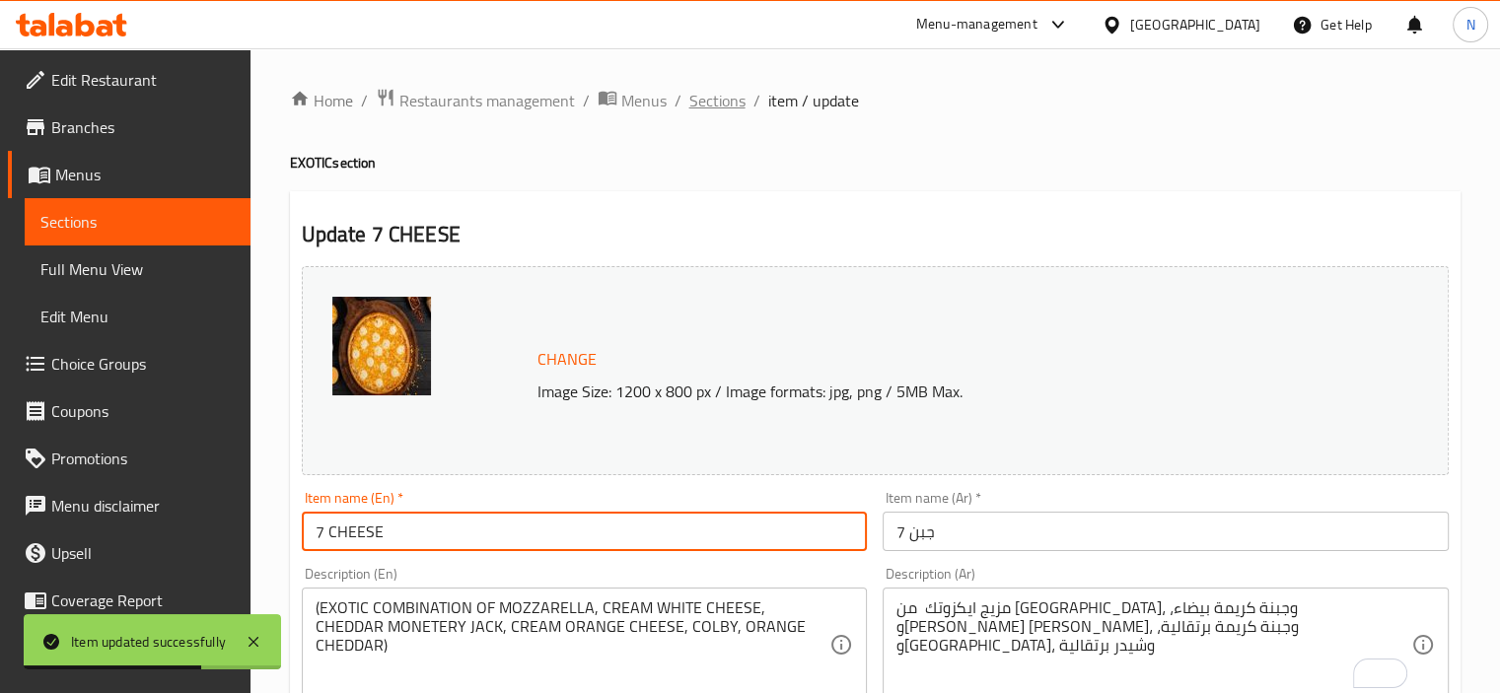
click at [715, 106] on span "Sections" at bounding box center [717, 101] width 56 height 24
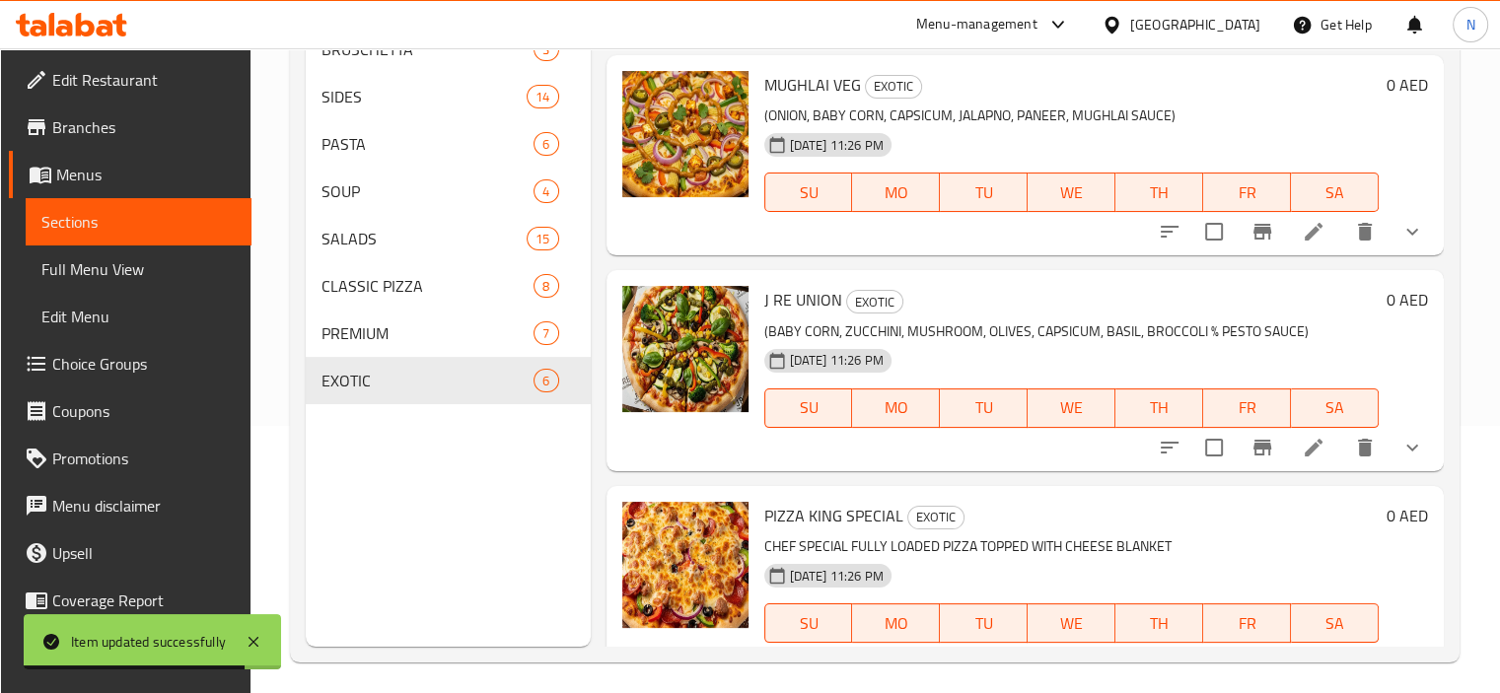
scroll to position [276, 0]
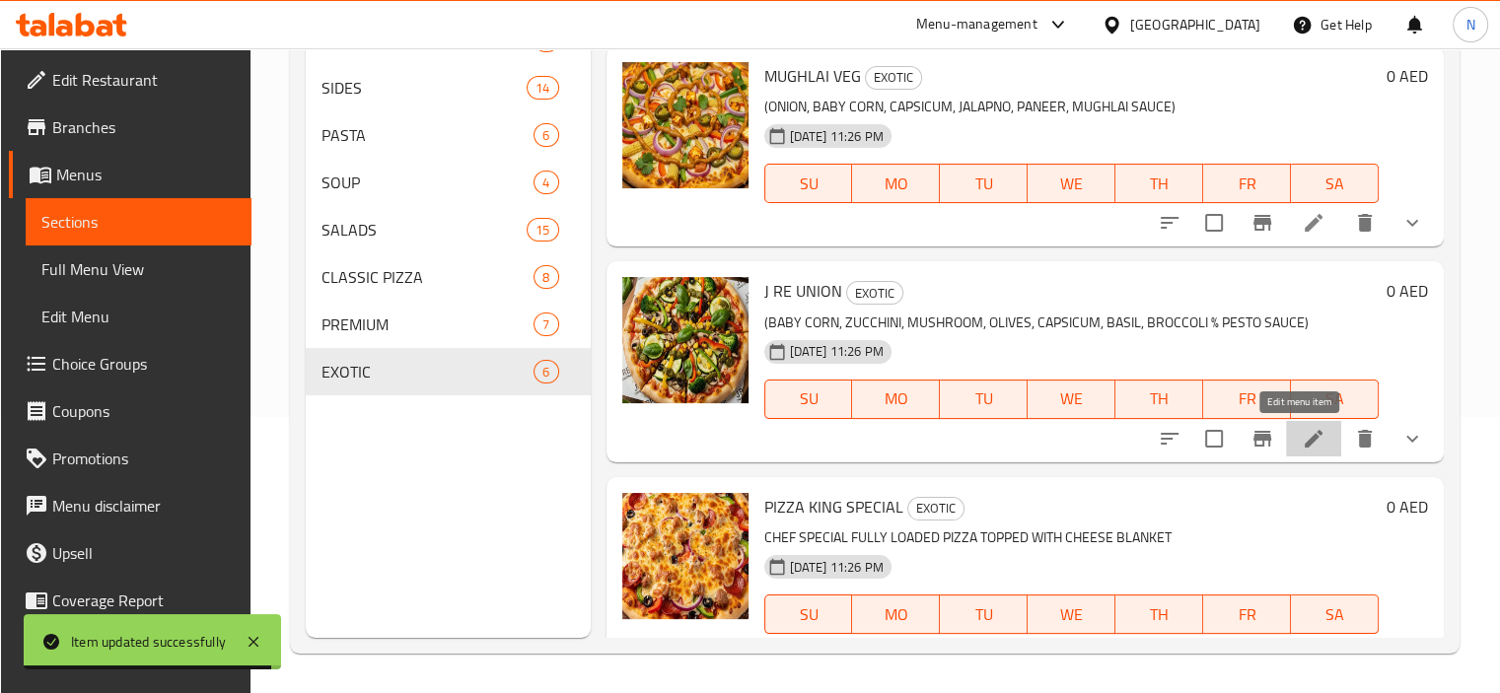
click at [1305, 437] on icon at bounding box center [1314, 439] width 18 height 18
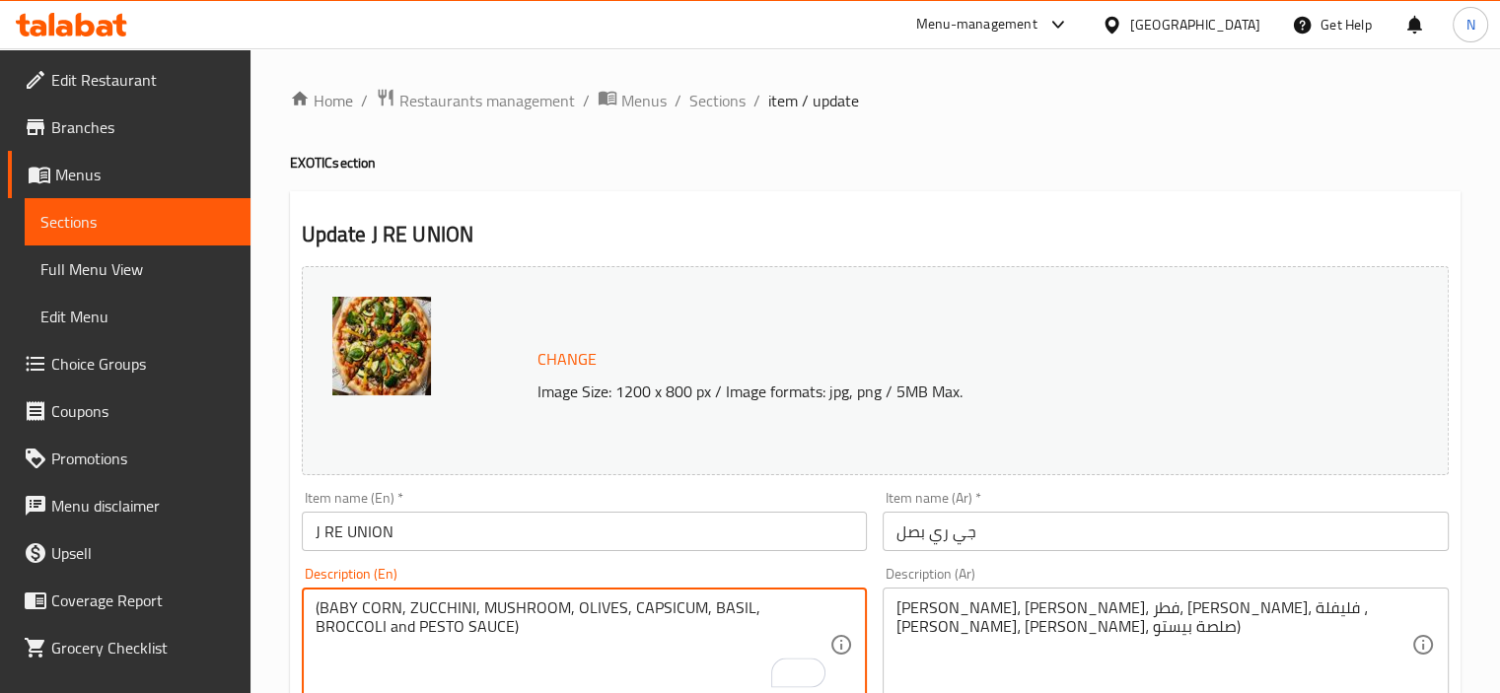
click at [450, 630] on textarea "(BABY CORN, ZUCCHINI, MUSHROOM, OLIVES, CAPSICUM, BASIL, BROCCOLI and PESTO SAU…" at bounding box center [573, 646] width 515 height 94
click at [316, 601] on textarea "(BABY CORN, ZUCCHINI, MUSHROOM, OLIVES, CAPSICUM, BASIL, BROCCOLI and PESTO SAU…" at bounding box center [573, 646] width 515 height 94
type textarea "BABY CORN, ZUCCHINI, MUSHROOM, OLIVES, CAPSICUM, BASIL, BROCCOLI and PESTO SAUCE"
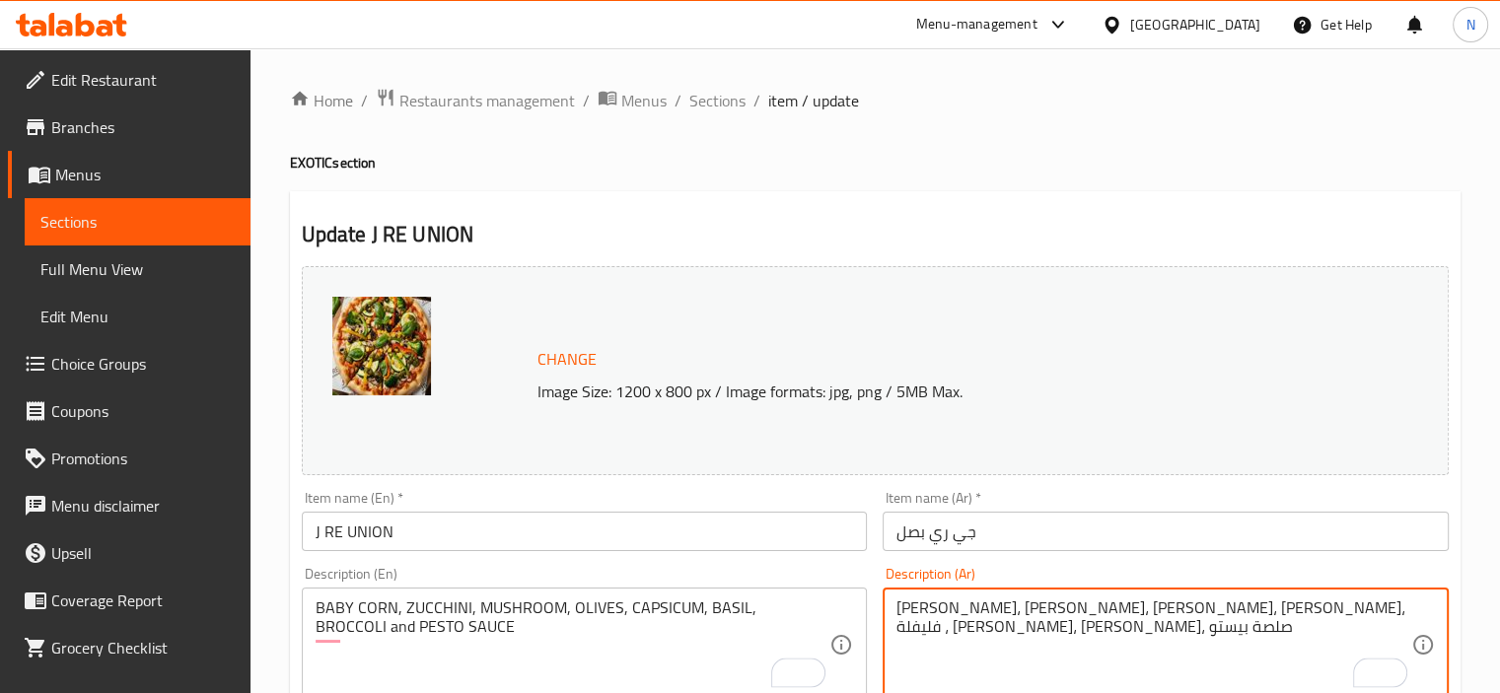
type textarea "[PERSON_NAME]، [PERSON_NAME]، [PERSON_NAME]، [PERSON_NAME]، فليفلة ، [PERSON_NA…"
click at [825, 528] on input "J RE UNION" at bounding box center [585, 531] width 566 height 39
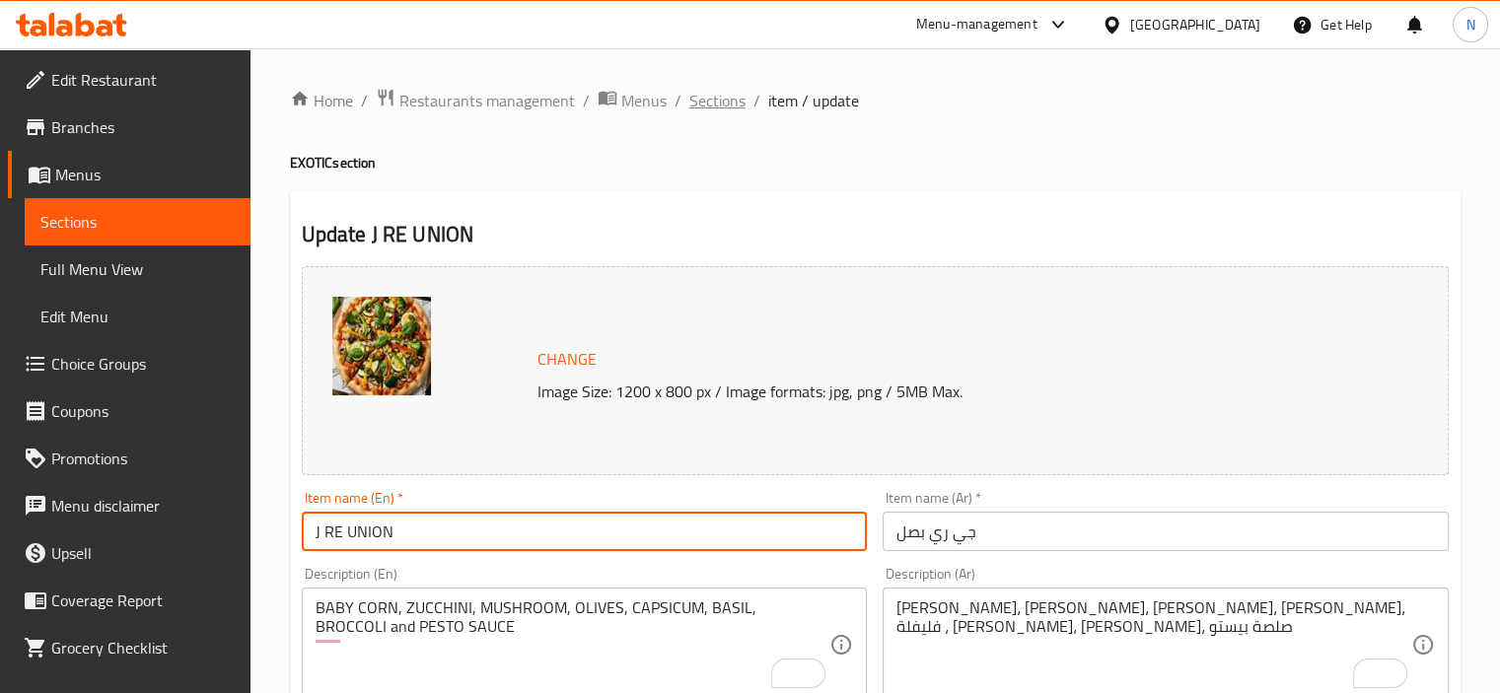
click at [701, 97] on span "Sections" at bounding box center [717, 101] width 56 height 24
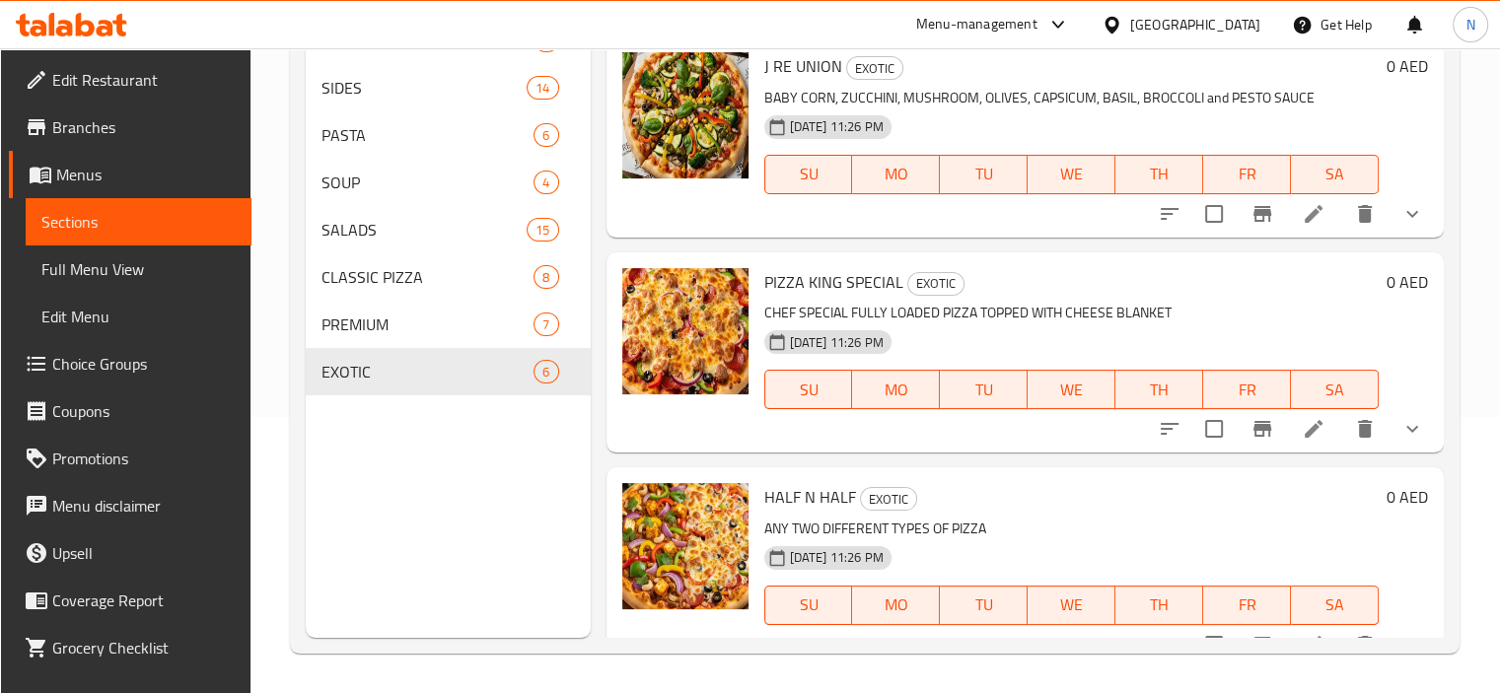
scroll to position [673, 0]
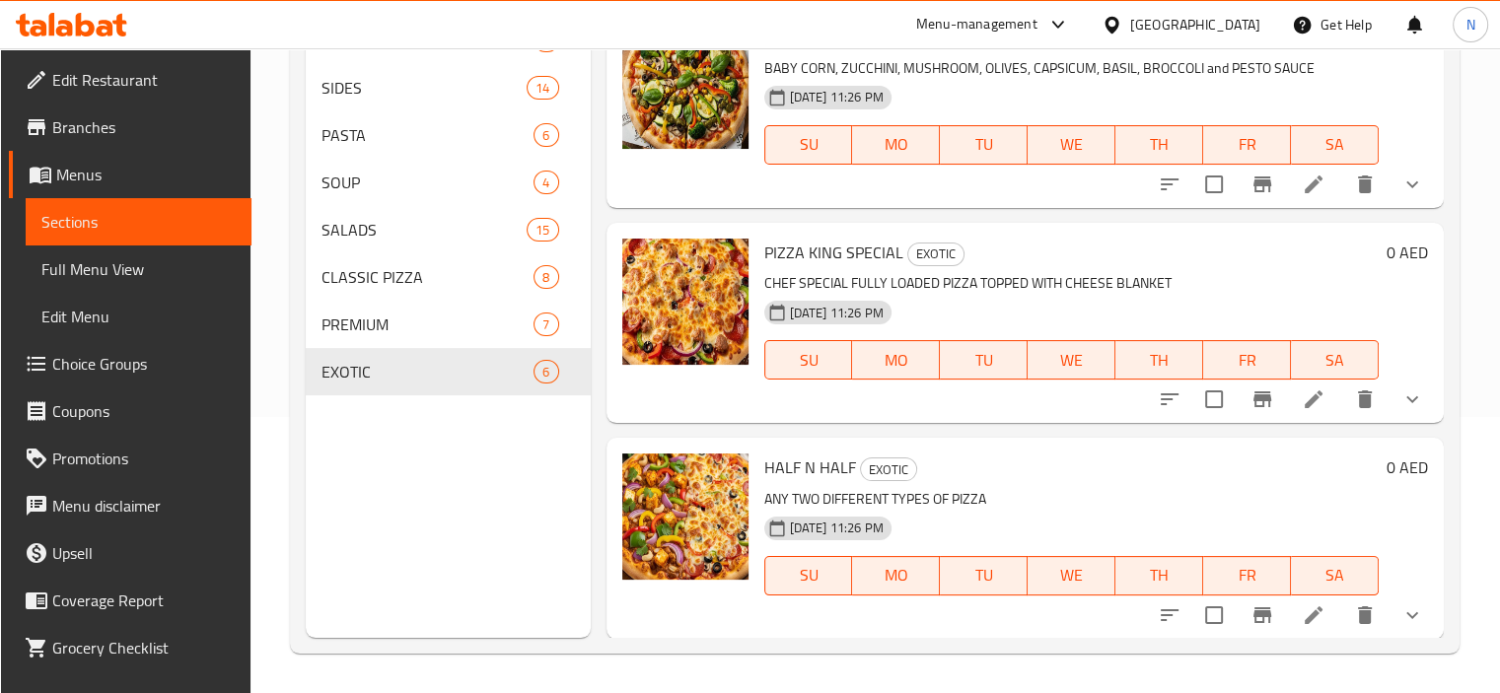
click at [816, 476] on span "HALF N HALF" at bounding box center [810, 468] width 92 height 30
copy h6 "HALF N HALF"
click at [1362, 622] on button "delete" at bounding box center [1364, 615] width 47 height 47
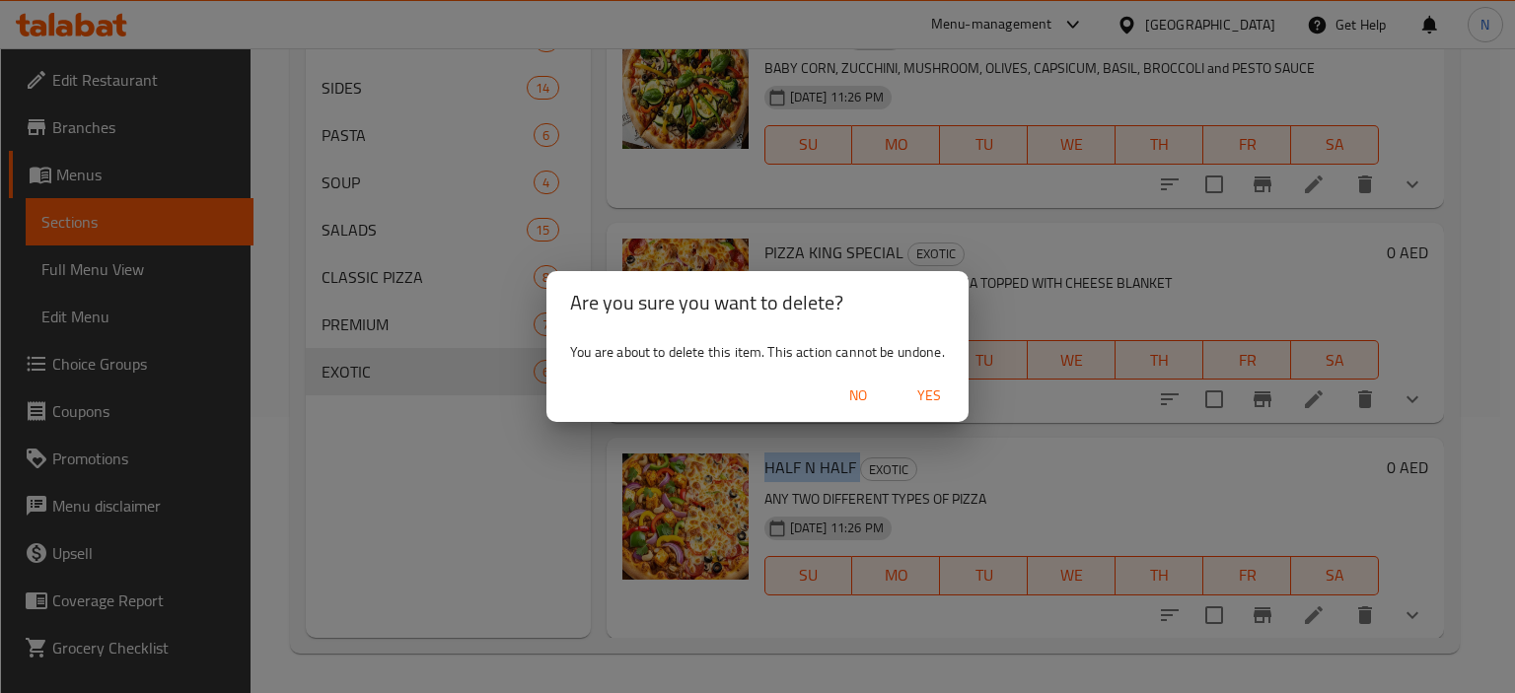
click at [931, 398] on span "Yes" at bounding box center [929, 396] width 47 height 25
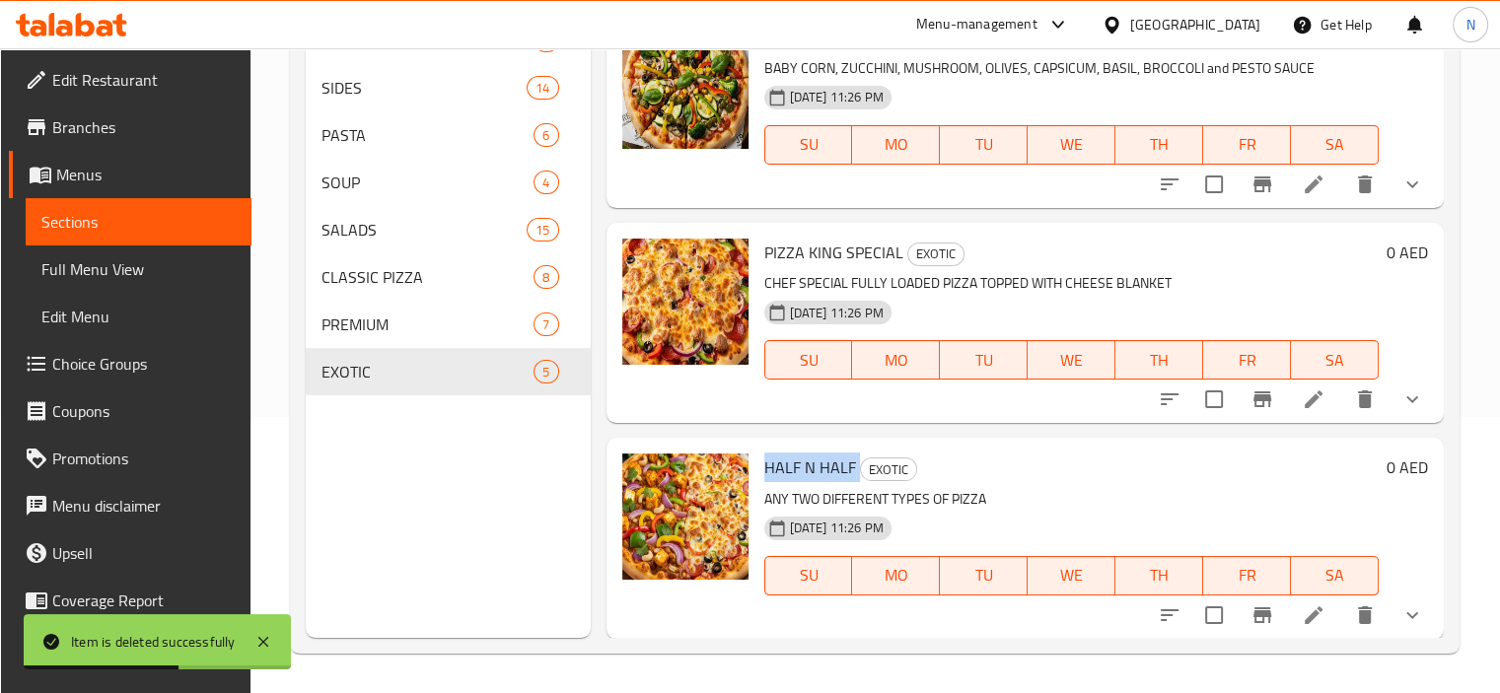
scroll to position [458, 0]
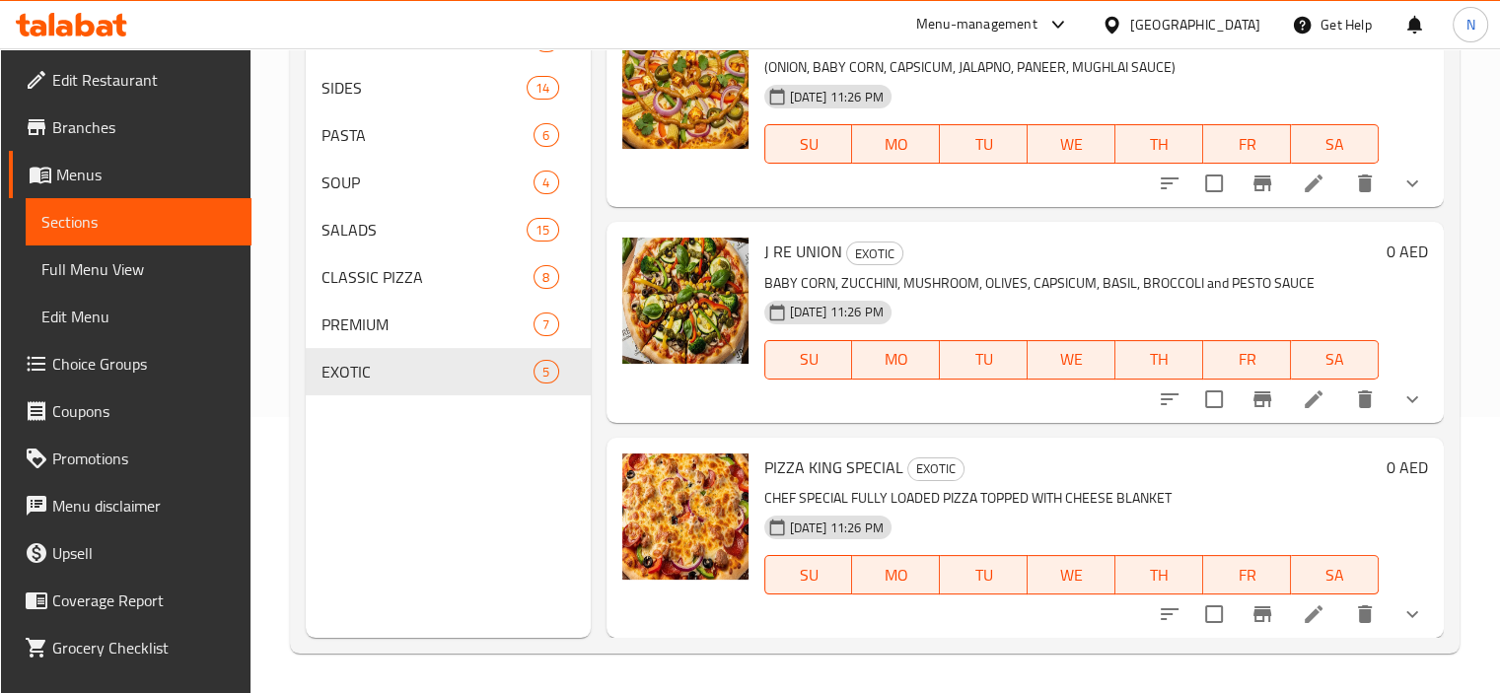
click at [117, 263] on span "Full Menu View" at bounding box center [138, 269] width 194 height 24
